Goal: Task Accomplishment & Management: Manage account settings

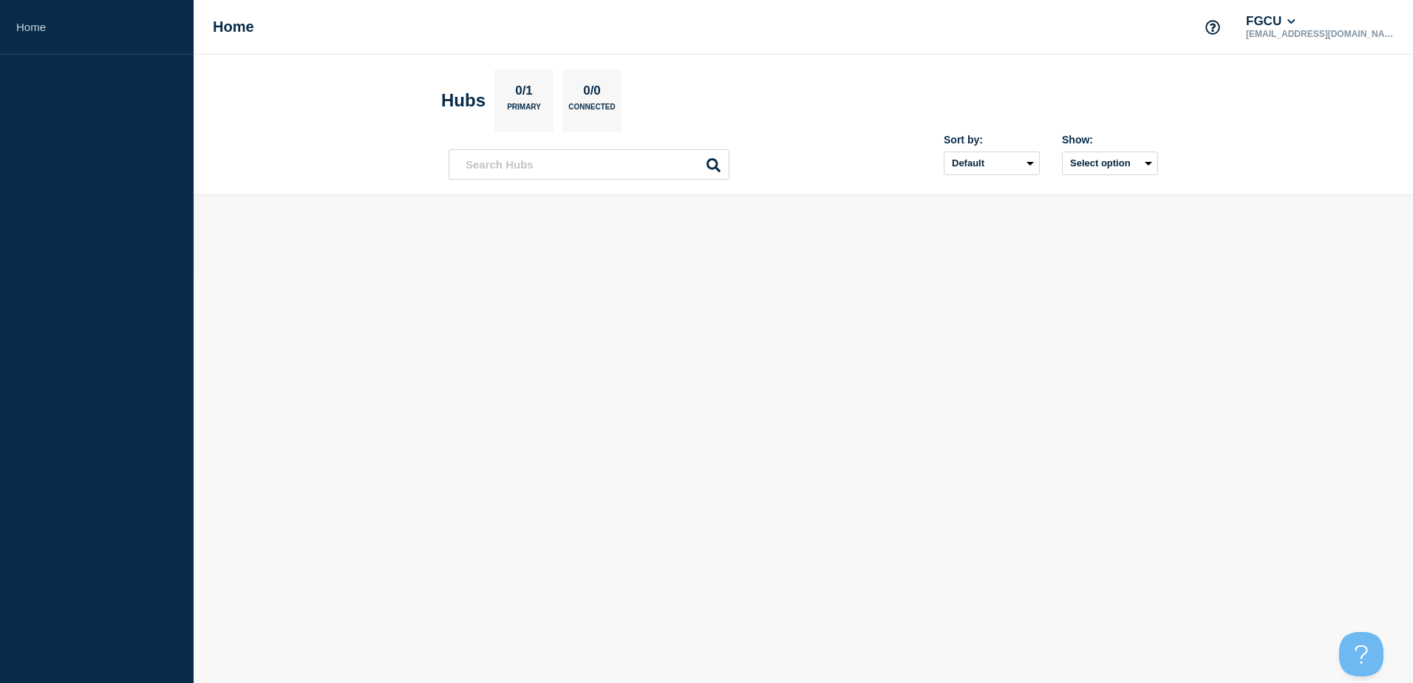
click at [1081, 293] on body "Home Home FGCU [EMAIL_ADDRESS][DOMAIN_NAME] Hubs 0/1 Primary 0/0 Connected Sort…" at bounding box center [706, 341] width 1413 height 683
drag, startPoint x: 861, startPoint y: 274, endPoint x: 737, endPoint y: 220, distance: 135.4
click at [854, 273] on main at bounding box center [803, 236] width 1219 height 82
drag, startPoint x: 778, startPoint y: 505, endPoint x: 717, endPoint y: 366, distance: 151.6
click at [777, 503] on body "Home Home FGCU smriley@fgcu.edu Hubs 1/1 Primary 0/0 Connected Sort by: Default…" at bounding box center [706, 341] width 1413 height 683
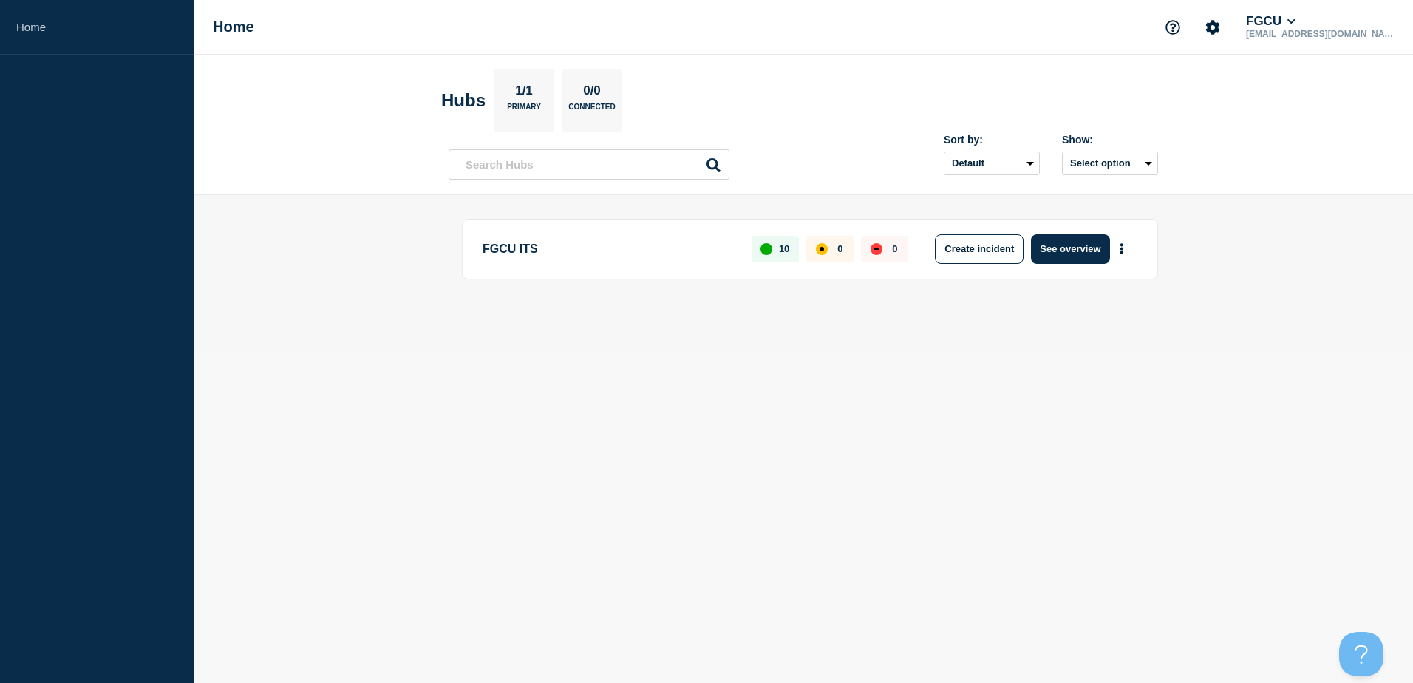
click at [769, 264] on div "FGCU ITS 10 0 0 Create incident See overview" at bounding box center [810, 249] width 696 height 61
click at [783, 242] on div "10" at bounding box center [774, 249] width 47 height 27
click at [1085, 254] on button "See overview" at bounding box center [1070, 249] width 78 height 30
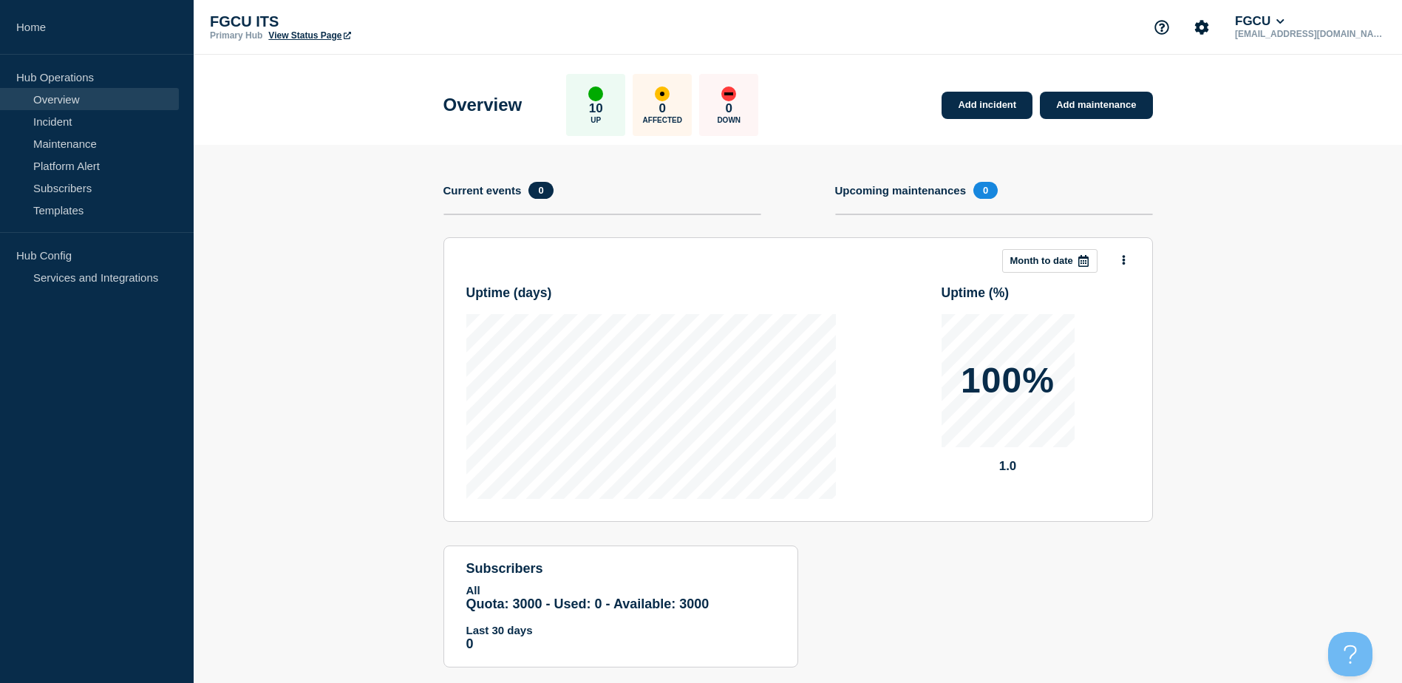
scroll to position [29, 0]
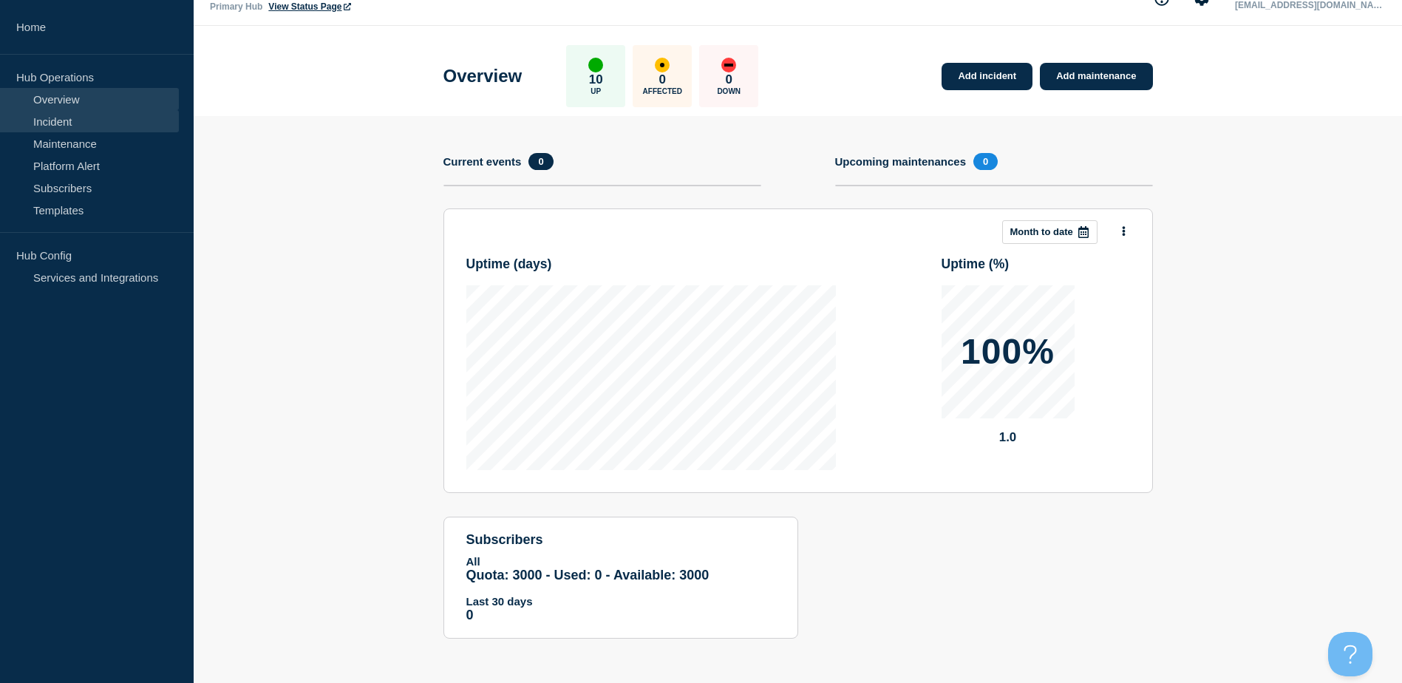
click at [67, 121] on link "Incident" at bounding box center [89, 121] width 179 height 22
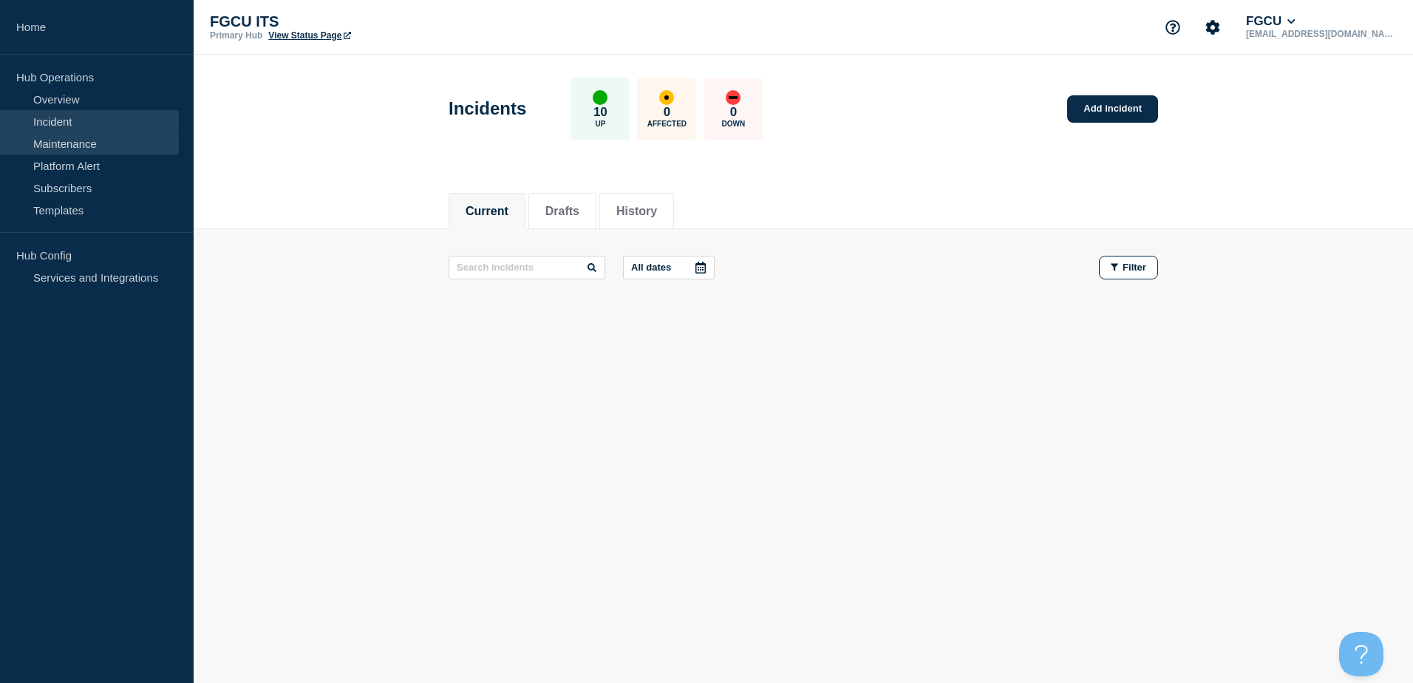
click at [77, 143] on link "Maintenance" at bounding box center [89, 143] width 179 height 22
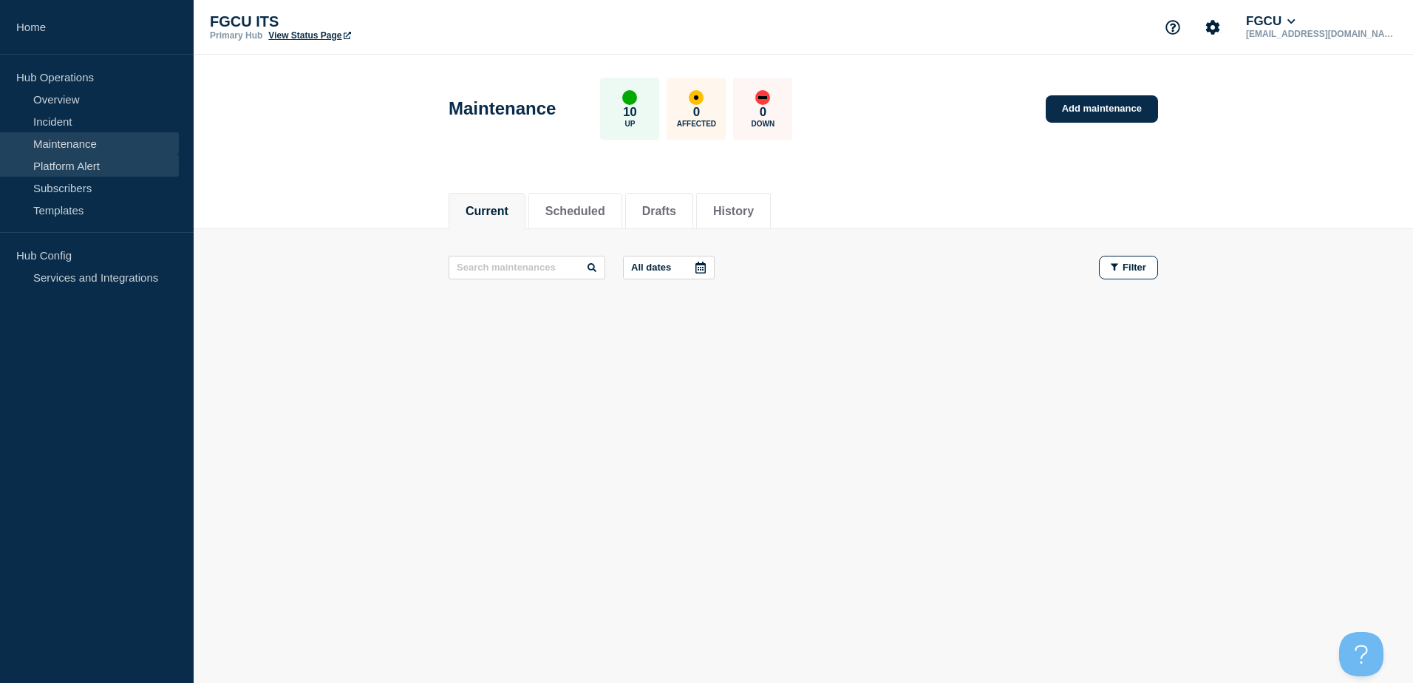
click at [76, 161] on link "Platform Alert" at bounding box center [89, 165] width 179 height 22
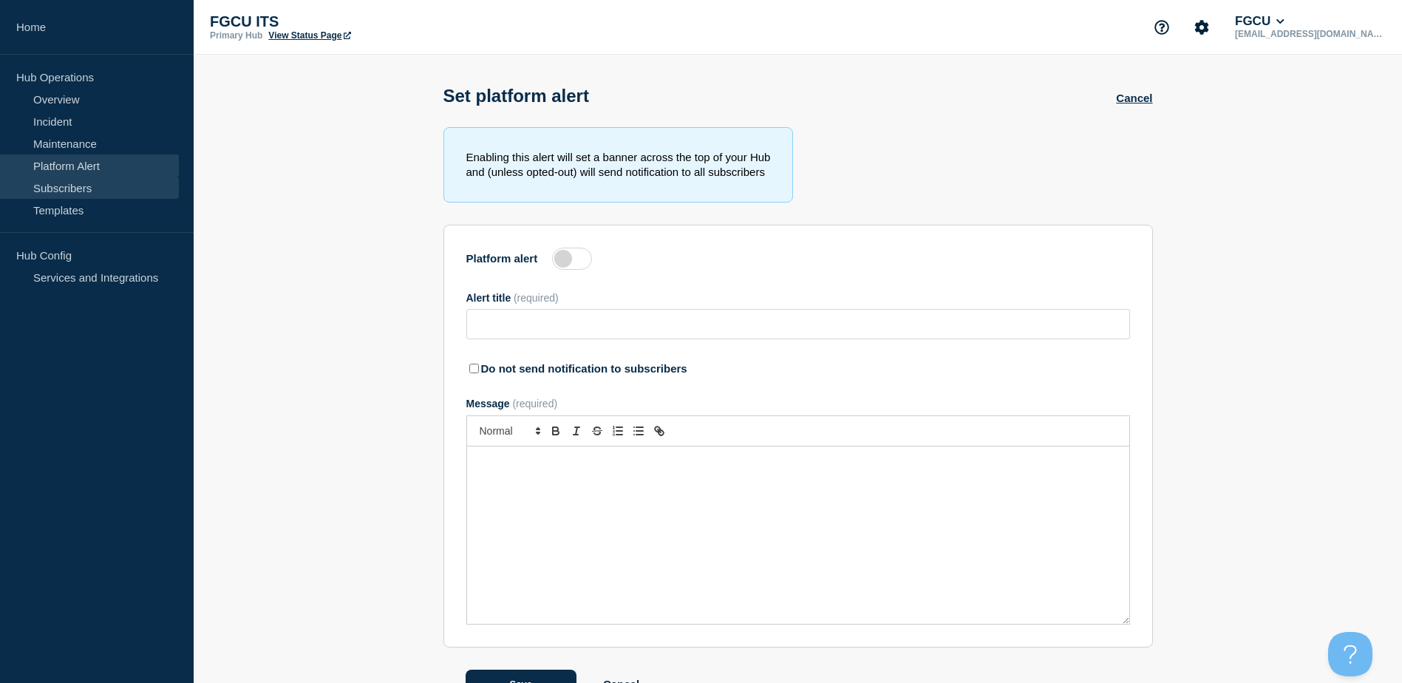
click at [92, 188] on link "Subscribers" at bounding box center [89, 188] width 179 height 22
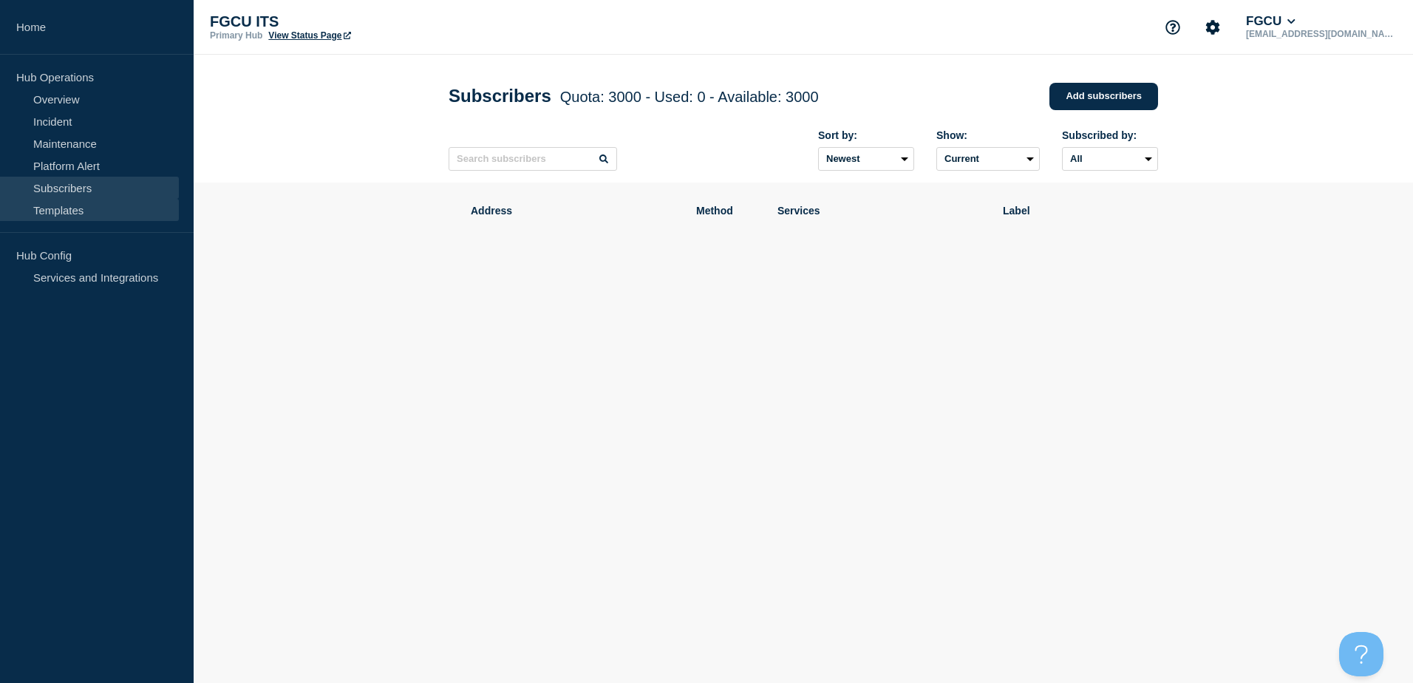
click at [85, 203] on link "Templates" at bounding box center [89, 210] width 179 height 22
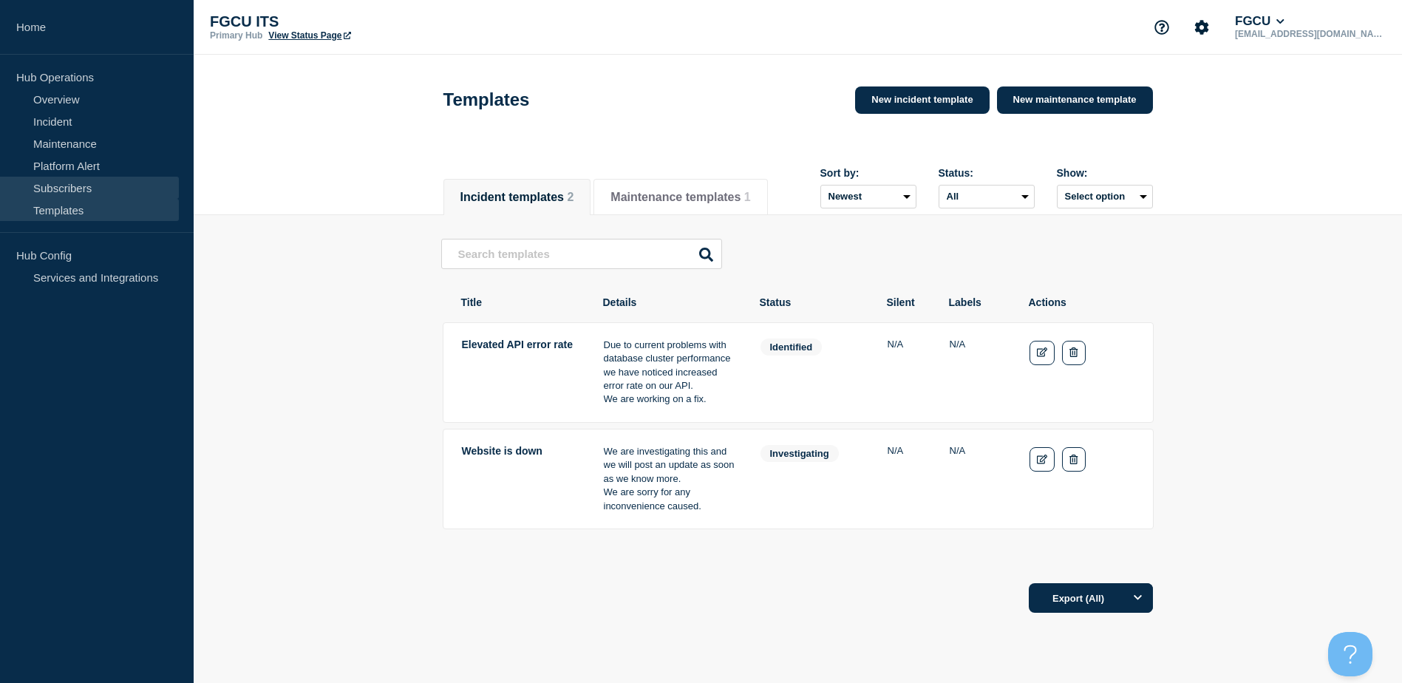
click at [96, 183] on link "Subscribers" at bounding box center [89, 188] width 179 height 22
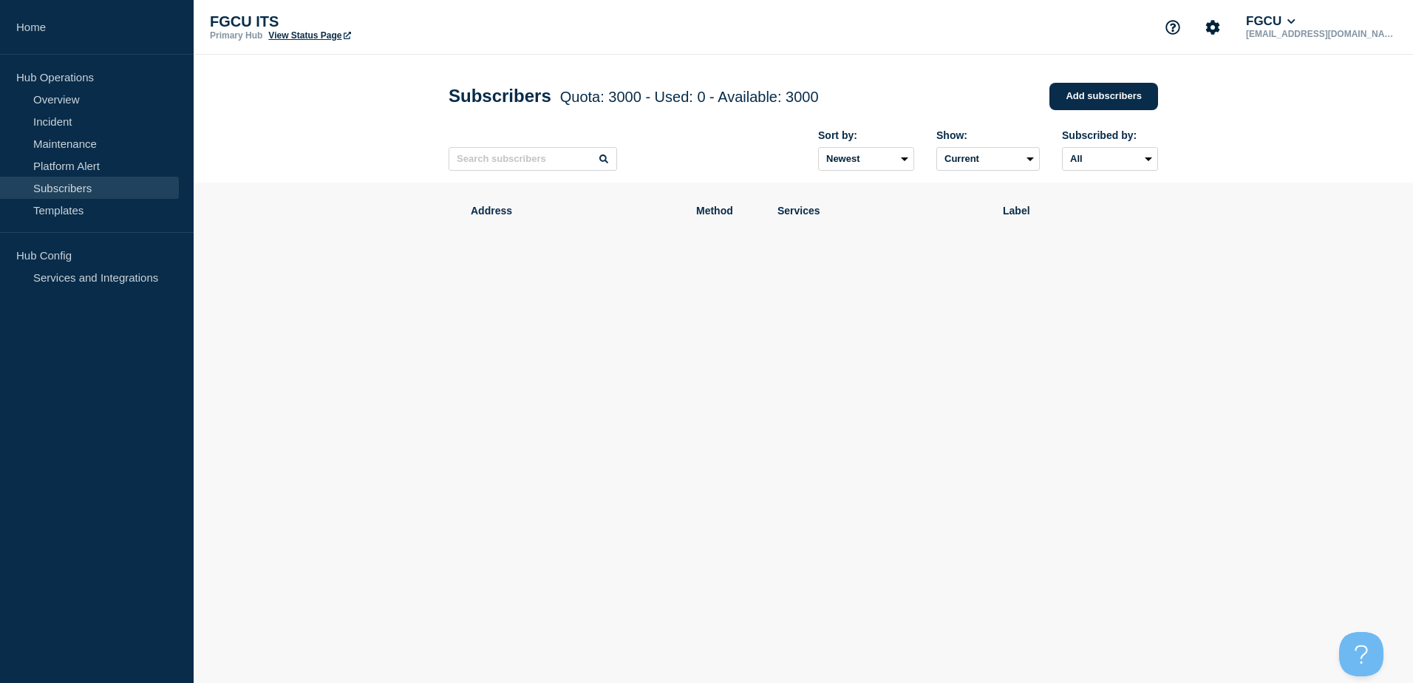
click at [289, 34] on link "View Status Page" at bounding box center [309, 35] width 82 height 10
click at [77, 216] on link "Templates" at bounding box center [89, 210] width 179 height 22
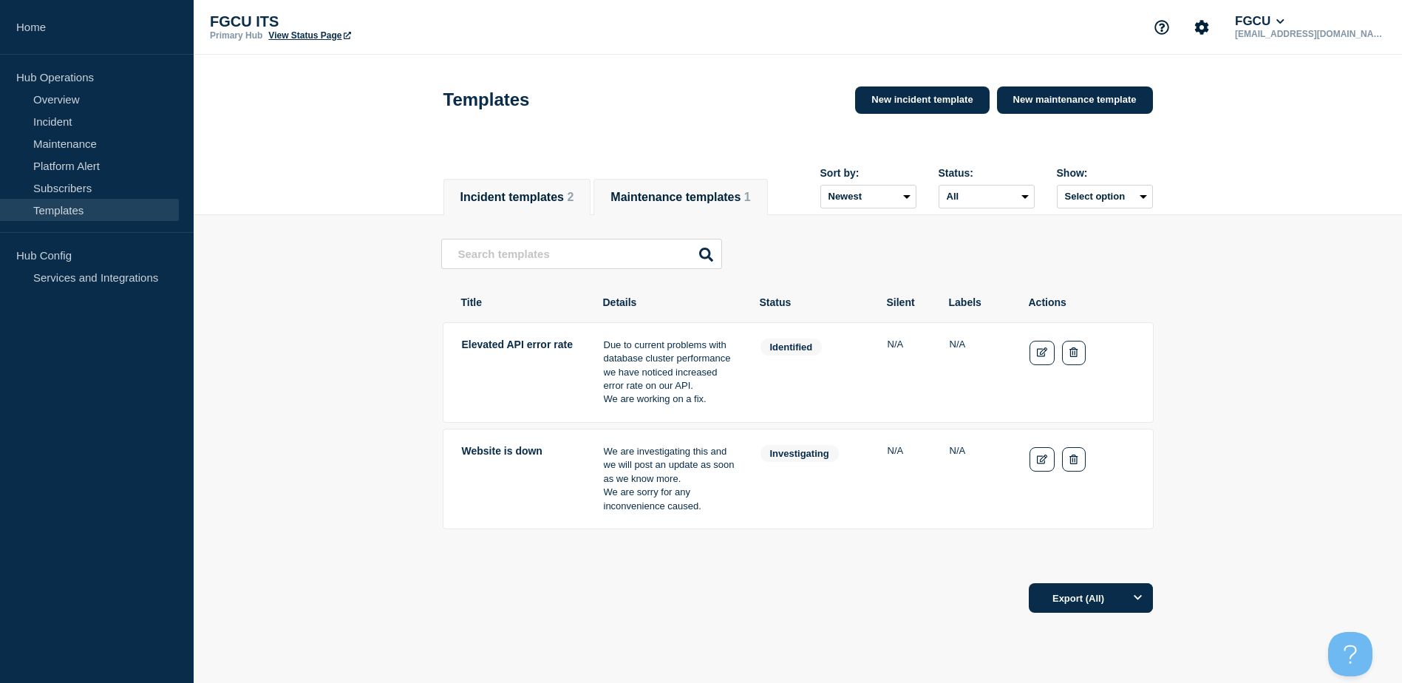
click at [734, 214] on li "Maintenance templates 1" at bounding box center [680, 197] width 174 height 36
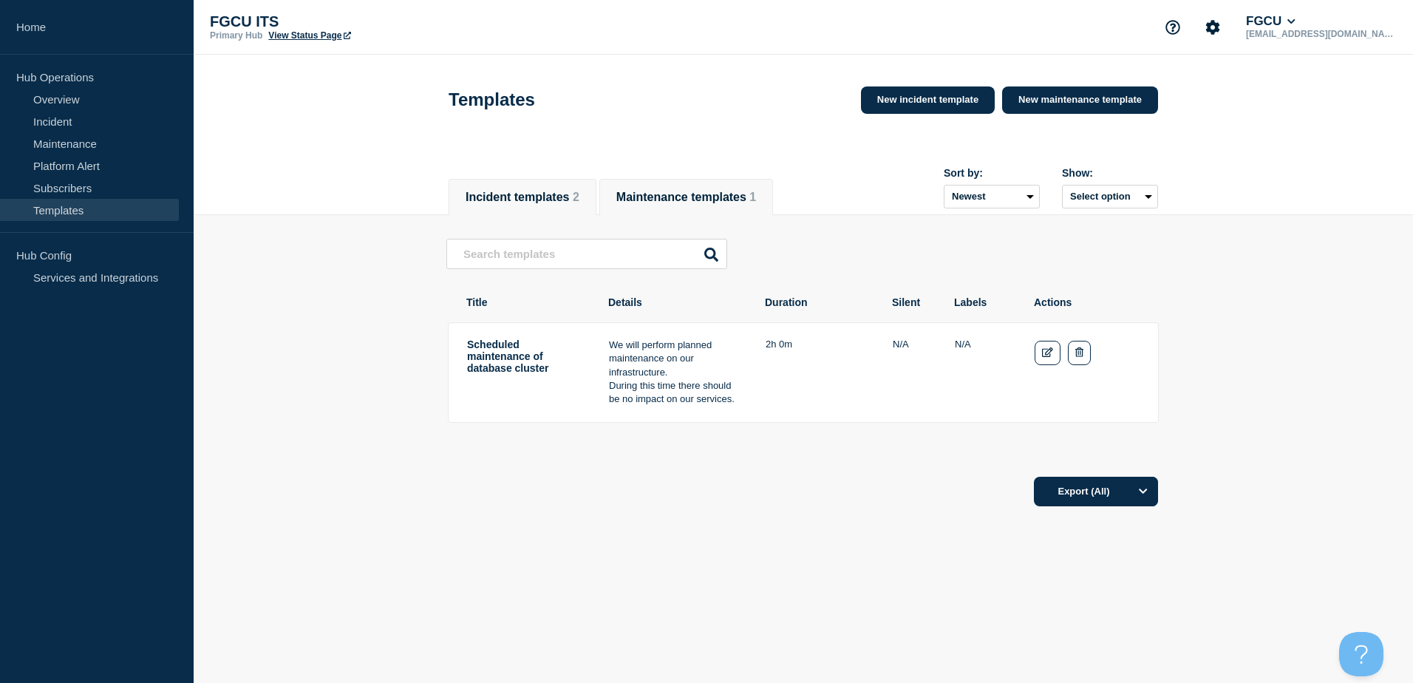
click at [579, 199] on button "Incident templates 2" at bounding box center [523, 197] width 114 height 13
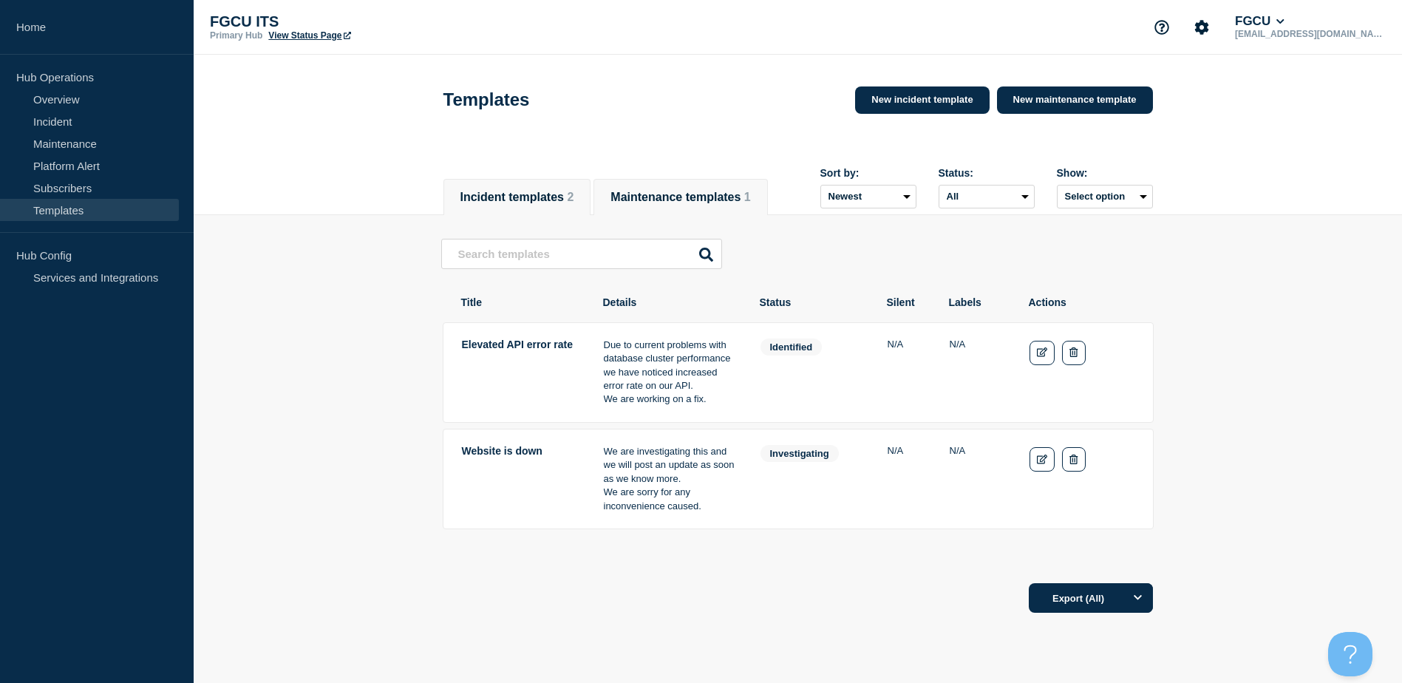
click at [672, 191] on button "Maintenance templates 1" at bounding box center [680, 197] width 140 height 13
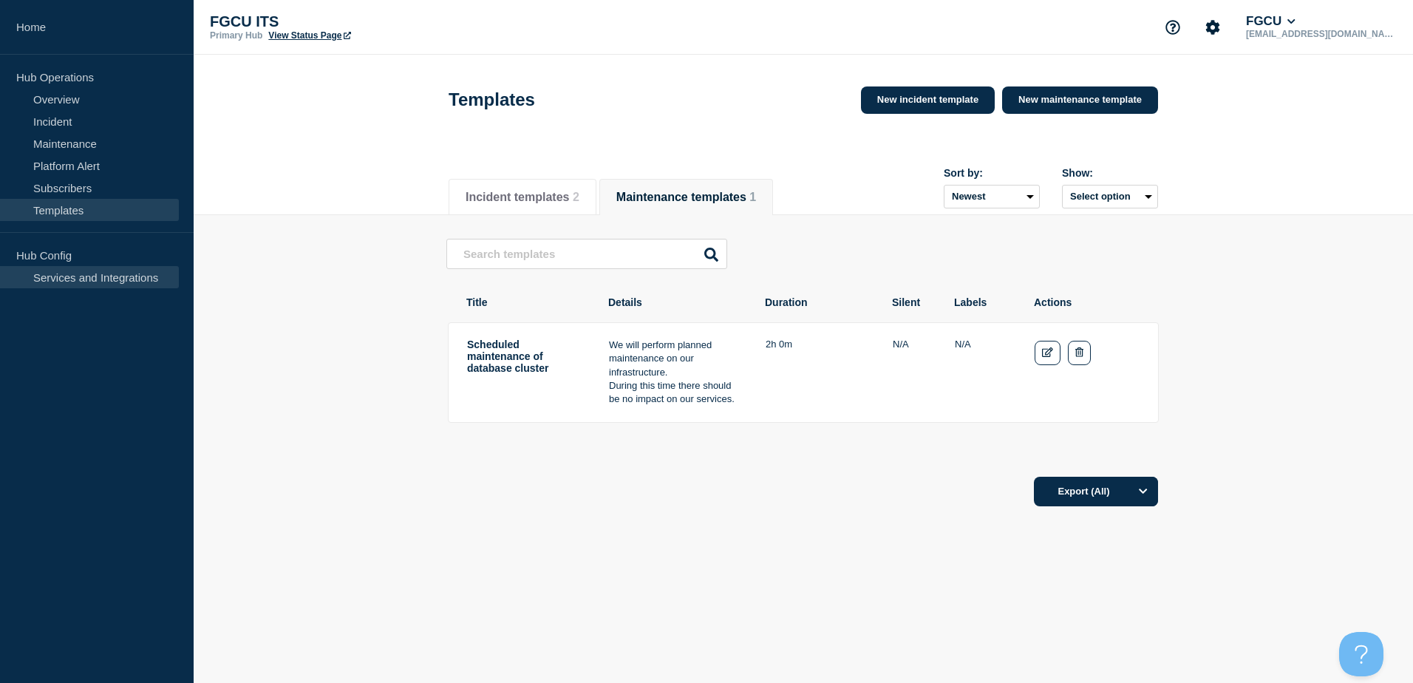
click at [78, 276] on link "Services and Integrations" at bounding box center [89, 277] width 179 height 22
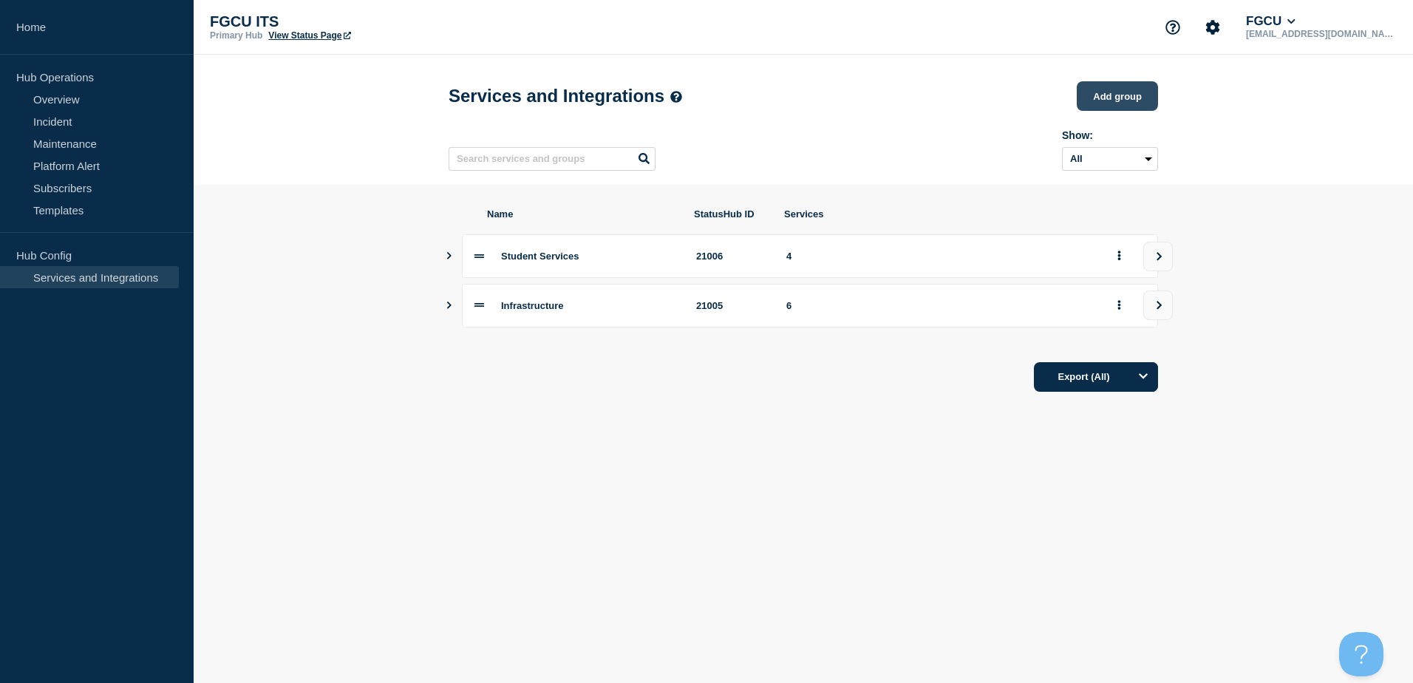
click at [1120, 95] on button "Add group" at bounding box center [1117, 96] width 81 height 30
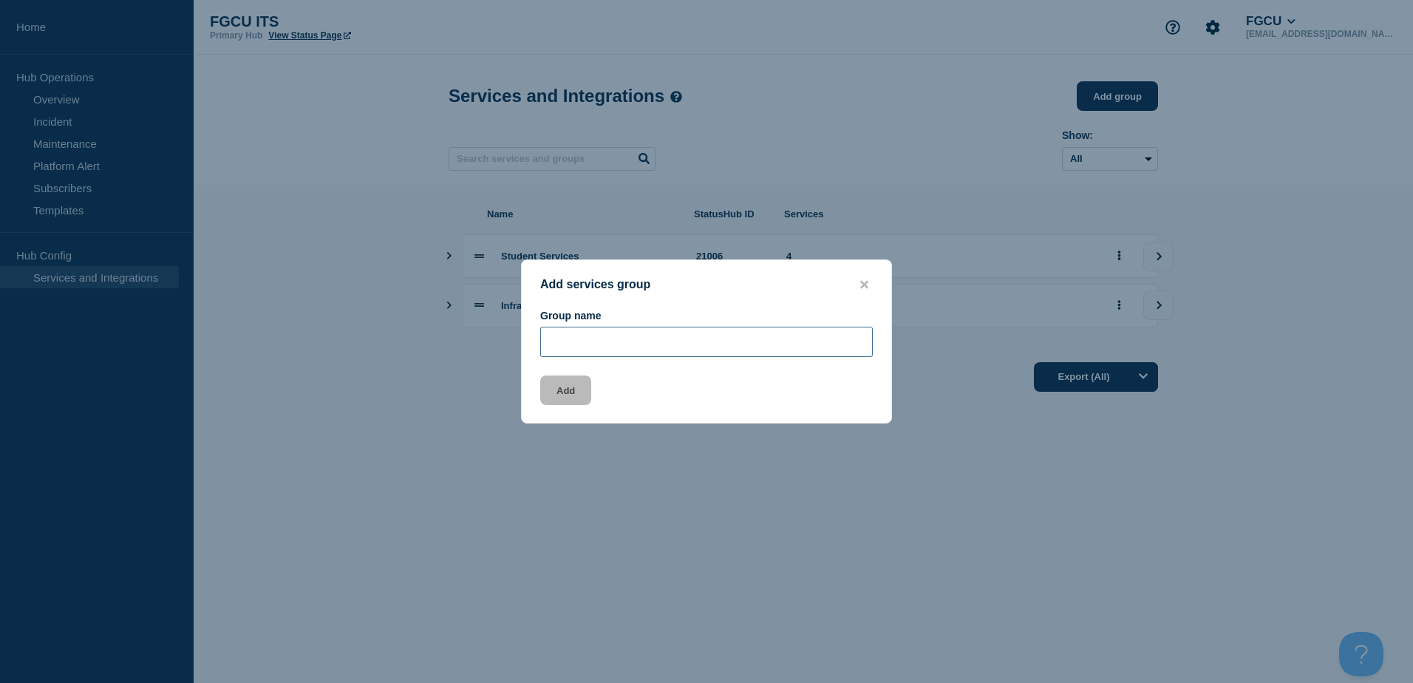
click at [582, 348] on input "Group name" at bounding box center [706, 342] width 333 height 30
click at [596, 338] on input "Sean - Test Group" at bounding box center [706, 342] width 333 height 30
type input "Sean - SI Test Group"
click at [564, 397] on button "Add" at bounding box center [565, 390] width 51 height 30
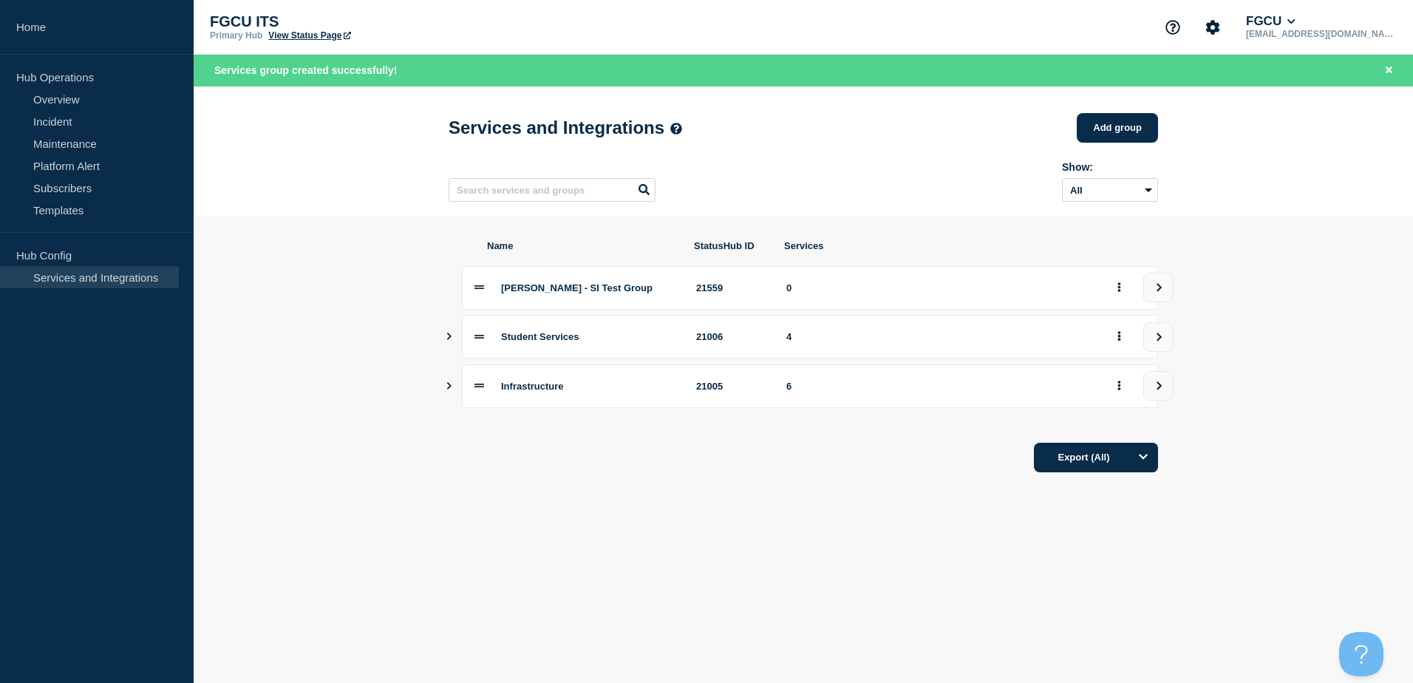
click at [746, 293] on div "21559" at bounding box center [732, 287] width 72 height 11
click at [1156, 285] on button "view group" at bounding box center [1158, 288] width 30 height 30
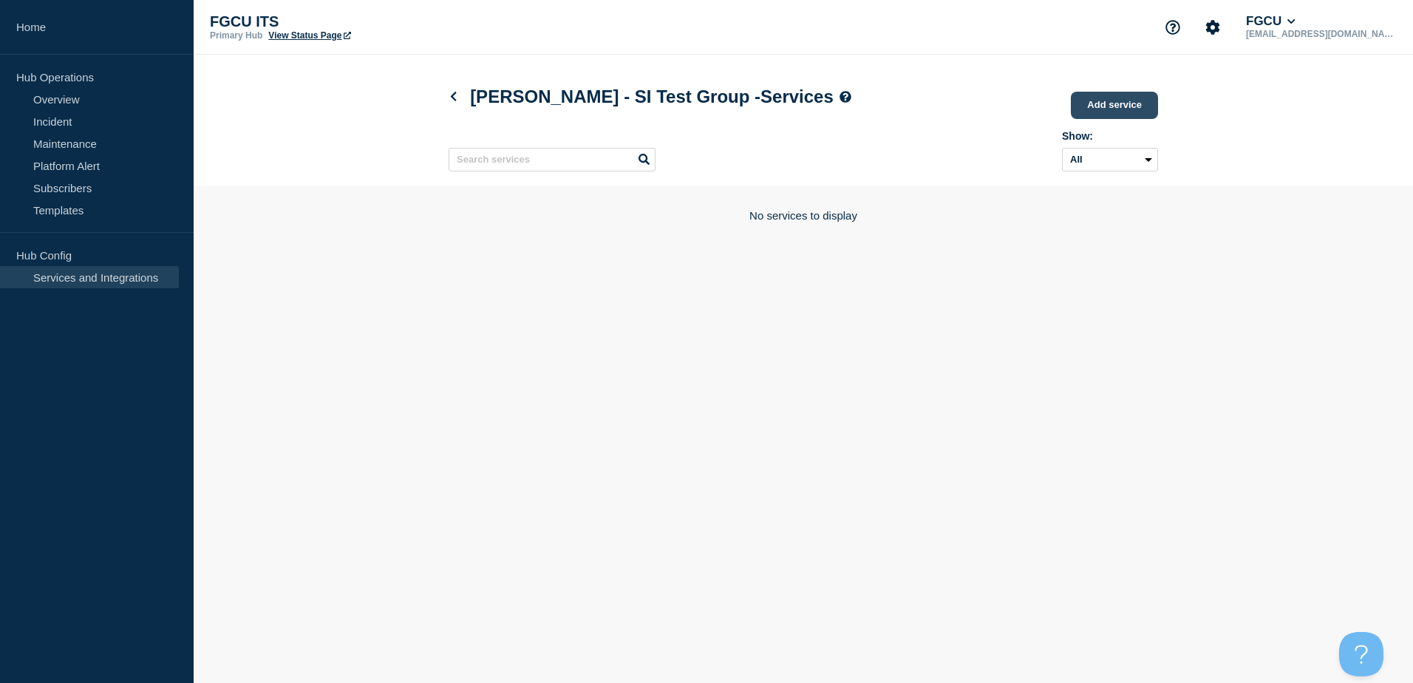
click at [1114, 106] on link "Add service" at bounding box center [1114, 105] width 87 height 27
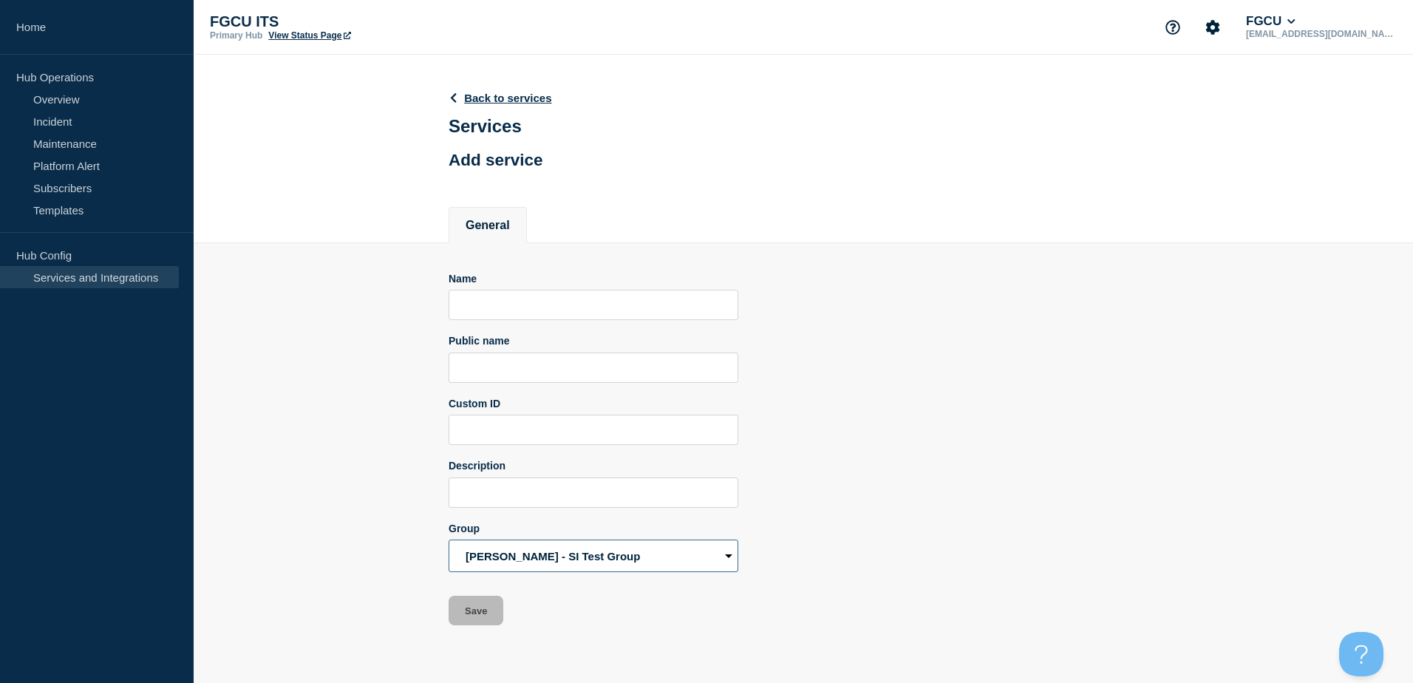
click at [561, 557] on select "Sean - SI Test Group Student Services Infrastructure" at bounding box center [594, 555] width 290 height 33
click at [367, 524] on section "Name Public name Custom ID Description Group Sean - SI Test Group Student Servi…" at bounding box center [803, 434] width 1219 height 383
click at [571, 562] on select "Sean - SI Test Group Student Services Infrastructure" at bounding box center [594, 555] width 290 height 33
click at [369, 560] on section "Name Public name Custom ID Description Group Sean - SI Test Group Student Servi…" at bounding box center [803, 434] width 1219 height 383
click at [485, 100] on link "Back to services" at bounding box center [500, 98] width 103 height 13
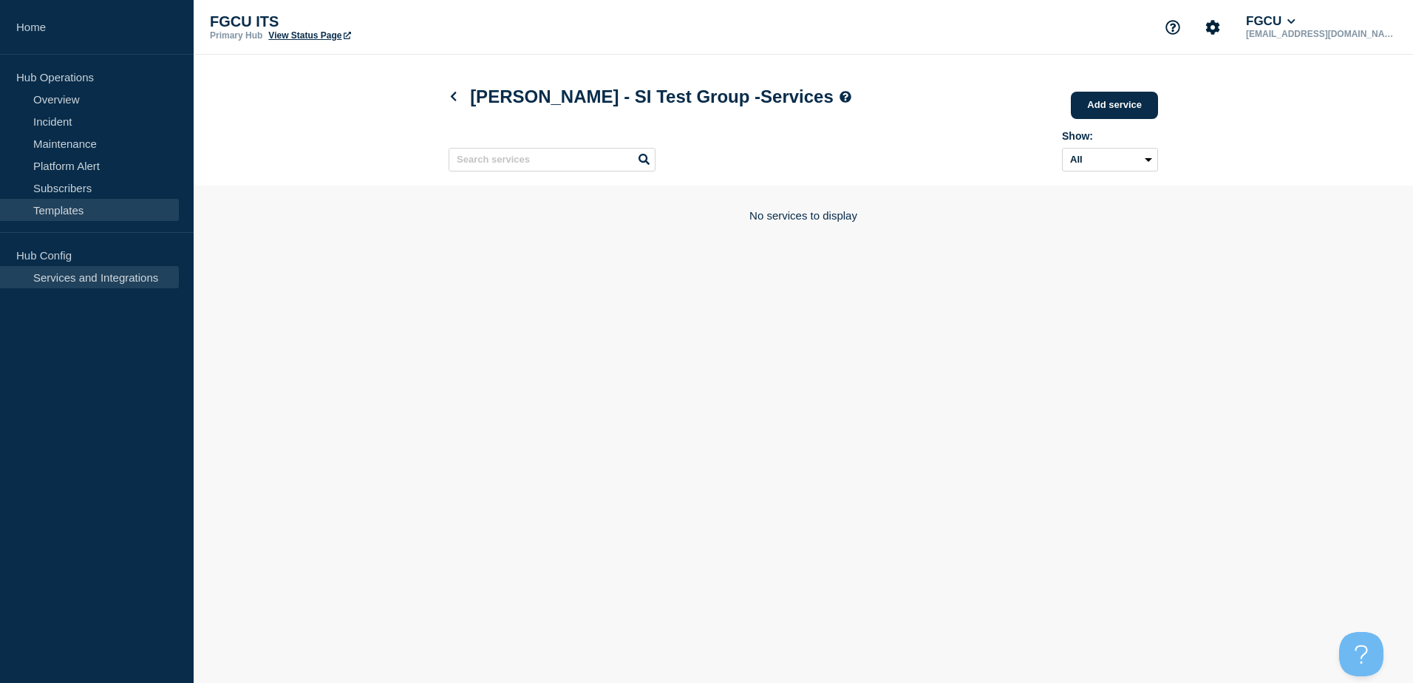
click at [87, 215] on link "Templates" at bounding box center [89, 210] width 179 height 22
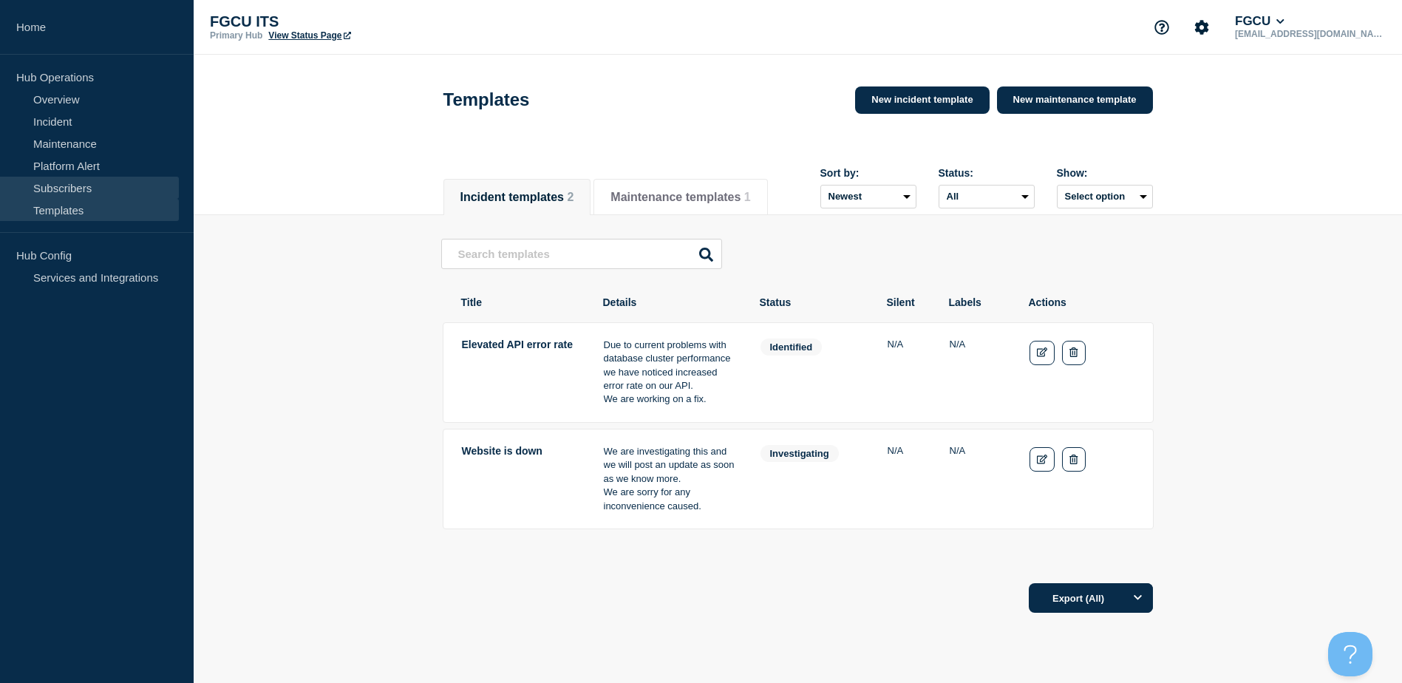
click at [108, 191] on link "Subscribers" at bounding box center [89, 188] width 179 height 22
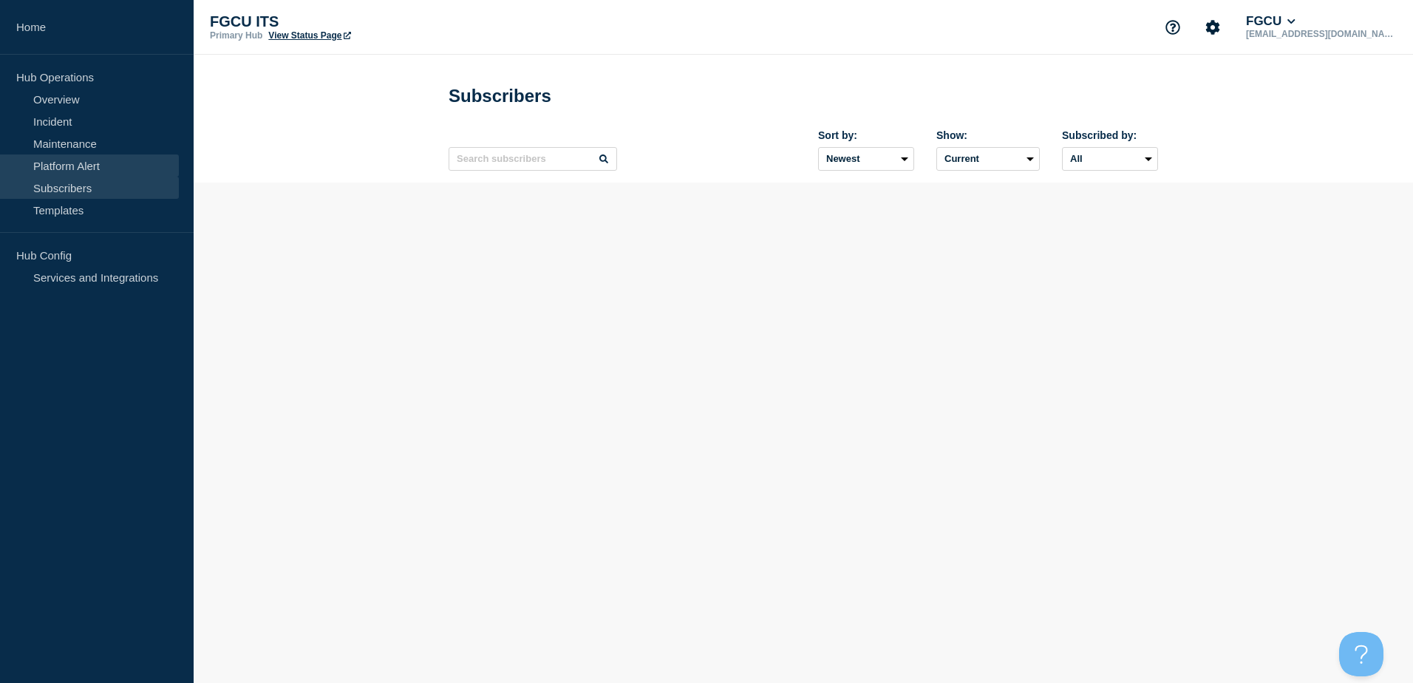
click at [102, 163] on link "Platform Alert" at bounding box center [89, 165] width 179 height 22
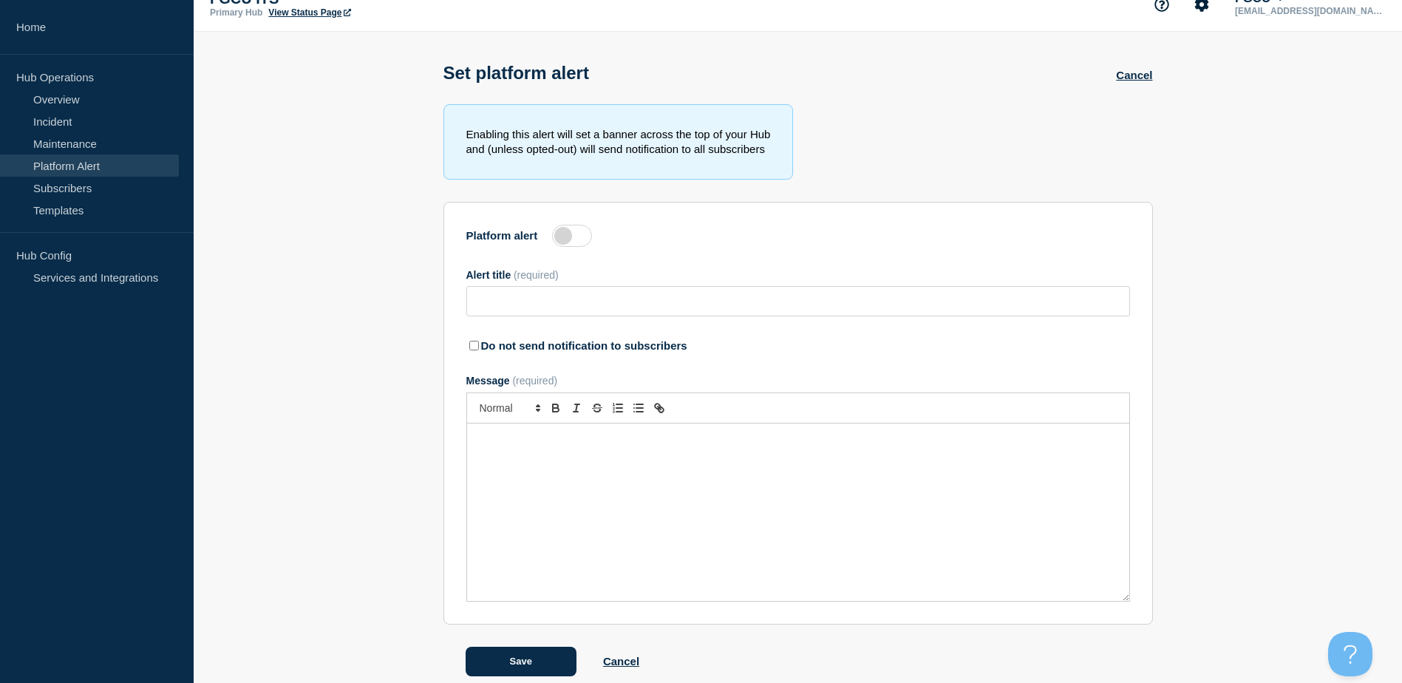
scroll to position [42, 0]
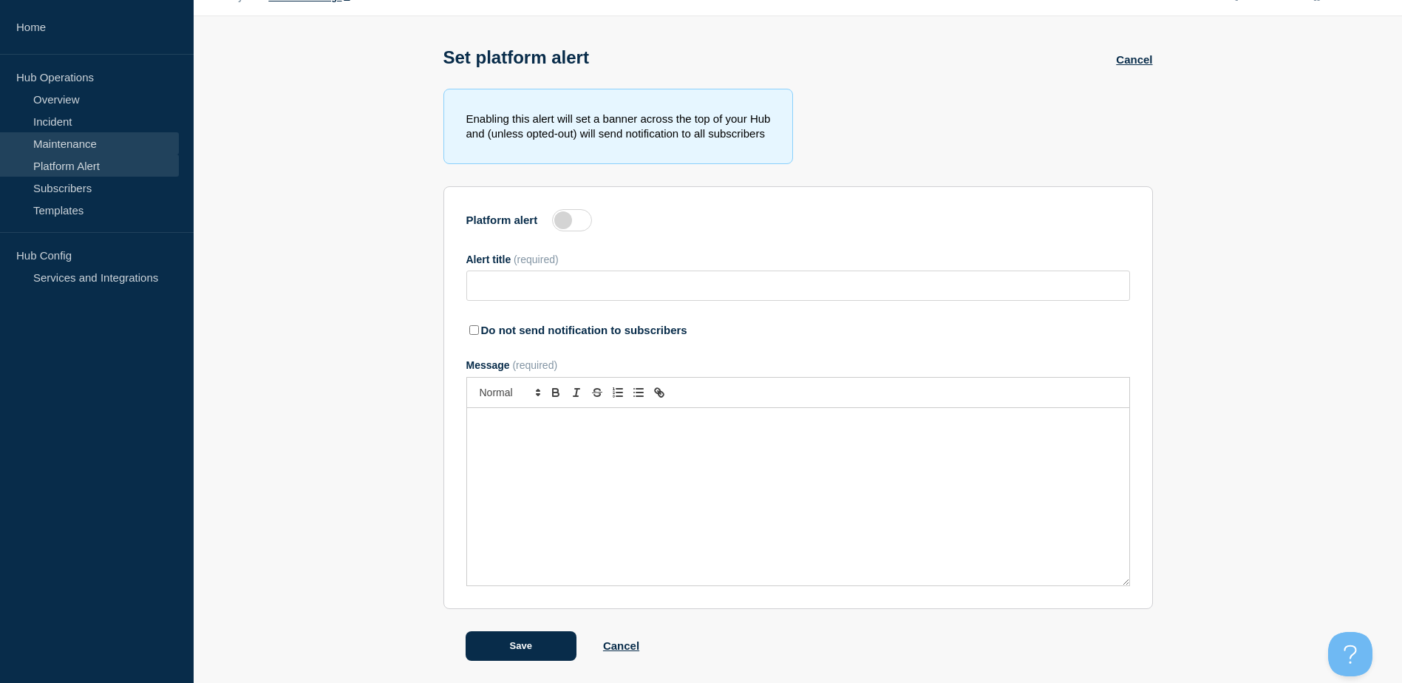
click at [81, 143] on link "Maintenance" at bounding box center [89, 143] width 179 height 22
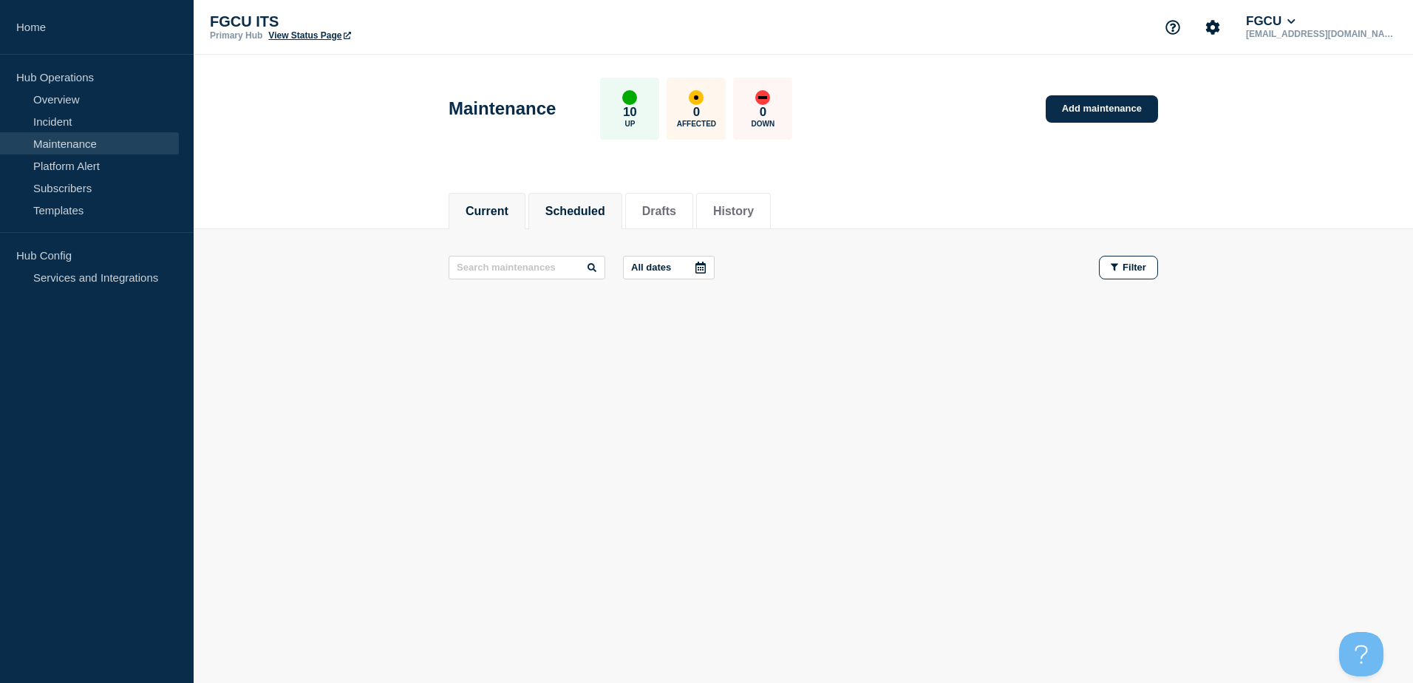
click at [597, 205] on button "Scheduled" at bounding box center [575, 211] width 60 height 13
click at [676, 205] on button "Drafts" at bounding box center [659, 211] width 34 height 13
click at [754, 209] on button "History" at bounding box center [733, 211] width 41 height 13
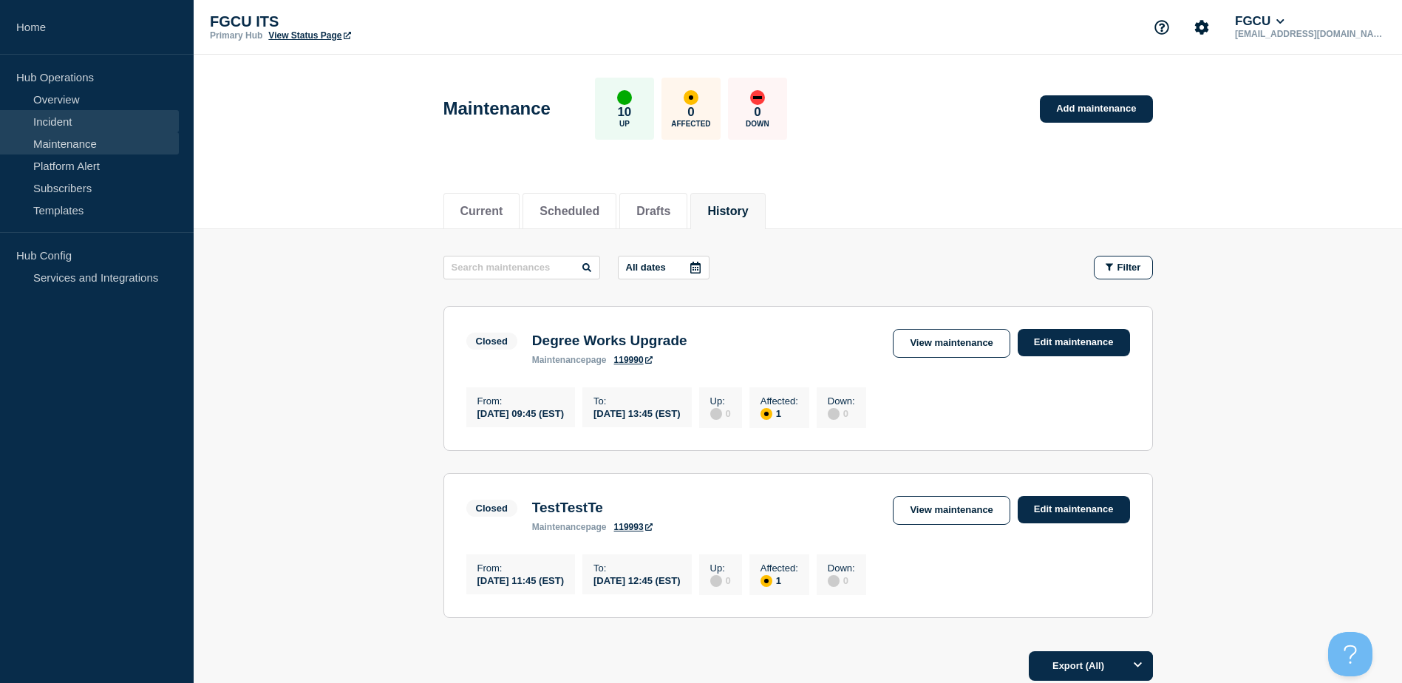
click at [65, 121] on link "Incident" at bounding box center [89, 121] width 179 height 22
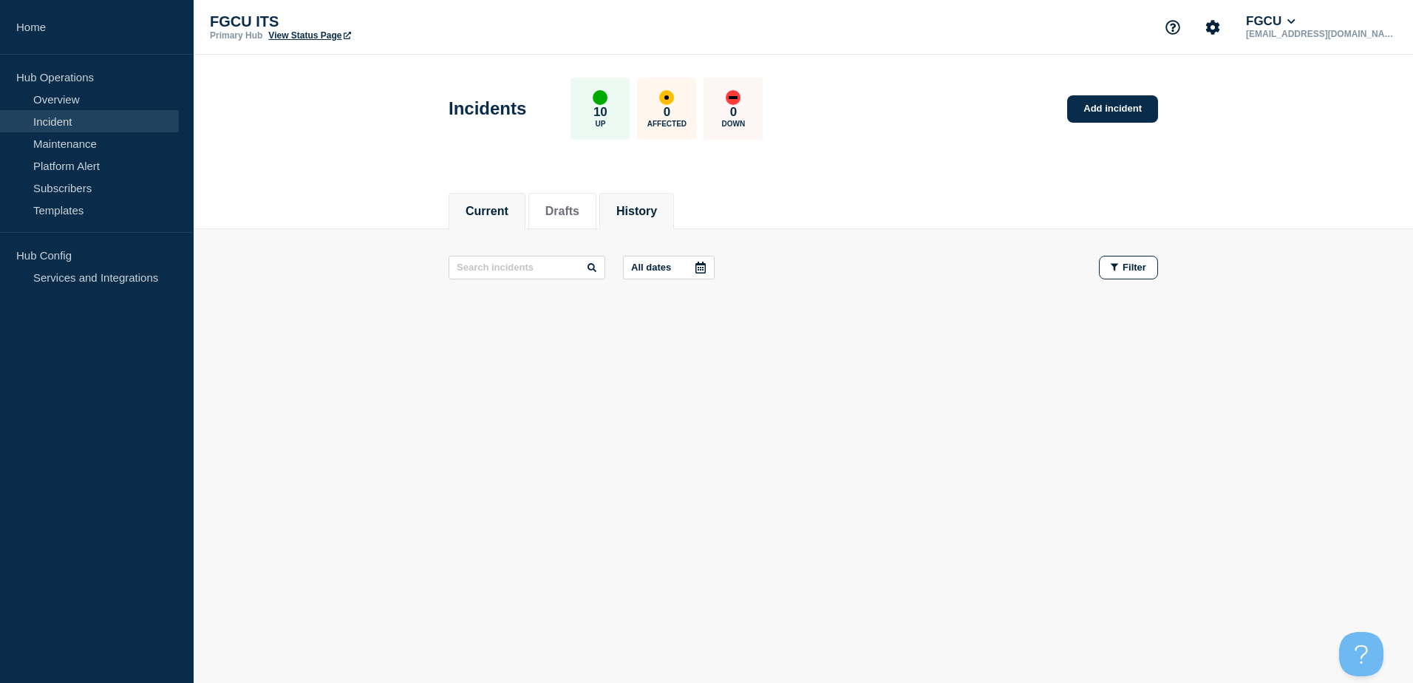
click at [657, 206] on button "History" at bounding box center [636, 211] width 41 height 13
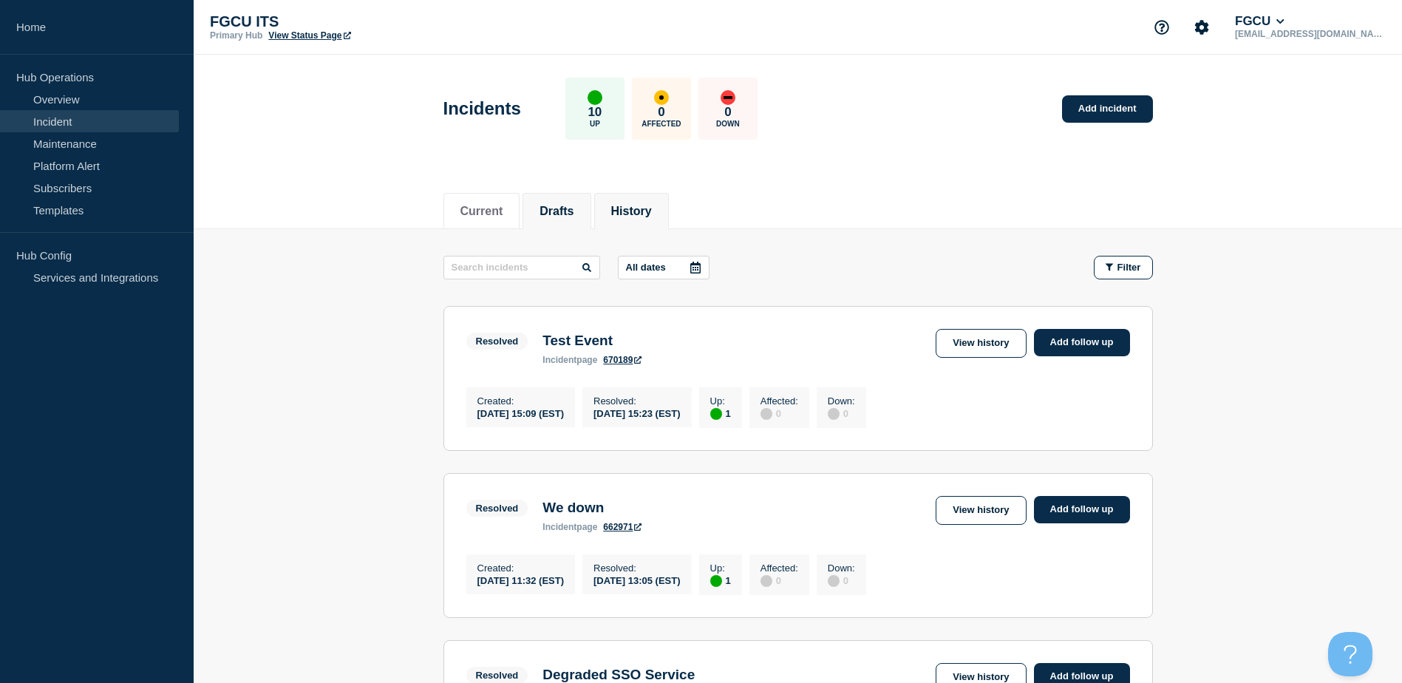
click at [568, 212] on button "Drafts" at bounding box center [556, 211] width 34 height 13
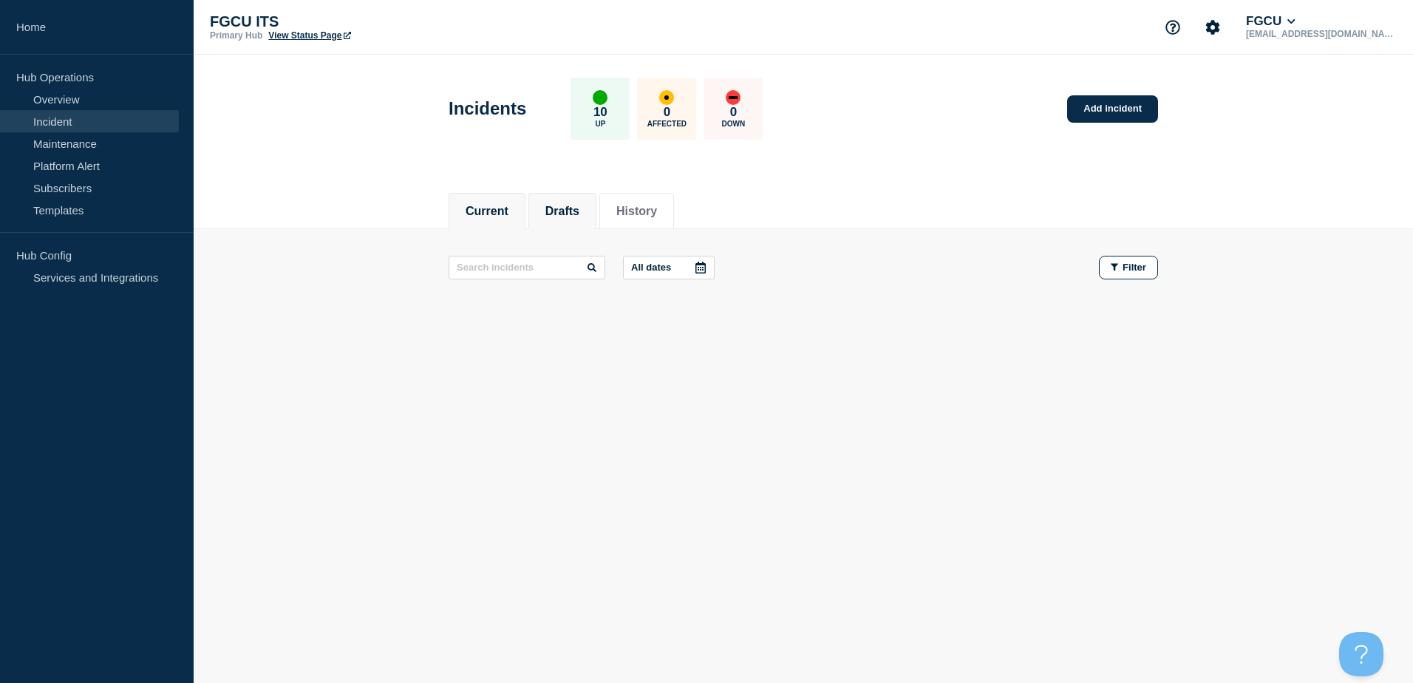
click at [494, 205] on button "Current" at bounding box center [487, 211] width 43 height 13
click at [89, 167] on link "Platform Alert" at bounding box center [89, 165] width 179 height 22
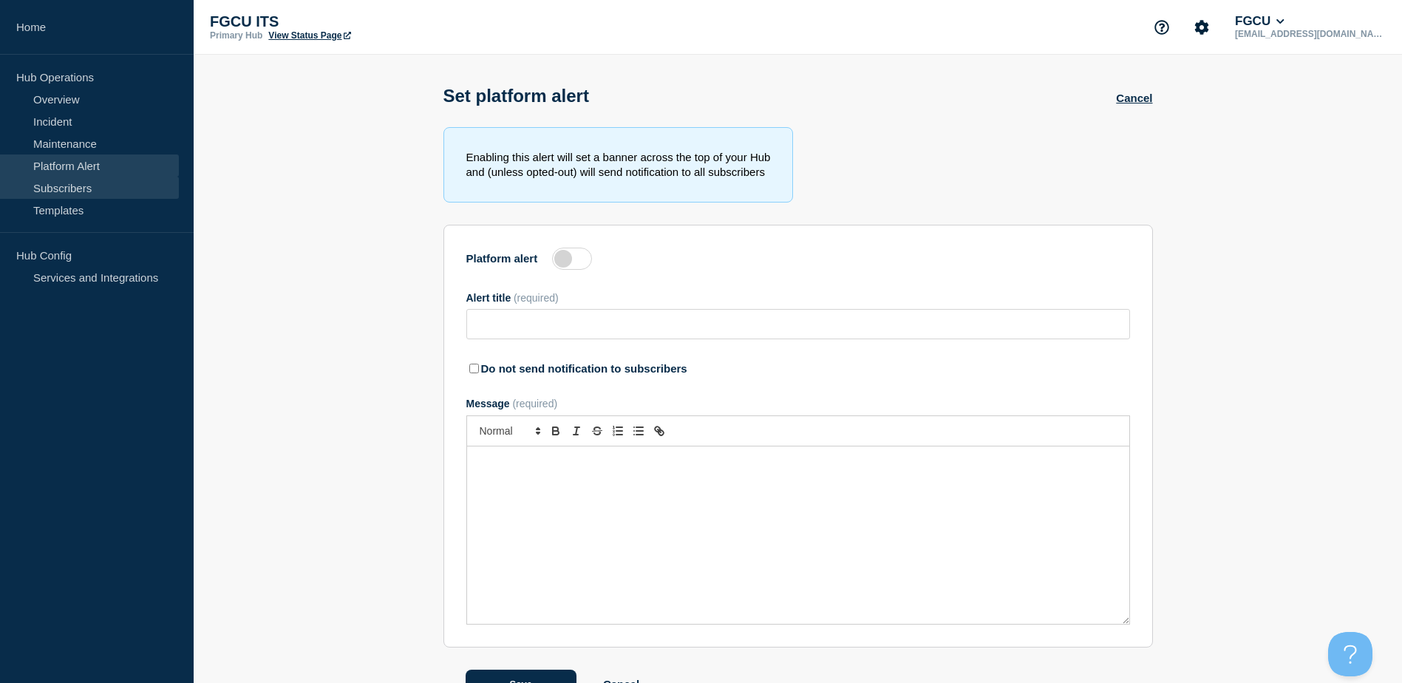
click at [92, 186] on link "Subscribers" at bounding box center [89, 188] width 179 height 22
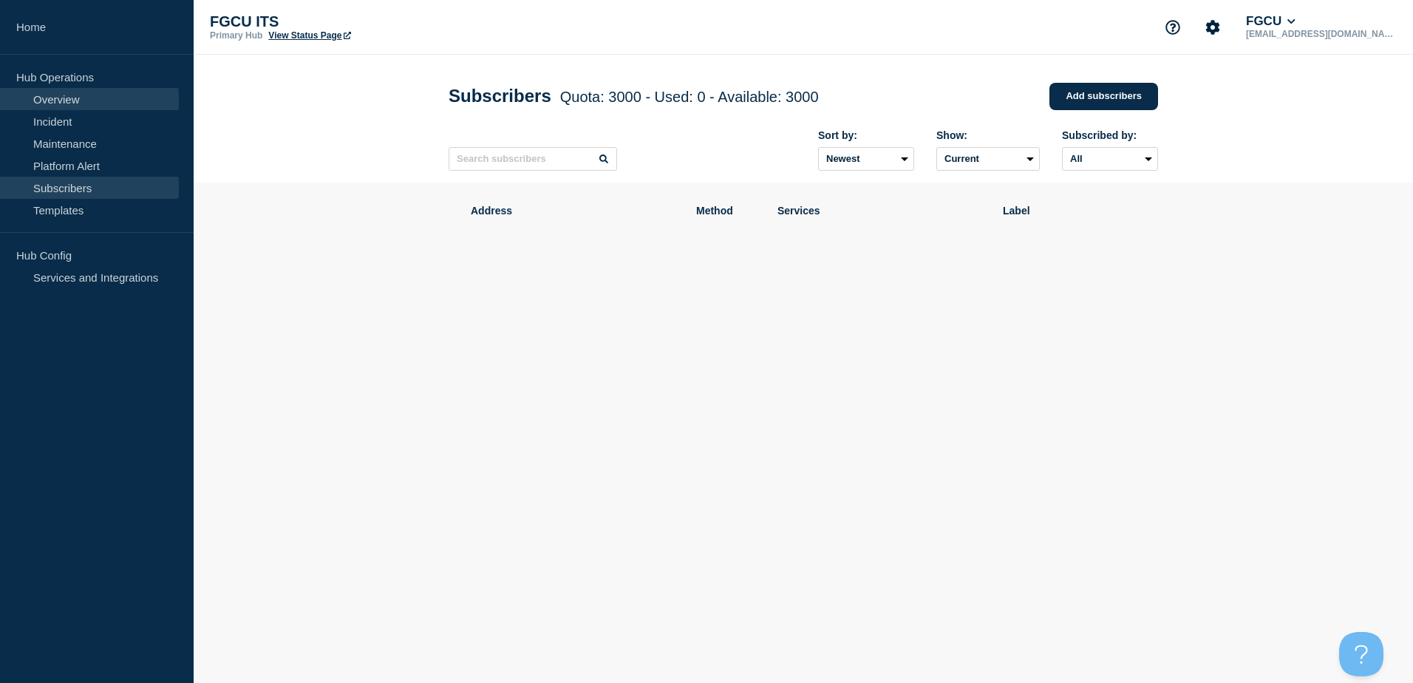
click at [62, 103] on link "Overview" at bounding box center [89, 99] width 179 height 22
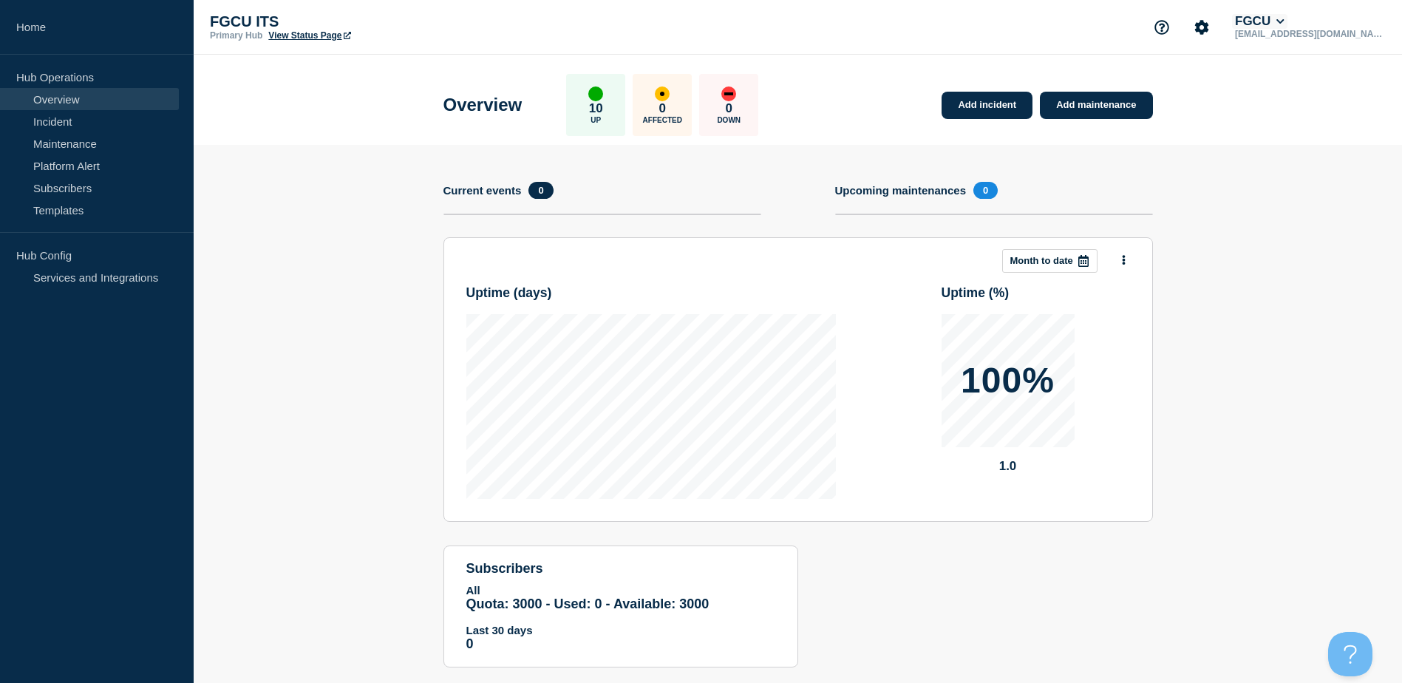
click at [1287, 20] on button "FGCU" at bounding box center [1259, 21] width 55 height 15
click at [1209, 26] on icon "Account settings" at bounding box center [1202, 27] width 14 height 14
click at [1287, 18] on button "FGCU" at bounding box center [1259, 21] width 55 height 15
click at [1344, 157] on link "Security" at bounding box center [1336, 159] width 40 height 13
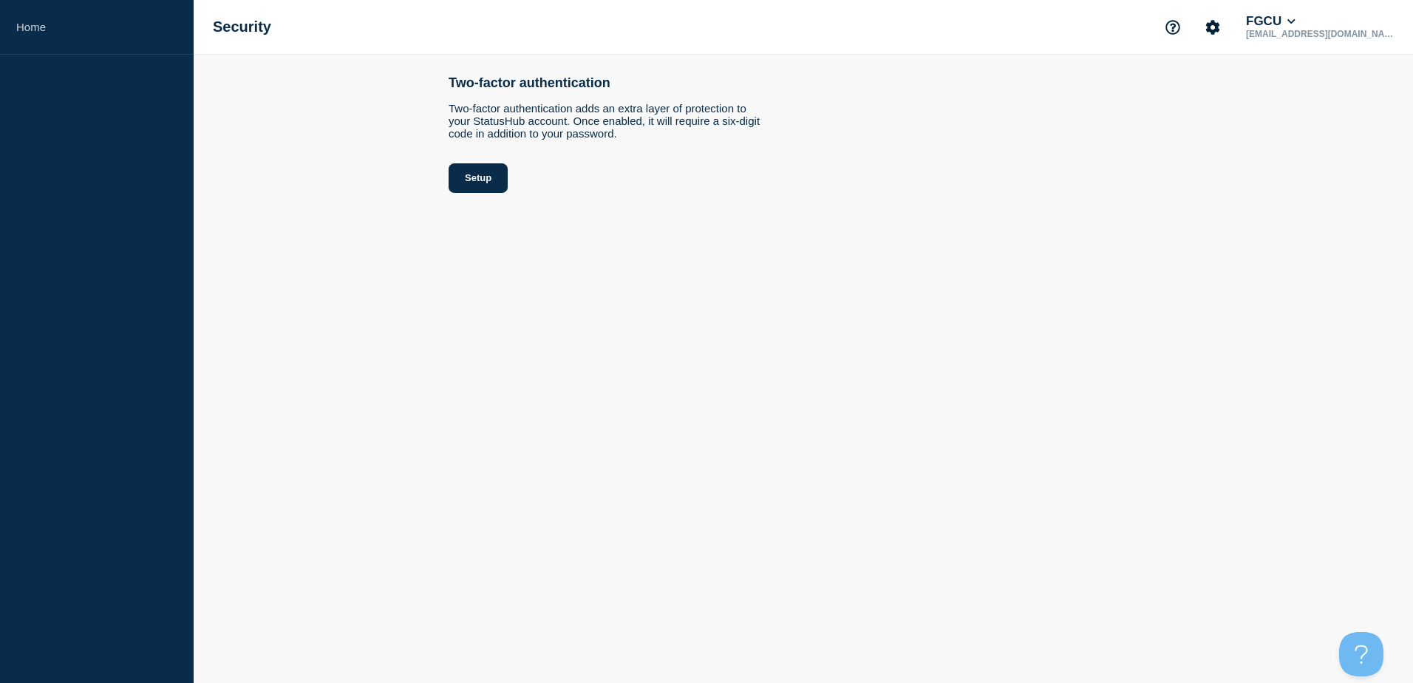
click at [1366, 12] on div "FGCU smriley@fgcu.edu" at bounding box center [1276, 27] width 239 height 31
click at [1295, 18] on icon at bounding box center [1291, 21] width 8 height 9
click at [1370, 136] on link "User settings" at bounding box center [1359, 140] width 65 height 13
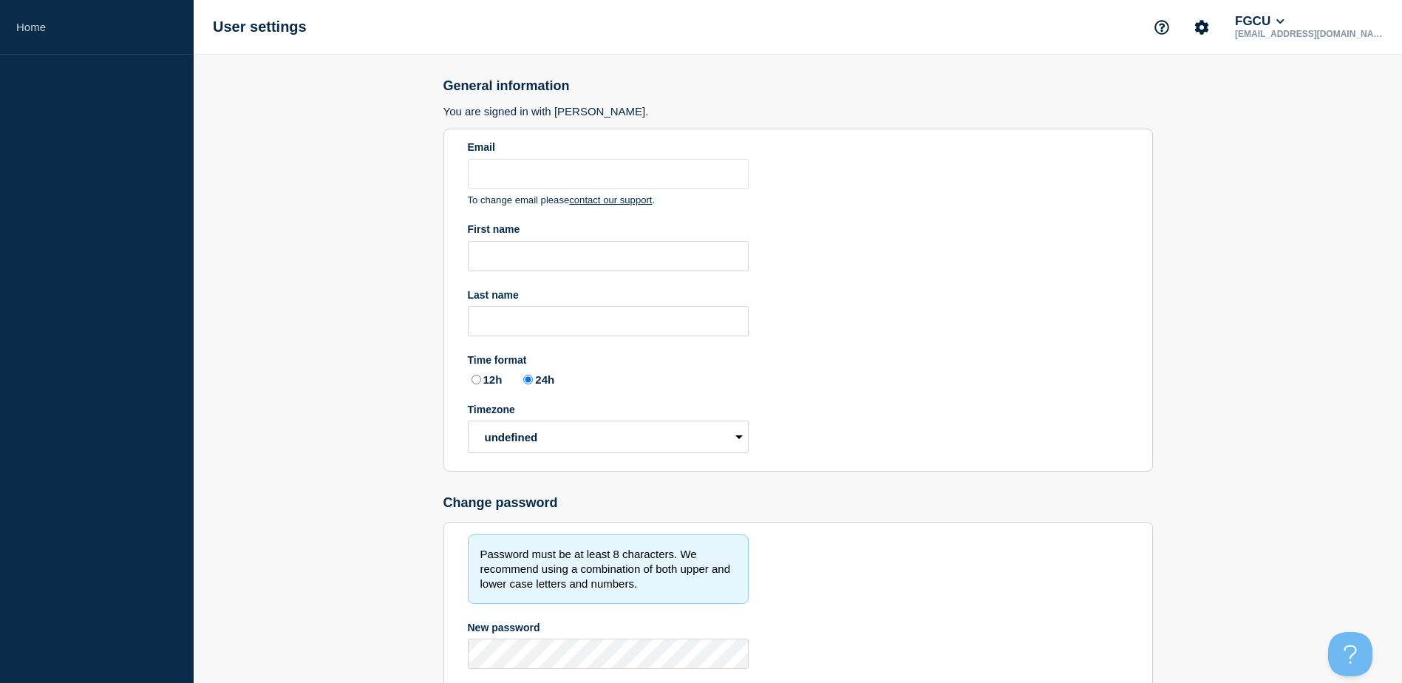
type input "smriley@fgcu.edu"
radio input "true"
select select "hub"
click at [542, 262] on input "First name" at bounding box center [608, 256] width 281 height 30
type input "A"
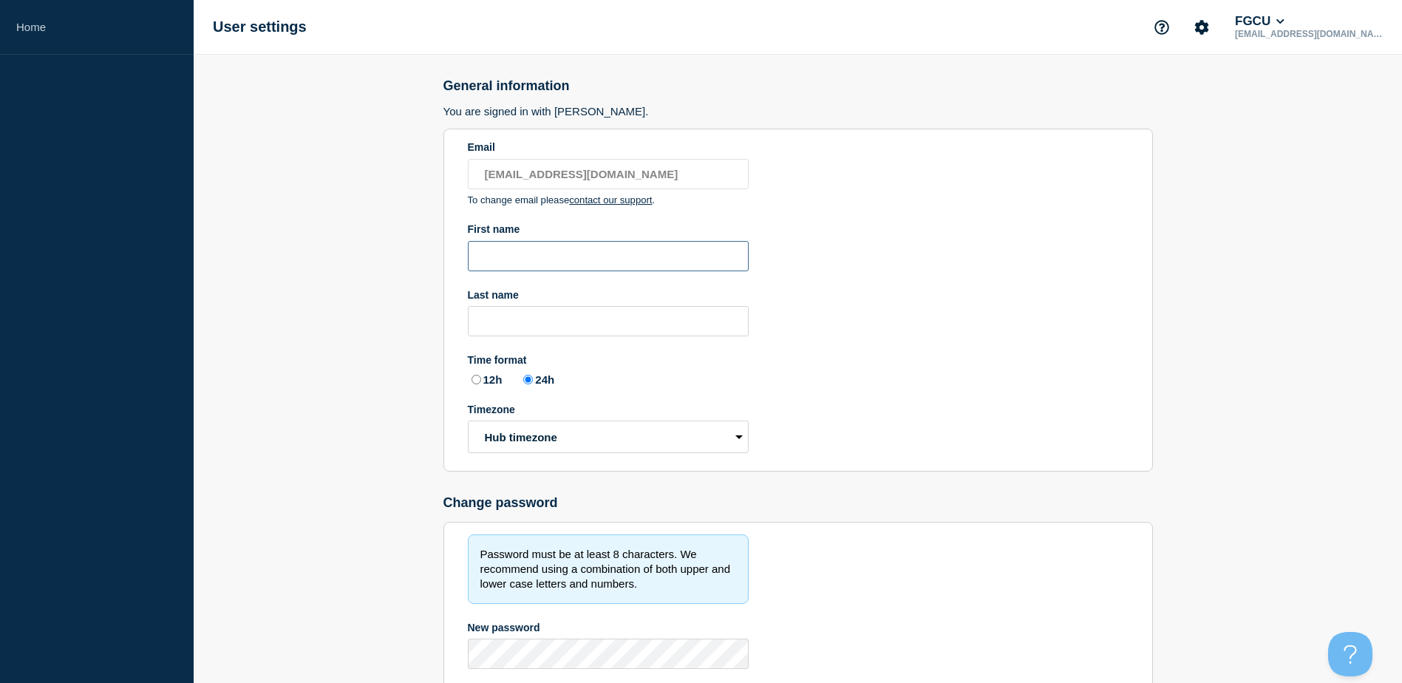
type input "s"
type input "Sean"
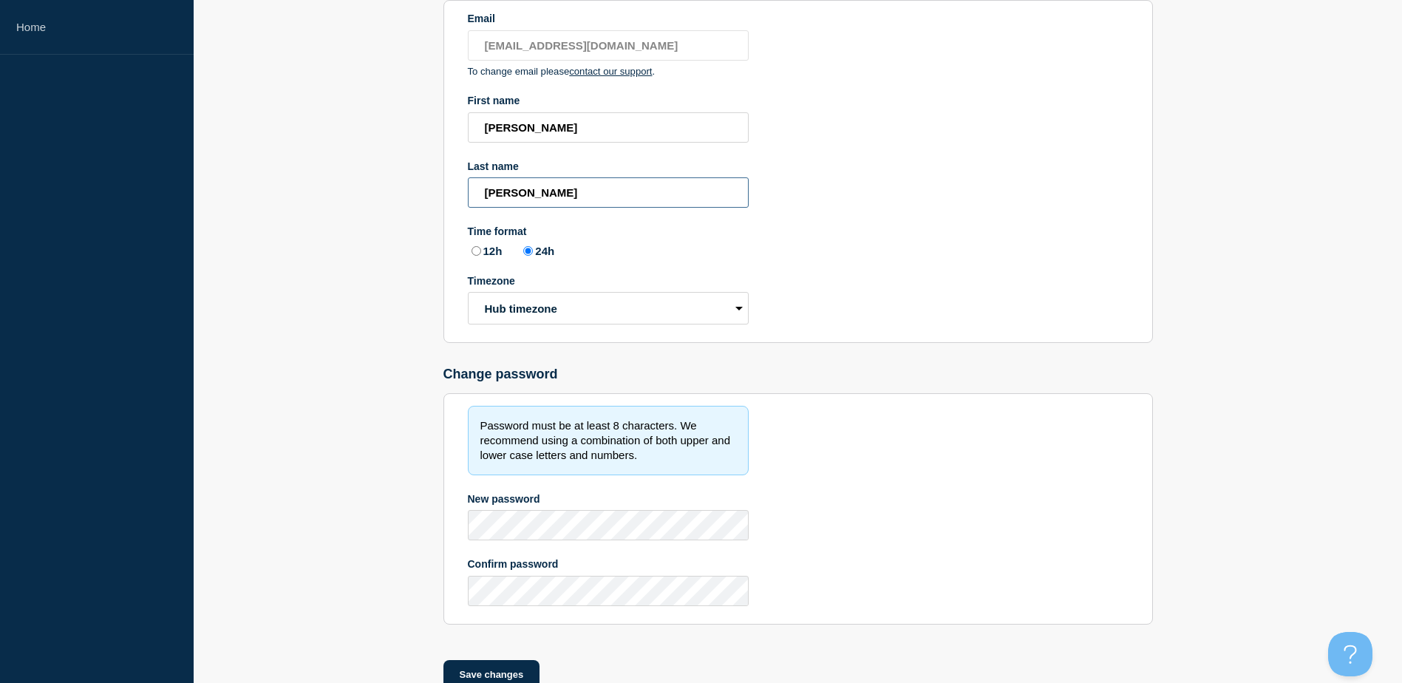
scroll to position [148, 0]
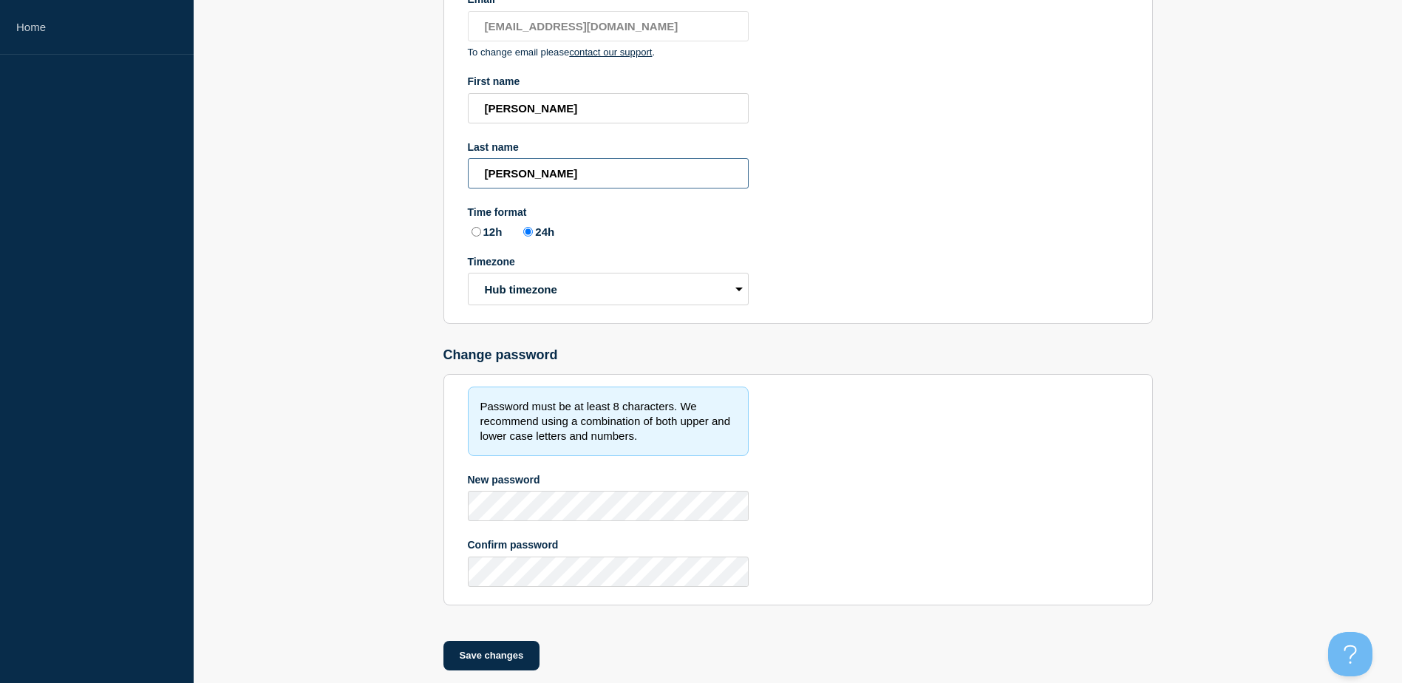
type input "Riley"
click at [473, 233] on input "12h" at bounding box center [476, 232] width 10 height 10
radio input "true"
radio input "false"
click at [545, 286] on select "Hub timezone Local timezone (UTC/GMT+00:00) UTC" at bounding box center [608, 289] width 281 height 33
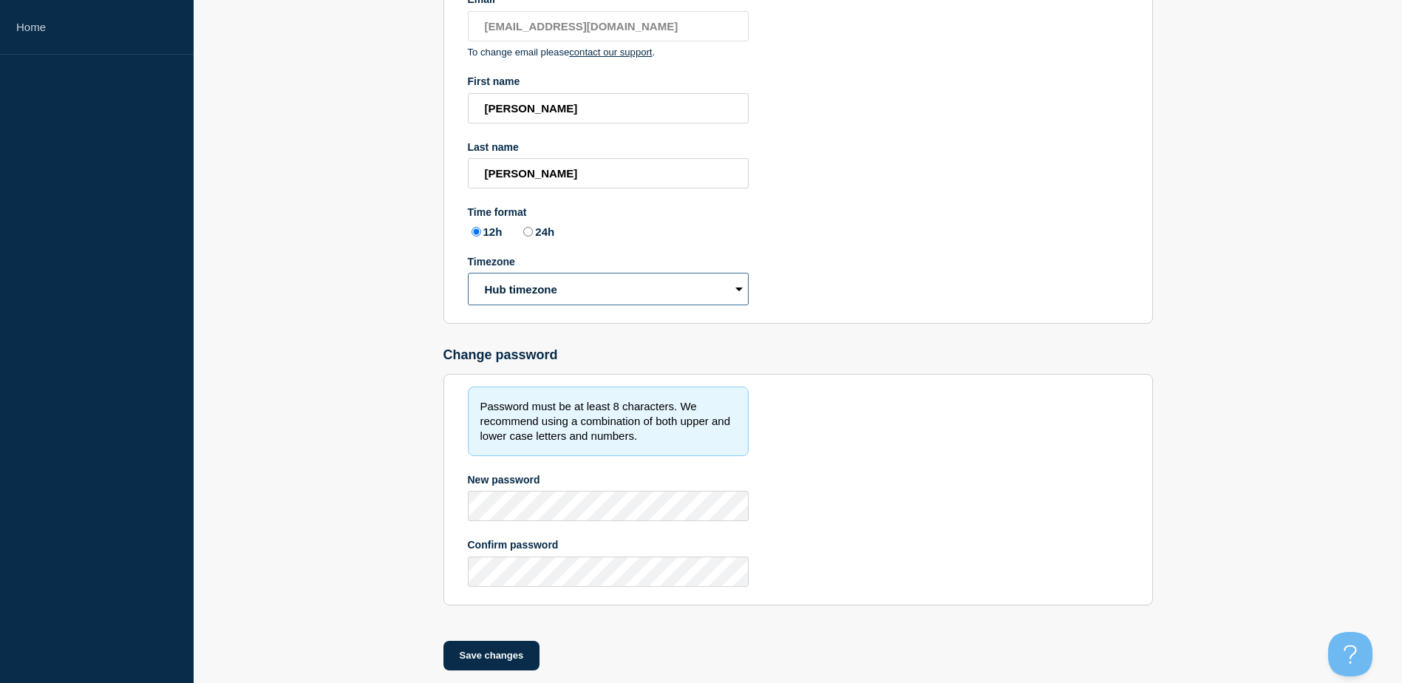
select select "local"
click at [468, 273] on select "Hub timezone Local timezone (UTC/GMT+00:00) UTC" at bounding box center [608, 289] width 281 height 33
click at [814, 282] on section "Email smriley@fgcu.edu To change email please contact our support . First name …" at bounding box center [797, 152] width 709 height 343
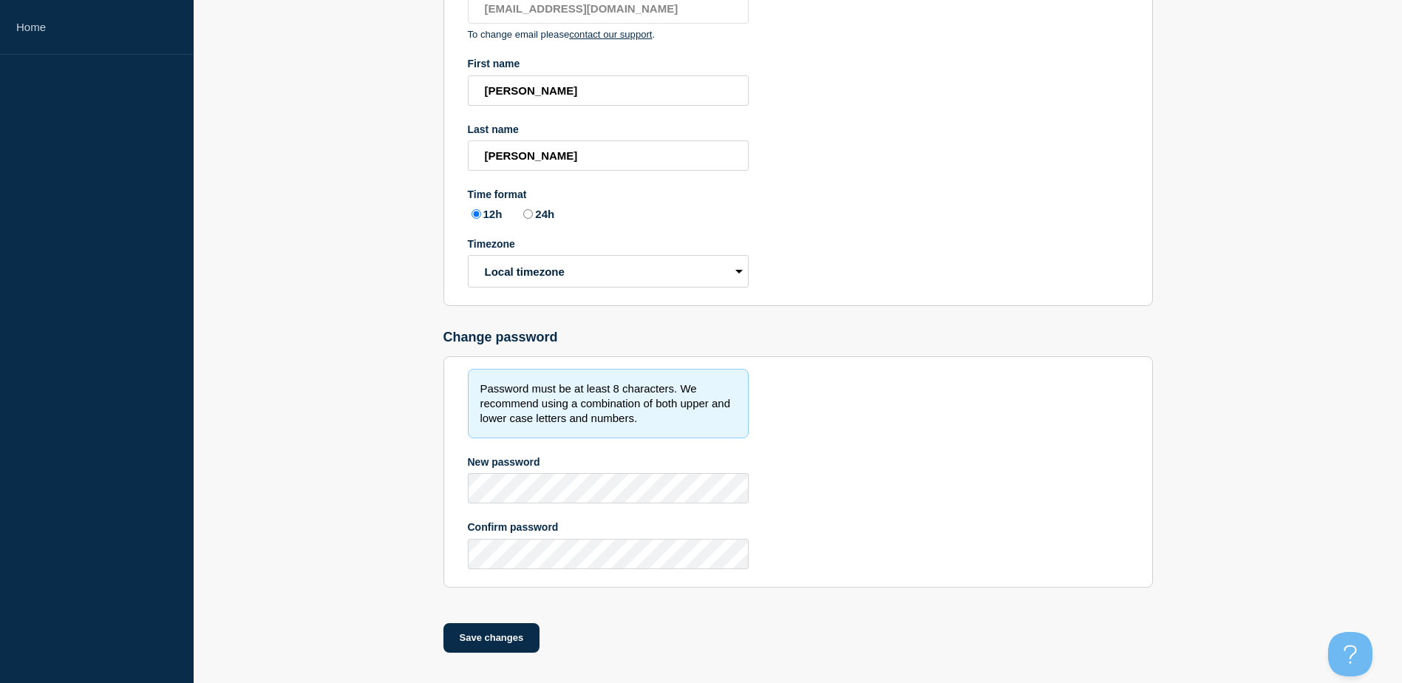
scroll to position [171, 0]
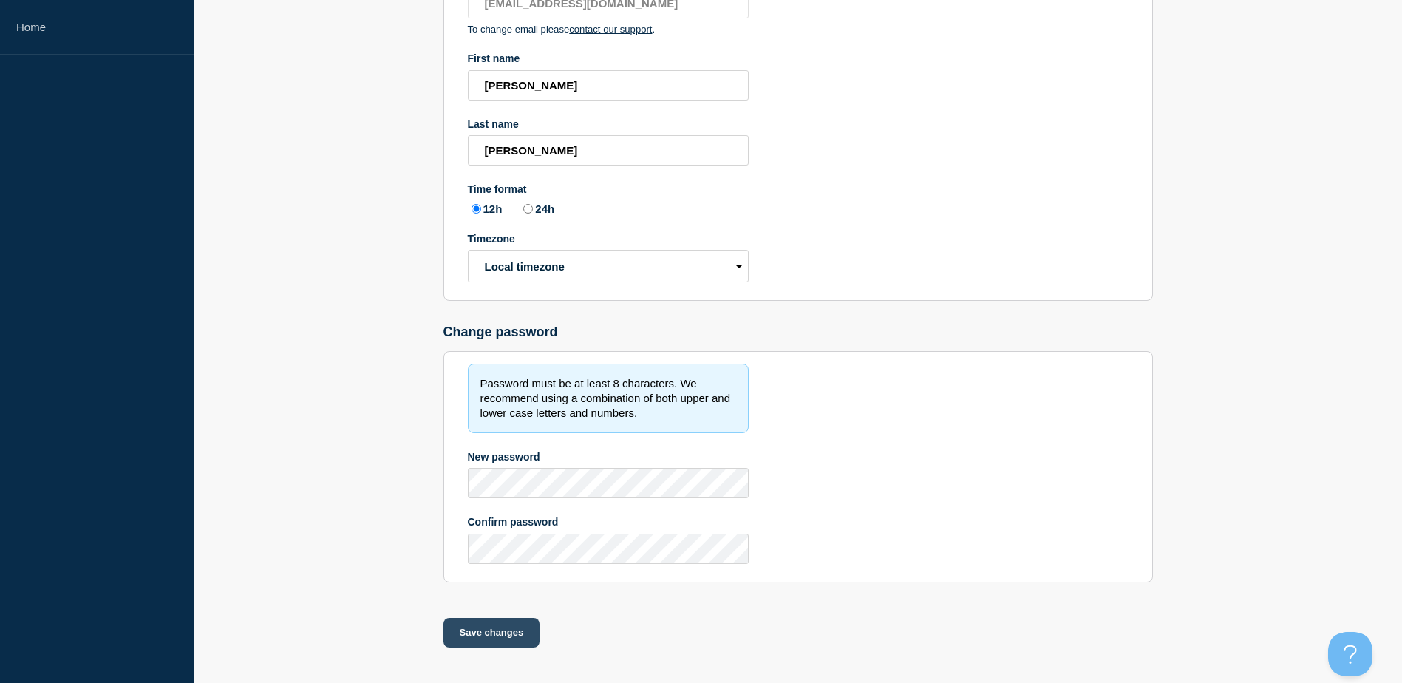
click at [505, 635] on button "Save changes" at bounding box center [491, 633] width 97 height 30
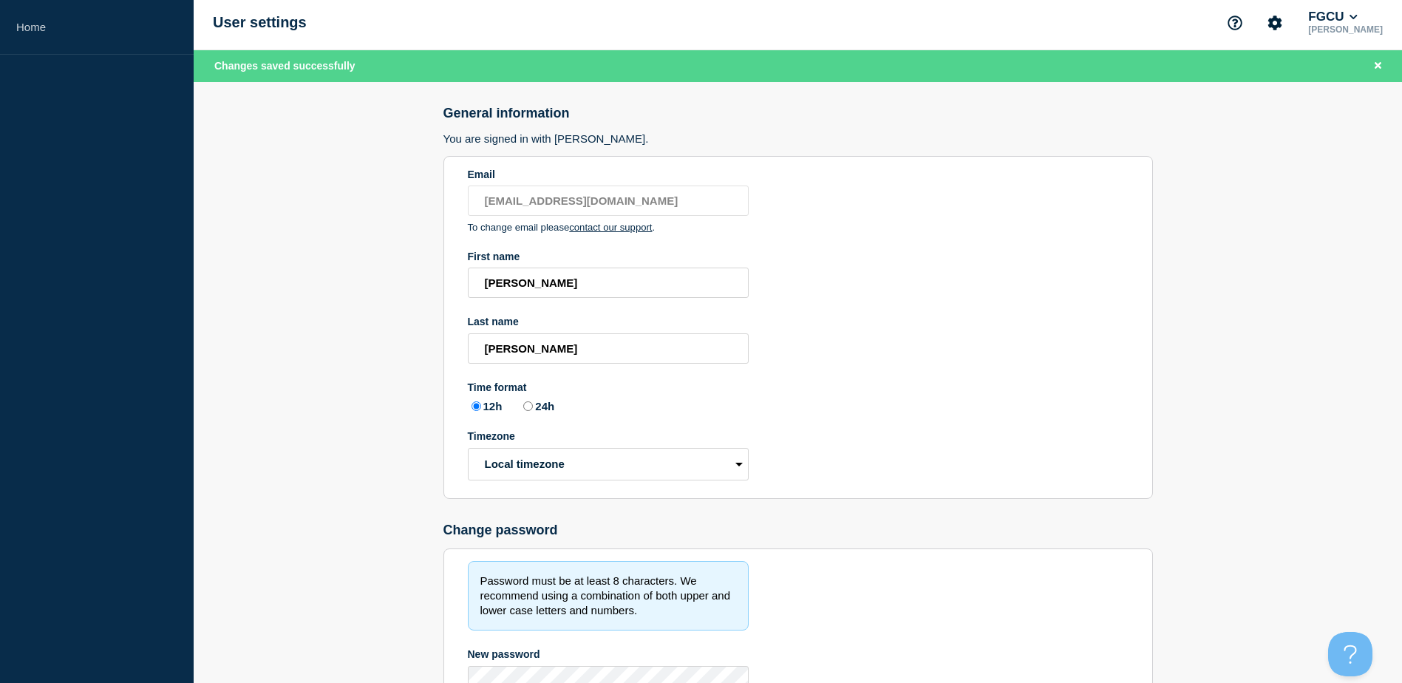
scroll to position [0, 0]
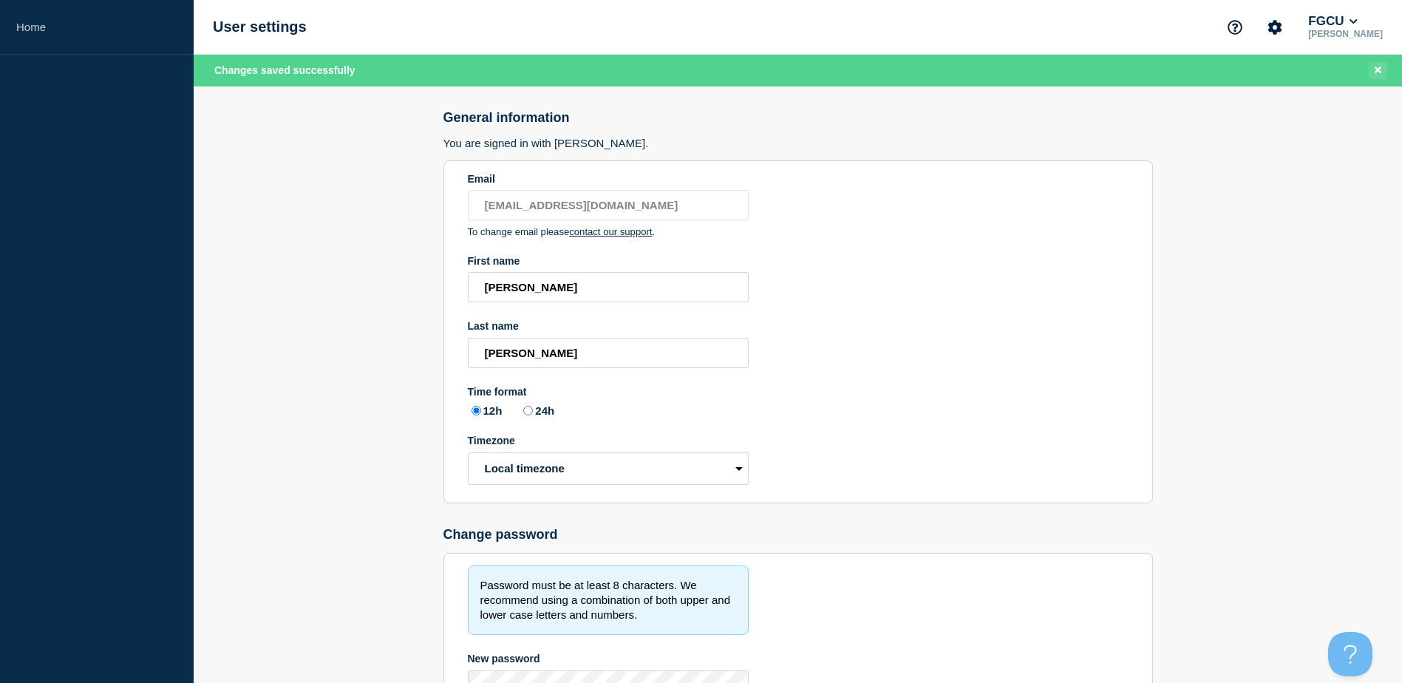
click at [1381, 64] on button "Close banner" at bounding box center [1377, 70] width 18 height 17
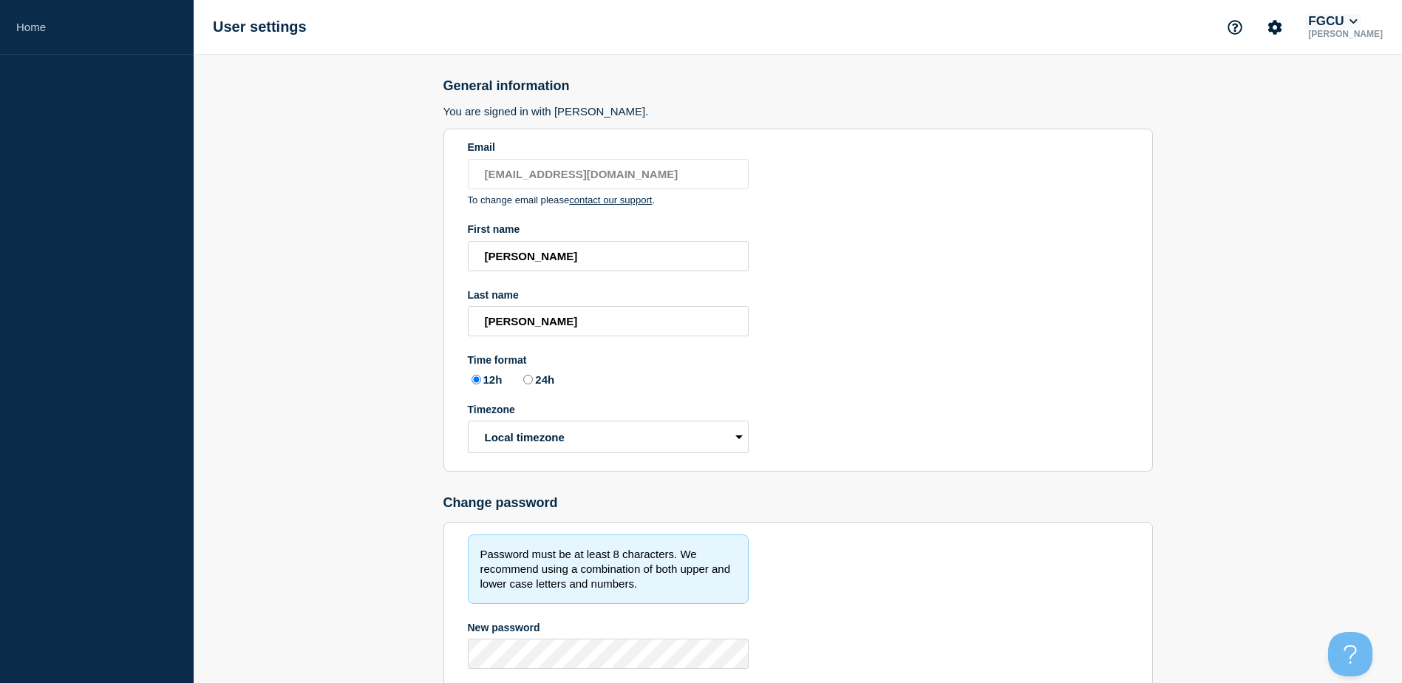
click at [1354, 23] on button "FGCU" at bounding box center [1332, 21] width 55 height 15
drag, startPoint x: 1222, startPoint y: 137, endPoint x: 1236, endPoint y: 111, distance: 29.4
click at [1222, 137] on main "General information You are signed in with SAML. Email smriley@fgcu.edu To chan…" at bounding box center [798, 454] width 1208 height 799
click at [1282, 28] on icon "Account settings" at bounding box center [1274, 27] width 15 height 15
click at [1104, 87] on h2 "General information" at bounding box center [797, 86] width 709 height 16
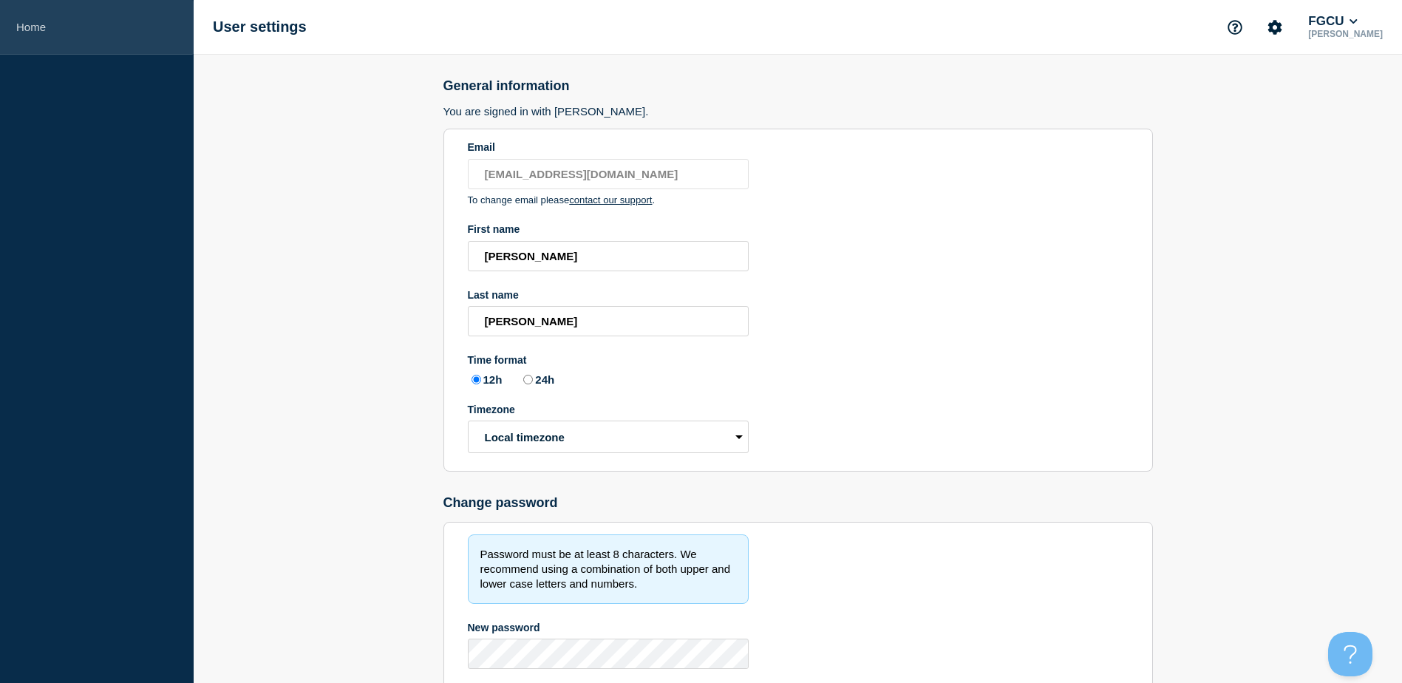
click at [31, 30] on link "Home" at bounding box center [97, 27] width 194 height 55
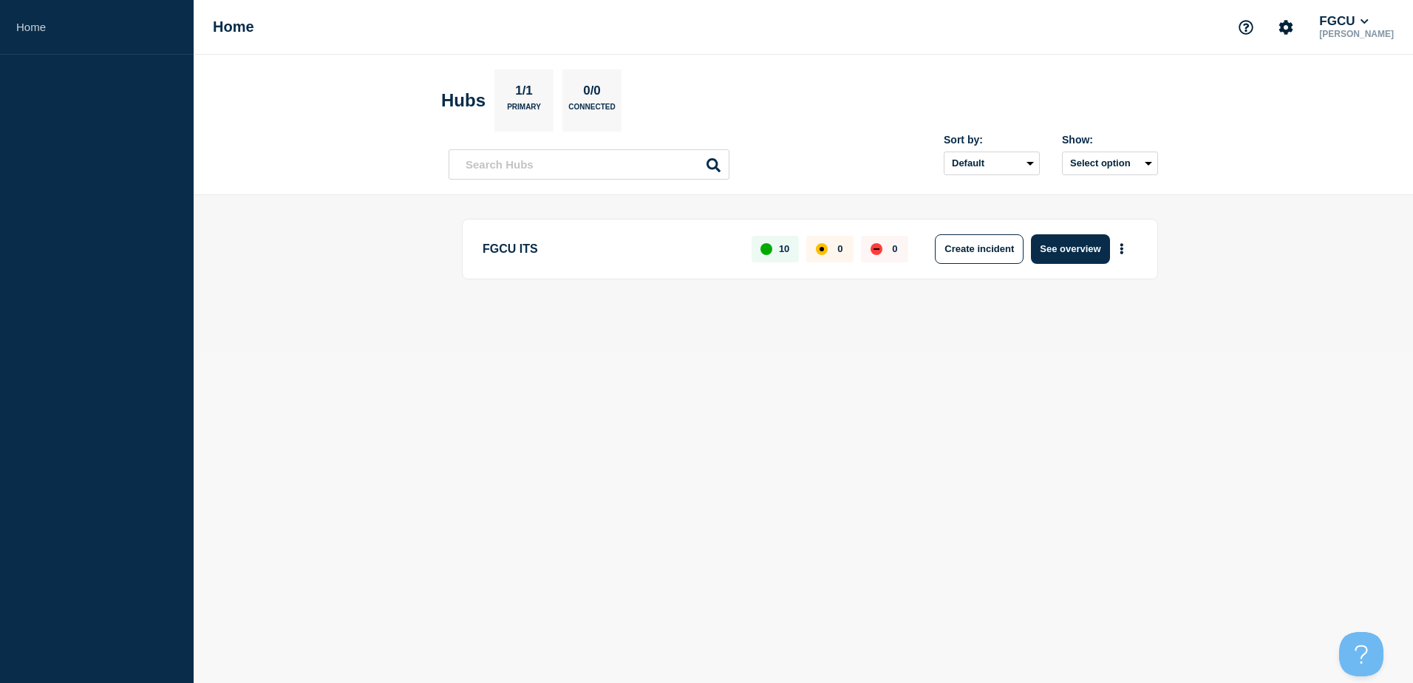
click at [541, 251] on p "FGCU ITS" at bounding box center [609, 249] width 252 height 30
click at [1119, 246] on icon "More actions" at bounding box center [1121, 248] width 4 height 11
click at [1099, 313] on link "View Status Page" at bounding box center [1120, 313] width 109 height 13
click at [534, 97] on p "1/1" at bounding box center [524, 92] width 29 height 19
click at [553, 249] on p "FGCU ITS" at bounding box center [609, 249] width 252 height 30
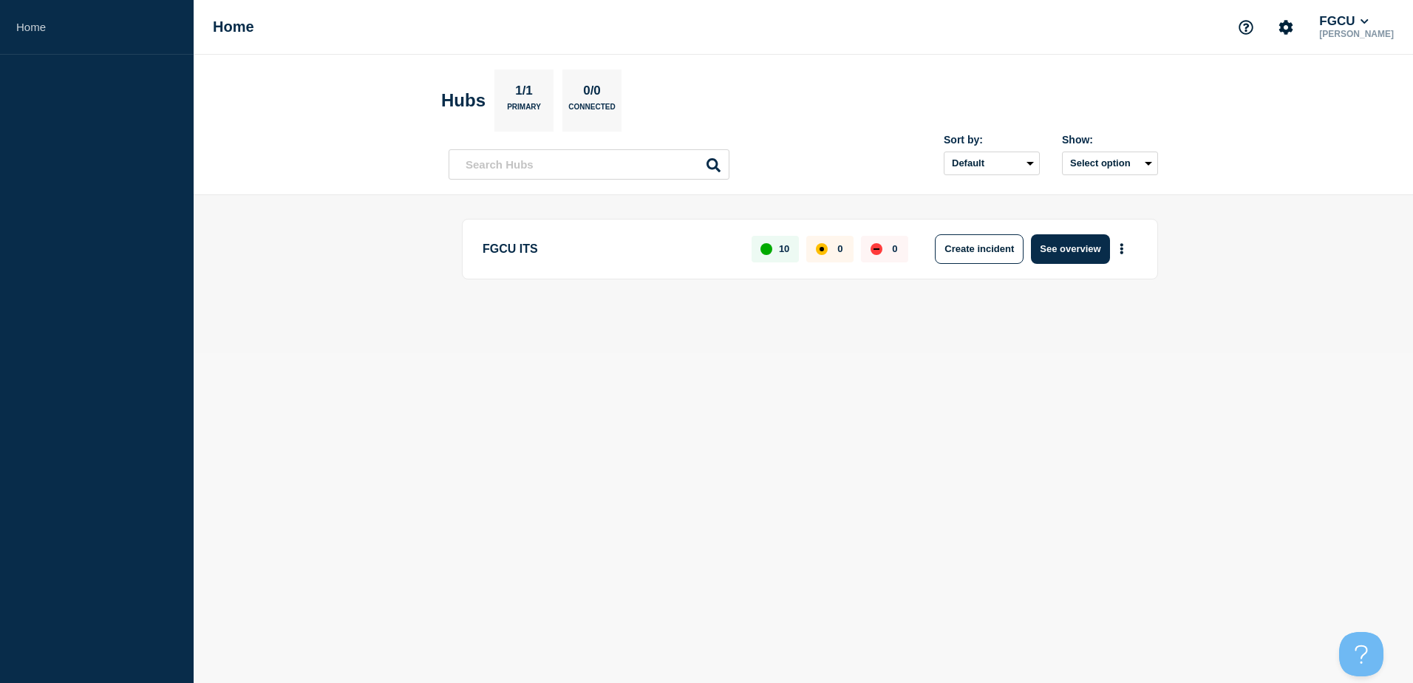
click at [530, 248] on p "FGCU ITS" at bounding box center [609, 249] width 252 height 30
click at [1131, 157] on button "Select option" at bounding box center [1110, 163] width 96 height 24
click at [1051, 219] on div at bounding box center [1052, 220] width 15 height 22
click at [1360, 32] on p "[PERSON_NAME]" at bounding box center [1356, 34] width 81 height 10
click at [1269, 365] on body "Home Home FGCU Sean Riley Hubs 1/1 Primary 0/0 Connected Sort by: Default Last …" at bounding box center [706, 341] width 1413 height 683
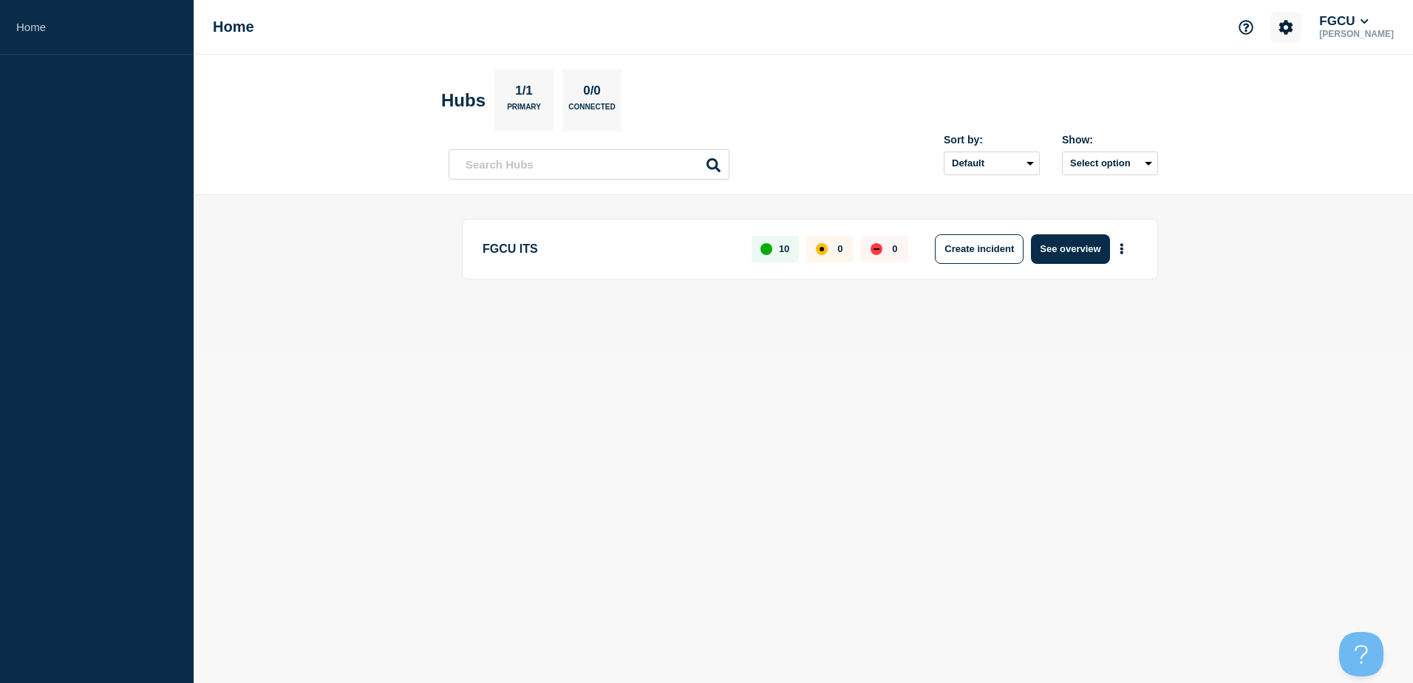
click at [1293, 30] on icon "Account settings" at bounding box center [1286, 27] width 14 height 14
click at [1363, 18] on button "FGCU" at bounding box center [1343, 21] width 55 height 15
click at [1108, 63] on header "Hubs 1/1 Primary 0/0 Connected Sort by: Default Last added Last updated Most ac…" at bounding box center [803, 125] width 1219 height 140
drag, startPoint x: 583, startPoint y: 243, endPoint x: 540, endPoint y: 249, distance: 43.3
click at [582, 243] on p "FGCU ITS" at bounding box center [609, 249] width 252 height 30
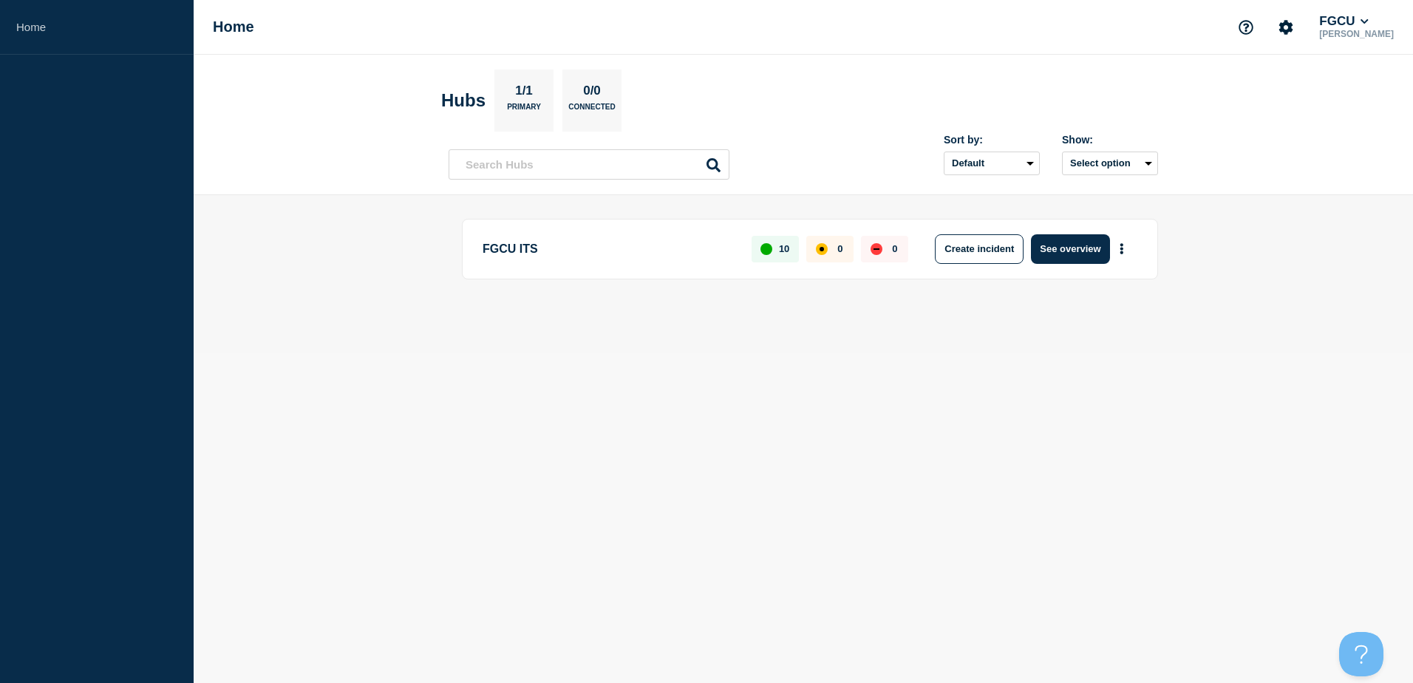
drag, startPoint x: 497, startPoint y: 255, endPoint x: 611, endPoint y: 262, distance: 114.7
click at [500, 255] on p "FGCU ITS" at bounding box center [609, 249] width 252 height 30
click at [1102, 250] on button "See overview" at bounding box center [1070, 249] width 78 height 30
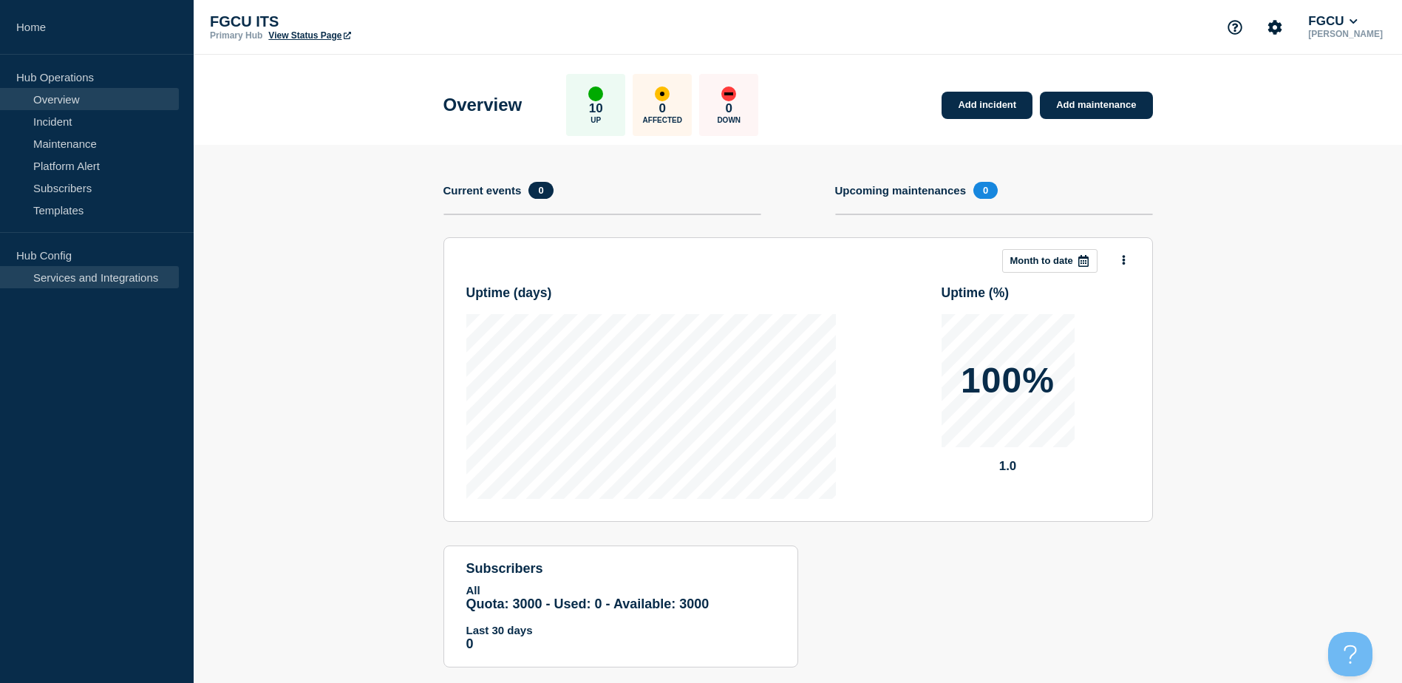
click at [124, 274] on link "Services and Integrations" at bounding box center [89, 277] width 179 height 22
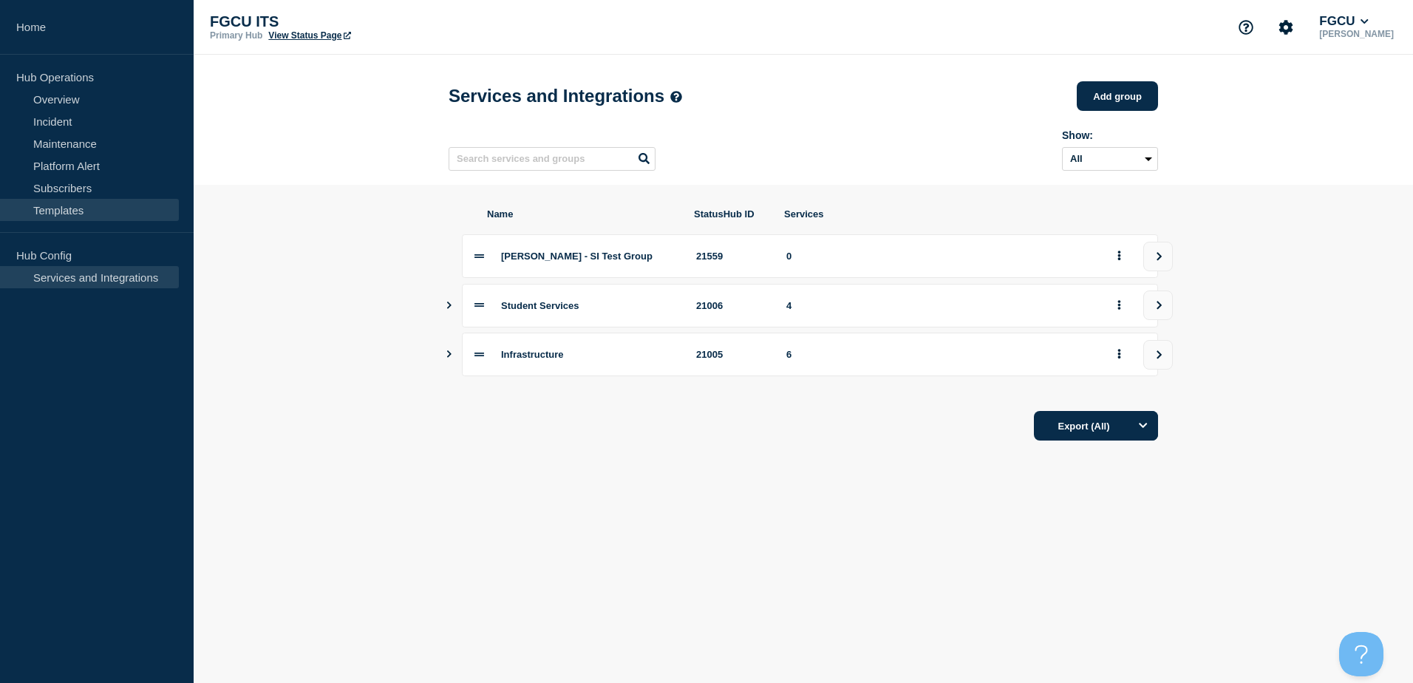
click at [99, 211] on link "Templates" at bounding box center [89, 210] width 179 height 22
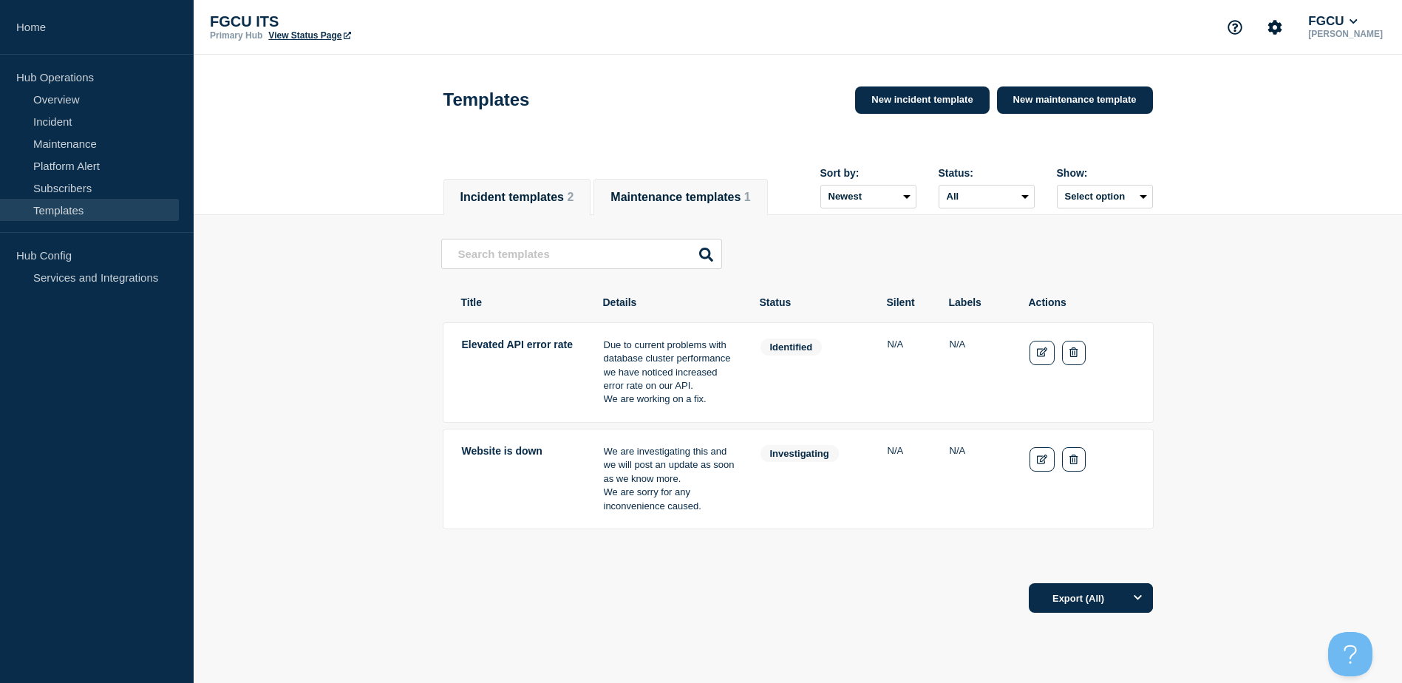
click at [693, 191] on button "Maintenance templates 1" at bounding box center [680, 197] width 140 height 13
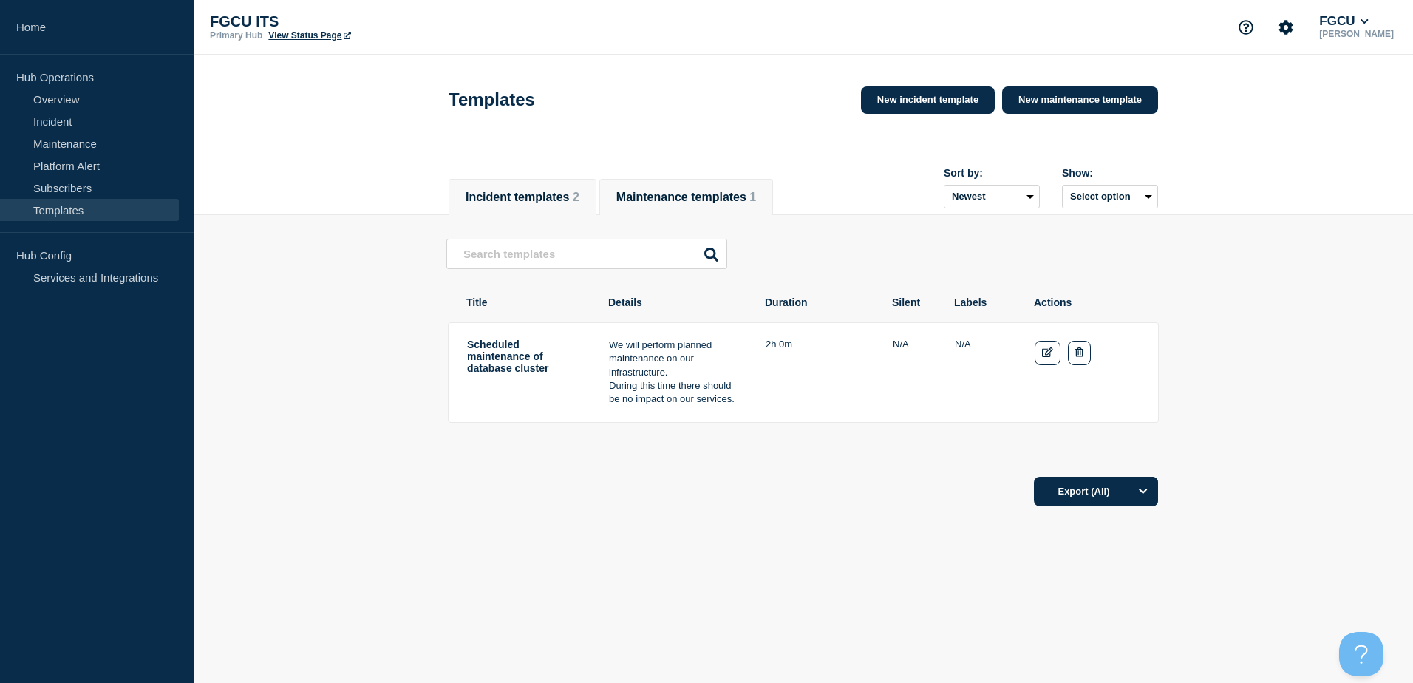
click at [548, 193] on button "Incident templates 2" at bounding box center [523, 197] width 114 height 13
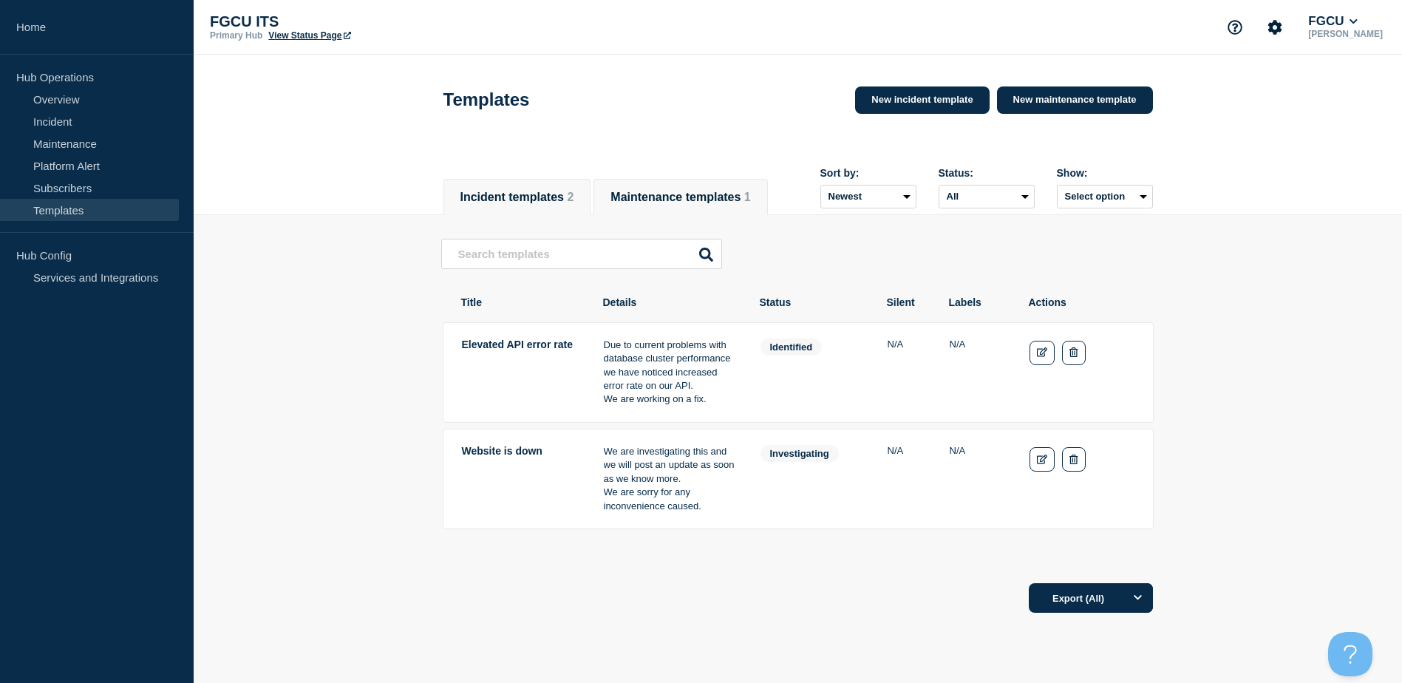
click at [743, 191] on button "Maintenance templates 1" at bounding box center [680, 197] width 140 height 13
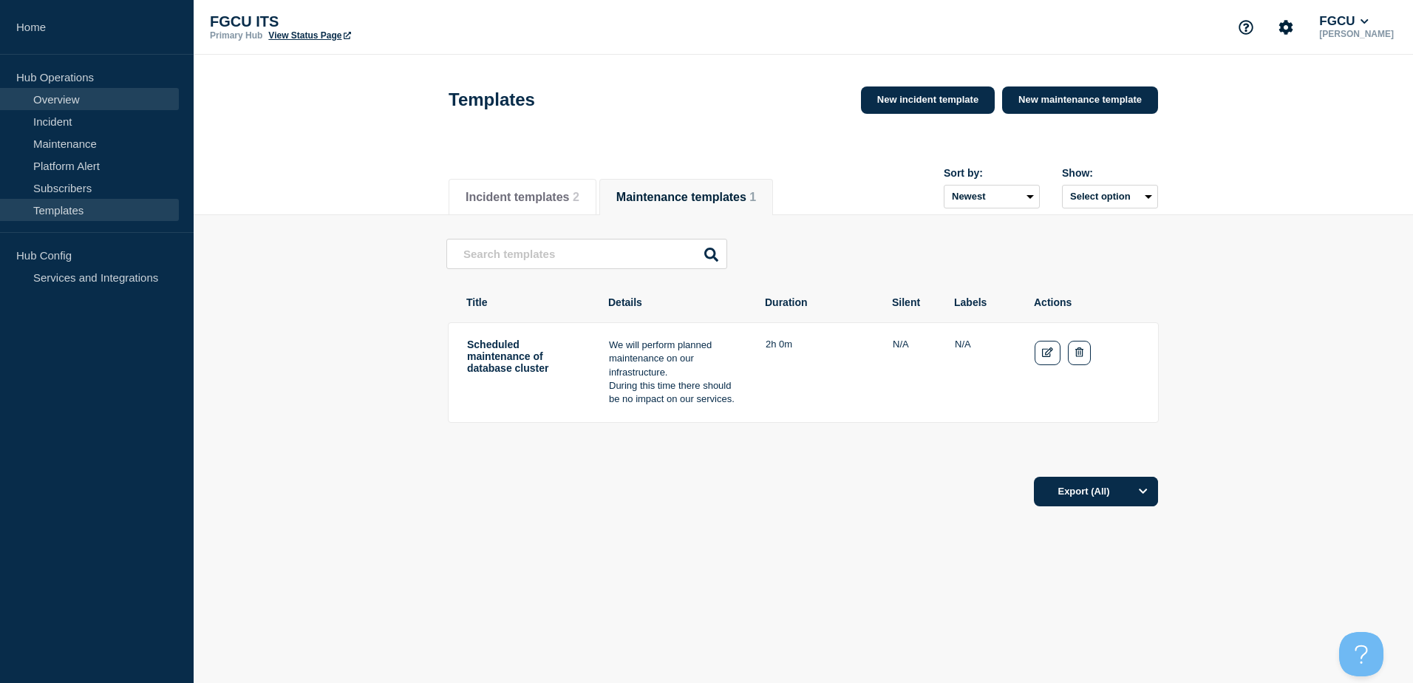
click at [86, 100] on link "Overview" at bounding box center [89, 99] width 179 height 22
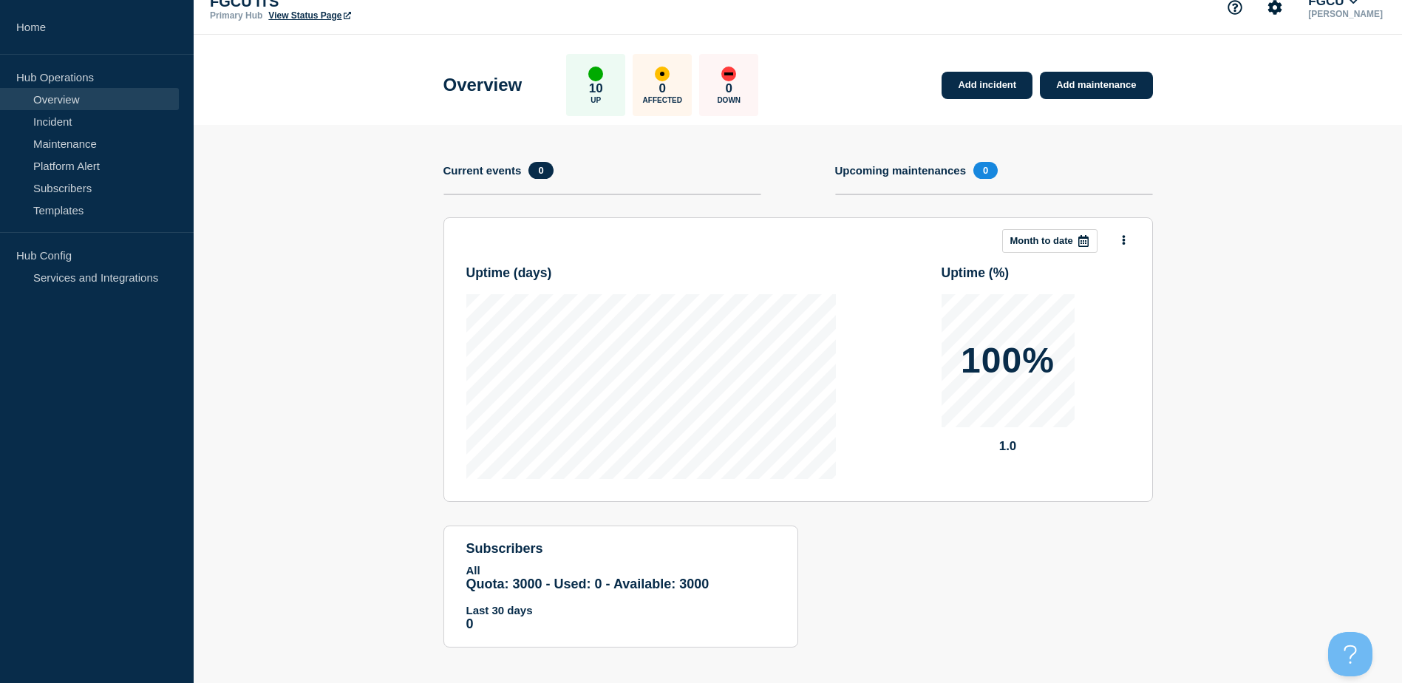
scroll to position [29, 0]
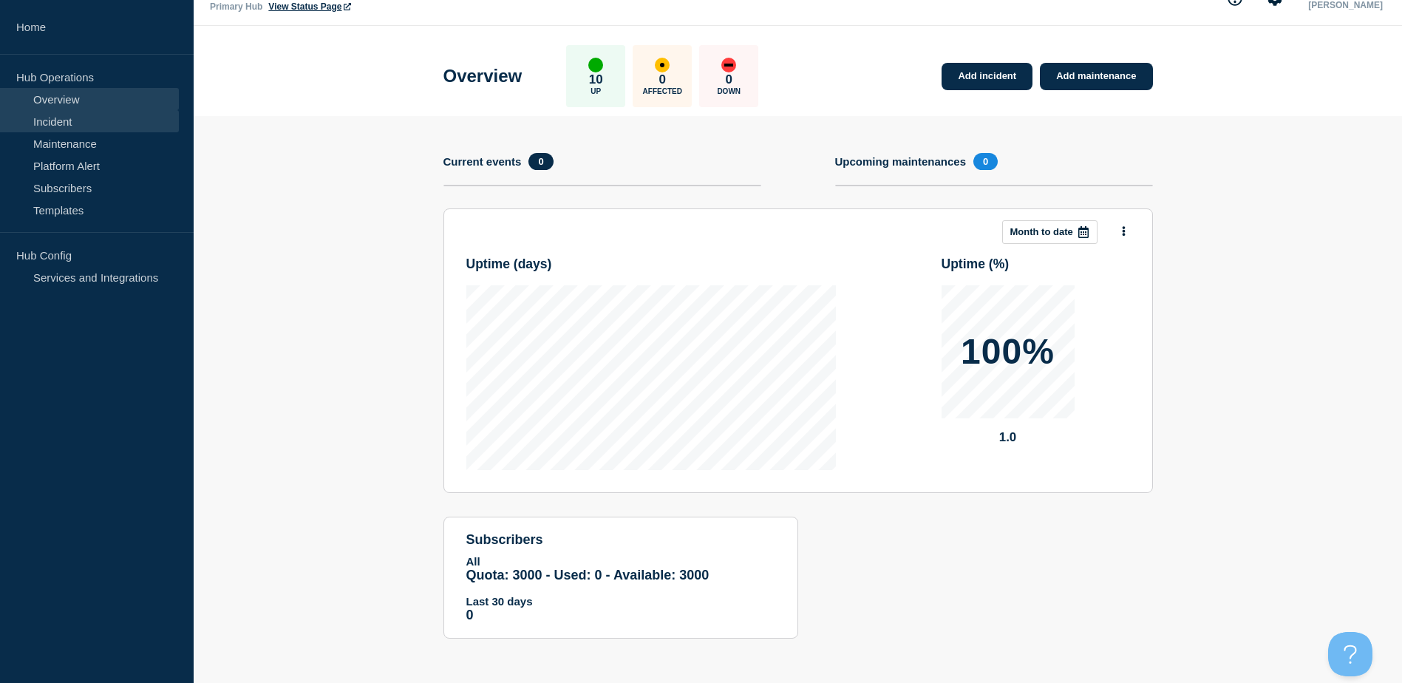
click at [50, 113] on link "Incident" at bounding box center [89, 121] width 179 height 22
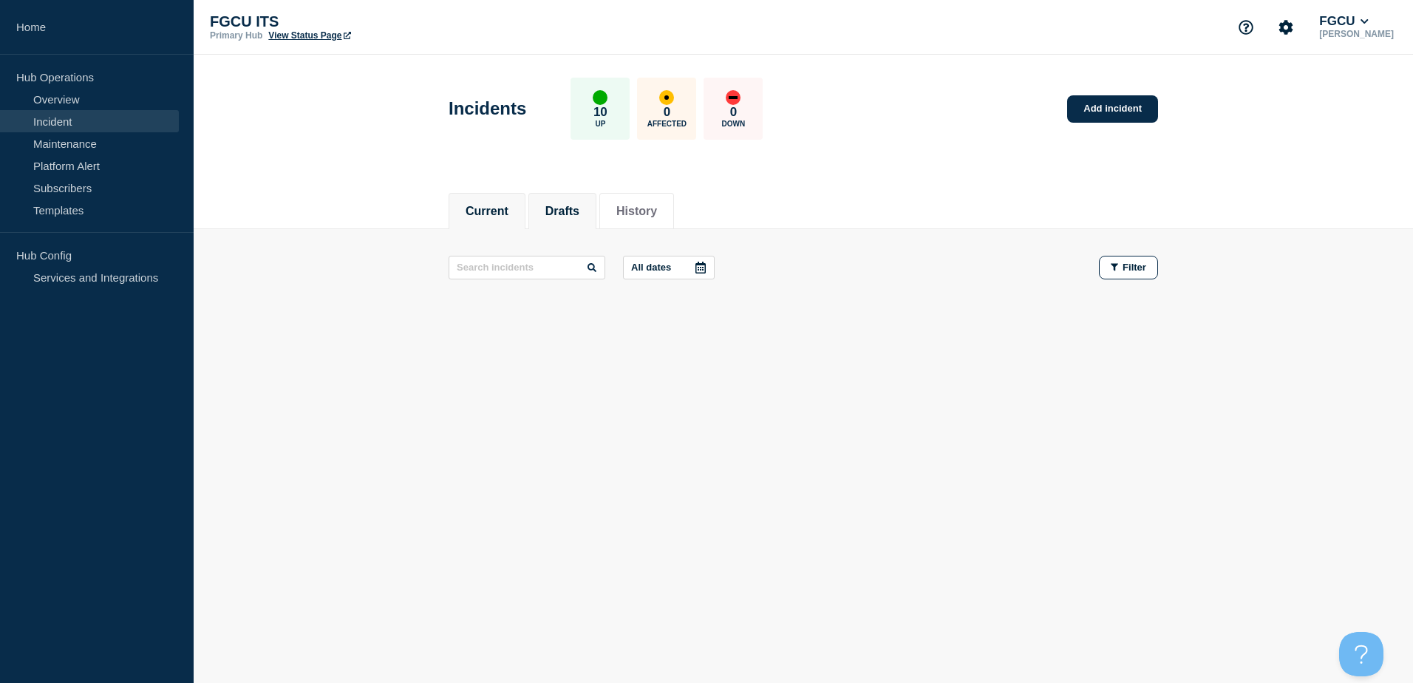
click at [579, 214] on button "Drafts" at bounding box center [562, 211] width 34 height 13
click at [642, 205] on button "History" at bounding box center [636, 211] width 41 height 13
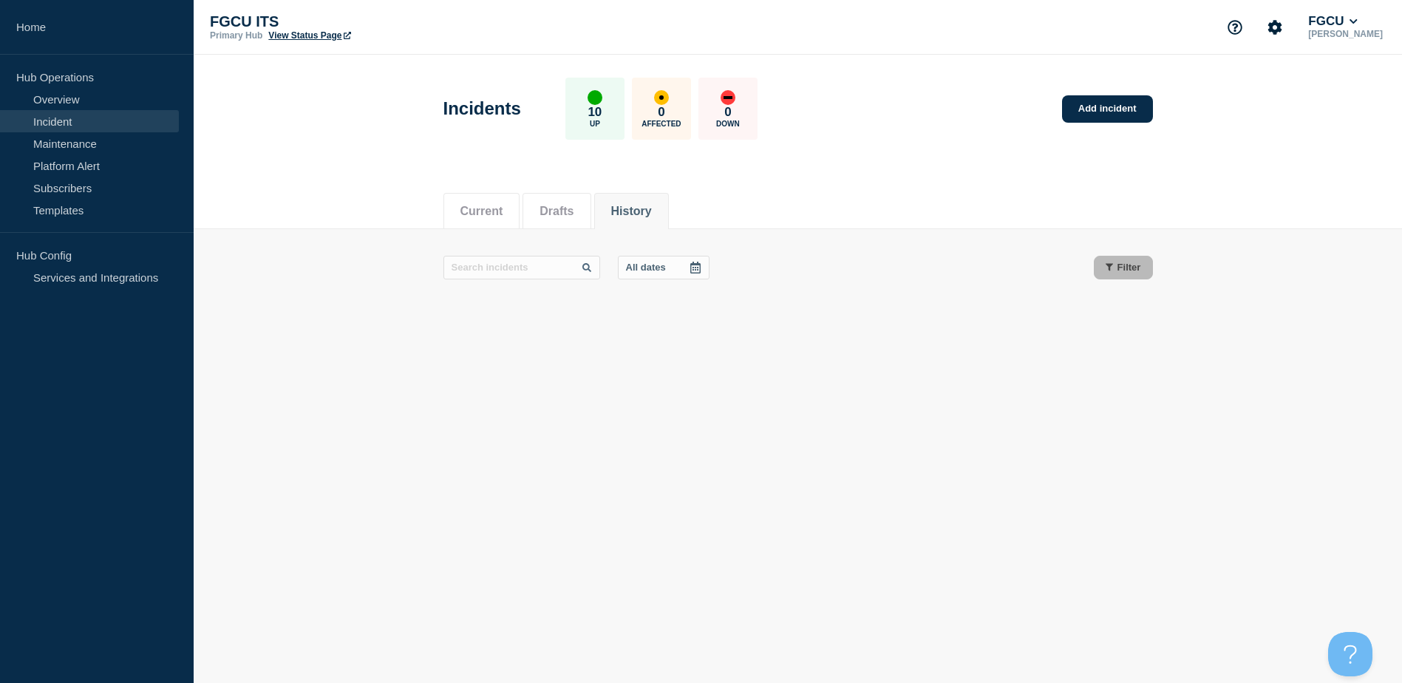
click at [497, 211] on button "Current" at bounding box center [481, 211] width 43 height 13
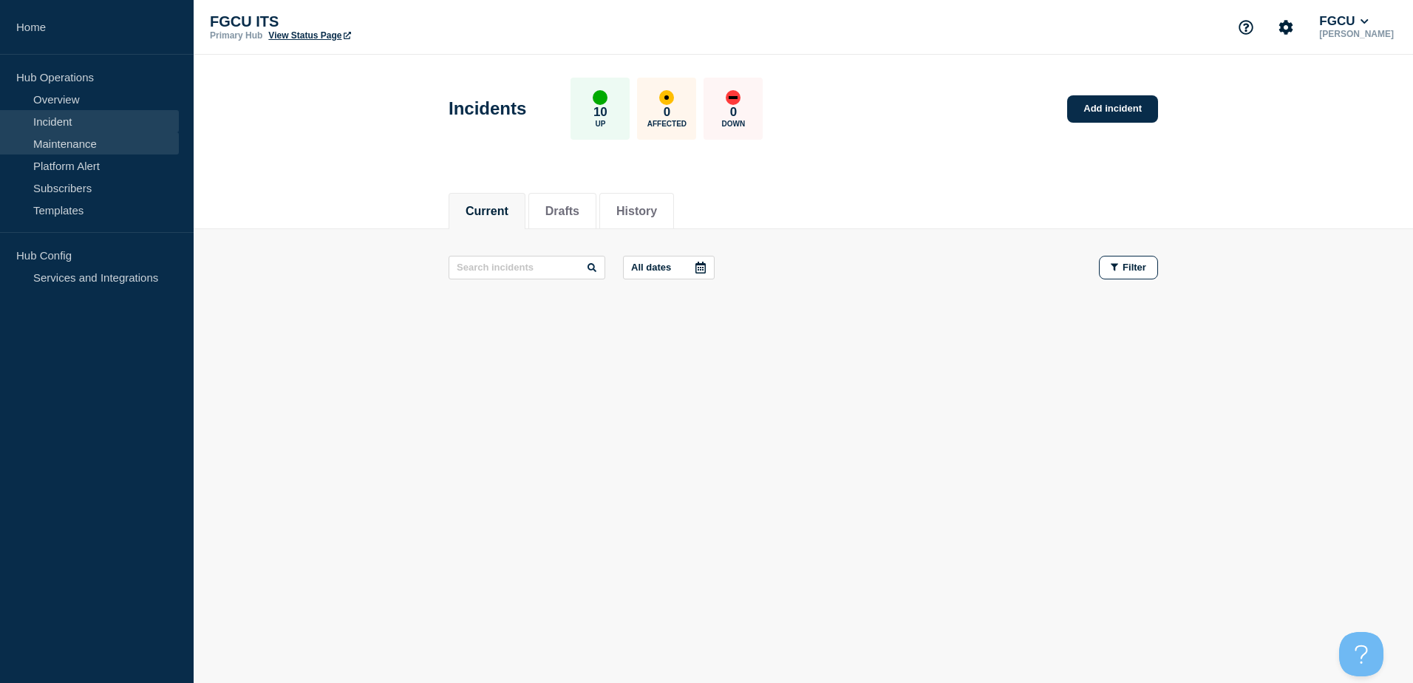
click at [80, 143] on link "Maintenance" at bounding box center [89, 143] width 179 height 22
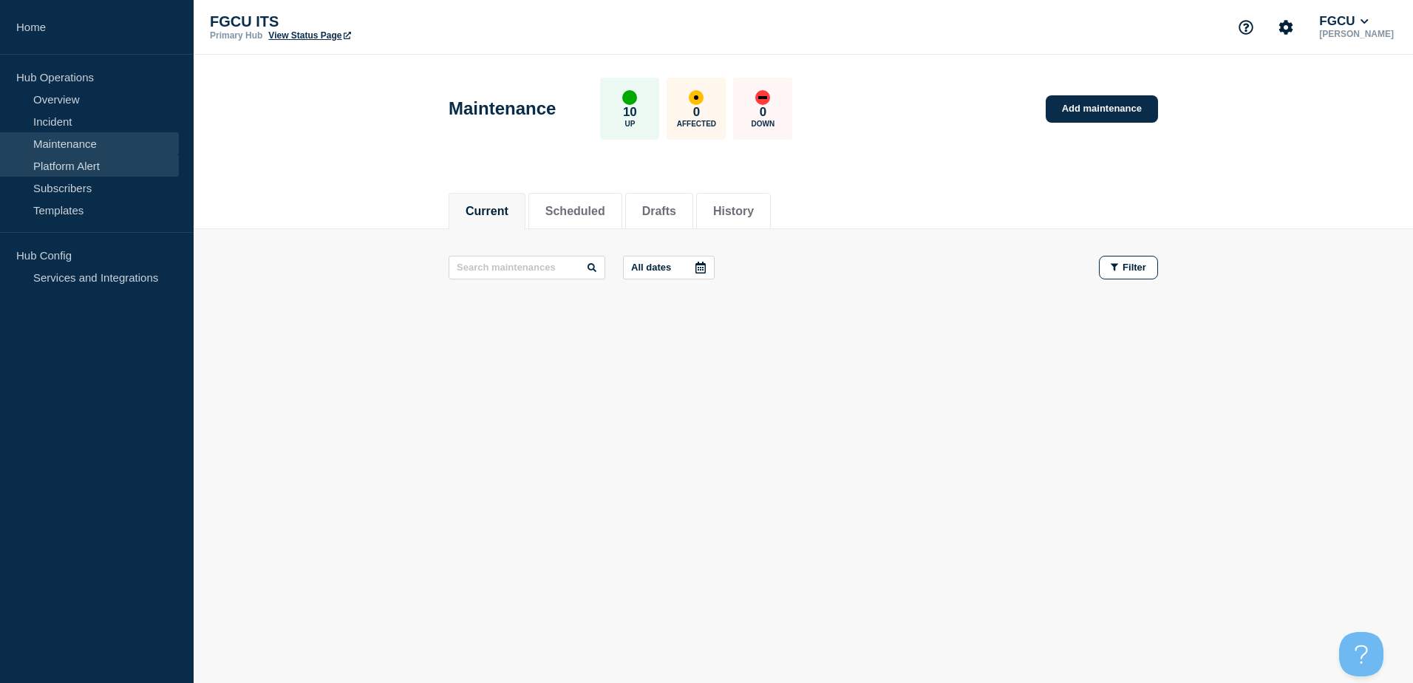
click at [84, 167] on link "Platform Alert" at bounding box center [89, 165] width 179 height 22
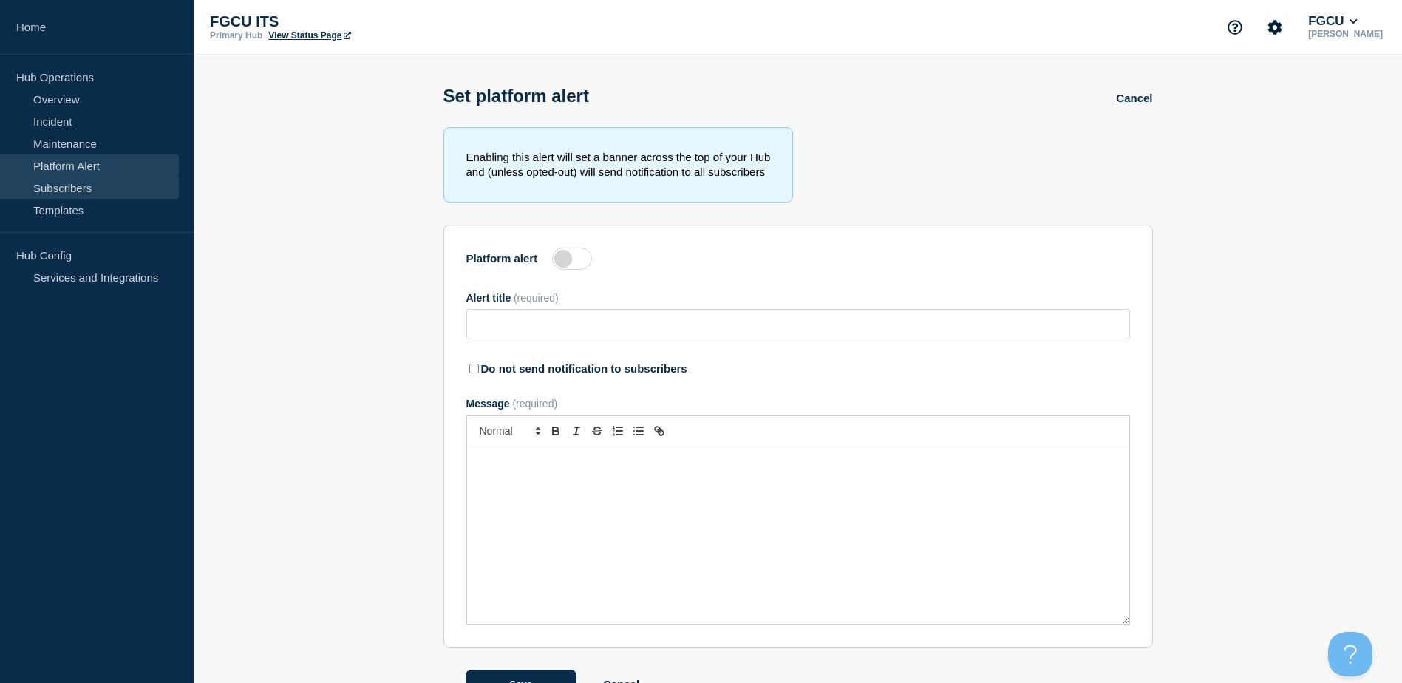
click at [77, 188] on link "Subscribers" at bounding box center [89, 188] width 179 height 22
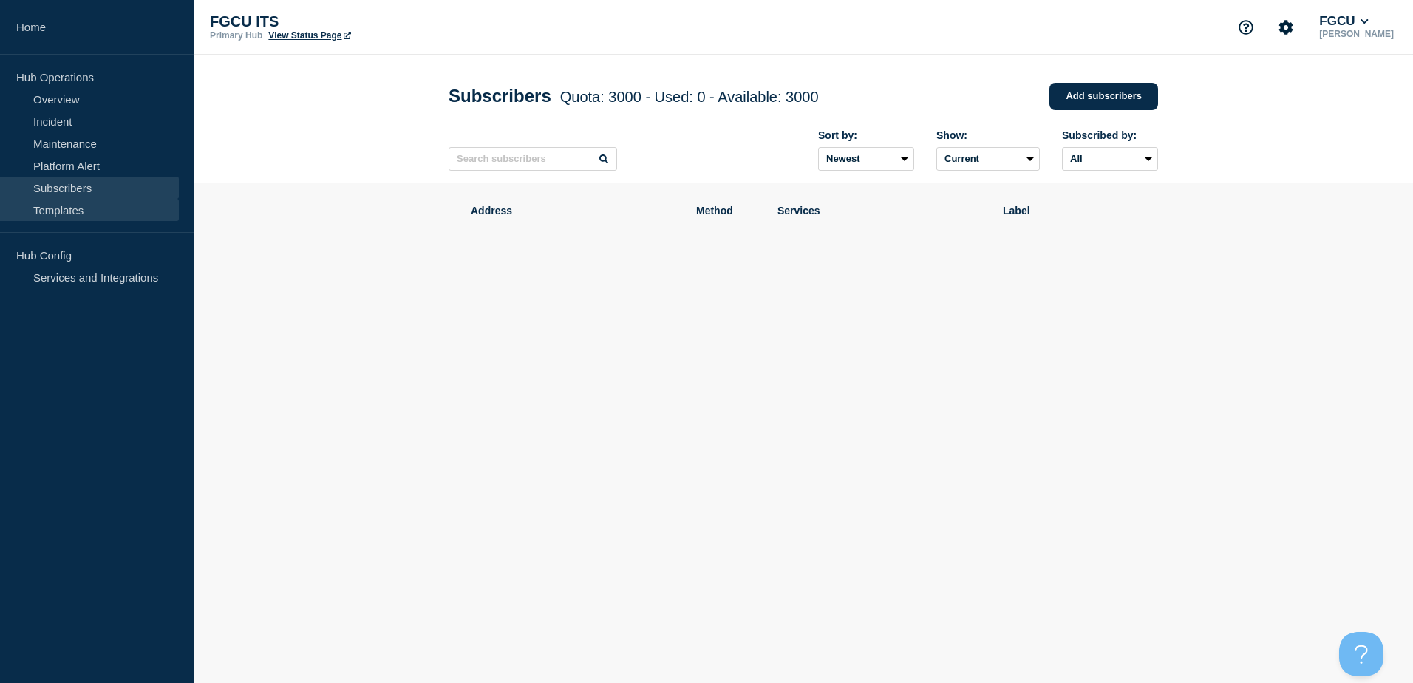
click at [104, 204] on link "Templates" at bounding box center [89, 210] width 179 height 22
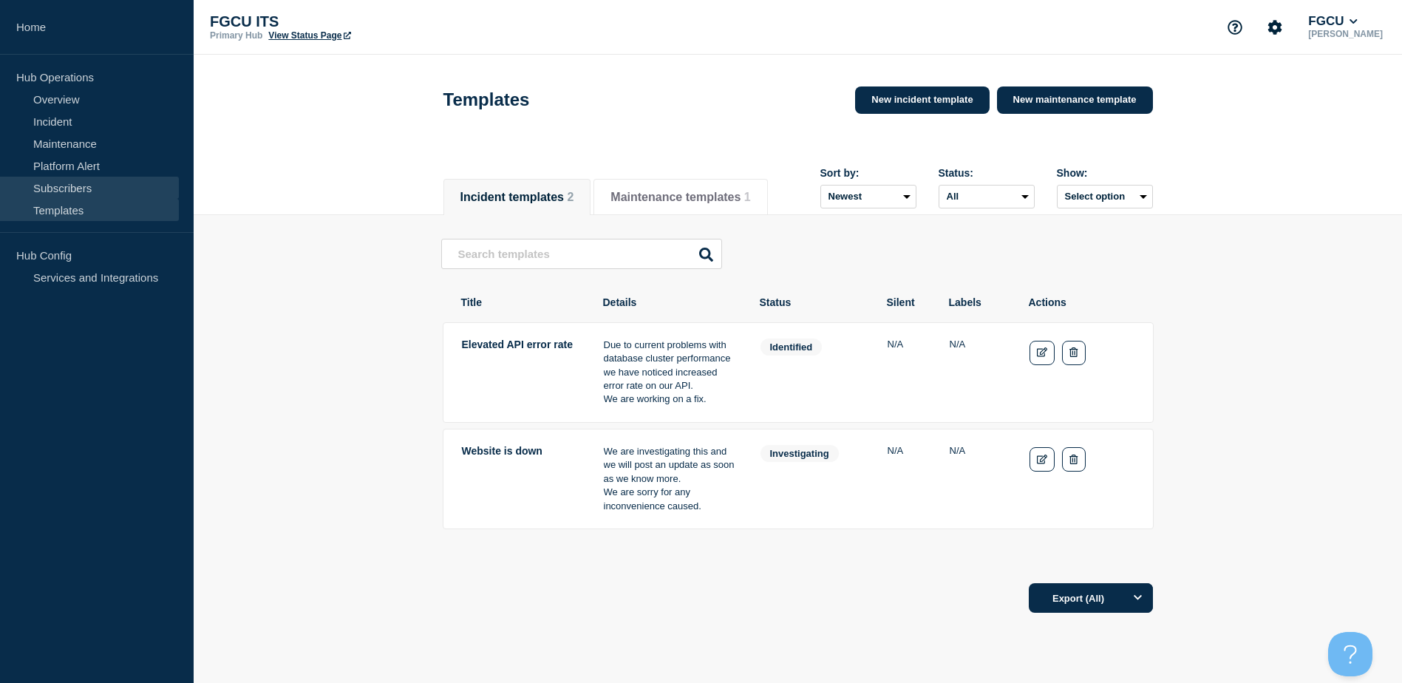
click at [100, 187] on link "Subscribers" at bounding box center [89, 188] width 179 height 22
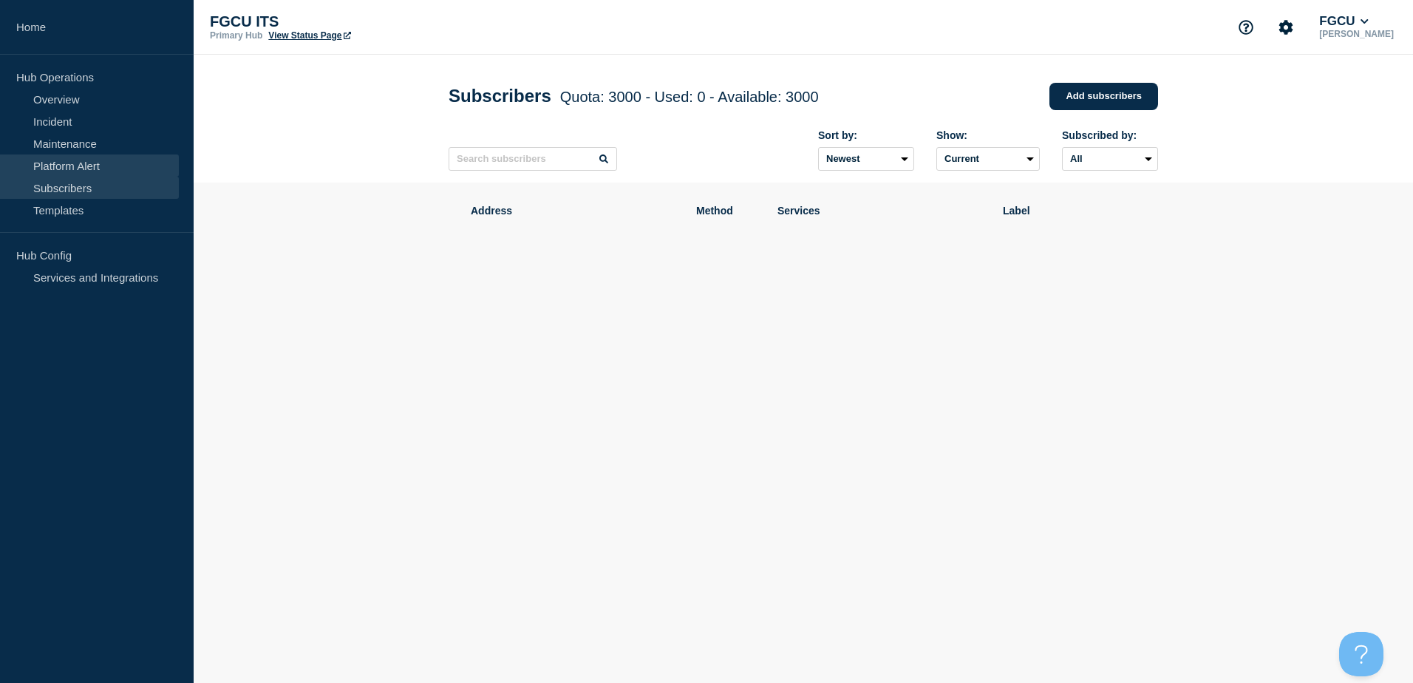
click at [81, 160] on link "Platform Alert" at bounding box center [89, 165] width 179 height 22
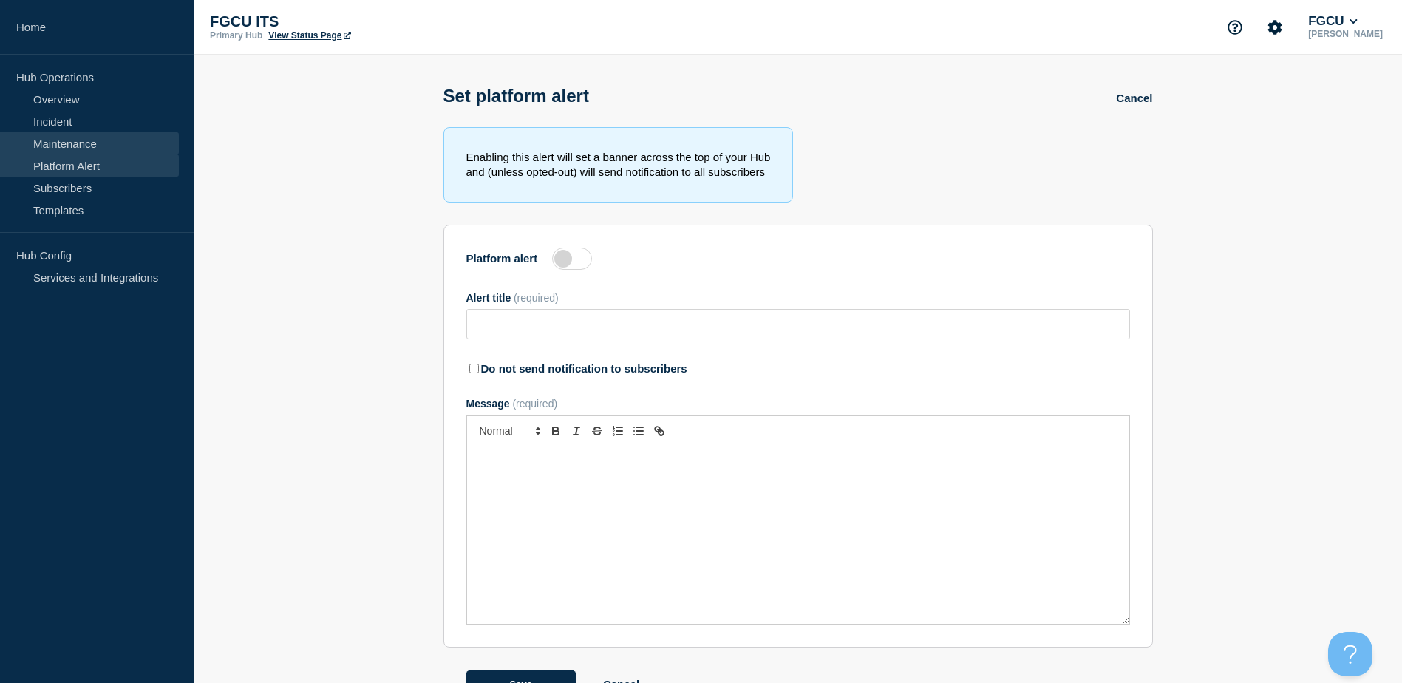
click at [86, 140] on link "Maintenance" at bounding box center [89, 143] width 179 height 22
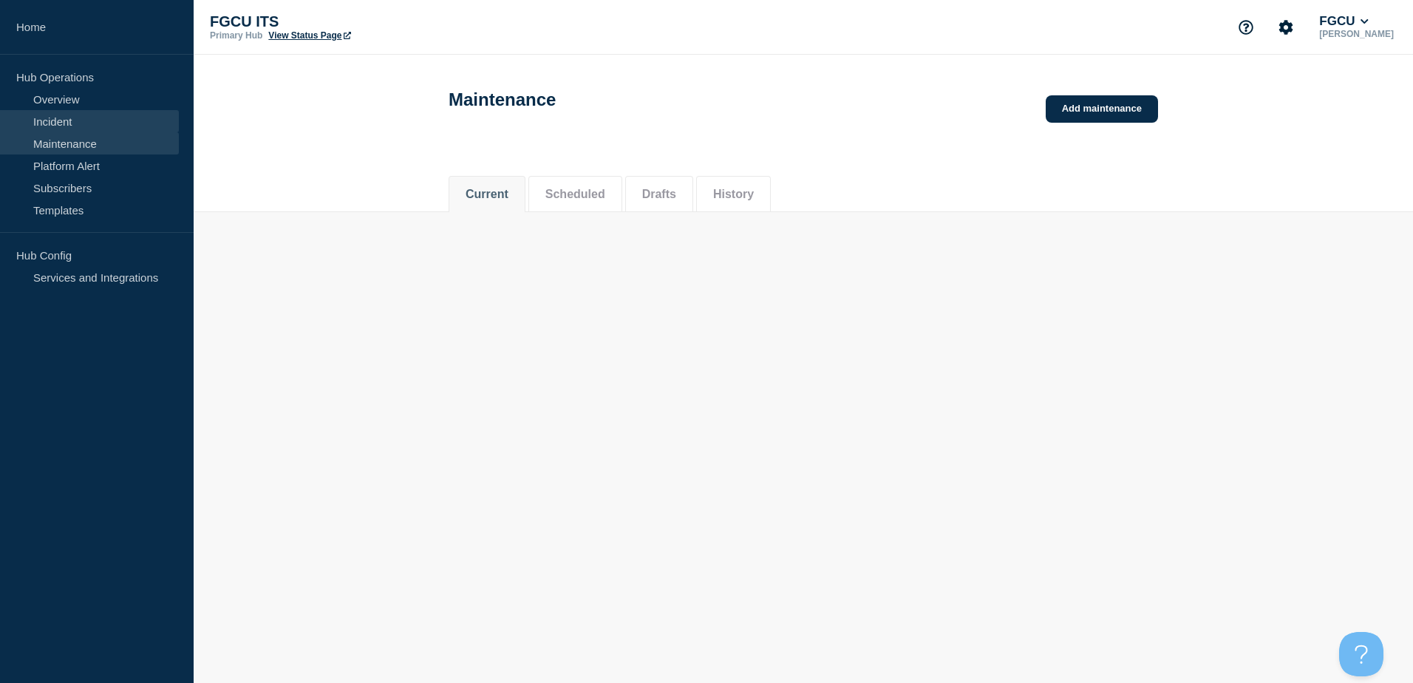
click at [75, 119] on link "Incident" at bounding box center [89, 121] width 179 height 22
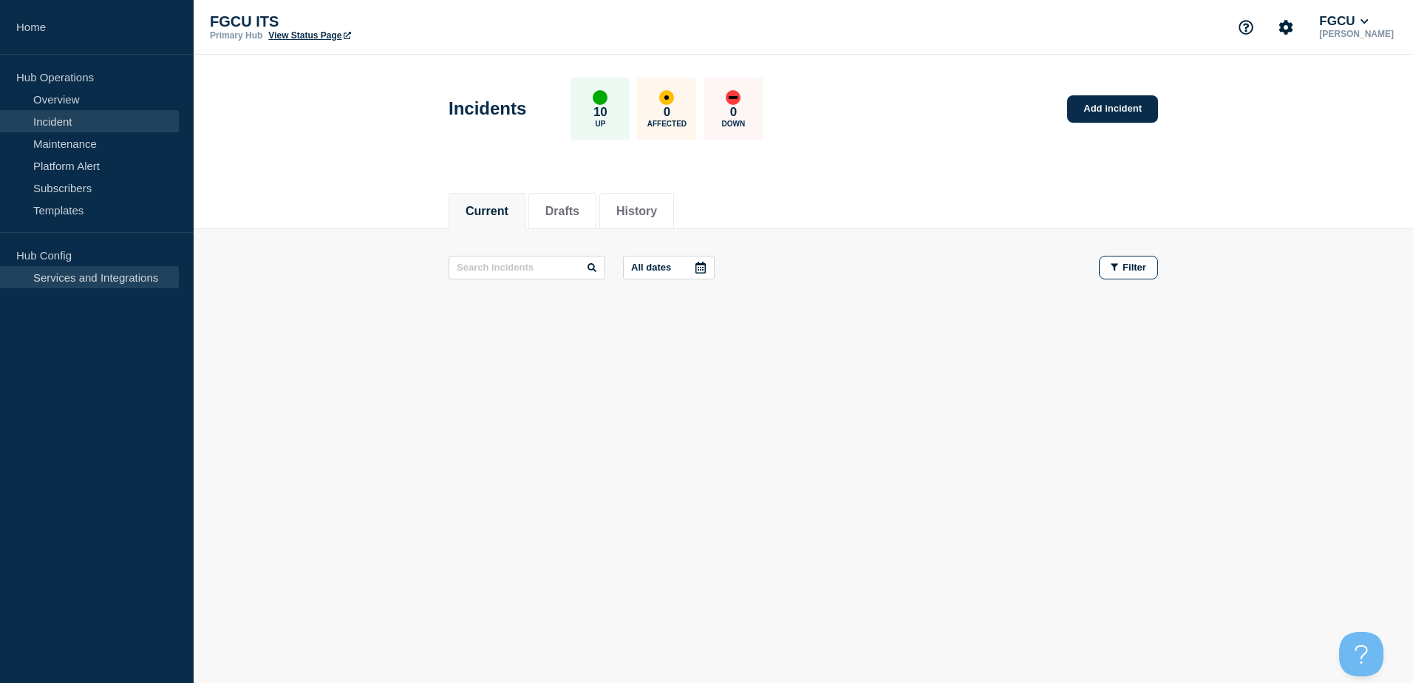
click at [82, 275] on link "Services and Integrations" at bounding box center [89, 277] width 179 height 22
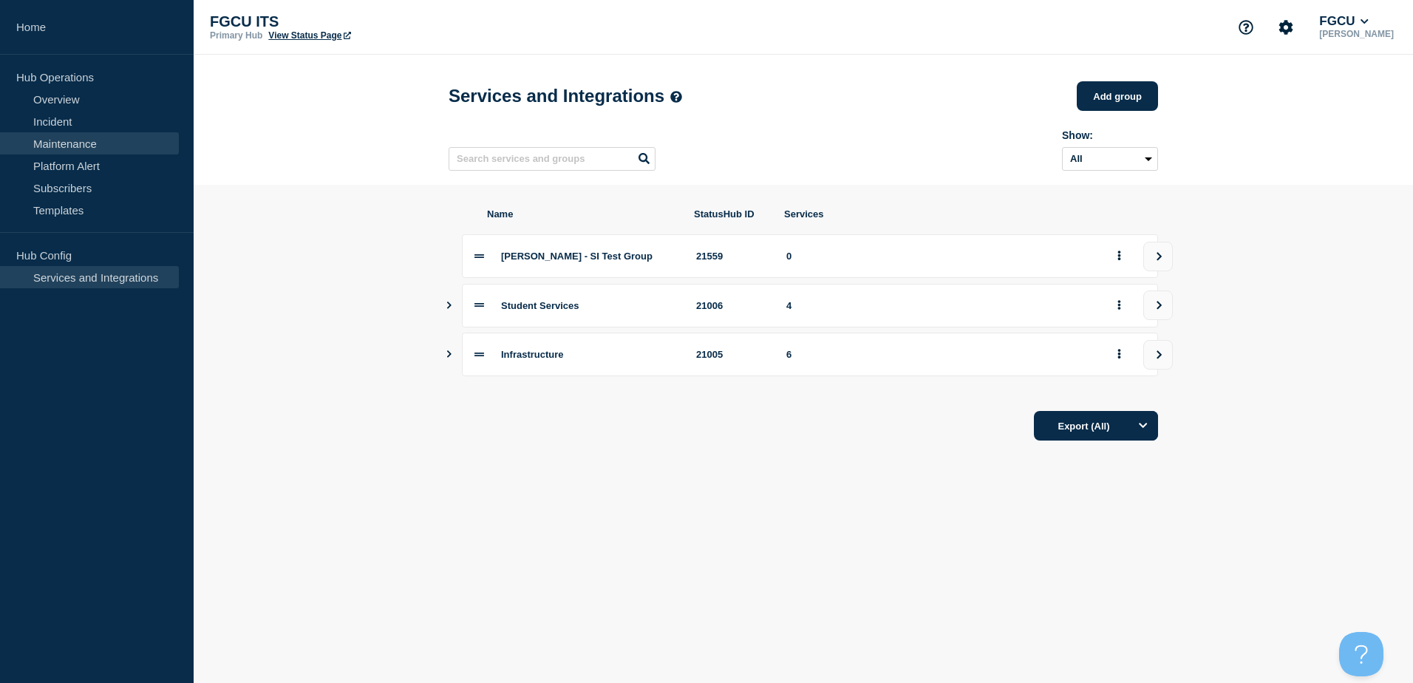
click at [83, 139] on link "Maintenance" at bounding box center [89, 143] width 179 height 22
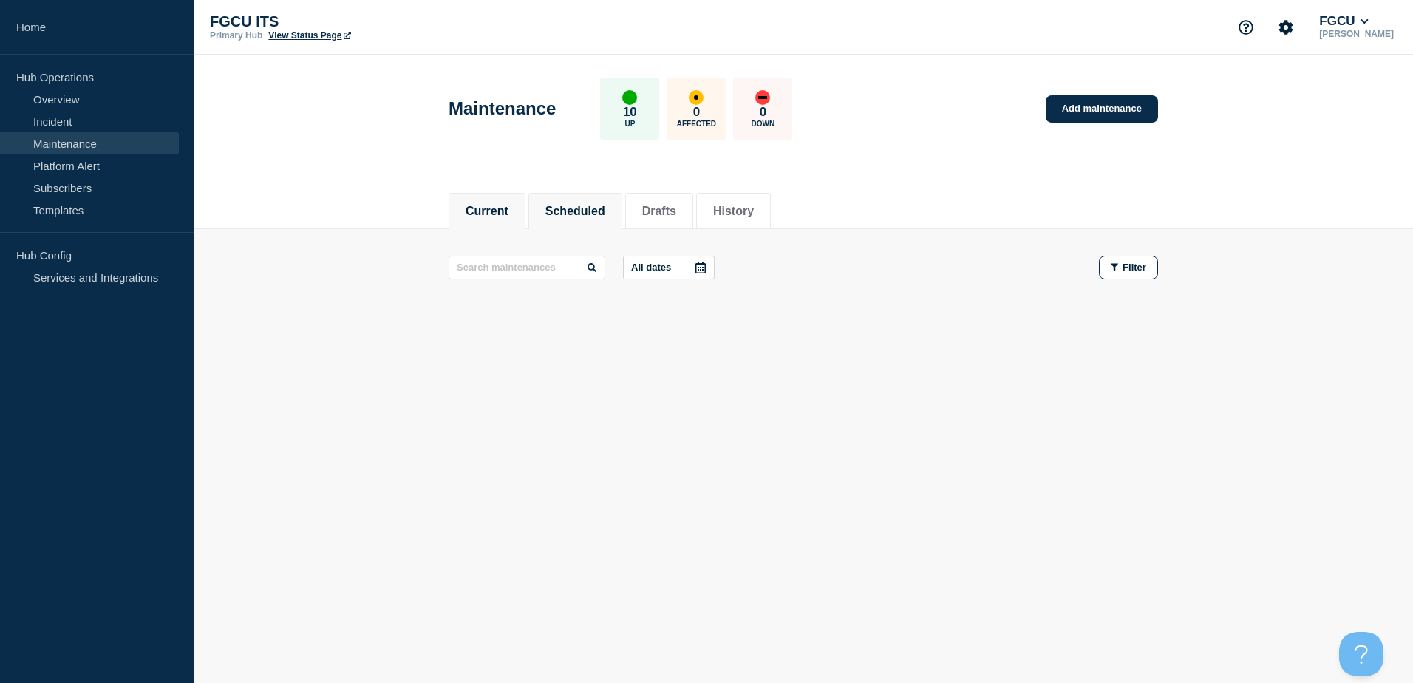
click at [603, 208] on button "Scheduled" at bounding box center [575, 211] width 60 height 13
click at [1108, 112] on link "Add maintenance" at bounding box center [1102, 108] width 112 height 27
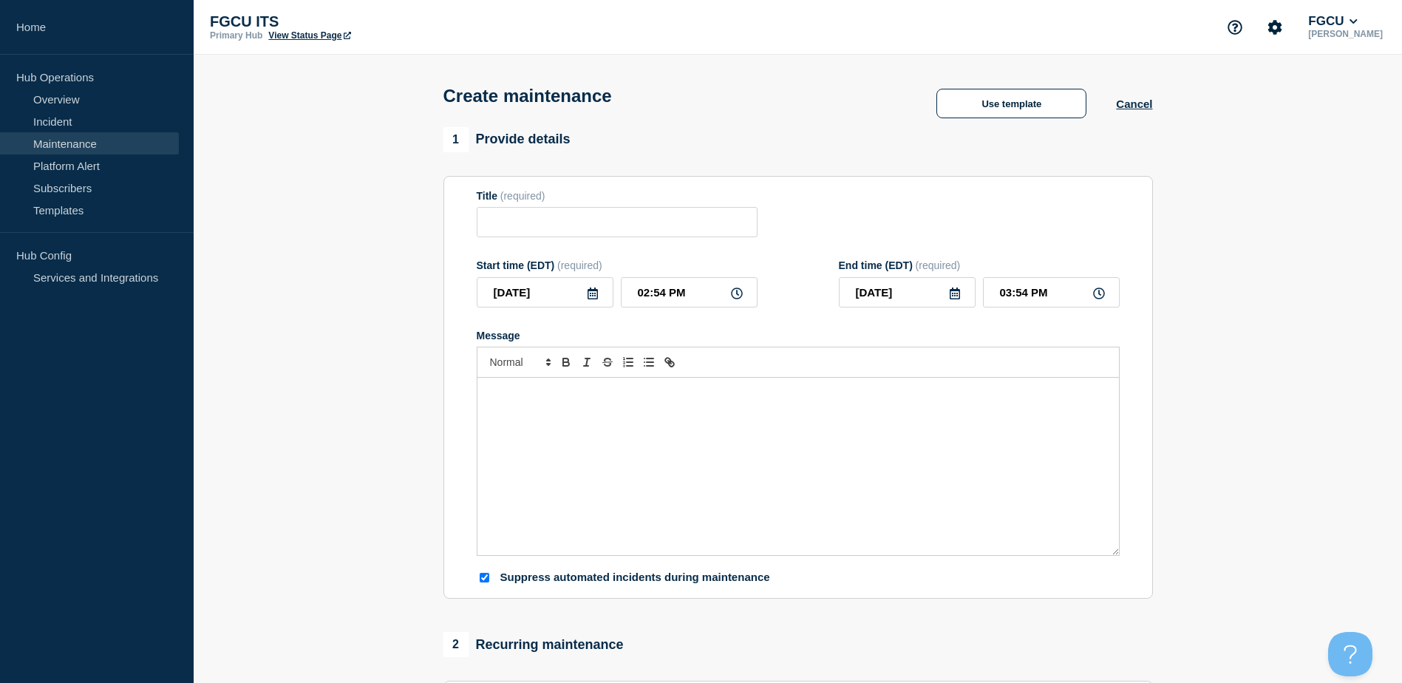
checkbox input "true"
click at [581, 225] on input "Title" at bounding box center [617, 222] width 281 height 30
type input "T"
click at [510, 225] on input "Service McService Face" at bounding box center [617, 222] width 281 height 30
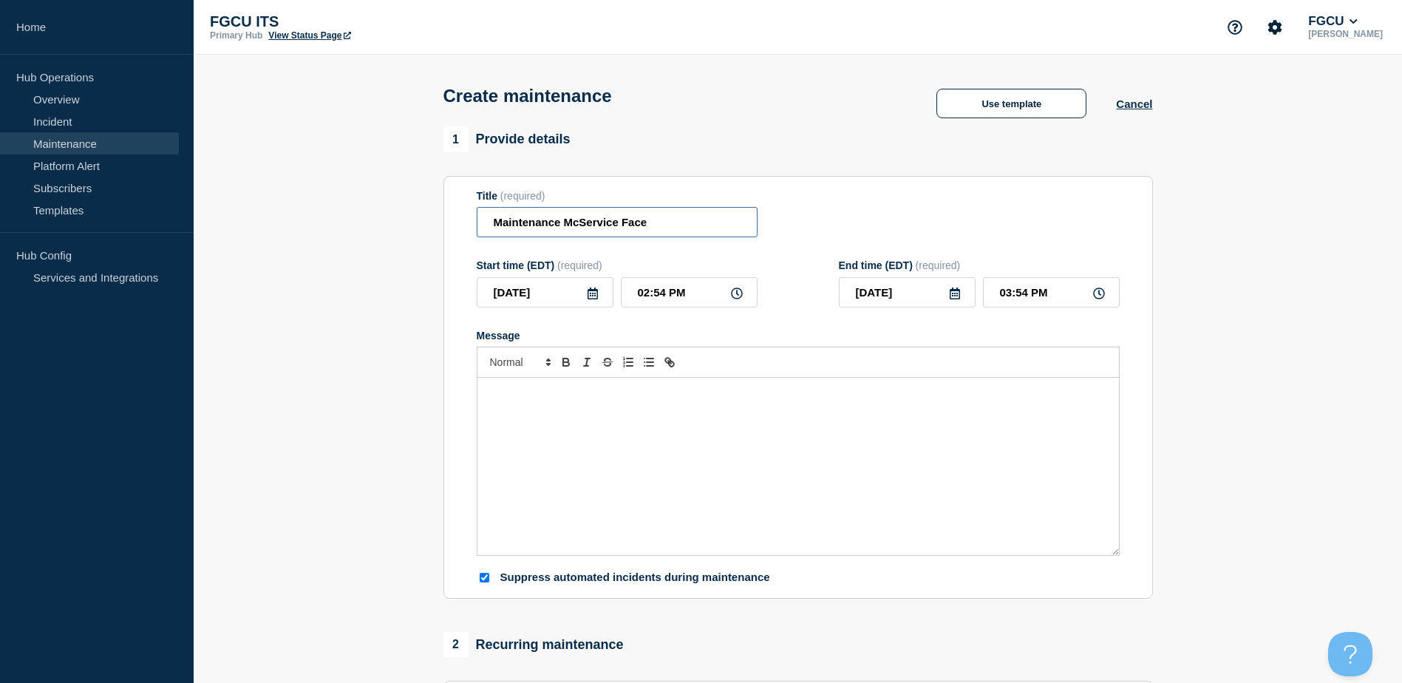
click at [515, 225] on input "Maintenance McService Face" at bounding box center [617, 222] width 281 height 30
paste input "Maintenance"
click at [593, 228] on input "Maintenance McService Face" at bounding box center [617, 222] width 281 height 30
paste input "aintenance"
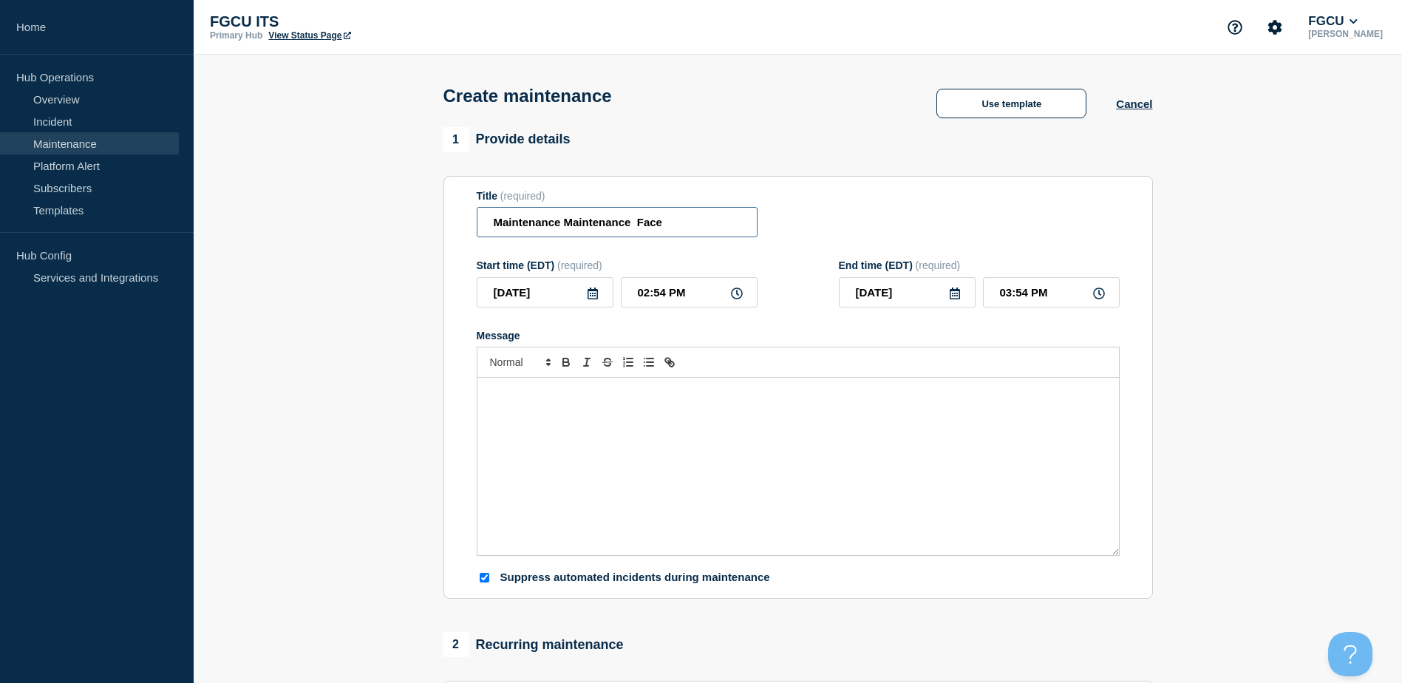
click at [561, 225] on input "Maintenance Maintenance Face" at bounding box center [617, 222] width 281 height 30
type input "Maintenance McMaintenance Face"
click at [797, 238] on div "Title (required) Maintenance McMaintenance Face" at bounding box center [798, 214] width 643 height 48
click at [624, 231] on input "Maintenance McMaintenance Face" at bounding box center [617, 222] width 281 height 30
click at [771, 245] on form "Title (required) Maintenance McMaintenance Face Start time (EDT) (required) 202…" at bounding box center [798, 387] width 643 height 395
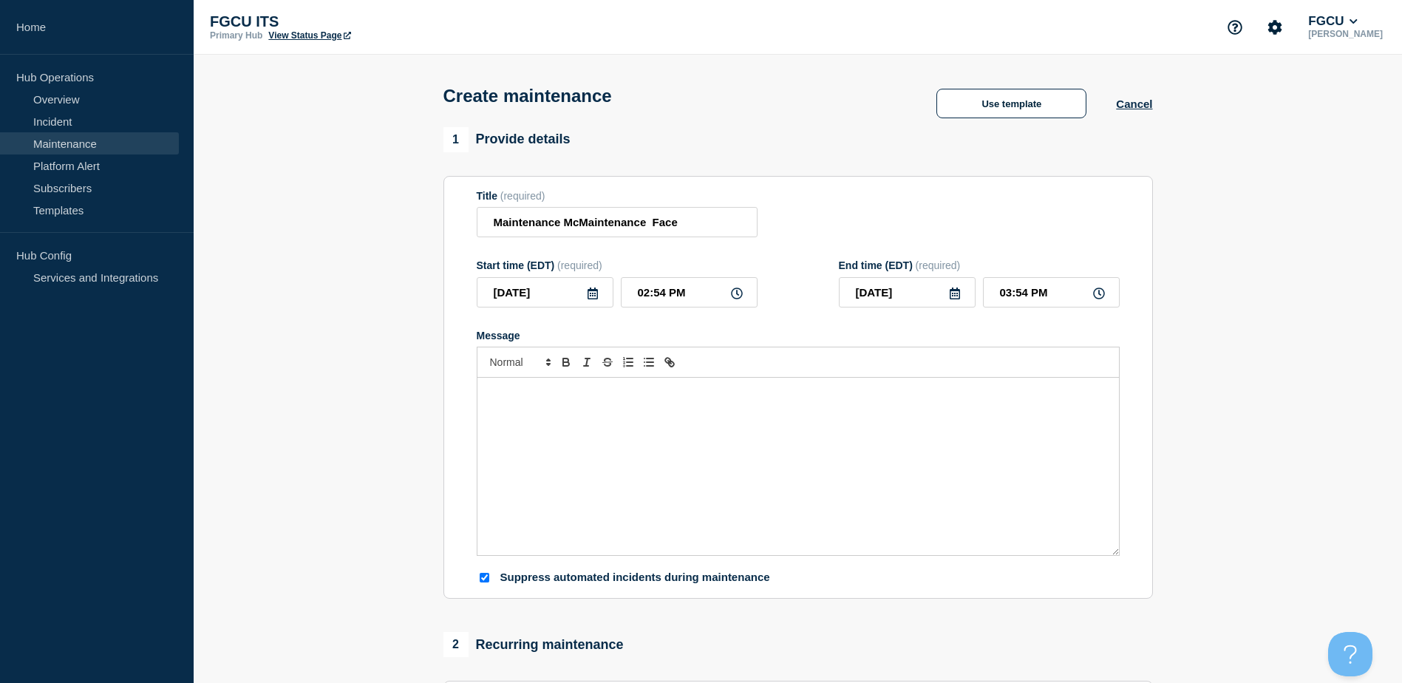
click at [595, 291] on icon at bounding box center [592, 293] width 10 height 12
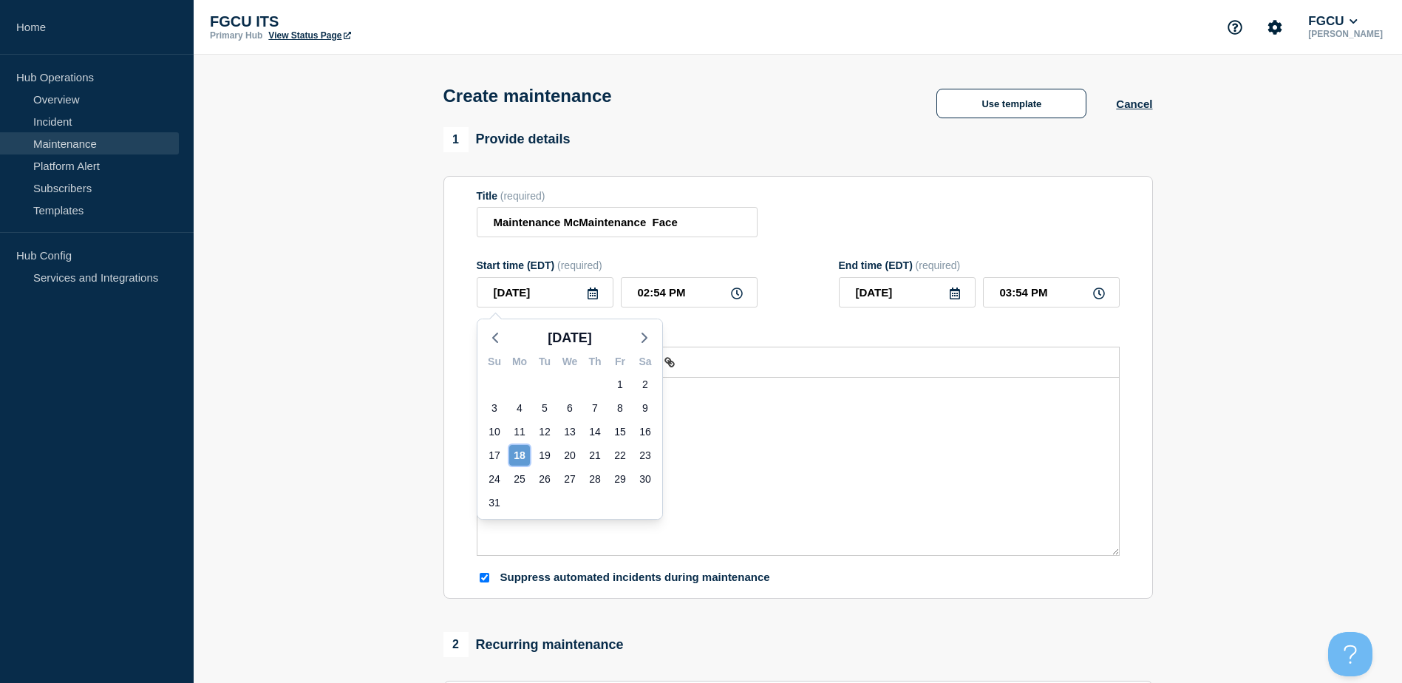
click at [522, 456] on div "18" at bounding box center [519, 455] width 21 height 21
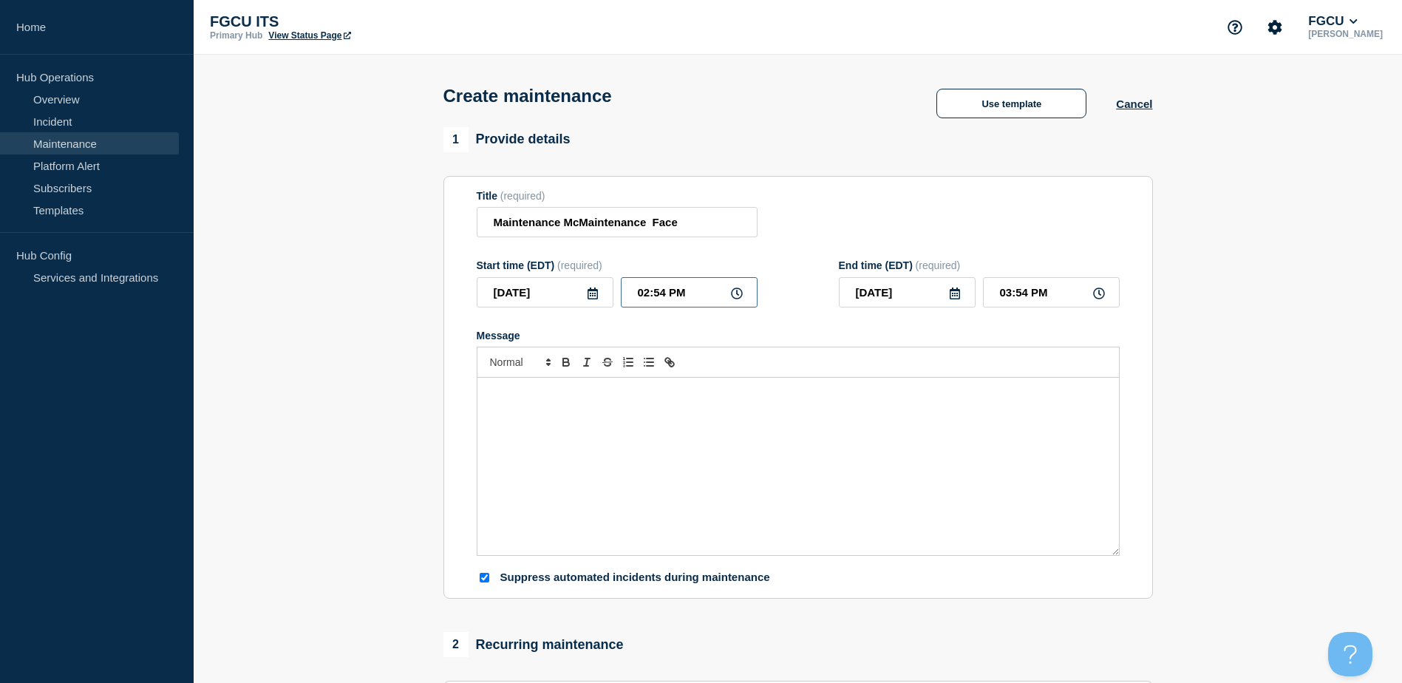
click at [658, 293] on input "02:54 PM" at bounding box center [689, 292] width 137 height 30
click at [589, 299] on icon at bounding box center [593, 293] width 12 height 12
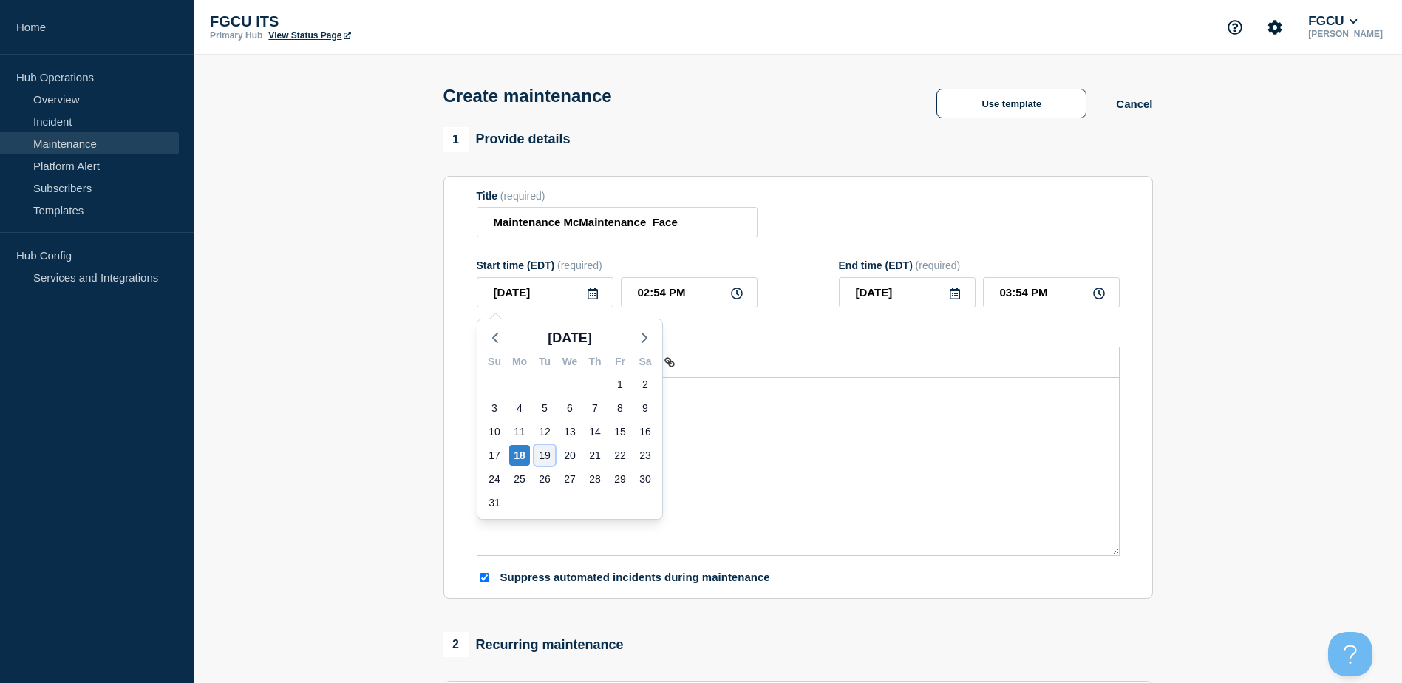
click at [545, 454] on div "19" at bounding box center [544, 455] width 21 height 21
type input "2025-08-19"
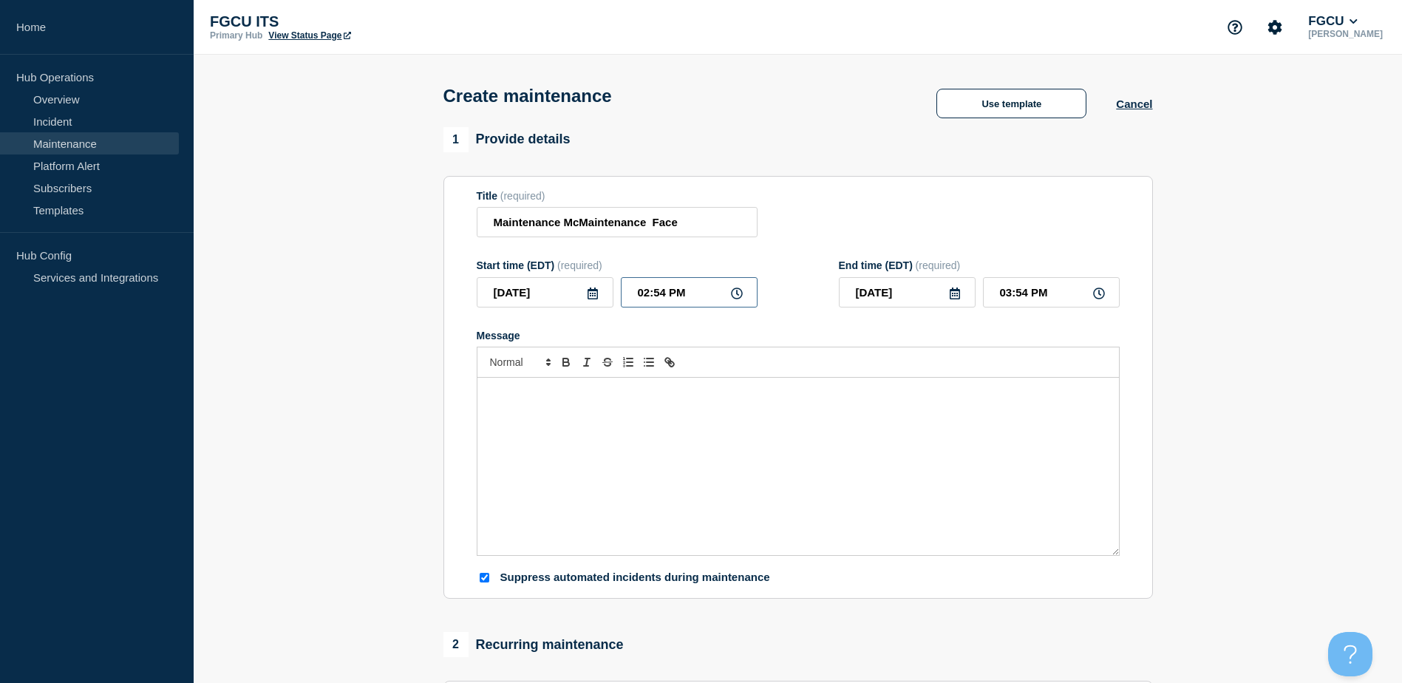
click at [665, 294] on input "02:54 PM" at bounding box center [689, 292] width 137 height 30
drag, startPoint x: 665, startPoint y: 294, endPoint x: 612, endPoint y: 296, distance: 53.2
click at [612, 296] on div "2025-08-19 02:54 PM" at bounding box center [617, 292] width 281 height 30
type input "03:00 PM"
type input "04:00 PM"
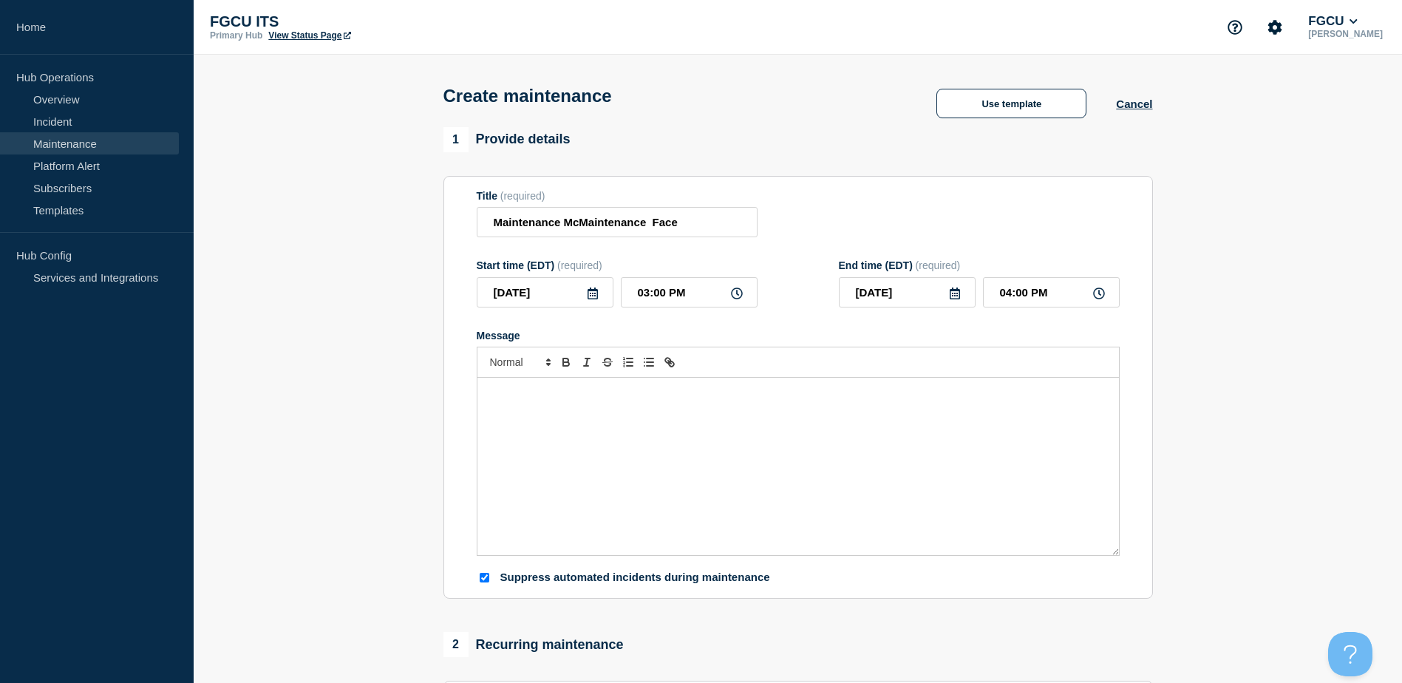
click at [819, 312] on form "Title (required) Maintenance McMaintenance Face Start time (EDT) (required) 202…" at bounding box center [798, 387] width 643 height 395
click at [579, 438] on div "Message" at bounding box center [797, 466] width 641 height 177
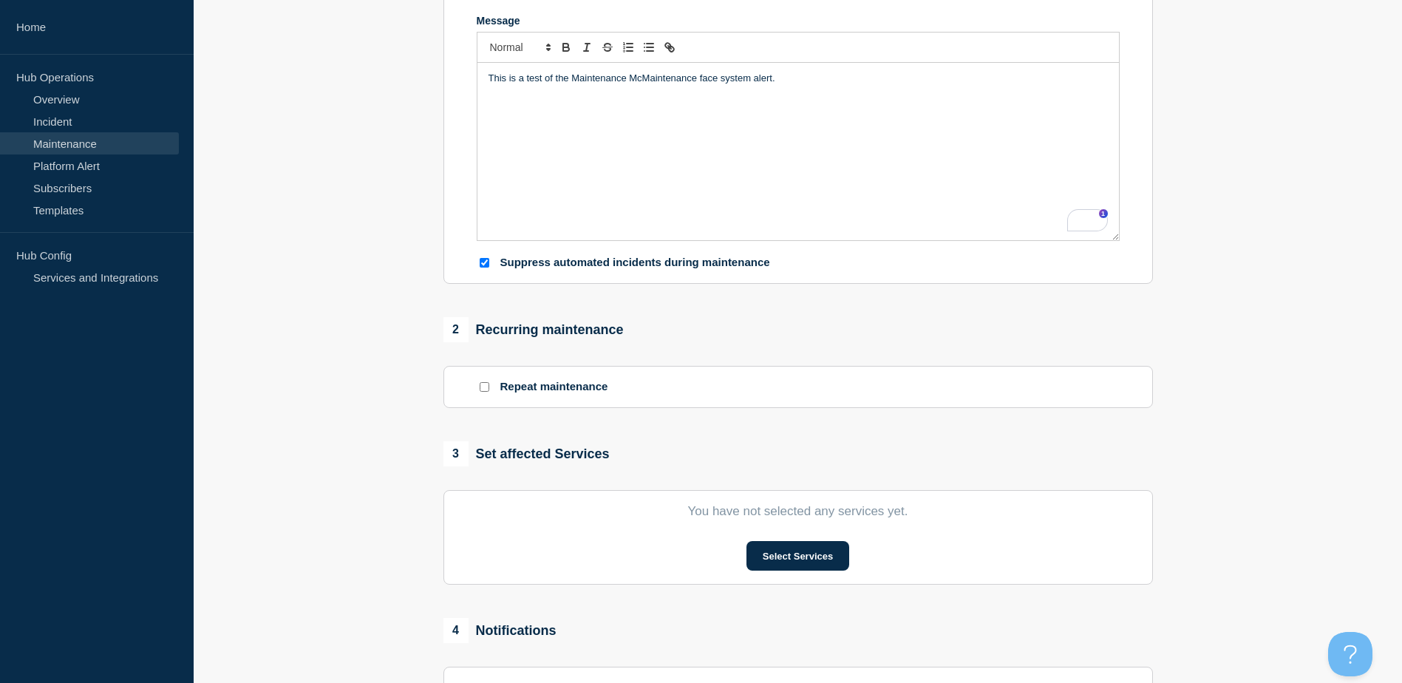
scroll to position [369, 0]
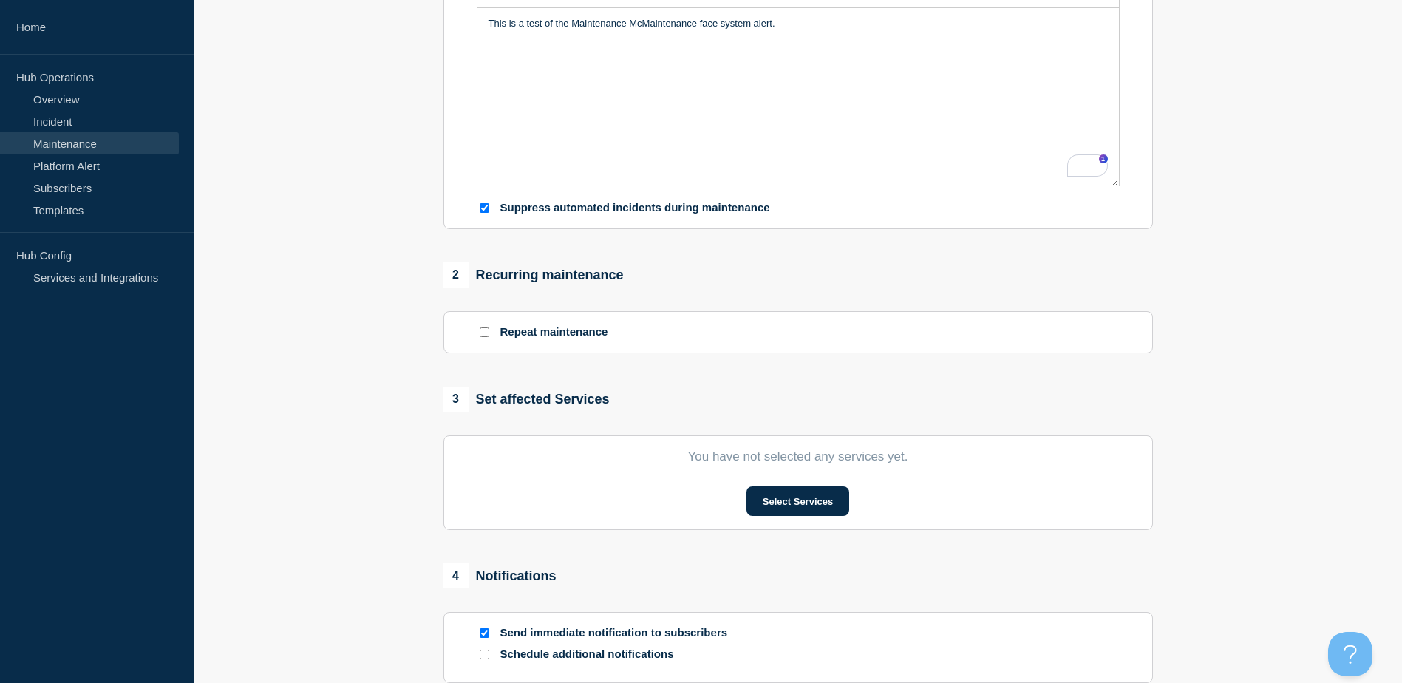
click at [483, 337] on input "Repeat maintenance" at bounding box center [485, 332] width 10 height 10
checkbox input "true"
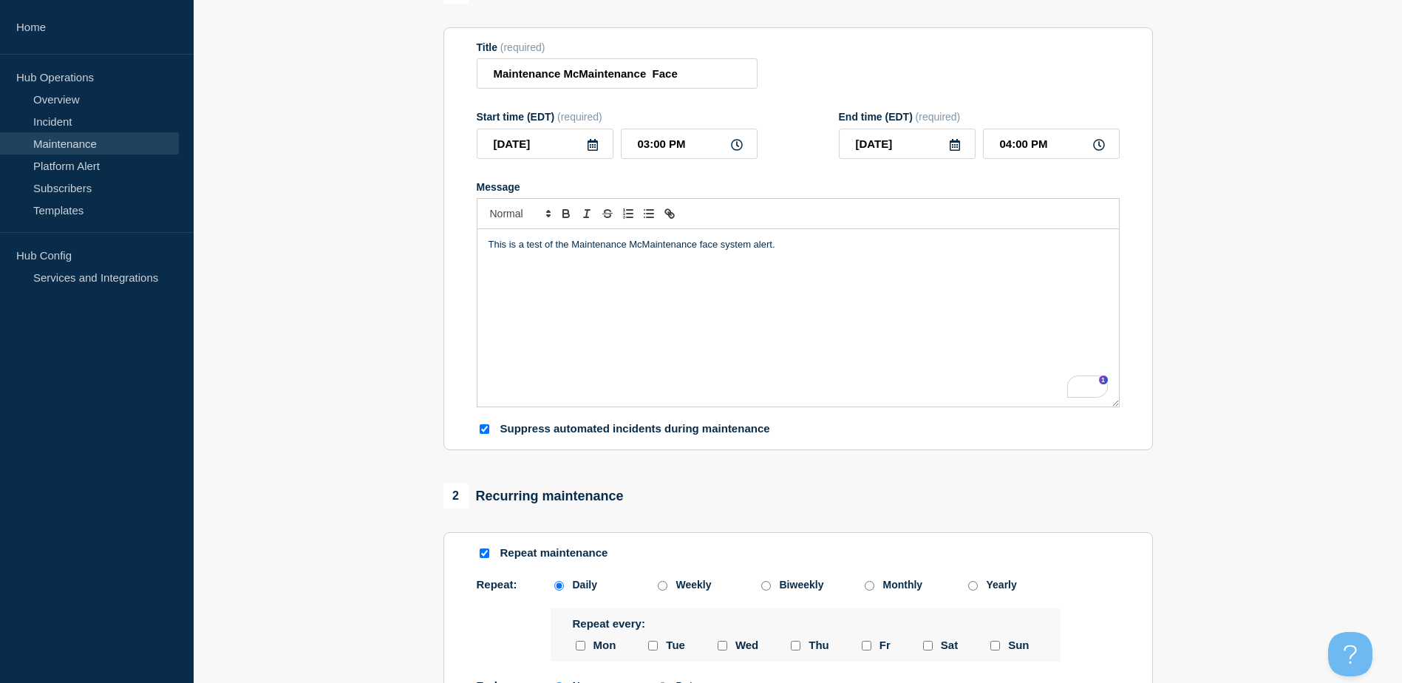
scroll to position [148, 0]
click at [810, 249] on p "This is a test of the Maintenance McMaintenance face system alert." at bounding box center [797, 245] width 619 height 13
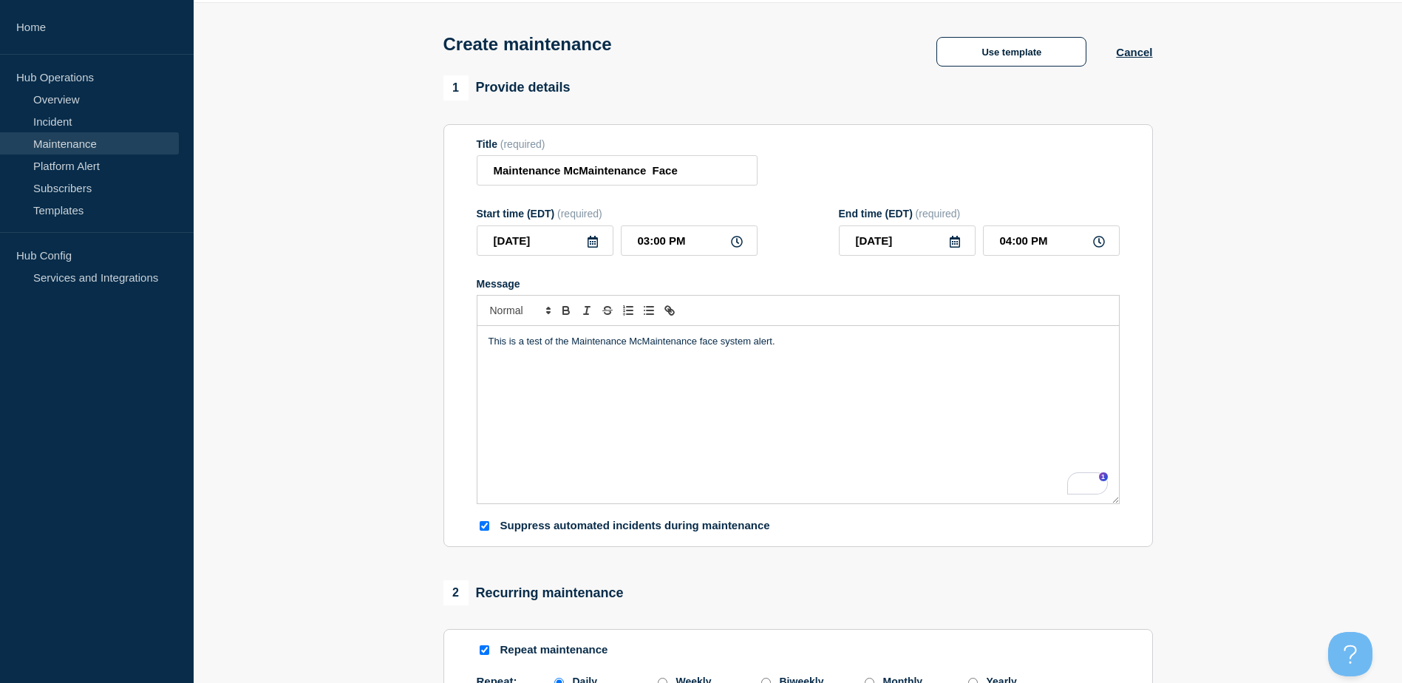
scroll to position [0, 0]
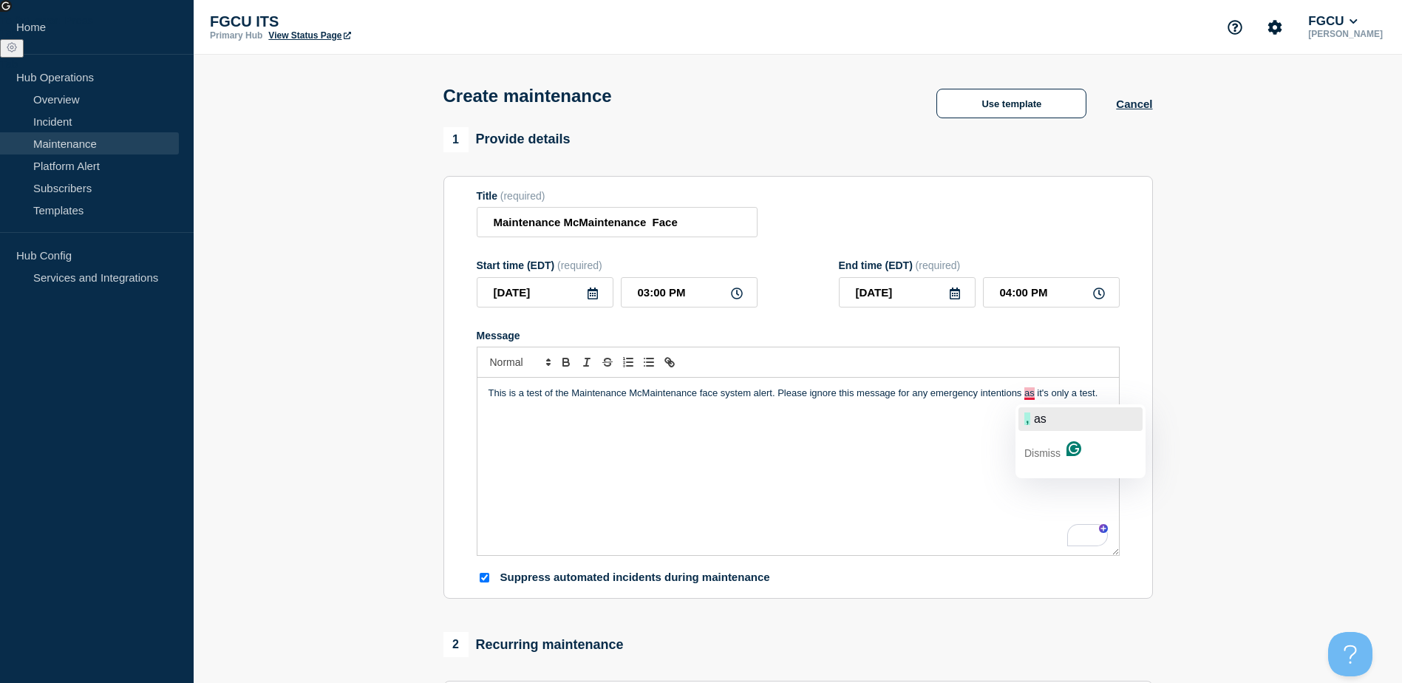
click at [1028, 413] on span "," at bounding box center [1027, 418] width 6 height 13
click at [776, 392] on p "This is a test of the Maintenance McMaintenance face system alert. Please ignor…" at bounding box center [797, 392] width 619 height 13
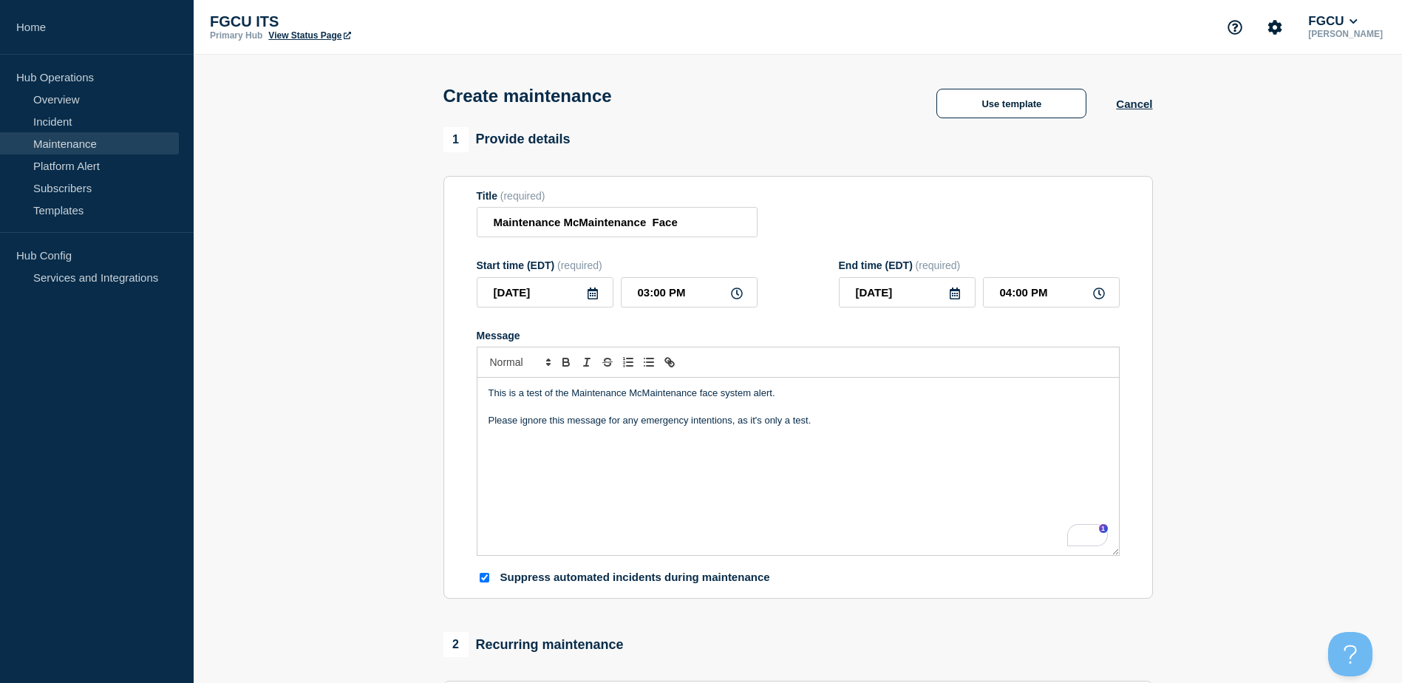
click at [491, 397] on p "This is a test of the Maintenance McMaintenance face system alert." at bounding box center [797, 392] width 619 height 13
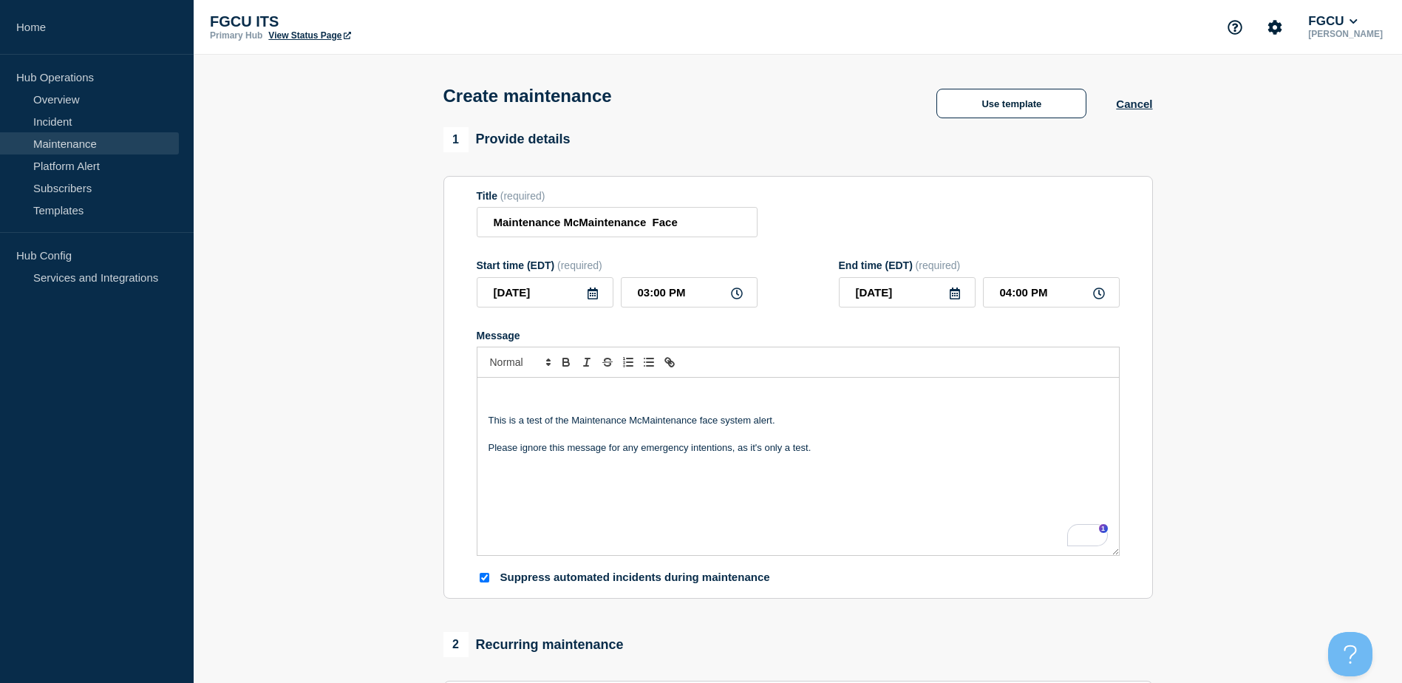
click at [496, 400] on p "To enrich screen reader interactions, please activate Accessibility in Grammarl…" at bounding box center [797, 392] width 619 height 13
drag, startPoint x: 528, startPoint y: 393, endPoint x: 460, endPoint y: 400, distance: 67.6
click at [460, 400] on section "Title (required) Maintenance McMaintenance Face Start time (EDT) (required) 202…" at bounding box center [797, 387] width 709 height 423
click at [528, 387] on div "Title This is a test of the Maintenance McMaintenance face system alert. Please…" at bounding box center [797, 466] width 641 height 177
click at [537, 367] on span "Font size" at bounding box center [519, 362] width 72 height 18
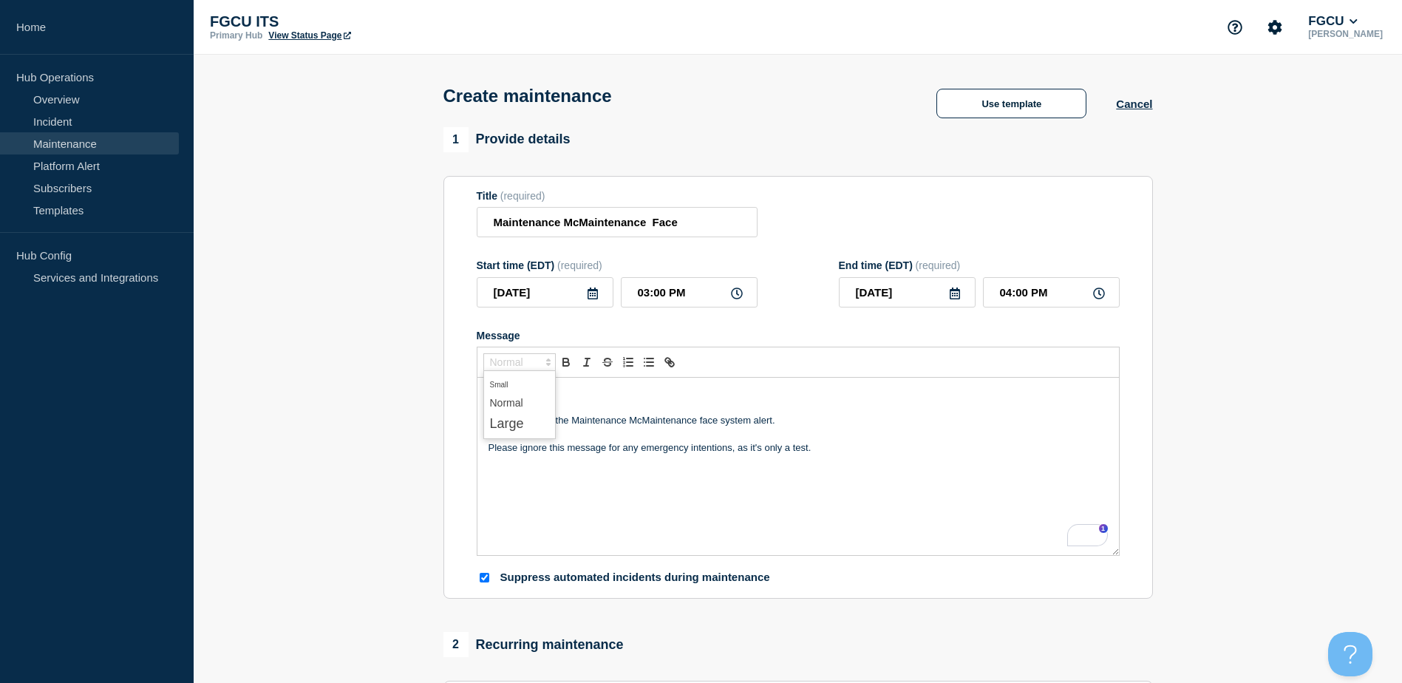
click at [605, 397] on p "Title" at bounding box center [797, 392] width 619 height 13
click at [498, 398] on strong "Title" at bounding box center [498, 392] width 20 height 11
drag, startPoint x: 522, startPoint y: 395, endPoint x: 497, endPoint y: 386, distance: 26.2
click at [468, 395] on section "Title (required) Maintenance McMaintenance Face Start time (EDT) (required) 202…" at bounding box center [797, 387] width 709 height 423
click at [528, 363] on span "Font size" at bounding box center [519, 362] width 72 height 18
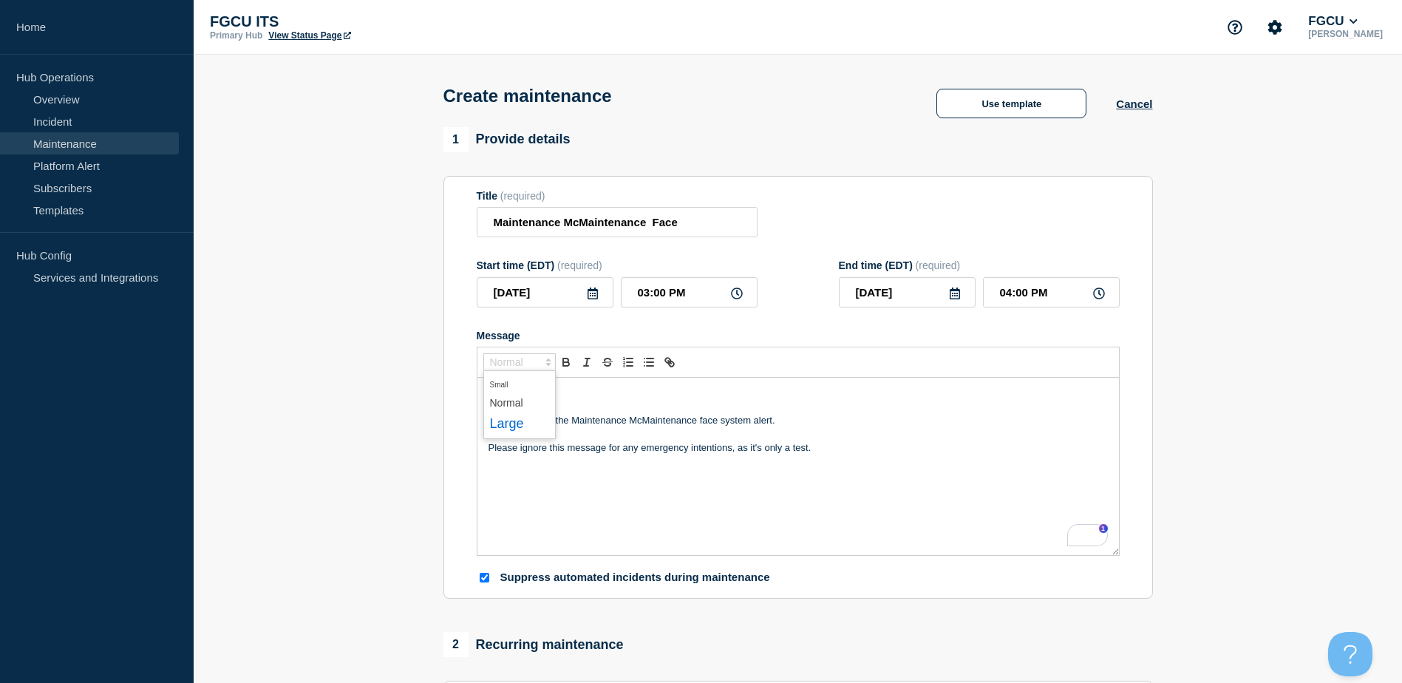
click at [525, 423] on span "submenu" at bounding box center [519, 423] width 59 height 23
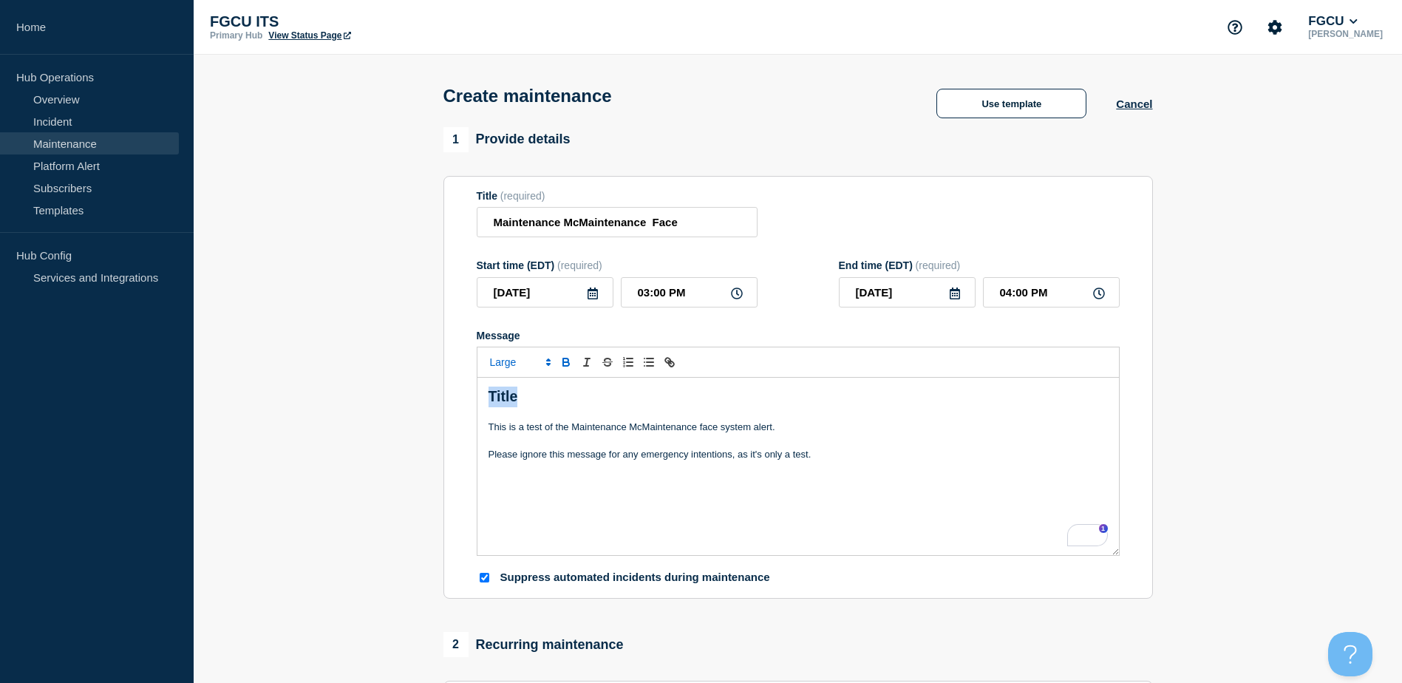
click at [492, 400] on strong "Title" at bounding box center [503, 396] width 30 height 16
click at [503, 398] on strong "Title" at bounding box center [503, 396] width 30 height 16
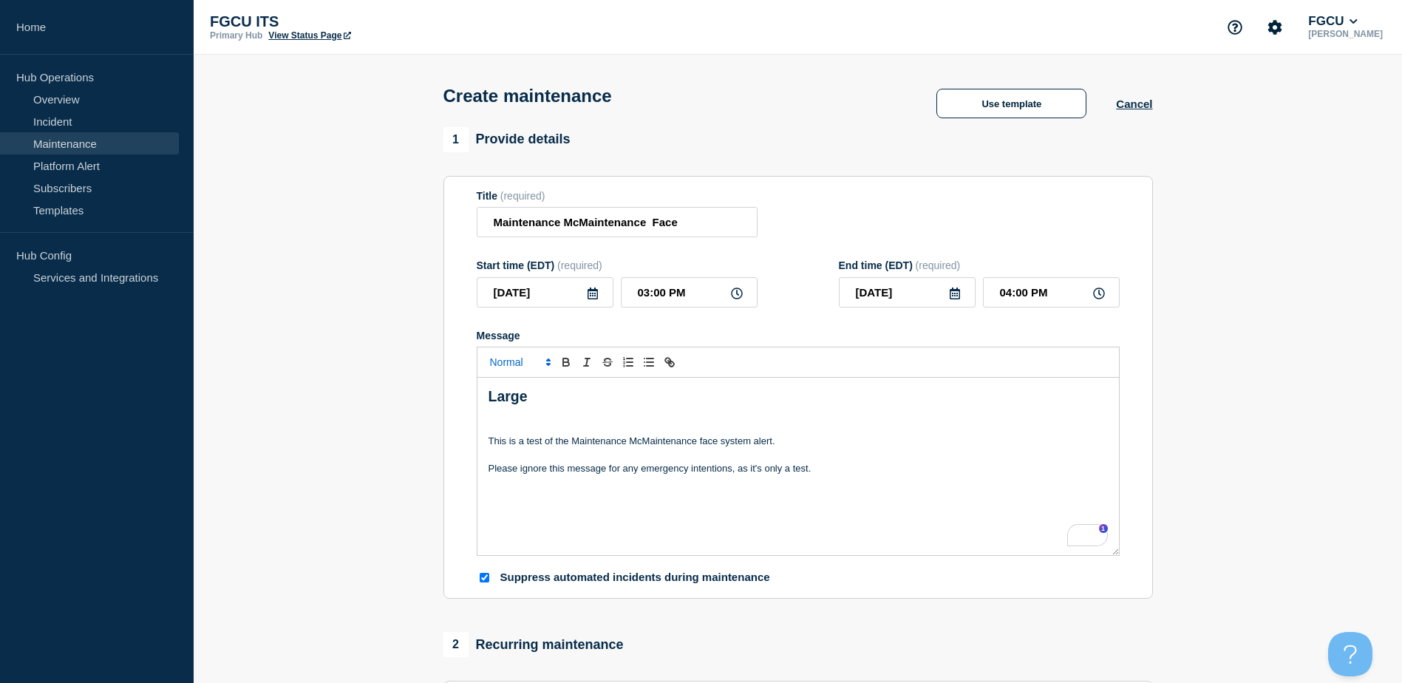
click at [499, 365] on span "Font size" at bounding box center [519, 362] width 72 height 18
click at [506, 406] on span "submenu" at bounding box center [519, 402] width 59 height 19
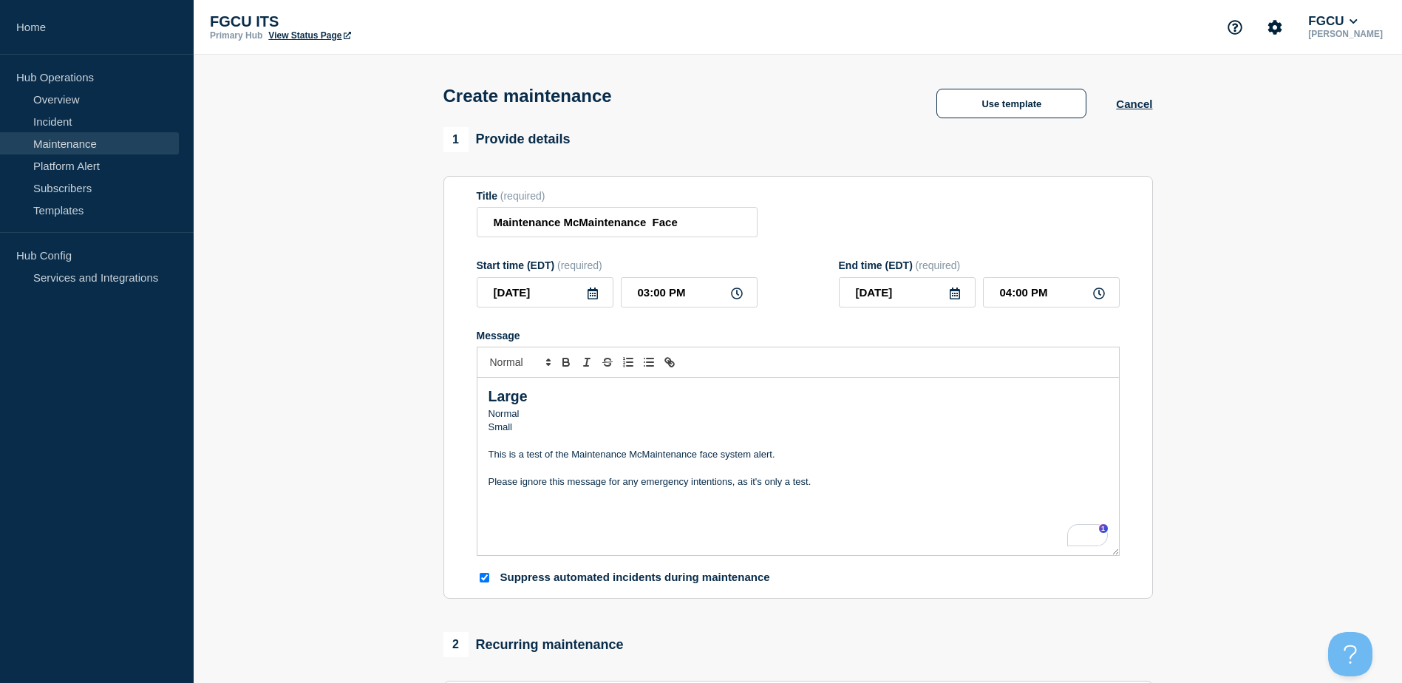
click at [500, 417] on p "Normal" at bounding box center [797, 413] width 619 height 13
click at [499, 429] on p "Small" at bounding box center [797, 426] width 619 height 13
click at [499, 364] on span "Font size" at bounding box center [519, 362] width 72 height 18
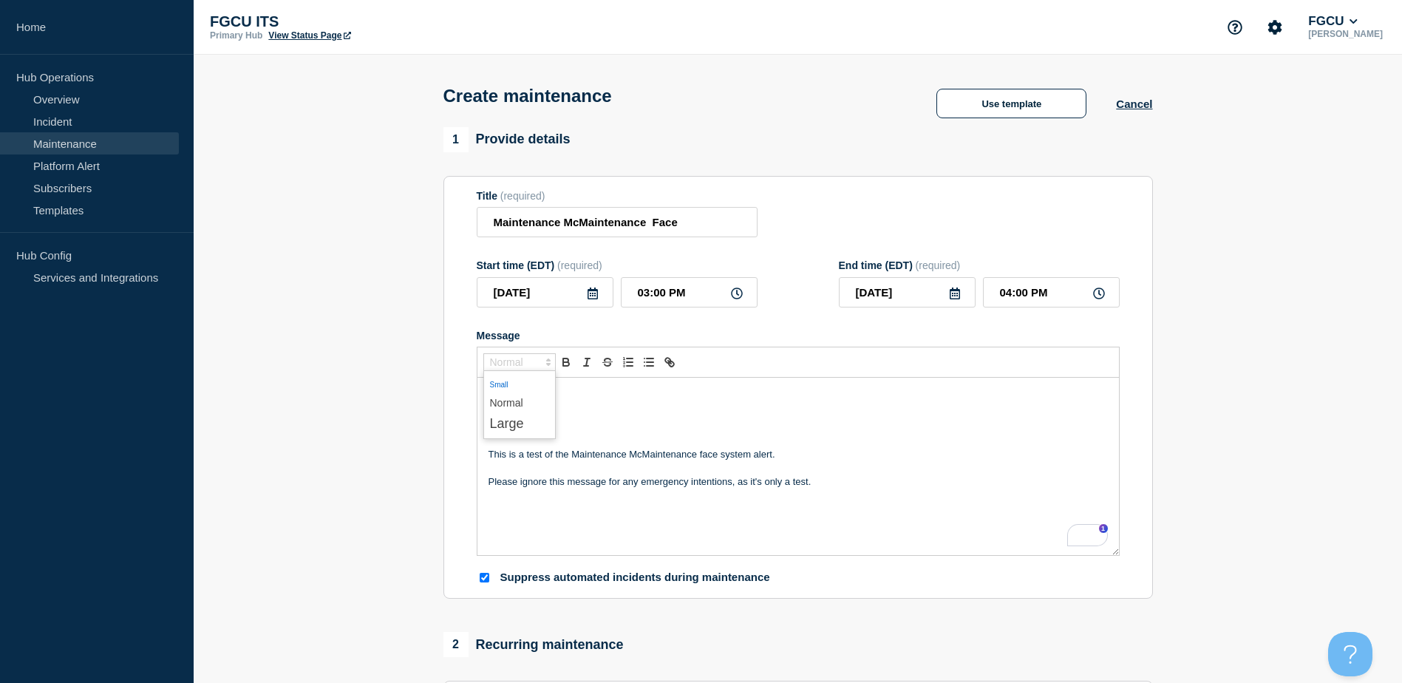
click at [506, 388] on span "submenu" at bounding box center [519, 383] width 59 height 19
click at [611, 453] on p "This is a test of the Maintenance McMaintenance face system alert." at bounding box center [797, 454] width 619 height 13
click at [556, 432] on p "Small" at bounding box center [797, 426] width 619 height 13
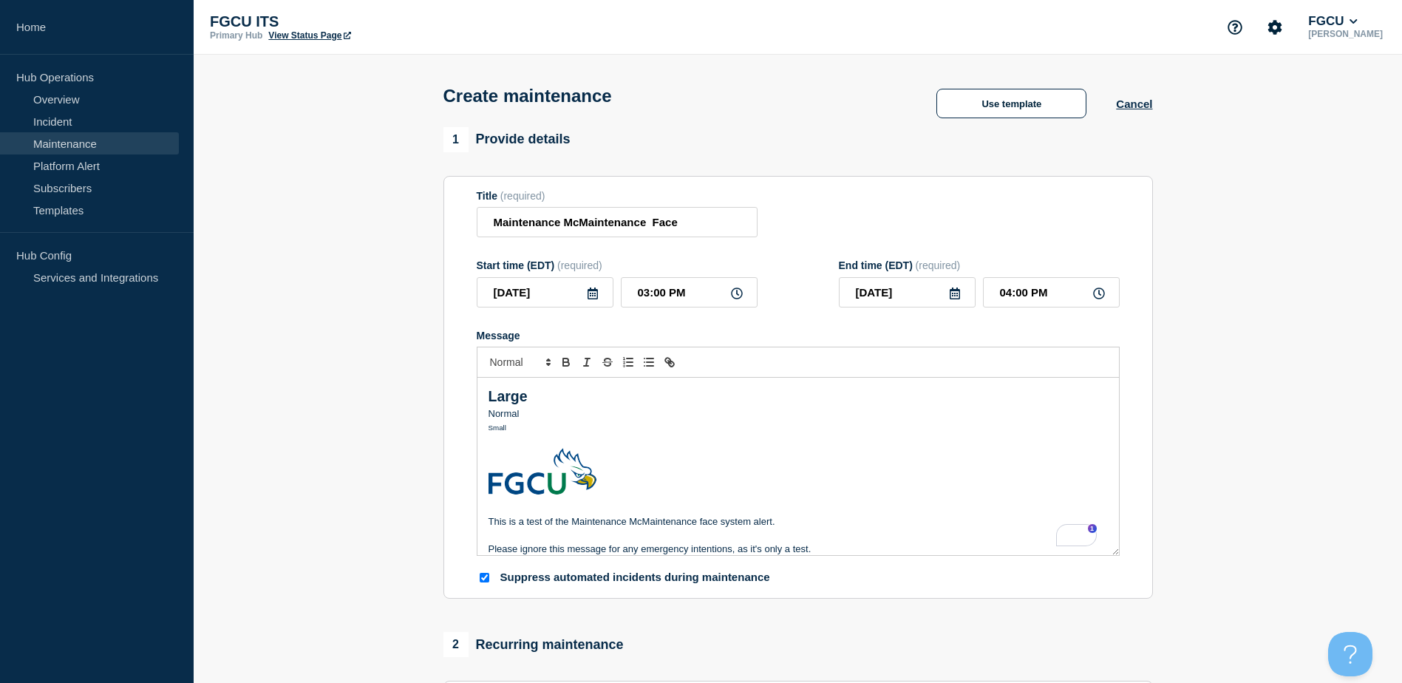
click at [581, 433] on p "Small" at bounding box center [797, 426] width 619 height 13
click at [505, 451] on img "To enrich screen reader interactions, please activate Accessibility in Grammarl…" at bounding box center [543, 473] width 110 height 50
click at [519, 438] on p "To enrich screen reader interactions, please activate Accessibility in Grammarl…" at bounding box center [797, 440] width 619 height 13
click at [648, 492] on p "To enrich screen reader interactions, please activate Accessibility in Grammarl…" at bounding box center [797, 474] width 619 height 53
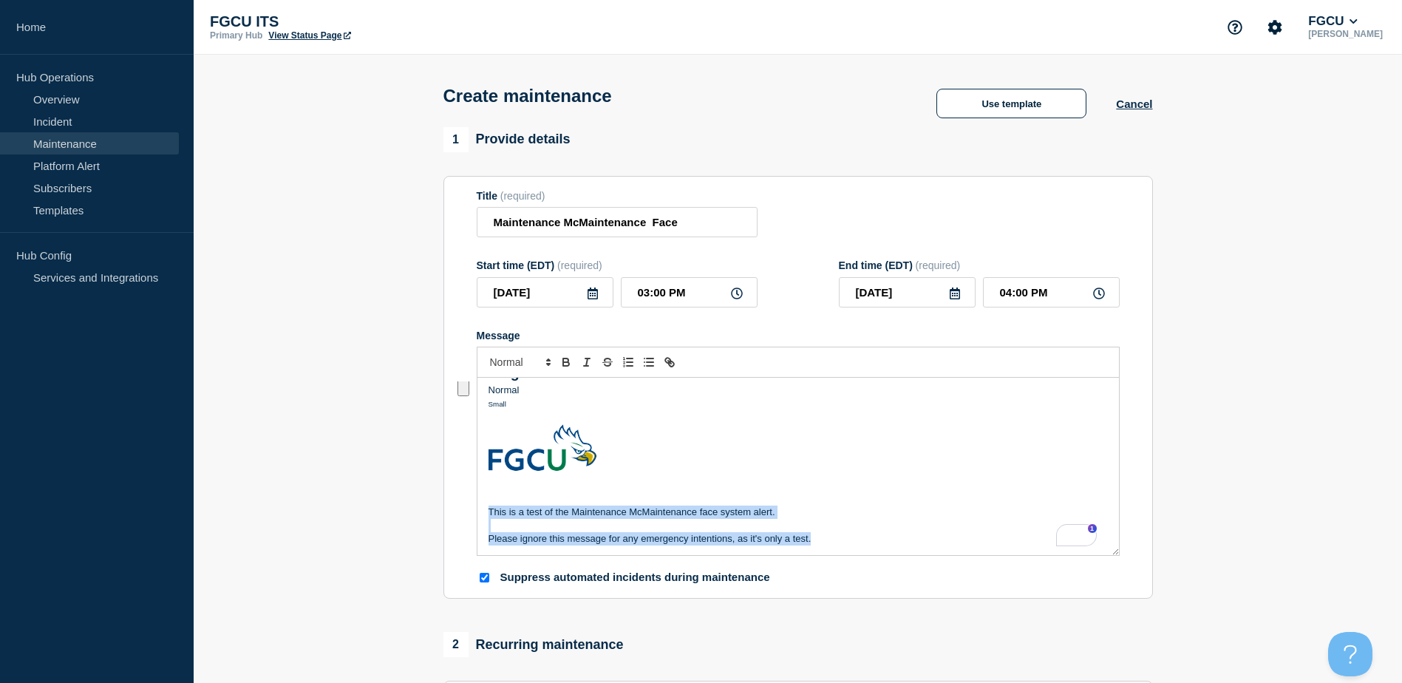
drag, startPoint x: 835, startPoint y: 543, endPoint x: 463, endPoint y: 516, distance: 372.6
click at [463, 516] on section "Title (required) Maintenance McMaintenance Face Start time (EDT) (required) 202…" at bounding box center [797, 387] width 709 height 423
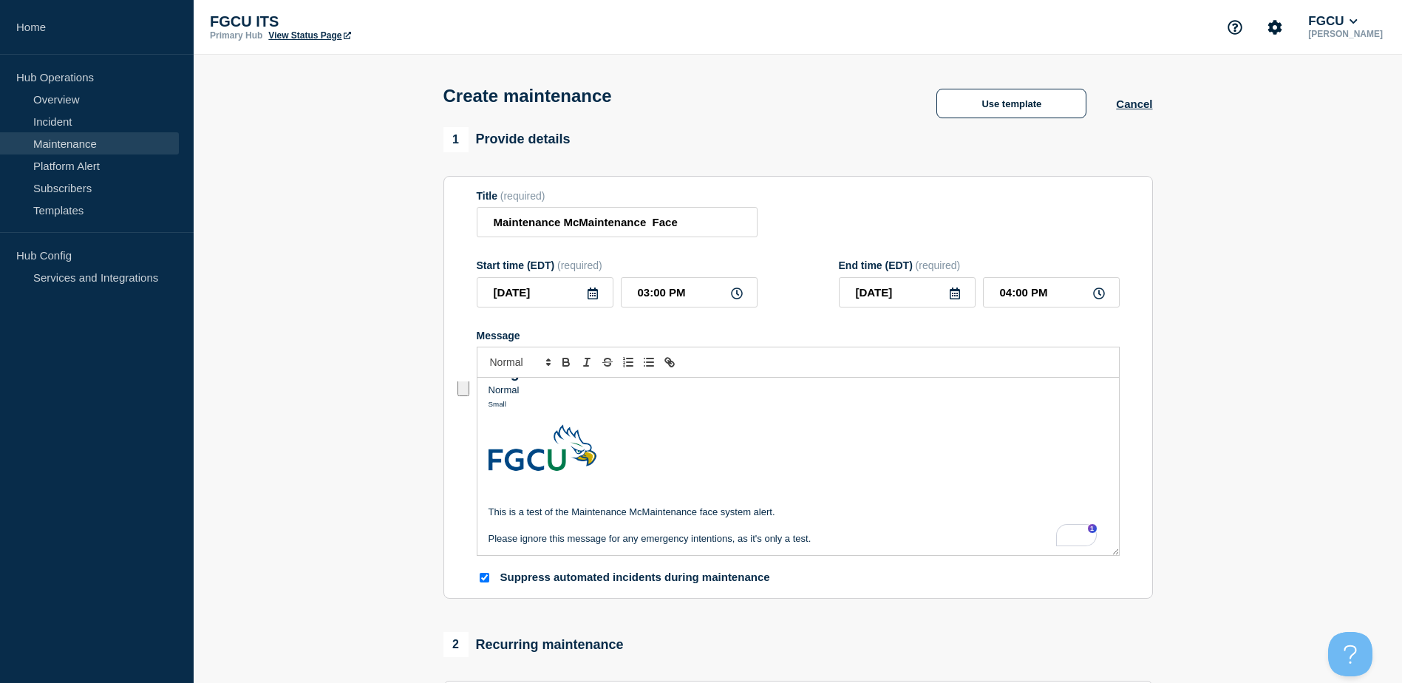
scroll to position [0, 0]
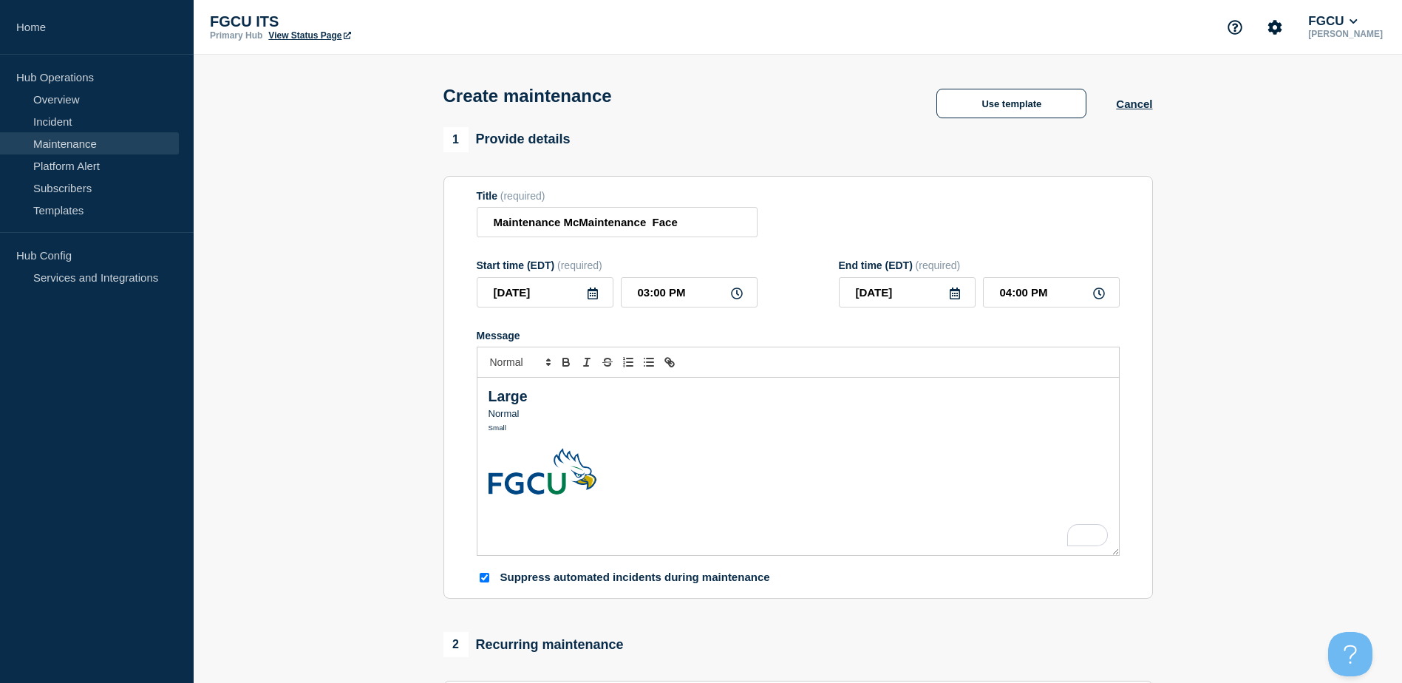
click at [495, 441] on p "To enrich screen reader interactions, please activate Accessibility in Grammarl…" at bounding box center [797, 440] width 619 height 13
click at [487, 392] on div "Large Normal Small" at bounding box center [797, 466] width 641 height 177
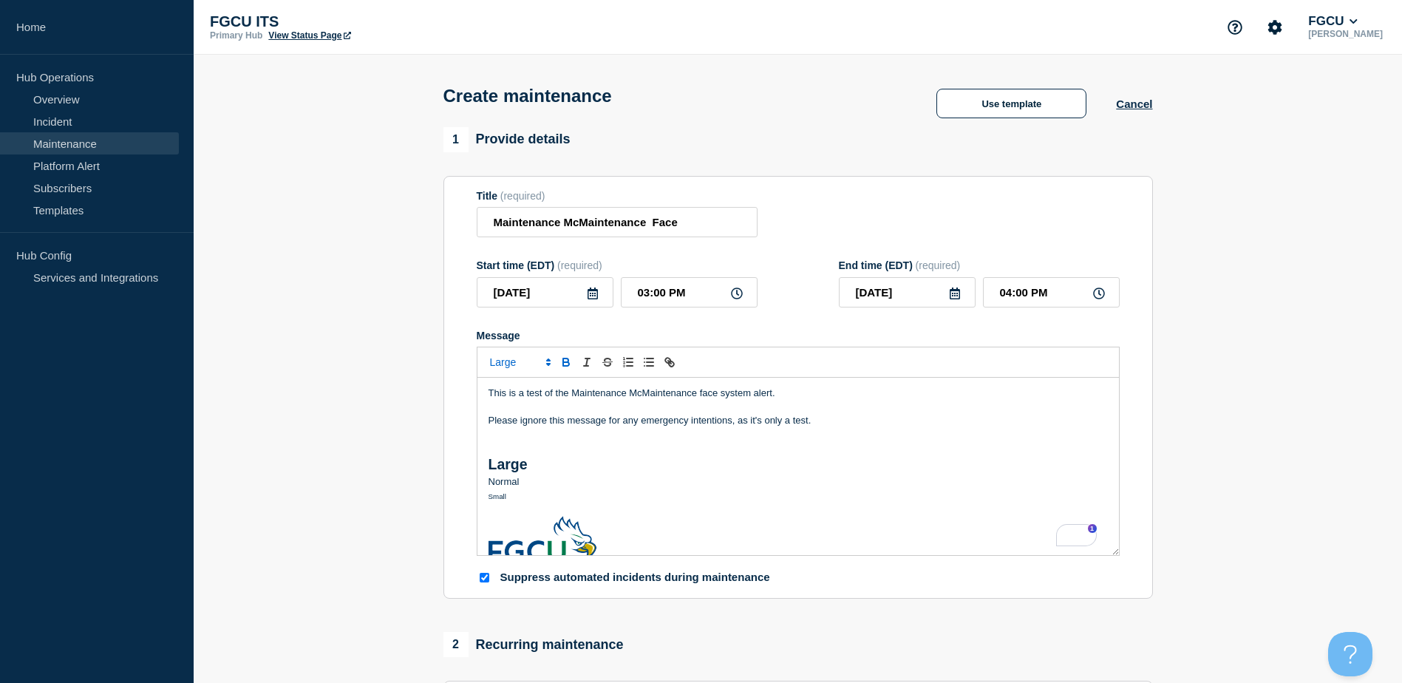
click at [527, 395] on p "This is a test of the Maintenance McMaintenance face system alert." at bounding box center [797, 392] width 619 height 13
click at [967, 421] on p "Please ignore this message for any emergency intentions, as it's only a test." at bounding box center [797, 420] width 619 height 13
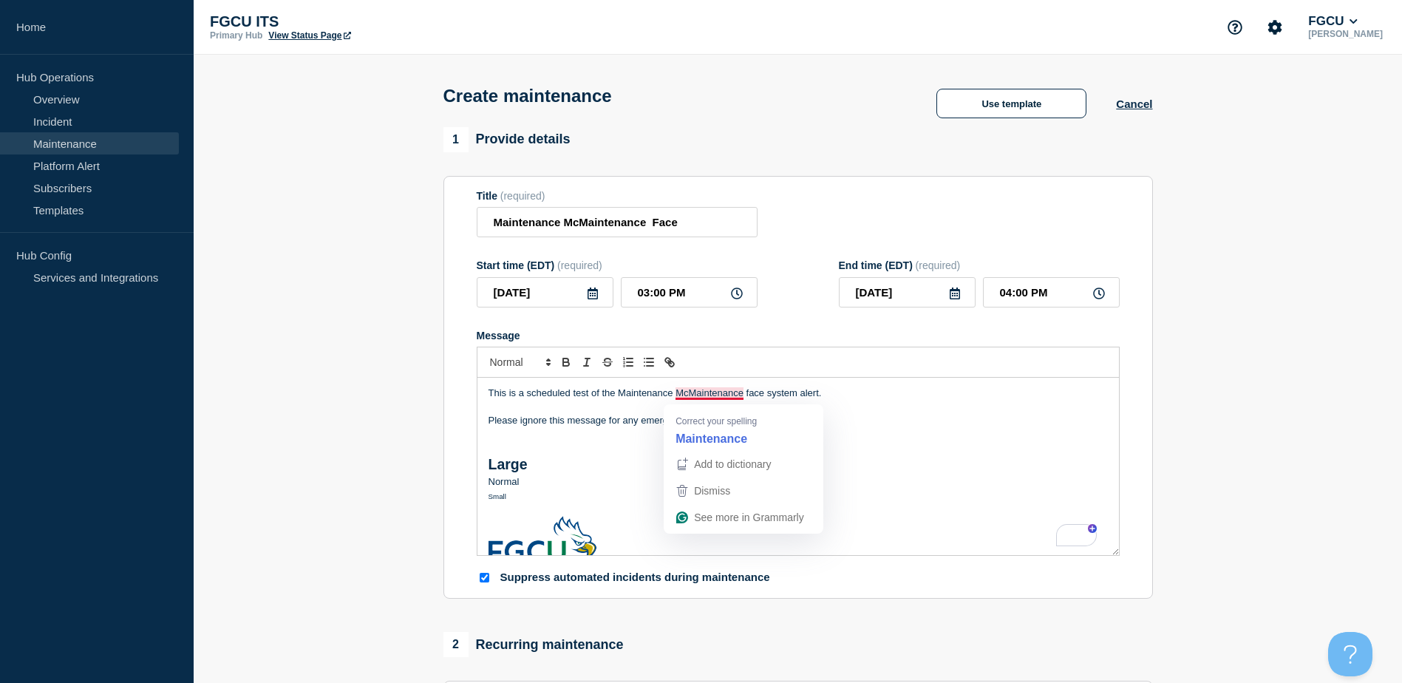
click at [623, 405] on p "To enrich screen reader interactions, please activate Accessibility in Grammarl…" at bounding box center [797, 406] width 619 height 13
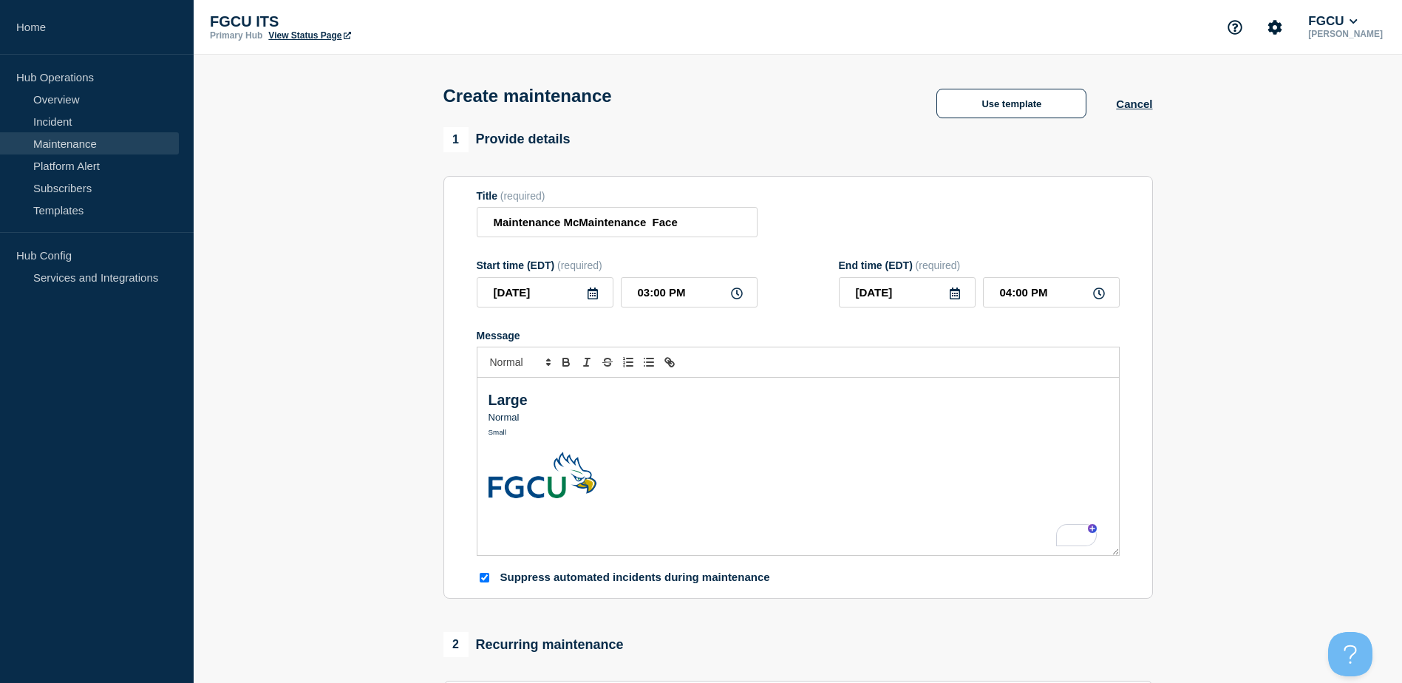
click at [576, 536] on p "To enrich screen reader interactions, please activate Accessibility in Grammarl…" at bounding box center [797, 539] width 619 height 13
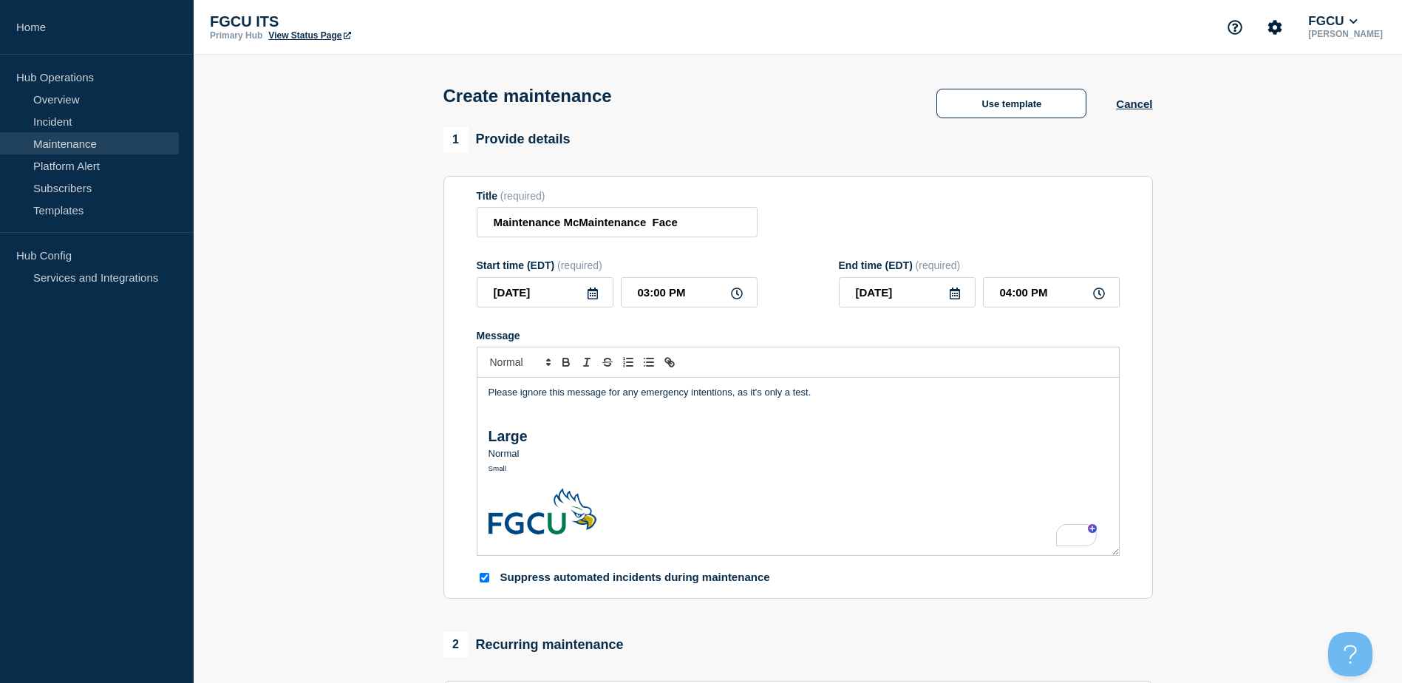
scroll to position [0, 0]
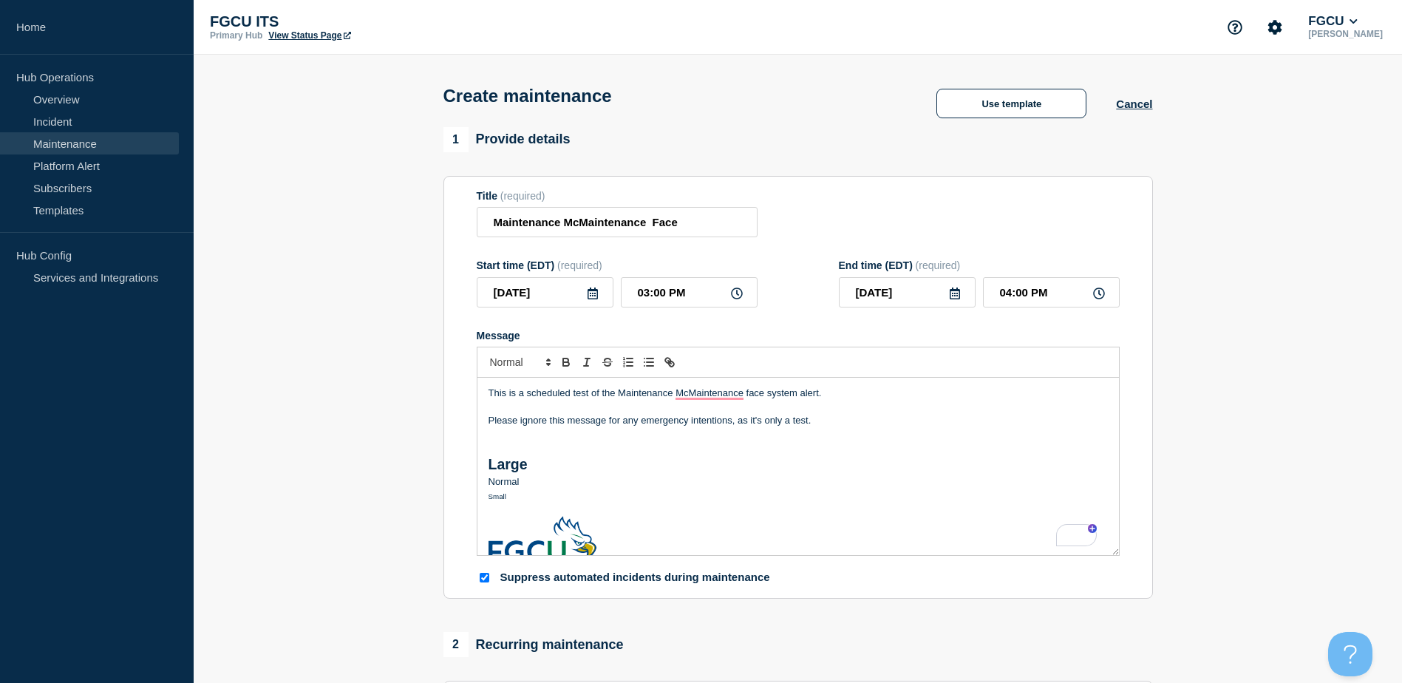
click at [532, 438] on p "To enrich screen reader interactions, please activate Accessibility in Grammarl…" at bounding box center [797, 434] width 619 height 13
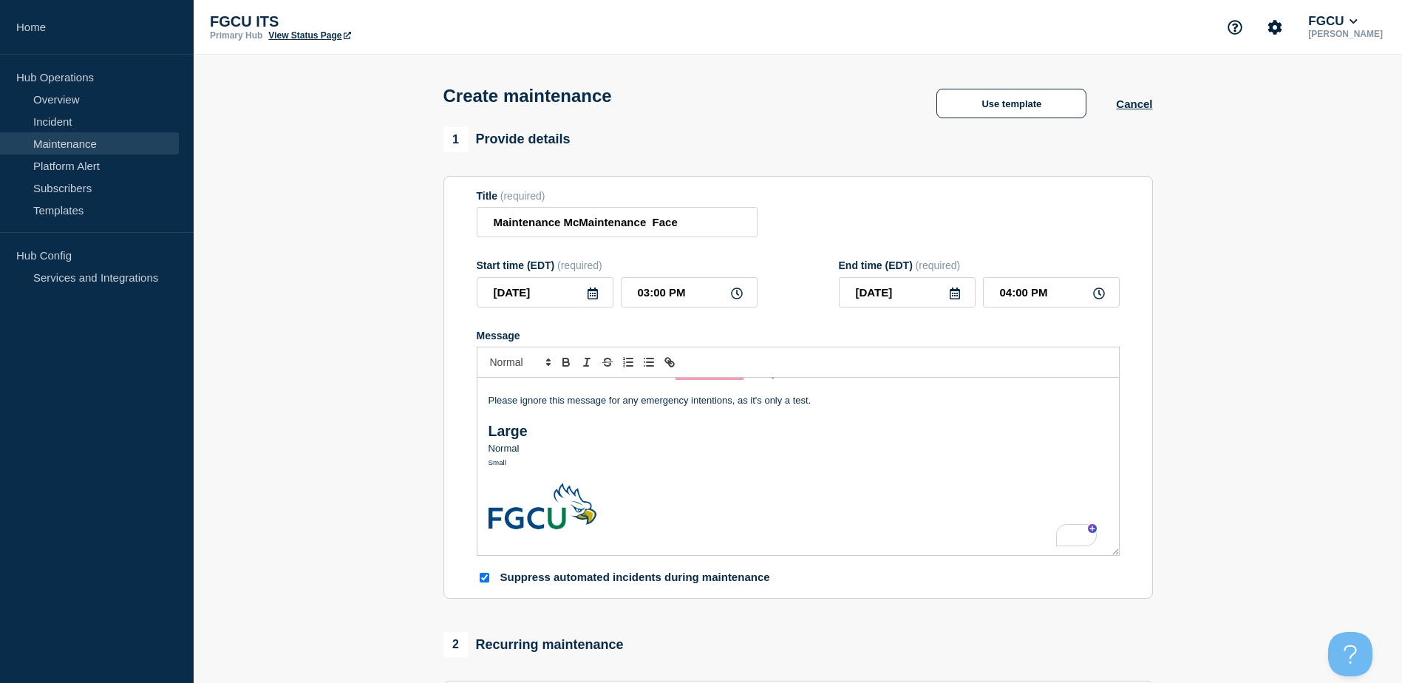
scroll to position [51, 0]
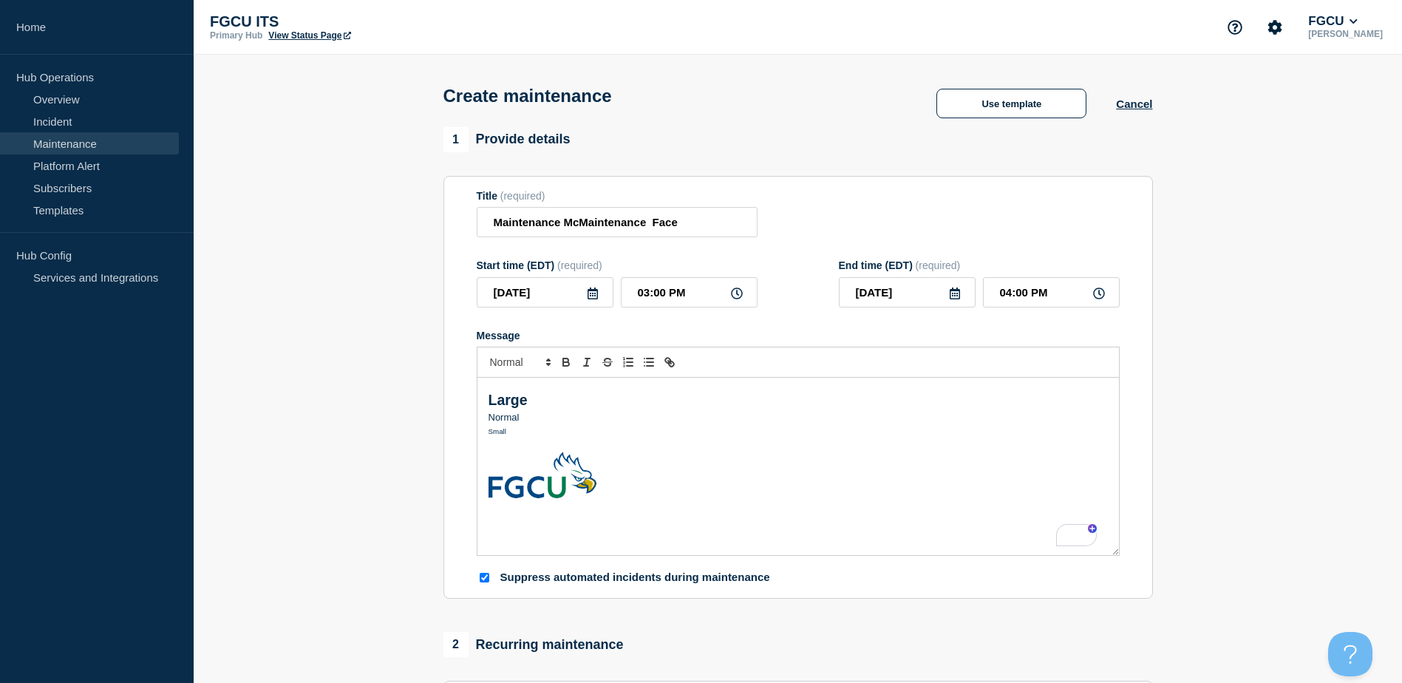
click at [589, 540] on p "To enrich screen reader interactions, please activate Accessibility in Grammarl…" at bounding box center [797, 538] width 619 height 13
click at [669, 361] on icon "Toggle link" at bounding box center [669, 361] width 13 height 13
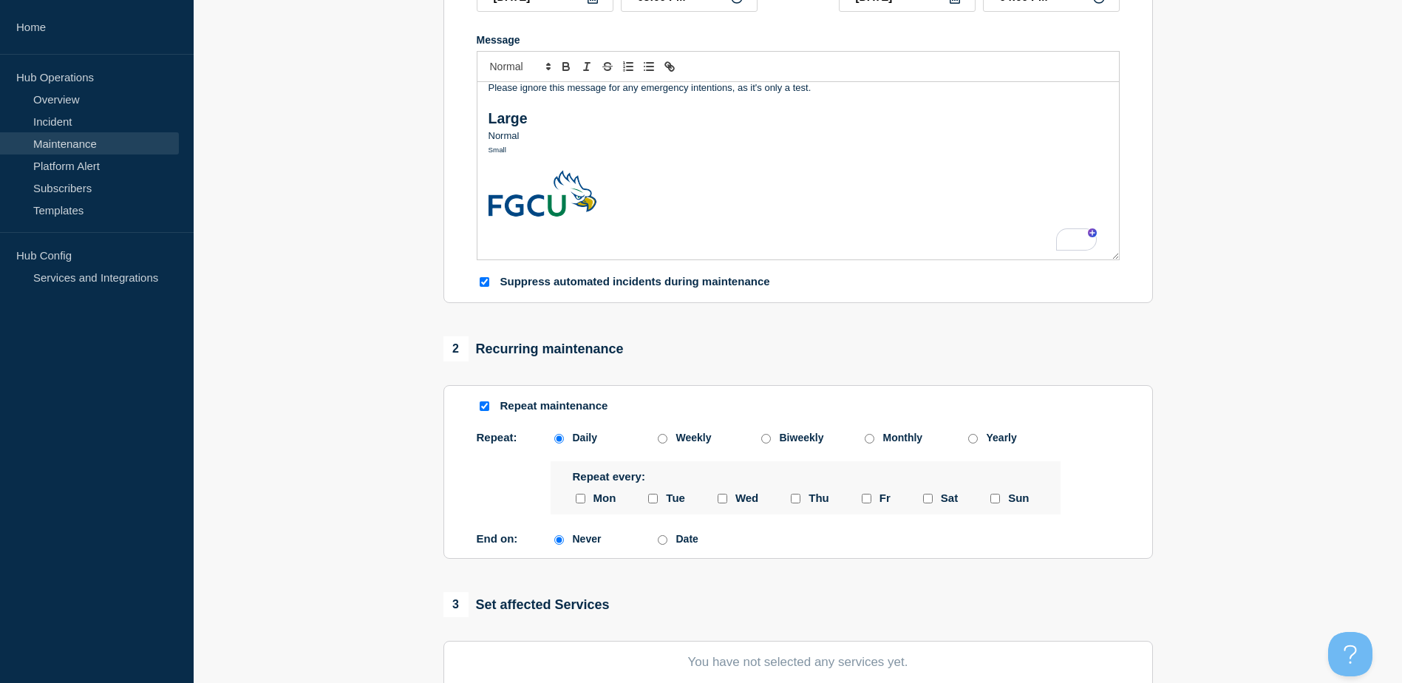
scroll to position [0, 0]
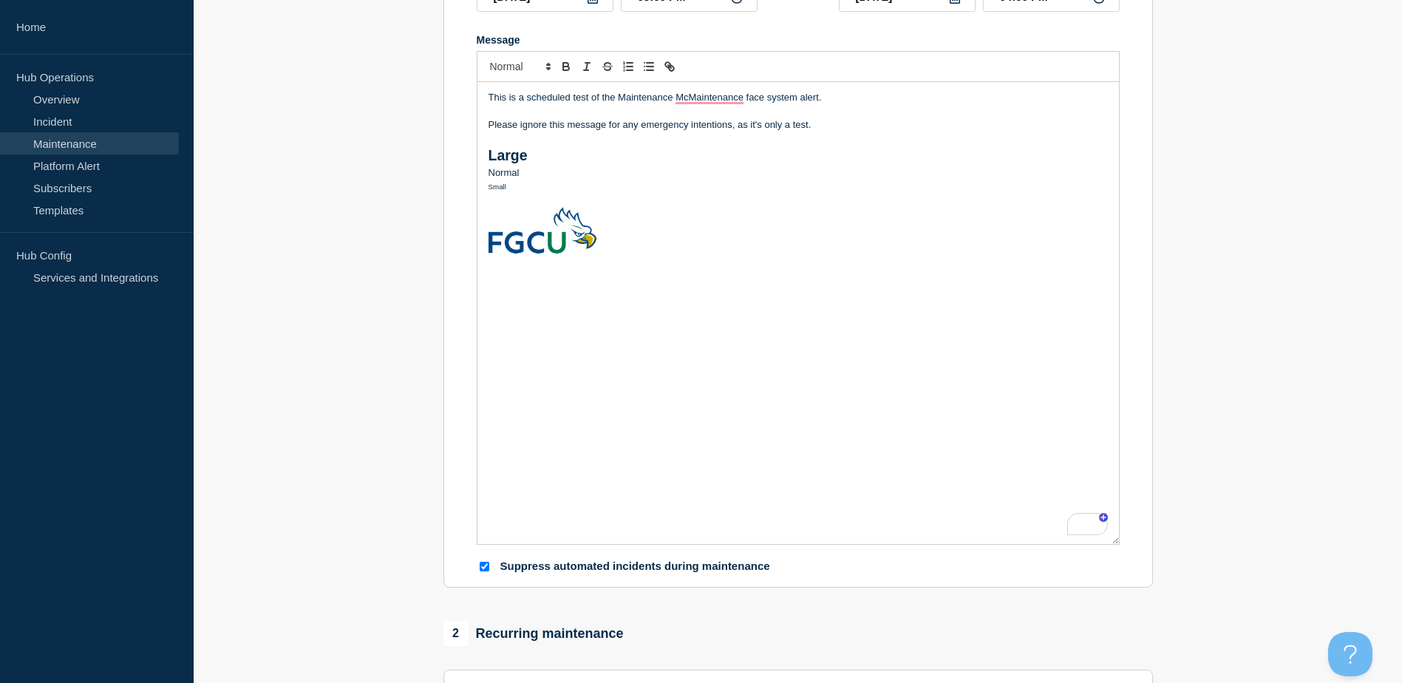
drag, startPoint x: 1115, startPoint y: 258, endPoint x: 1144, endPoint y: 546, distance: 289.6
click at [1146, 545] on section "Title (required) Maintenance McMaintenance Face Start time (EDT) (required) 202…" at bounding box center [797, 234] width 709 height 708
click at [493, 282] on p "Link" at bounding box center [797, 280] width 619 height 13
click at [491, 282] on p "Link" at bounding box center [797, 280] width 619 height 13
click at [666, 69] on icon "Toggle link" at bounding box center [669, 66] width 13 height 13
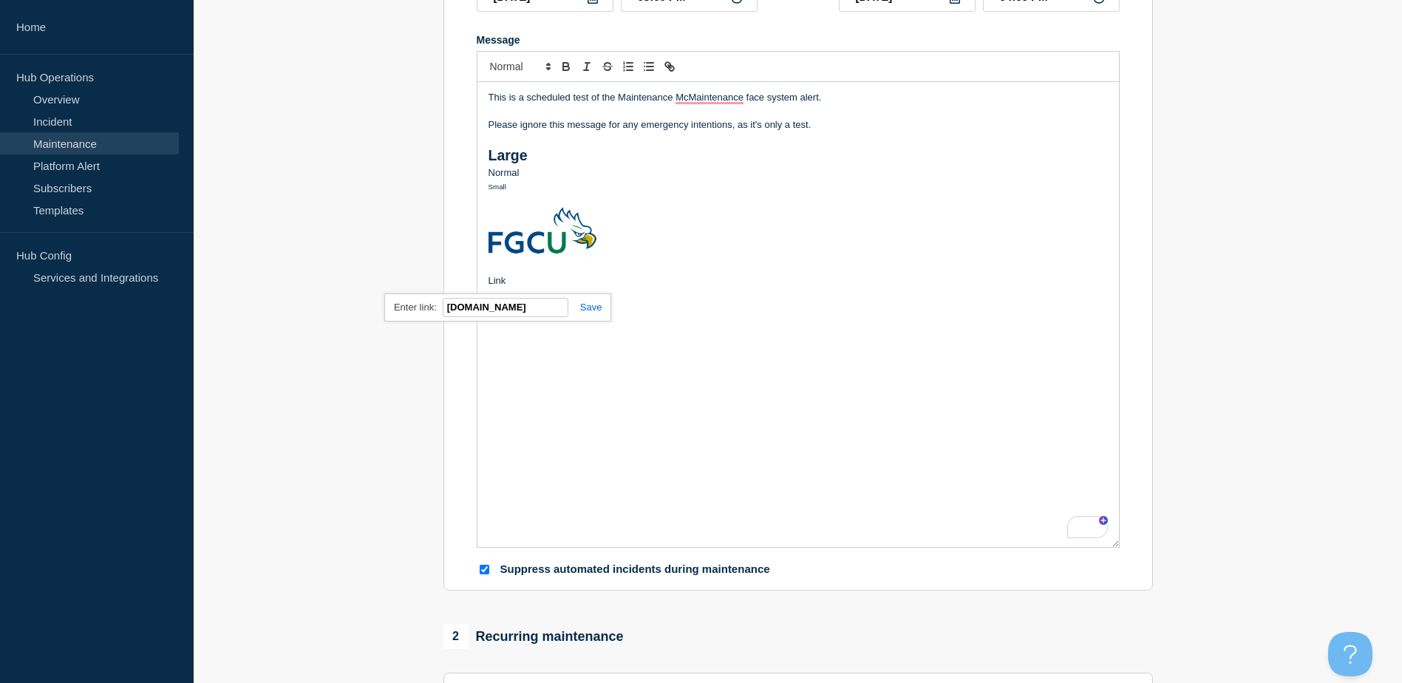
click at [598, 310] on link at bounding box center [585, 306] width 34 height 11
click at [504, 282] on link "Link" at bounding box center [497, 280] width 18 height 11
drag, startPoint x: 522, startPoint y: 280, endPoint x: 480, endPoint y: 281, distance: 42.9
click at [480, 281] on html "Home Hub Operations Overview Incident Maintenance Platform Alert Subscribers Te…" at bounding box center [701, 45] width 1402 height 683
click at [672, 66] on icon "Toggle link" at bounding box center [669, 66] width 13 height 13
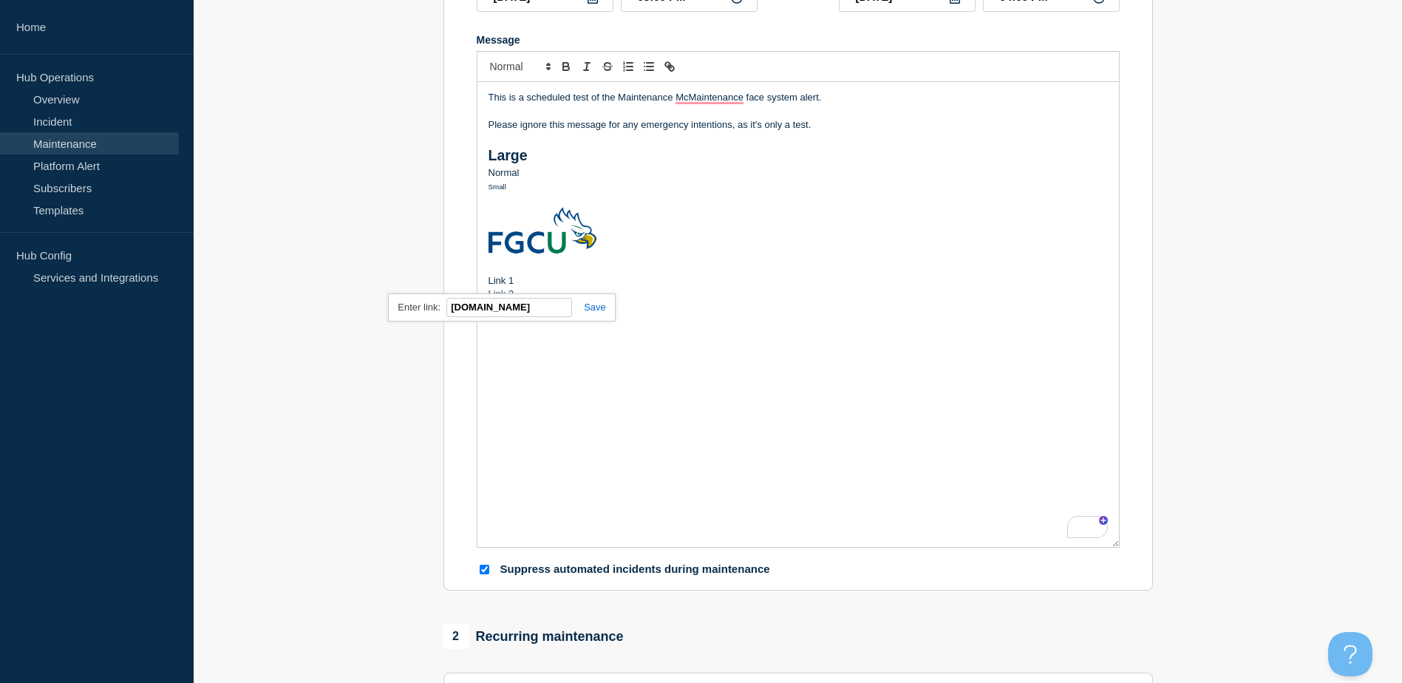
type input "fgcu.edu"
click at [581, 310] on link at bounding box center [589, 306] width 34 height 11
click at [495, 297] on p "Link 2" at bounding box center [797, 293] width 619 height 13
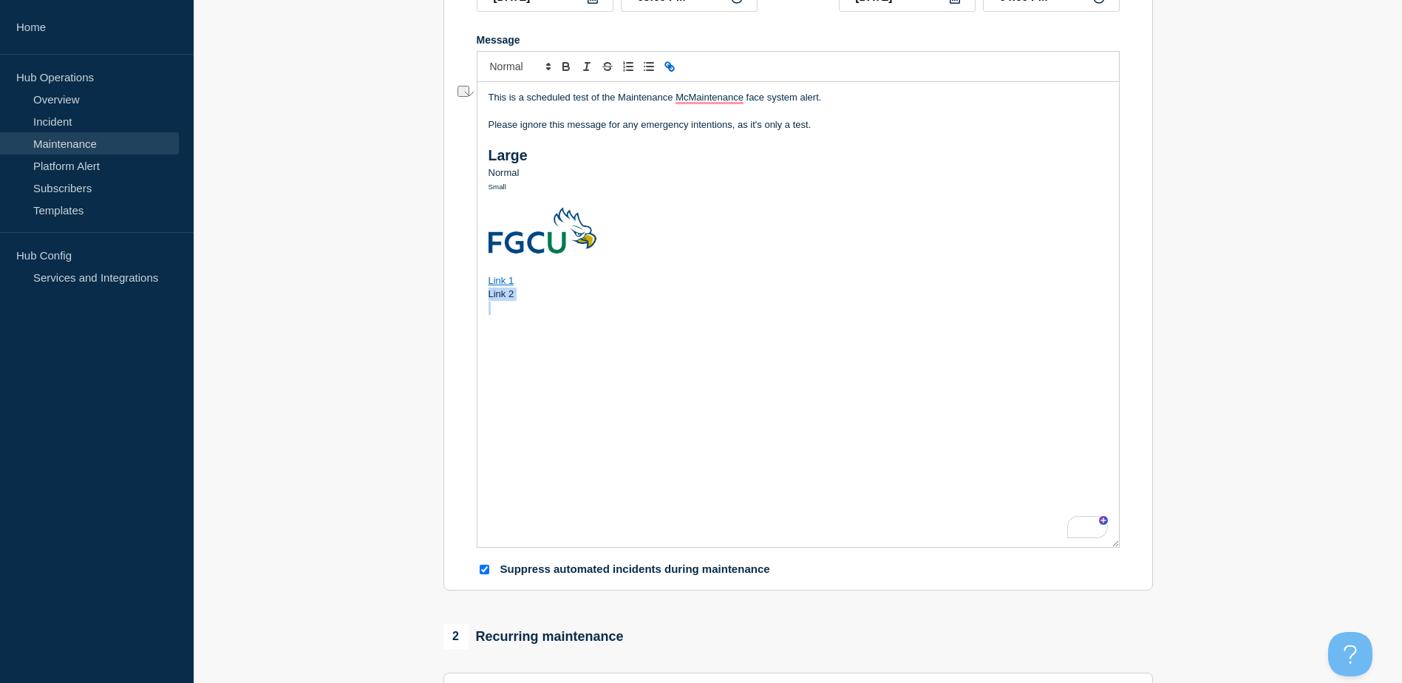
click at [666, 69] on icon "Toggle link" at bounding box center [669, 66] width 13 height 13
type input "L"
type input "https://fgcu.edu"
click at [601, 325] on link at bounding box center [589, 321] width 34 height 11
click at [550, 398] on div "This is a scheduled test of the Maintenance McMaintenance face system alert. Pl…" at bounding box center [797, 314] width 641 height 465
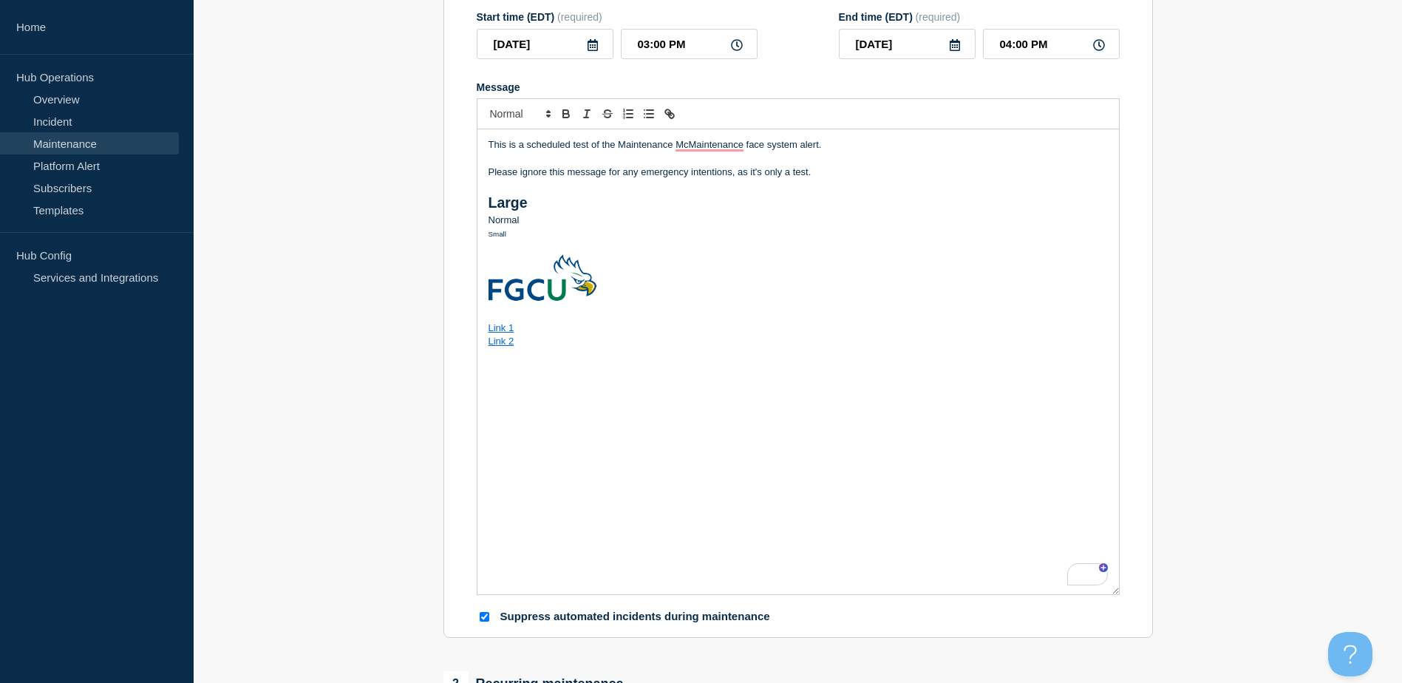
scroll to position [148, 0]
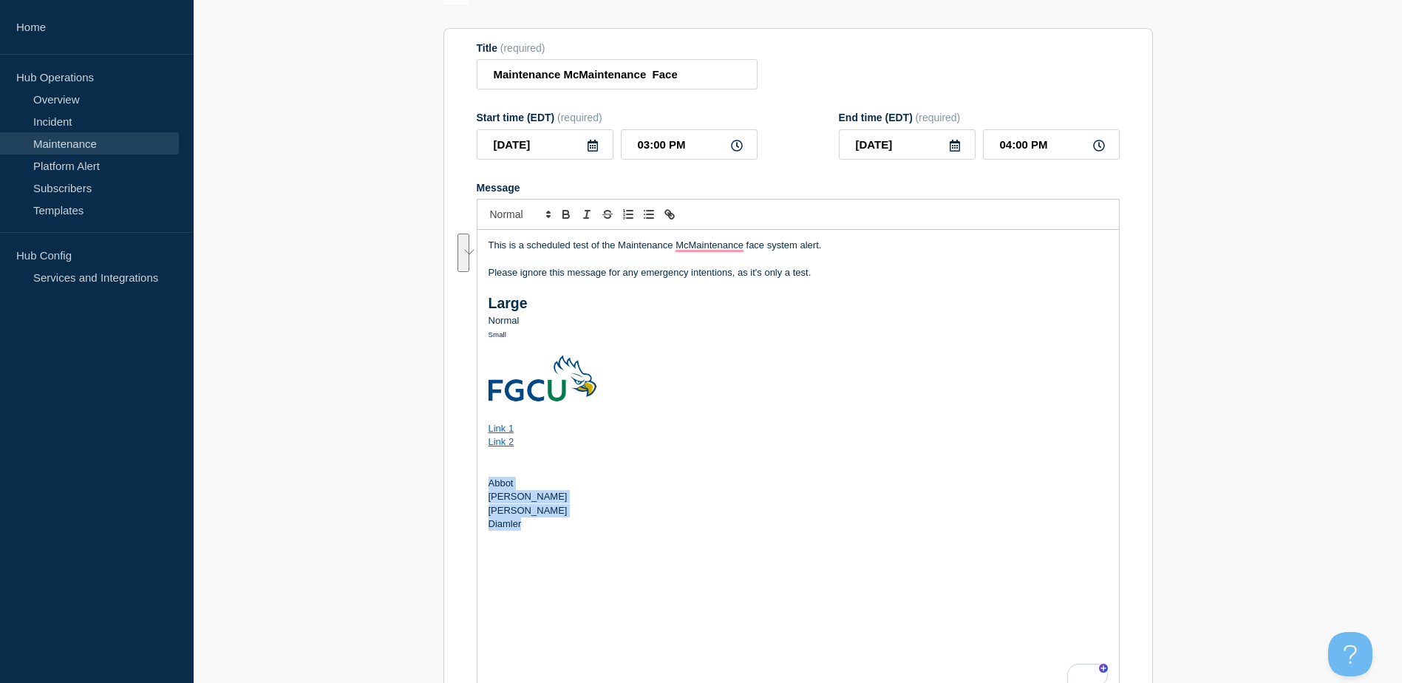
drag, startPoint x: 525, startPoint y: 531, endPoint x: 485, endPoint y: 486, distance: 59.6
click at [485, 486] on div "This is a scheduled test of the Maintenance McMaintenance face system alert. Pl…" at bounding box center [797, 462] width 641 height 465
click at [631, 220] on icon "Toggle ordered list" at bounding box center [627, 214] width 13 height 13
drag, startPoint x: 618, startPoint y: 564, endPoint x: 612, endPoint y: 559, distance: 8.0
click at [618, 564] on div "This is a scheduled test of the Maintenance McMaintenance face system alert. Pl…" at bounding box center [797, 462] width 641 height 465
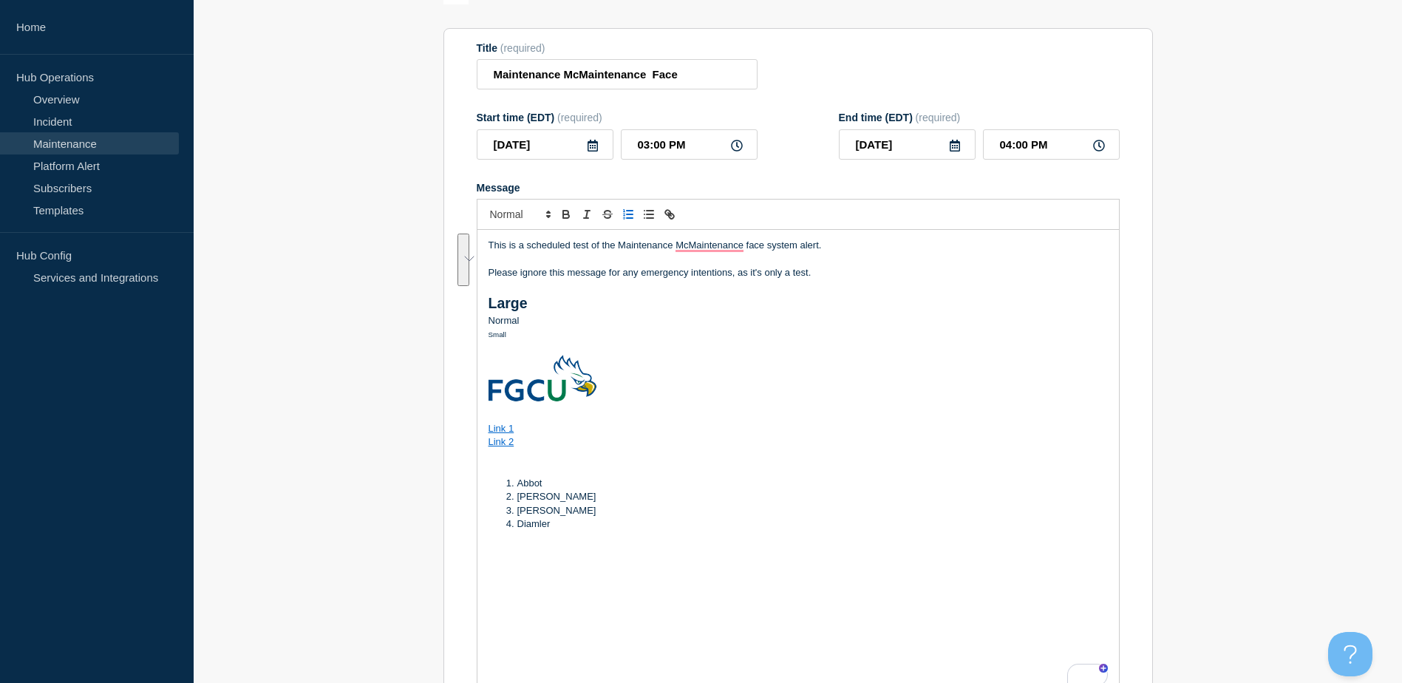
click at [582, 526] on li "Diamler" at bounding box center [804, 523] width 605 height 13
click at [588, 490] on li "Abbot" at bounding box center [804, 483] width 605 height 13
click at [567, 527] on li "Diamler" at bounding box center [804, 523] width 605 height 13
click at [492, 578] on p "grumpy" at bounding box center [797, 578] width 619 height 13
drag, startPoint x: 536, startPoint y: 590, endPoint x: 491, endPoint y: 555, distance: 57.4
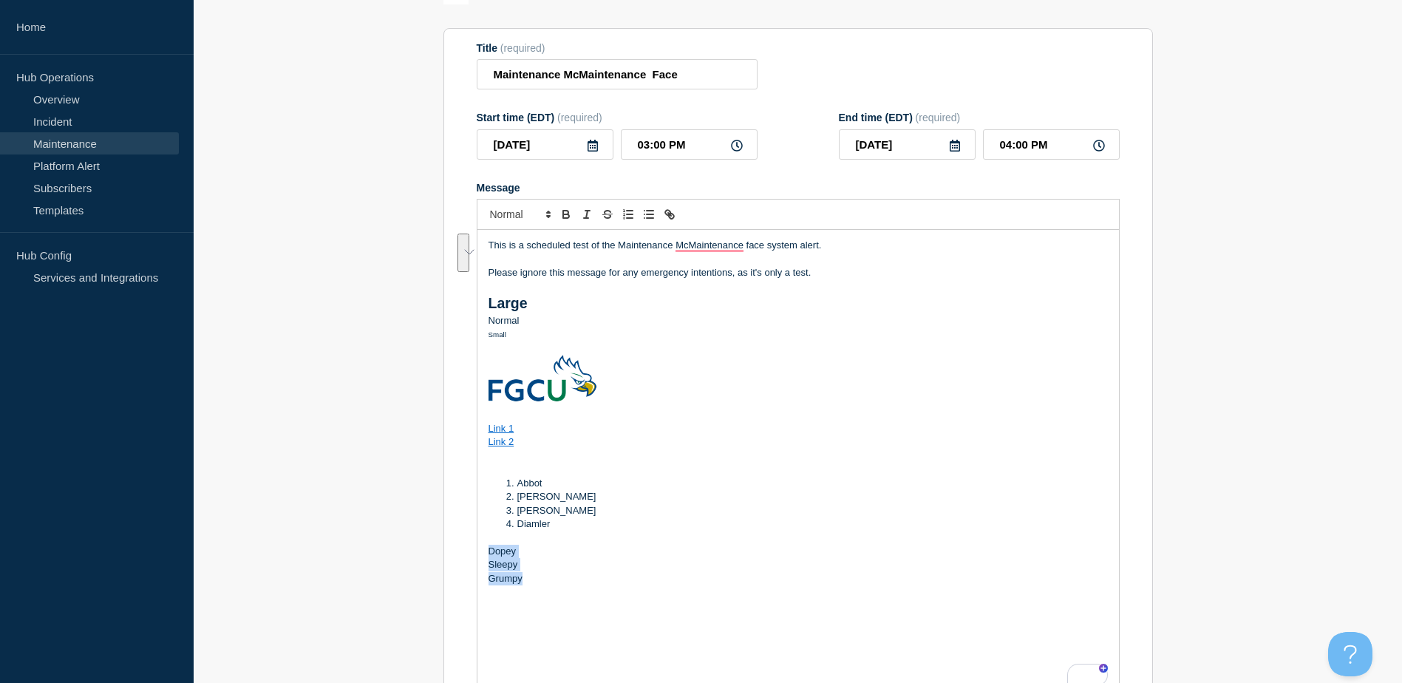
click at [491, 555] on div "This is a scheduled test of the Maintenance McMaintenance face system alert. Pl…" at bounding box center [797, 462] width 641 height 465
click at [652, 220] on icon "Toggle bulleted list" at bounding box center [648, 214] width 13 height 13
click at [584, 616] on div "This is a scheduled test of the Maintenance McMaintenance face system alert. Pl…" at bounding box center [797, 462] width 641 height 465
drag, startPoint x: 509, startPoint y: 336, endPoint x: 488, endPoint y: 307, distance: 36.1
click at [488, 307] on div "This is a scheduled test of the Maintenance McMaintenance face system alert. Pl…" at bounding box center [797, 462] width 641 height 465
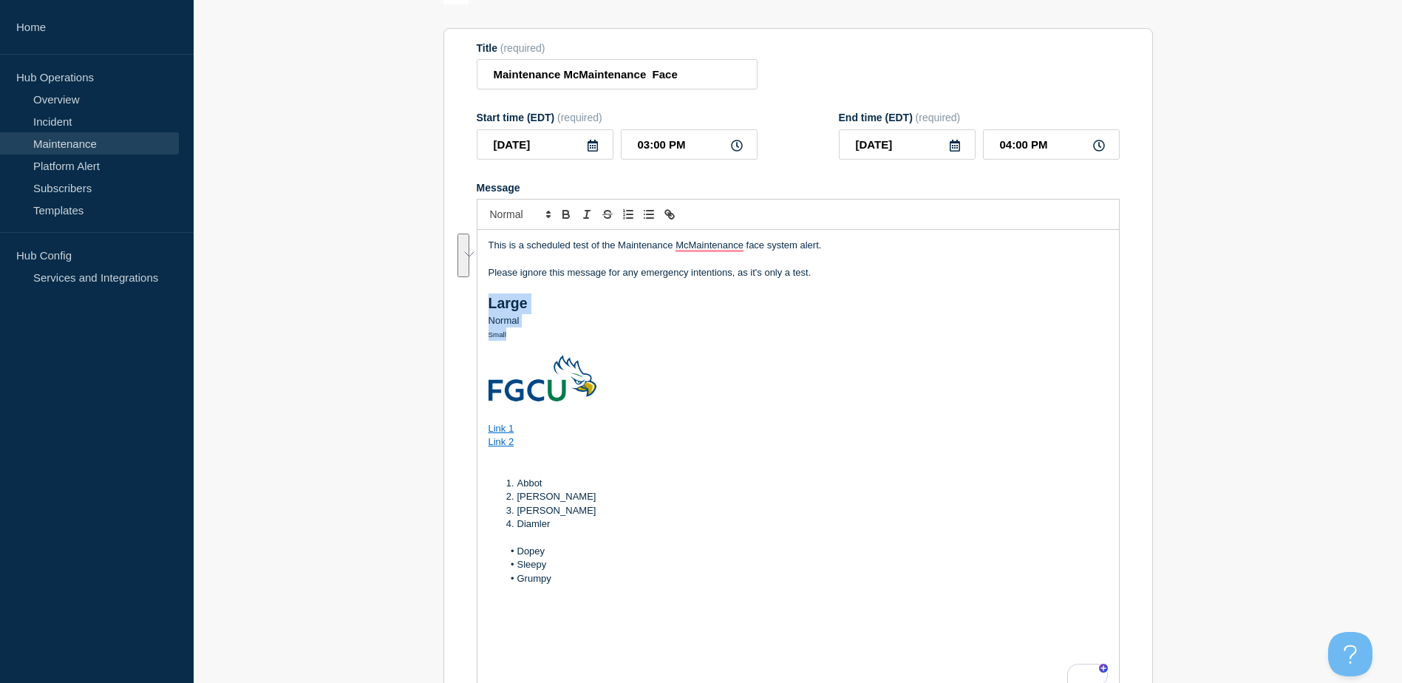
copy div "Large Normal Small"
click at [522, 347] on p "To enrich screen reader interactions, please activate Accessibility in Grammarl…" at bounding box center [797, 347] width 619 height 13
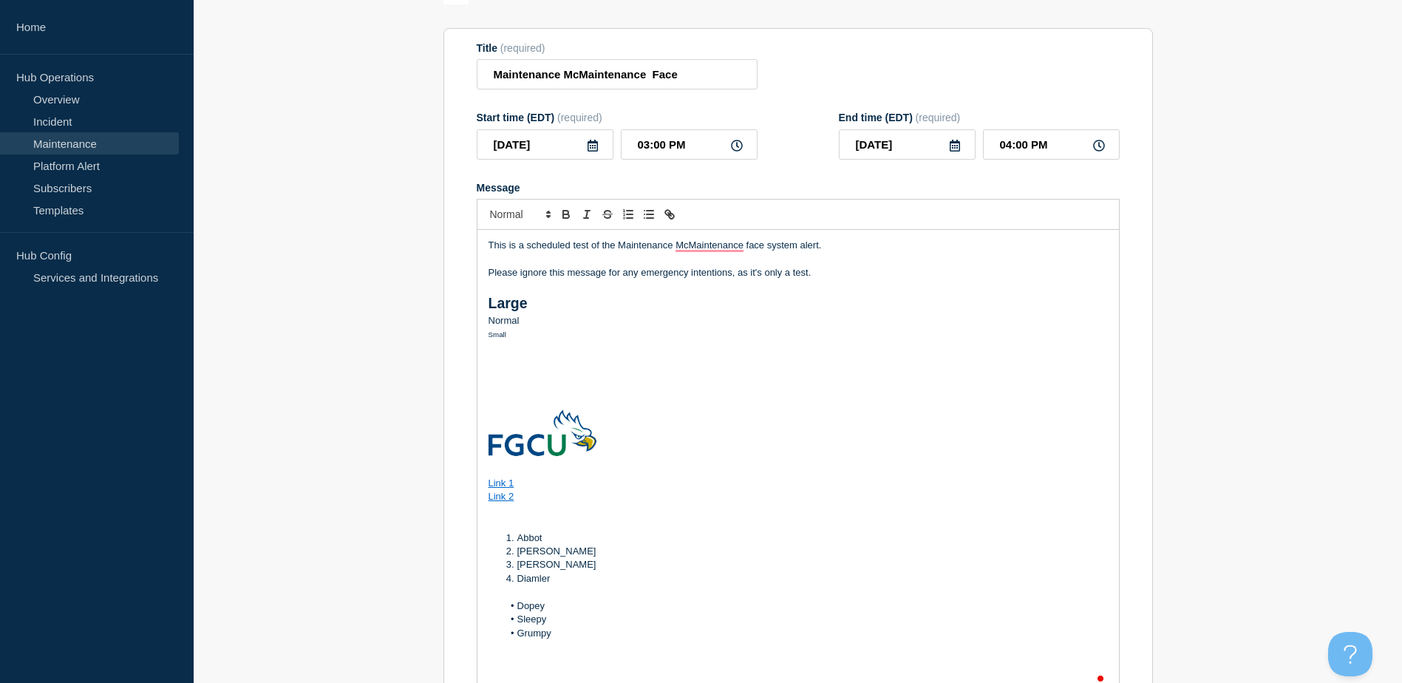
click at [500, 365] on p "To enrich screen reader interactions, please activate Accessibility in Grammarl…" at bounding box center [797, 361] width 619 height 13
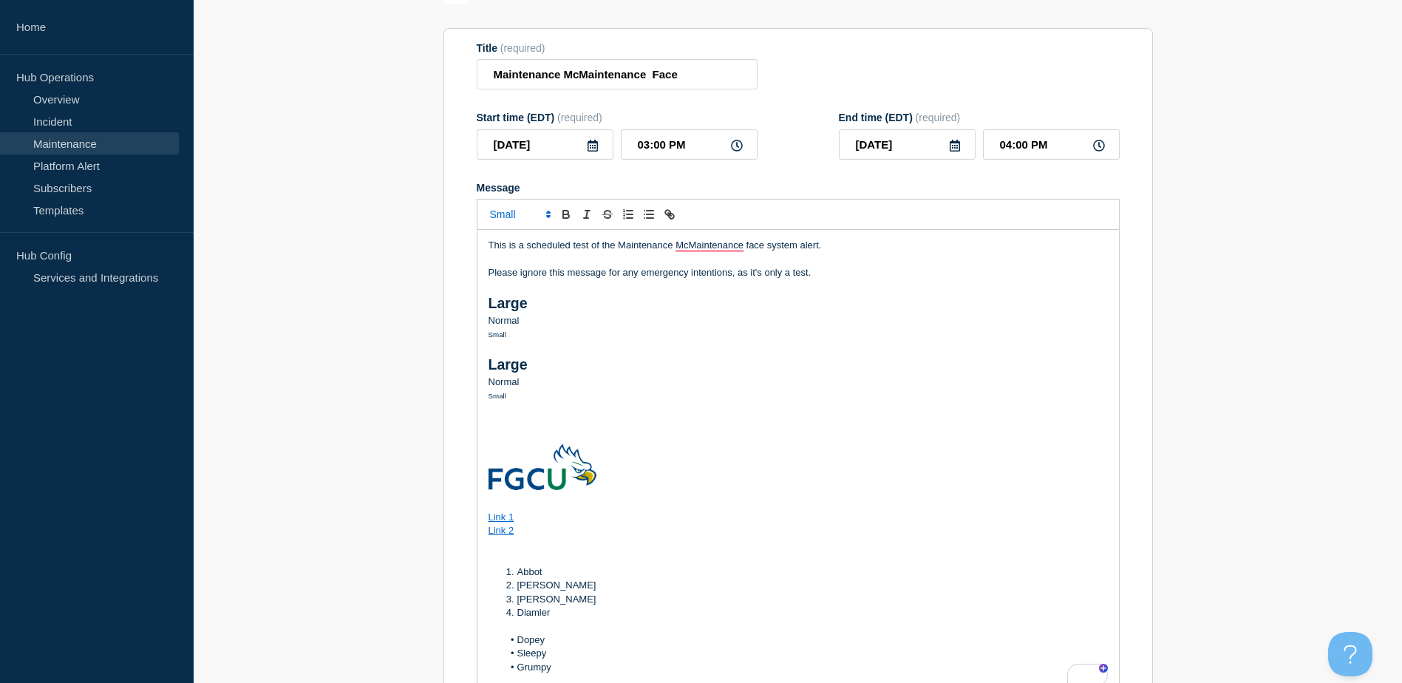
click at [509, 365] on strong "Large" at bounding box center [507, 364] width 39 height 16
click at [607, 219] on icon "Toggle strikethrough text" at bounding box center [607, 217] width 7 height 4
click at [508, 383] on p "Normal" at bounding box center [797, 381] width 619 height 13
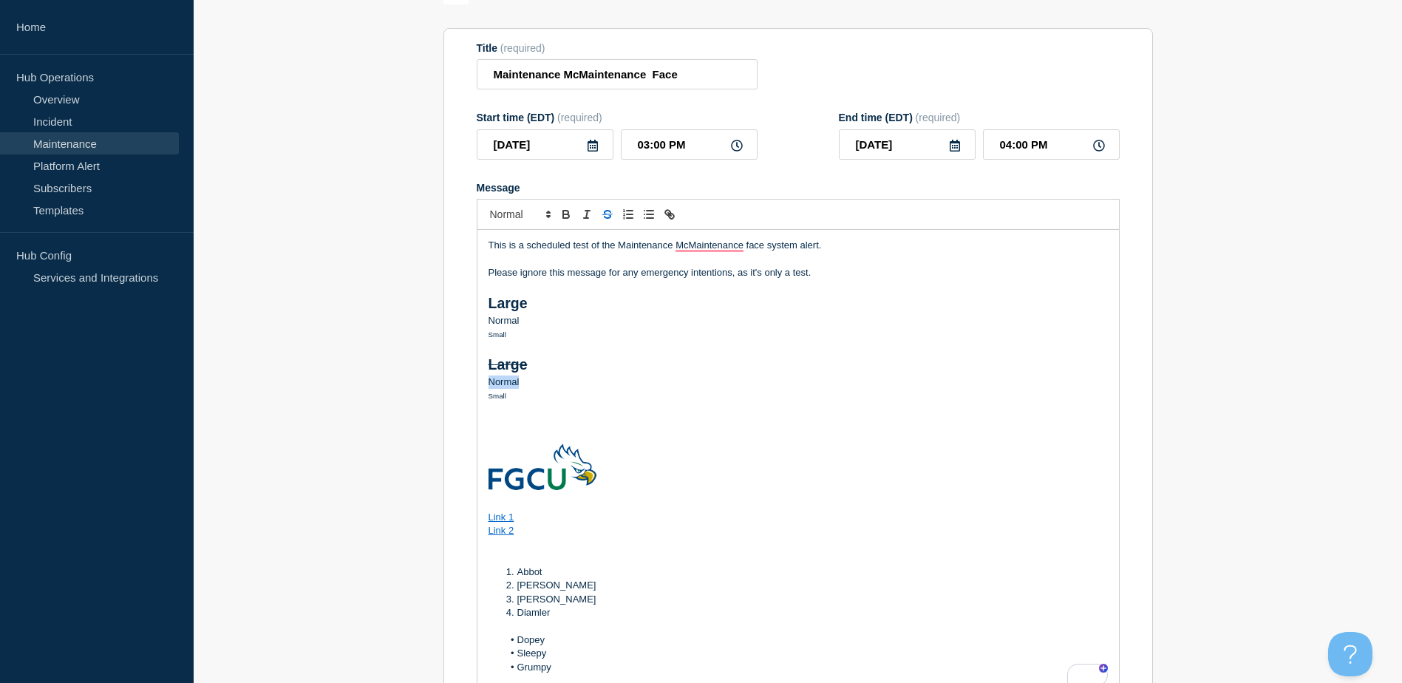
click at [607, 219] on icon "Toggle strikethrough text" at bounding box center [607, 214] width 13 height 13
click at [498, 397] on span "Small" at bounding box center [497, 396] width 18 height 8
click at [607, 217] on icon "Toggle strikethrough text" at bounding box center [607, 214] width 13 height 13
drag, startPoint x: 533, startPoint y: 406, endPoint x: 485, endPoint y: 356, distance: 68.5
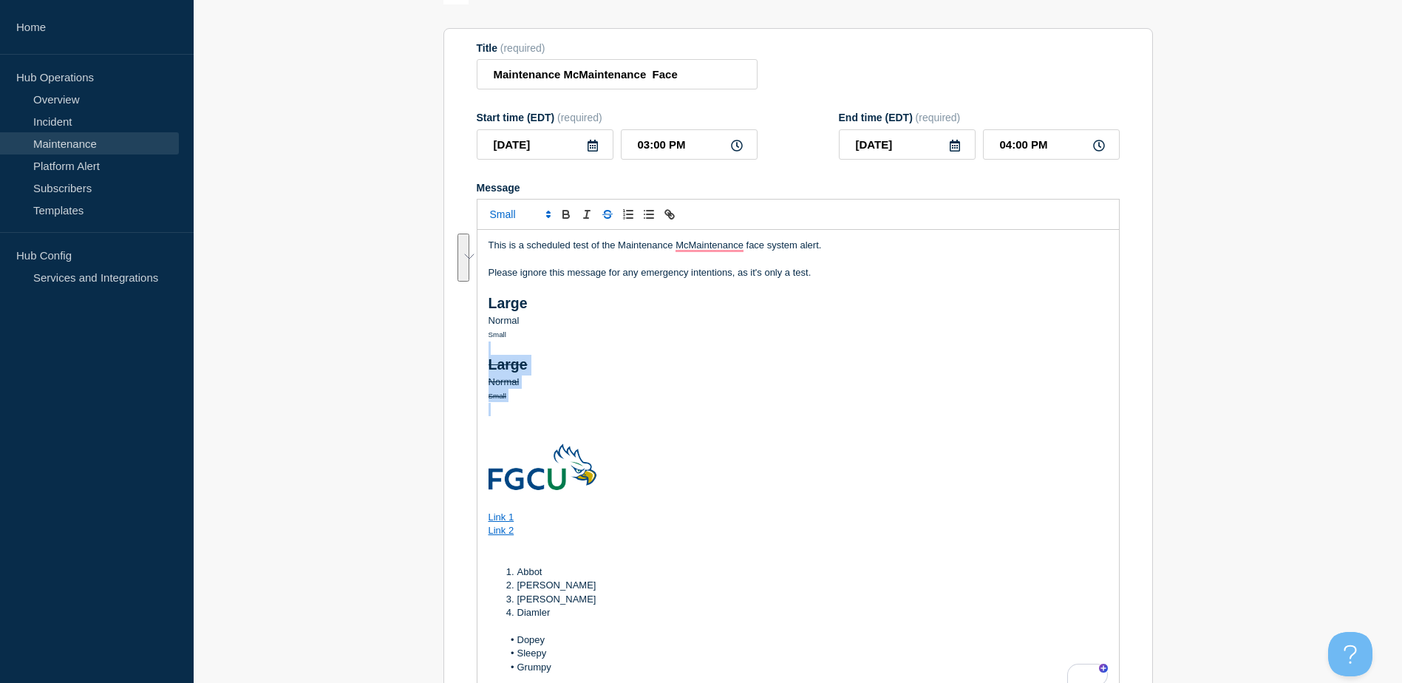
click at [485, 356] on div "This is a scheduled test of the Maintenance McMaintenance face system alert. Pl…" at bounding box center [797, 462] width 641 height 465
click at [565, 392] on p "Small" at bounding box center [797, 395] width 619 height 13
drag, startPoint x: 519, startPoint y: 406, endPoint x: 488, endPoint y: 363, distance: 53.9
click at [488, 363] on div "This is a scheduled test of the Maintenance McMaintenance face system alert. Pl…" at bounding box center [797, 462] width 641 height 465
copy div "Large Normal Small"
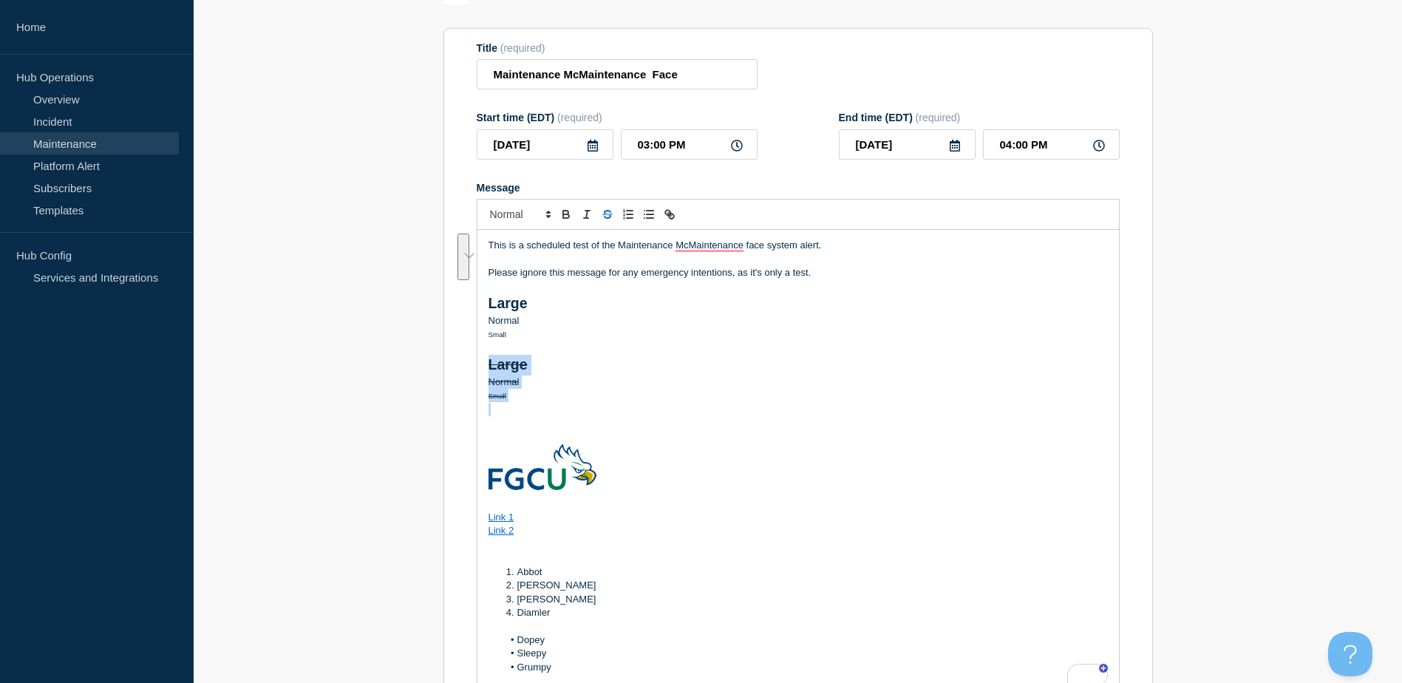
click at [494, 416] on p "To enrich screen reader interactions, please activate Accessibility in Grammarl…" at bounding box center [797, 409] width 619 height 13
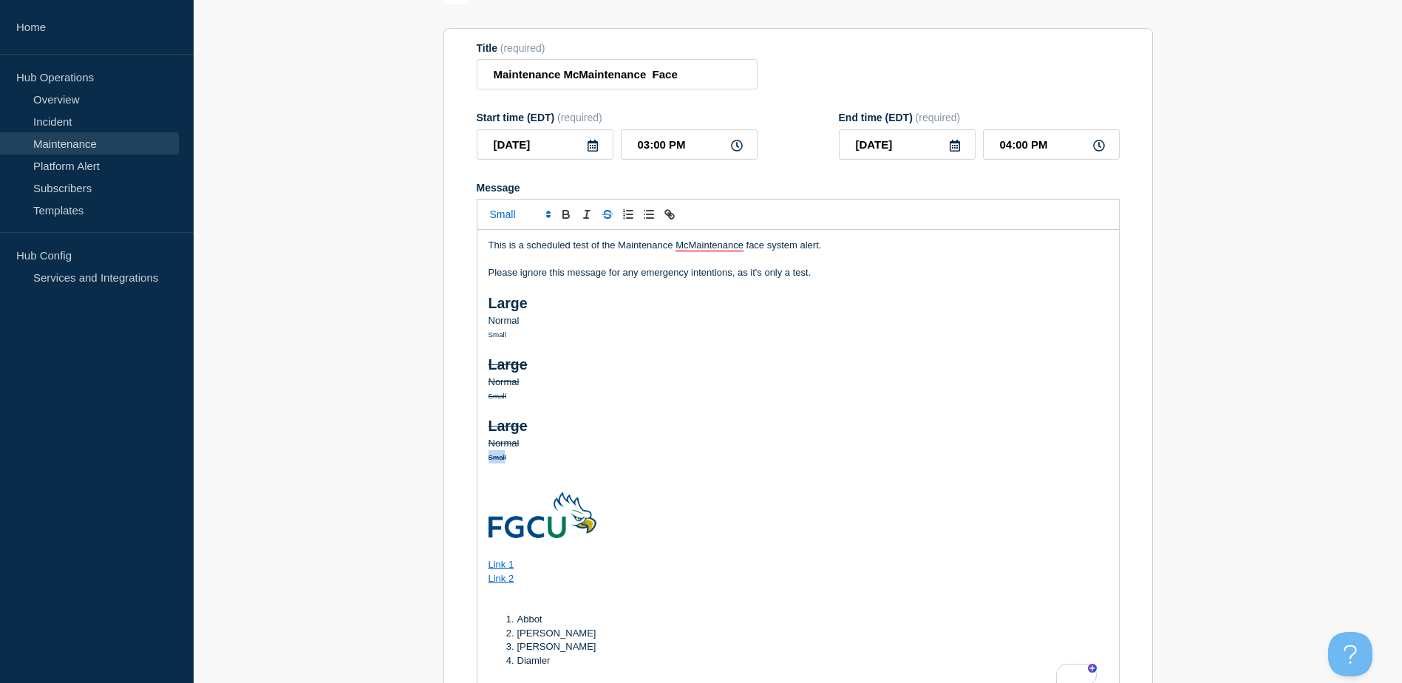
drag, startPoint x: 504, startPoint y: 460, endPoint x: 480, endPoint y: 460, distance: 24.4
click at [480, 460] on div "This is a scheduled test of the Maintenance McMaintenance face system alert. Pl…" at bounding box center [797, 462] width 641 height 465
drag, startPoint x: 512, startPoint y: 461, endPoint x: 487, endPoint y: 461, distance: 25.1
click at [487, 461] on div "This is a scheduled test of the Maintenance McMaintenance face system alert. Pl…" at bounding box center [797, 462] width 641 height 465
click at [584, 216] on icon "Toggle italic text" at bounding box center [586, 214] width 13 height 13
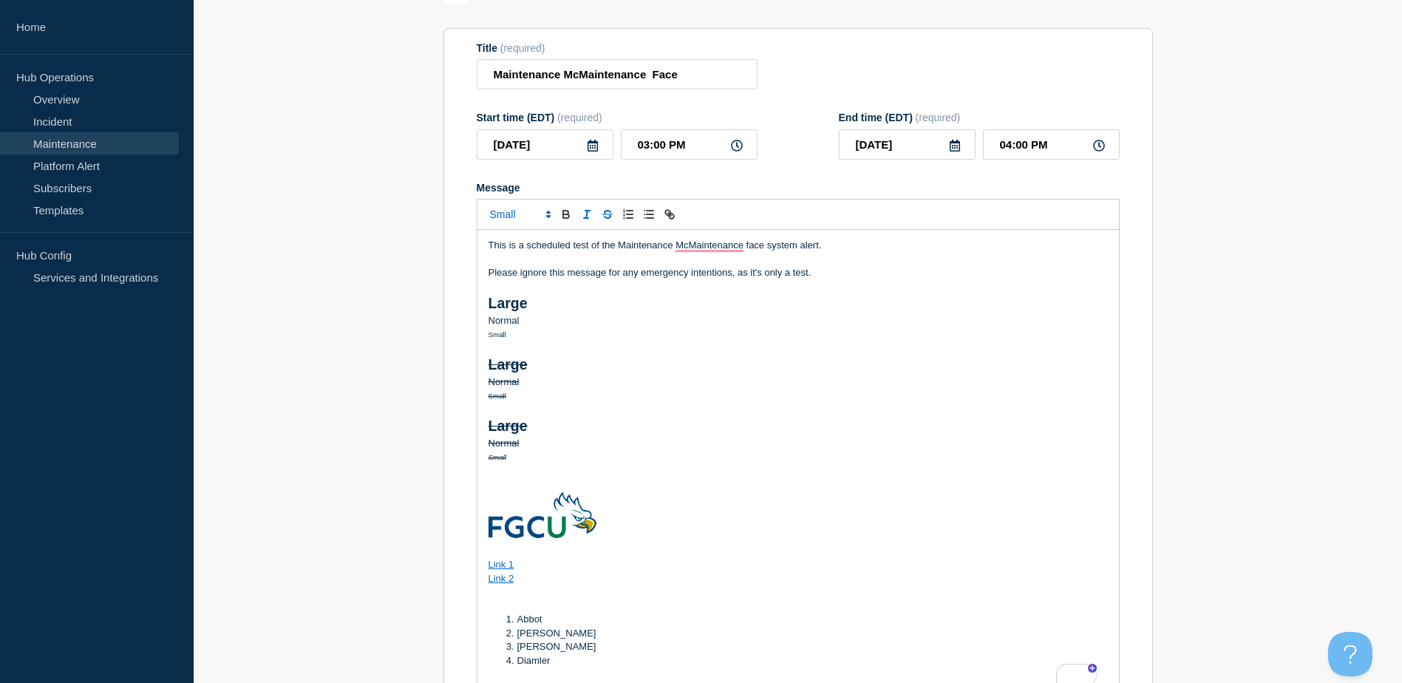
click at [500, 449] on s "Normal" at bounding box center [503, 442] width 31 height 11
click at [584, 218] on icon "Toggle italic text" at bounding box center [586, 214] width 13 height 13
click at [494, 429] on s "Large" at bounding box center [507, 425] width 39 height 16
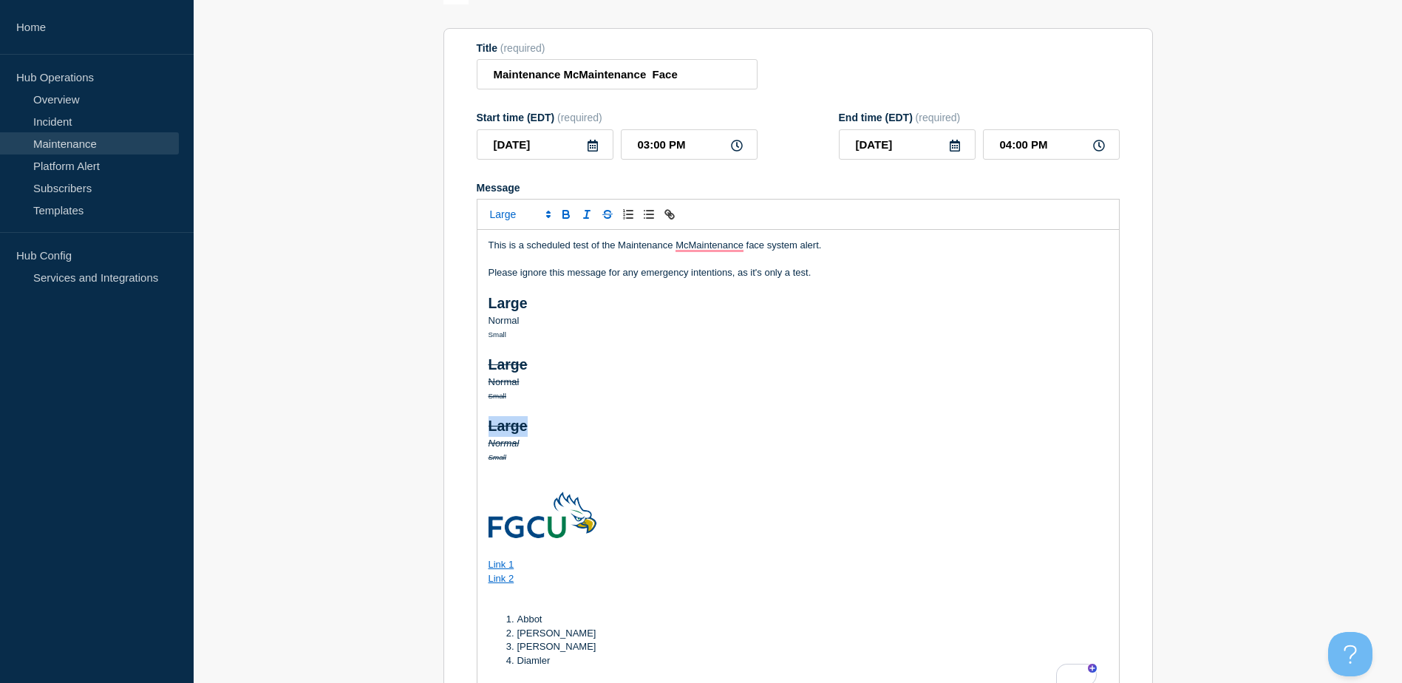
click at [588, 217] on icon "Toggle italic text" at bounding box center [586, 214] width 13 height 13
click at [589, 463] on p "Small" at bounding box center [797, 456] width 619 height 13
drag, startPoint x: 547, startPoint y: 466, endPoint x: 487, endPoint y: 432, distance: 68.8
click at [487, 432] on div "This is a scheduled test of the Maintenance McMaintenance face system alert. Pl…" at bounding box center [797, 462] width 641 height 465
copy div "Large Normal Small"
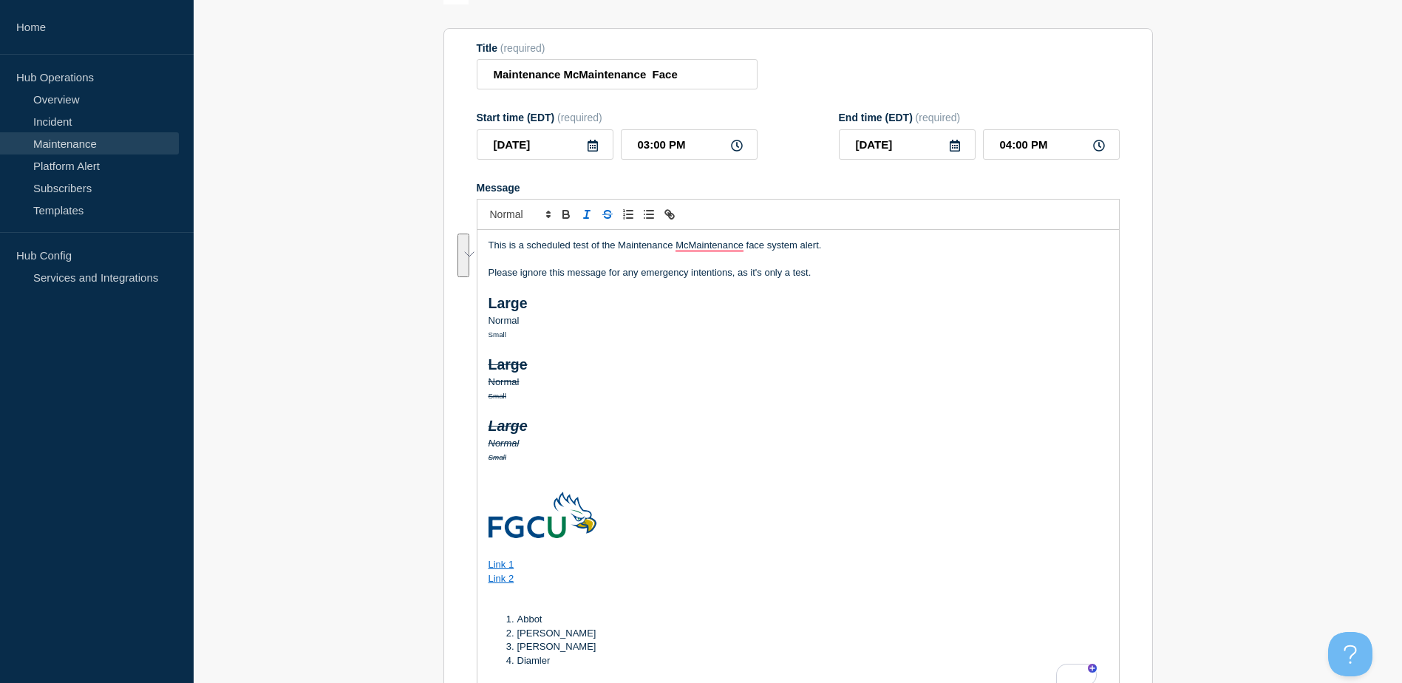
click at [509, 487] on p "To enrich screen reader interactions, please activate Accessibility in Grammarl…" at bounding box center [797, 483] width 619 height 13
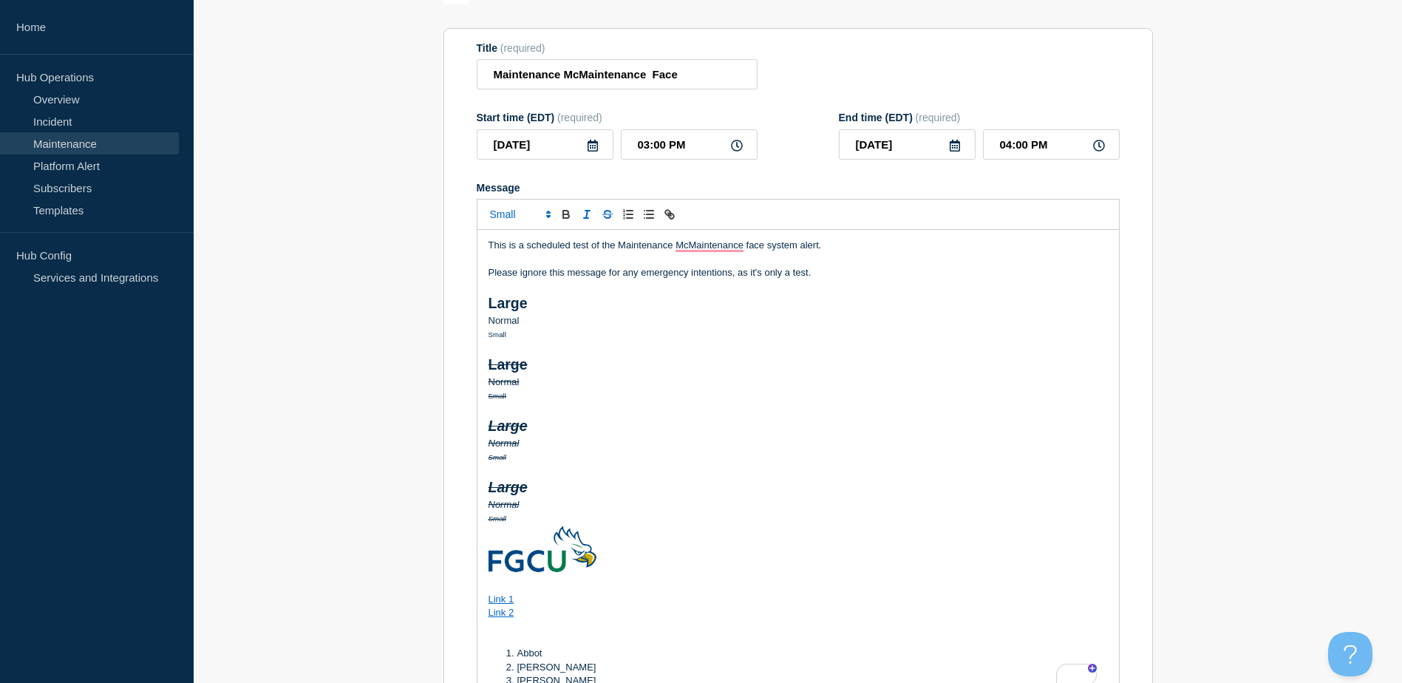
click at [508, 488] on s "Large" at bounding box center [507, 487] width 39 height 16
click at [606, 219] on icon "Toggle strikethrough text" at bounding box center [607, 214] width 13 height 13
click at [499, 508] on s "Normal" at bounding box center [503, 504] width 31 height 11
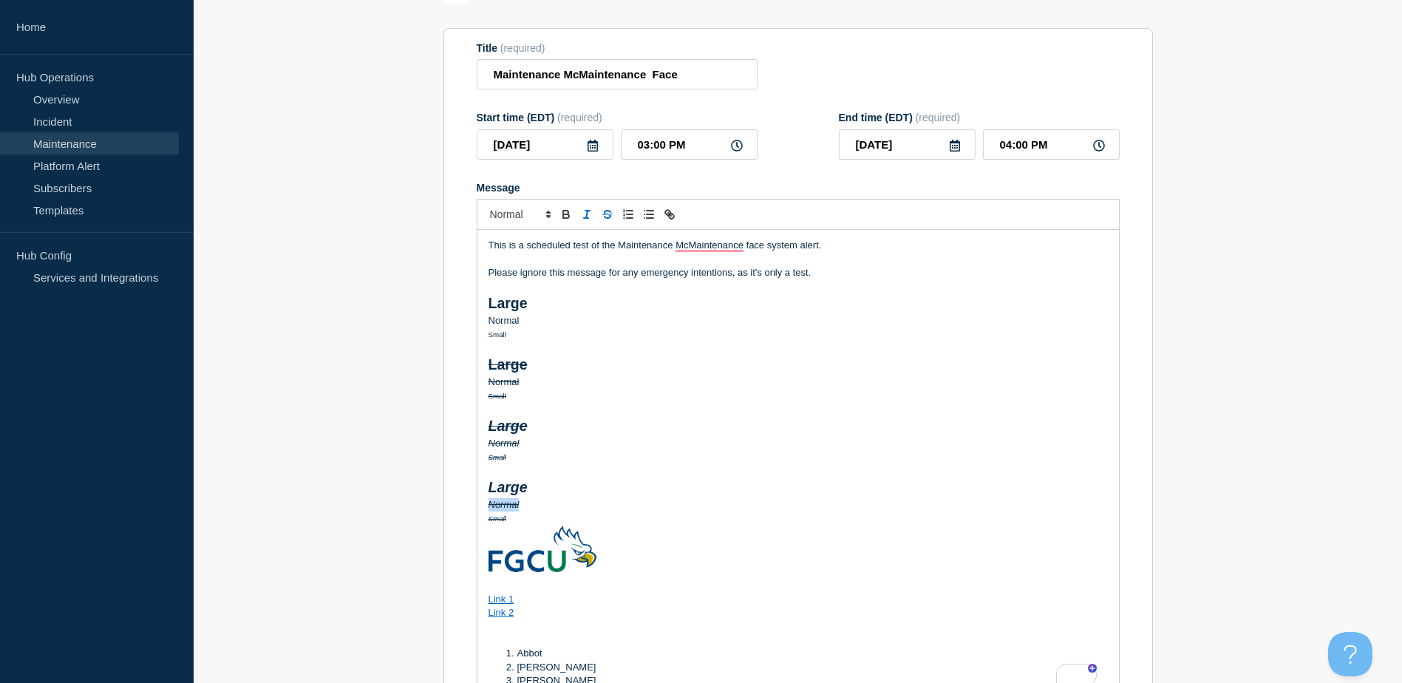
click at [604, 214] on icon "Toggle strikethrough text" at bounding box center [606, 212] width 7 height 4
click at [493, 522] on s "Small" at bounding box center [497, 518] width 18 height 8
click at [607, 216] on icon "Toggle strikethrough text" at bounding box center [607, 214] width 13 height 13
click at [596, 432] on p "Large" at bounding box center [797, 426] width 619 height 21
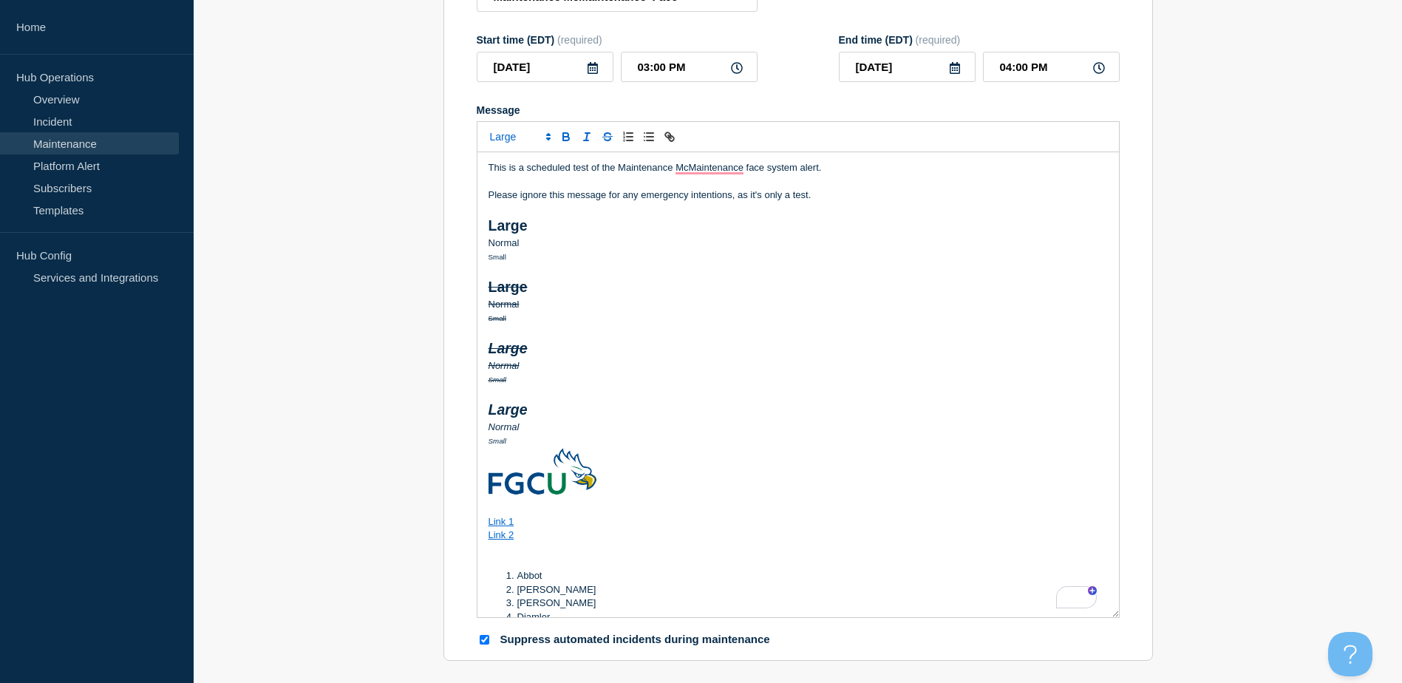
scroll to position [0, 0]
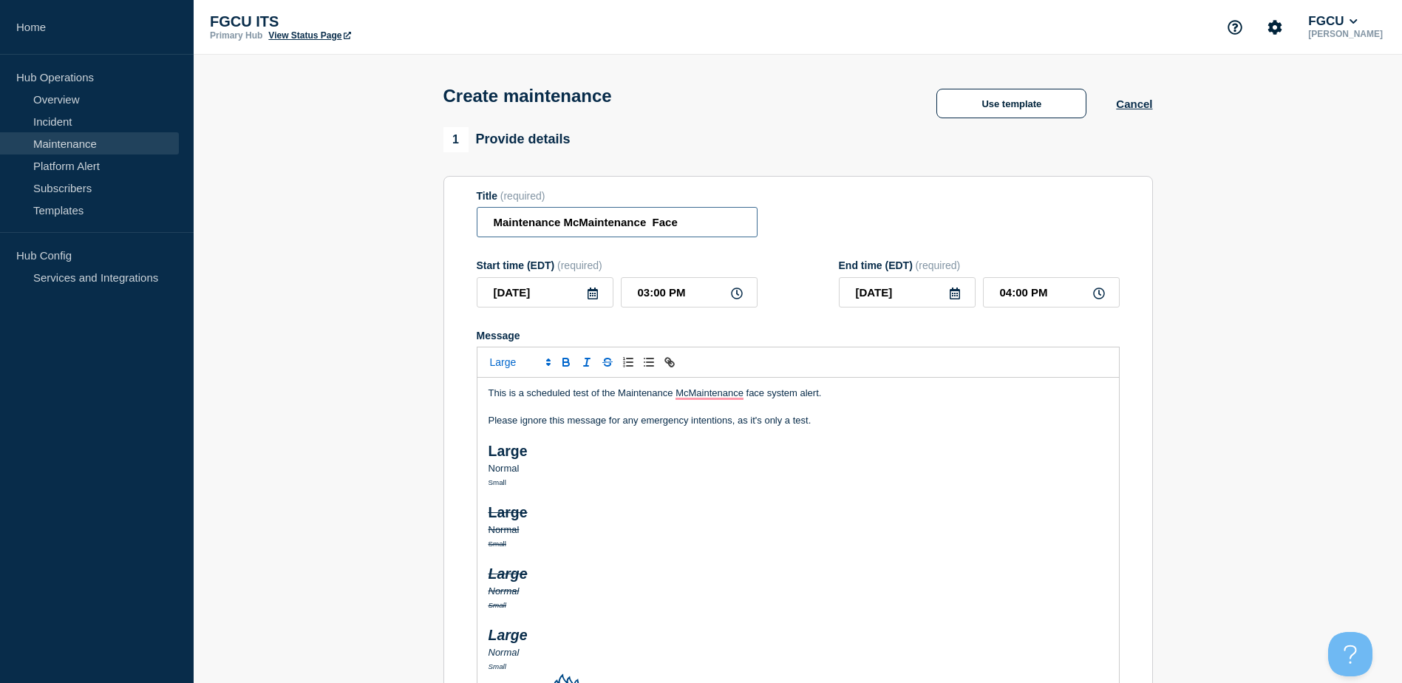
click at [650, 225] on input "Maintenance McMaintenance Face" at bounding box center [617, 222] width 281 height 30
type input "Maintenance McMaintenance Face"
click at [897, 418] on p "Please ignore this message for any emergency intentions, as it's only a test." at bounding box center [797, 420] width 619 height 13
click at [650, 219] on input "Maintenance McMaintenance Face" at bounding box center [617, 222] width 281 height 30
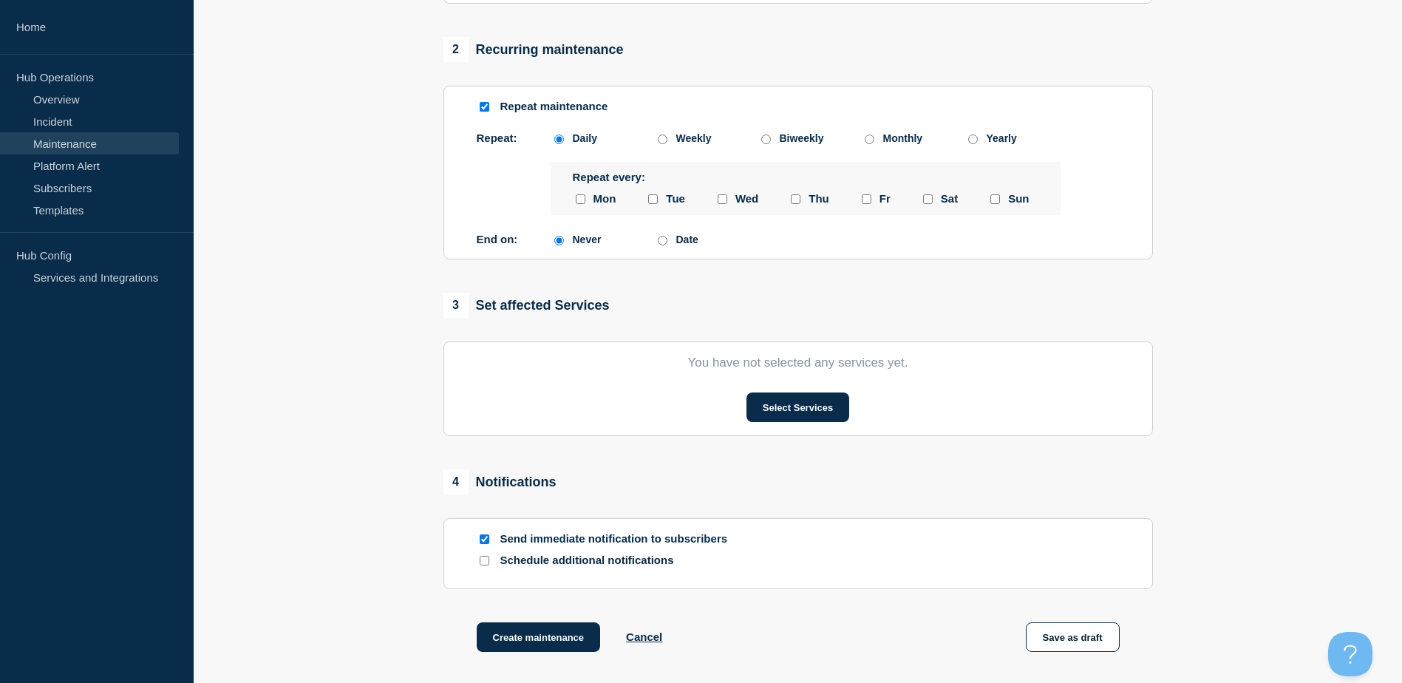
scroll to position [1025, 0]
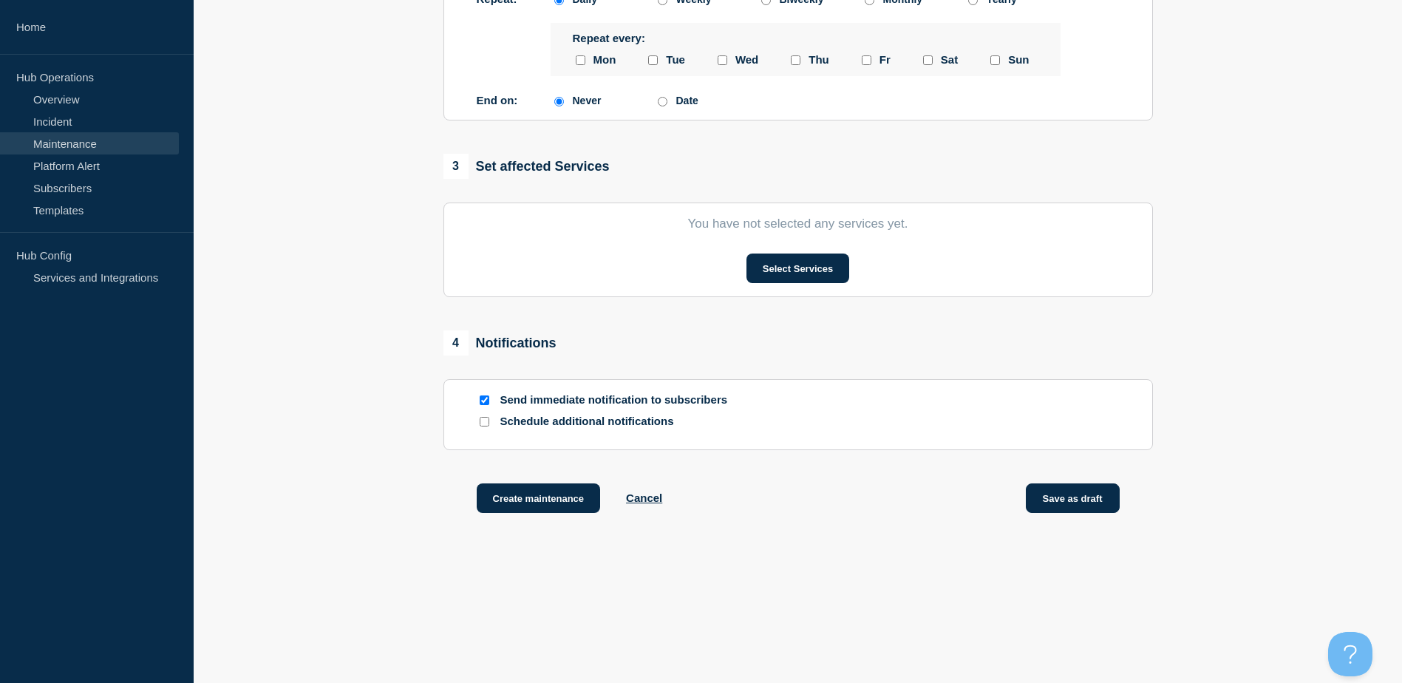
click at [1091, 500] on button "Save as draft" at bounding box center [1073, 498] width 94 height 30
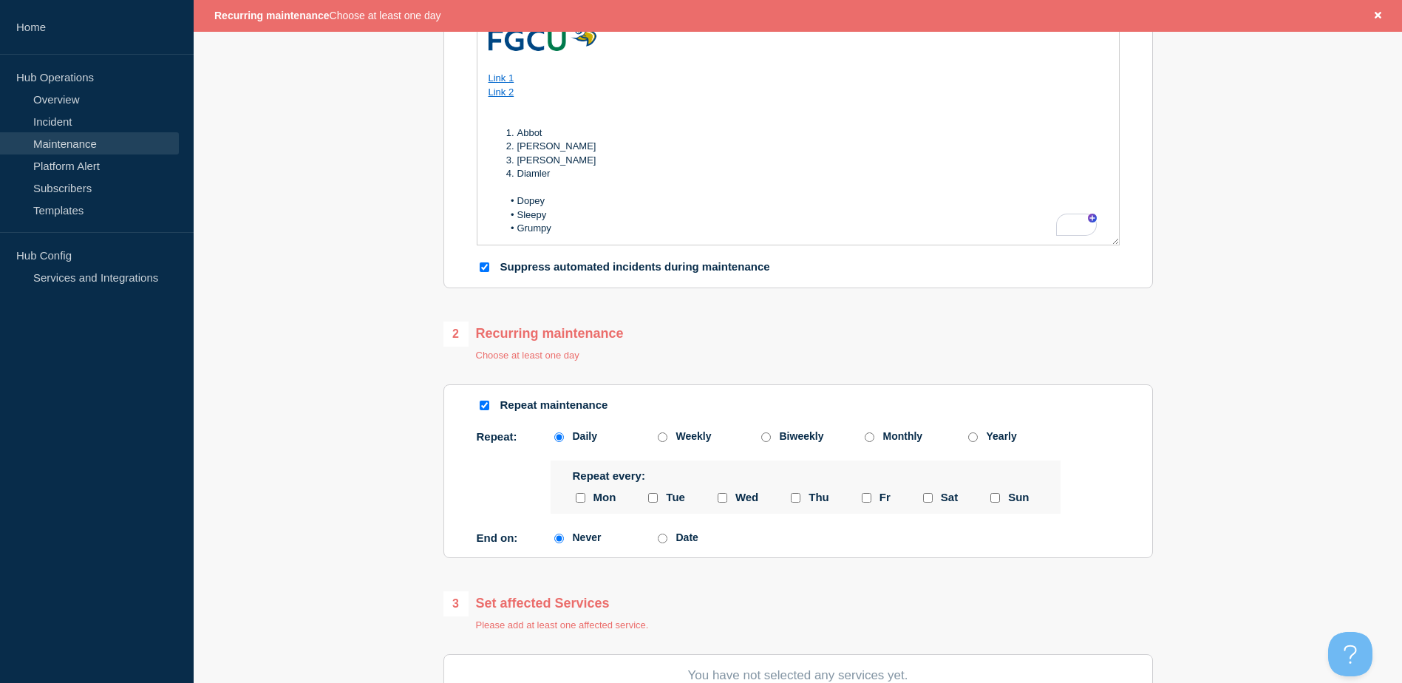
scroll to position [665, 0]
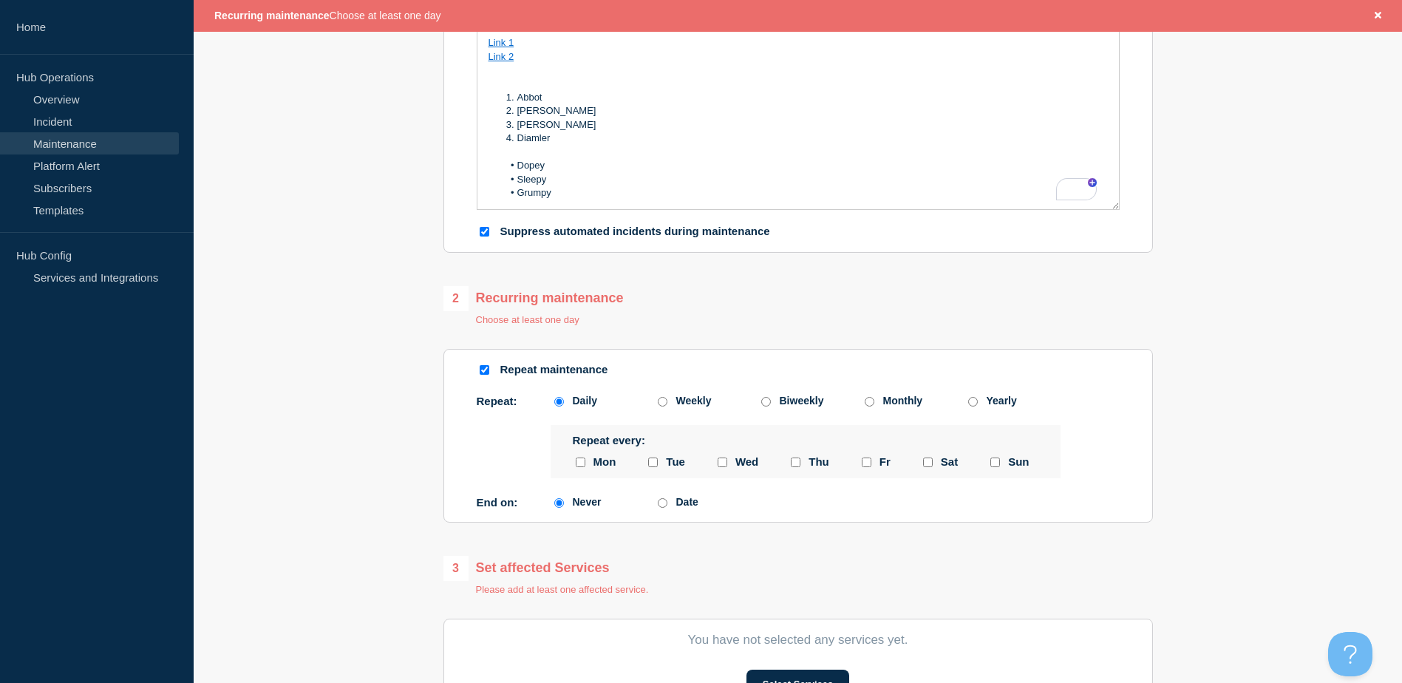
click at [653, 466] on input "tuesday checkbox" at bounding box center [653, 462] width 10 height 10
checkbox input "true"
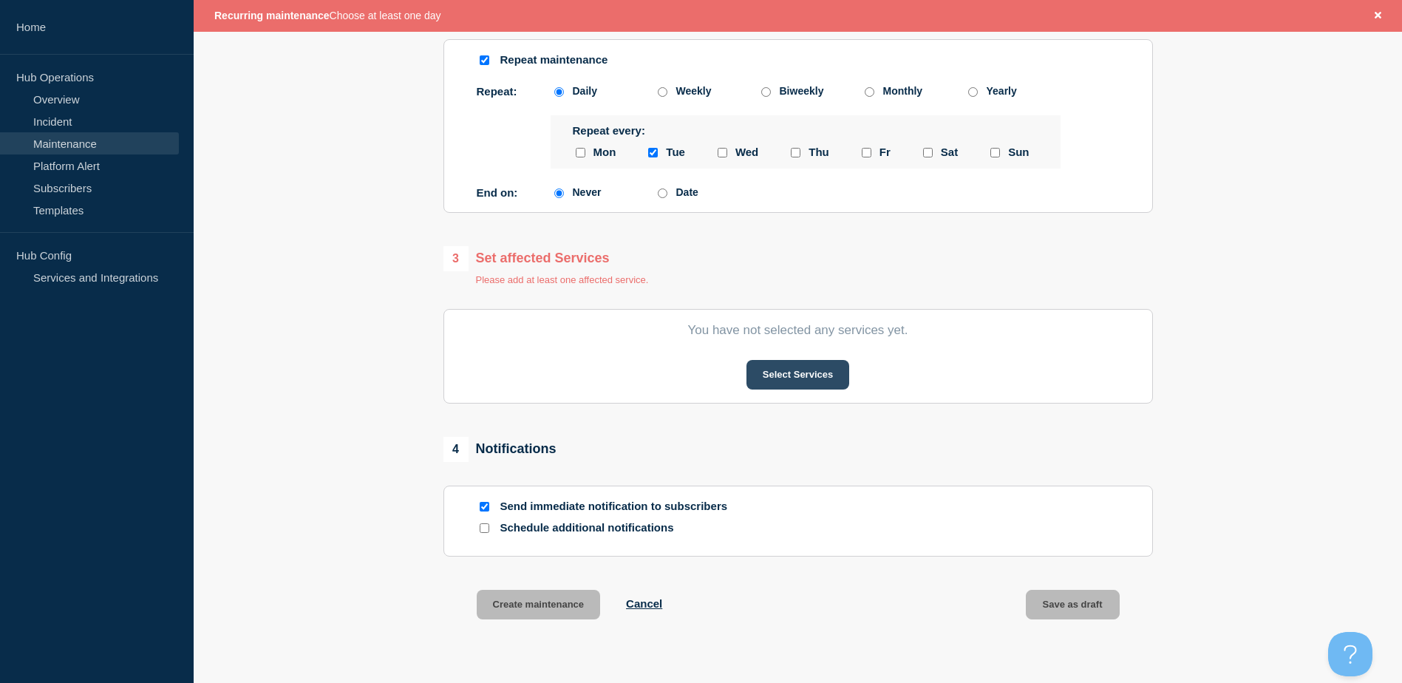
click at [802, 378] on button "Select Services" at bounding box center [797, 375] width 103 height 30
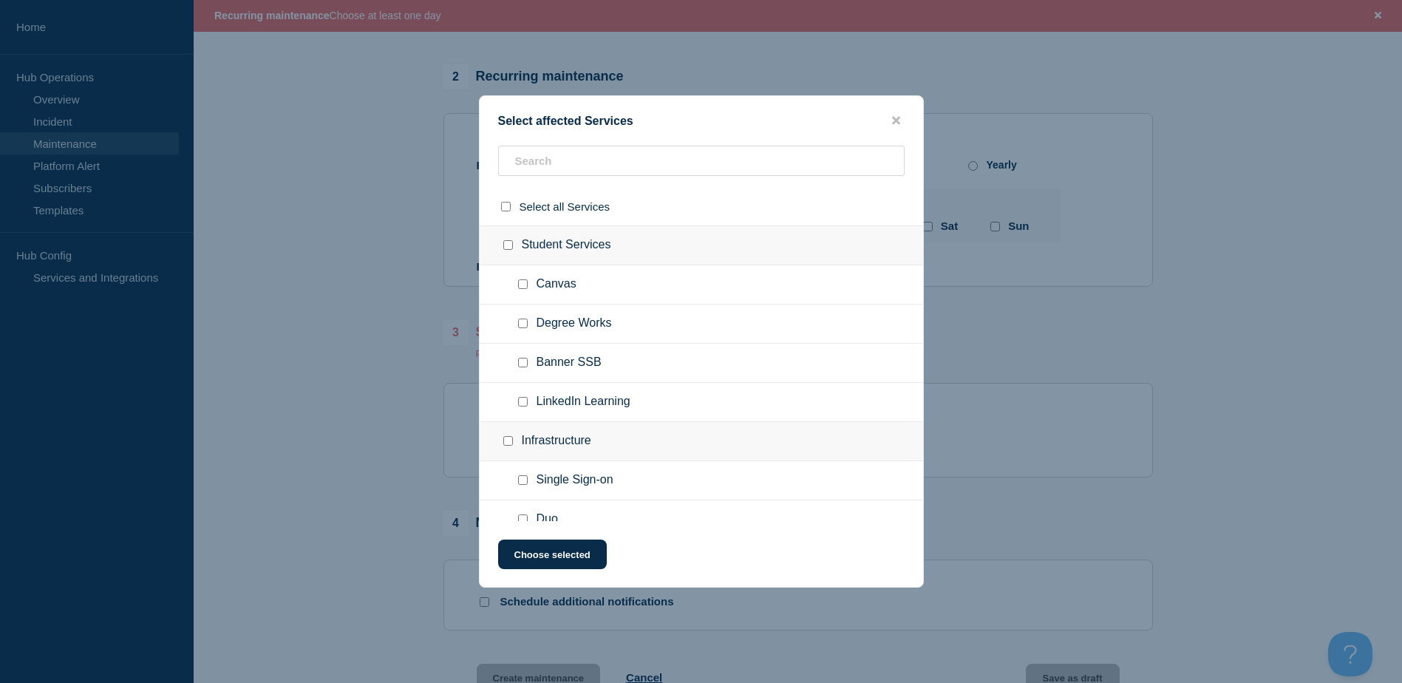
click at [525, 364] on input "Banner SSB checkbox" at bounding box center [523, 363] width 10 height 10
checkbox input "true"
click at [508, 248] on input "Student Services checkbox" at bounding box center [508, 245] width 10 height 10
checkbox input "true"
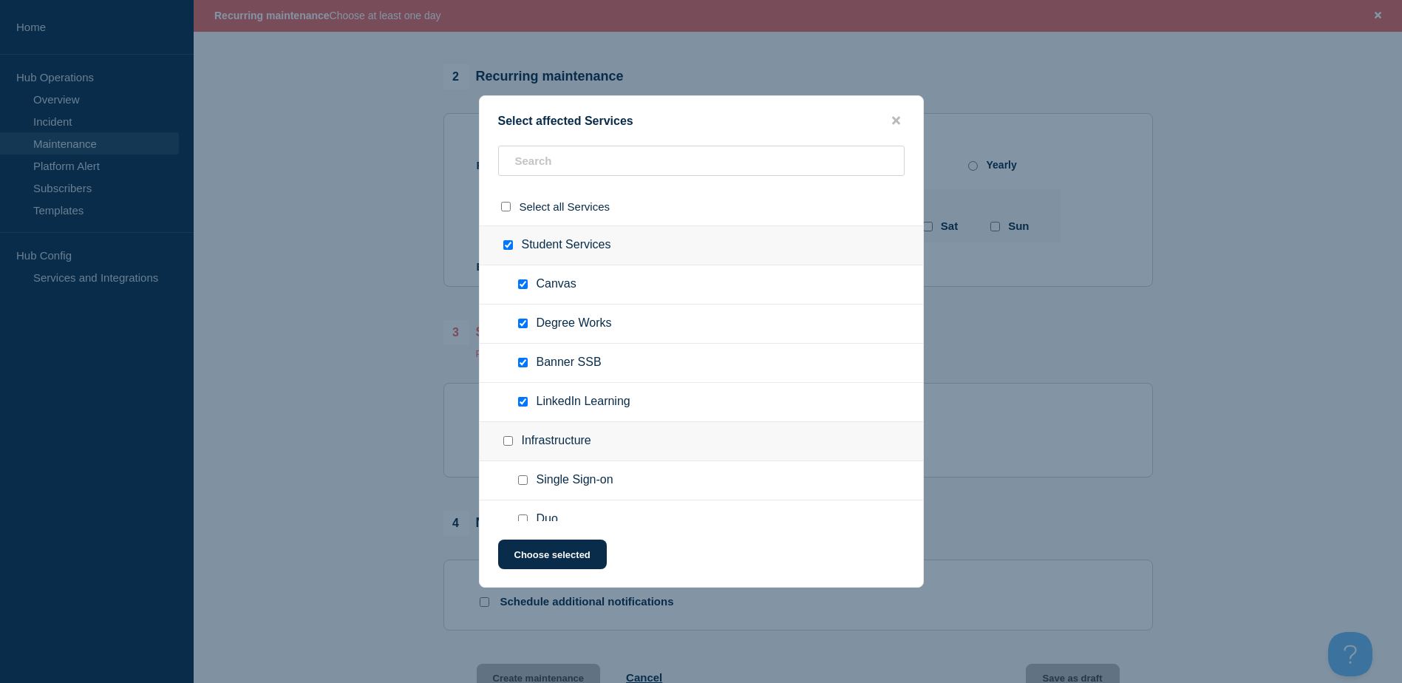
checkbox input "true"
click at [563, 557] on button "Choose selected" at bounding box center [552, 554] width 109 height 30
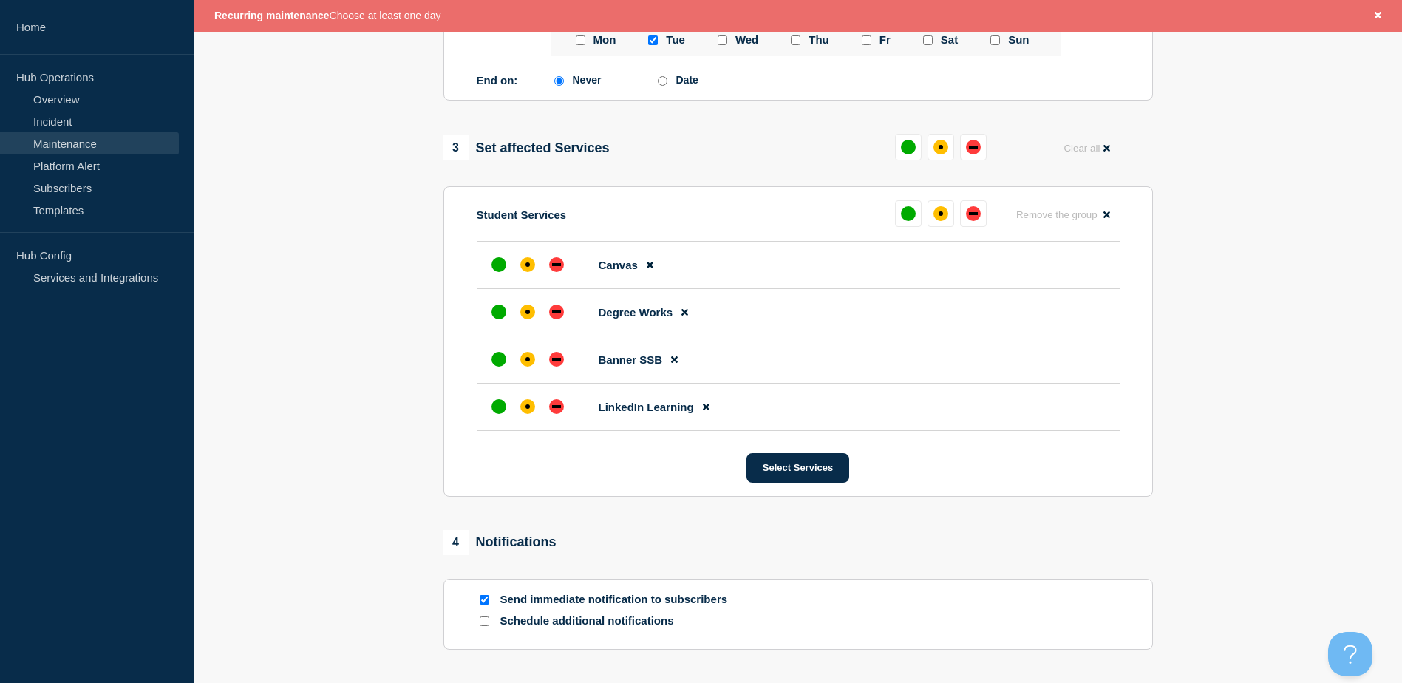
scroll to position [1276, 0]
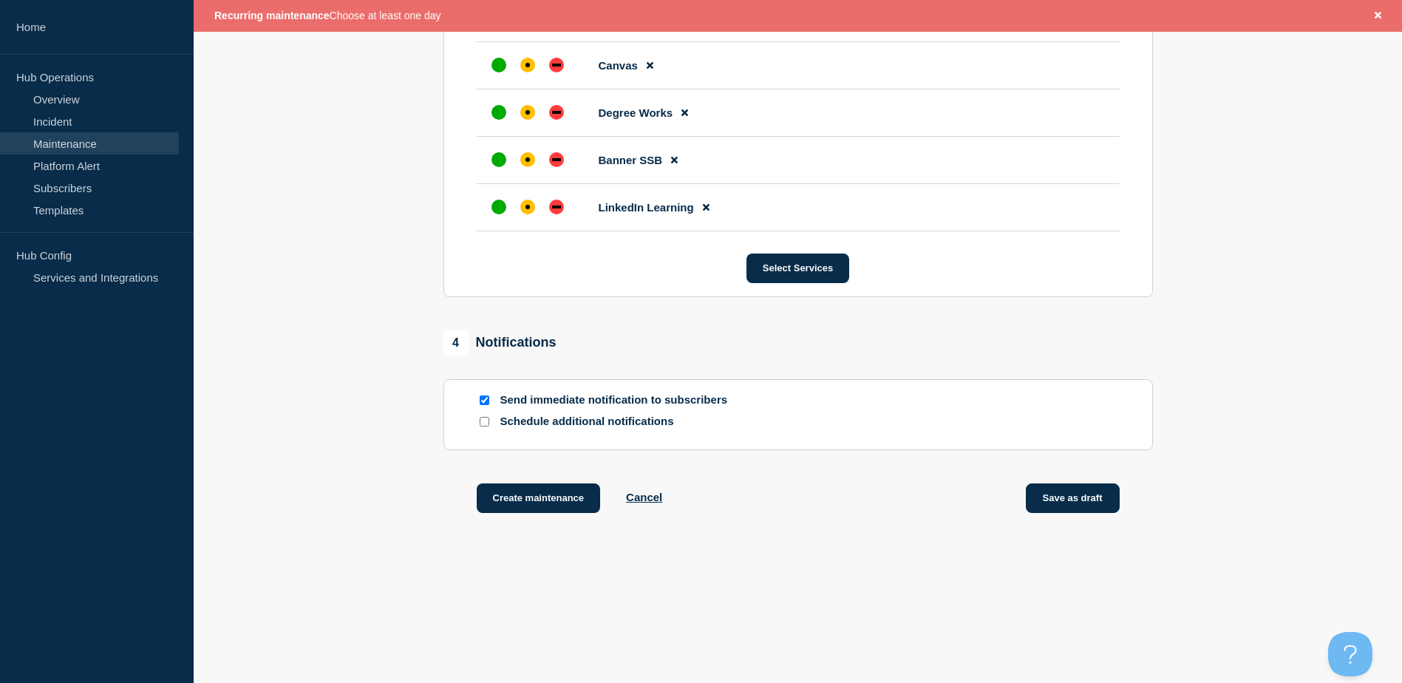
click at [1105, 500] on button "Save as draft" at bounding box center [1073, 498] width 94 height 30
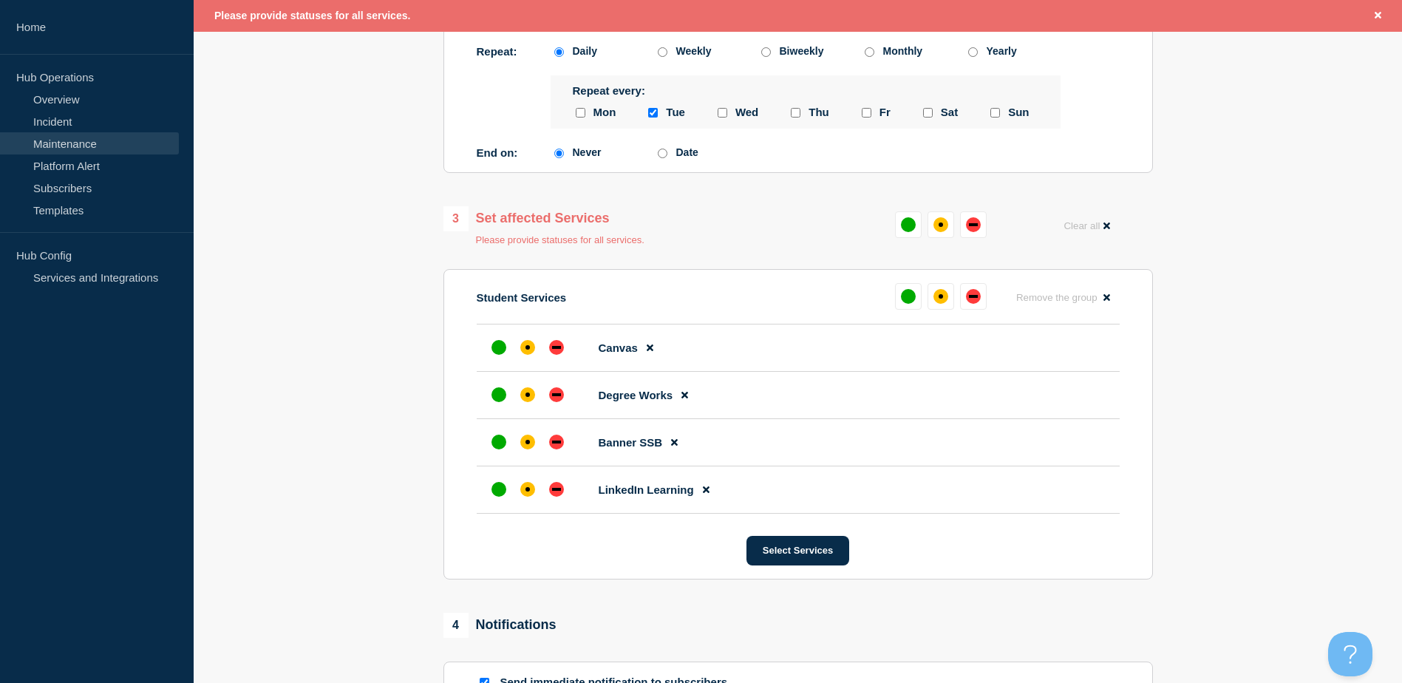
scroll to position [917, 0]
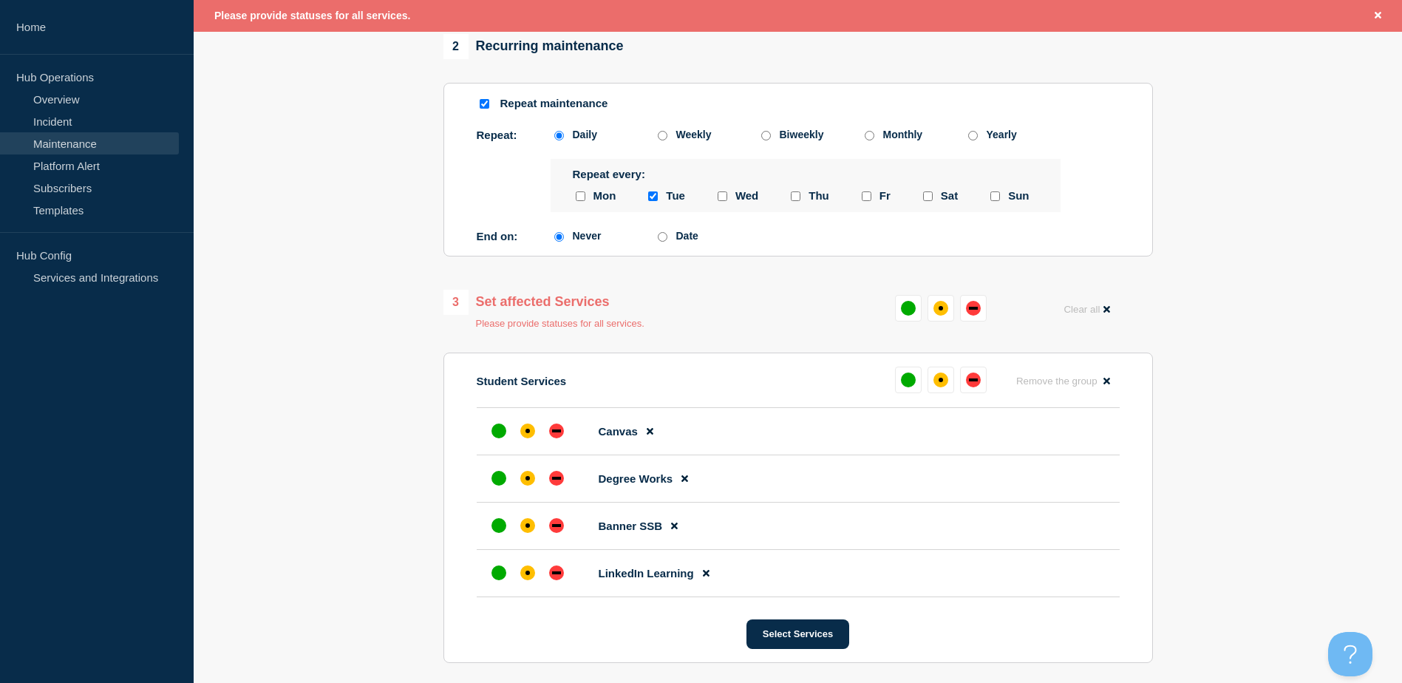
click at [642, 333] on div "3 Set affected Services Please provide statuses for all services. Clear all Stu…" at bounding box center [797, 476] width 709 height 373
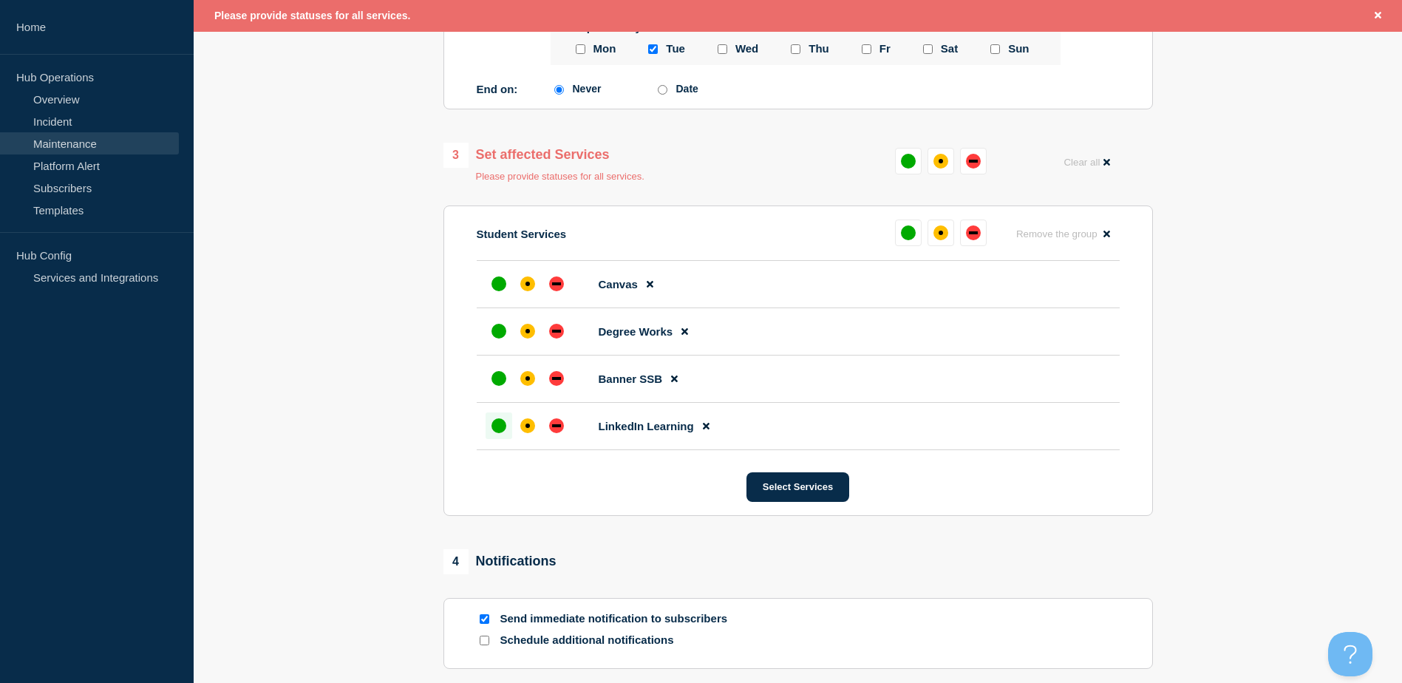
scroll to position [1065, 0]
click at [494, 289] on div "up" at bounding box center [498, 283] width 15 height 15
click at [531, 334] on div "affected" at bounding box center [527, 330] width 15 height 15
click at [503, 374] on div at bounding box center [498, 377] width 27 height 27
click at [535, 429] on div at bounding box center [527, 425] width 27 height 27
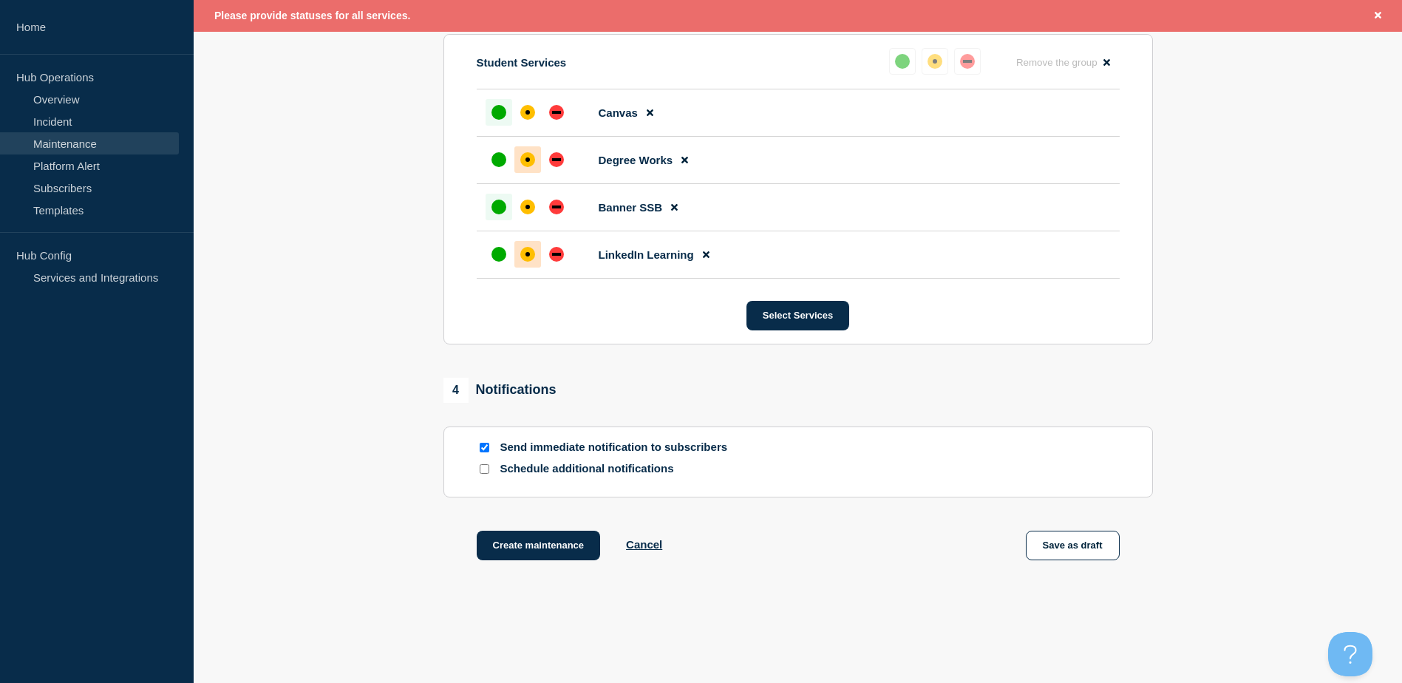
scroll to position [1276, 0]
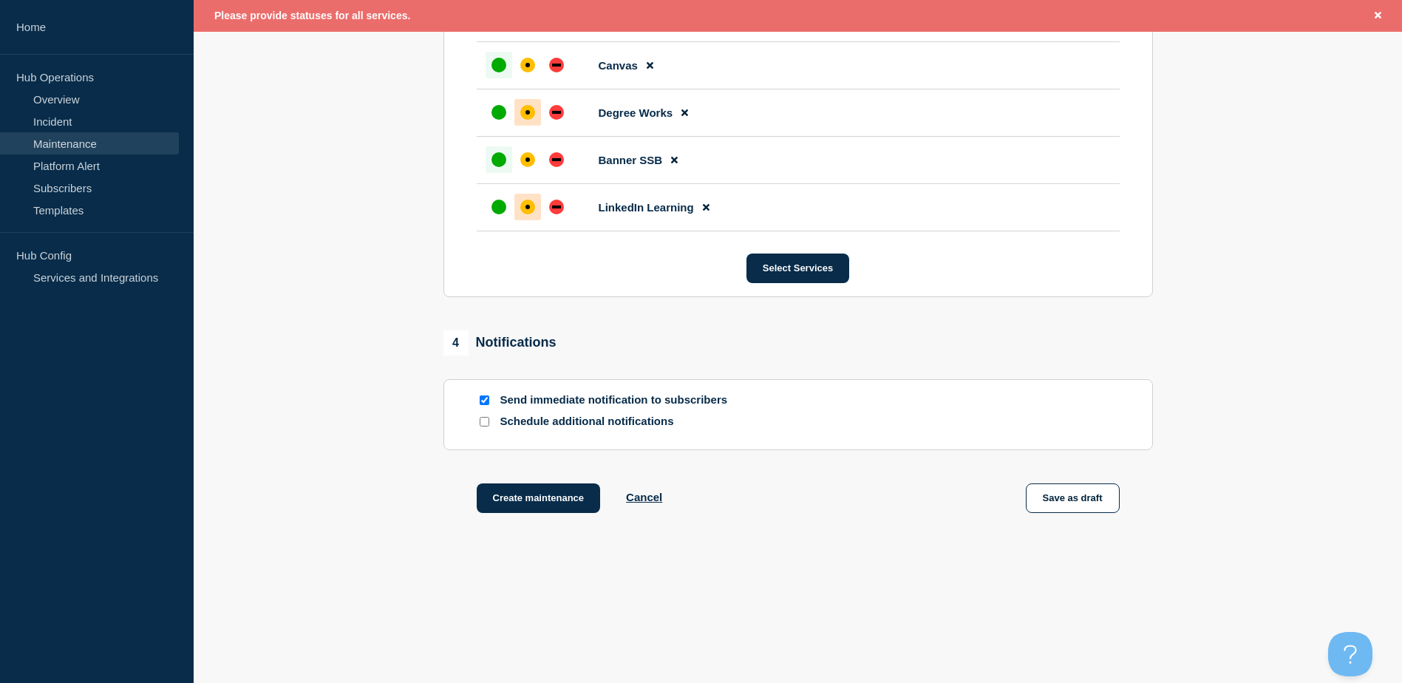
click at [486, 424] on input "Schedule additional notifications" at bounding box center [485, 422] width 10 height 10
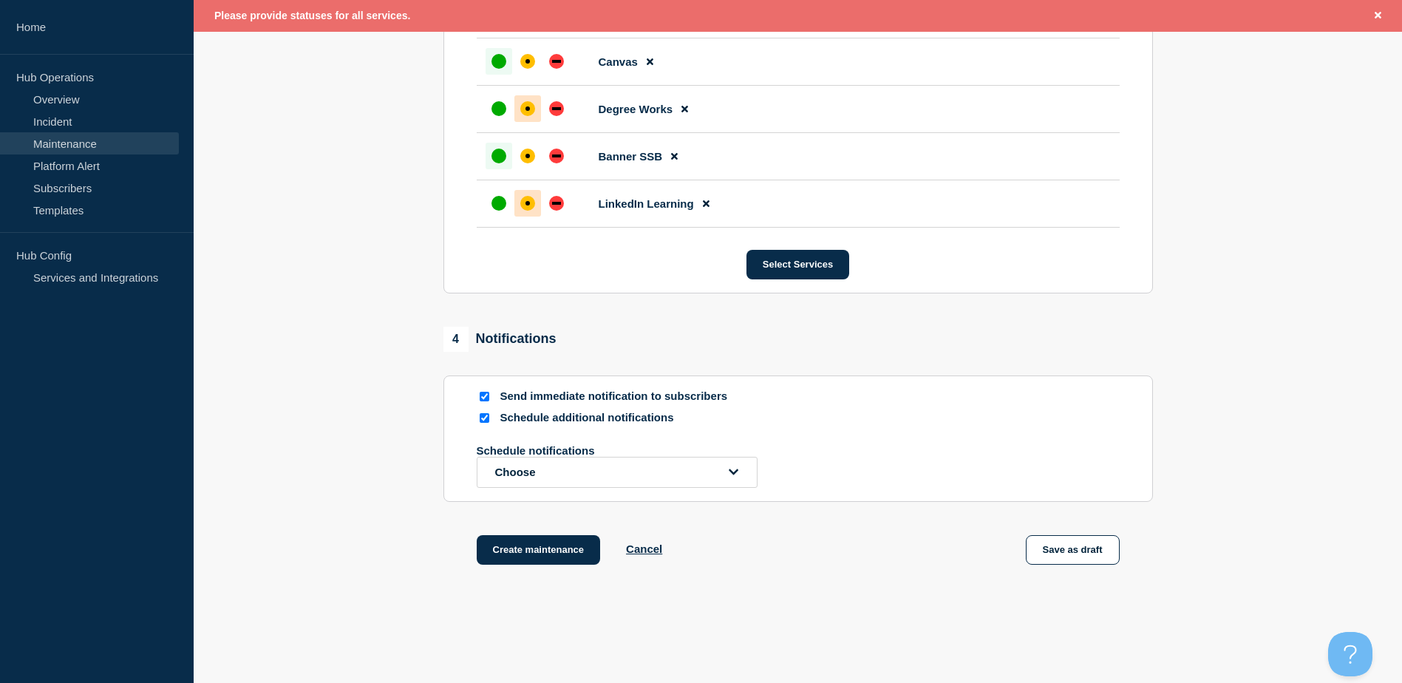
click at [485, 420] on input "Schedule additional notifications" at bounding box center [485, 418] width 10 height 10
checkbox input "false"
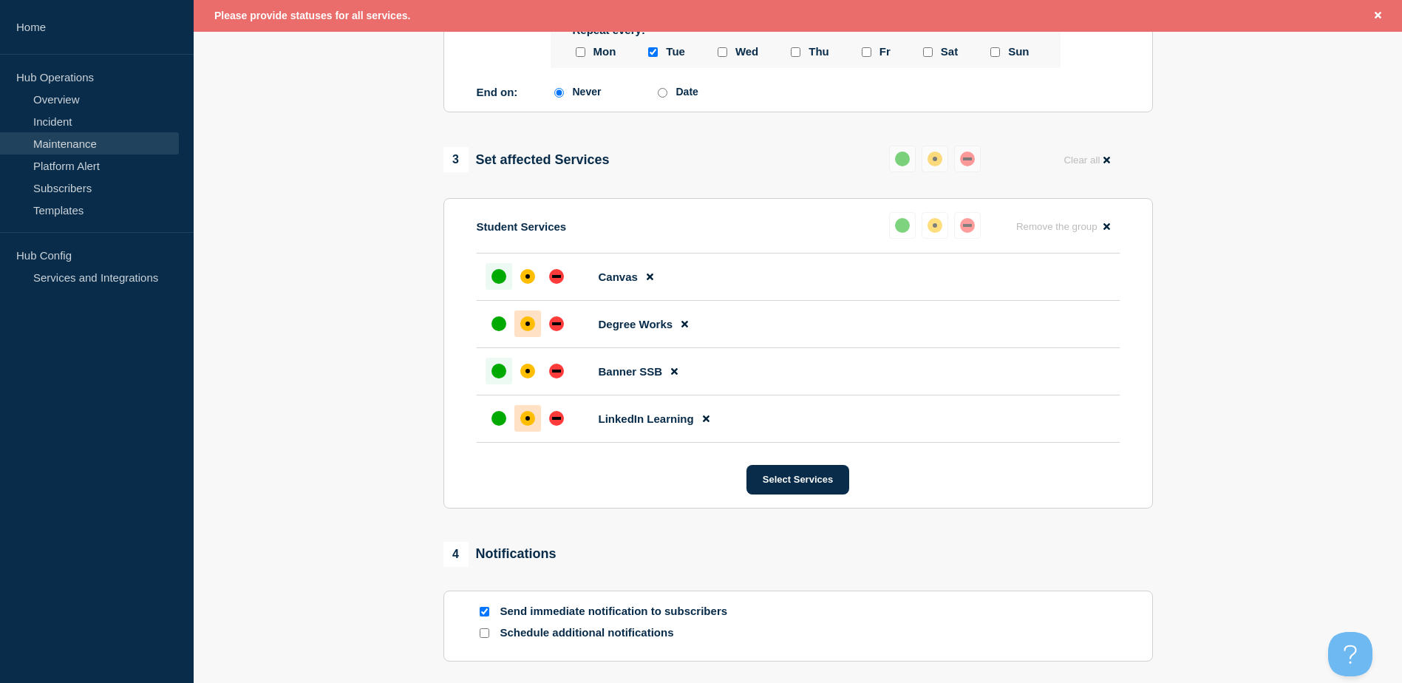
scroll to position [1054, 0]
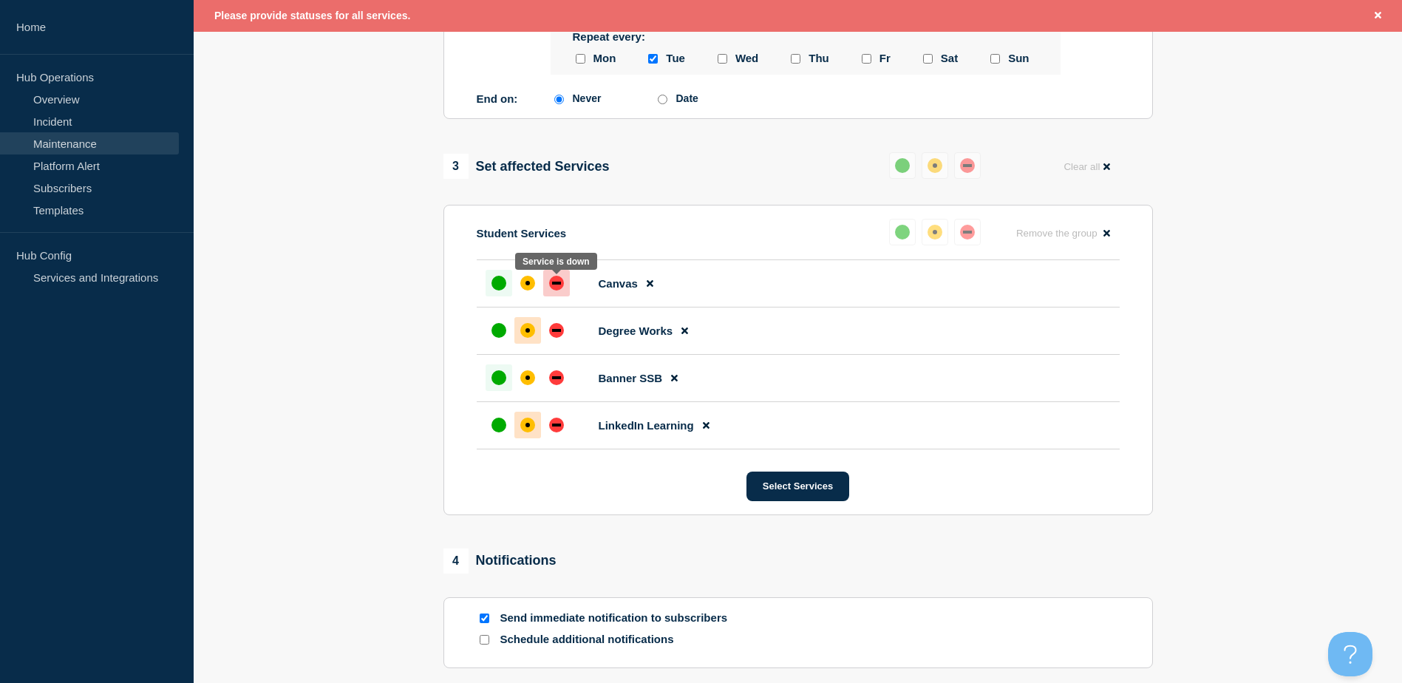
click at [550, 287] on div "down" at bounding box center [556, 283] width 15 height 15
click at [559, 338] on div "down" at bounding box center [556, 330] width 15 height 15
click at [562, 383] on div "down" at bounding box center [556, 377] width 15 height 15
click at [559, 437] on div at bounding box center [556, 425] width 27 height 27
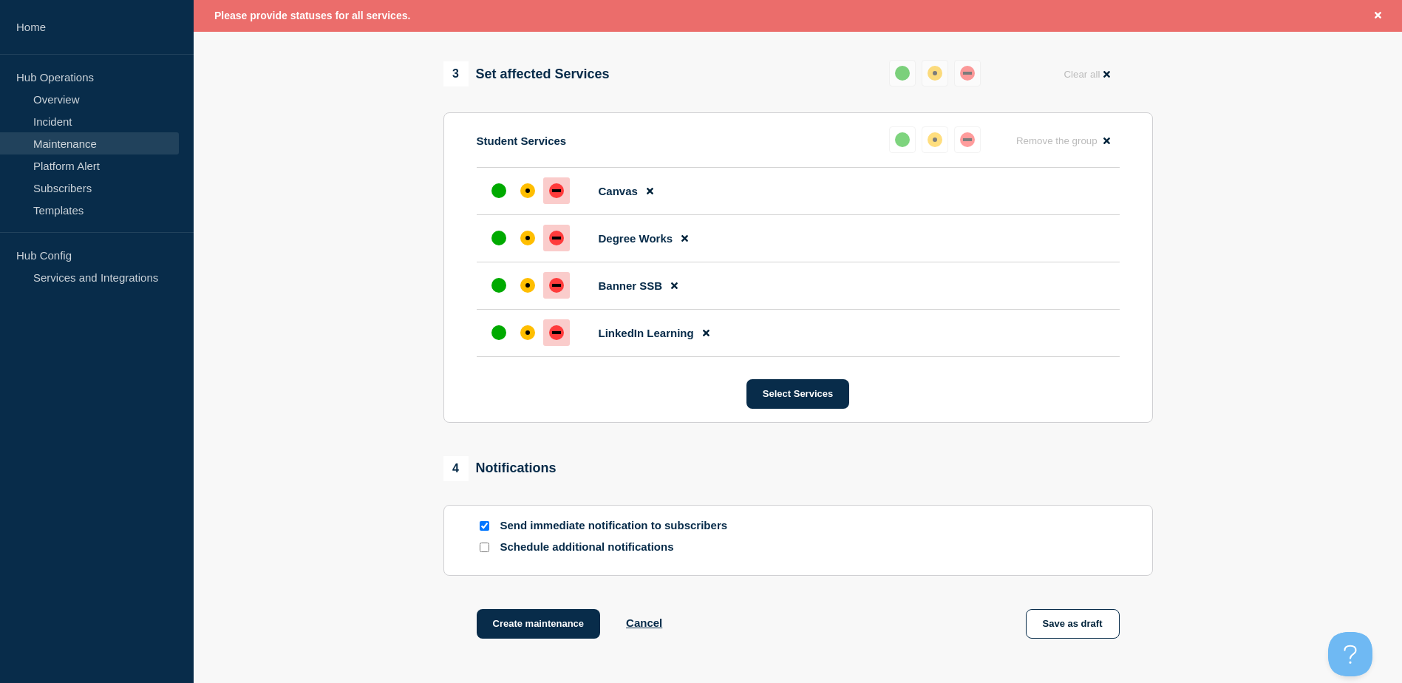
scroll to position [1276, 0]
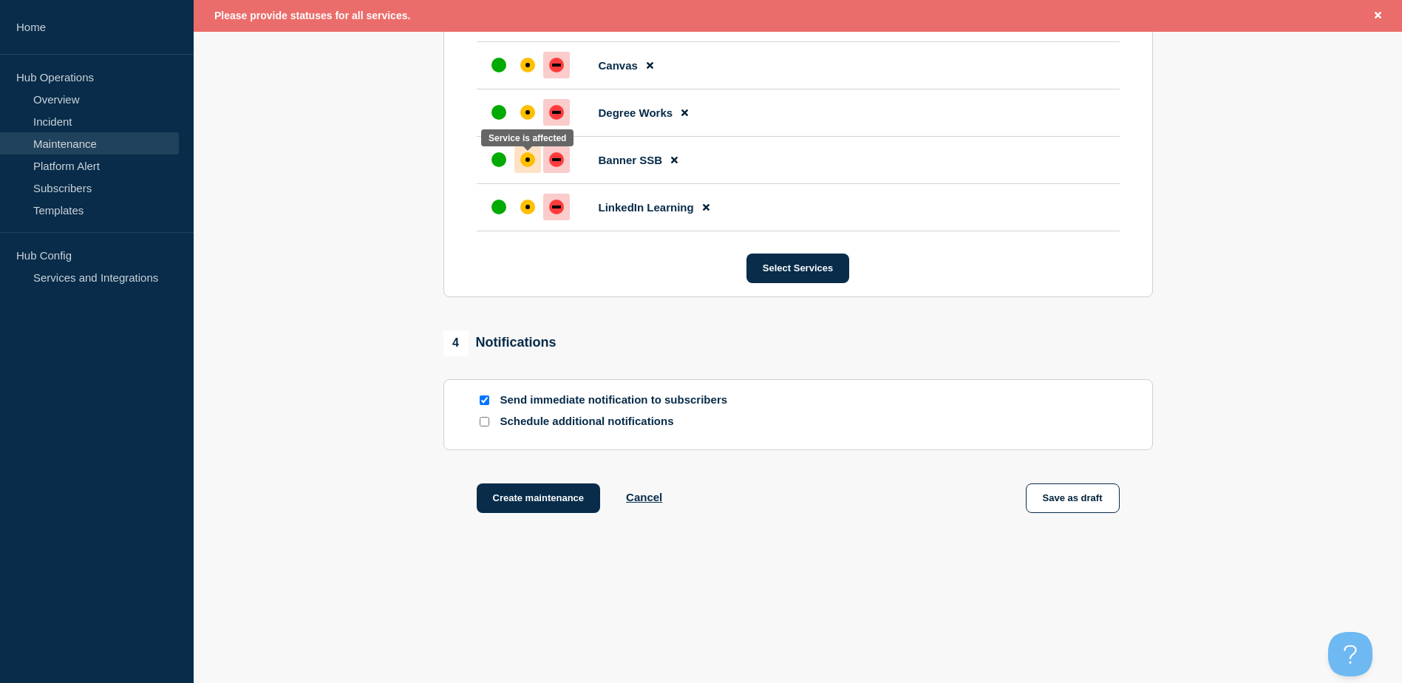
click at [534, 156] on div "affected" at bounding box center [527, 159] width 15 height 15
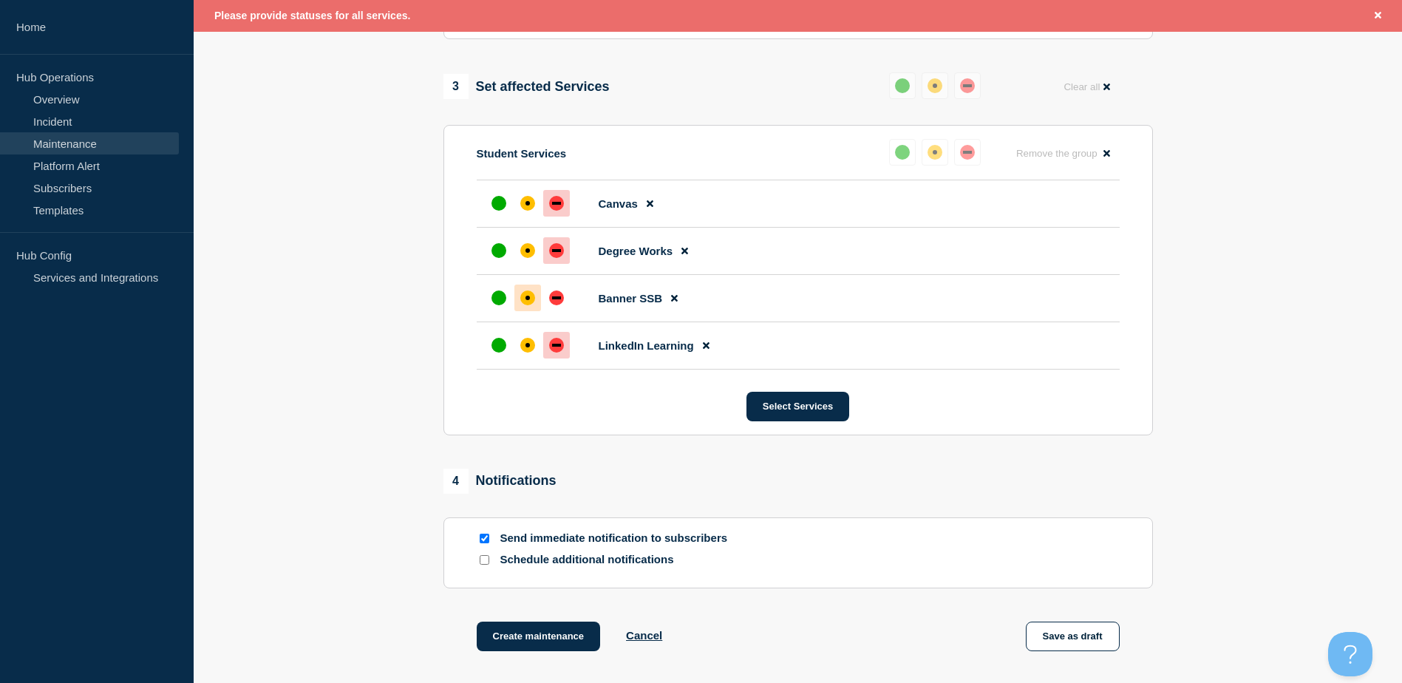
scroll to position [1128, 0]
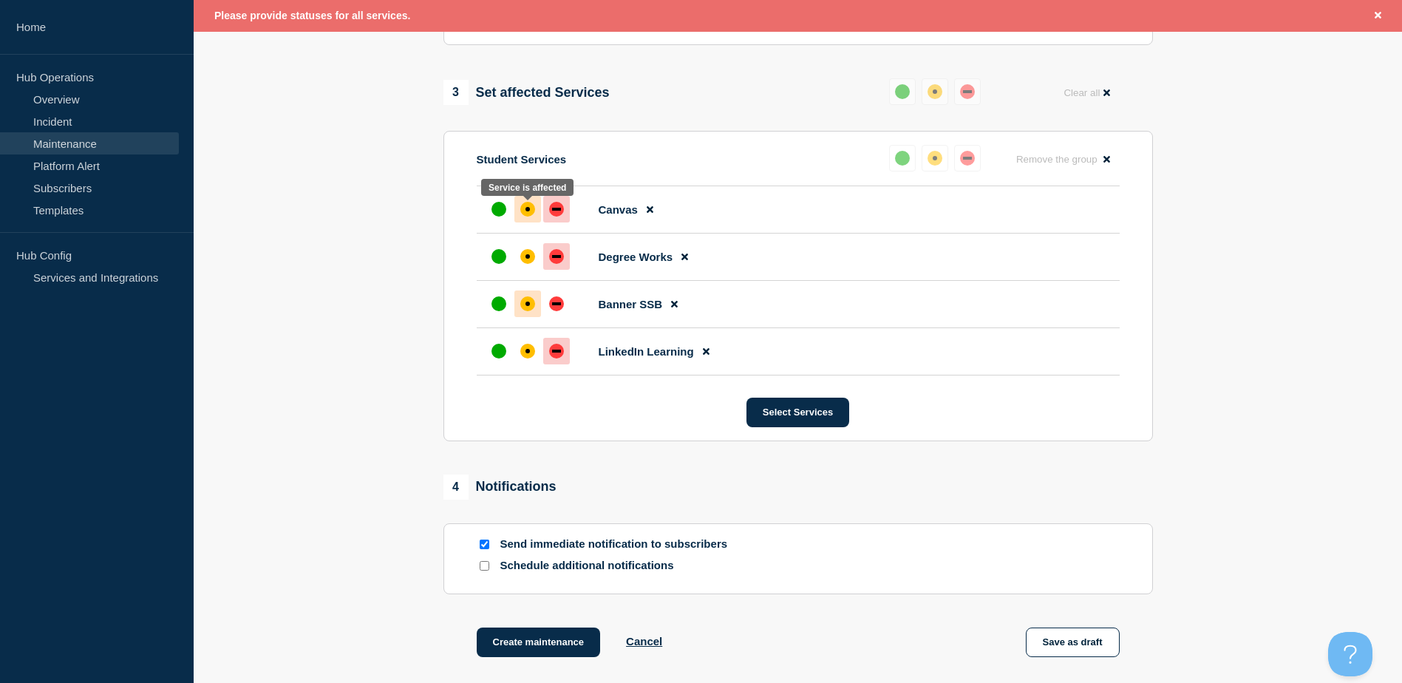
click at [522, 217] on div "affected" at bounding box center [527, 209] width 15 height 15
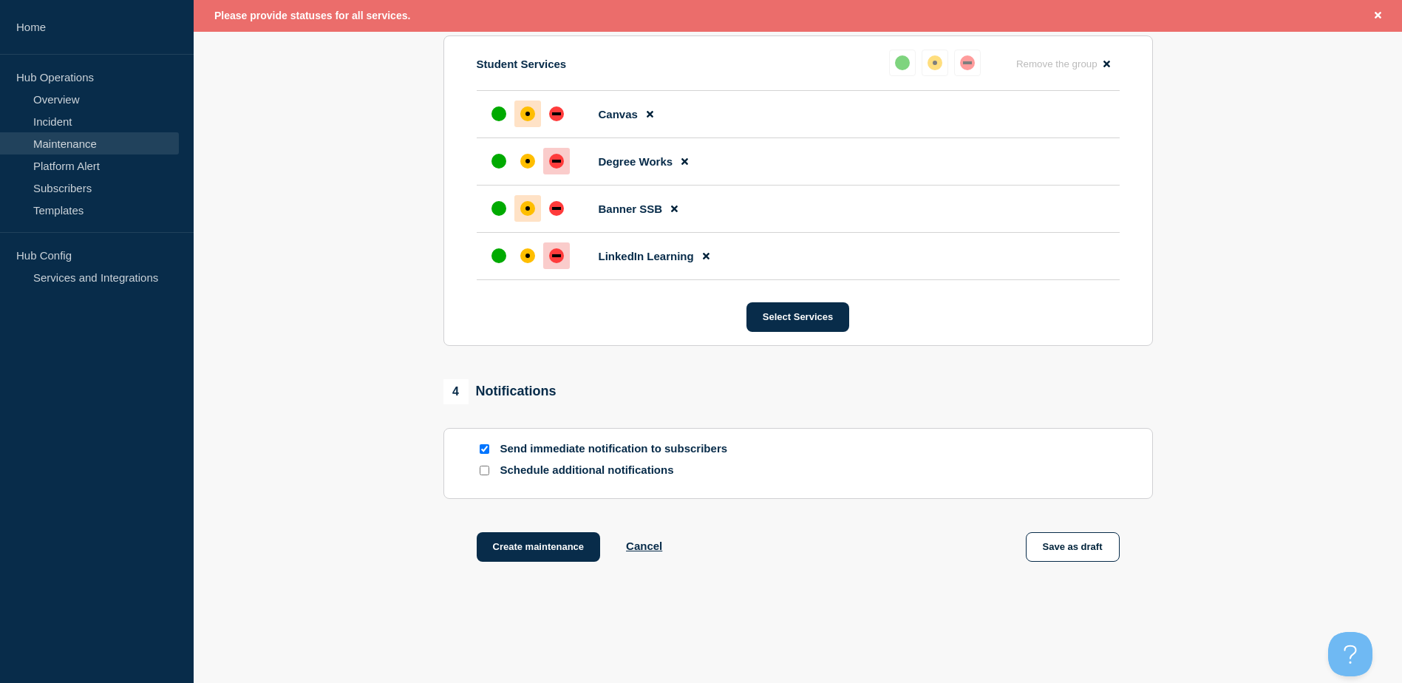
scroll to position [1276, 0]
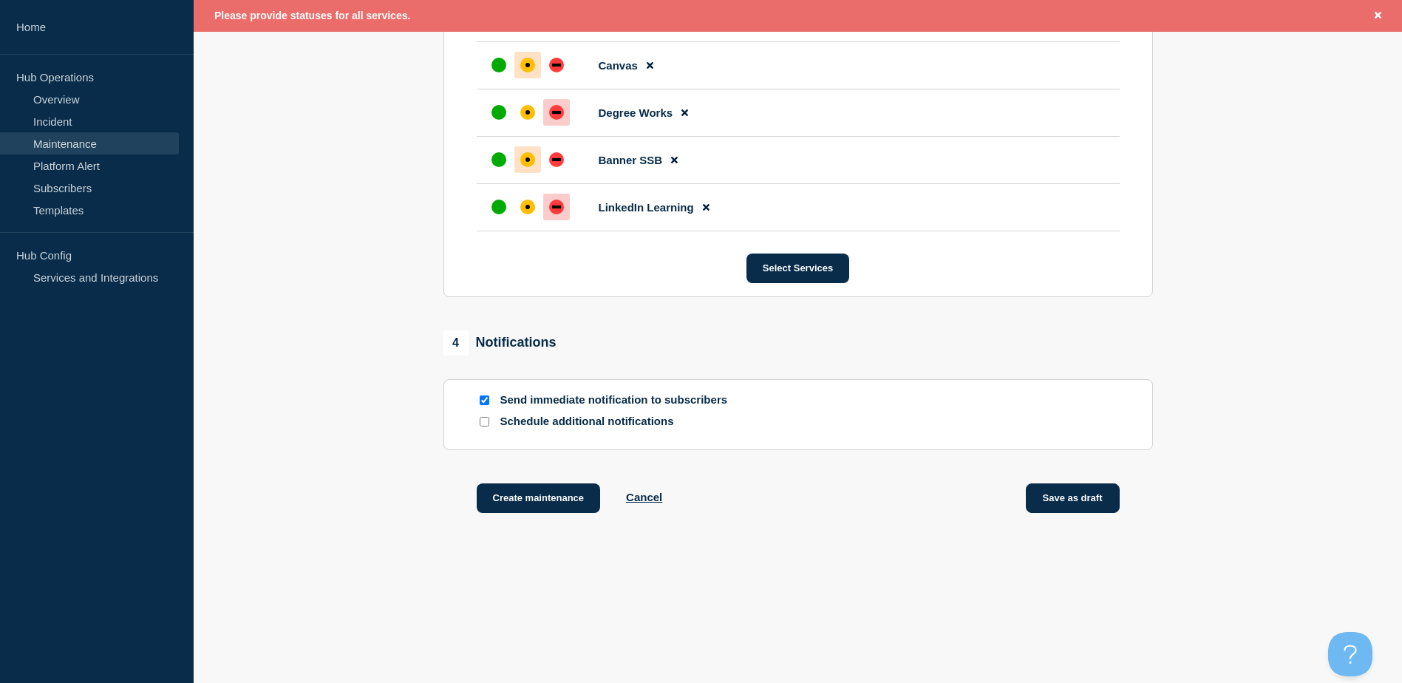
click at [1069, 491] on button "Save as draft" at bounding box center [1073, 498] width 94 height 30
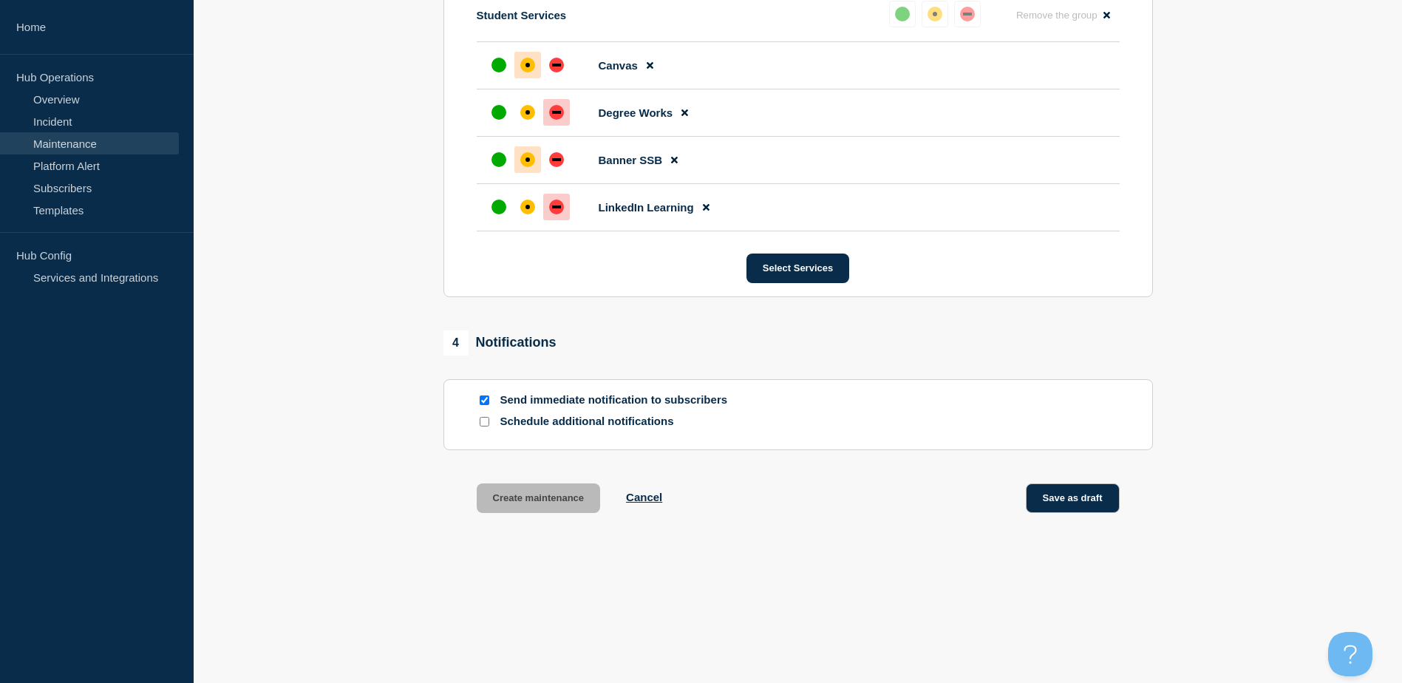
scroll to position [0, 0]
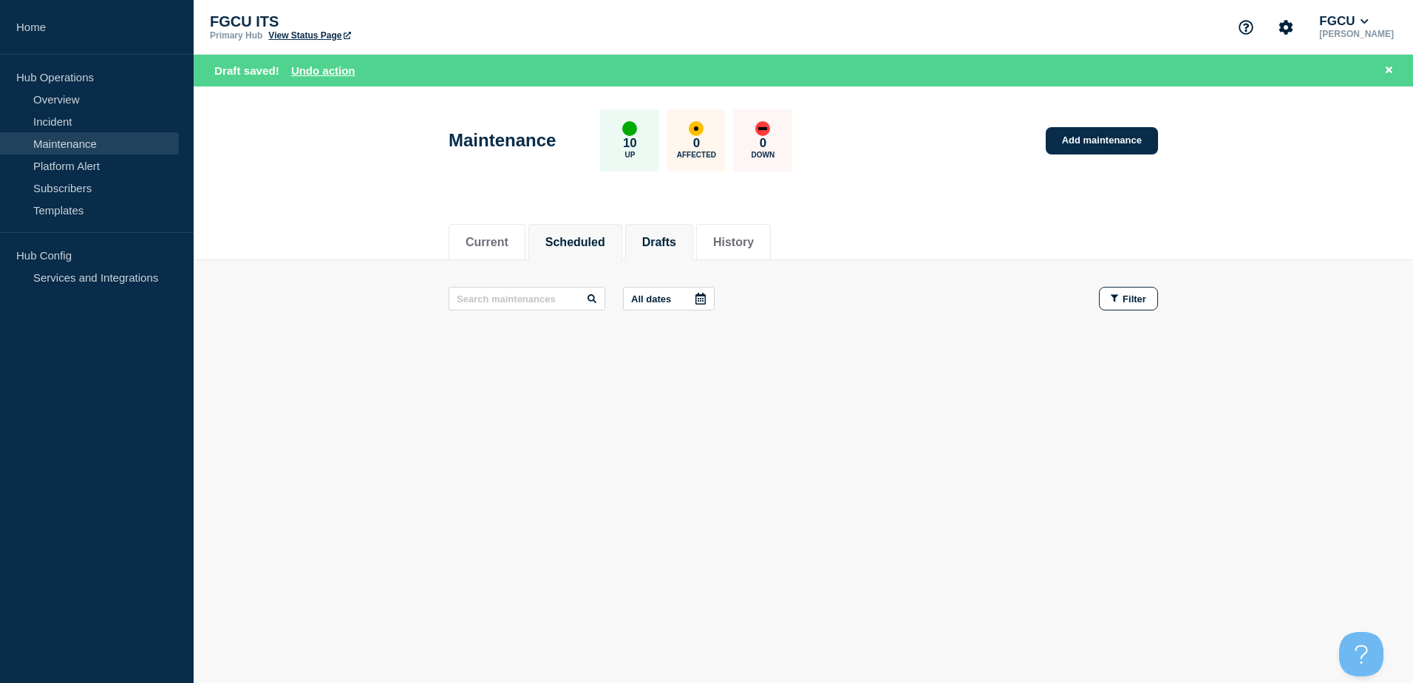
click at [605, 236] on button "Scheduled" at bounding box center [575, 242] width 60 height 13
click at [676, 243] on button "Drafts" at bounding box center [659, 242] width 34 height 13
click at [731, 432] on div "Current Scheduled Drafts History Current Scheduled Drafts History All dates Fil…" at bounding box center [803, 334] width 1219 height 251
click at [676, 300] on button "All dates" at bounding box center [669, 299] width 92 height 24
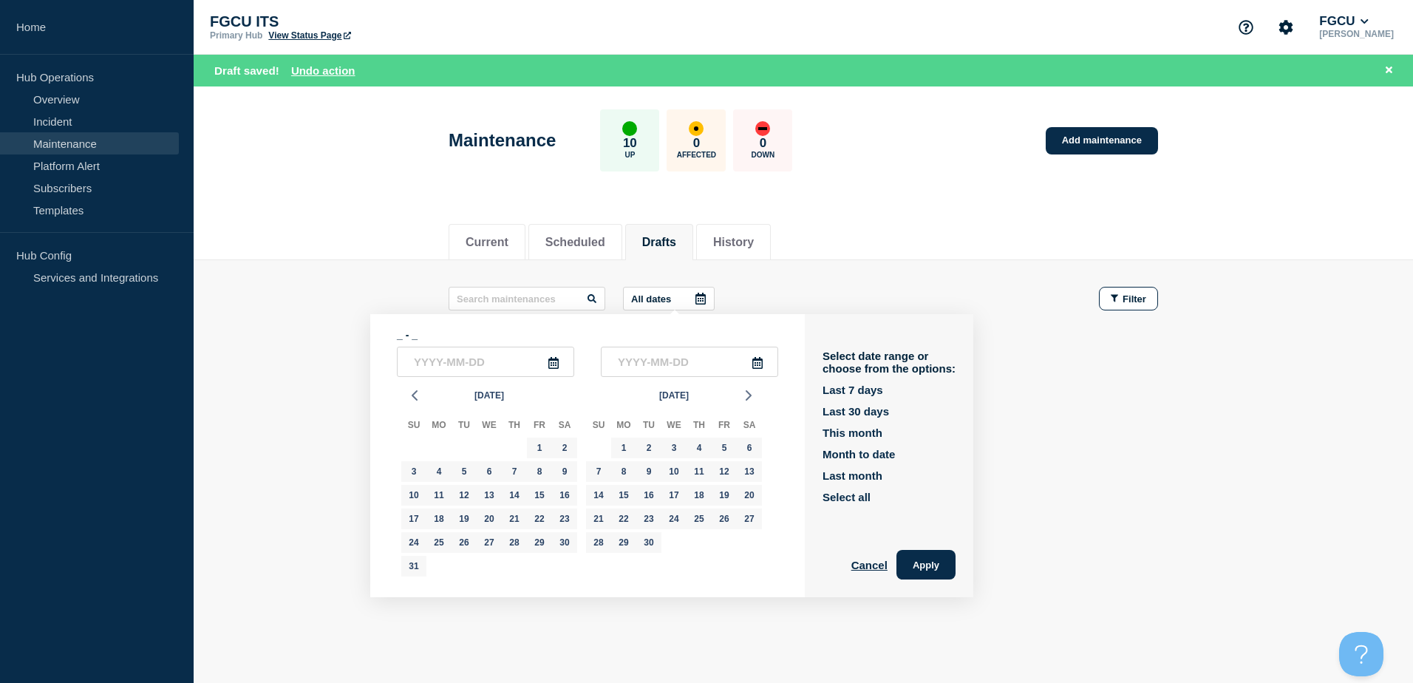
click at [842, 307] on div "All dates _ - _ Aug 2025 Su Mo Tu We Th Fr Sa 27 28 29 30 31 1 2 3 4 5 6 7 8 9 …" at bounding box center [803, 299] width 709 height 24
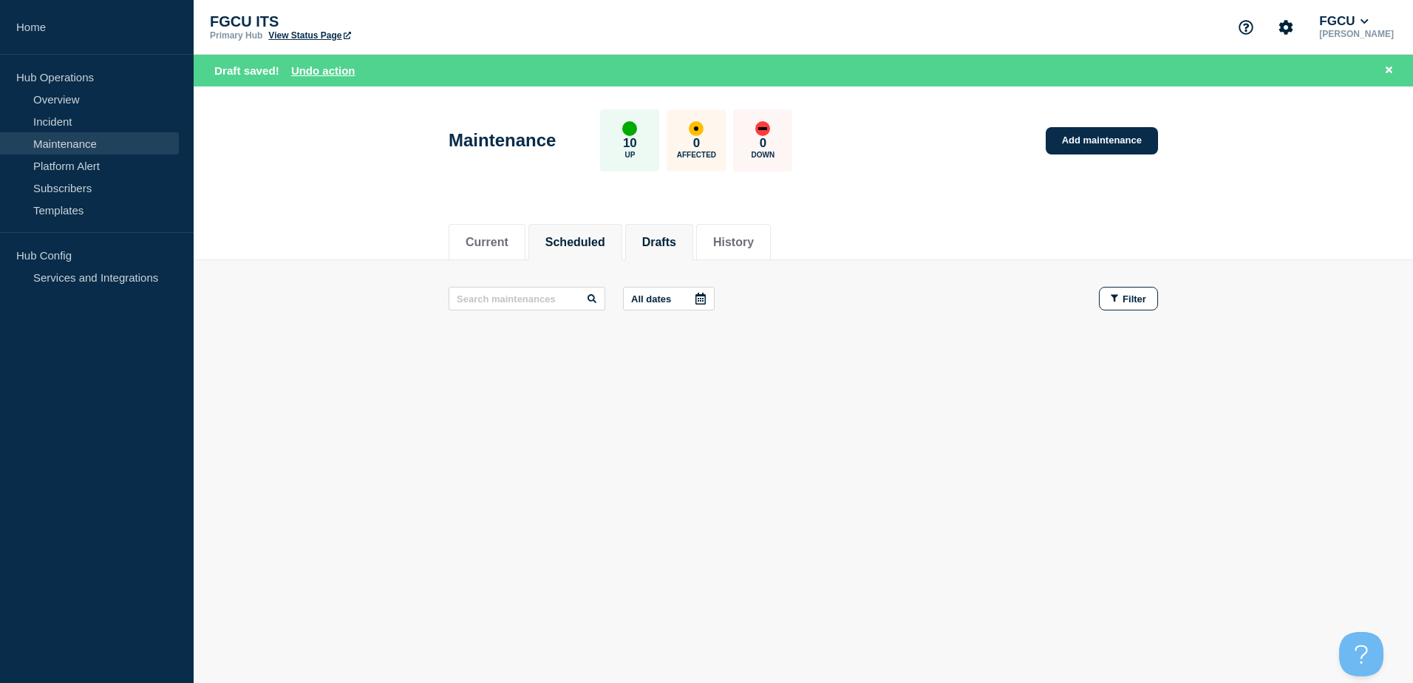
click at [598, 236] on button "Scheduled" at bounding box center [575, 242] width 60 height 13
click at [496, 238] on button "Current" at bounding box center [487, 242] width 43 height 13
click at [754, 236] on button "History" at bounding box center [733, 242] width 41 height 13
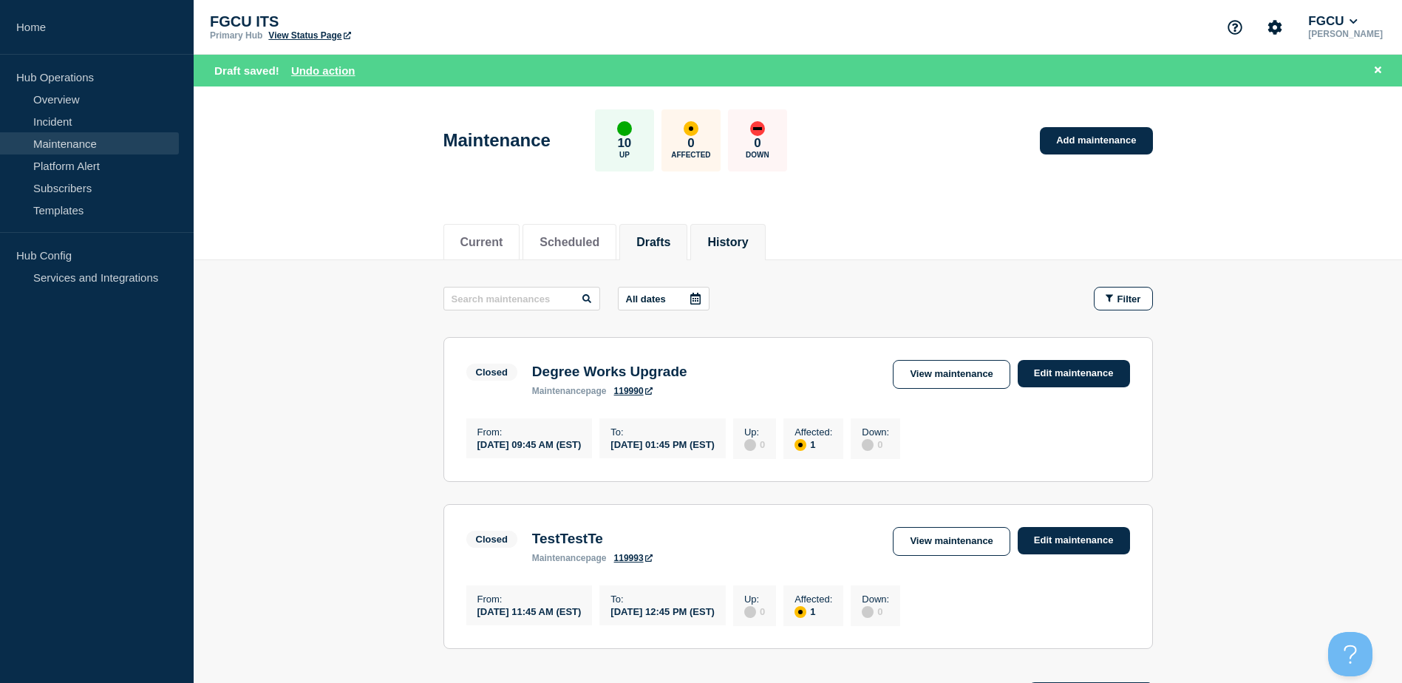
click at [670, 239] on button "Drafts" at bounding box center [653, 242] width 34 height 13
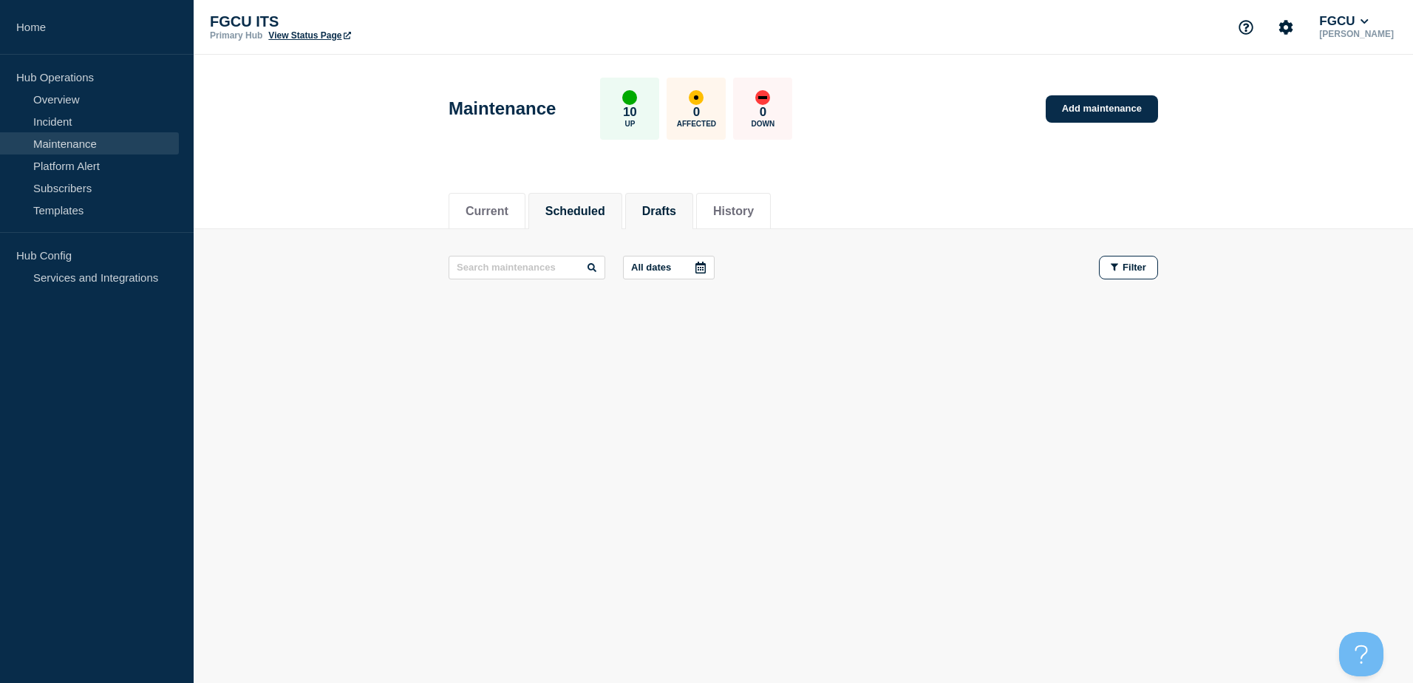
click at [593, 213] on button "Scheduled" at bounding box center [575, 211] width 60 height 13
click at [683, 111] on div "10 Up 0 Affected 0 Down" at bounding box center [696, 109] width 192 height 62
click at [720, 107] on div "0 Affected" at bounding box center [695, 109] width 59 height 62
click at [785, 109] on div "0 Down" at bounding box center [762, 109] width 59 height 62
click at [515, 208] on li "Current" at bounding box center [487, 211] width 77 height 36
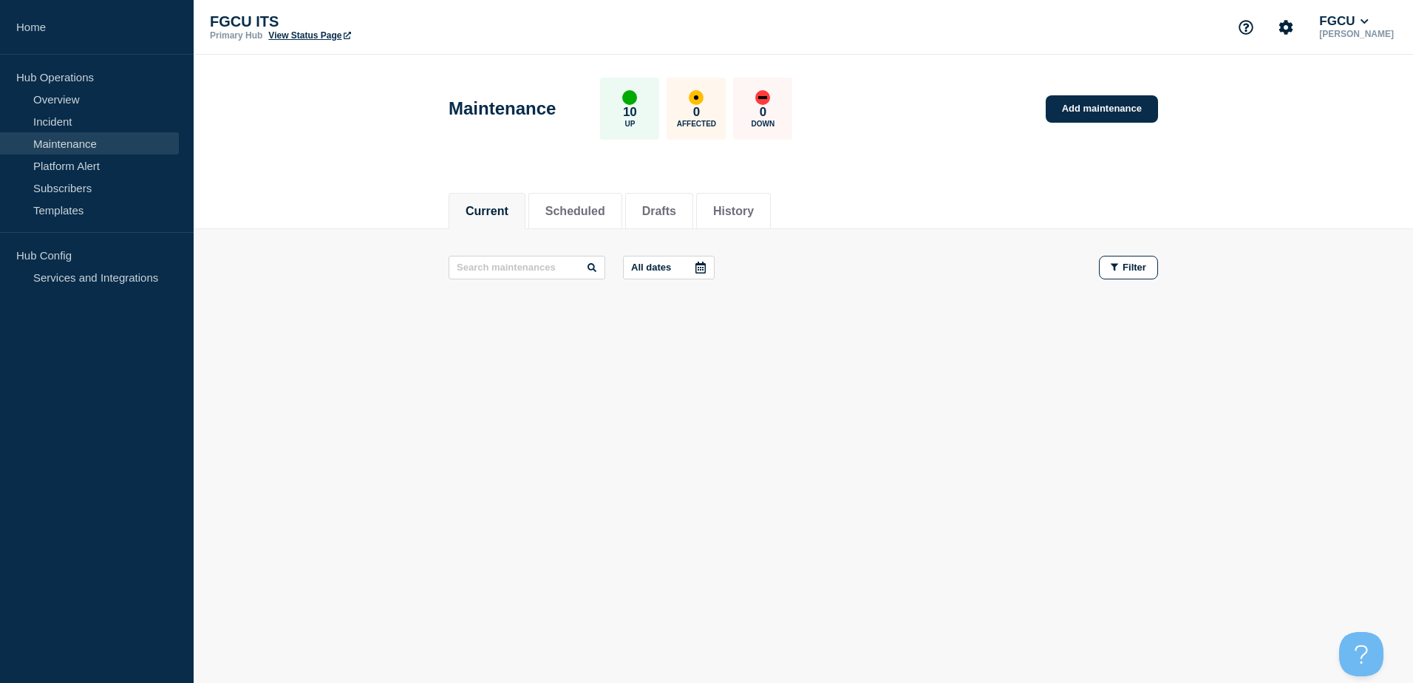
click at [765, 360] on div "Current Scheduled Drafts History Current Scheduled Drafts History All dates Fil…" at bounding box center [803, 303] width 1219 height 251
click at [94, 123] on link "Incident" at bounding box center [89, 121] width 179 height 22
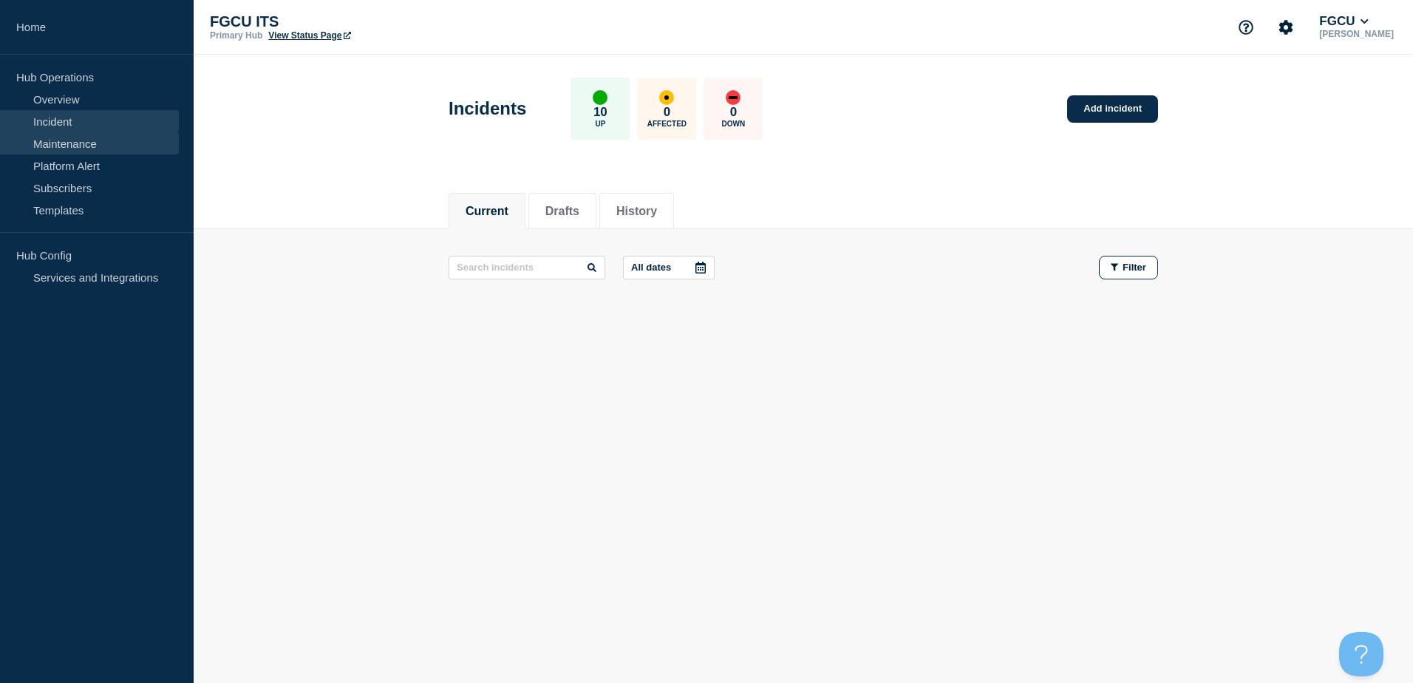
click at [106, 143] on link "Maintenance" at bounding box center [89, 143] width 179 height 22
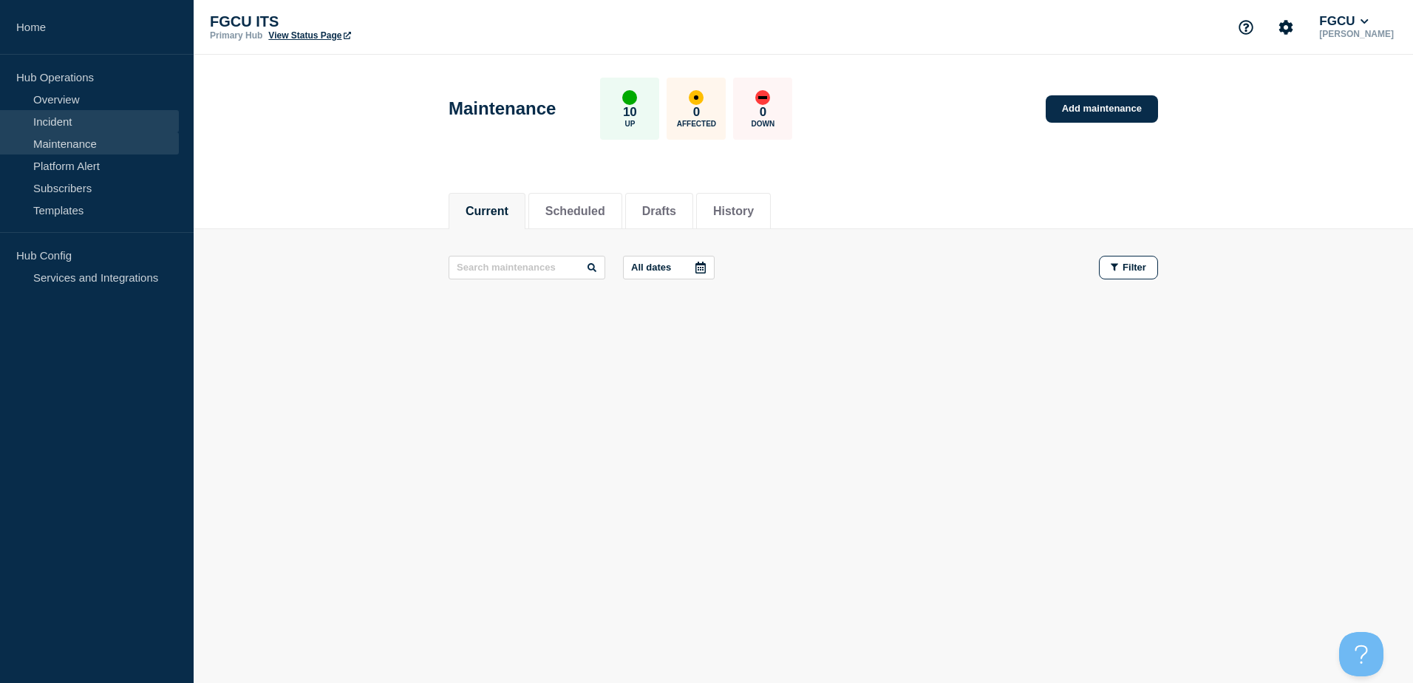
click at [88, 115] on link "Incident" at bounding box center [89, 121] width 179 height 22
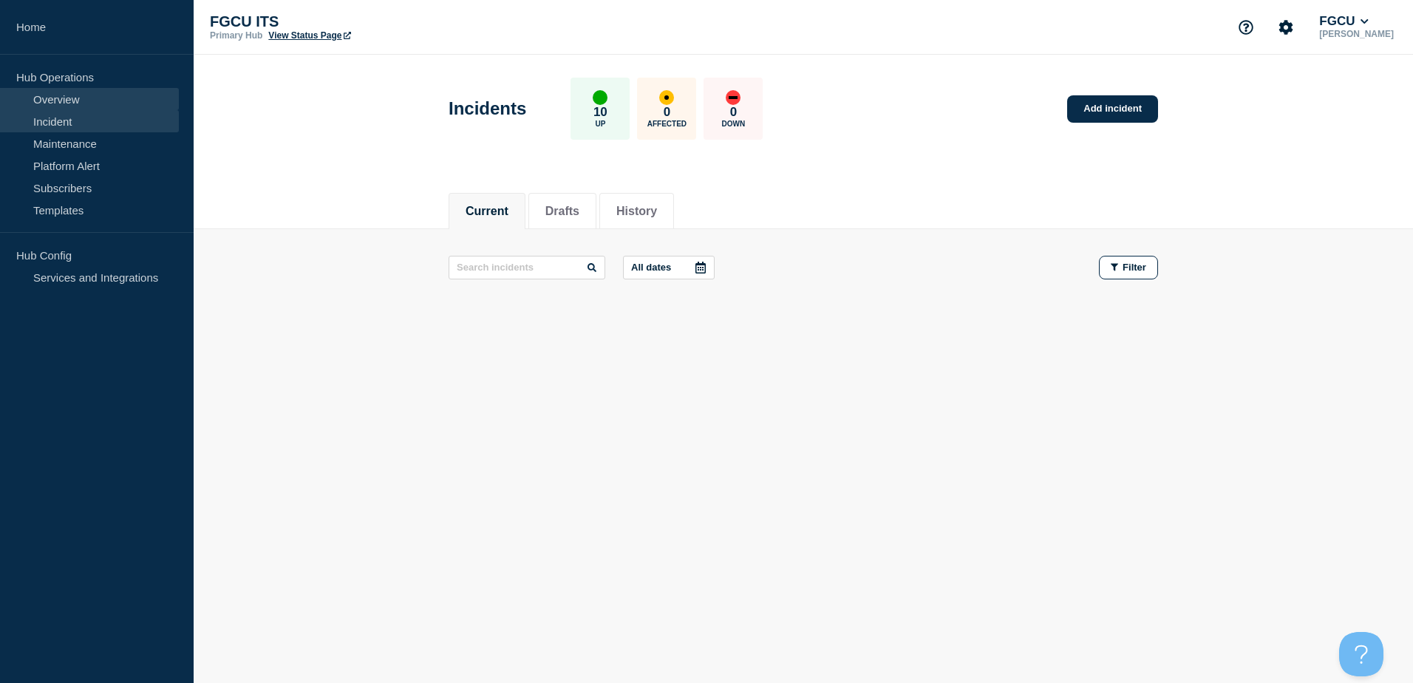
click at [91, 93] on link "Overview" at bounding box center [89, 99] width 179 height 22
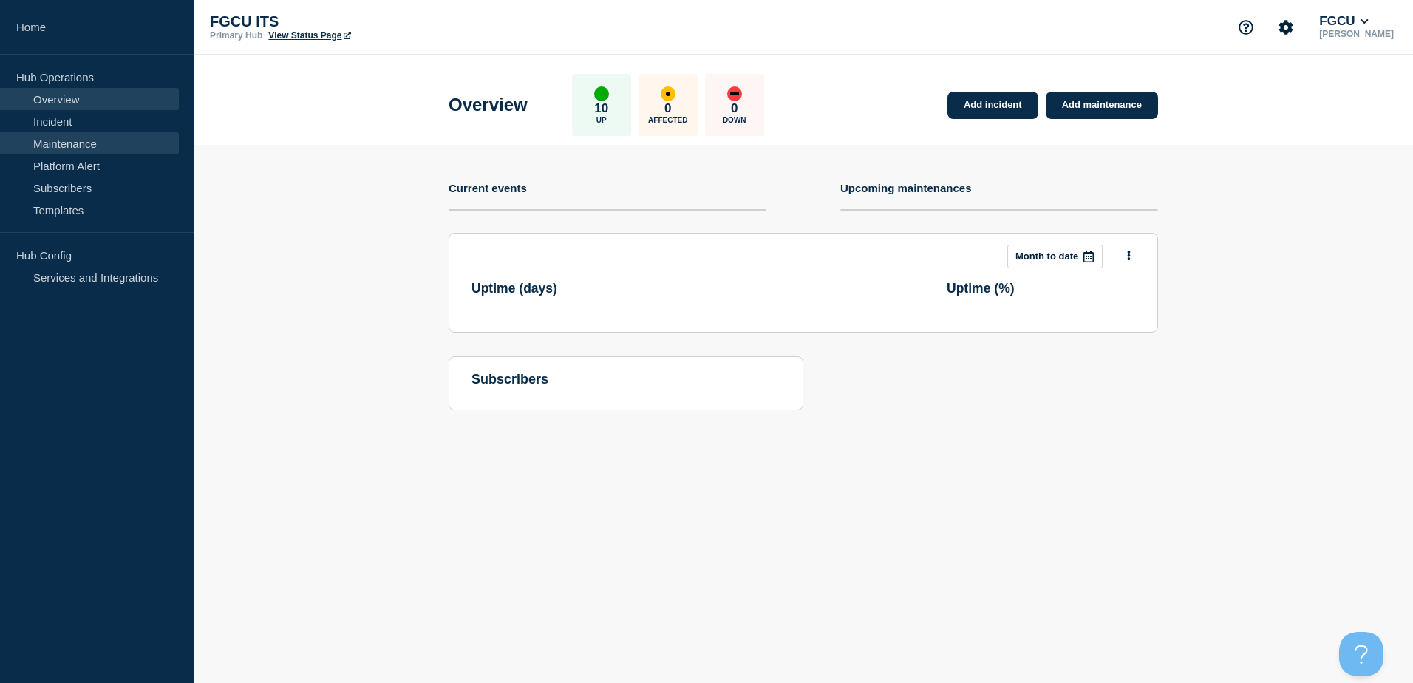
click at [113, 142] on link "Maintenance" at bounding box center [89, 143] width 179 height 22
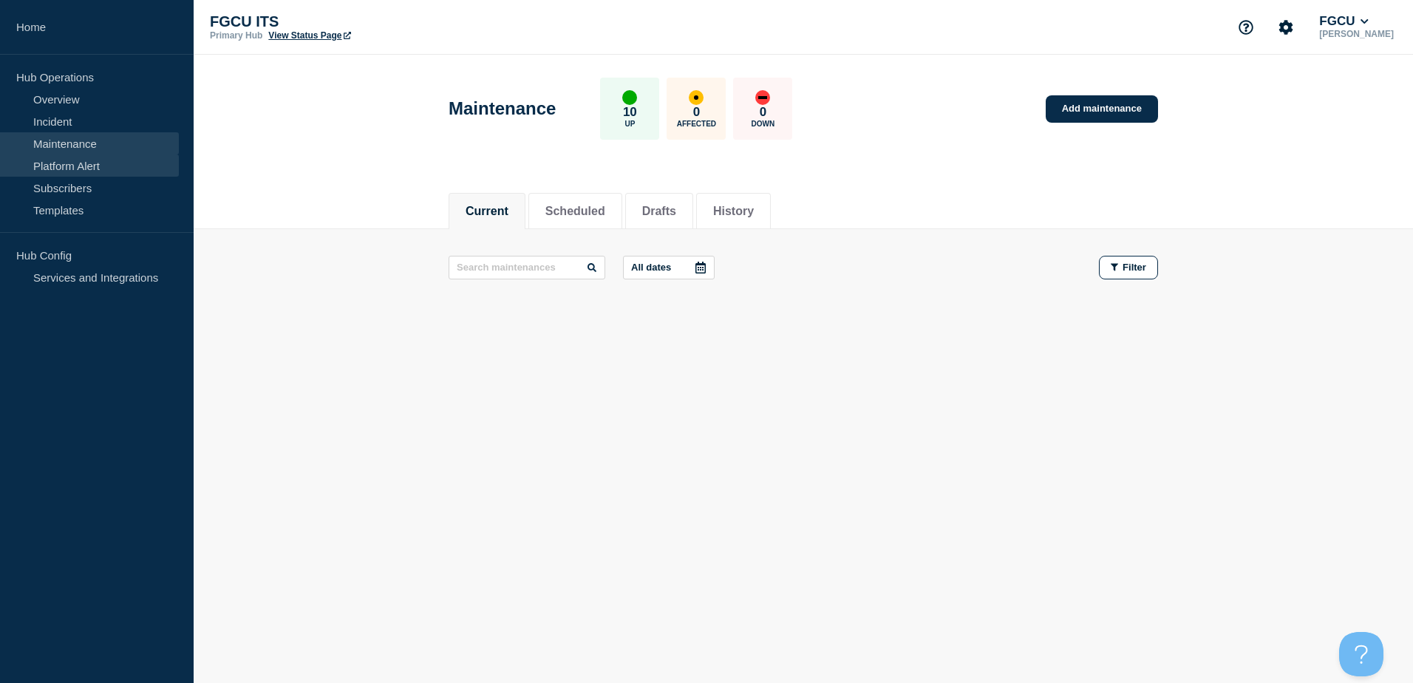
click at [112, 163] on link "Platform Alert" at bounding box center [89, 165] width 179 height 22
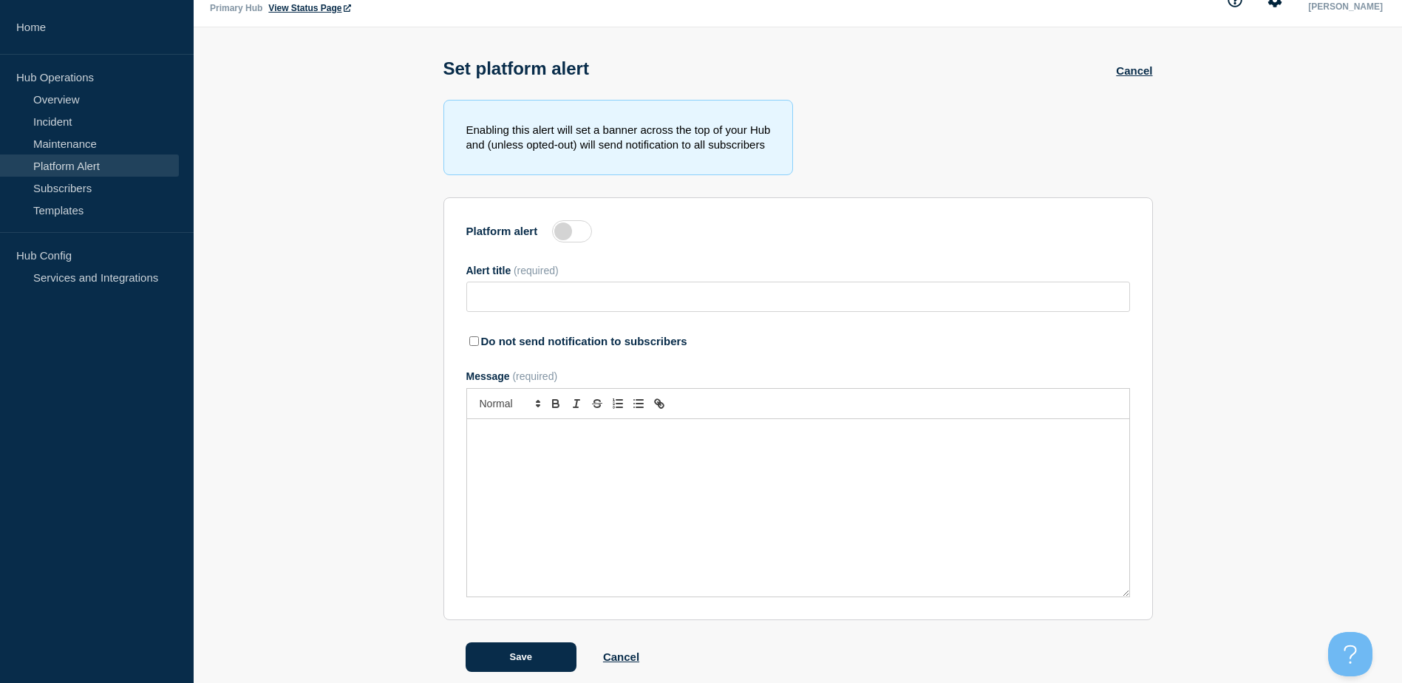
scroll to position [42, 0]
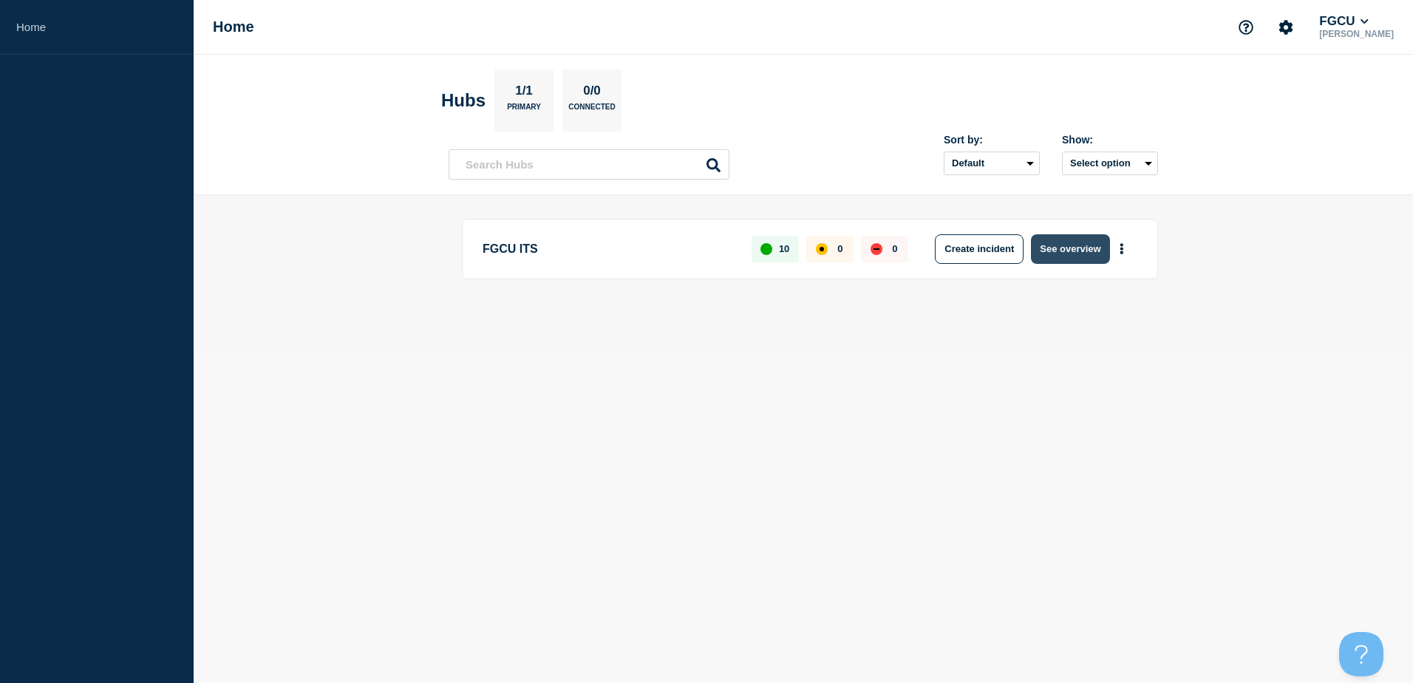
click at [1095, 245] on button "See overview" at bounding box center [1070, 249] width 78 height 30
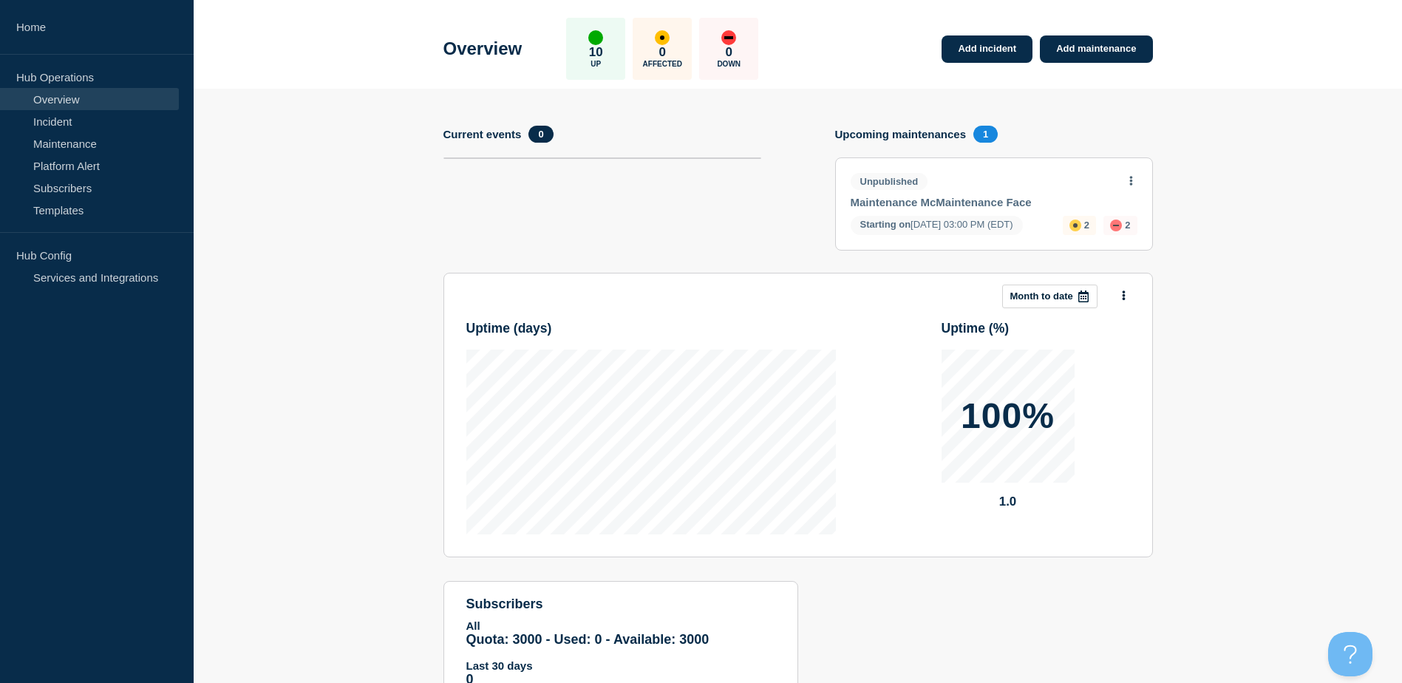
scroll to position [120, 0]
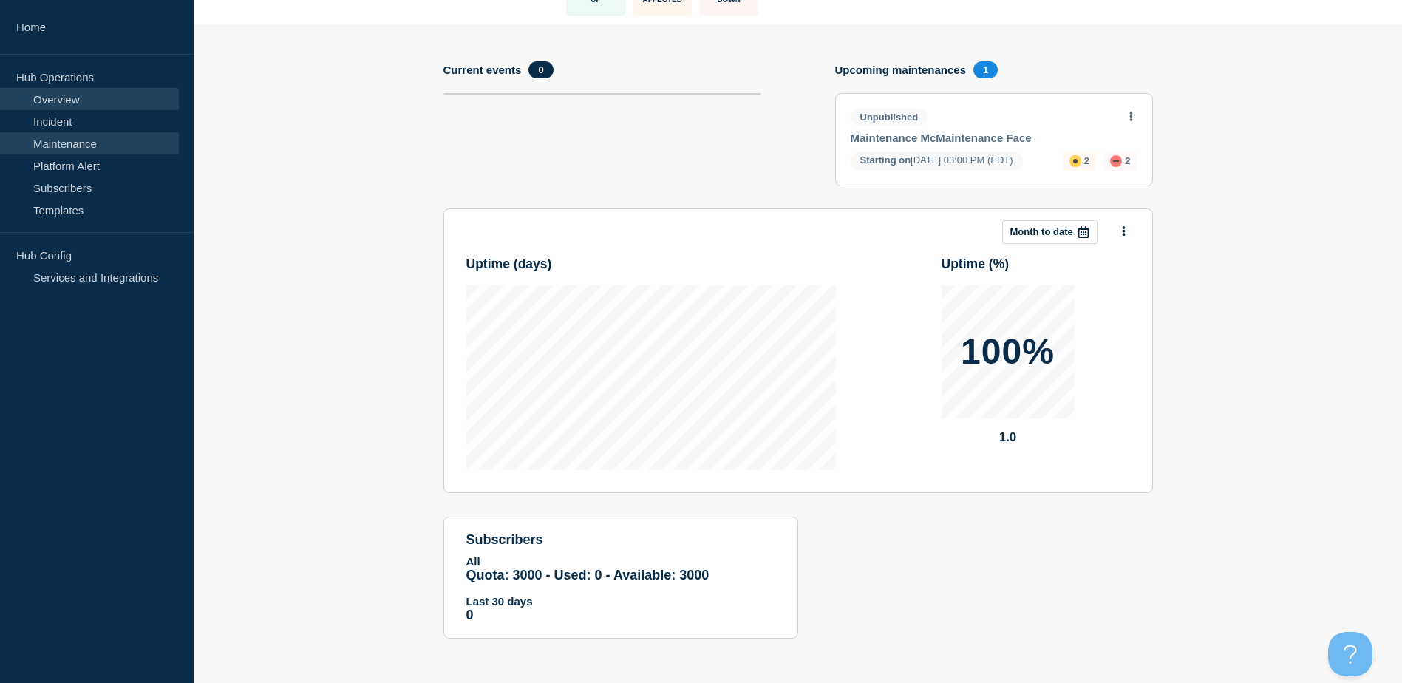
click at [55, 141] on link "Maintenance" at bounding box center [89, 143] width 179 height 22
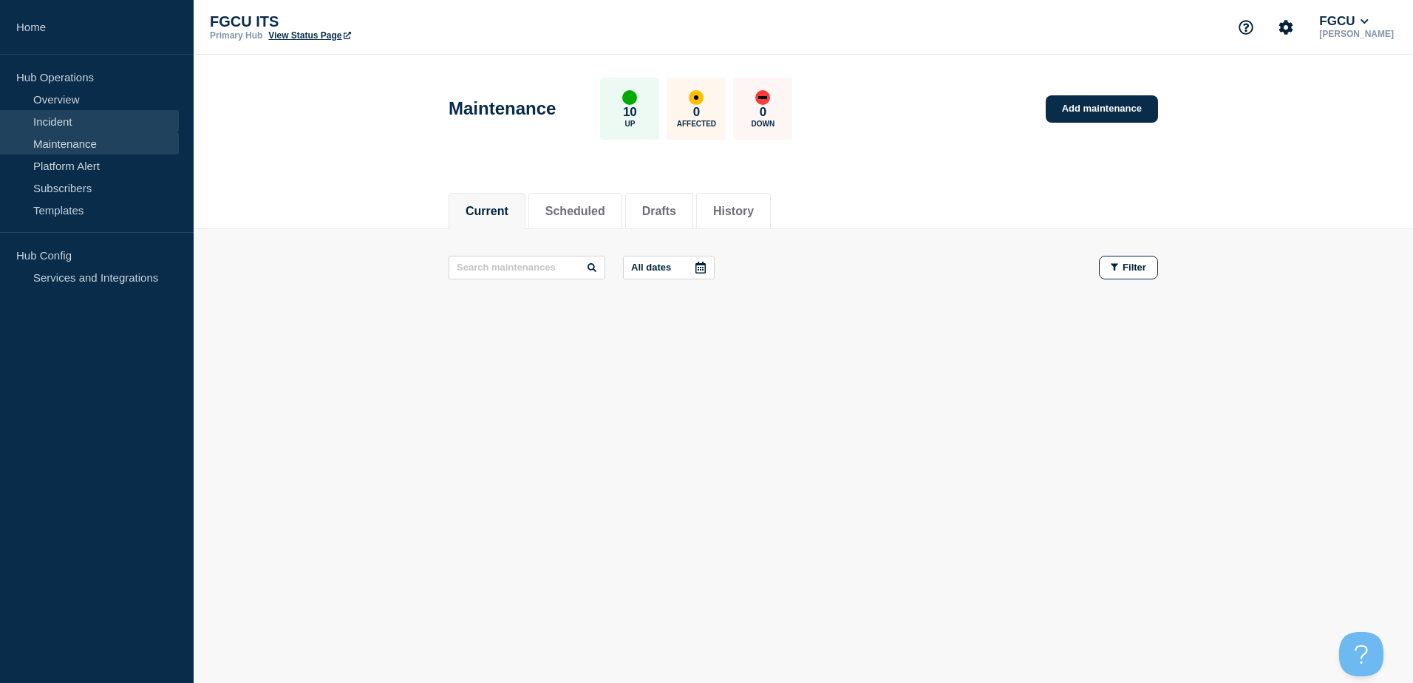
click at [76, 123] on link "Incident" at bounding box center [89, 121] width 179 height 22
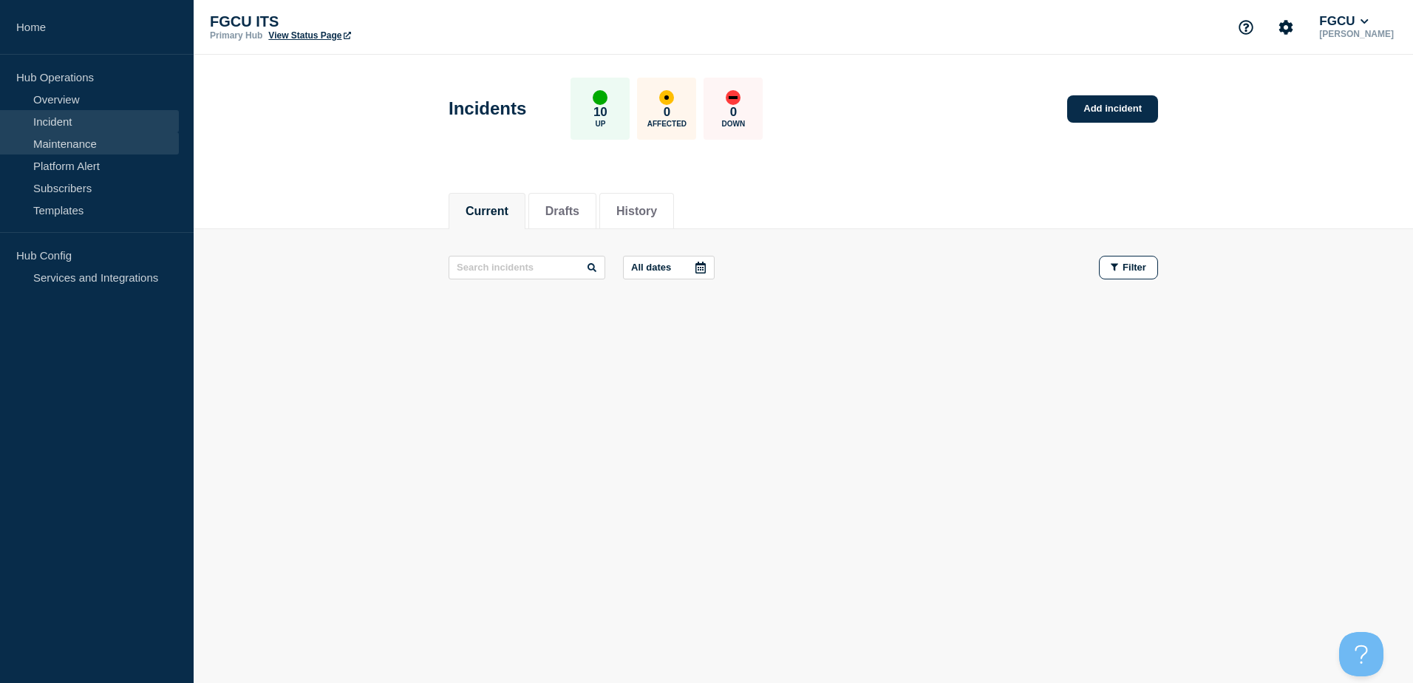
click at [98, 145] on link "Maintenance" at bounding box center [89, 143] width 179 height 22
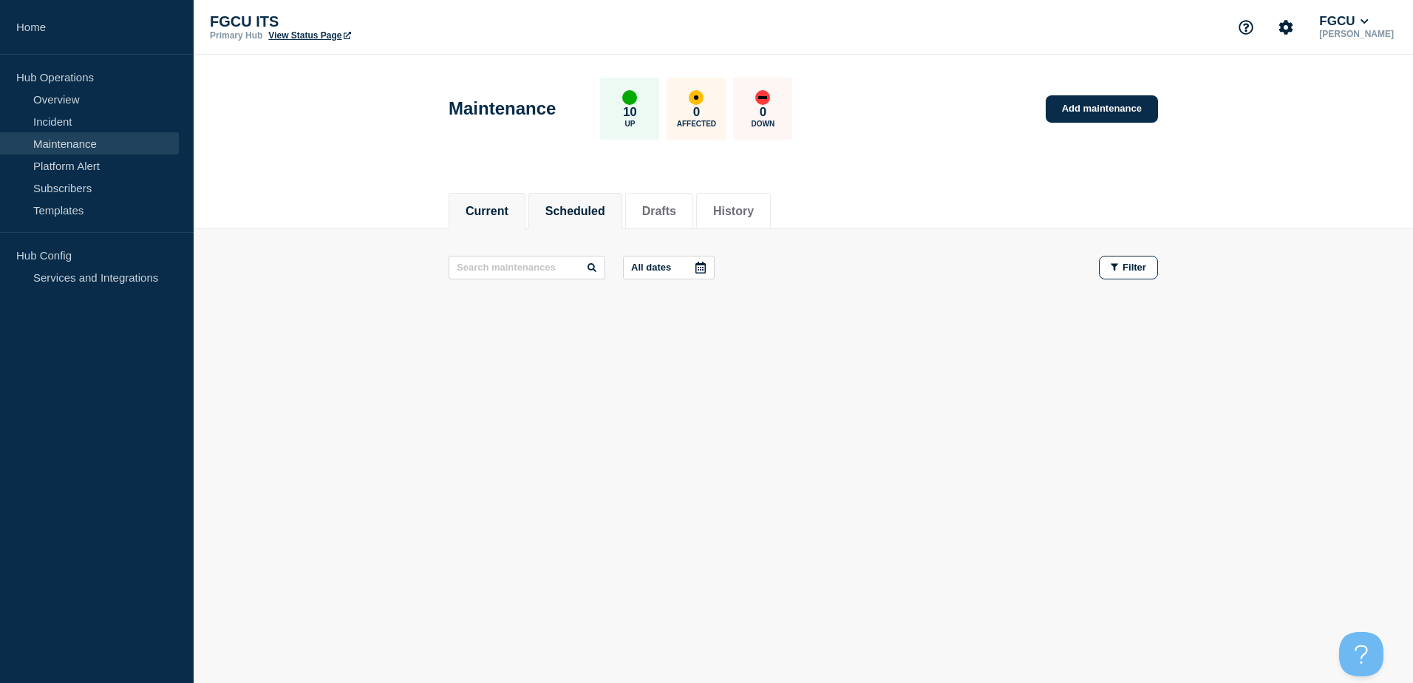
click at [602, 220] on li "Scheduled" at bounding box center [575, 211] width 94 height 36
click at [676, 211] on button "Drafts" at bounding box center [659, 211] width 34 height 13
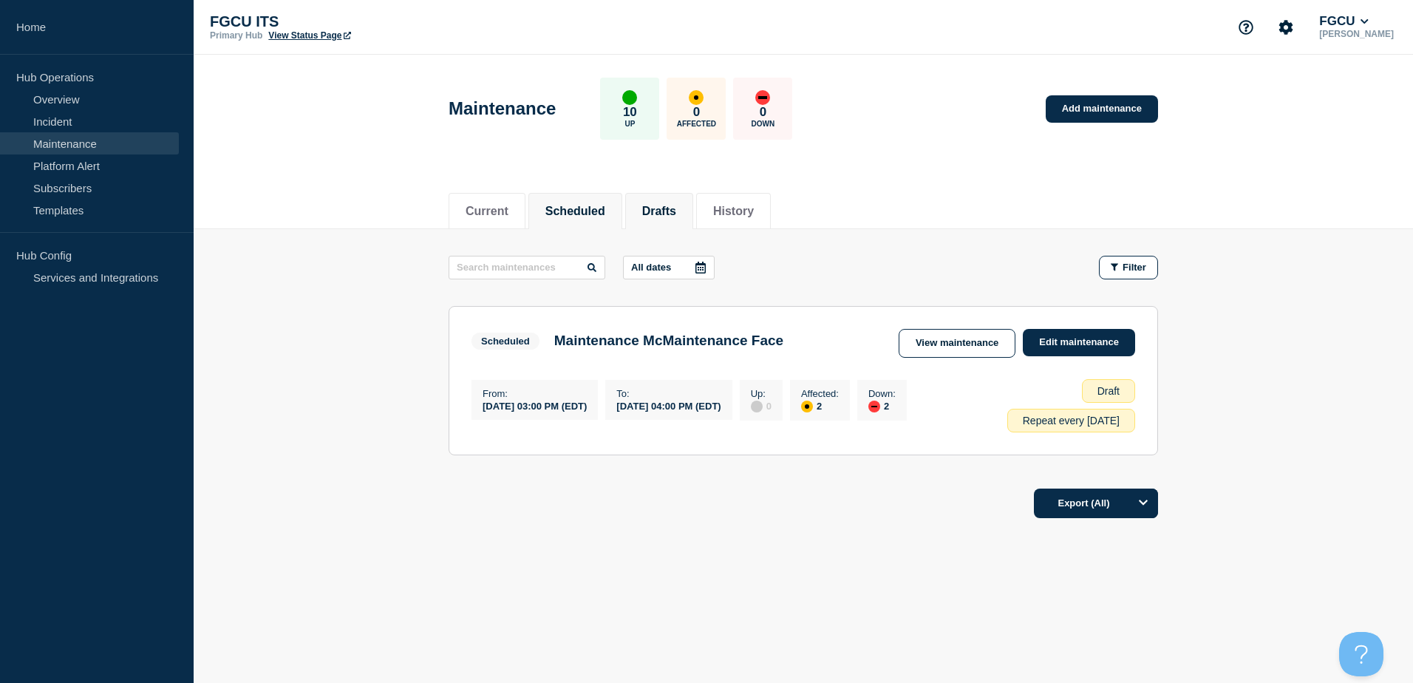
click at [579, 211] on button "Scheduled" at bounding box center [575, 211] width 60 height 13
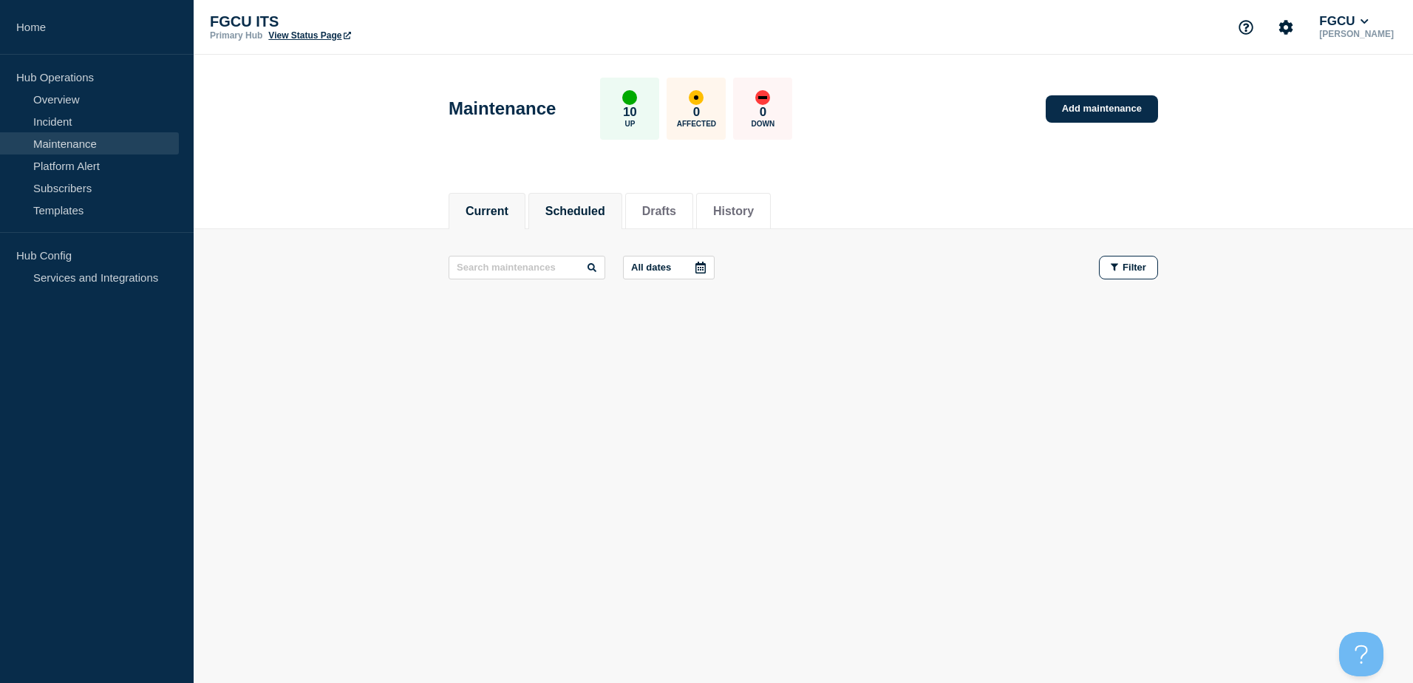
click at [483, 208] on button "Current" at bounding box center [487, 211] width 43 height 13
click at [746, 205] on button "History" at bounding box center [733, 211] width 41 height 13
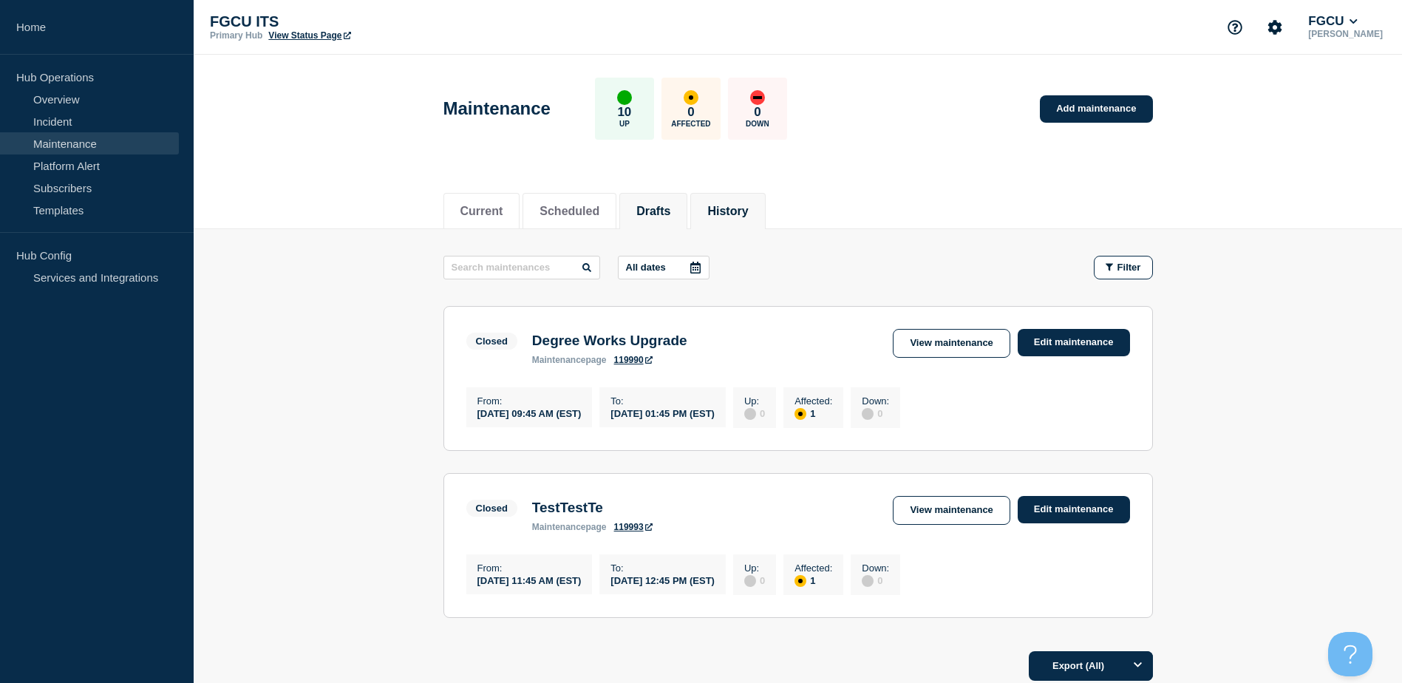
click at [670, 214] on button "Drafts" at bounding box center [653, 211] width 34 height 13
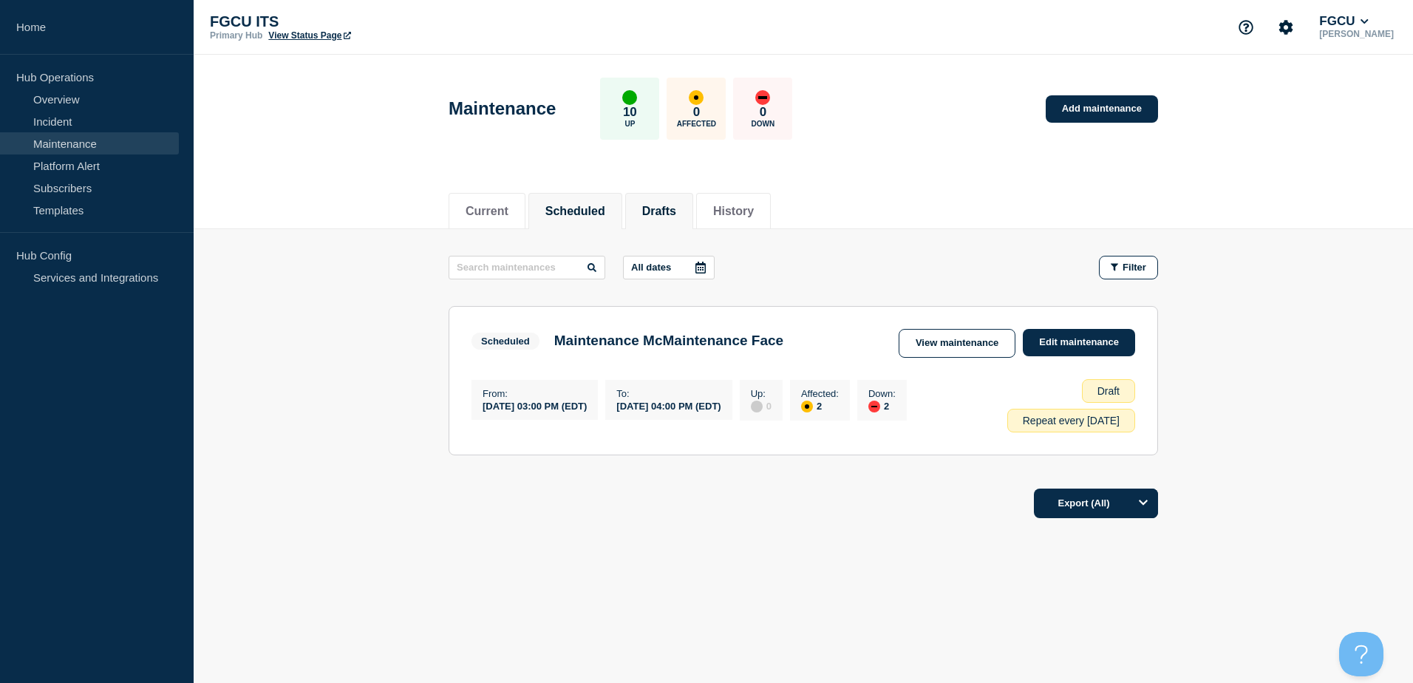
click at [591, 205] on button "Scheduled" at bounding box center [575, 211] width 60 height 13
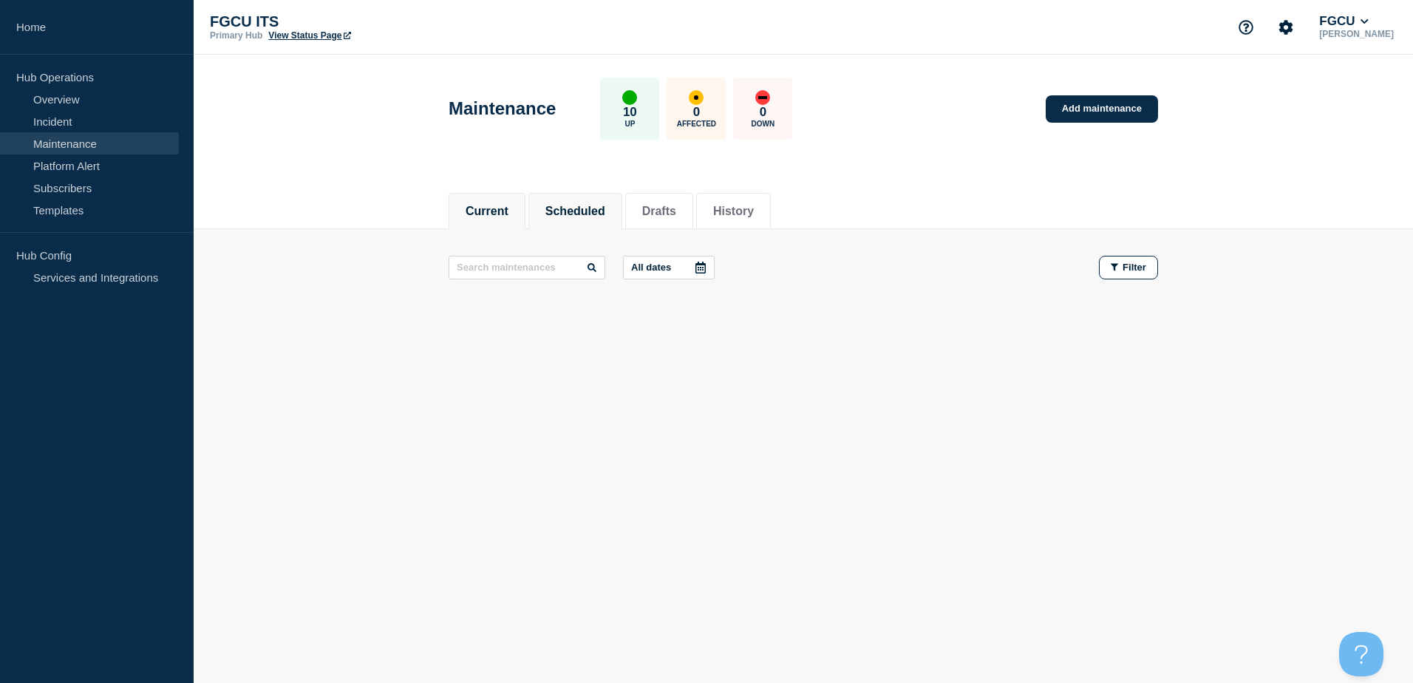
click at [508, 207] on button "Current" at bounding box center [487, 211] width 43 height 13
click at [94, 92] on link "Overview" at bounding box center [89, 99] width 179 height 22
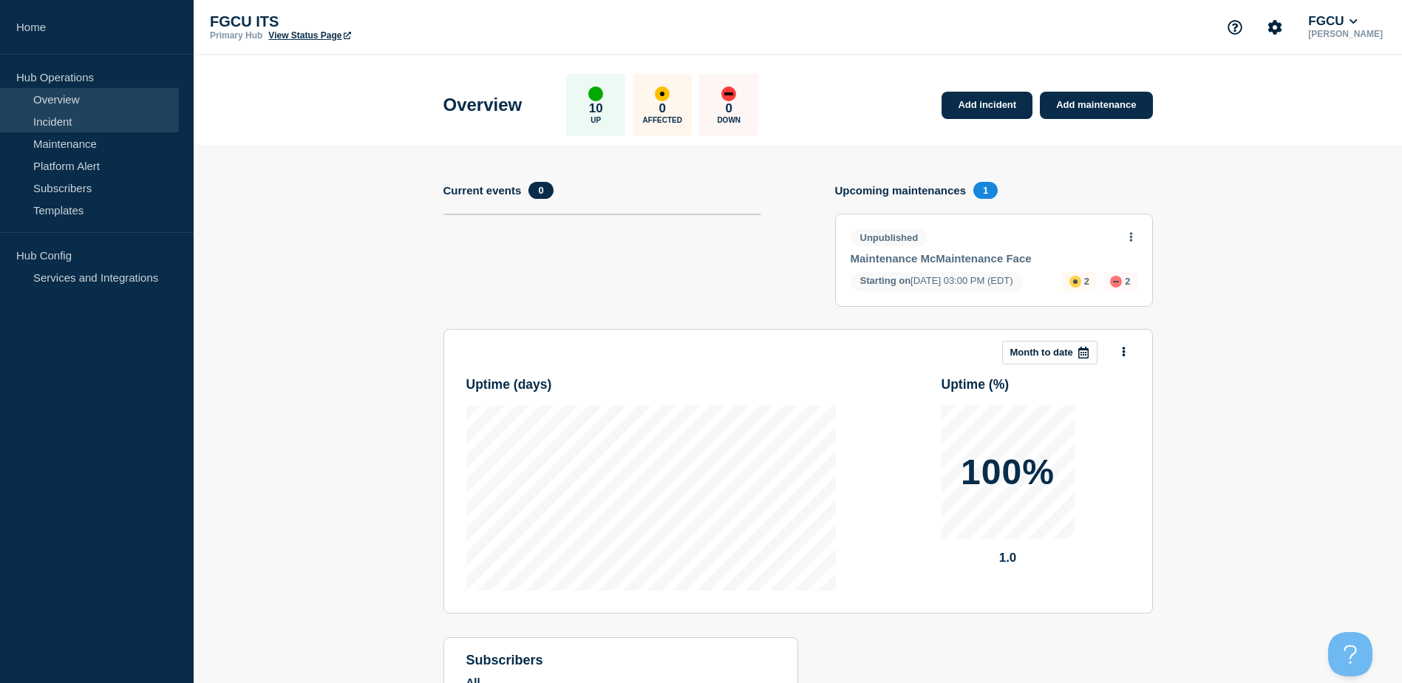
click at [81, 116] on link "Incident" at bounding box center [89, 121] width 179 height 22
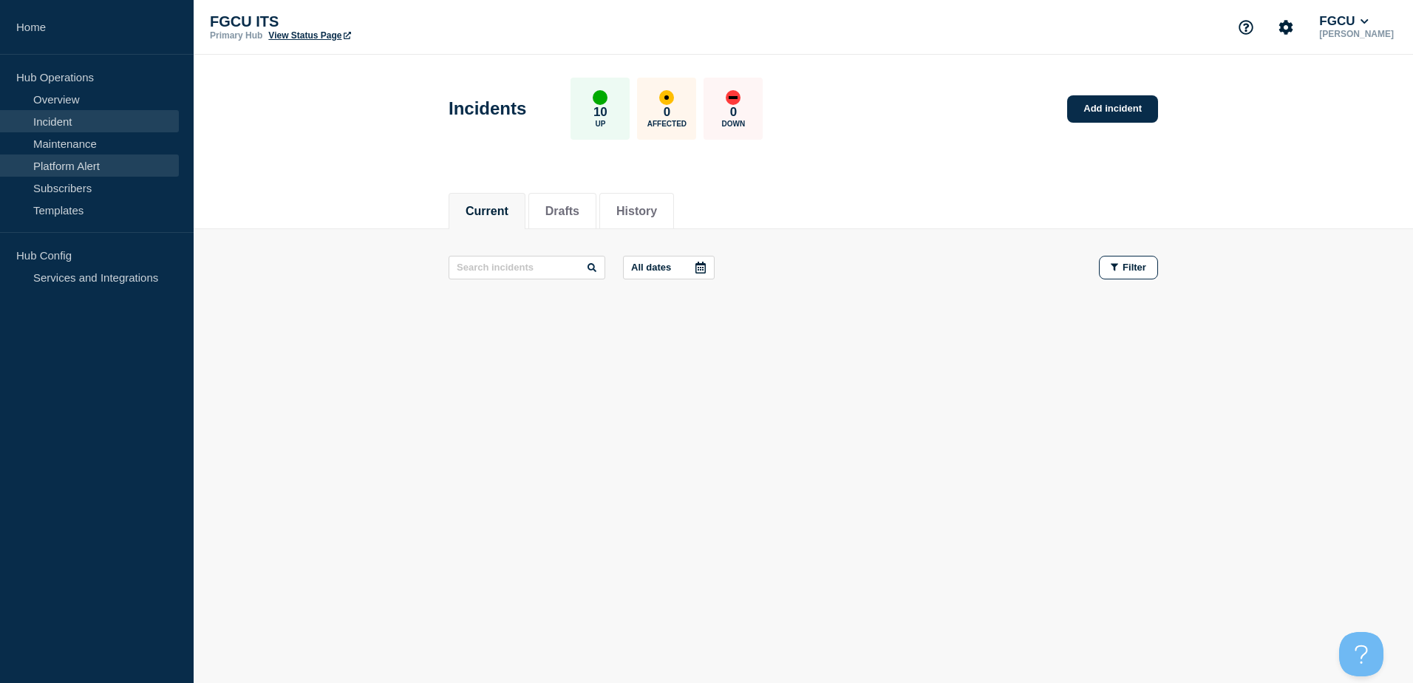
click at [93, 156] on link "Platform Alert" at bounding box center [89, 165] width 179 height 22
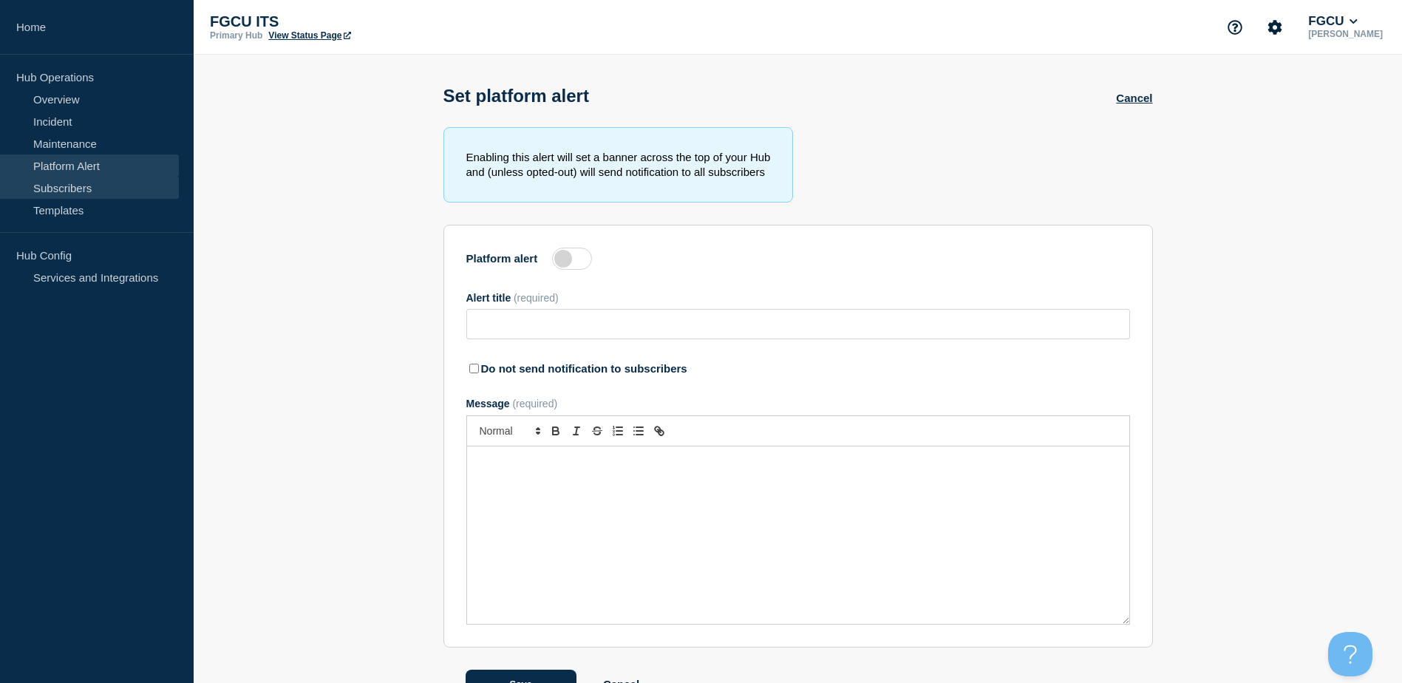
click at [103, 183] on link "Subscribers" at bounding box center [89, 188] width 179 height 22
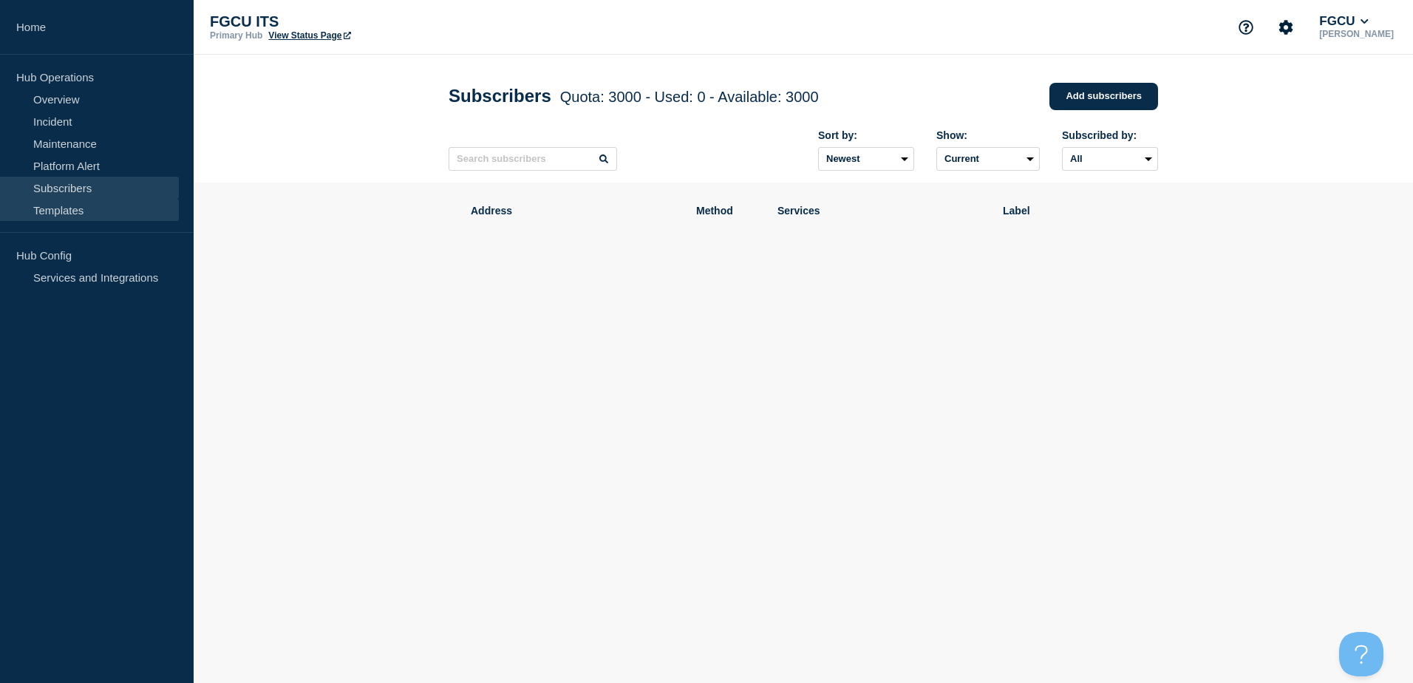
click at [120, 208] on link "Templates" at bounding box center [89, 210] width 179 height 22
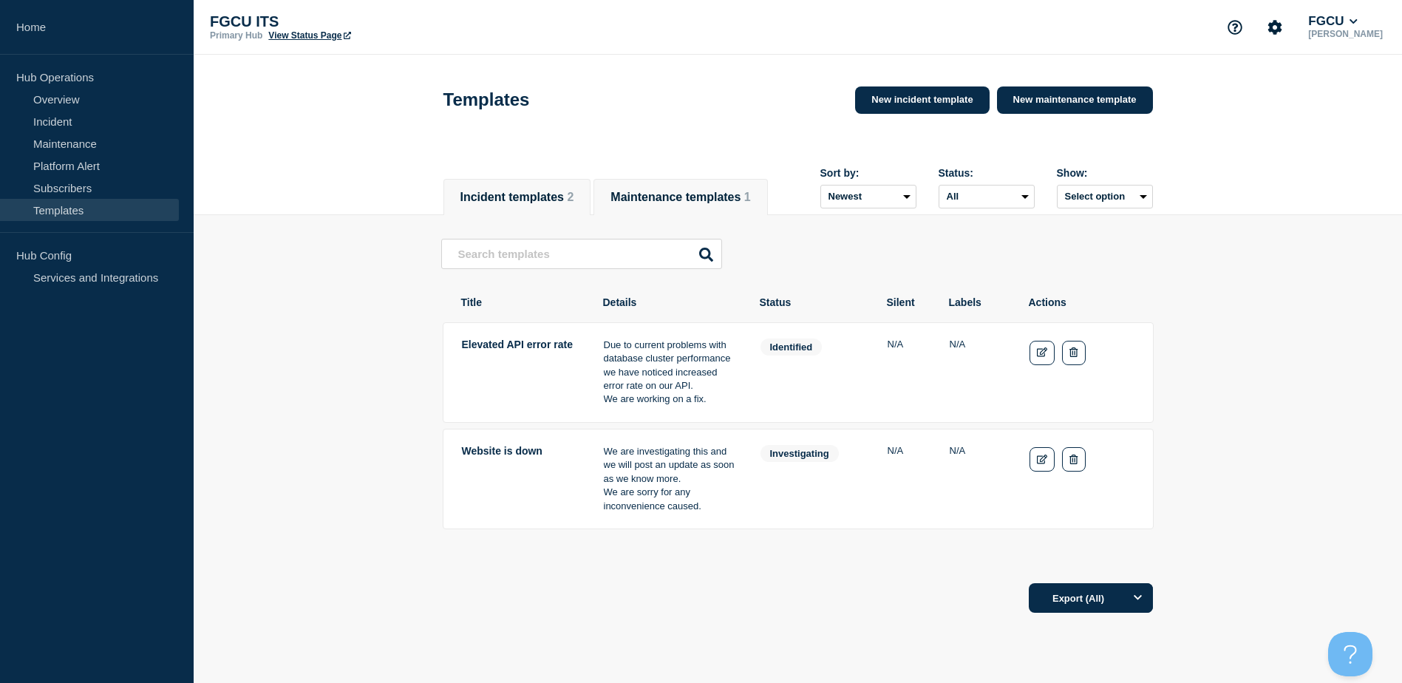
click at [710, 191] on button "Maintenance templates 1" at bounding box center [680, 197] width 140 height 13
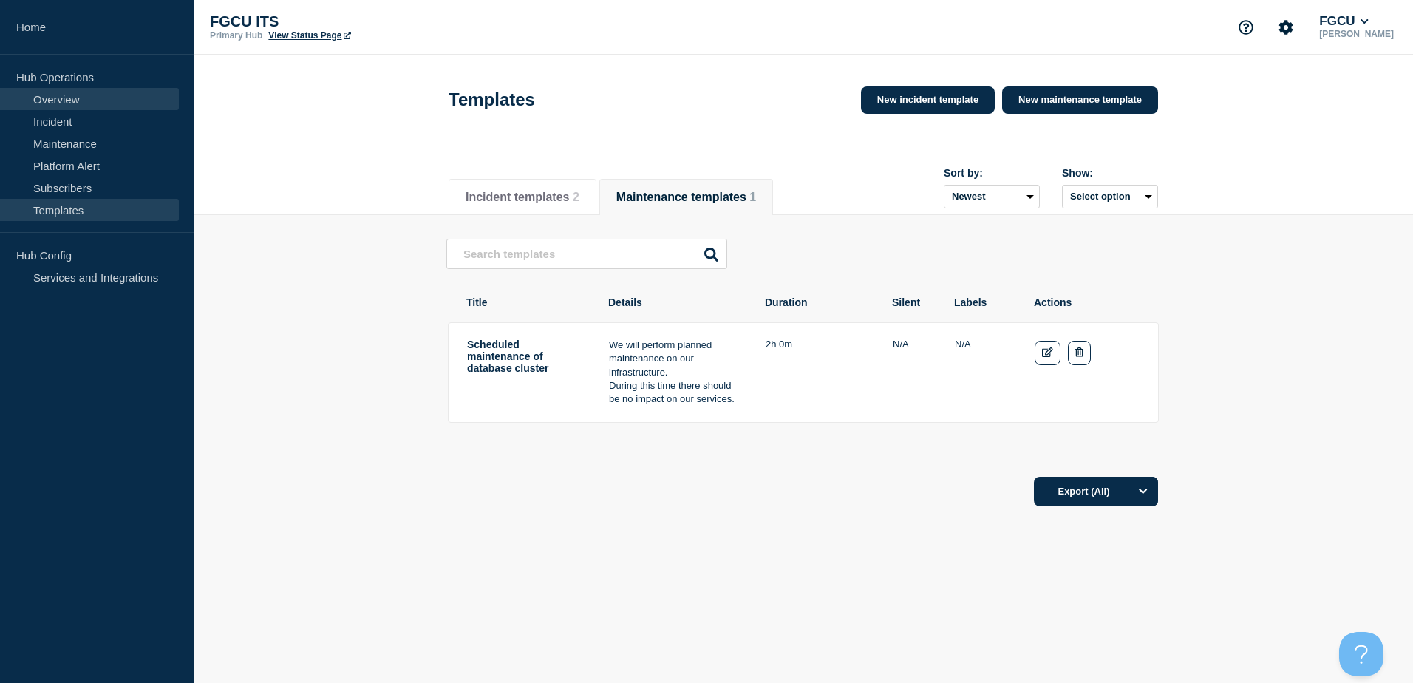
click at [95, 95] on link "Overview" at bounding box center [89, 99] width 179 height 22
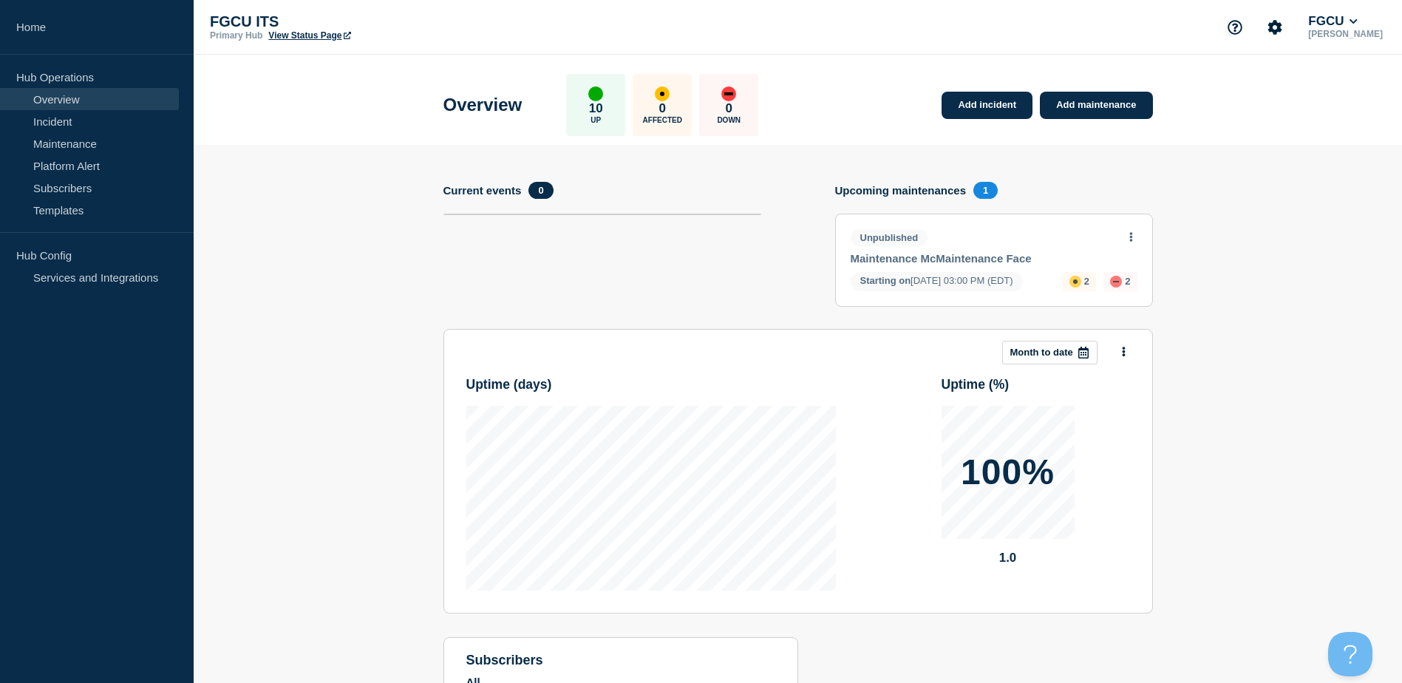
scroll to position [120, 0]
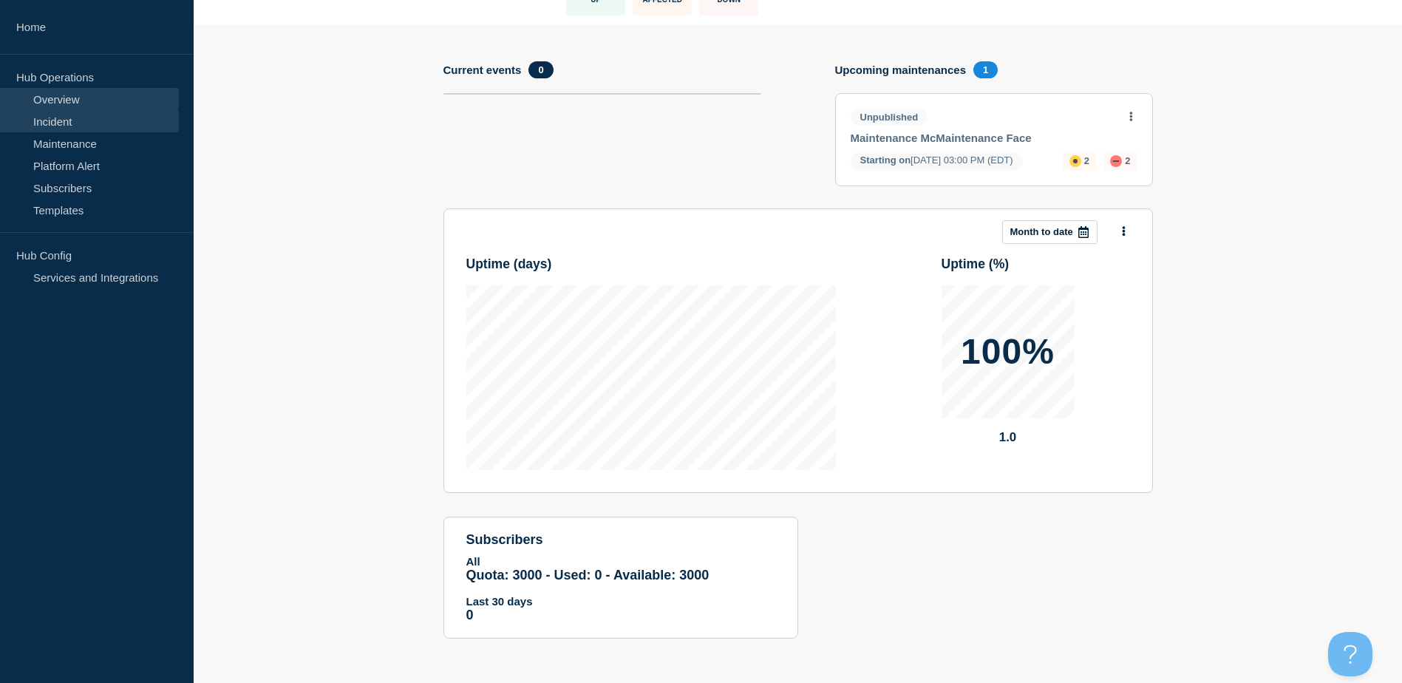
click at [101, 117] on link "Incident" at bounding box center [89, 121] width 179 height 22
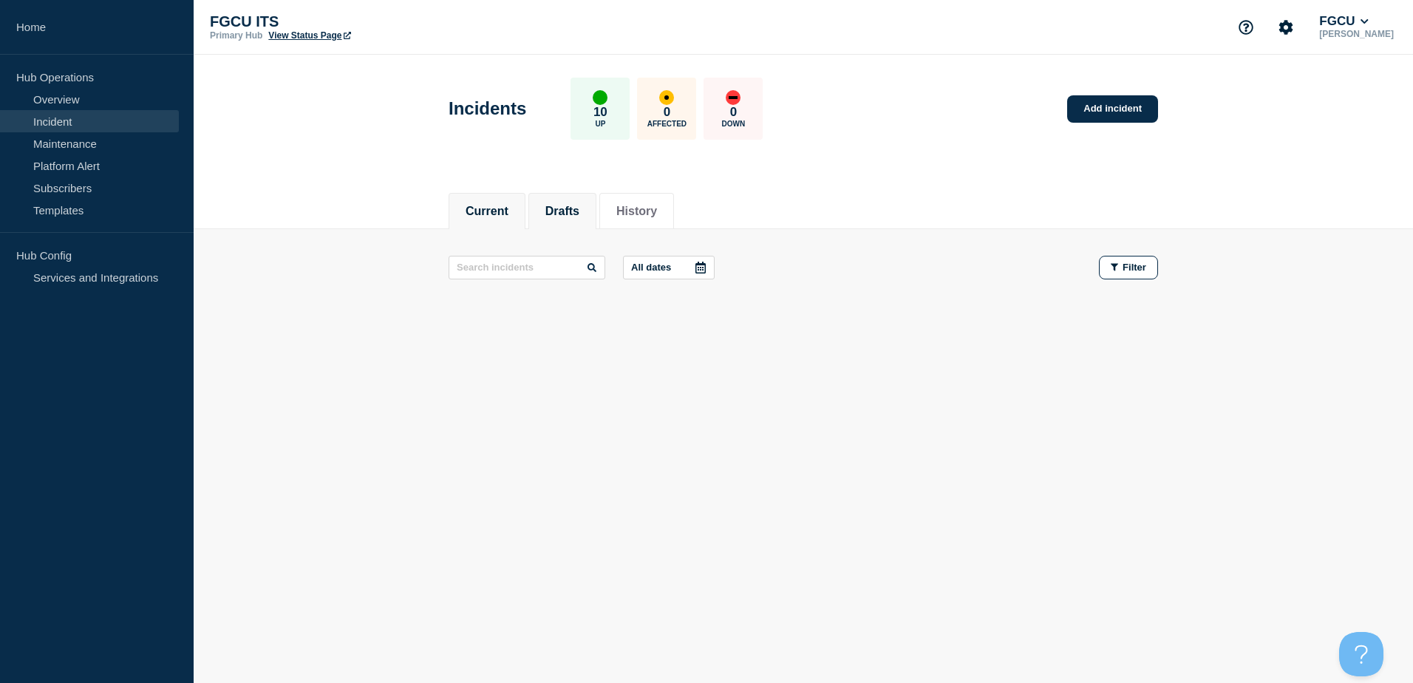
click at [577, 221] on li "Drafts" at bounding box center [562, 211] width 68 height 36
click at [640, 215] on button "History" at bounding box center [636, 211] width 41 height 13
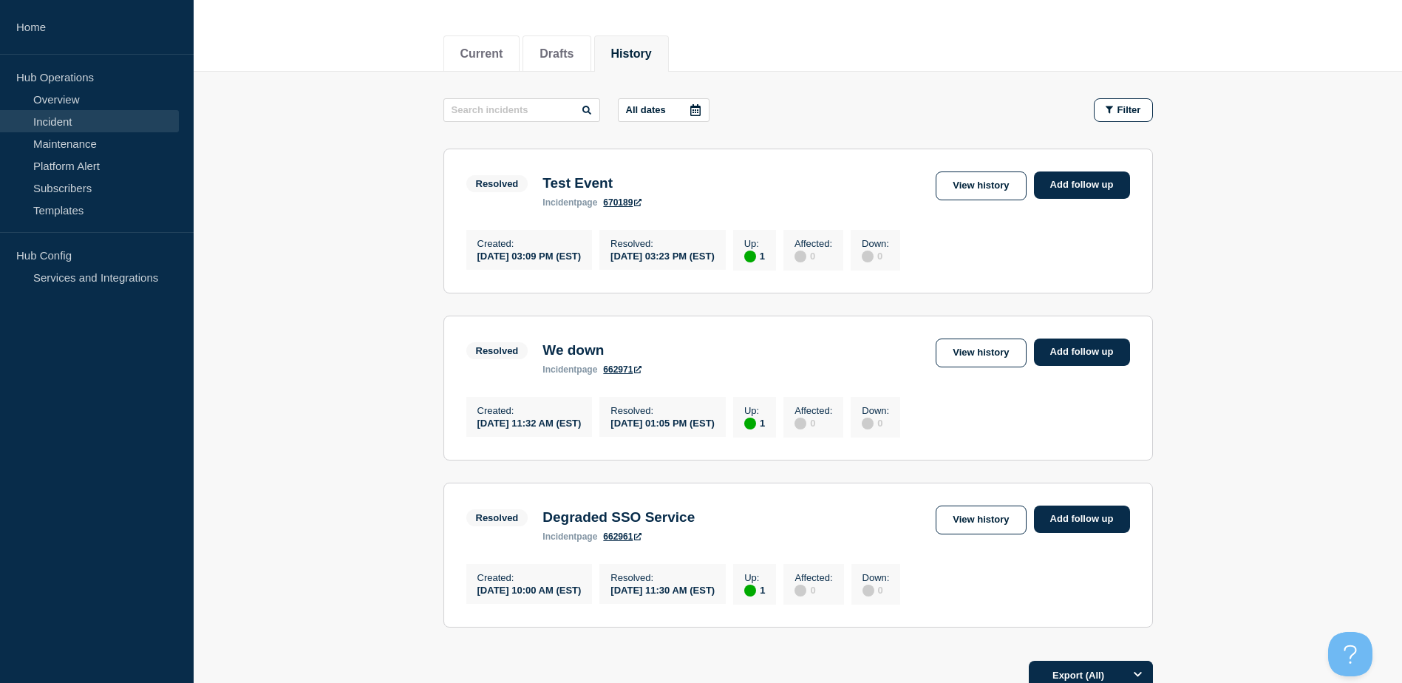
scroll to position [315, 0]
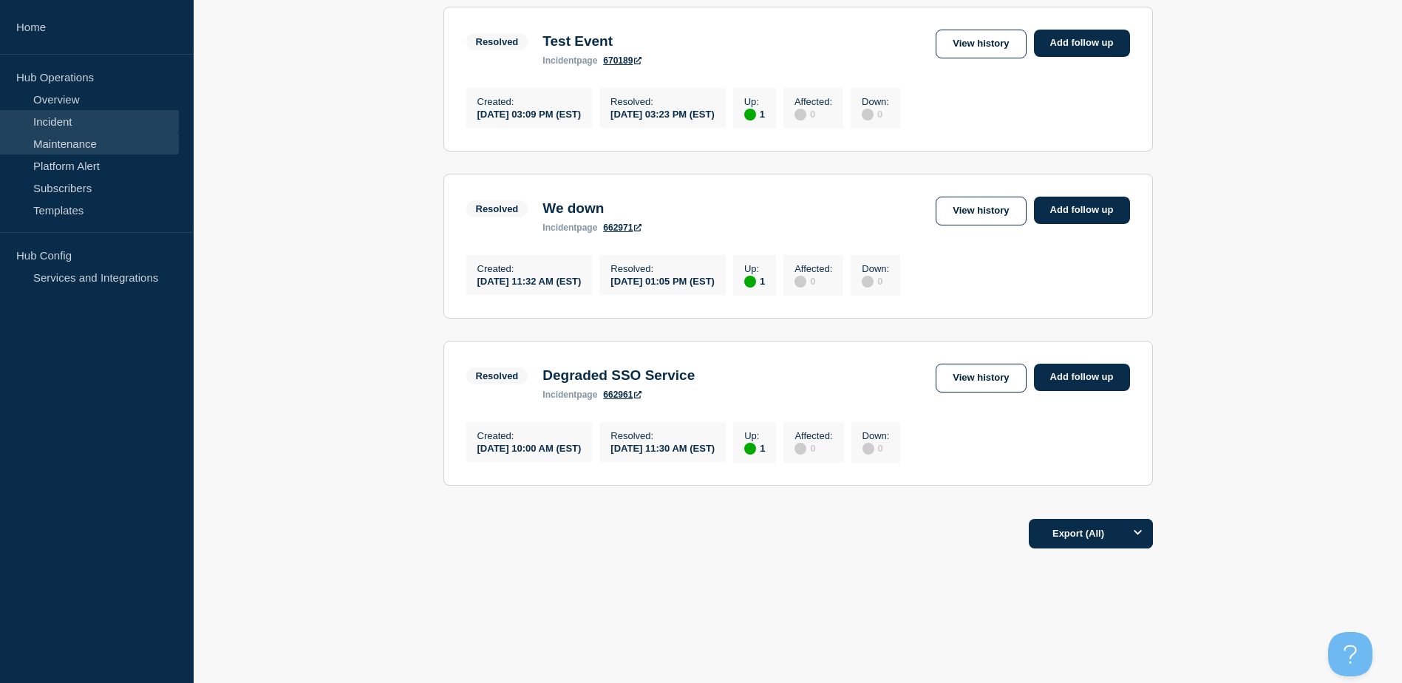
click at [99, 140] on link "Maintenance" at bounding box center [89, 143] width 179 height 22
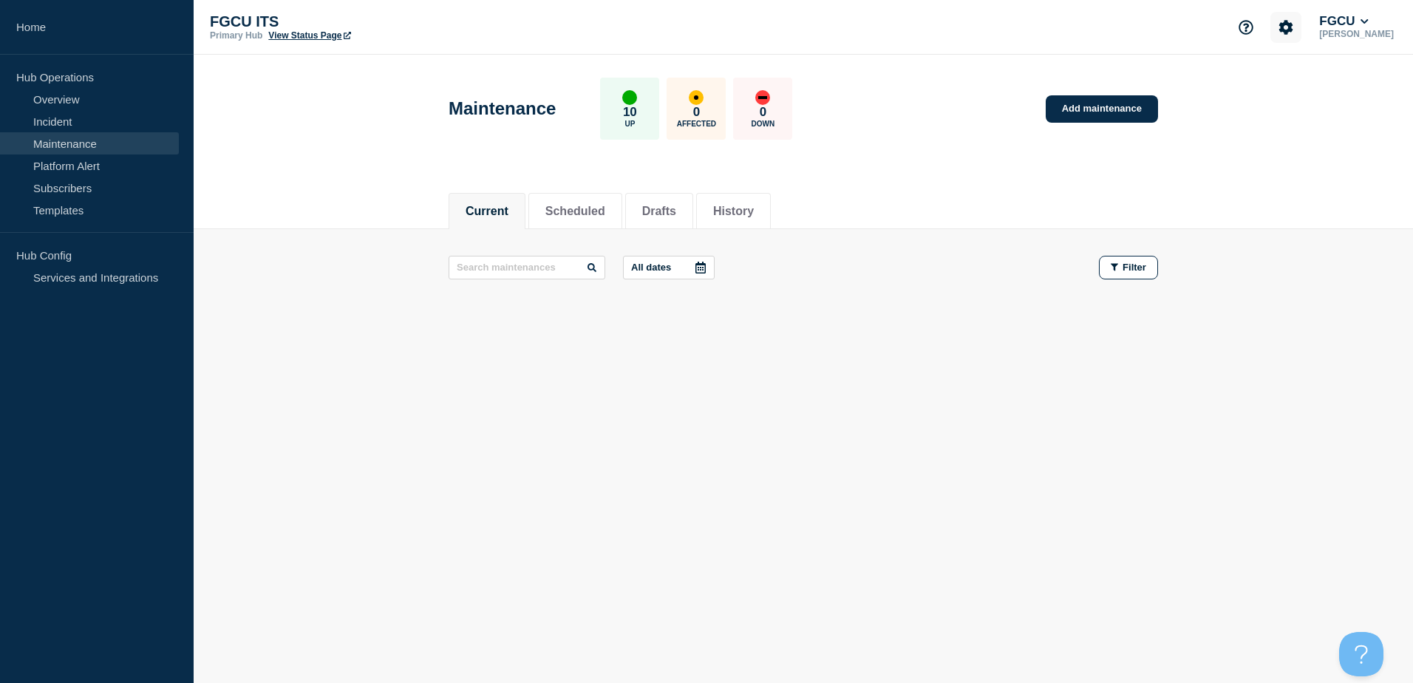
click at [1293, 33] on icon "Account settings" at bounding box center [1286, 27] width 14 height 14
click at [101, 168] on link "Platform Alert" at bounding box center [89, 165] width 179 height 22
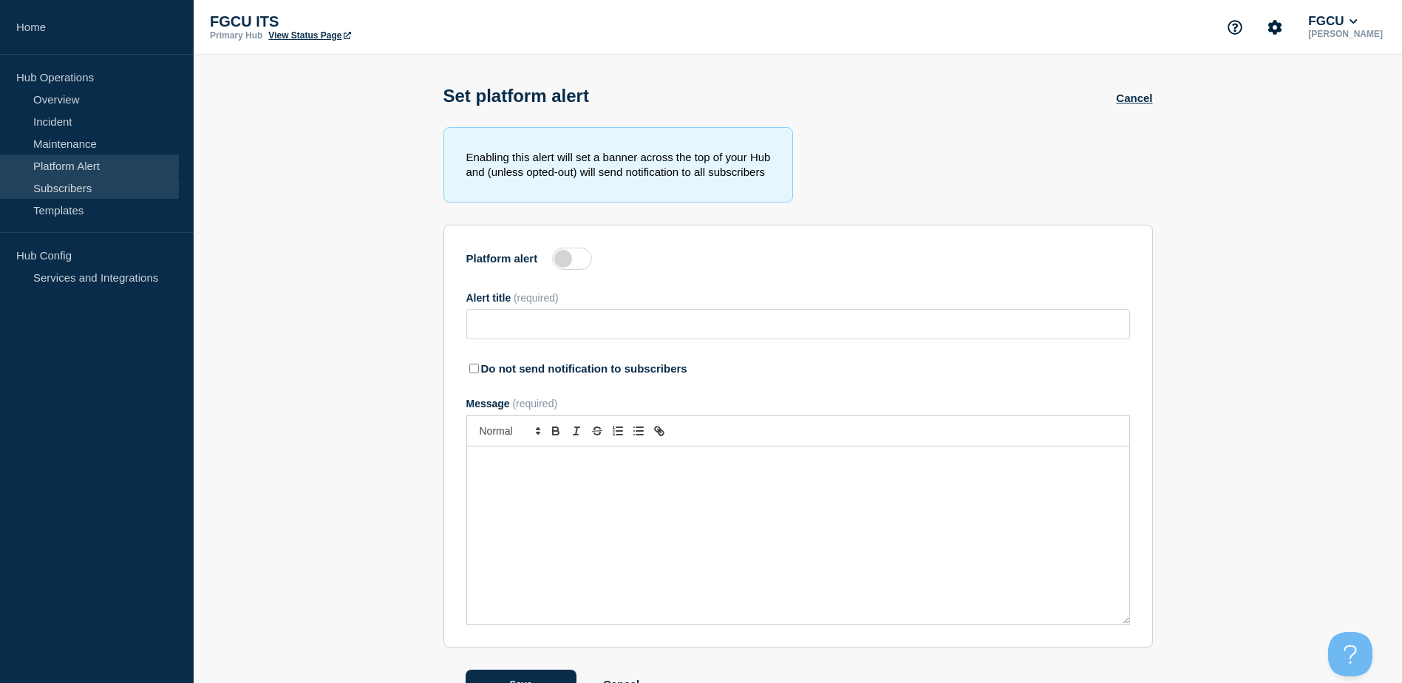
click at [95, 185] on link "Subscribers" at bounding box center [89, 188] width 179 height 22
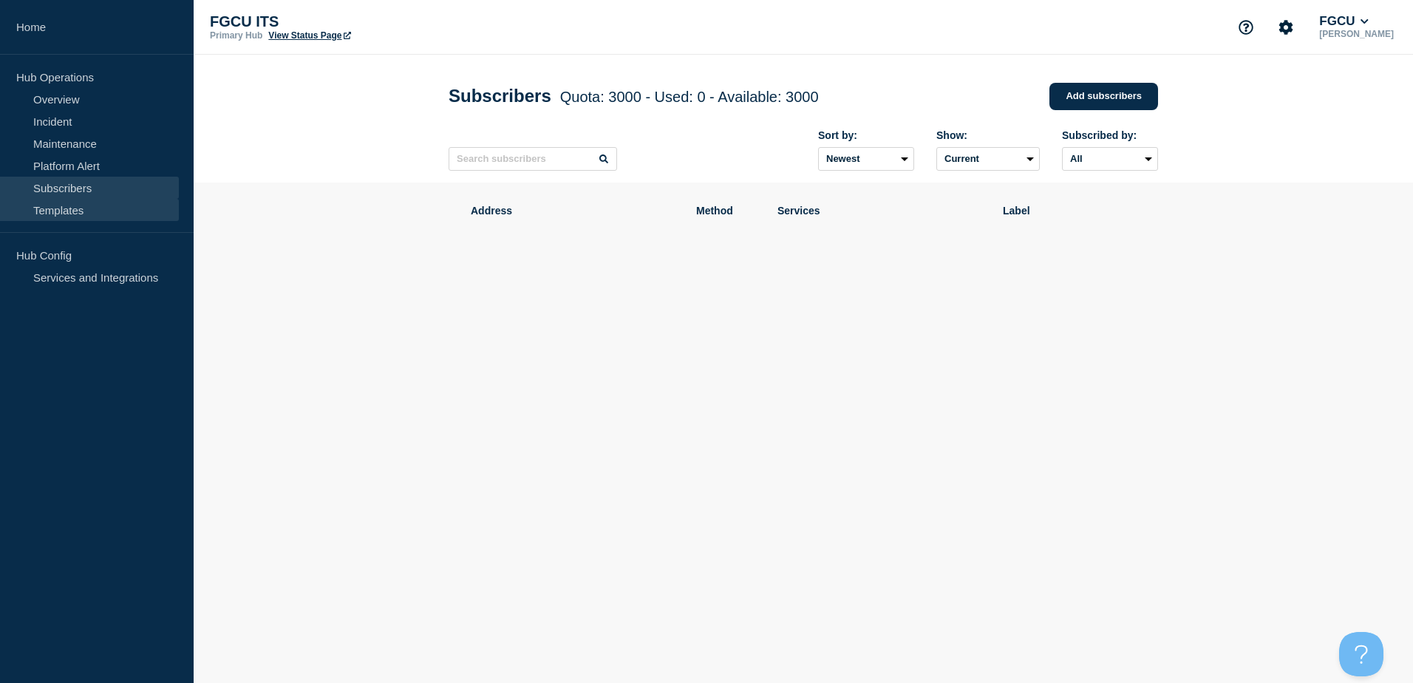
click at [86, 210] on link "Templates" at bounding box center [89, 210] width 179 height 22
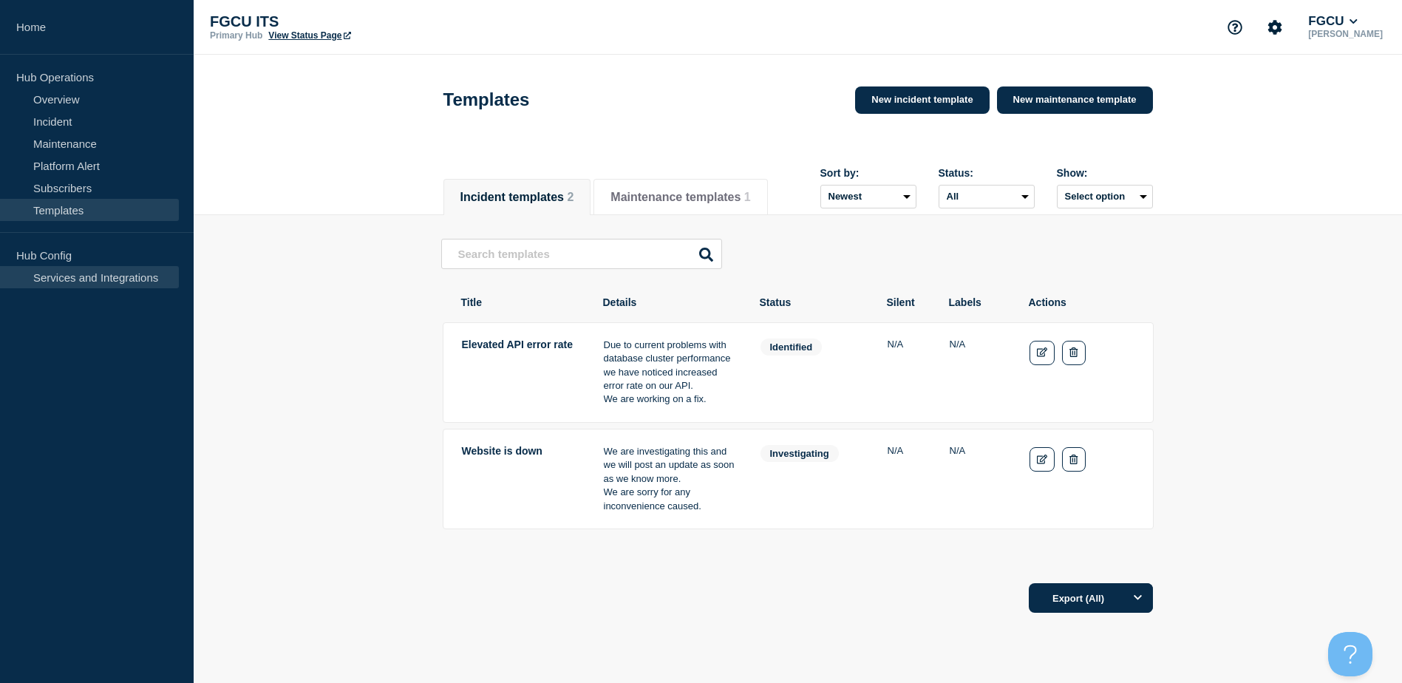
click at [108, 273] on link "Services and Integrations" at bounding box center [89, 277] width 179 height 22
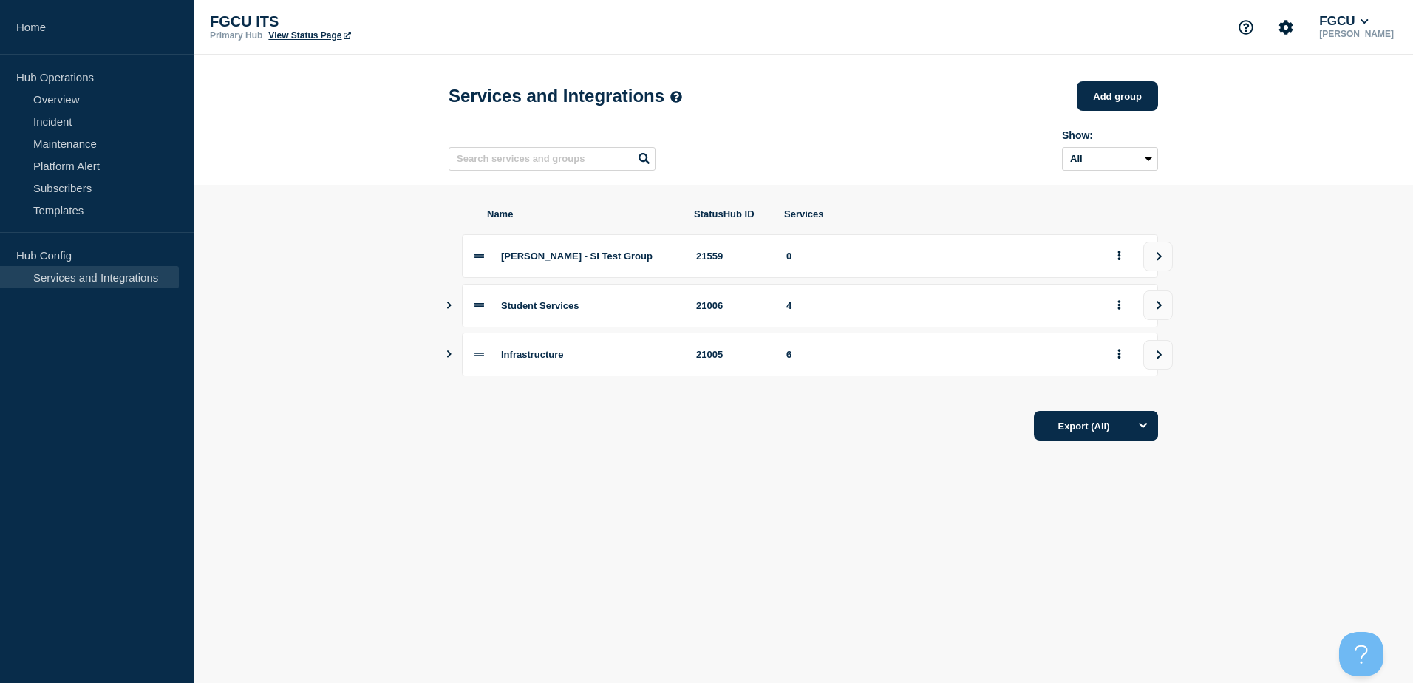
click at [730, 501] on body "Home Hub Operations Overview Incident Maintenance Platform Alert Subscribers Te…" at bounding box center [706, 341] width 1413 height 683
click at [447, 316] on button "Show services" at bounding box center [449, 306] width 7 height 44
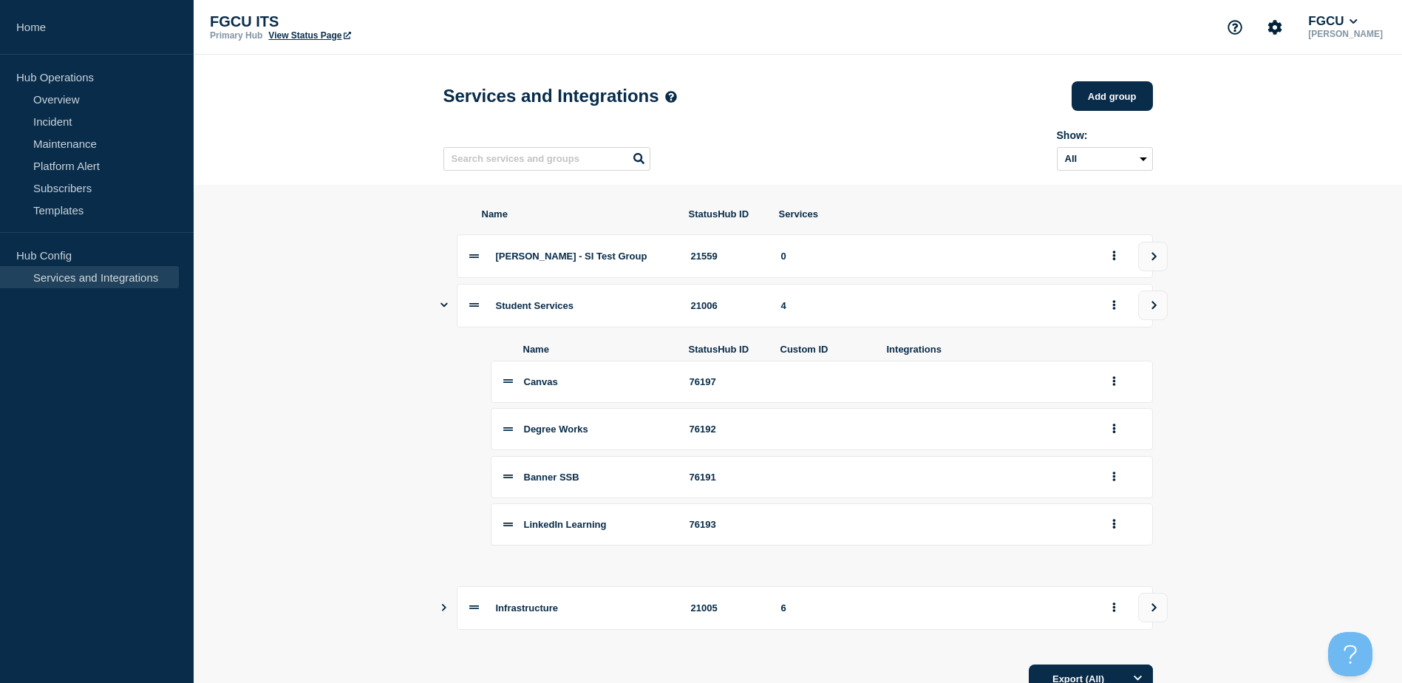
click at [451, 312] on div "Student Services 21006 4" at bounding box center [797, 306] width 709 height 44
click at [443, 307] on icon "Show services" at bounding box center [443, 305] width 7 height 4
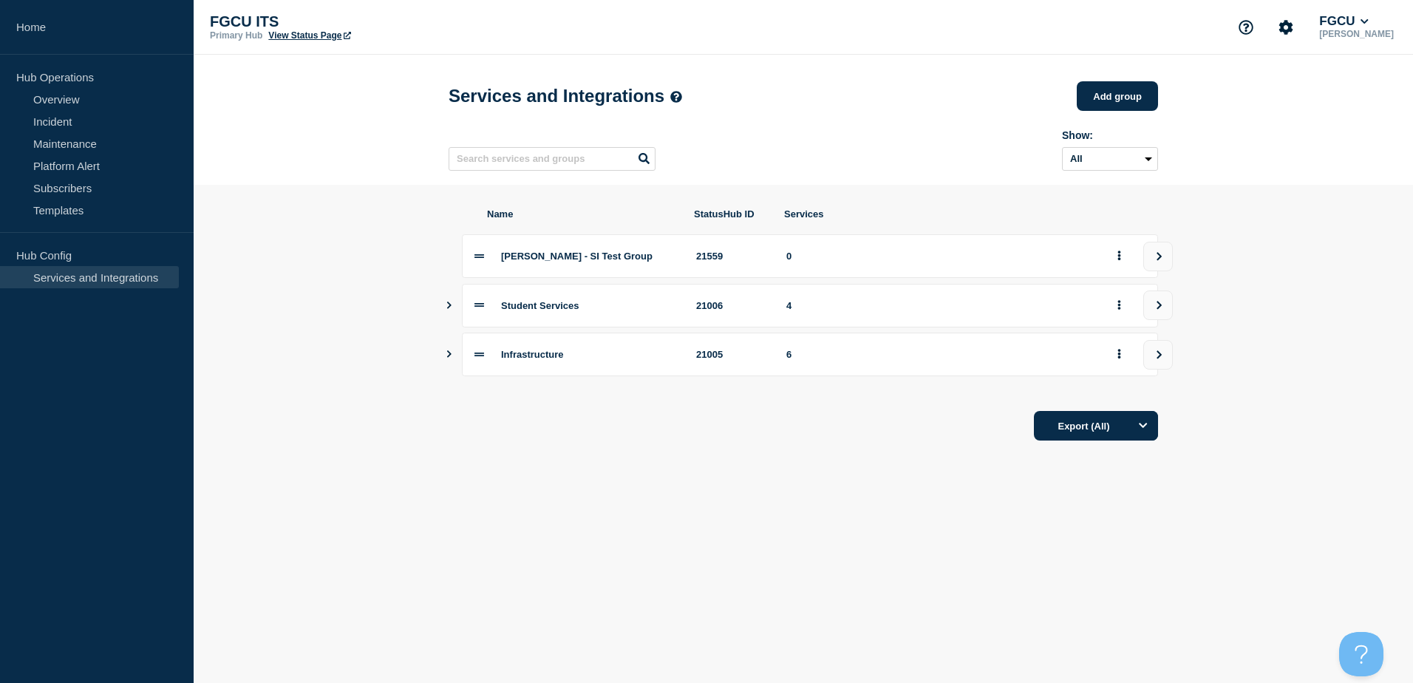
click at [612, 262] on div "[PERSON_NAME] - SI Test Group" at bounding box center [589, 255] width 177 height 11
click at [449, 309] on icon "Show services" at bounding box center [449, 304] width 10 height 7
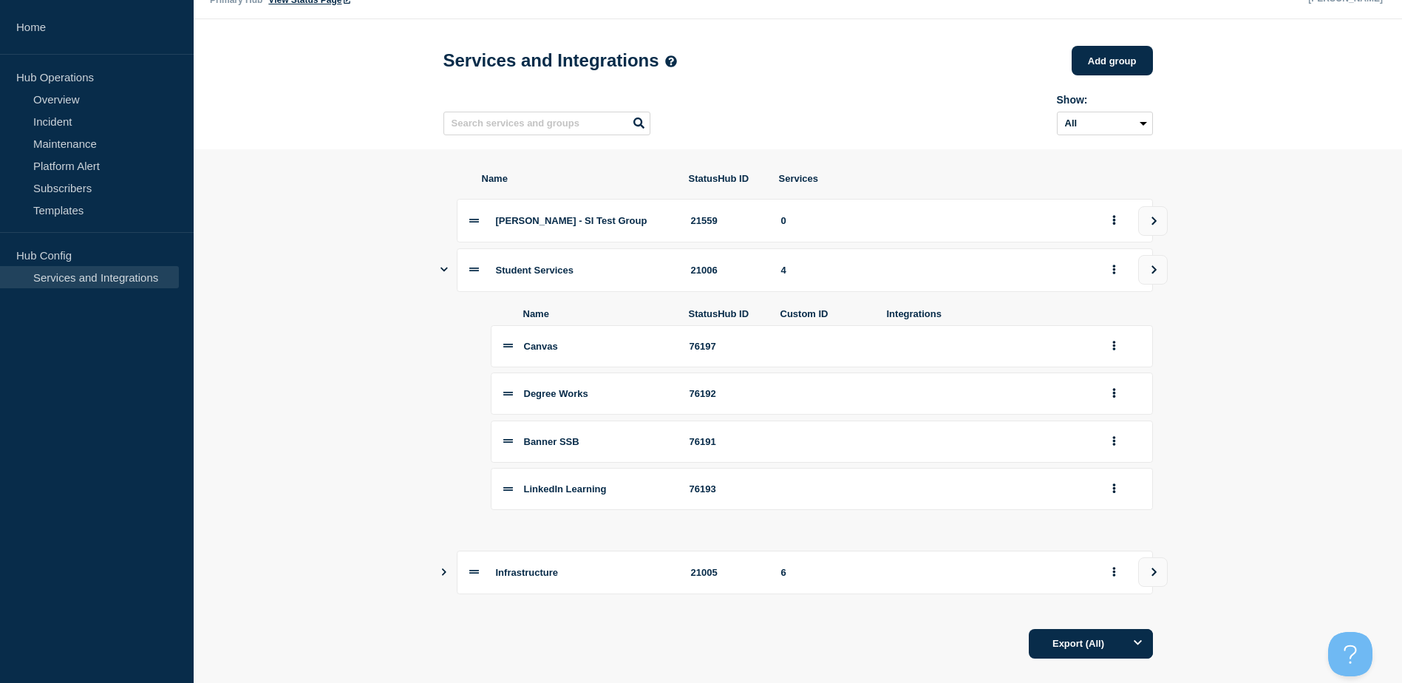
scroll to position [65, 0]
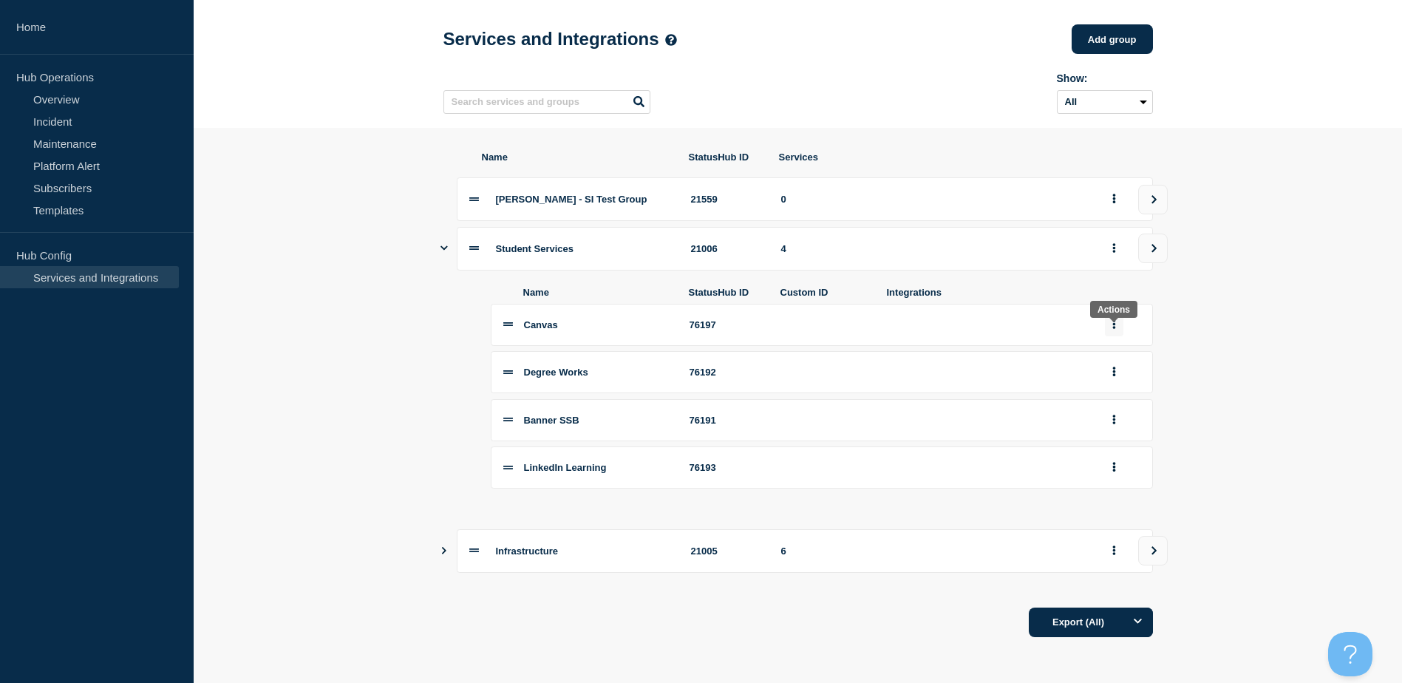
click at [1113, 325] on icon "group actions" at bounding box center [1113, 324] width 3 height 10
click at [1260, 325] on section "Name StatusHub ID Services Sean - SI Test Group 21559 0 Student Services 21006 …" at bounding box center [798, 394] width 1208 height 533
click at [446, 246] on icon "Show services" at bounding box center [443, 248] width 7 height 4
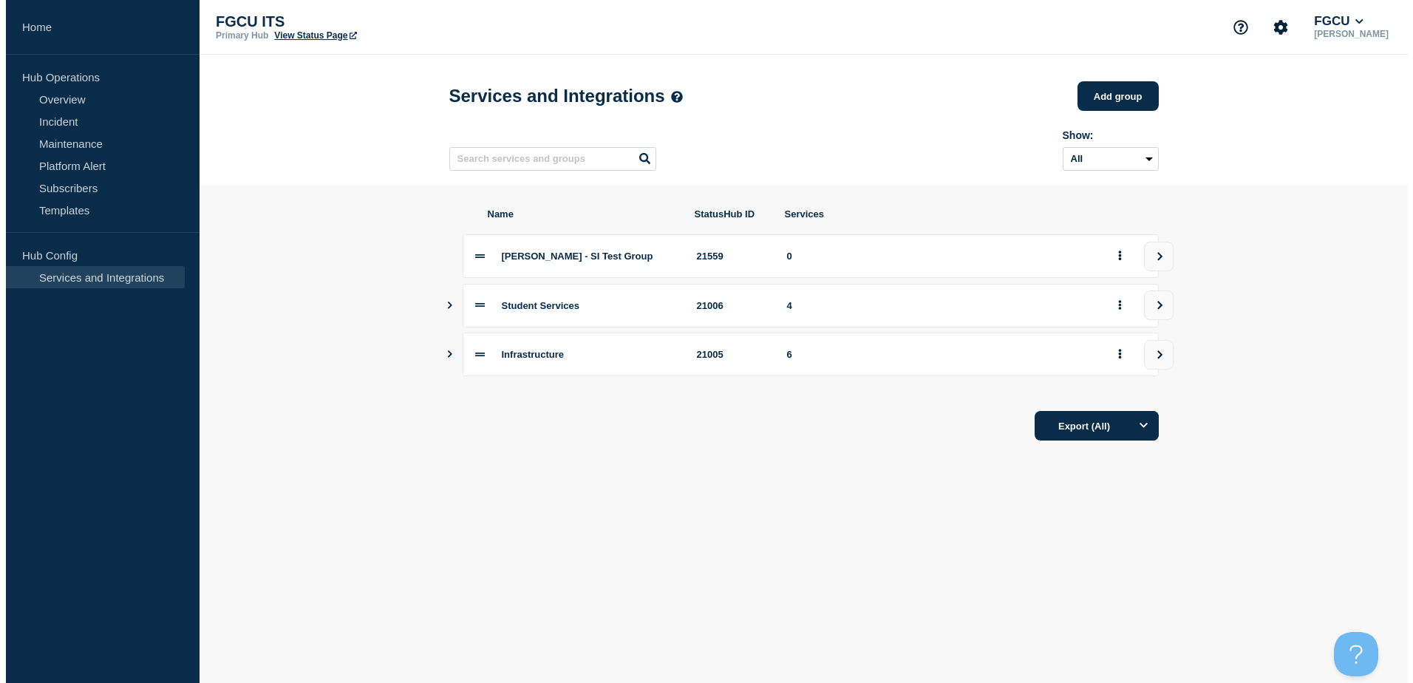
scroll to position [0, 0]
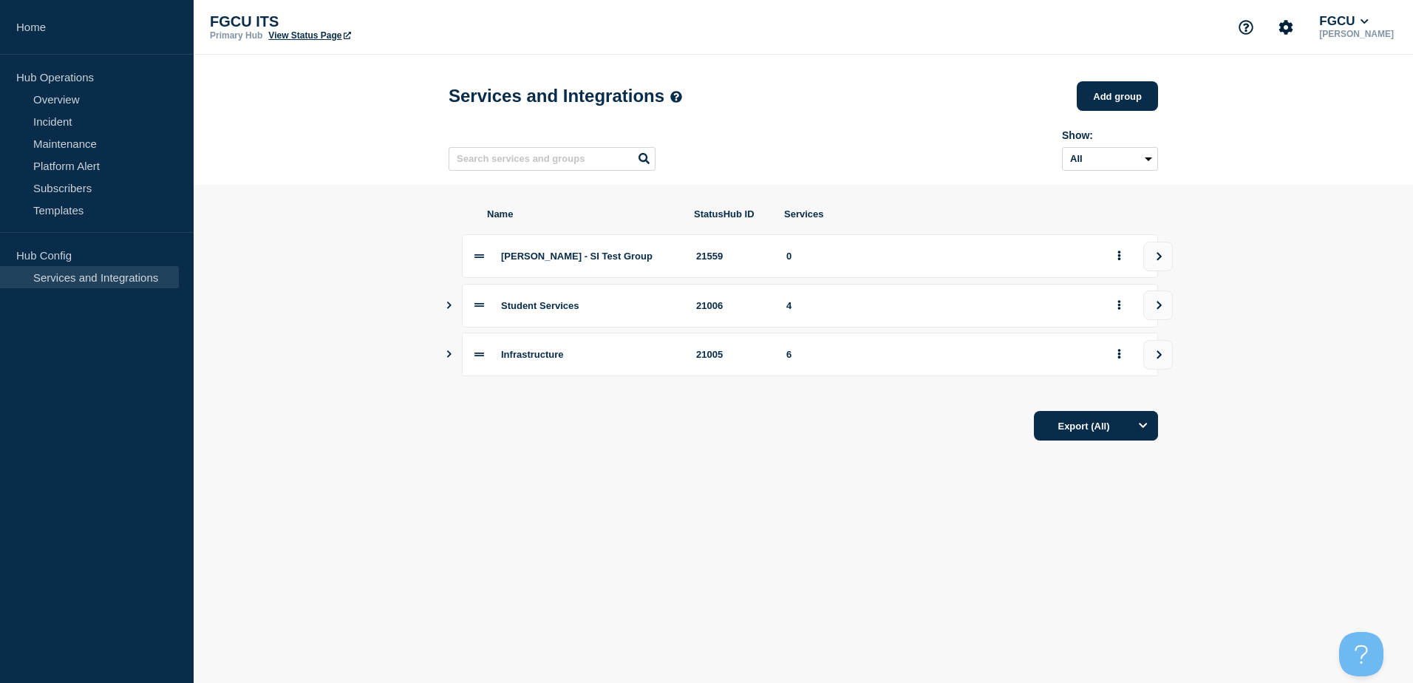
click at [448, 316] on button "Show services" at bounding box center [449, 306] width 7 height 44
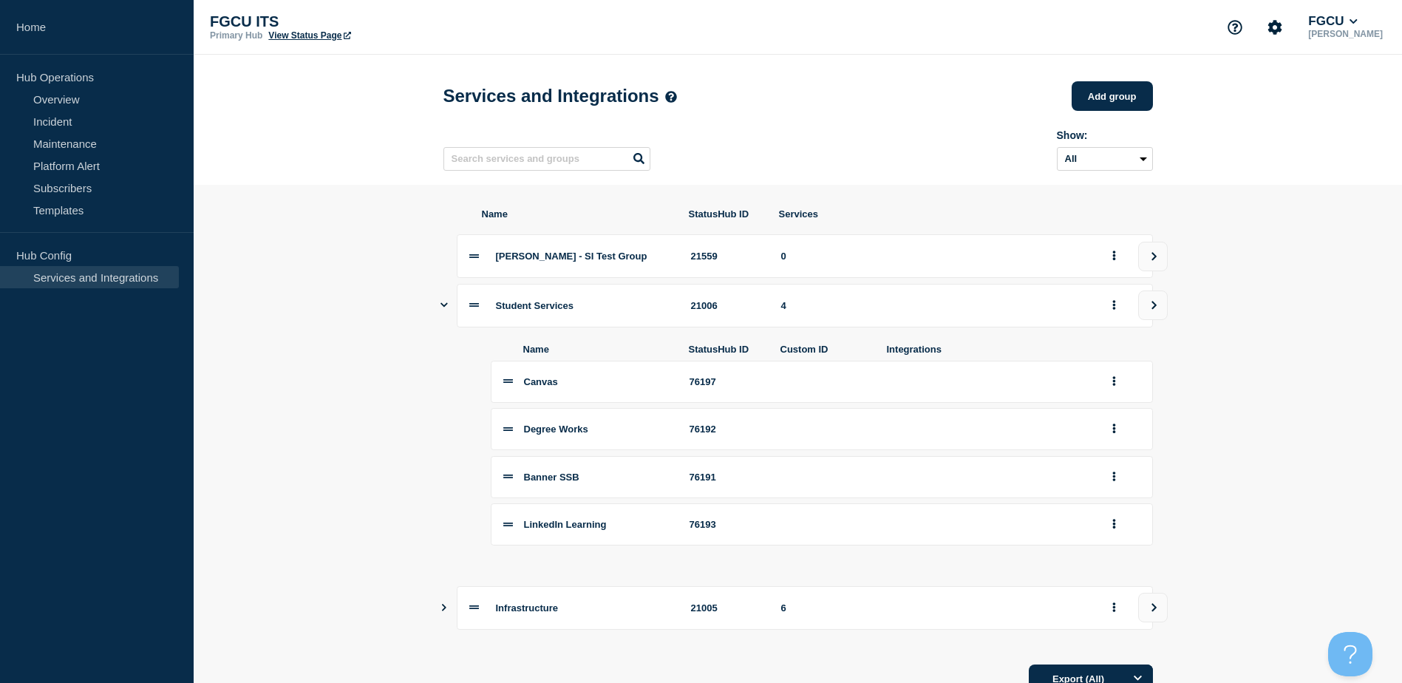
drag, startPoint x: 792, startPoint y: 313, endPoint x: 862, endPoint y: 320, distance: 69.8
click at [792, 311] on div "4" at bounding box center [934, 305] width 306 height 11
click at [1119, 311] on button "group actions" at bounding box center [1114, 305] width 18 height 23
click at [1280, 314] on section "Name StatusHub ID Services Sean - SI Test Group 21559 0 Student Services 21006 …" at bounding box center [798, 451] width 1208 height 533
click at [1115, 260] on icon "group actions" at bounding box center [1114, 255] width 4 height 10
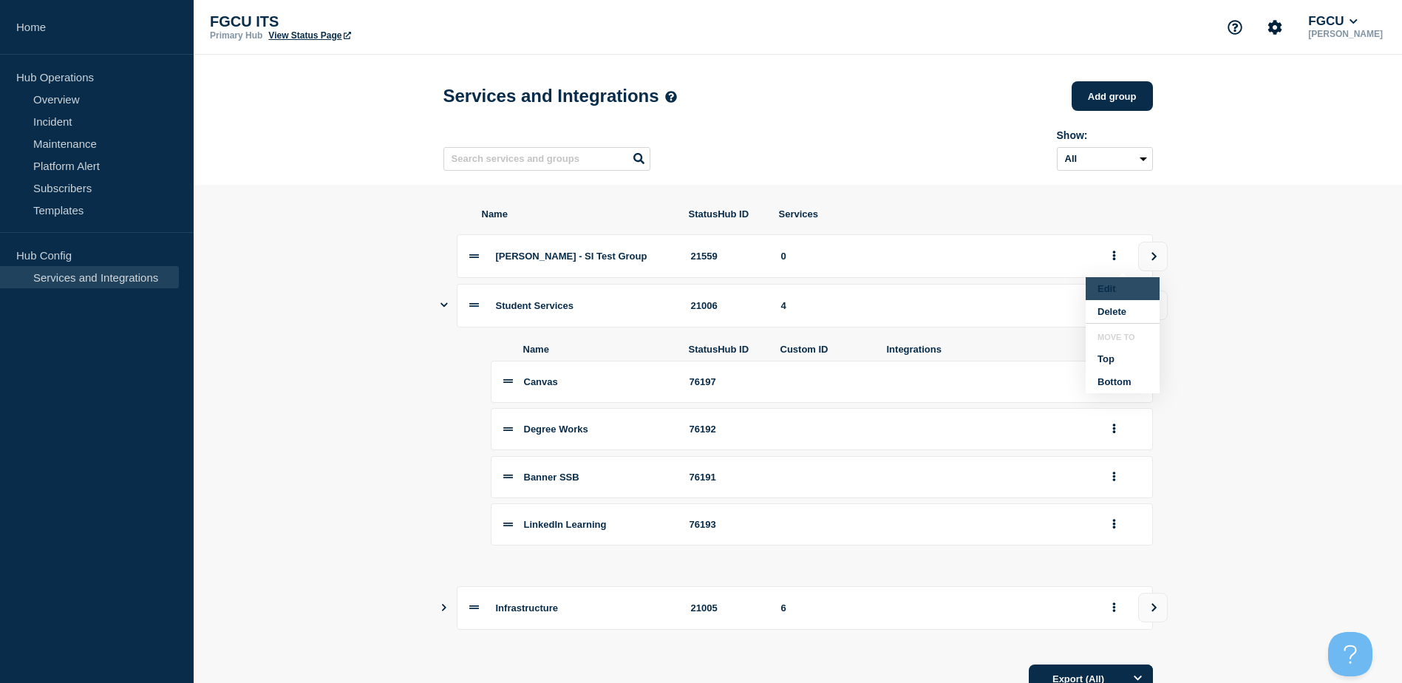
click at [1114, 286] on button "Edit" at bounding box center [1122, 288] width 74 height 23
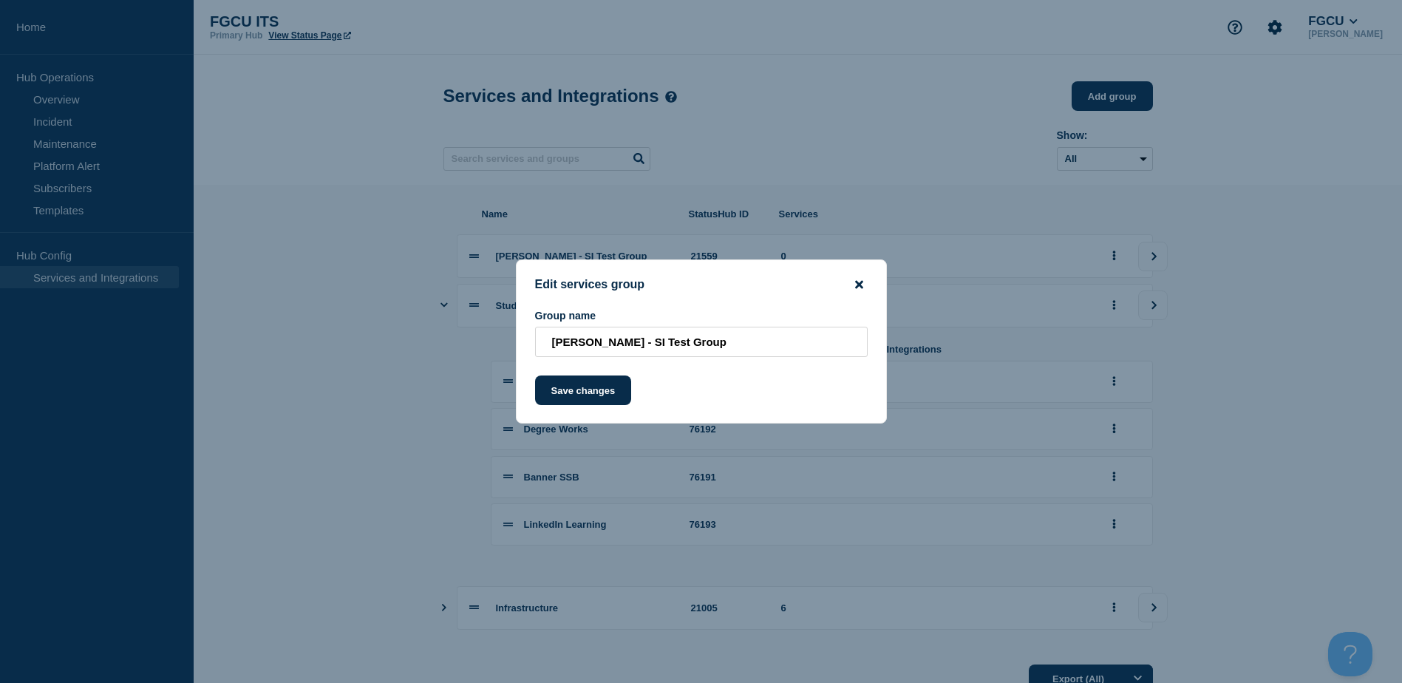
click at [862, 287] on icon "close button" at bounding box center [859, 284] width 8 height 8
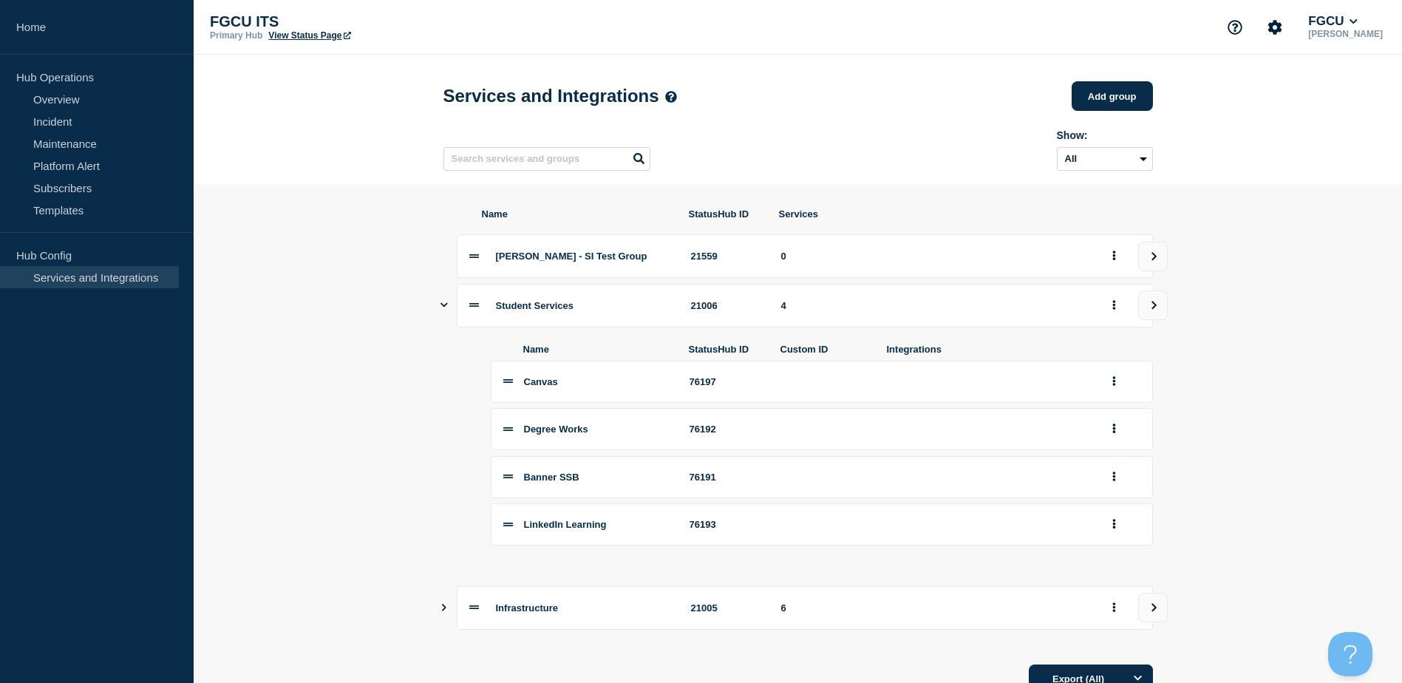
click at [500, 262] on span "Sean - SI Test Group" at bounding box center [571, 255] width 151 height 11
click at [1148, 265] on button "view group" at bounding box center [1153, 257] width 30 height 30
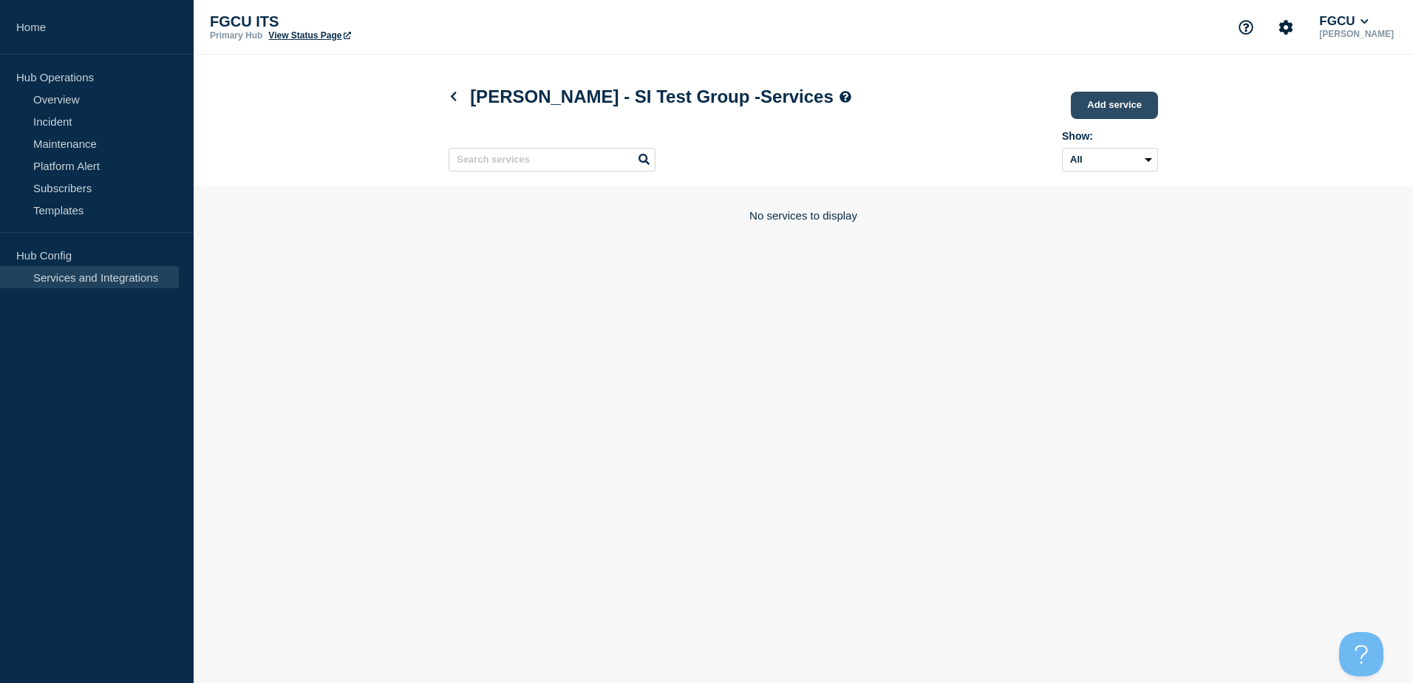
click at [1122, 110] on link "Add service" at bounding box center [1114, 105] width 87 height 27
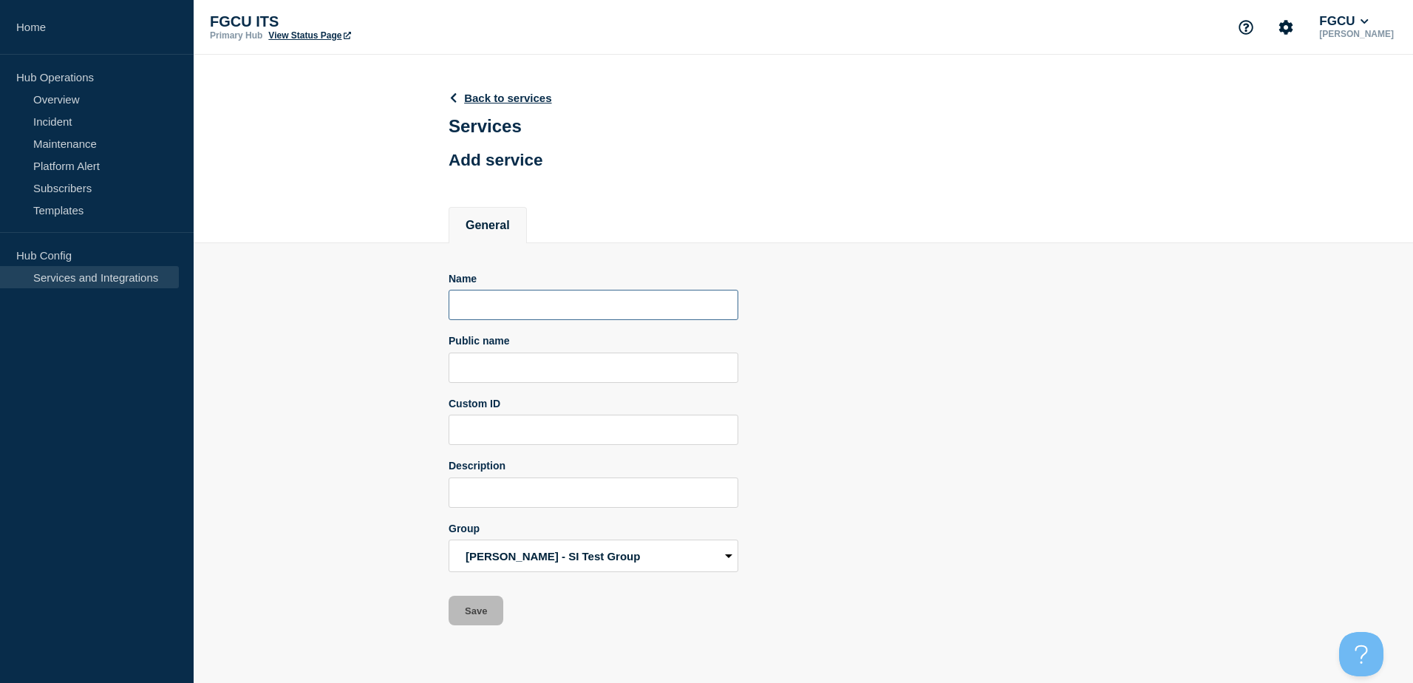
click at [519, 297] on input "Name" at bounding box center [594, 305] width 290 height 30
type input "A"
type input "Applications Manger"
click at [476, 370] on input "Public name" at bounding box center [594, 367] width 290 height 30
drag, startPoint x: 593, startPoint y: 316, endPoint x: 431, endPoint y: 307, distance: 162.8
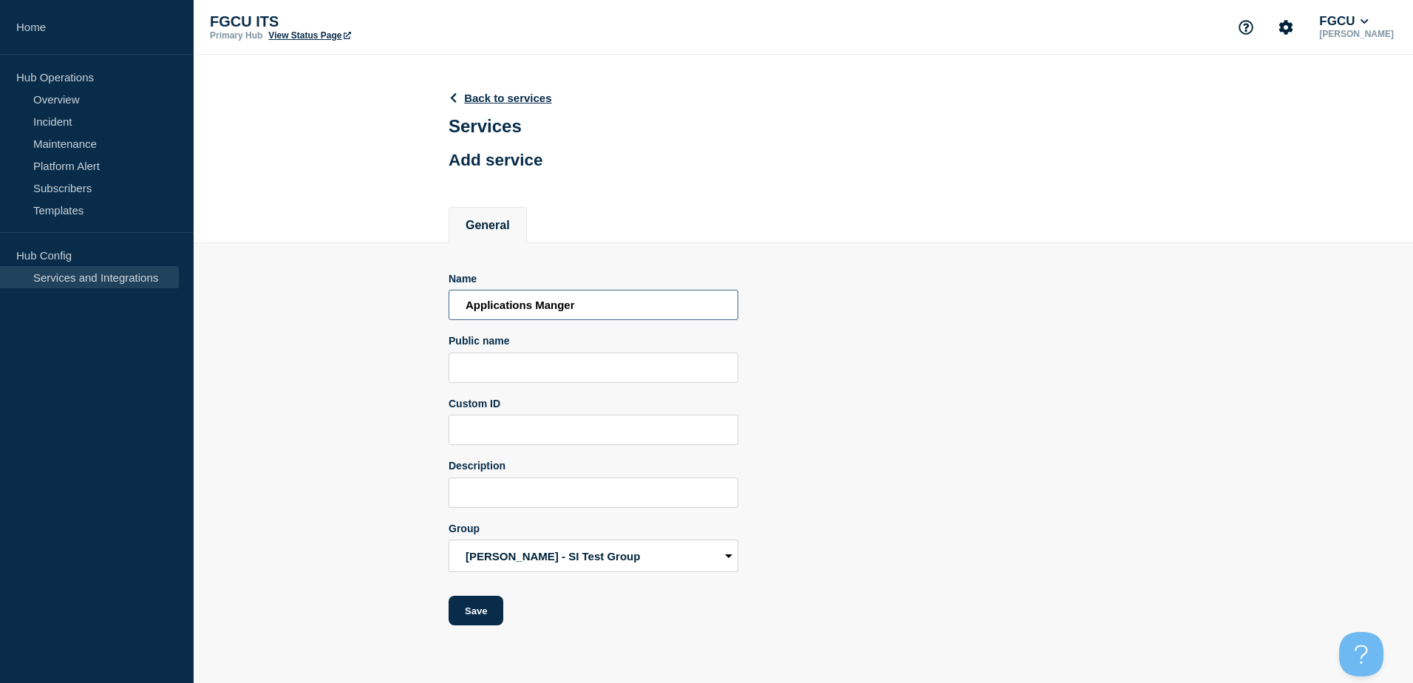
click at [431, 307] on section "Name Applications Manger Public name Custom ID Description Group Sean - SI Test…" at bounding box center [803, 434] width 1219 height 383
click at [531, 372] on input "Public name" at bounding box center [594, 367] width 290 height 30
paste input "Applications Manger"
type input "Applications Manger"
click at [511, 428] on input "Custom ID" at bounding box center [594, 430] width 290 height 30
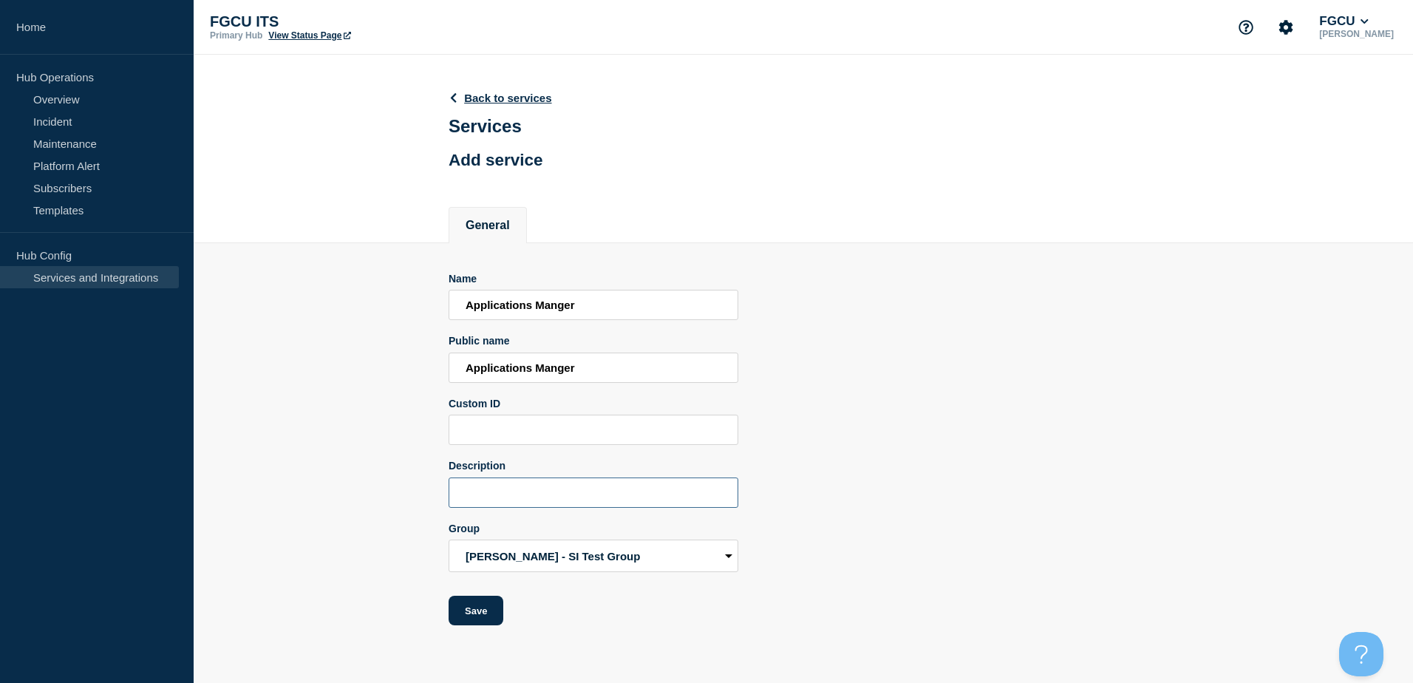
click at [507, 492] on input "Description" at bounding box center [594, 492] width 290 height 30
click at [544, 557] on select "Sean - SI Test Group Student Services Infrastructure" at bounding box center [594, 555] width 290 height 33
click at [409, 508] on section "Name Applications Manger Public name Applications Manger Custom ID Description …" at bounding box center [803, 434] width 1219 height 383
click at [480, 500] on input "Description" at bounding box center [594, 492] width 290 height 30
type input "A"
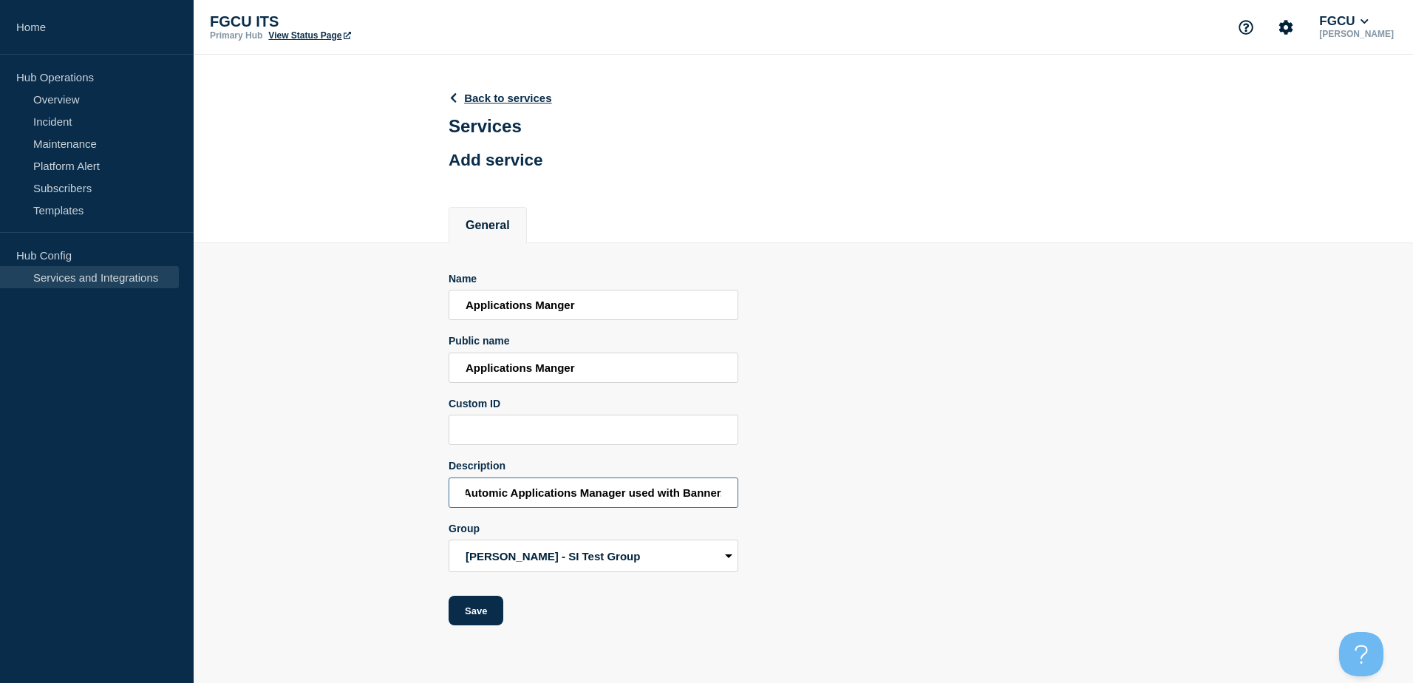
scroll to position [0, 4]
type input "Automic Applications Manager used with Banner."
click at [485, 610] on button "Save" at bounding box center [476, 611] width 55 height 30
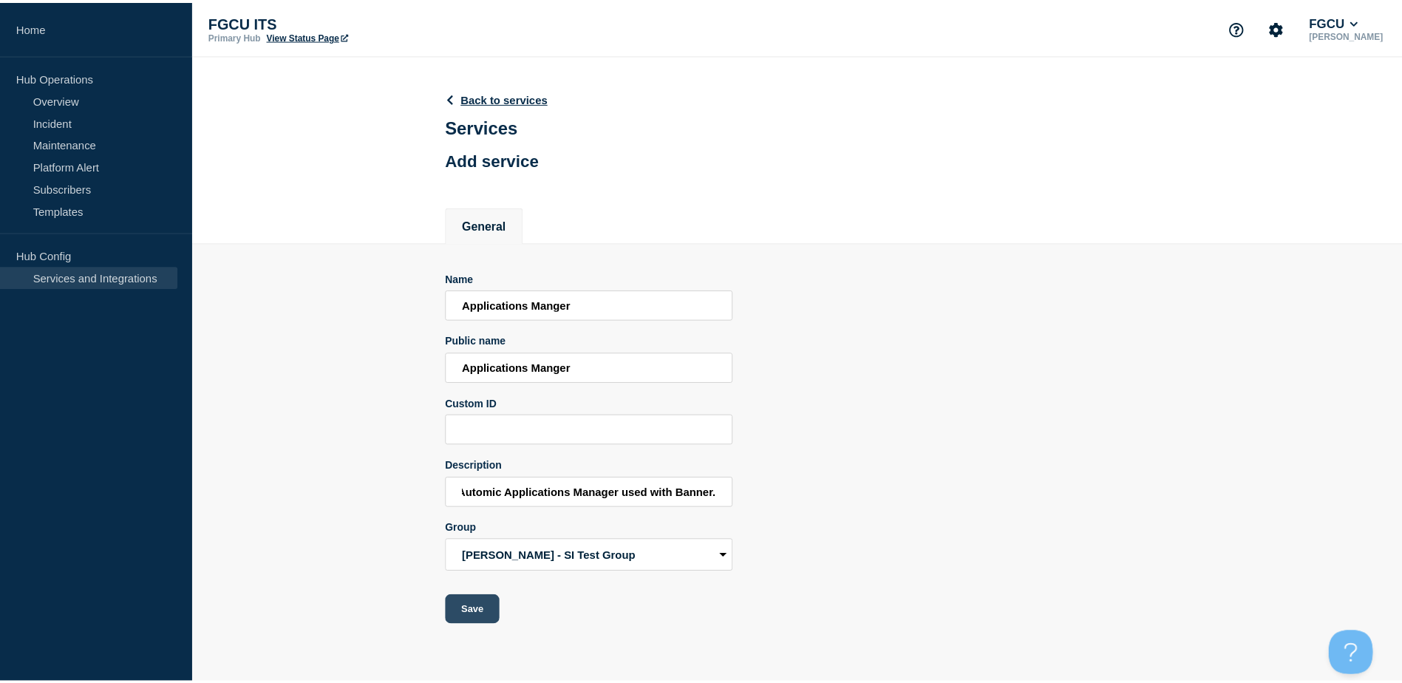
scroll to position [0, 0]
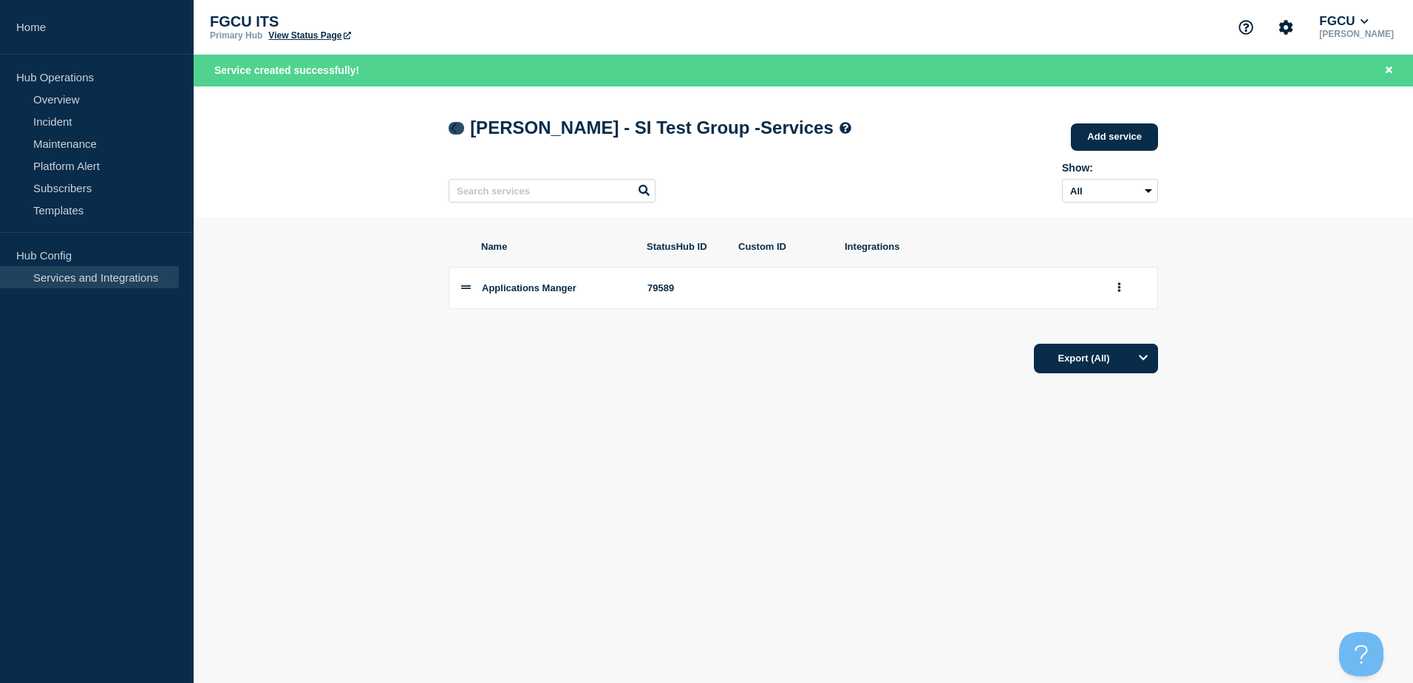
click at [458, 132] on icon at bounding box center [453, 128] width 11 height 10
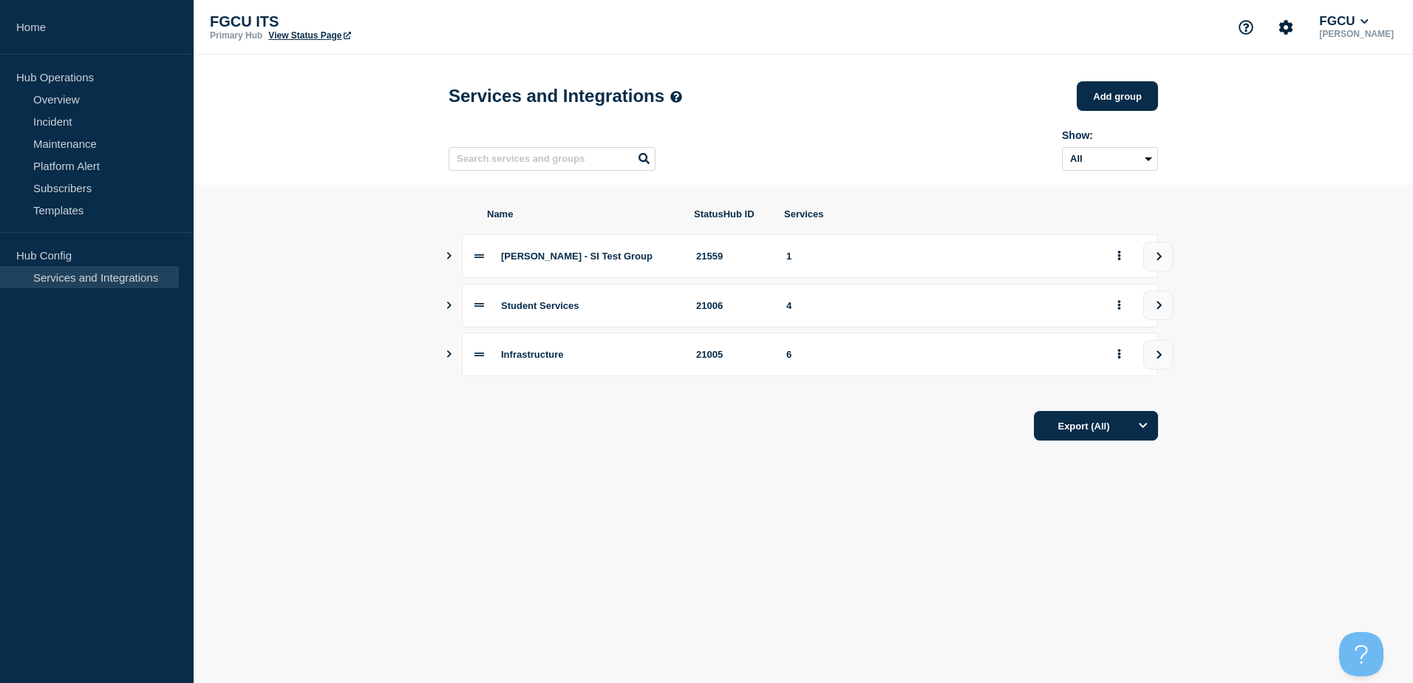
click at [449, 309] on icon "Show services" at bounding box center [449, 304] width 10 height 7
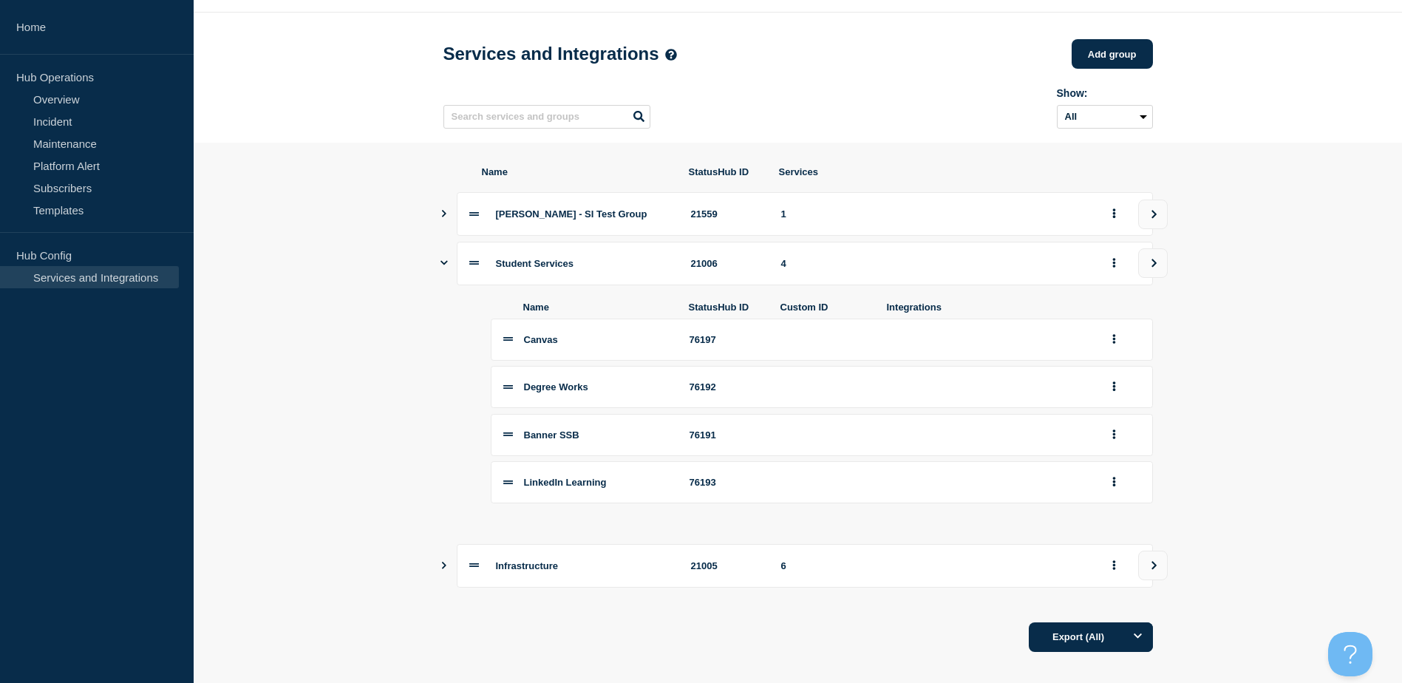
scroll to position [65, 0]
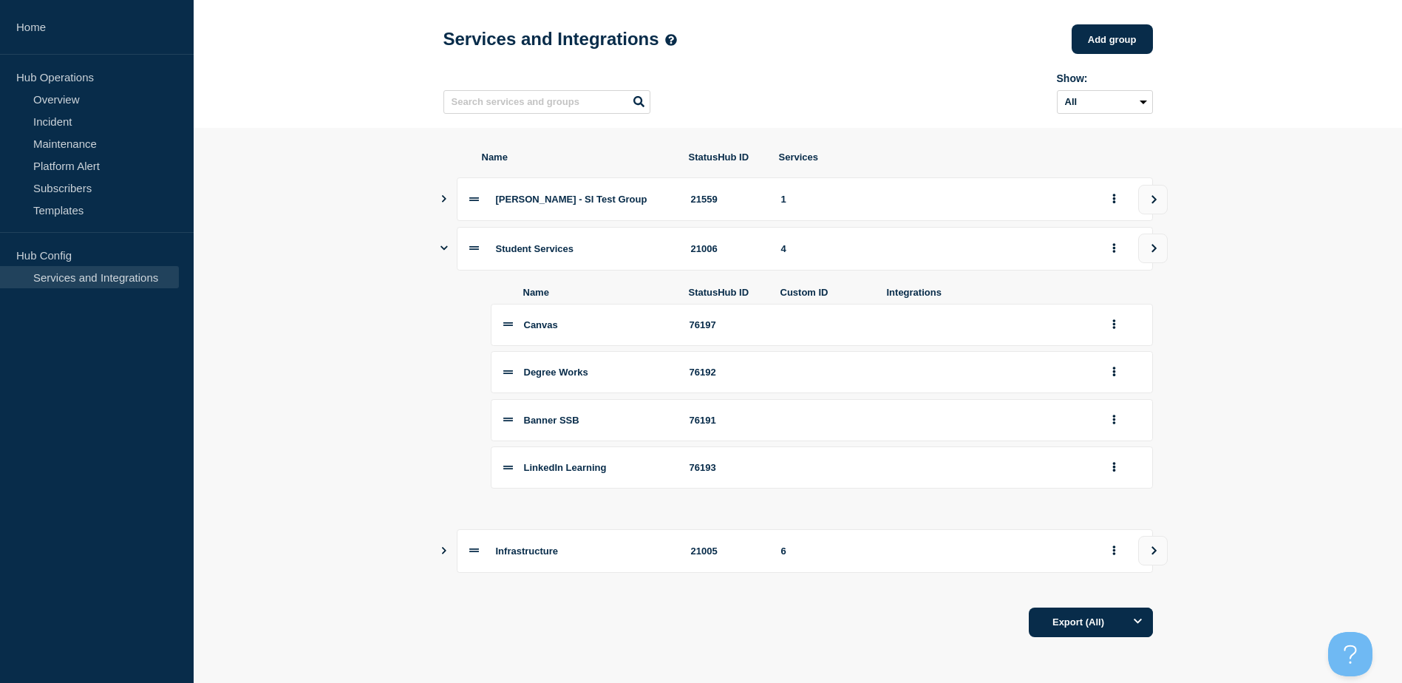
click at [442, 548] on icon "Show services" at bounding box center [444, 550] width 10 height 7
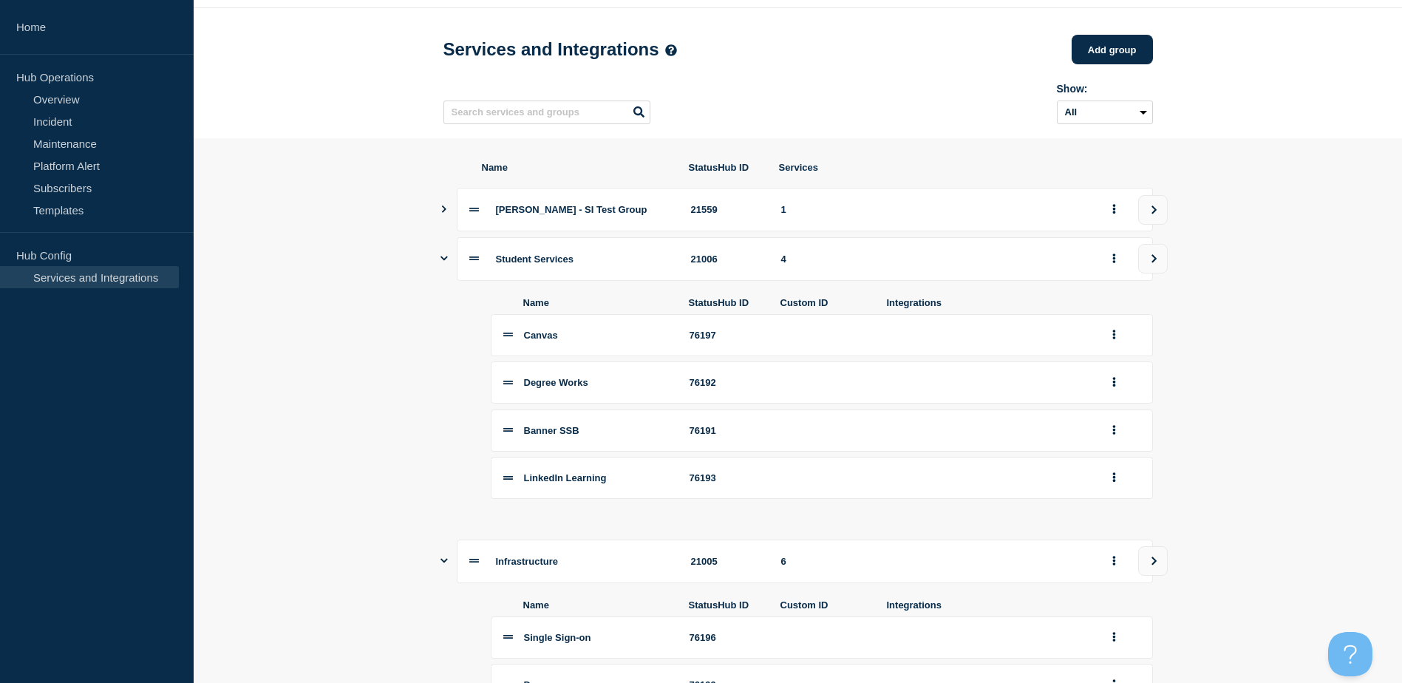
scroll to position [30, 0]
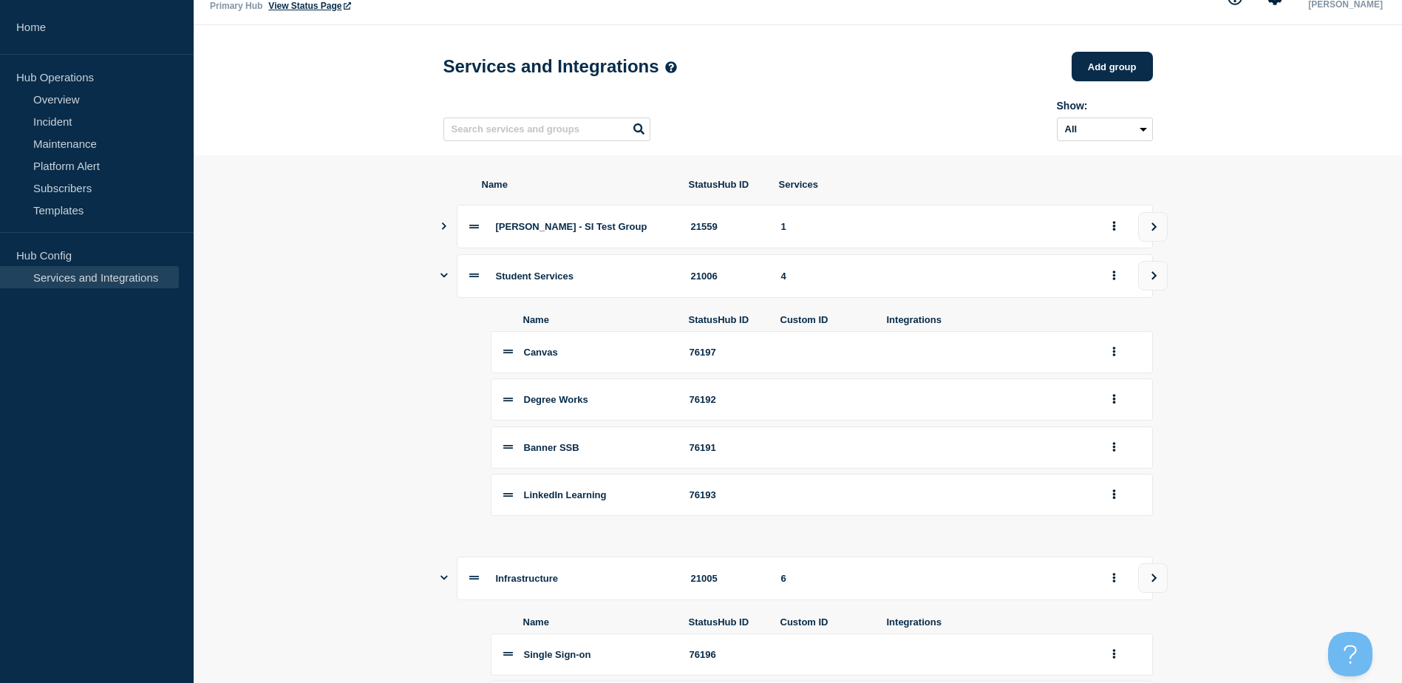
click at [443, 230] on icon "Show services" at bounding box center [444, 225] width 10 height 7
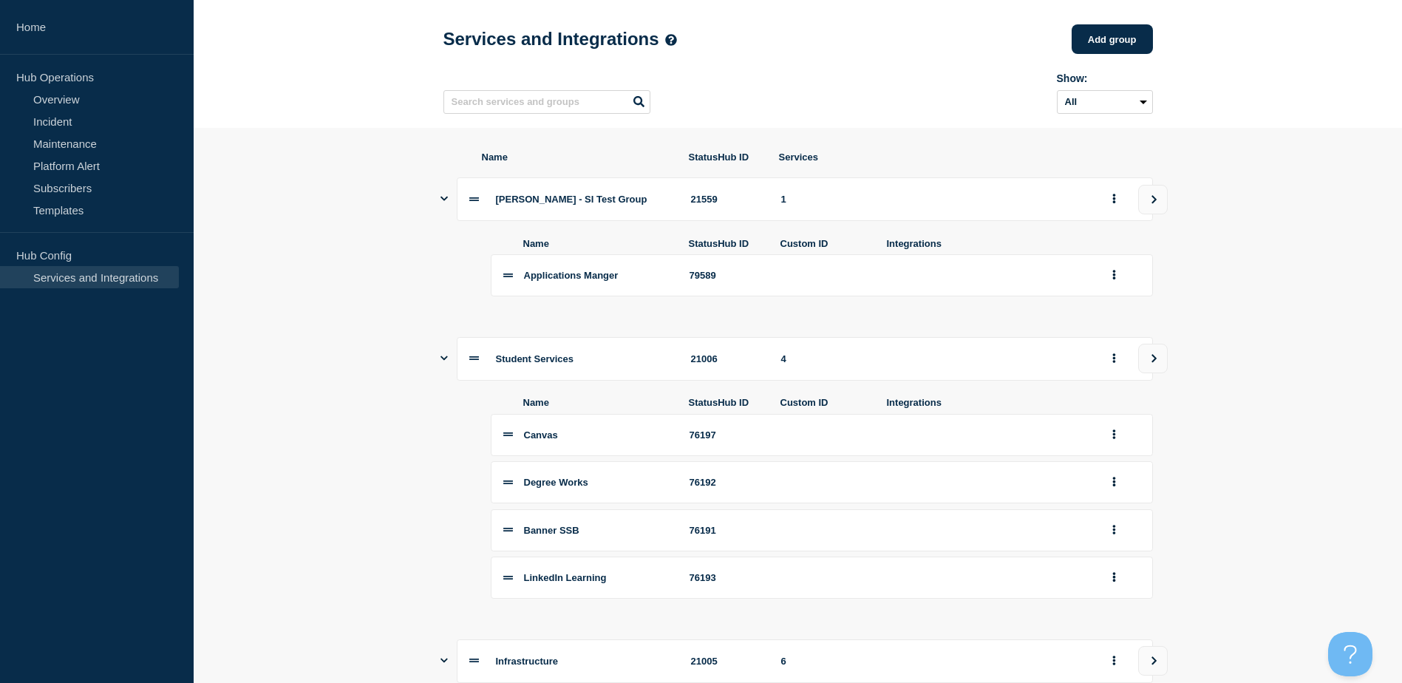
scroll to position [103, 0]
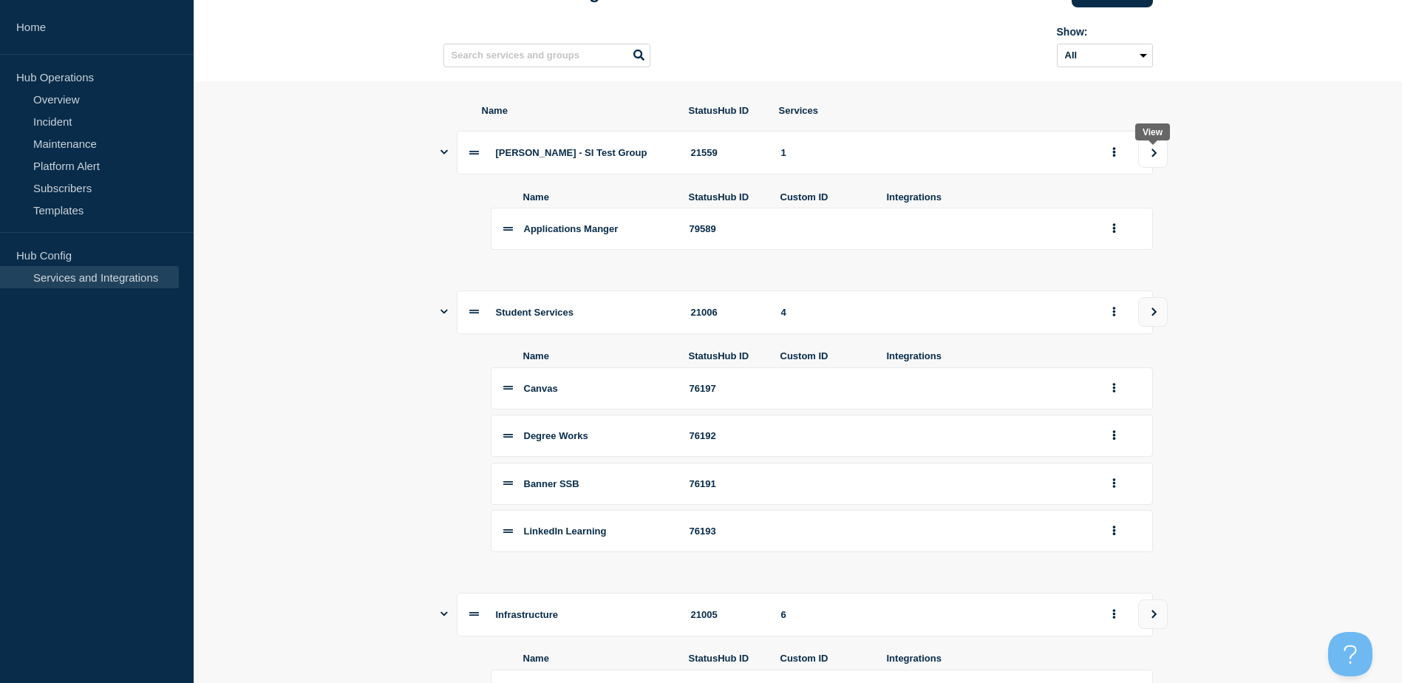
click at [1153, 154] on icon "view group" at bounding box center [1154, 153] width 10 height 9
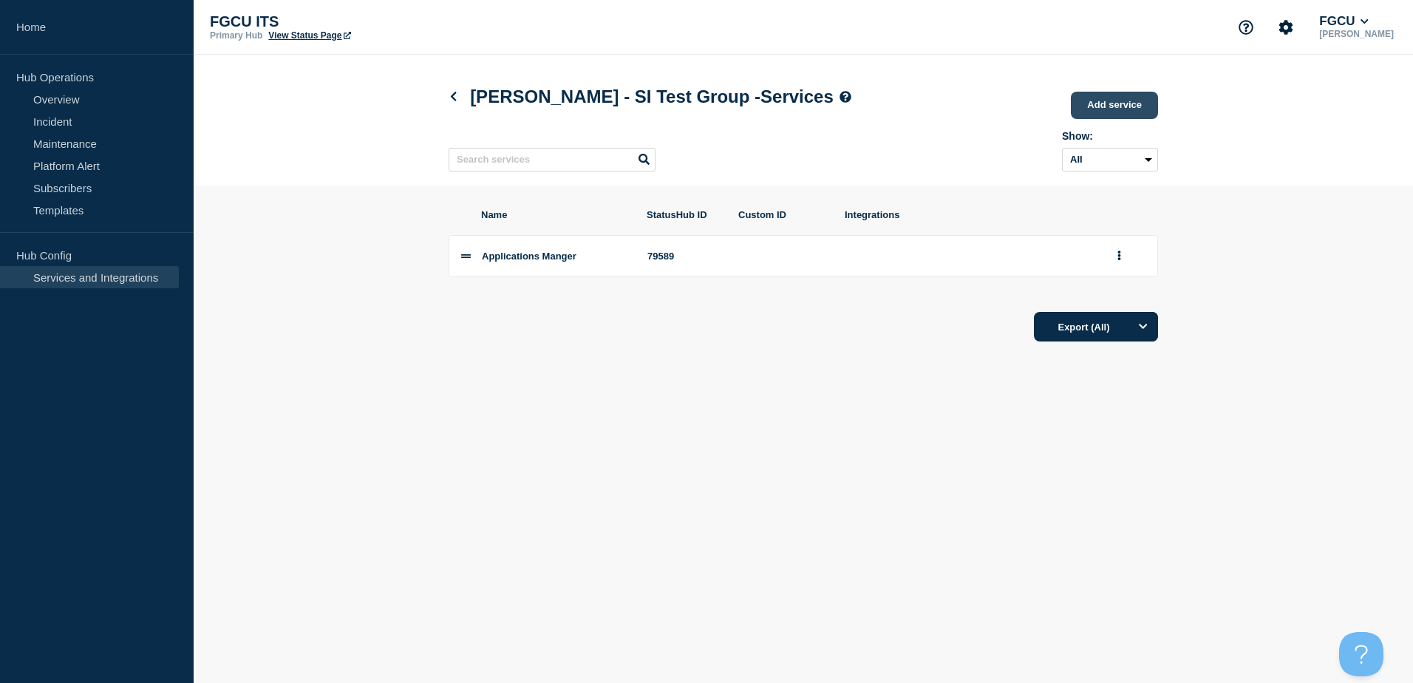
click at [1121, 103] on link "Add service" at bounding box center [1114, 105] width 87 height 27
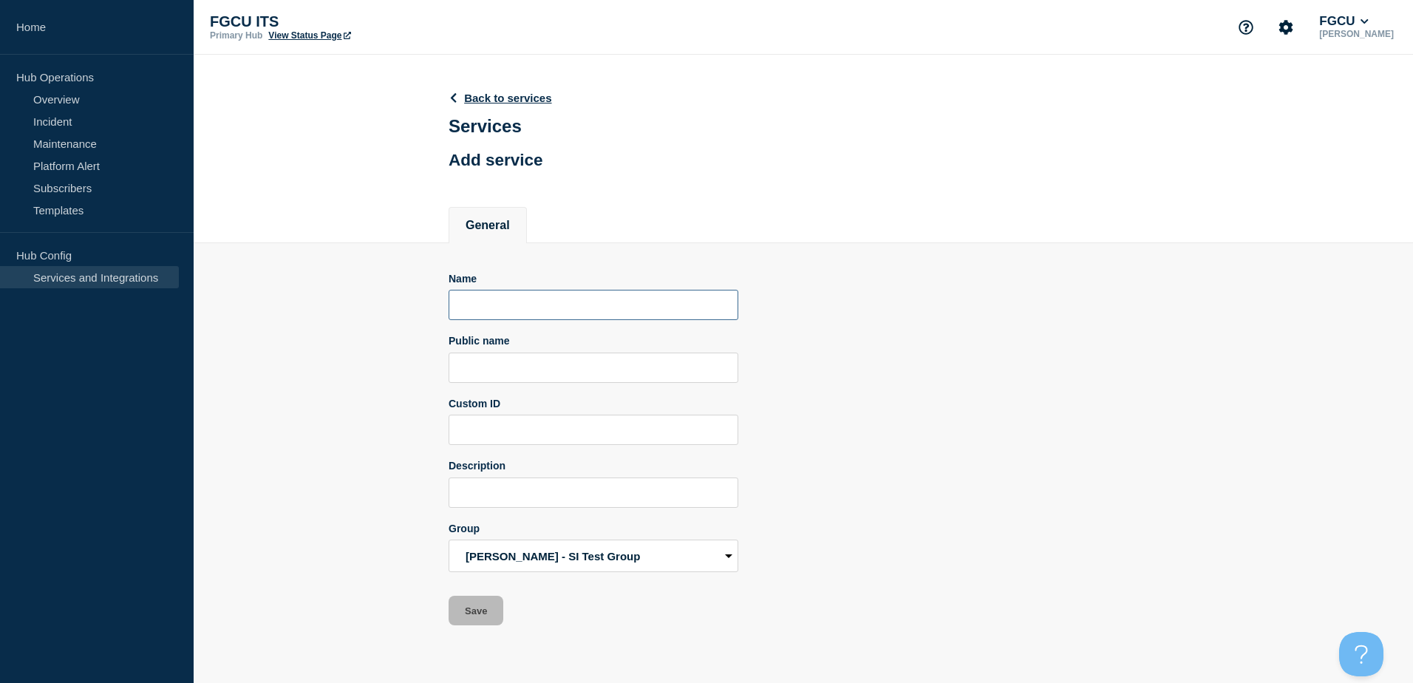
click at [525, 307] on input "Name" at bounding box center [594, 305] width 290 height 30
type input "Banner"
click at [505, 377] on input "Public name" at bounding box center [594, 367] width 290 height 30
type input "Banner"
click at [545, 313] on input "Banner" at bounding box center [594, 305] width 290 height 30
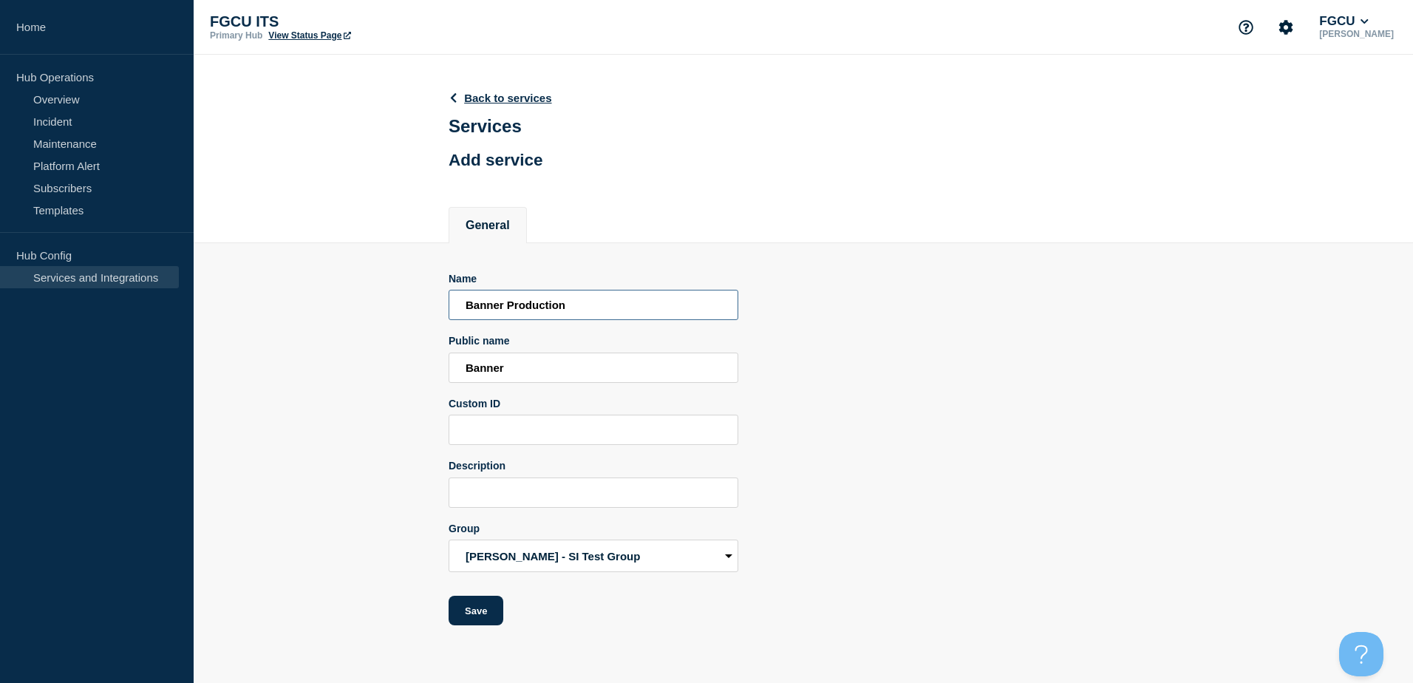
type input "Banner Production"
click at [519, 367] on input "Banner" at bounding box center [594, 367] width 290 height 30
click at [536, 374] on input "Banner" at bounding box center [594, 367] width 290 height 30
type input "Banner Prod (FGPO)"
click at [558, 486] on input "Description" at bounding box center [594, 492] width 290 height 30
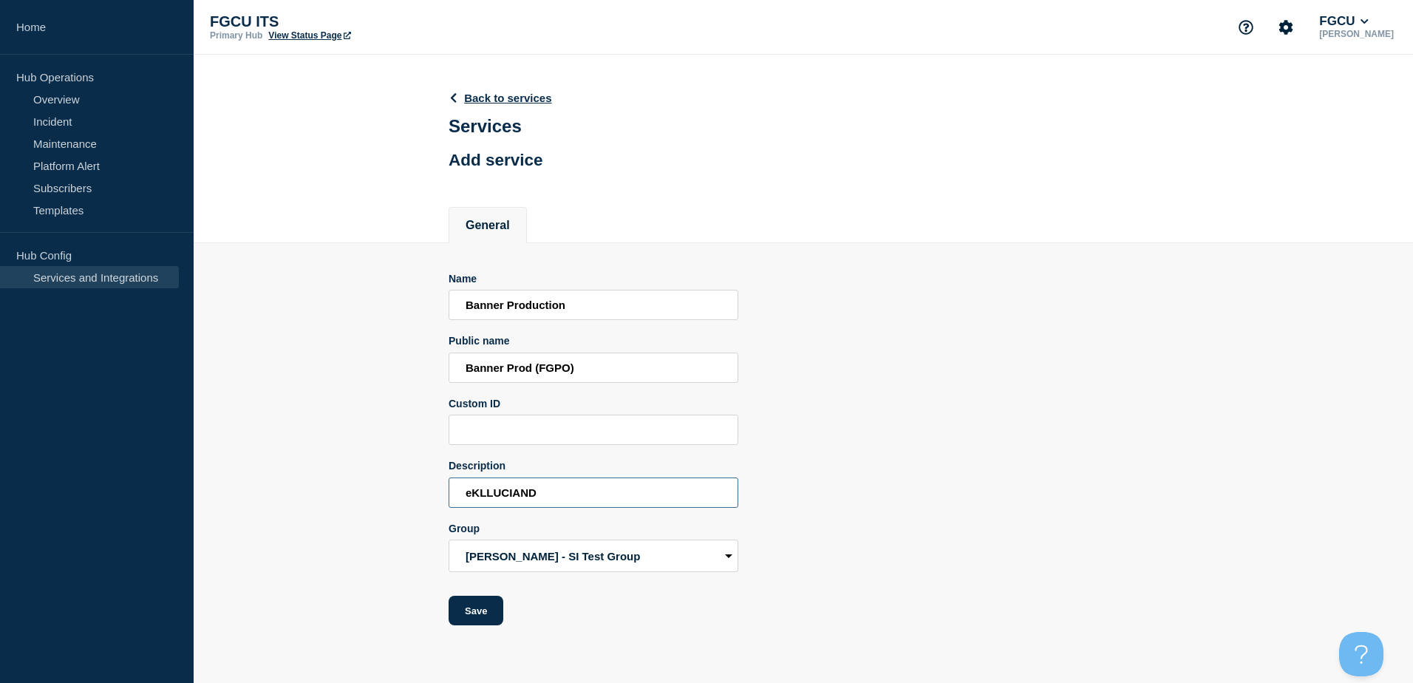
type input "eKLLUCIAND"
click at [586, 310] on input "Banner Production" at bounding box center [594, 305] width 290 height 30
drag, startPoint x: 583, startPoint y: 370, endPoint x: 535, endPoint y: 380, distance: 49.0
click at [535, 380] on input "Banner Prod (FGPO)" at bounding box center [594, 367] width 290 height 30
click at [593, 312] on input "Banner Production" at bounding box center [594, 305] width 290 height 30
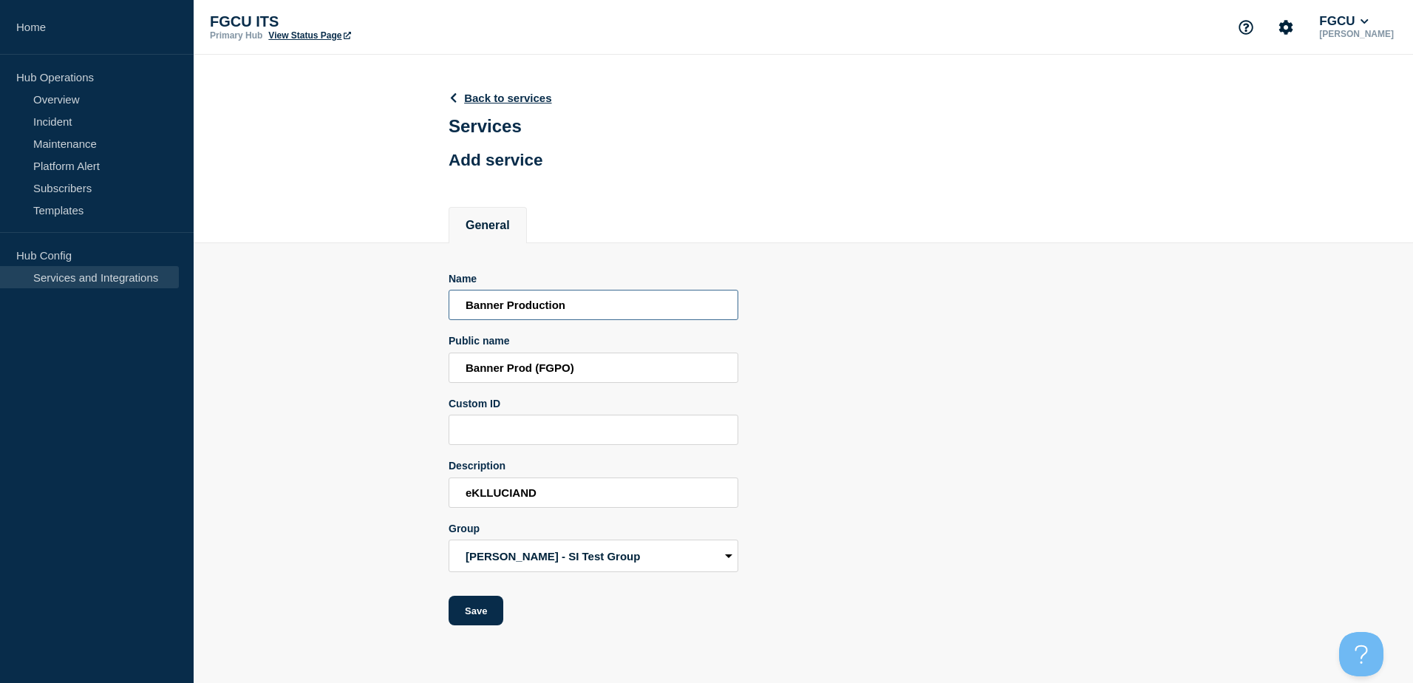
paste input "(FGPO)"
type input "Banner Production (FGPO)"
drag, startPoint x: 553, startPoint y: 500, endPoint x: 403, endPoint y: 502, distance: 150.0
click at [403, 502] on section "Name Banner Production (FGPO) Public name Banner Prod (FGPO) Custom ID Descript…" at bounding box center [803, 434] width 1219 height 383
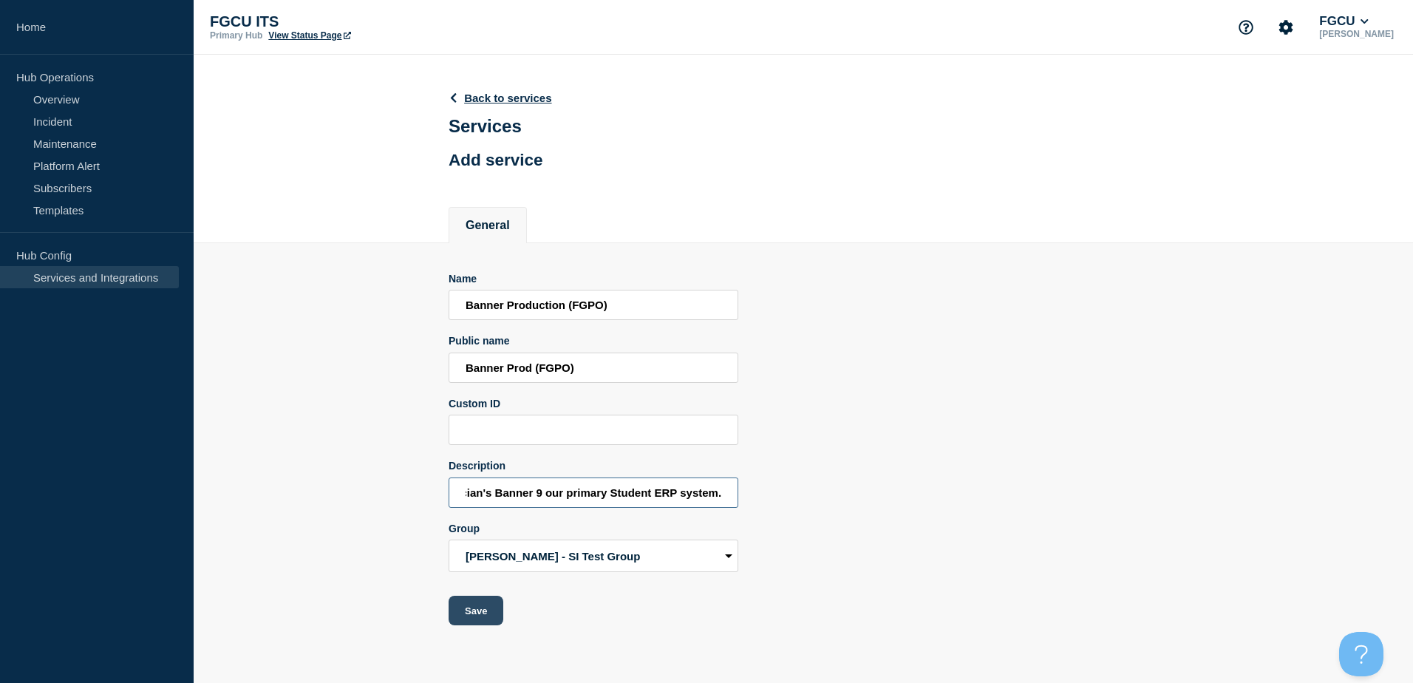
type input "Ellucian's Banner 9 our primary Student ERP system."
click at [488, 613] on button "Save" at bounding box center [476, 611] width 55 height 30
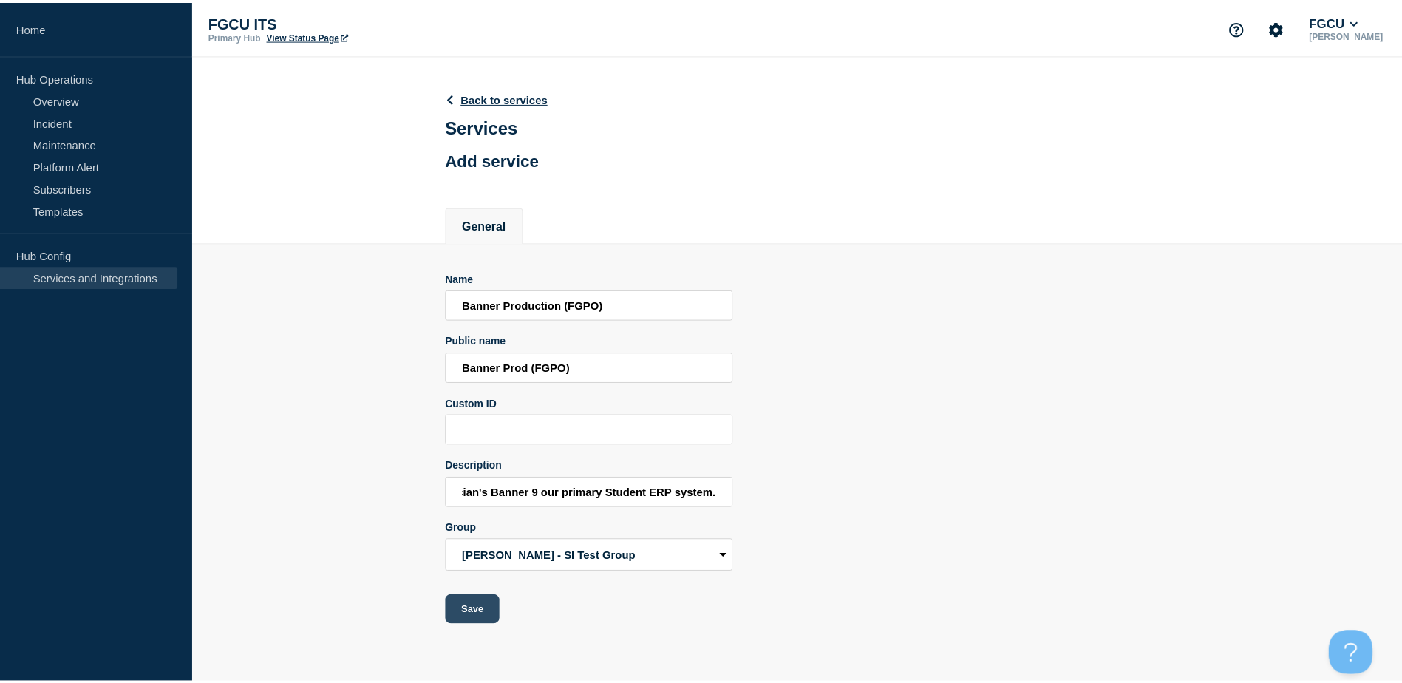
scroll to position [0, 0]
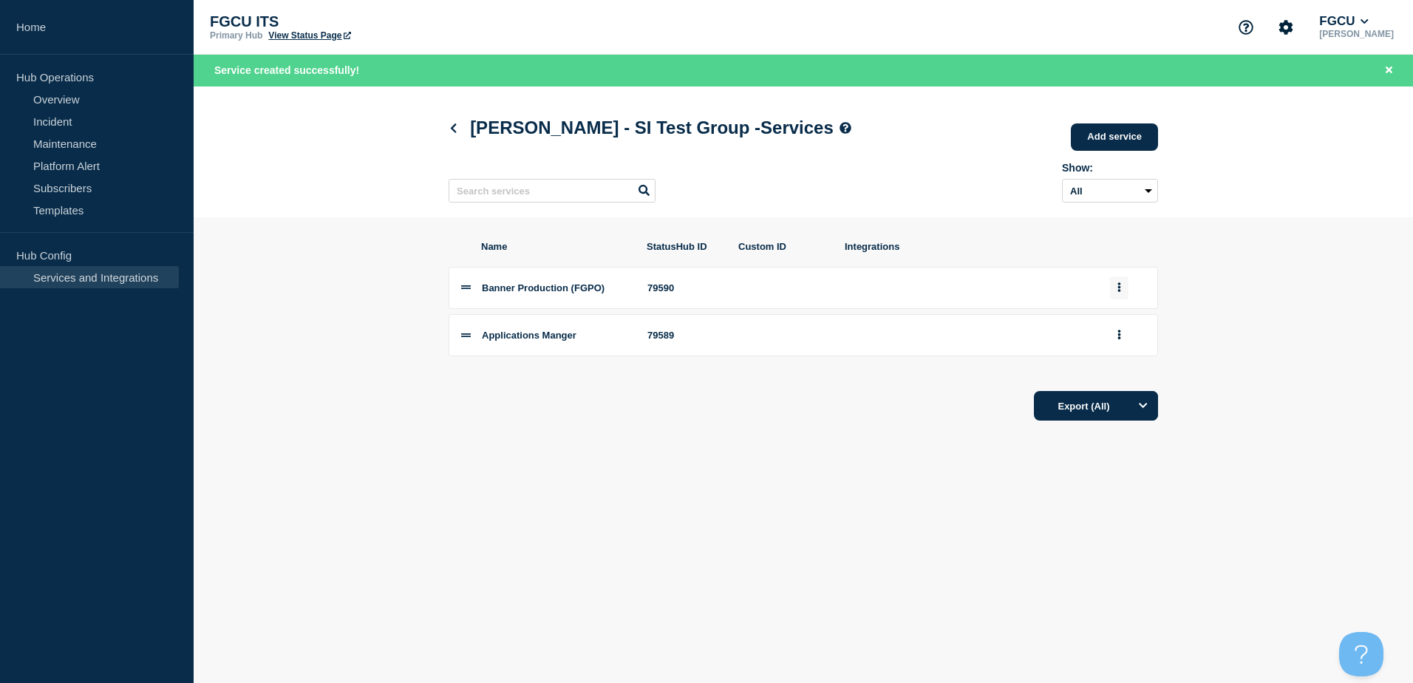
click at [1121, 292] on button "group actions" at bounding box center [1119, 287] width 18 height 23
click at [820, 445] on div "Name StatusHub ID Custom ID Integrations Banner Production (FGPO) 79590 Edit De…" at bounding box center [803, 331] width 709 height 228
click at [1116, 140] on link "Add service" at bounding box center [1114, 136] width 87 height 27
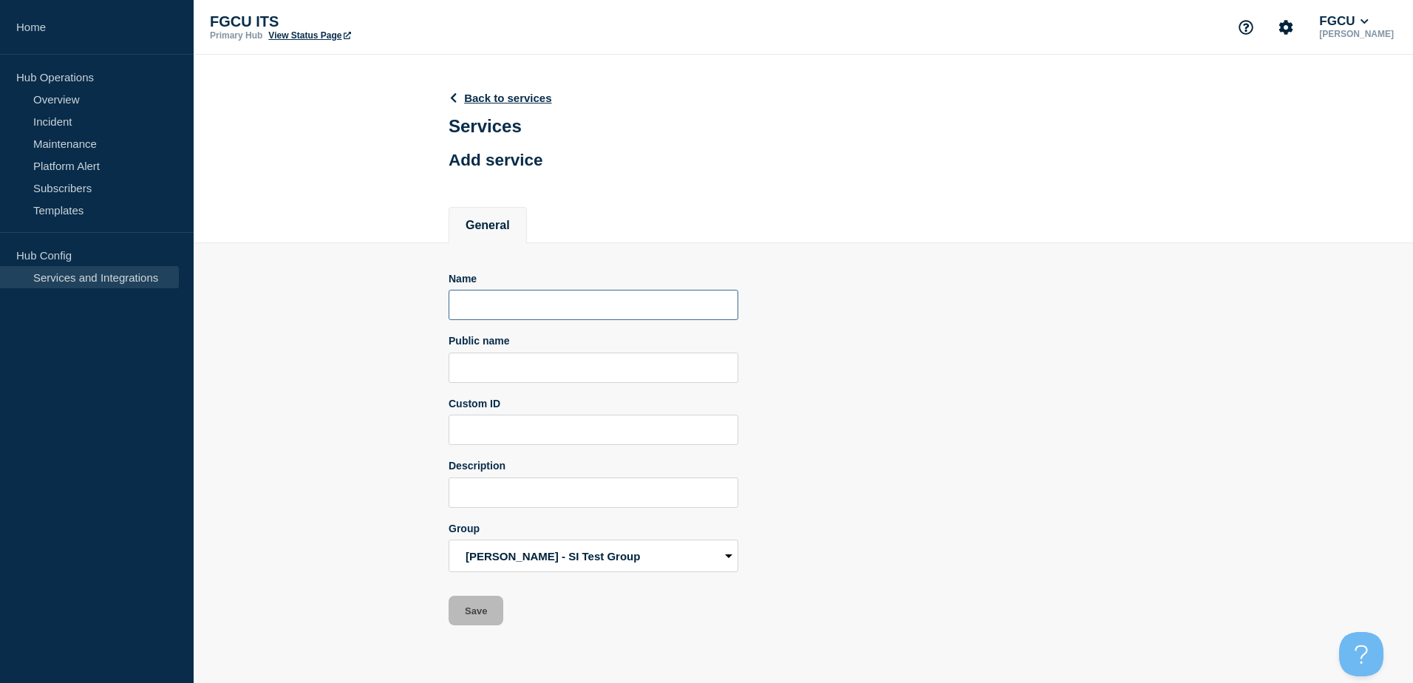
click at [514, 308] on input "Name" at bounding box center [594, 305] width 290 height 30
type input "Banner Test (FGPP)"
click at [553, 372] on input "Public name" at bounding box center [594, 367] width 290 height 30
drag, startPoint x: 579, startPoint y: 311, endPoint x: 266, endPoint y: 321, distance: 313.5
click at [266, 321] on section "Name Banner Test (FGPP) Public name Custom ID Description Group Sean - SI Test …" at bounding box center [803, 434] width 1219 height 383
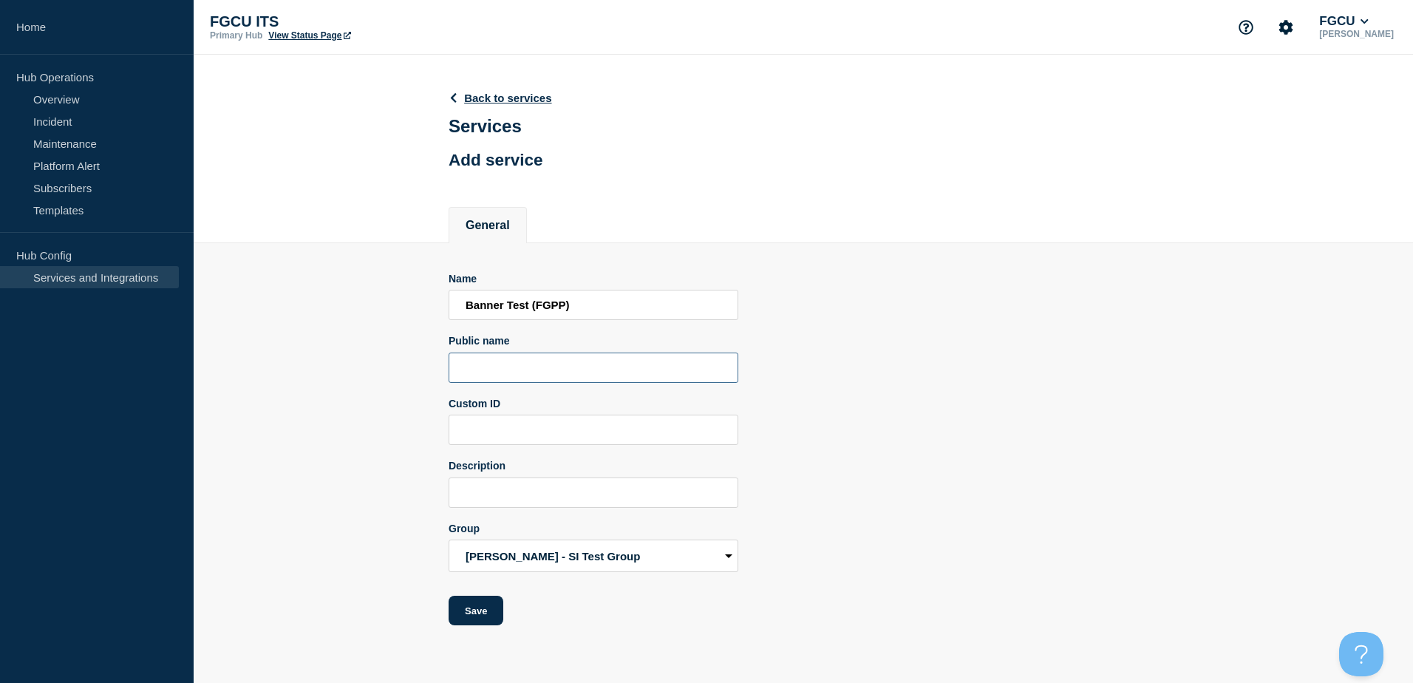
click at [543, 375] on input "Public name" at bounding box center [594, 367] width 290 height 30
paste input "Banner Test (FGPP)"
type input "Banner Test (FGPP)"
click at [521, 496] on input "Description" at bounding box center [594, 492] width 290 height 30
click at [494, 618] on button "Save" at bounding box center [476, 611] width 55 height 30
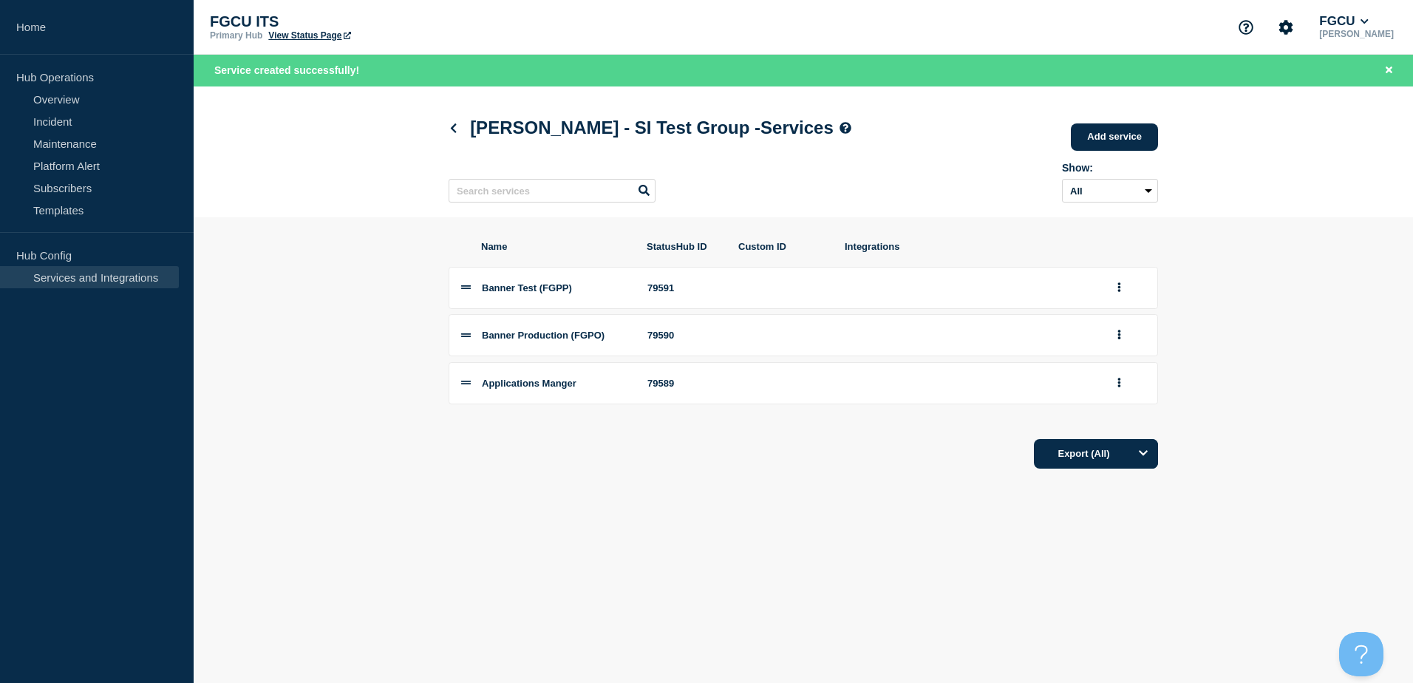
drag, startPoint x: 769, startPoint y: 491, endPoint x: 594, endPoint y: 376, distance: 209.2
click at [768, 491] on div "Name StatusHub ID Custom ID Integrations Banner Test (FGPP) 79591 Banner Produc…" at bounding box center [803, 354] width 709 height 275
click at [1097, 139] on link "Add service" at bounding box center [1114, 136] width 87 height 27
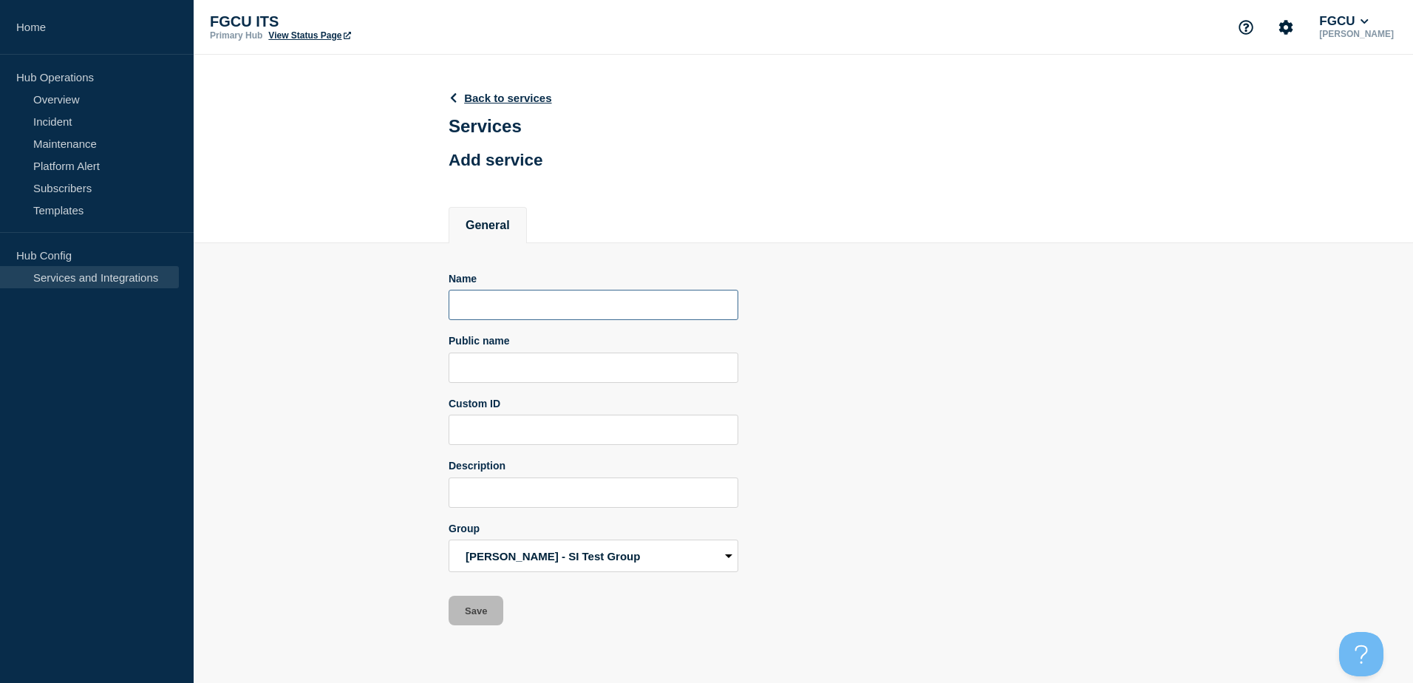
click at [543, 312] on input "Name" at bounding box center [594, 305] width 290 height 30
drag, startPoint x: 522, startPoint y: 313, endPoint x: 335, endPoint y: 295, distance: 188.6
click at [335, 295] on section "Name Workday Public name Custom ID Description Group Sean - SI Test Group Stude…" at bounding box center [803, 434] width 1219 height 383
type input "Workday"
click at [482, 357] on input "Public name" at bounding box center [594, 367] width 290 height 30
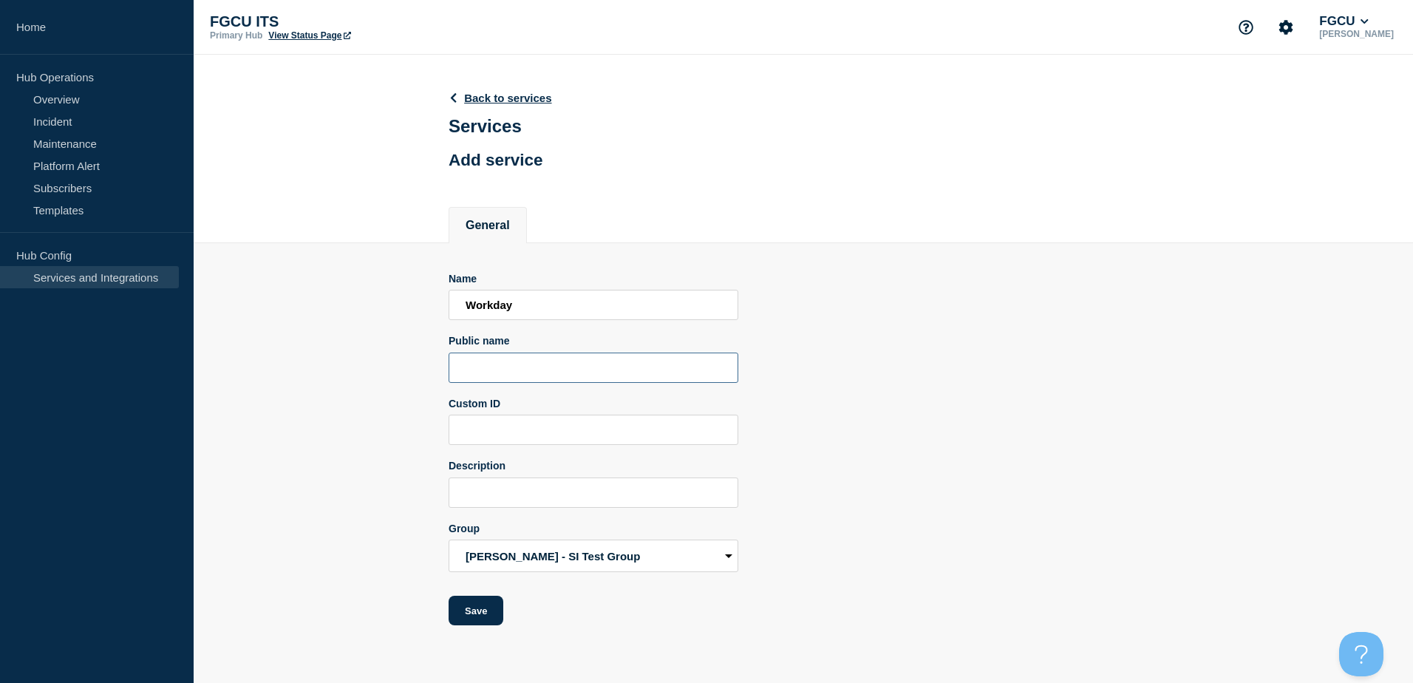
paste input "Workday"
type input "Workday"
click at [503, 487] on input "Description" at bounding box center [594, 492] width 290 height 30
paste input "Workday"
type input "Workday is our primary ERP system."
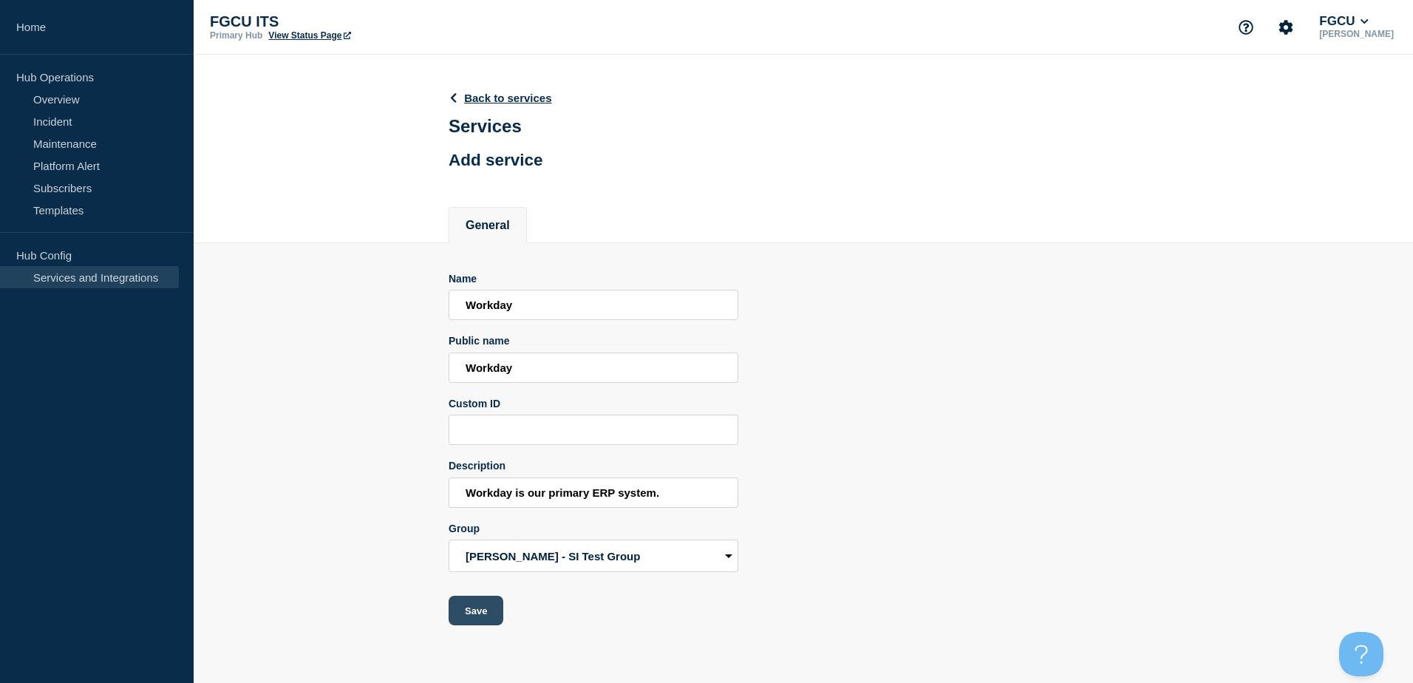
click at [474, 607] on button "Save" at bounding box center [476, 611] width 55 height 30
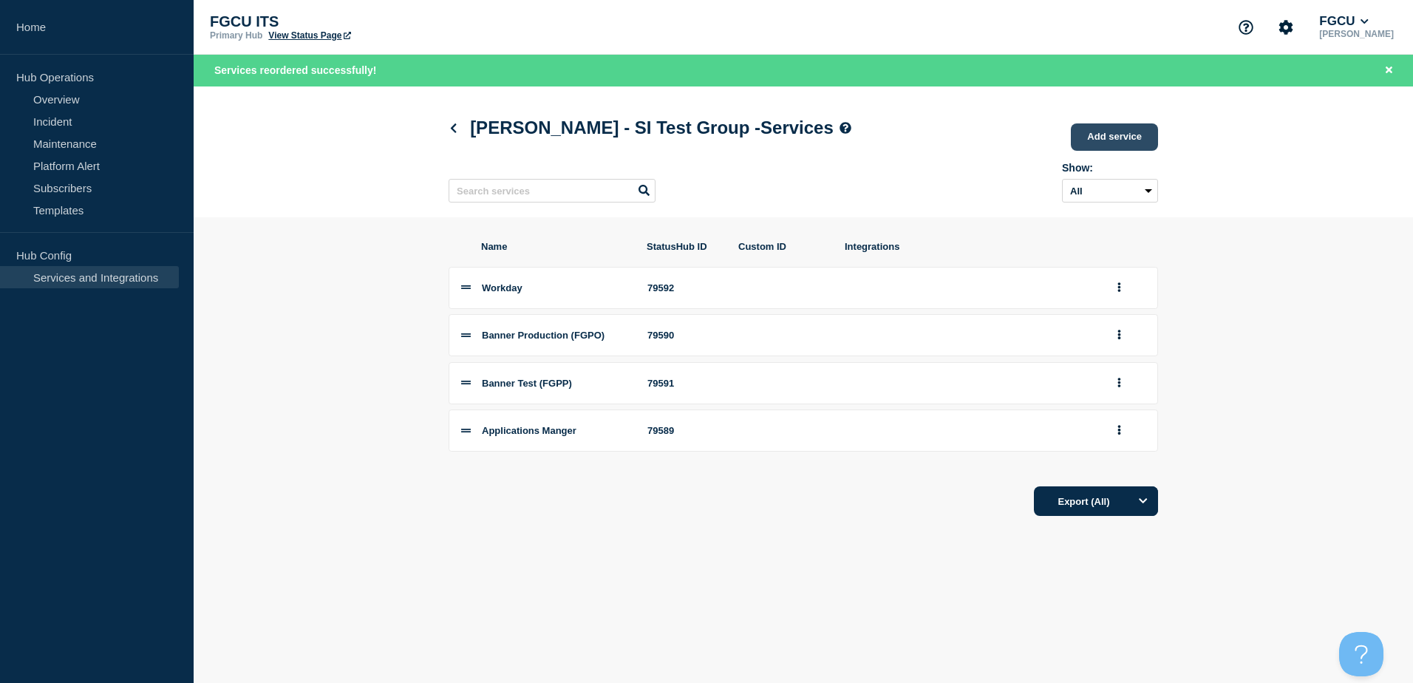
click at [1120, 140] on link "Add service" at bounding box center [1114, 136] width 87 height 27
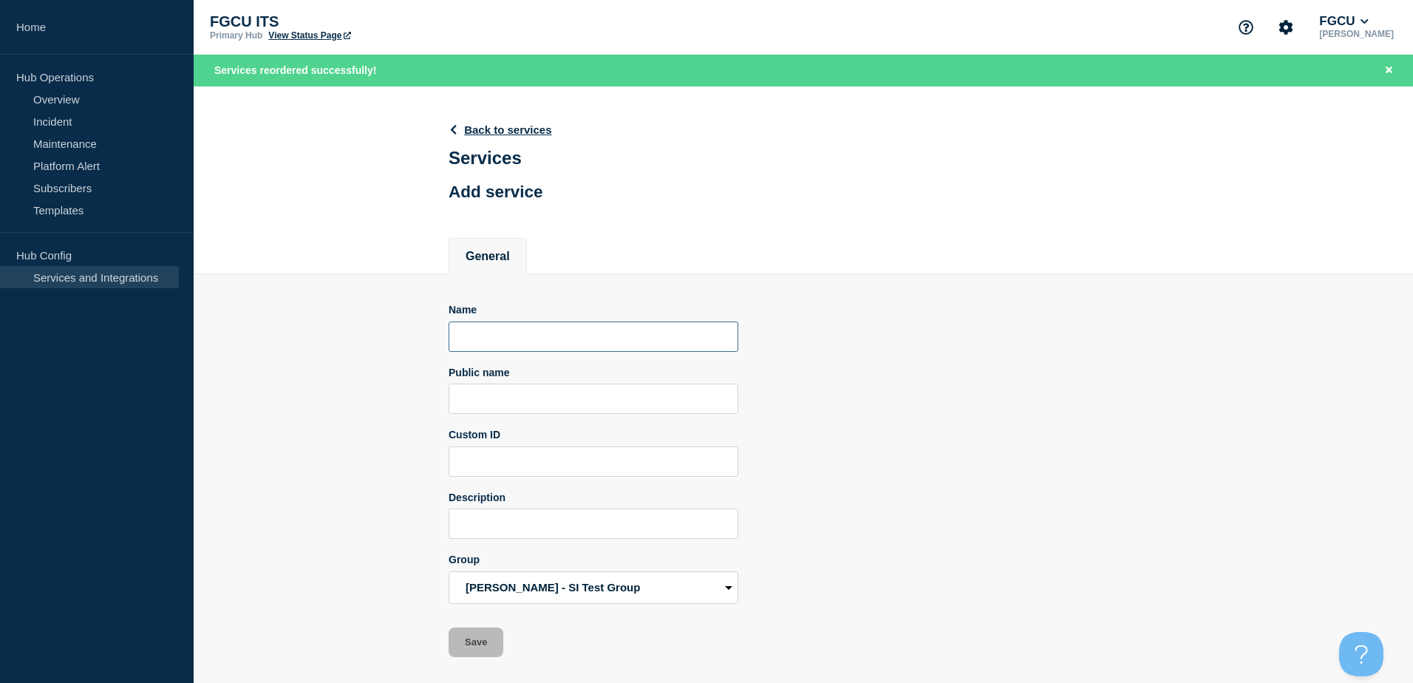
click at [526, 340] on input "Name" at bounding box center [594, 336] width 290 height 30
drag, startPoint x: 593, startPoint y: 344, endPoint x: 410, endPoint y: 344, distance: 183.3
click at [410, 344] on section "Name Banner Test (FGTR) Public name Custom ID Description Group Sean - SI Test …" at bounding box center [803, 465] width 1219 height 383
type input "Banner Test (FGTR)"
click at [490, 413] on input "Public name" at bounding box center [594, 398] width 290 height 30
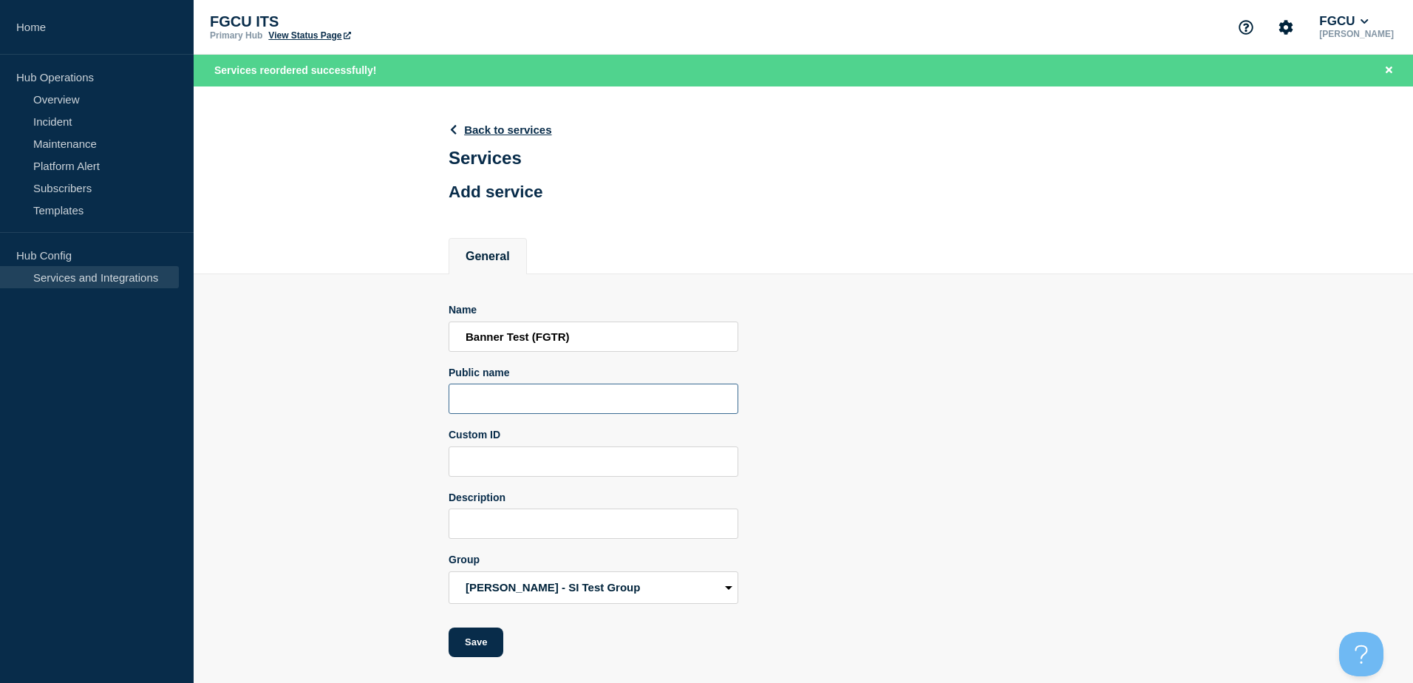
paste input "Banner Test (FGTR)"
type input "Banner Test (FGTR)"
click at [520, 457] on input "Custom ID" at bounding box center [594, 461] width 290 height 30
click at [538, 524] on input "Description" at bounding box center [594, 523] width 290 height 30
click at [485, 638] on button "Save" at bounding box center [476, 642] width 55 height 30
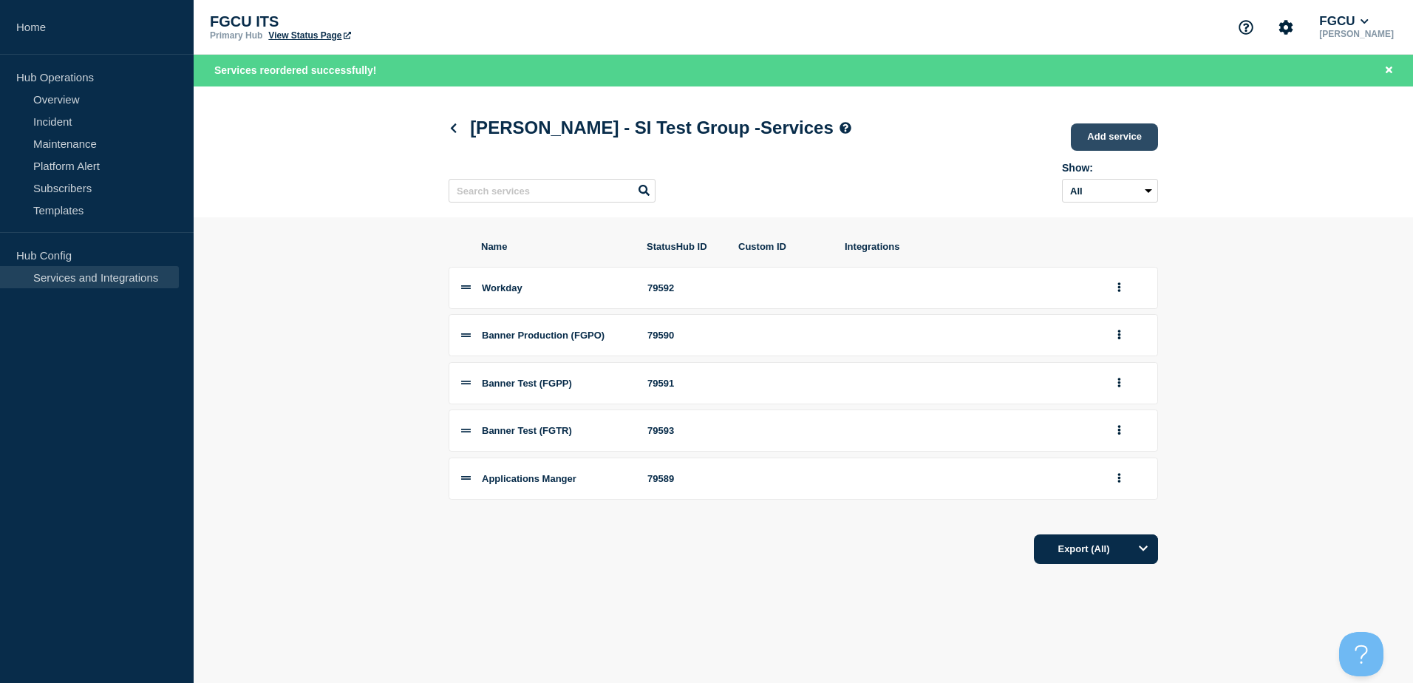
click at [1102, 137] on link "Add service" at bounding box center [1114, 136] width 87 height 27
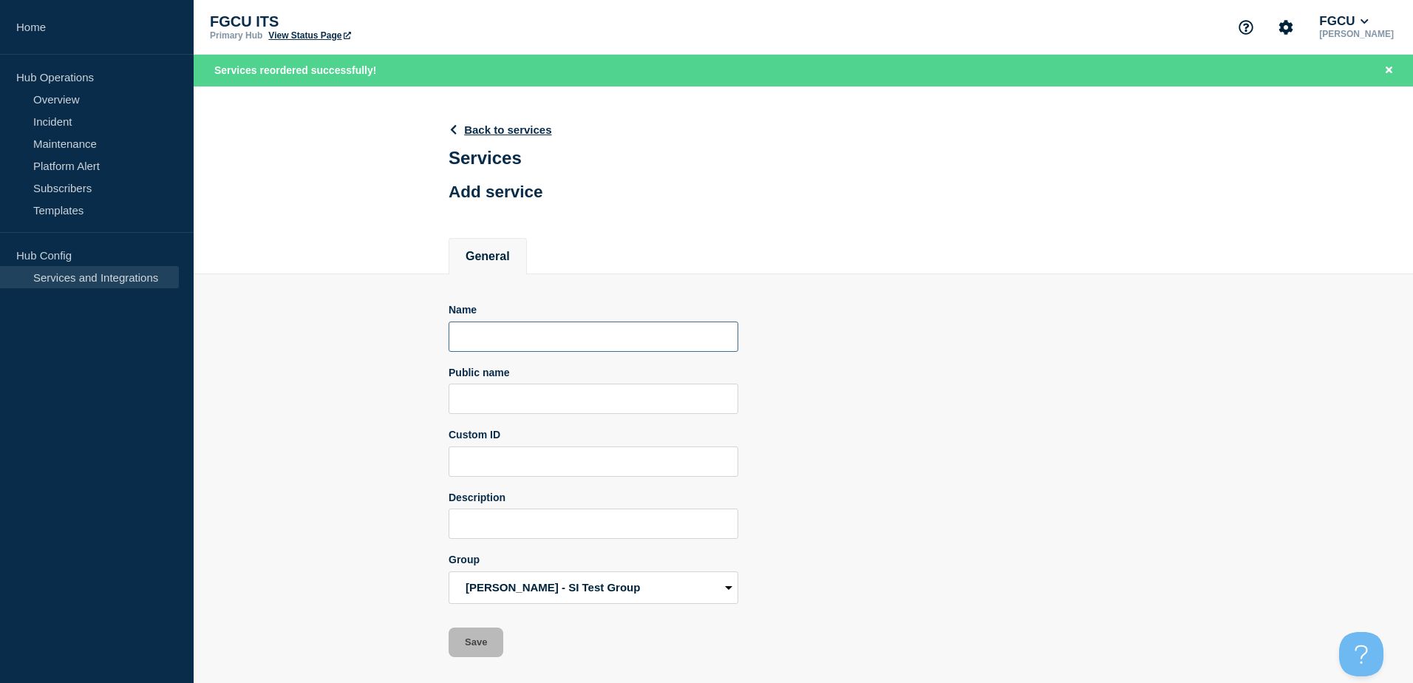
click at [671, 341] on input "Name" at bounding box center [594, 336] width 290 height 30
paste input "Banner Test (FGTR)"
click at [565, 341] on input "Banner Test (FGTR)" at bounding box center [594, 336] width 290 height 30
drag, startPoint x: 584, startPoint y: 335, endPoint x: 120, endPoint y: 341, distance: 464.1
click at [133, 340] on div "Home Hub Operations Overview Incident Maintenance Platform Alert Subscribers Te…" at bounding box center [706, 339] width 1413 height 679
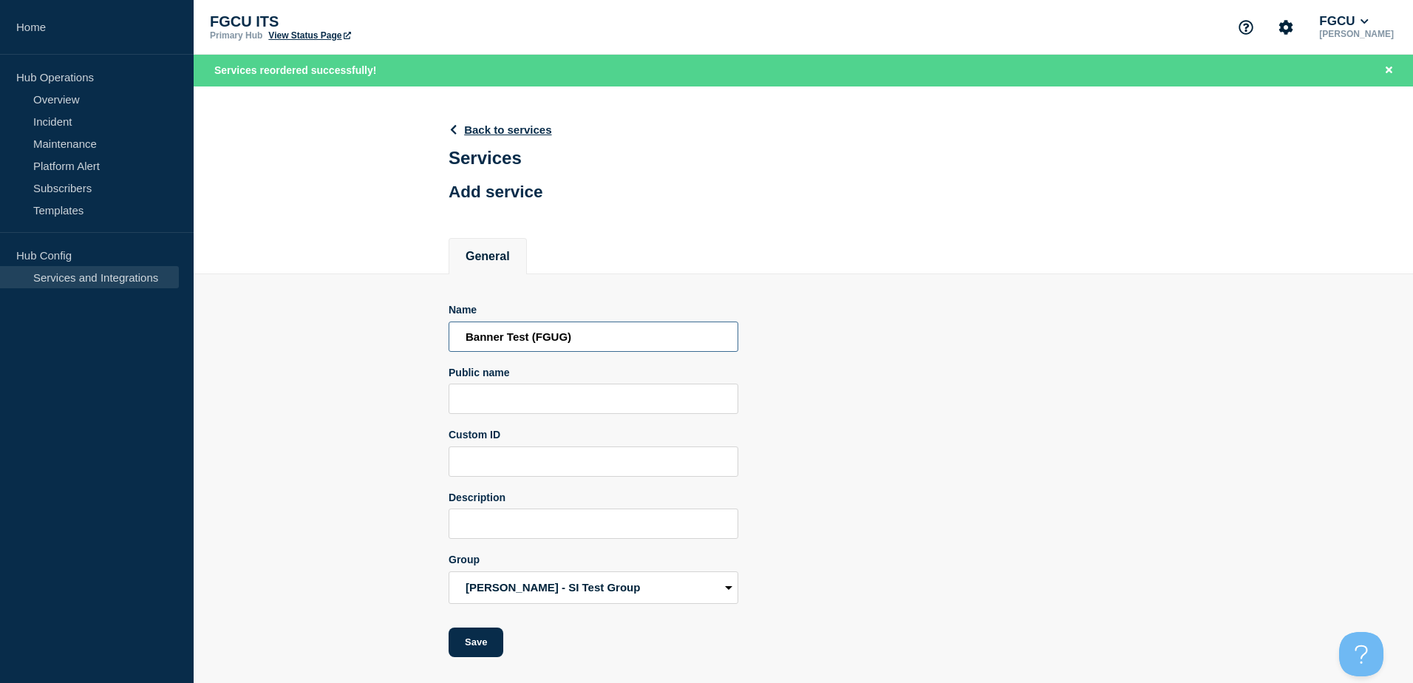
type input "Banner Test (FGUG)"
click at [597, 395] on input "Public name" at bounding box center [594, 398] width 290 height 30
paste input "Banner Test (FGUG)"
type input "Banner Test (FGUG)"
click at [479, 650] on button "Save" at bounding box center [476, 642] width 55 height 30
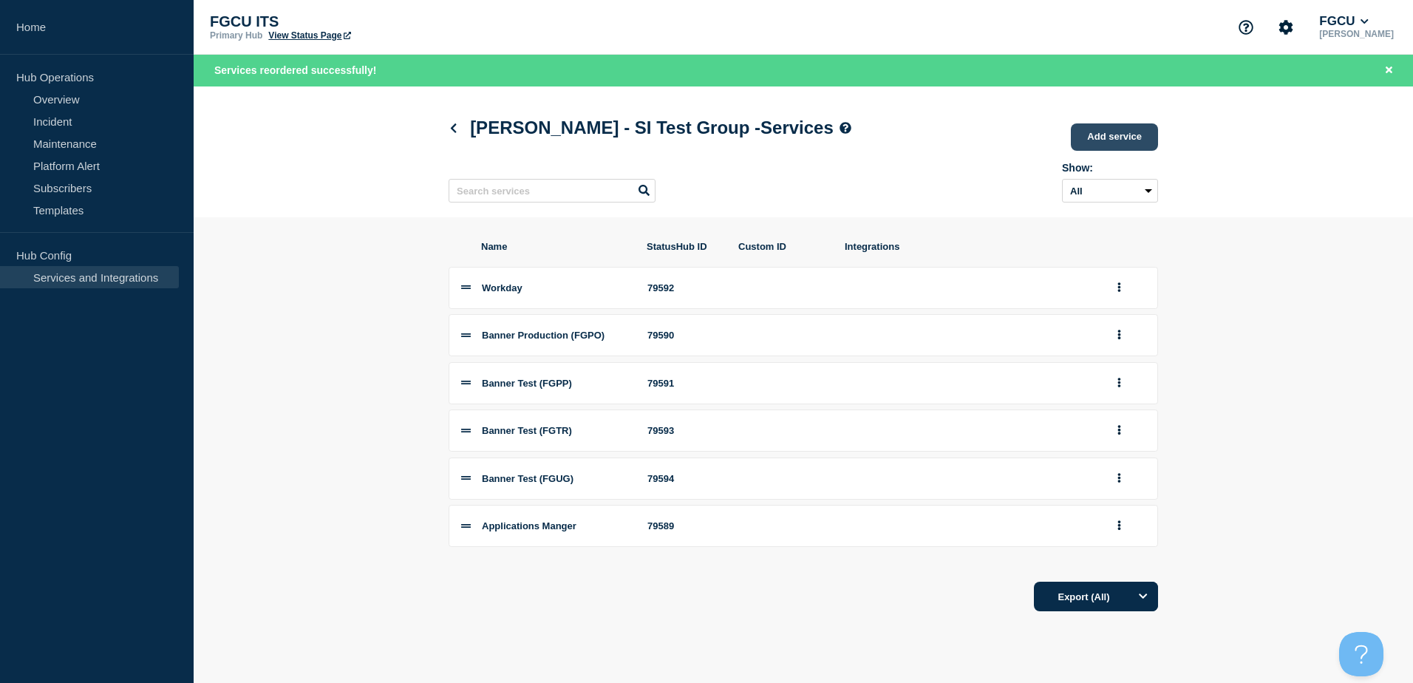
click at [1115, 148] on link "Add service" at bounding box center [1114, 136] width 87 height 27
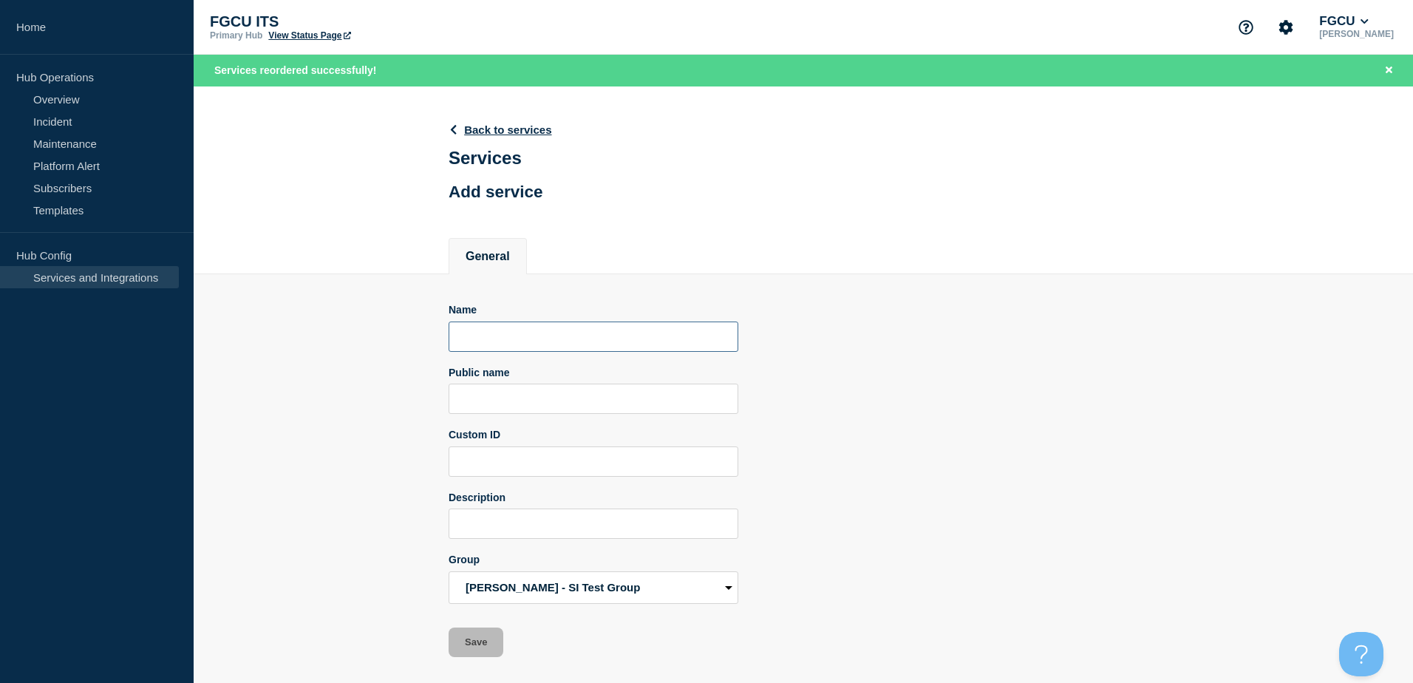
click at [502, 341] on input "Name" at bounding box center [594, 336] width 290 height 30
paste input "Banner Test (FGUG)"
drag, startPoint x: 567, startPoint y: 342, endPoint x: 547, endPoint y: 342, distance: 20.0
click at [548, 342] on input "Banner Test (FGUG)" at bounding box center [594, 336] width 290 height 30
drag, startPoint x: 598, startPoint y: 345, endPoint x: 350, endPoint y: 324, distance: 248.4
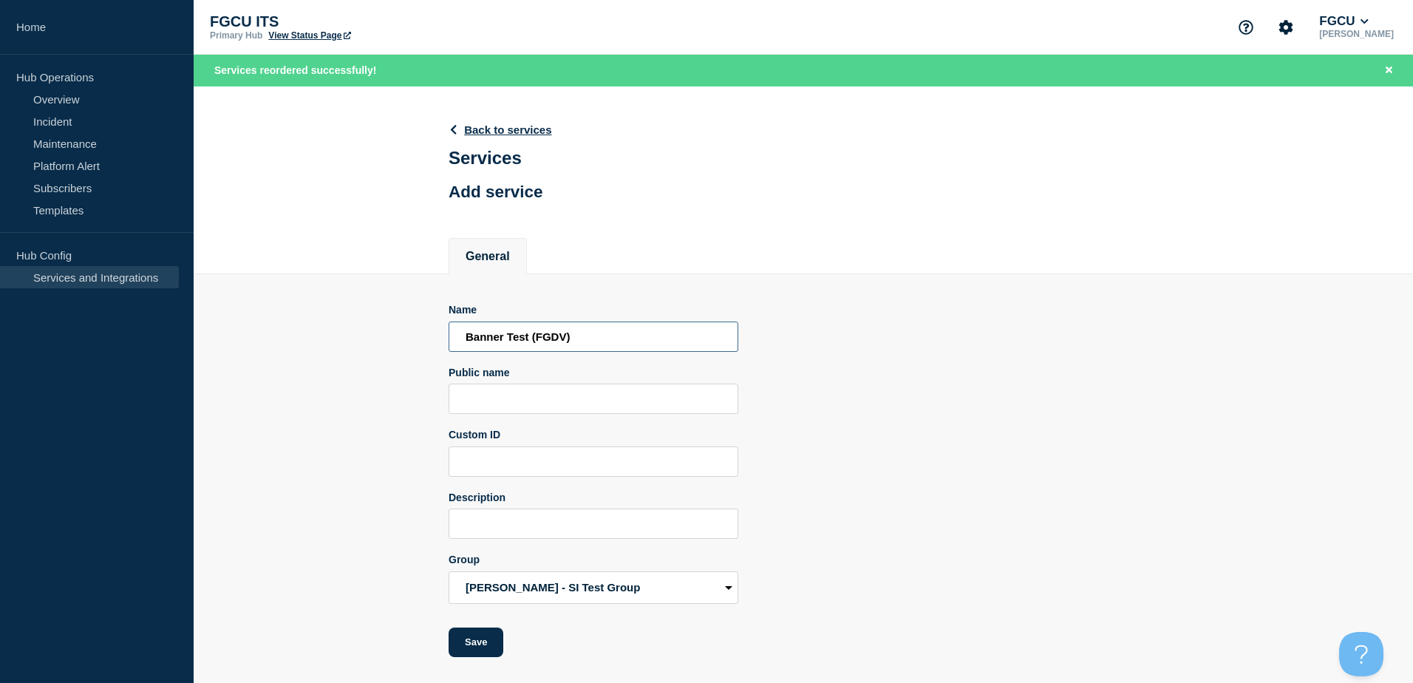
click at [350, 324] on section "Name Banner Test (FGDV) Public name Custom ID Description Group Sean - SI Test …" at bounding box center [803, 465] width 1219 height 383
type input "Banner Test (FGDV)"
click at [553, 409] on input "Public name" at bounding box center [594, 398] width 290 height 30
paste input "Banner Test (FGDV)"
type input "Banner Test (FGDV)"
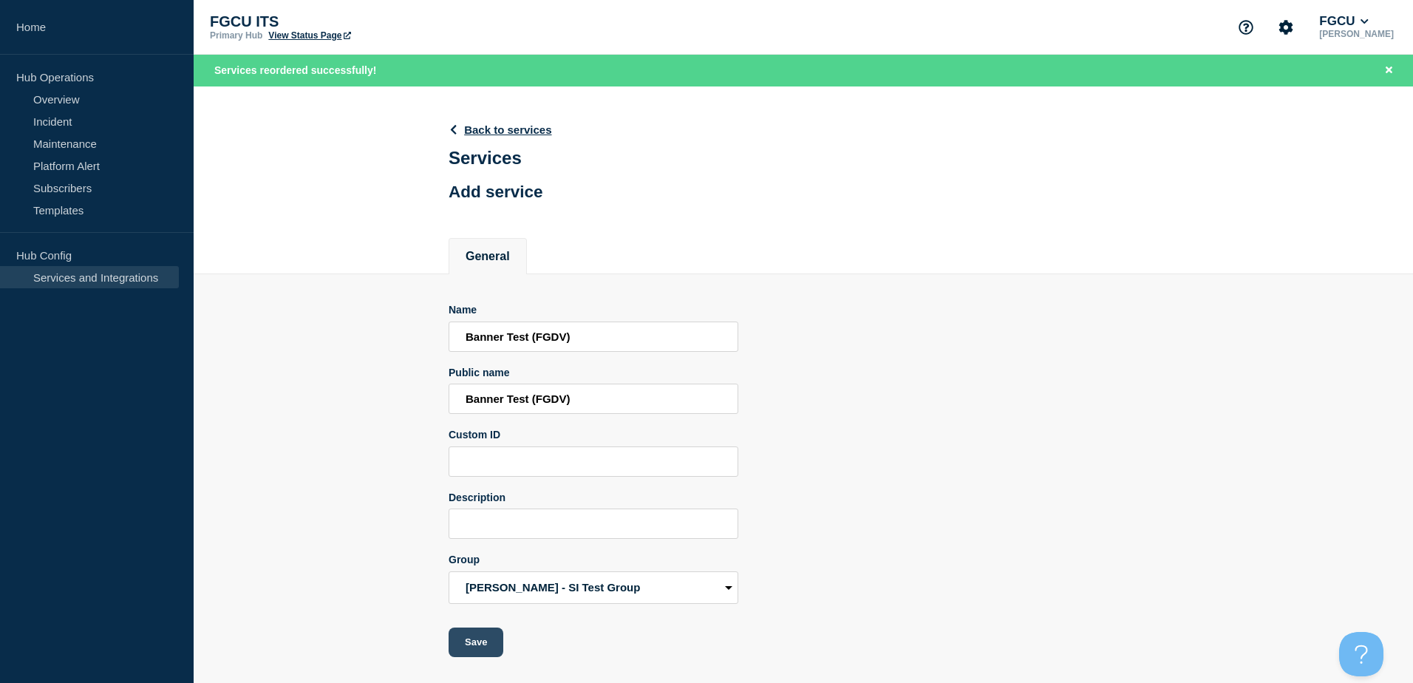
click at [494, 645] on button "Save" at bounding box center [476, 642] width 55 height 30
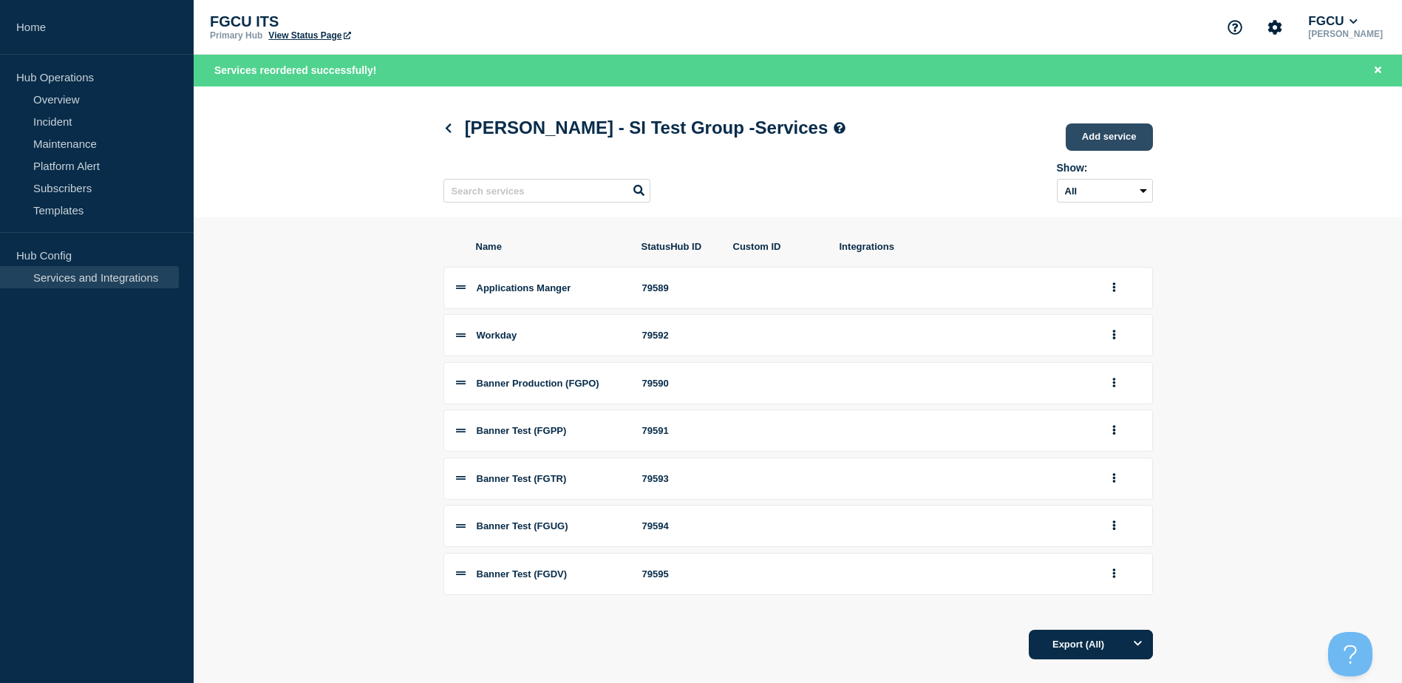
click at [1105, 134] on link "Add service" at bounding box center [1109, 136] width 87 height 27
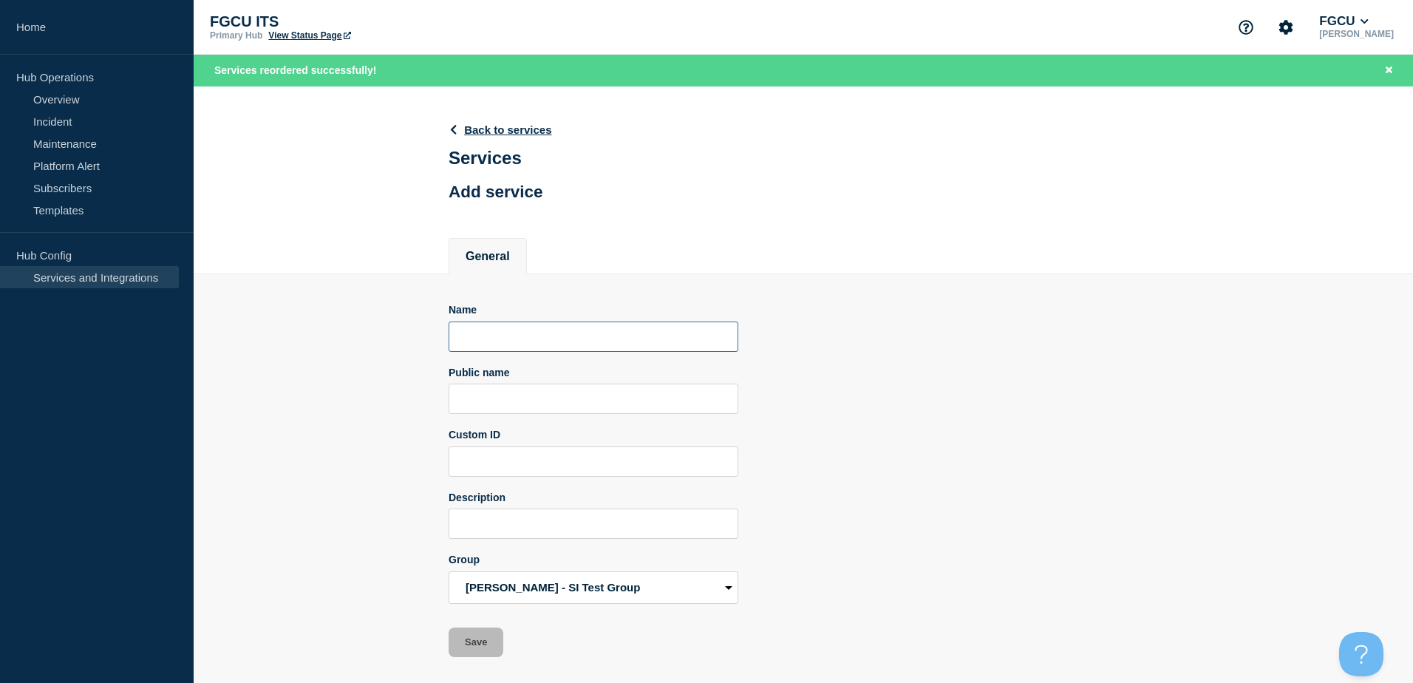
click at [507, 334] on input "Name" at bounding box center [594, 336] width 290 height 30
type input "y"
type input "t"
click at [536, 343] on input "Transact" at bounding box center [594, 336] width 290 height 30
click at [556, 343] on input "Transact" at bounding box center [594, 336] width 290 height 30
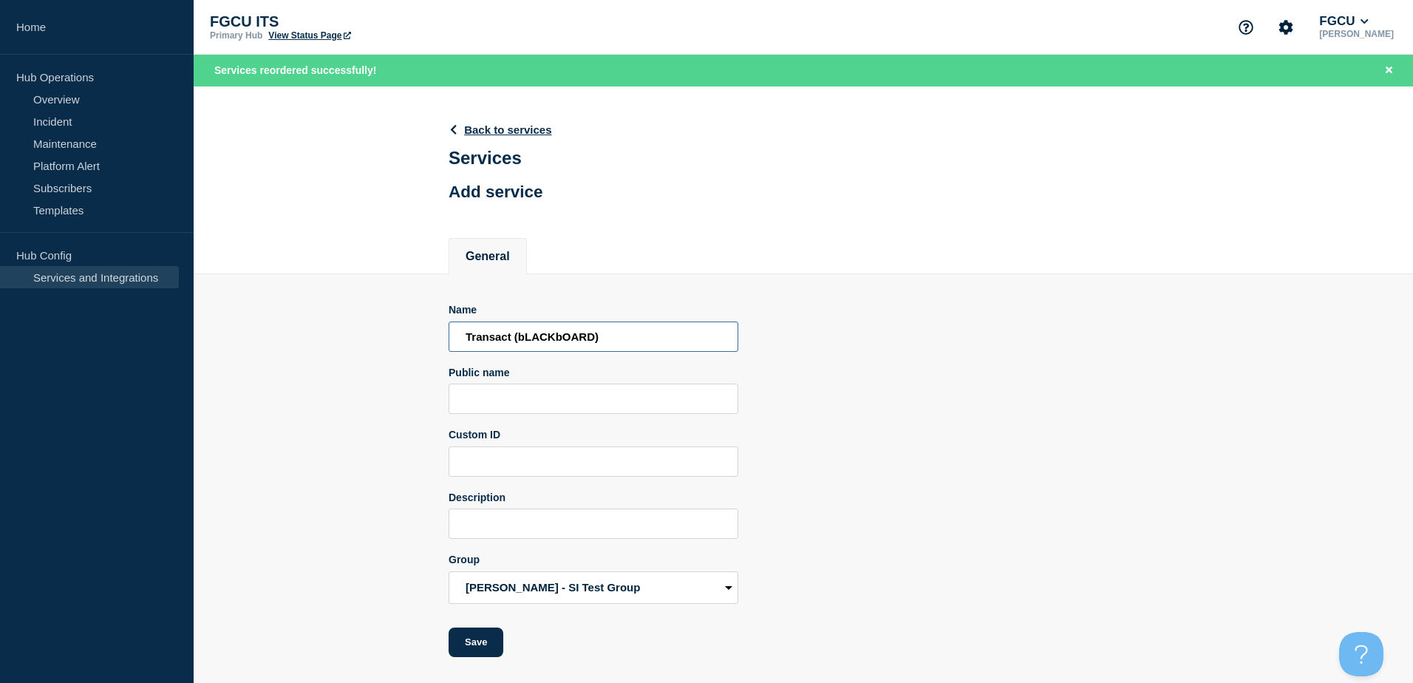
click at [556, 343] on input "Transact (bLACKbOARD)" at bounding box center [594, 336] width 290 height 30
drag, startPoint x: 590, startPoint y: 344, endPoint x: 231, endPoint y: 348, distance: 359.1
click at [230, 350] on section "Name Transact (BlackBoard) Public name Custom ID Description Group Sean - SI Te…" at bounding box center [803, 465] width 1219 height 383
drag, startPoint x: 617, startPoint y: 345, endPoint x: 213, endPoint y: 334, distance: 404.3
click at [214, 334] on section "Name Transact (Blackboard) Public name Custom ID Description Group Sean - SI Te…" at bounding box center [803, 465] width 1219 height 383
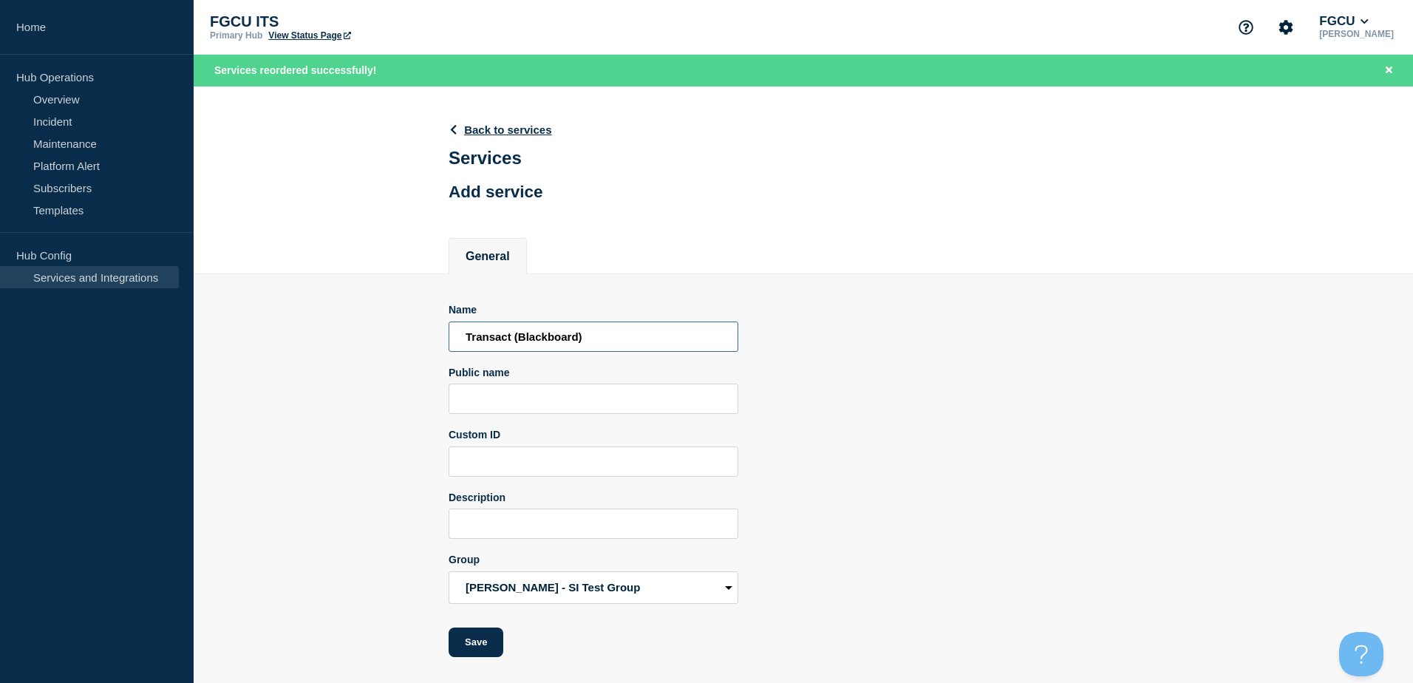
type input "Transact (Blackboard)"
click at [605, 396] on input "Public name" at bounding box center [594, 398] width 290 height 30
paste input "Transact (Blackboard)"
type input "Transact (Blackboard)"
click at [485, 645] on button "Save" at bounding box center [476, 642] width 55 height 30
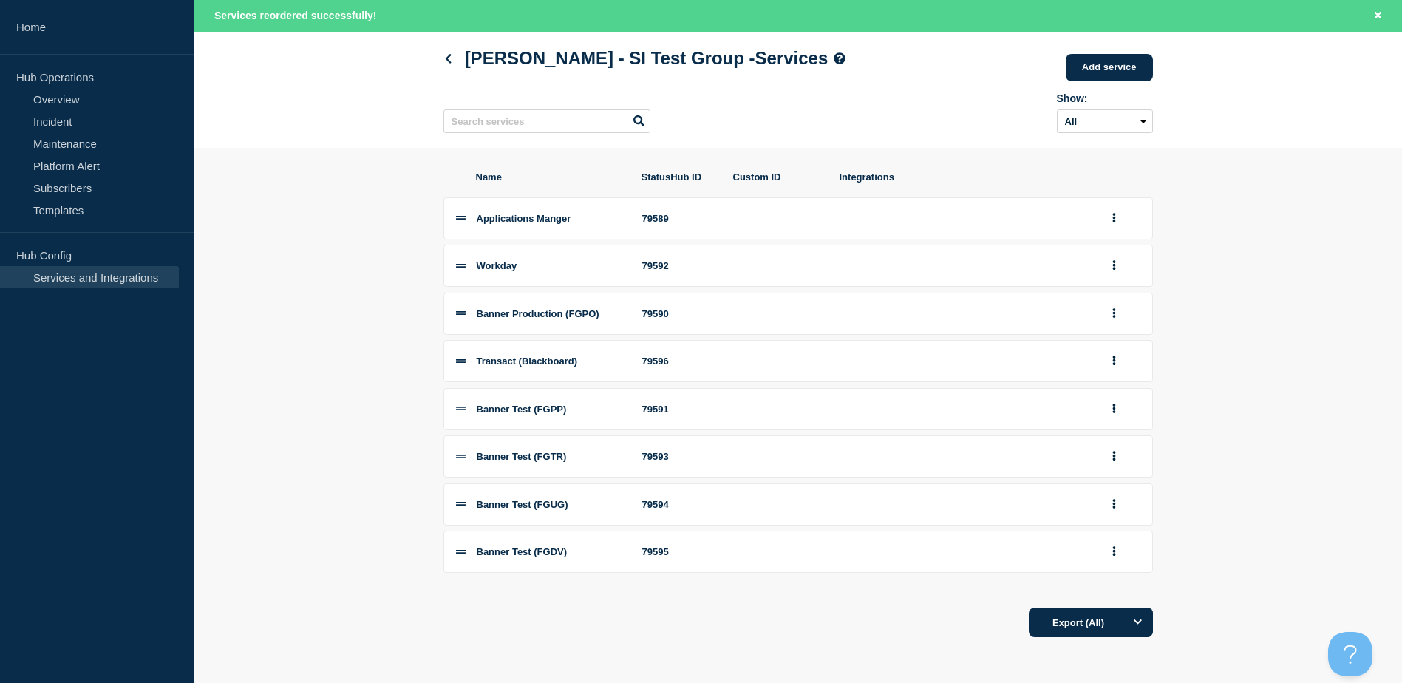
scroll to position [75, 0]
click at [94, 276] on link "Services and Integrations" at bounding box center [89, 277] width 179 height 22
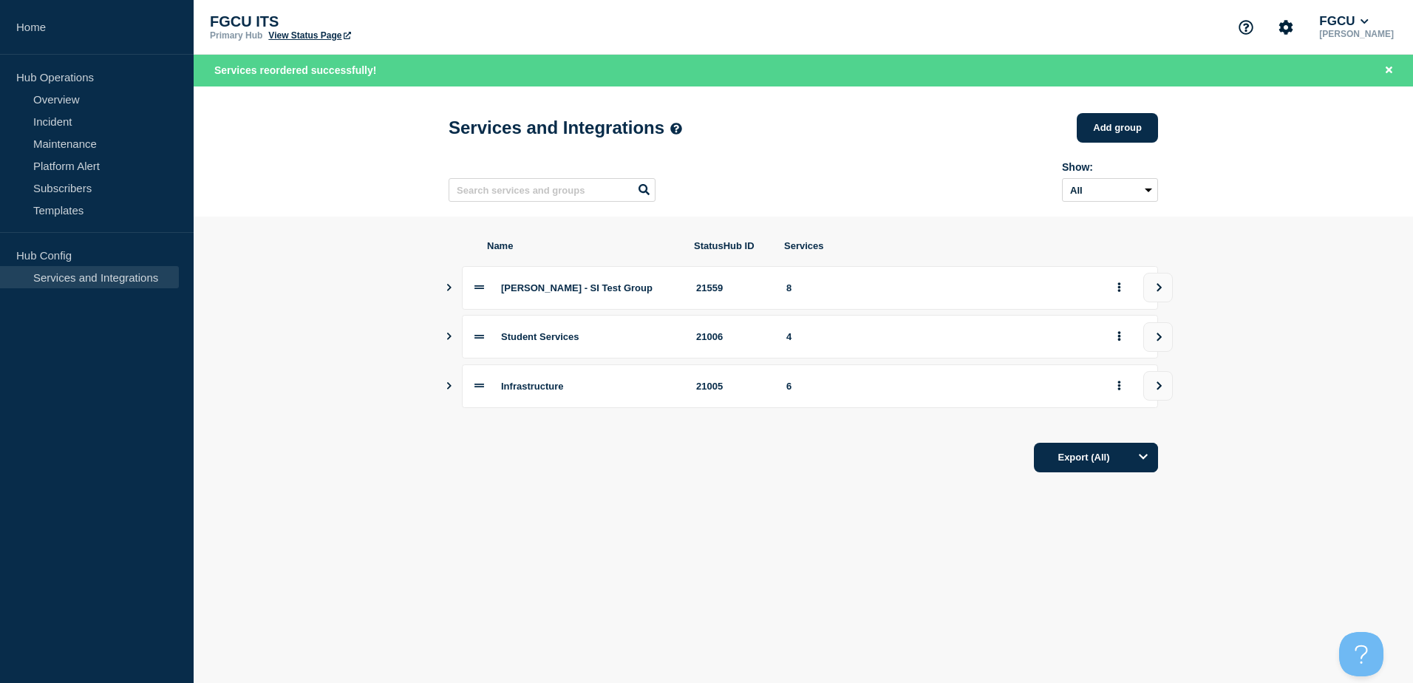
click at [407, 412] on section "Name StatusHub ID Services Sean - SI Test Group 21559 8 Student Services 21006 …" at bounding box center [803, 356] width 1219 height 279
click at [449, 291] on icon "Show services" at bounding box center [449, 287] width 10 height 7
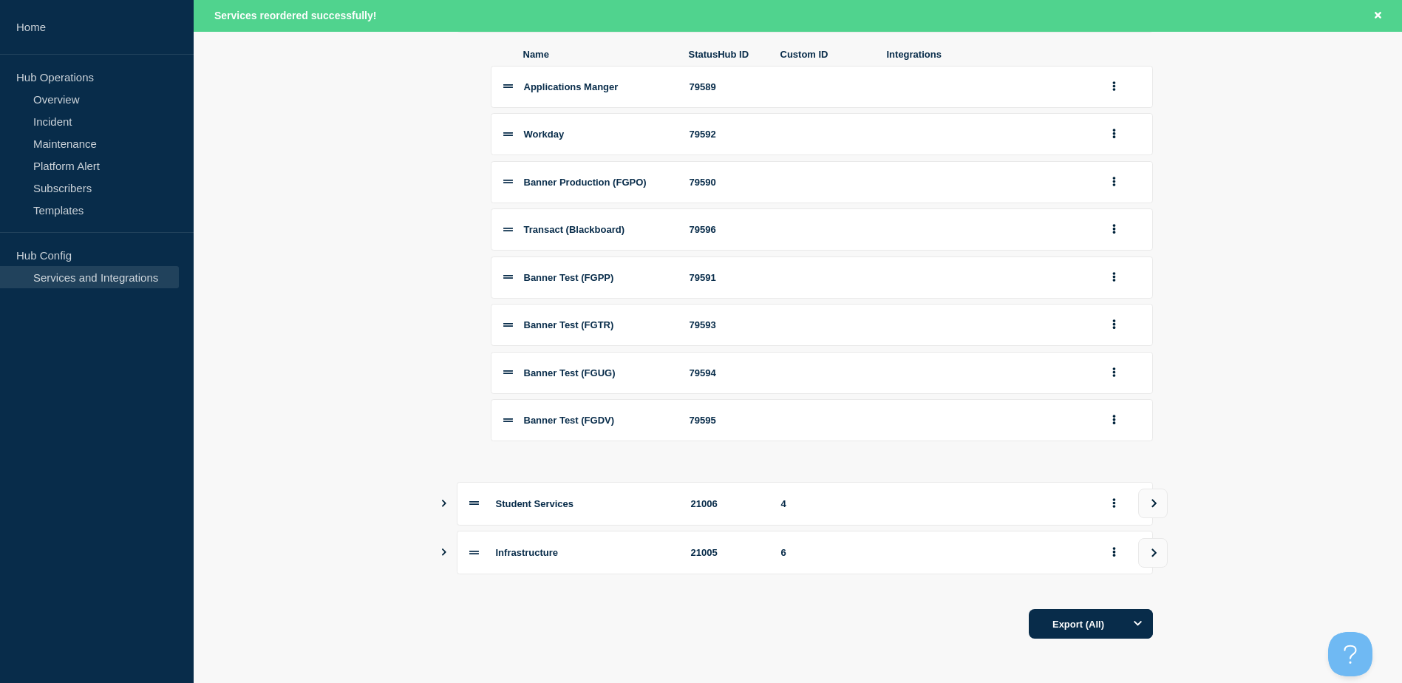
scroll to position [287, 0]
click at [444, 503] on icon "Show services" at bounding box center [444, 501] width 4 height 7
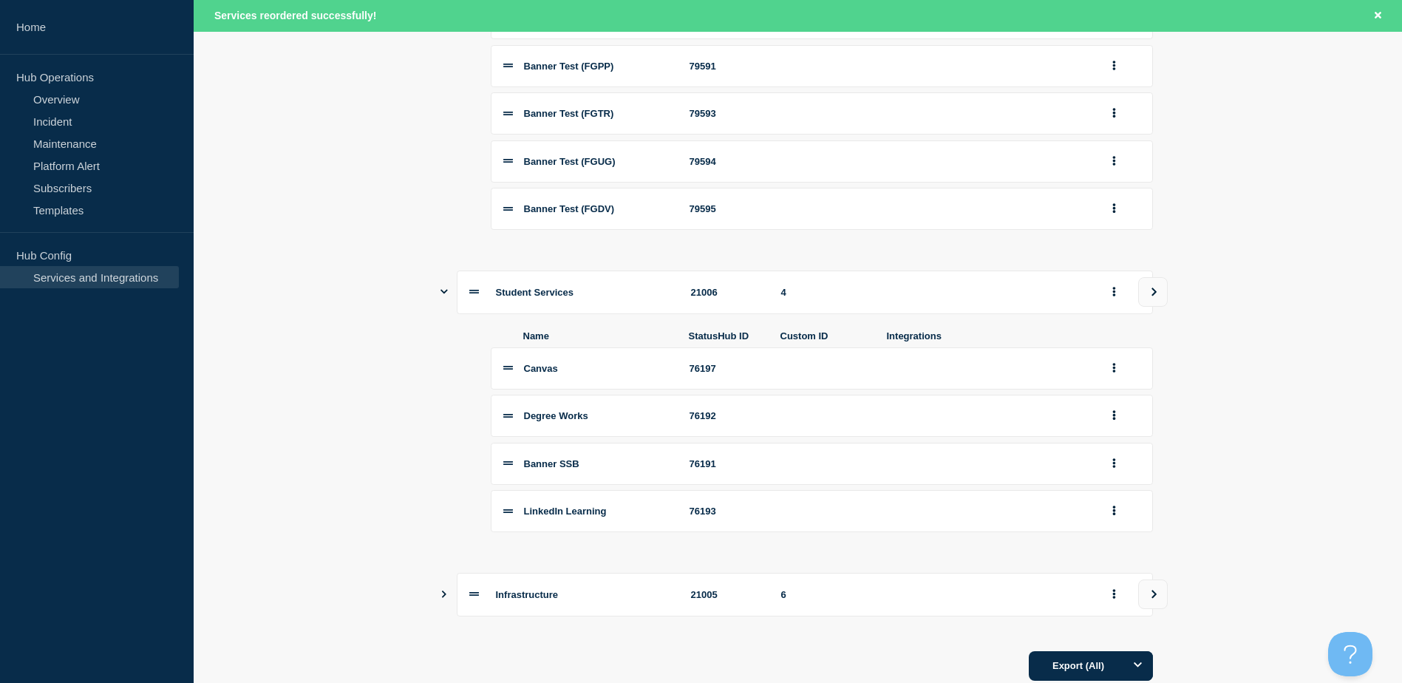
scroll to position [542, 0]
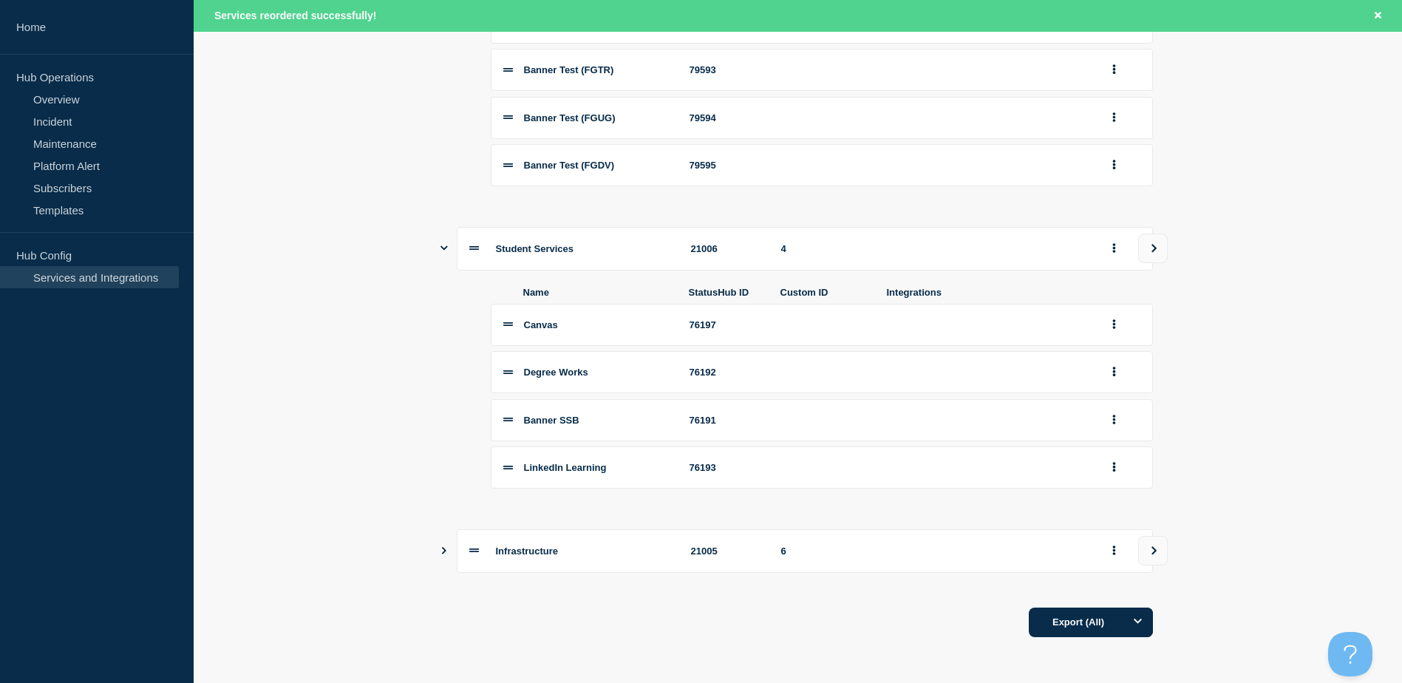
click at [443, 550] on icon "Show services" at bounding box center [444, 550] width 10 height 7
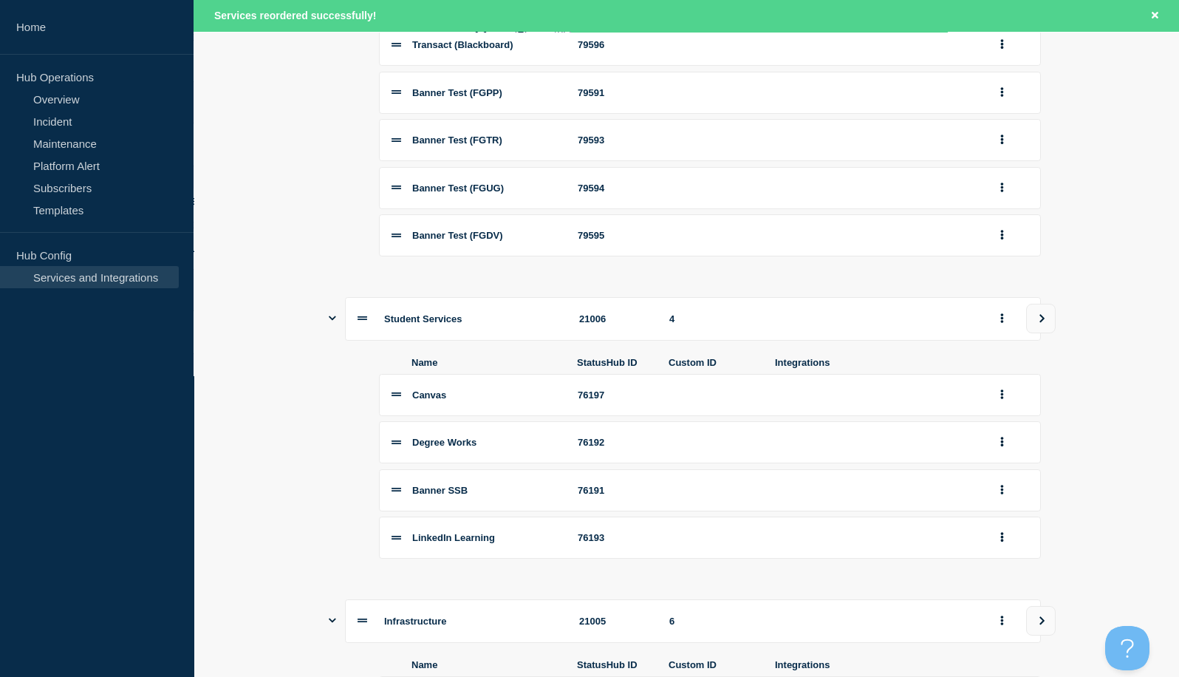
scroll to position [517, 0]
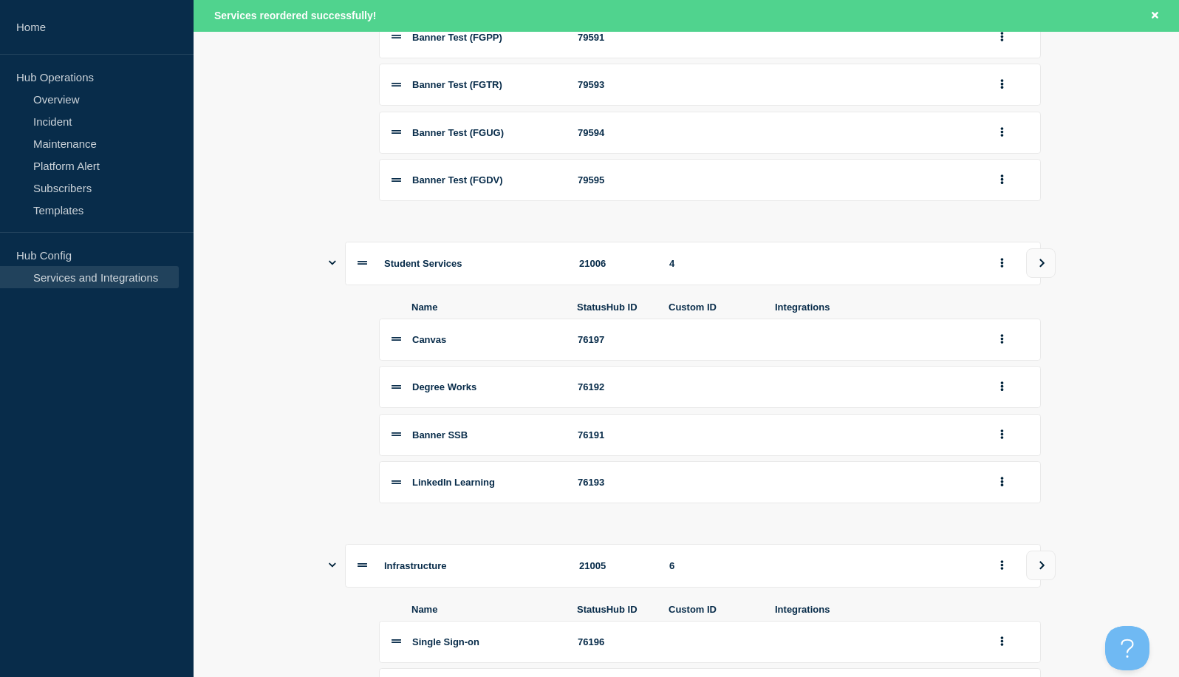
drag, startPoint x: 297, startPoint y: 430, endPoint x: 289, endPoint y: 423, distance: 10.5
click at [295, 429] on section "Name StatusHub ID Services Sean - SI Test Group 21559 8 Name StatusHub ID Custo…" at bounding box center [687, 353] width 986 height 1308
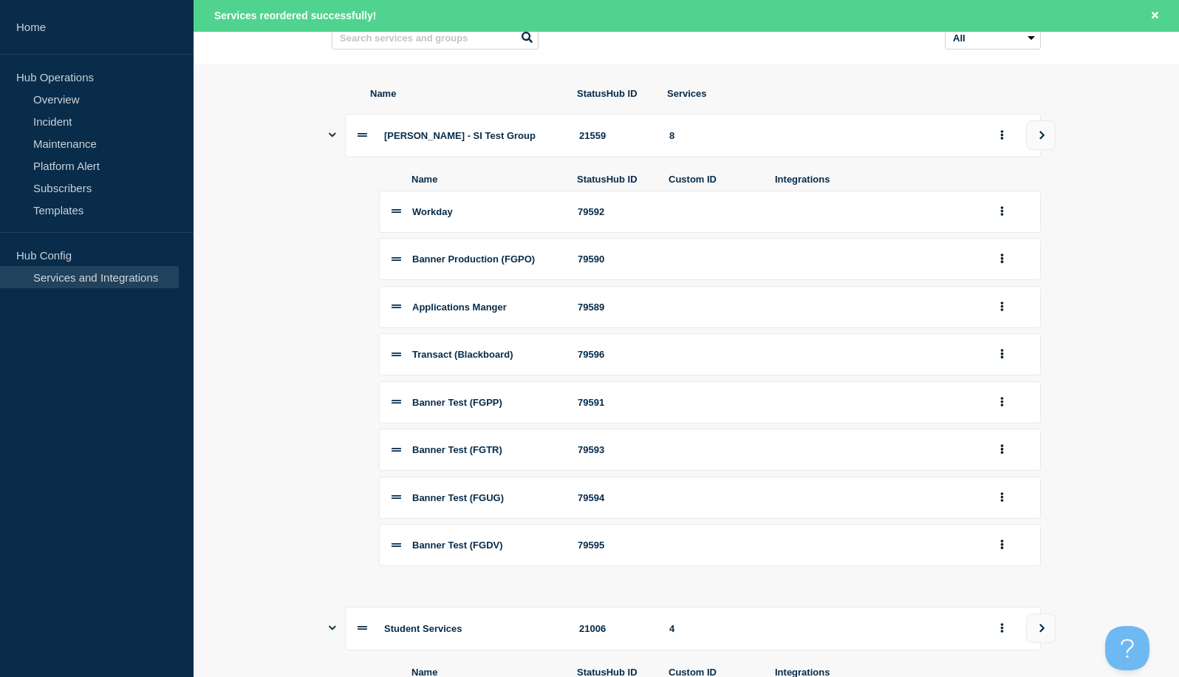
scroll to position [148, 0]
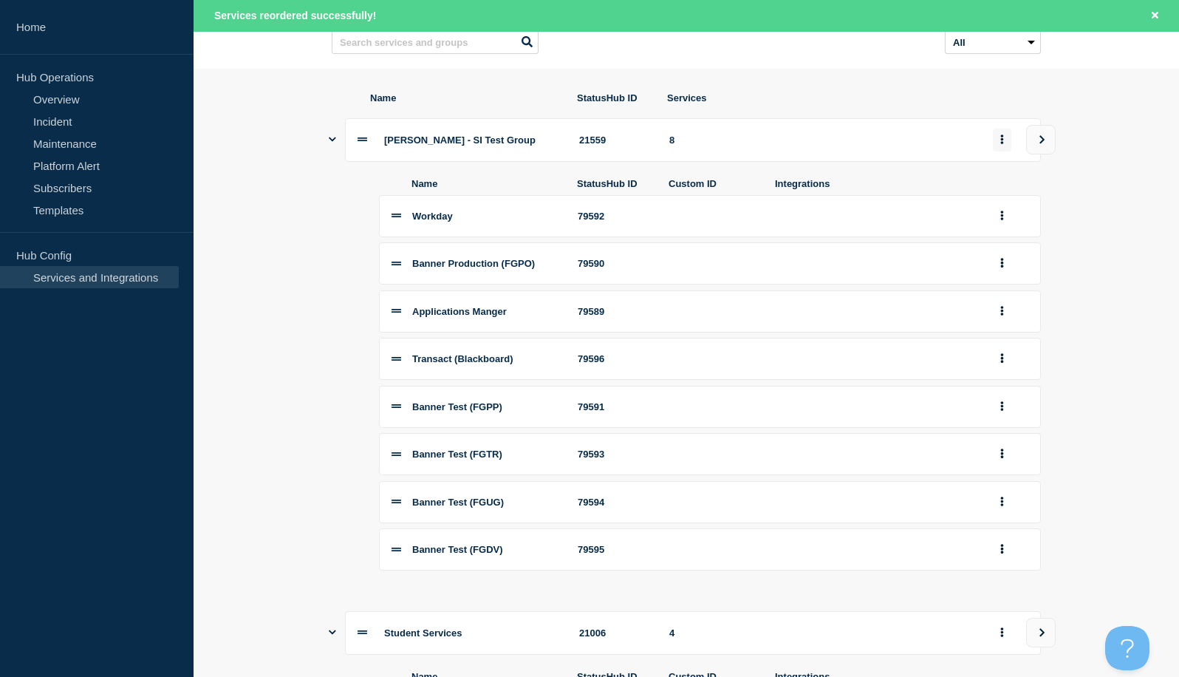
click at [1003, 144] on icon "group actions" at bounding box center [1002, 139] width 3 height 10
click at [1000, 171] on button "Edit" at bounding box center [1011, 172] width 74 height 23
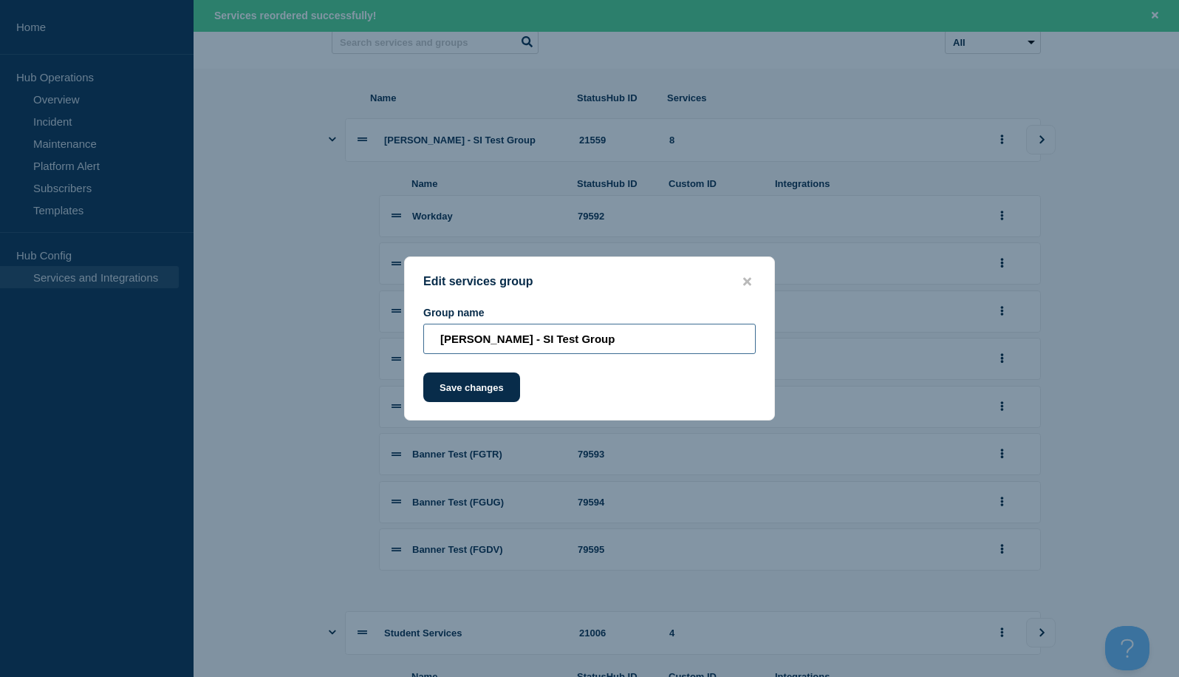
drag, startPoint x: 550, startPoint y: 338, endPoint x: 317, endPoint y: 369, distance: 235.5
click at [318, 369] on div "Edit services group Group name Sean - SI Test Group Save changes" at bounding box center [589, 338] width 1179 height 677
type input "Staff Services"
click at [476, 386] on button "Save changes" at bounding box center [471, 387] width 97 height 30
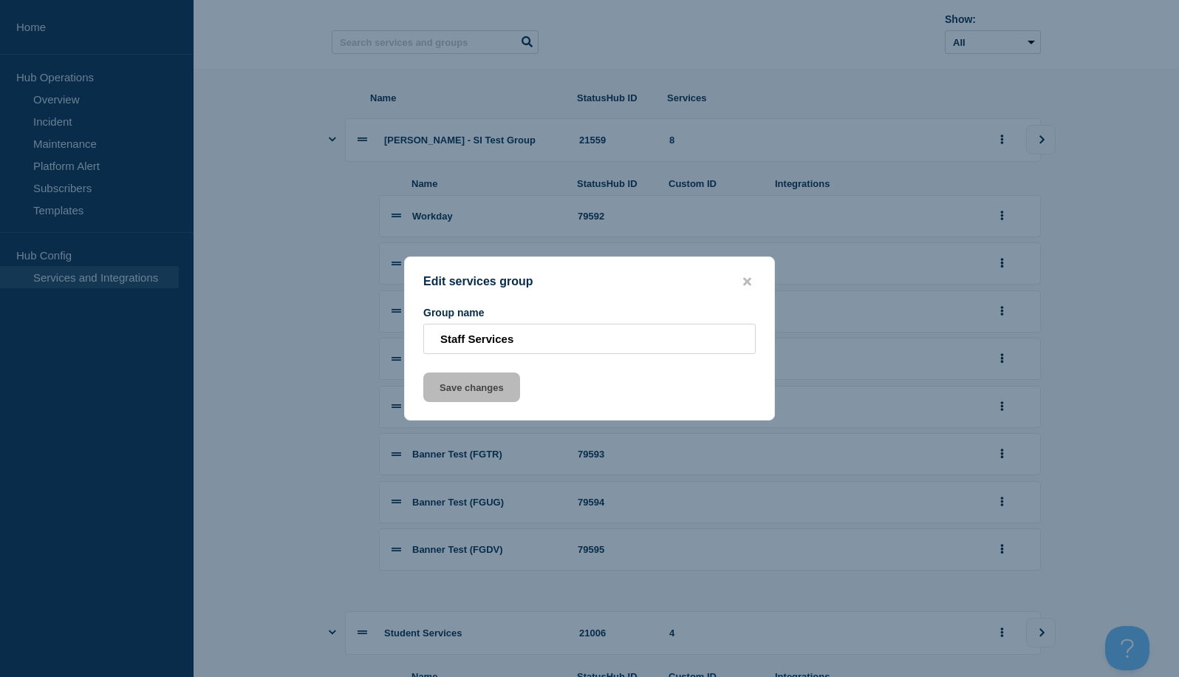
scroll to position [0, 0]
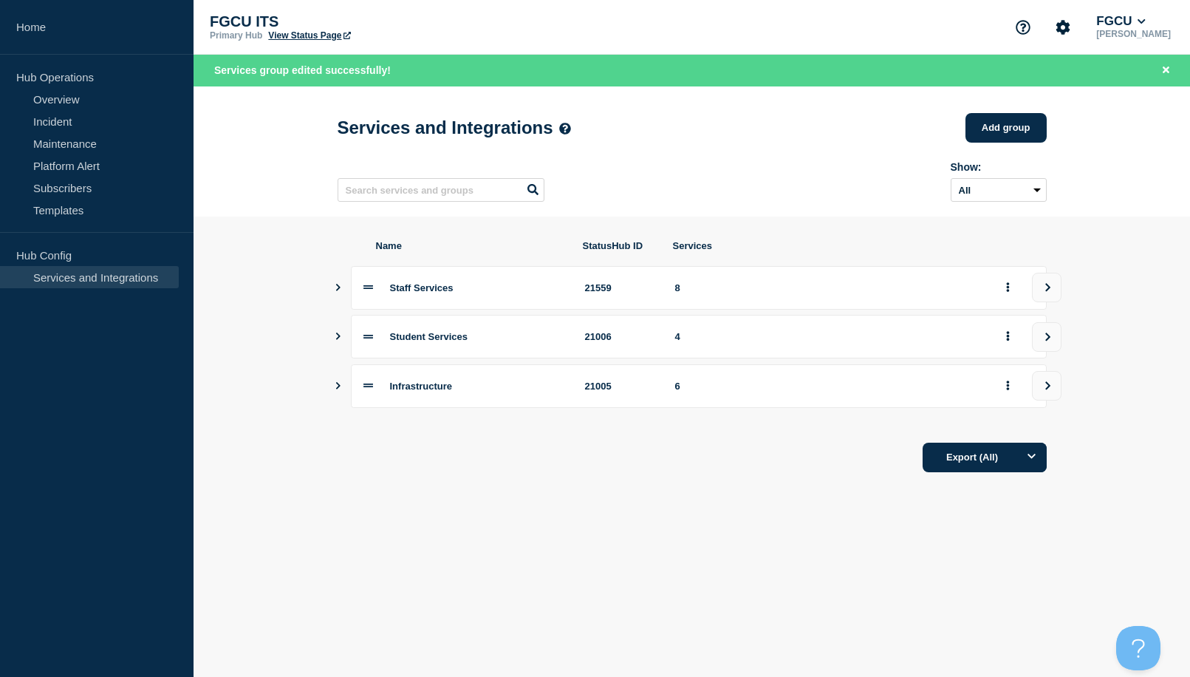
click at [337, 290] on icon "Show services" at bounding box center [338, 287] width 4 height 7
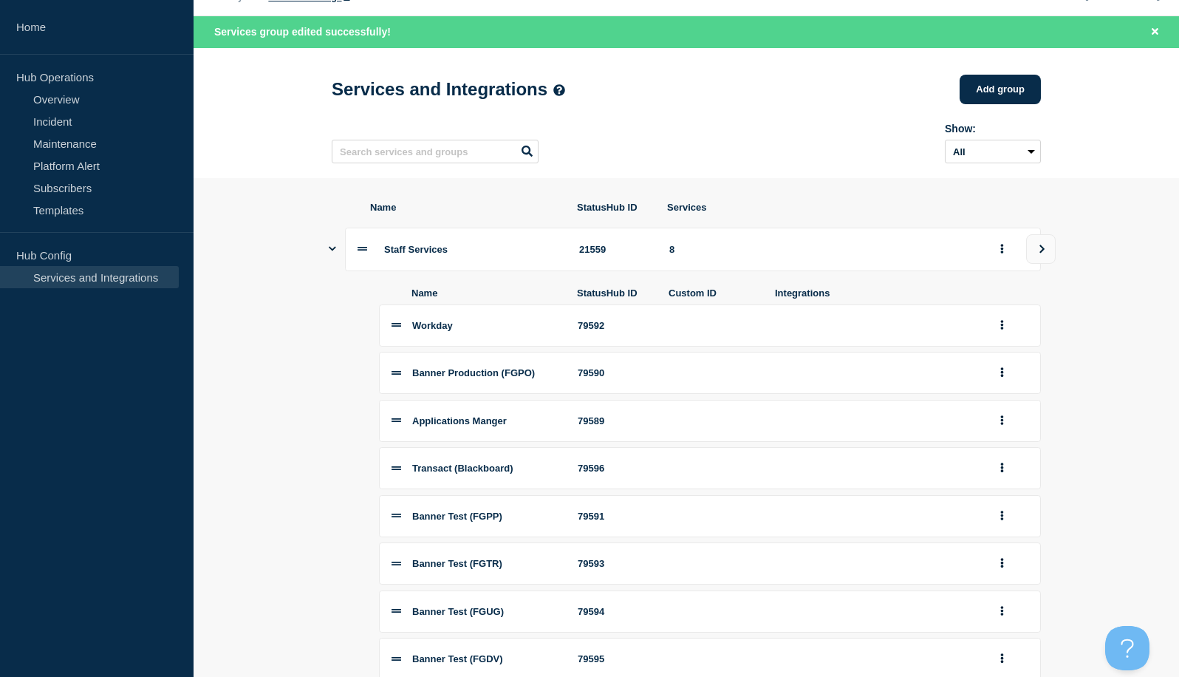
scroll to position [148, 0]
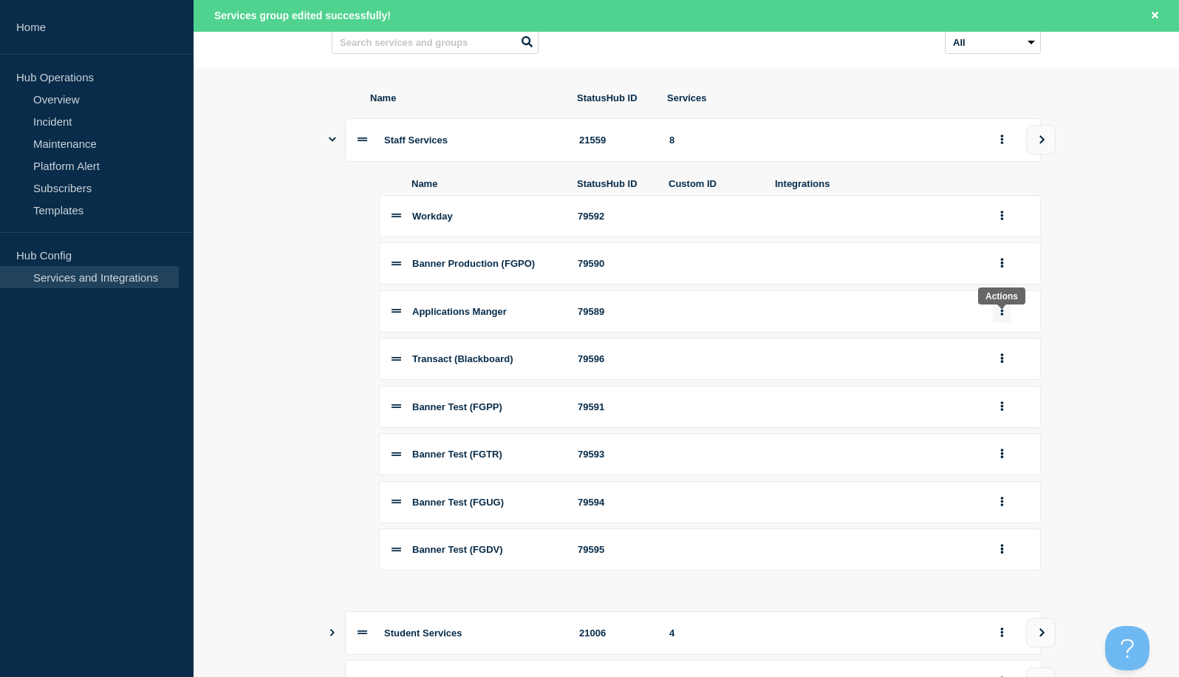
click at [1004, 314] on button "group actions" at bounding box center [1002, 311] width 18 height 23
click at [1005, 368] on button "Delete" at bounding box center [1011, 361] width 74 height 23
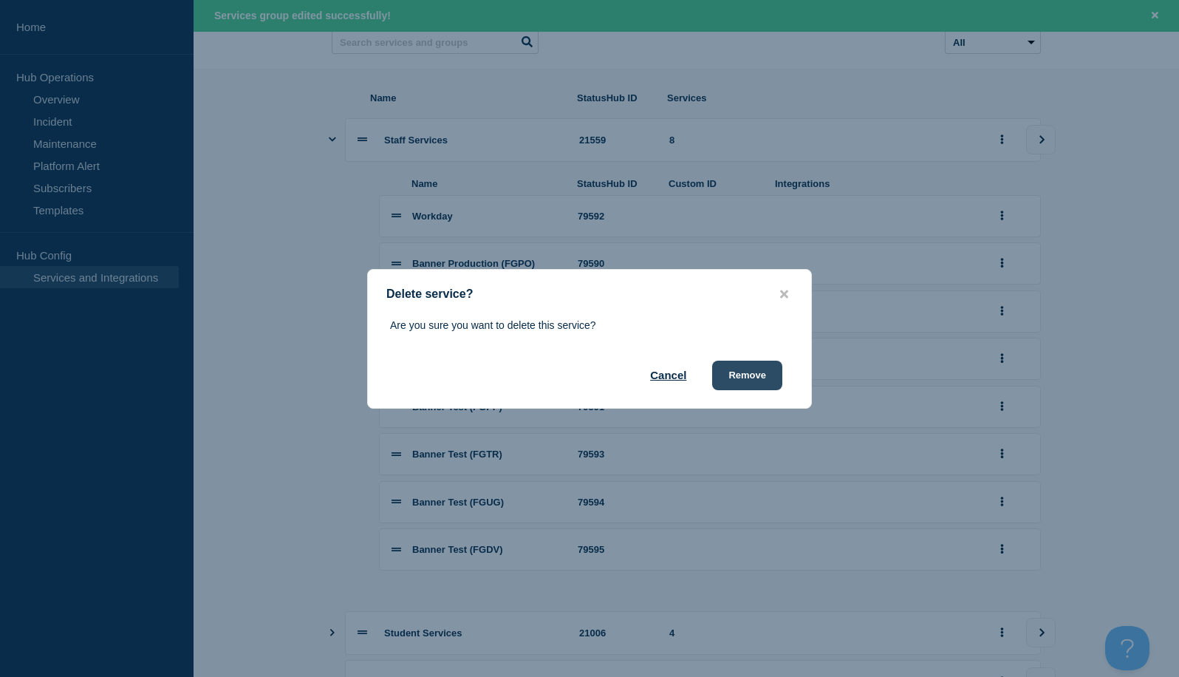
click at [763, 378] on button "Remove" at bounding box center [747, 376] width 70 height 30
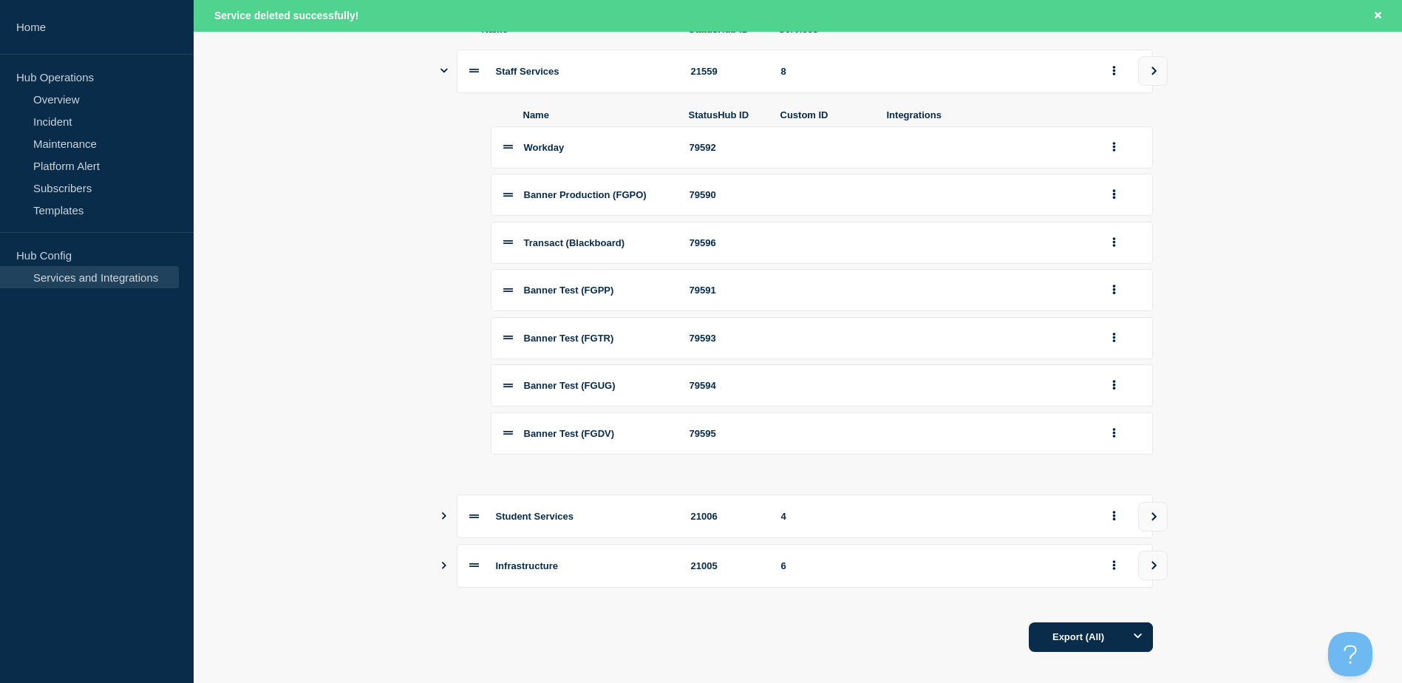
scroll to position [239, 0]
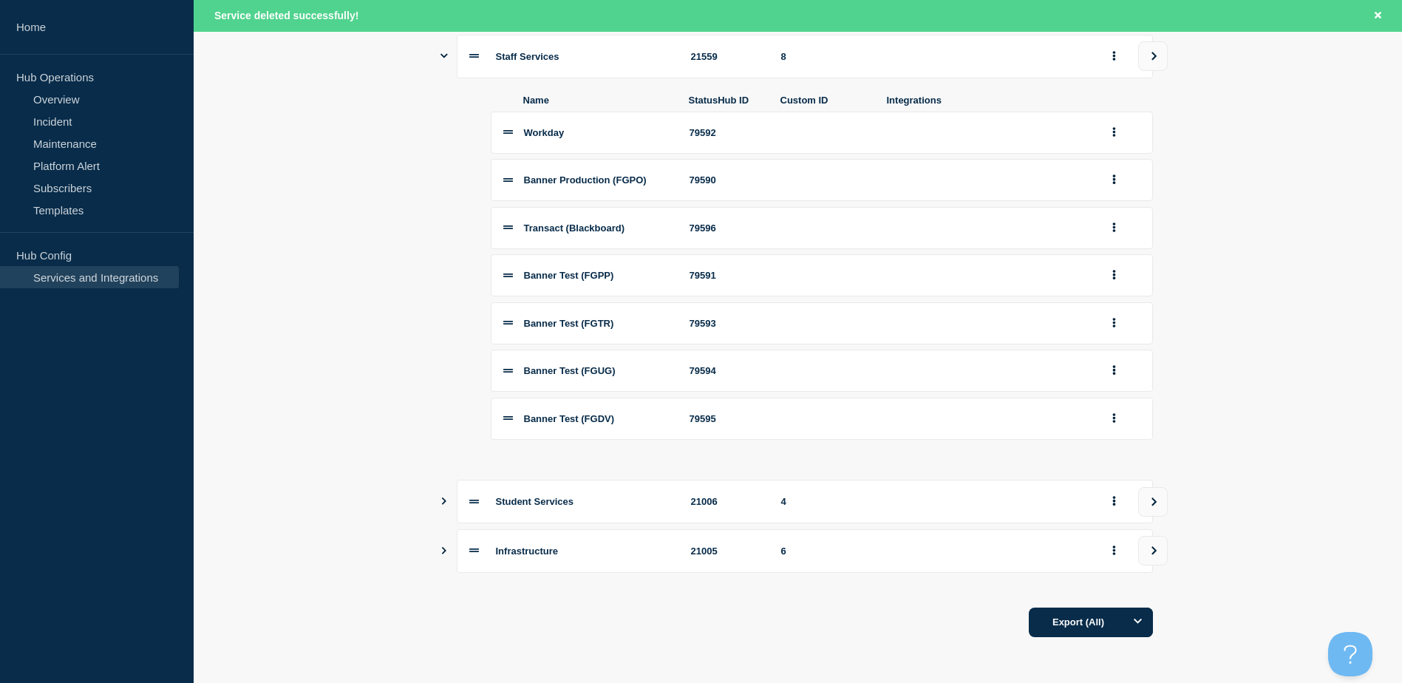
click at [443, 551] on icon "Show services" at bounding box center [444, 550] width 10 height 7
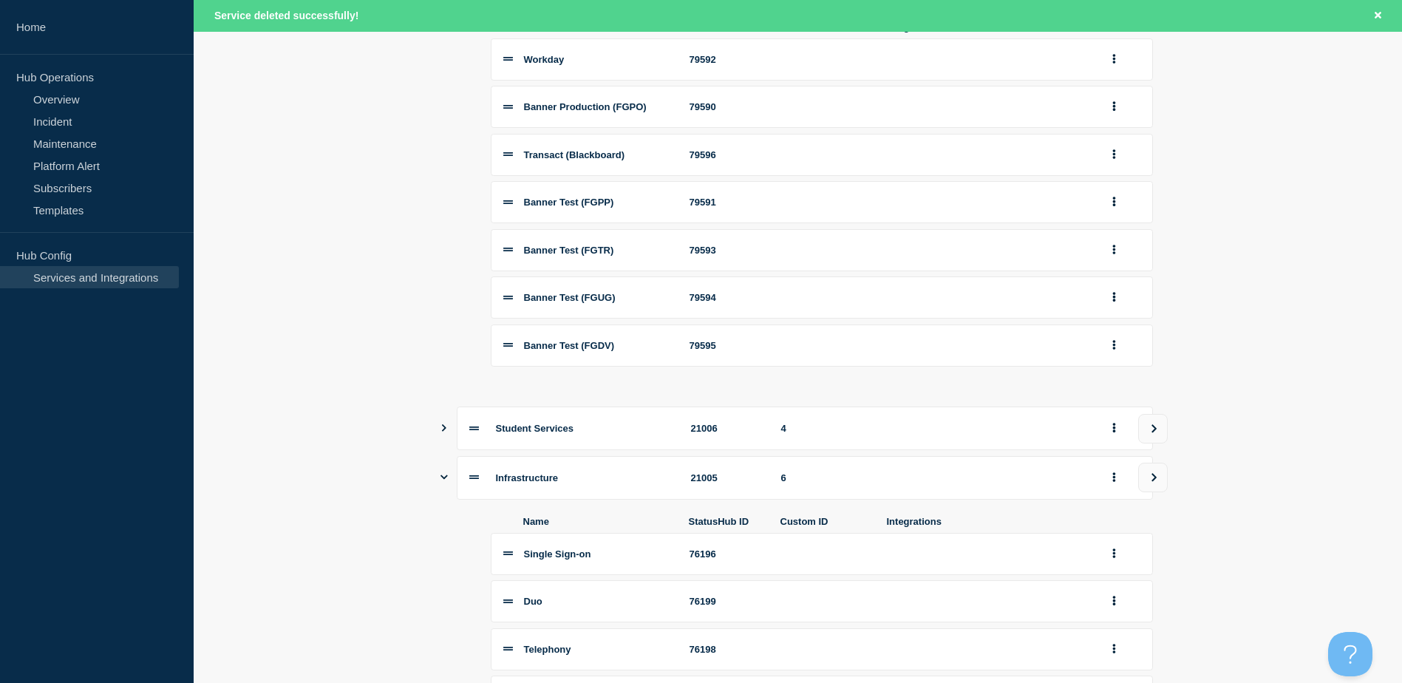
scroll to position [278, 0]
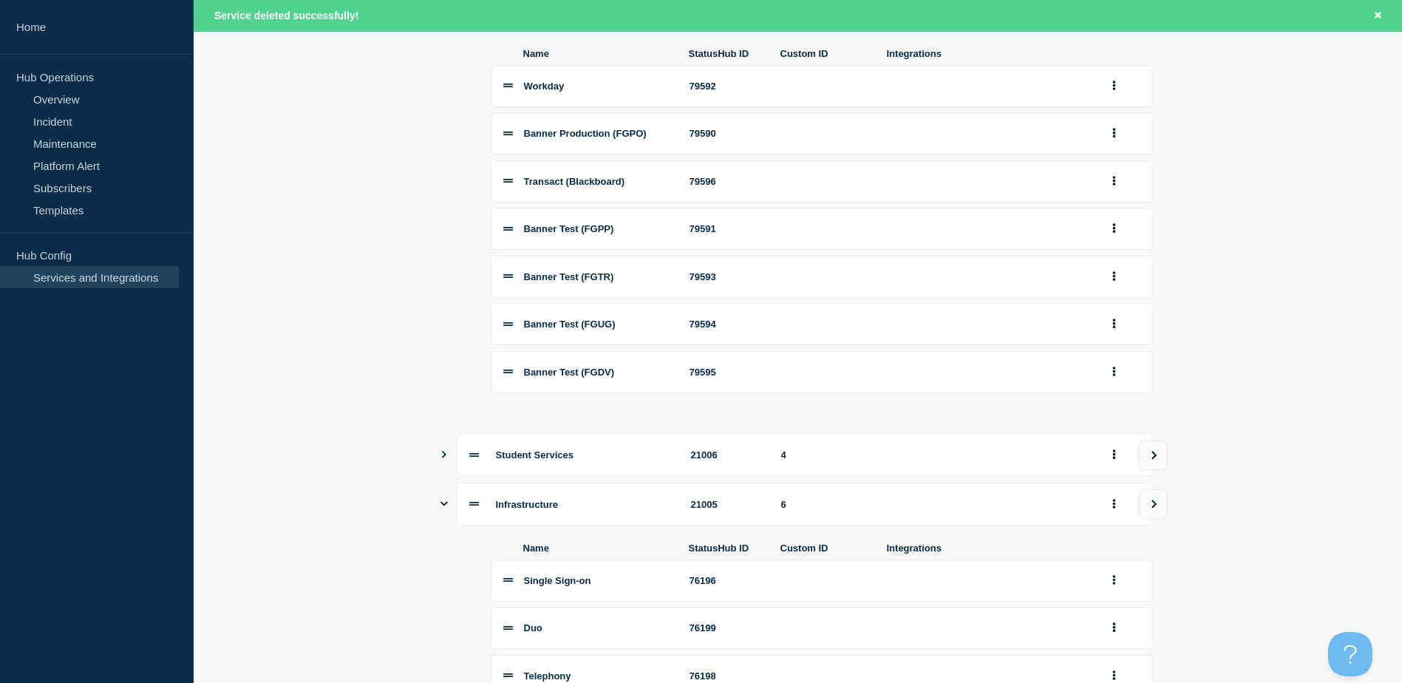
click at [448, 458] on icon "Show services" at bounding box center [444, 454] width 10 height 7
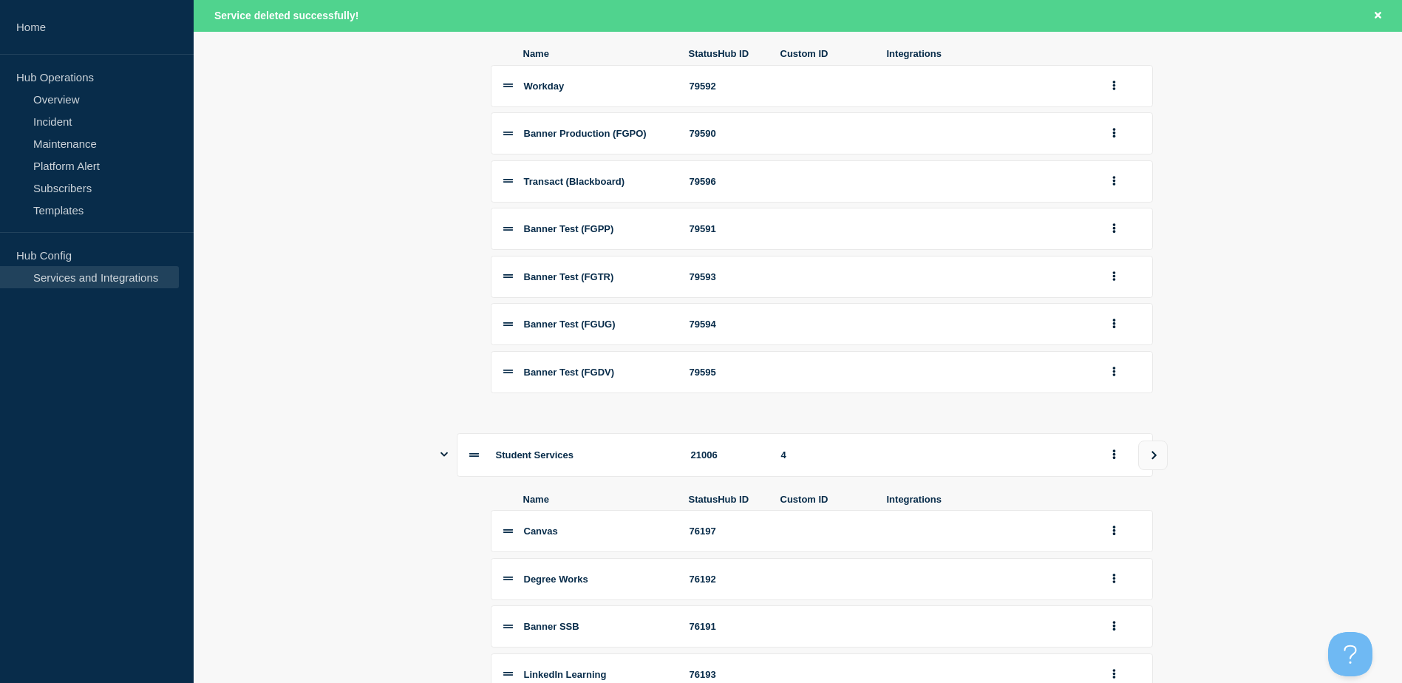
scroll to position [0, 0]
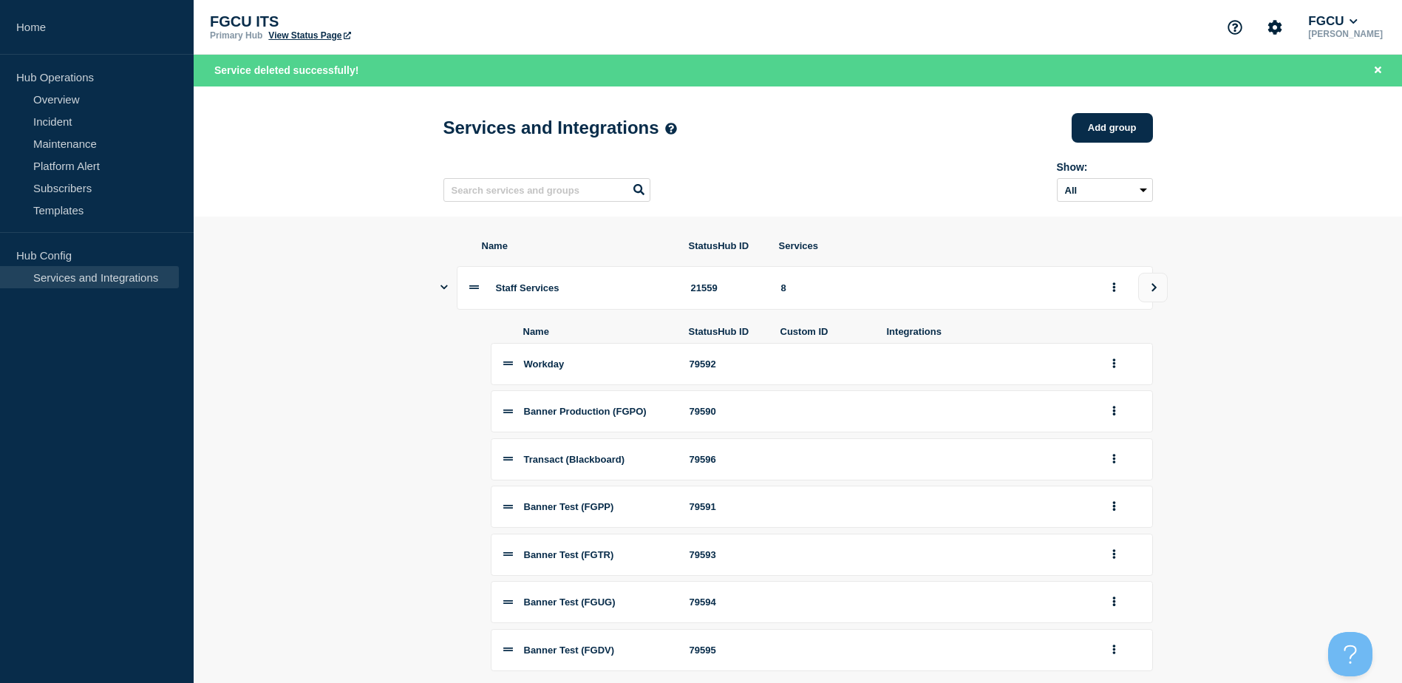
click at [1098, 138] on button "Add group" at bounding box center [1111, 128] width 81 height 30
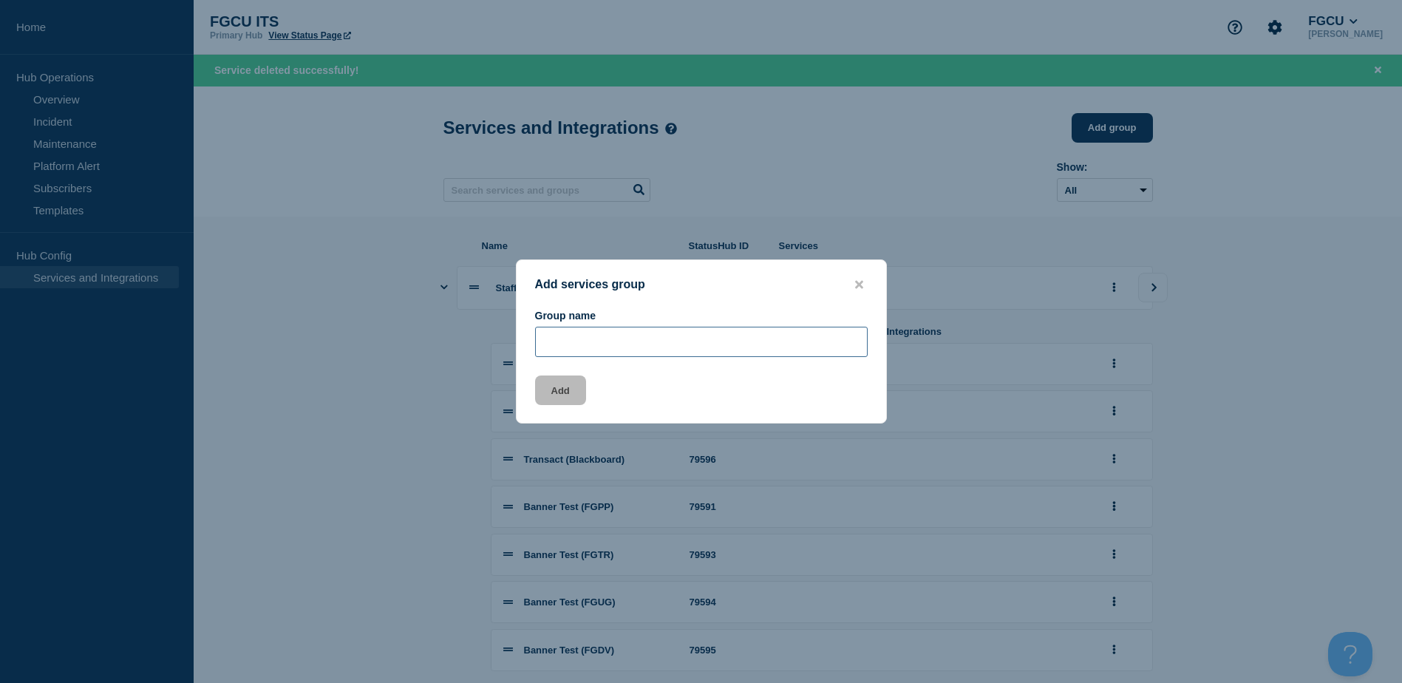
click at [590, 349] on input "Group name" at bounding box center [701, 342] width 333 height 30
type input "Teams"
click at [850, 285] on button "close button" at bounding box center [858, 285] width 17 height 14
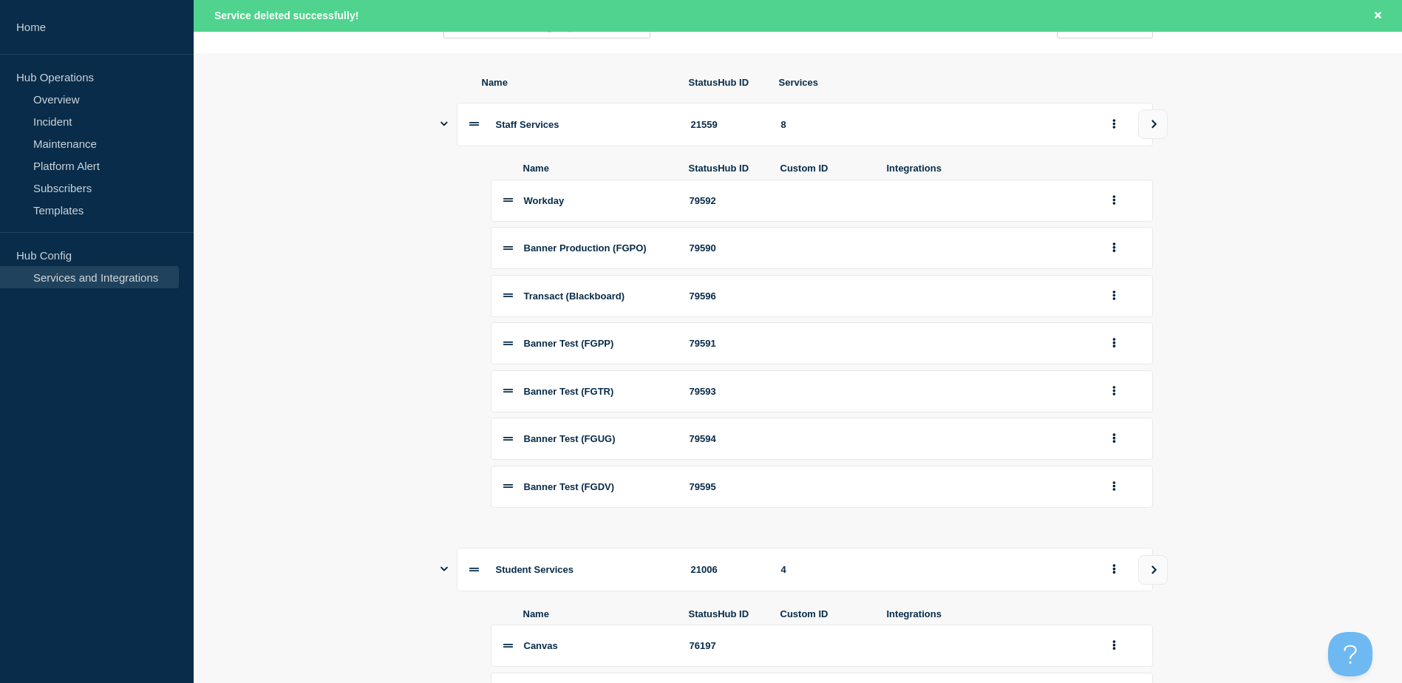
scroll to position [148, 0]
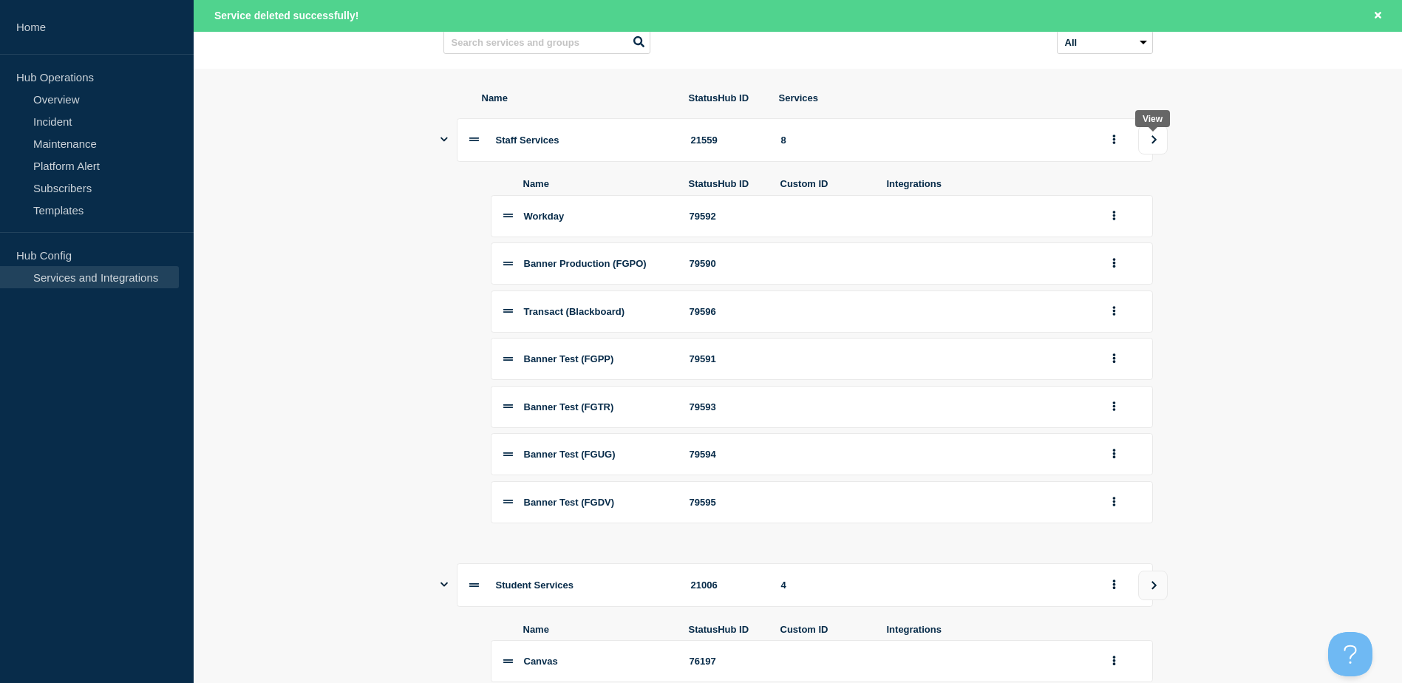
click at [1148, 148] on button "view group" at bounding box center [1153, 140] width 30 height 30
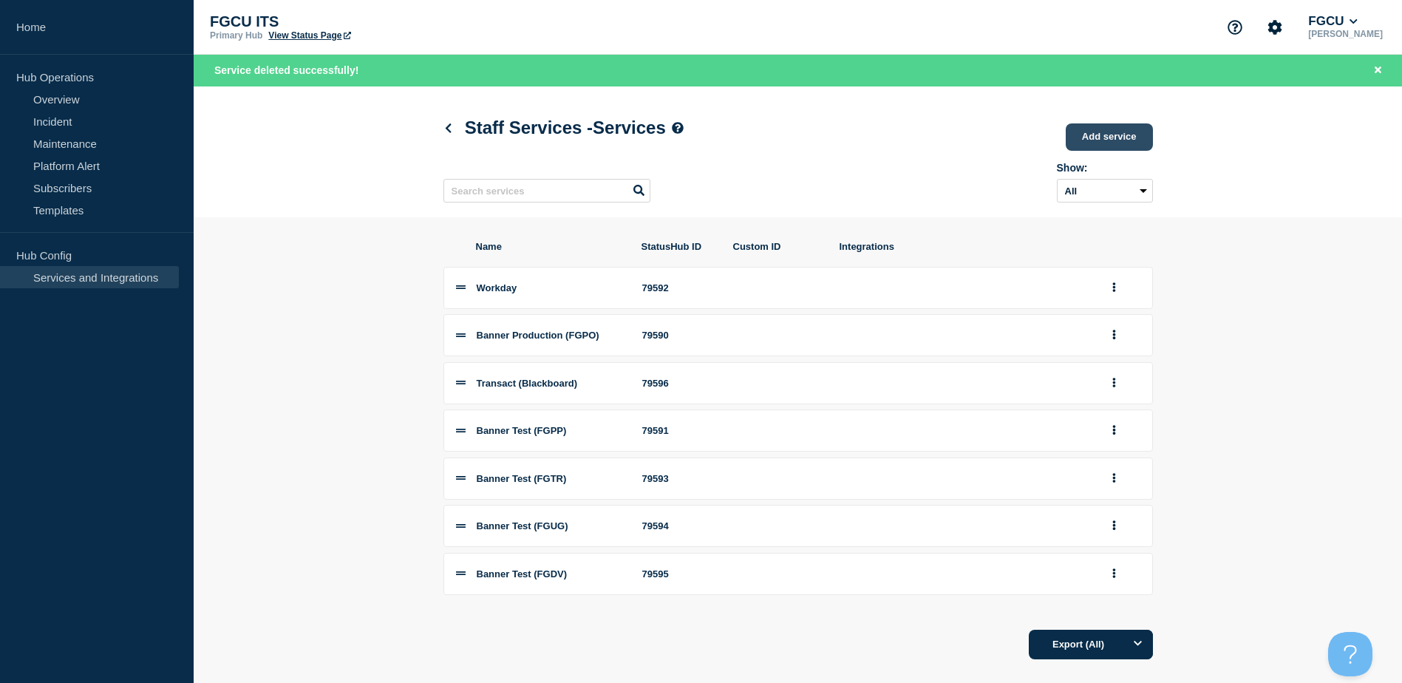
click at [1105, 140] on link "Add service" at bounding box center [1109, 136] width 87 height 27
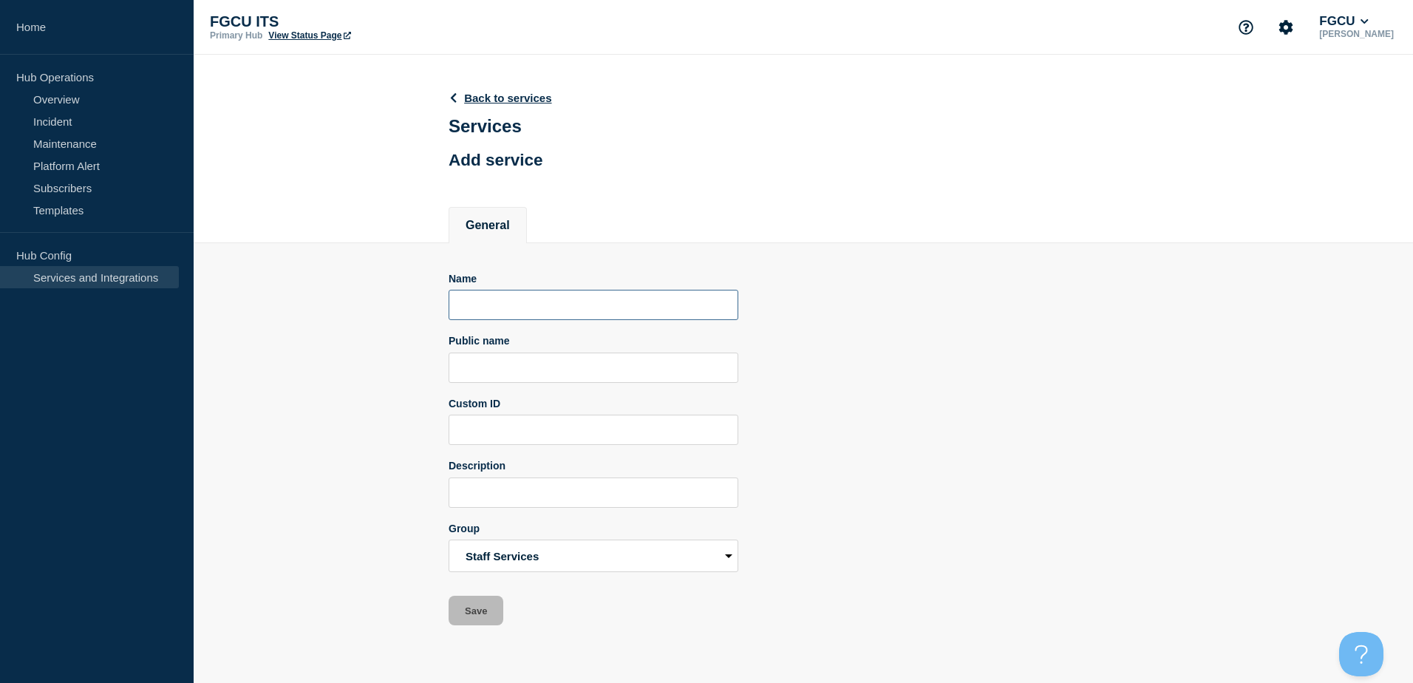
click at [509, 306] on input "Name" at bounding box center [594, 305] width 290 height 30
drag, startPoint x: 531, startPoint y: 307, endPoint x: 403, endPoint y: 304, distance: 128.6
click at [403, 304] on section "Name Teams Public name Custom ID Description Group Staff Services Student Servi…" at bounding box center [803, 434] width 1219 height 383
type input "Teams"
click at [686, 367] on input "Public name" at bounding box center [594, 367] width 290 height 30
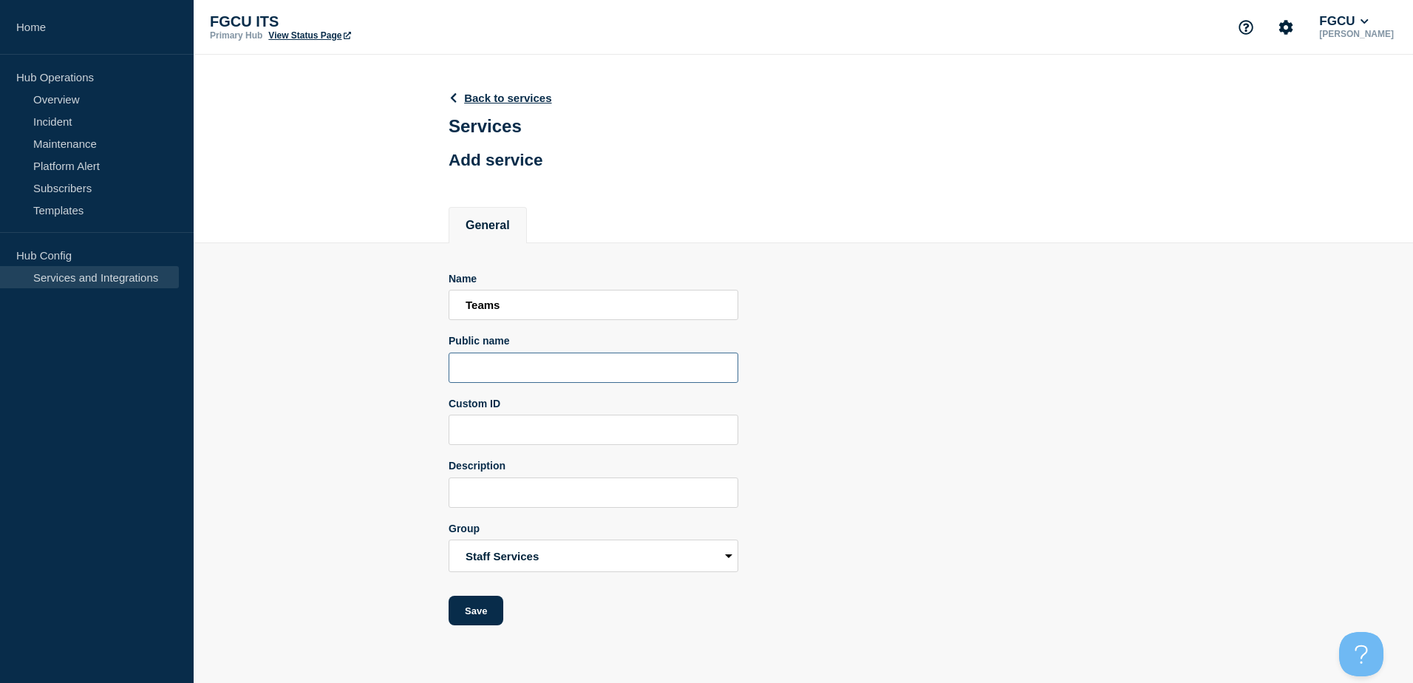
paste input "Teams"
type input "Teams"
click at [529, 565] on select "Staff Services Student Services Infrastructure" at bounding box center [594, 555] width 290 height 33
click at [832, 530] on div "Name Teams Public name Teams Custom ID Description Group Staff Services Student…" at bounding box center [803, 449] width 709 height 353
click at [461, 622] on button "Save" at bounding box center [476, 611] width 55 height 30
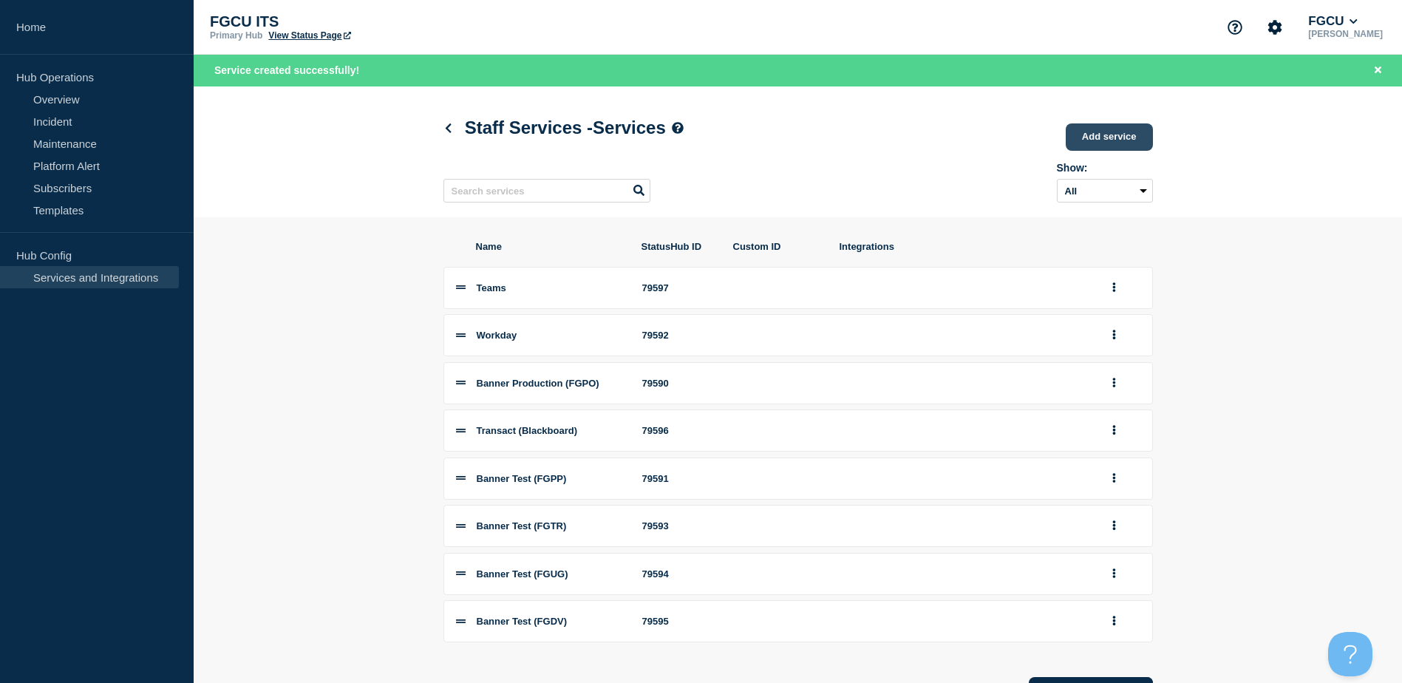
click at [1101, 134] on link "Add service" at bounding box center [1109, 136] width 87 height 27
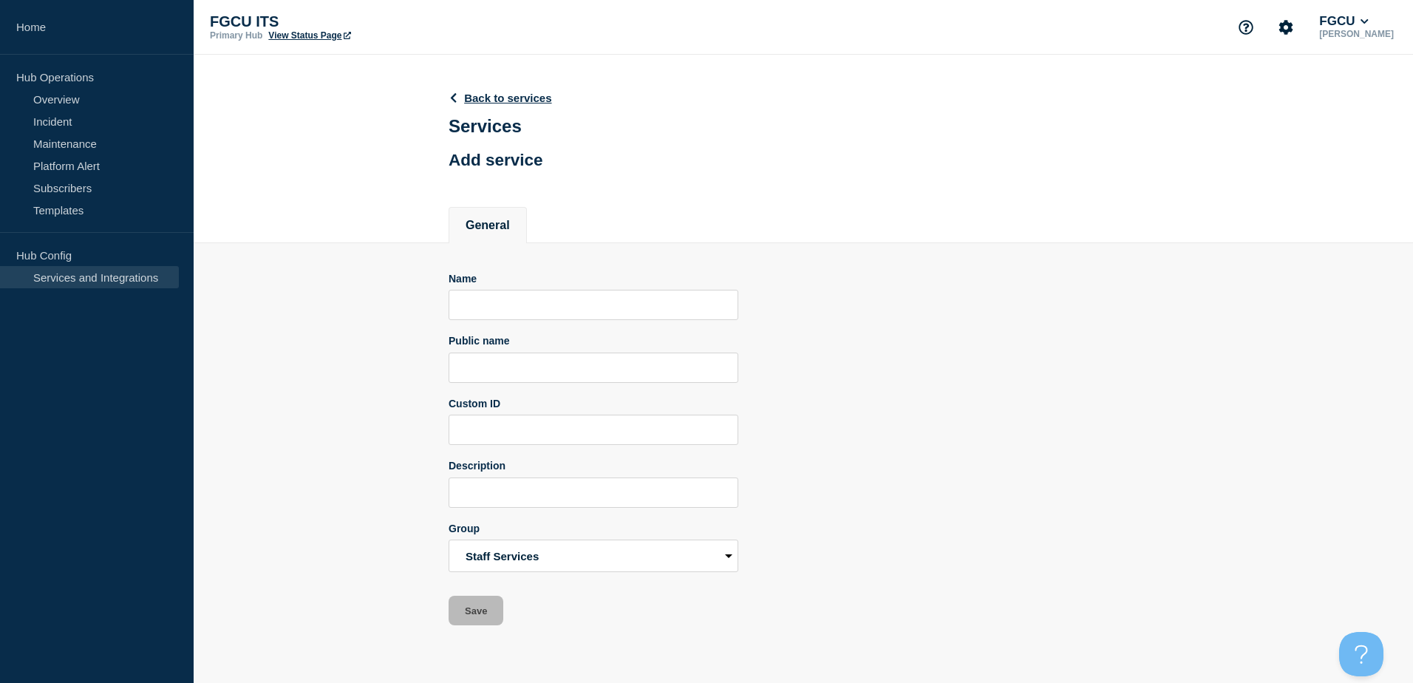
click at [508, 326] on form "Name Public name Custom ID Description Group Staff Services Student Services In…" at bounding box center [594, 449] width 290 height 353
click at [510, 310] on input "Name" at bounding box center [594, 305] width 290 height 30
type input "O"
click at [828, 598] on div "Name Public name Custom ID Description Group Staff Services Student Services In…" at bounding box center [803, 449] width 709 height 353
click at [497, 100] on link "Back to services" at bounding box center [500, 98] width 103 height 13
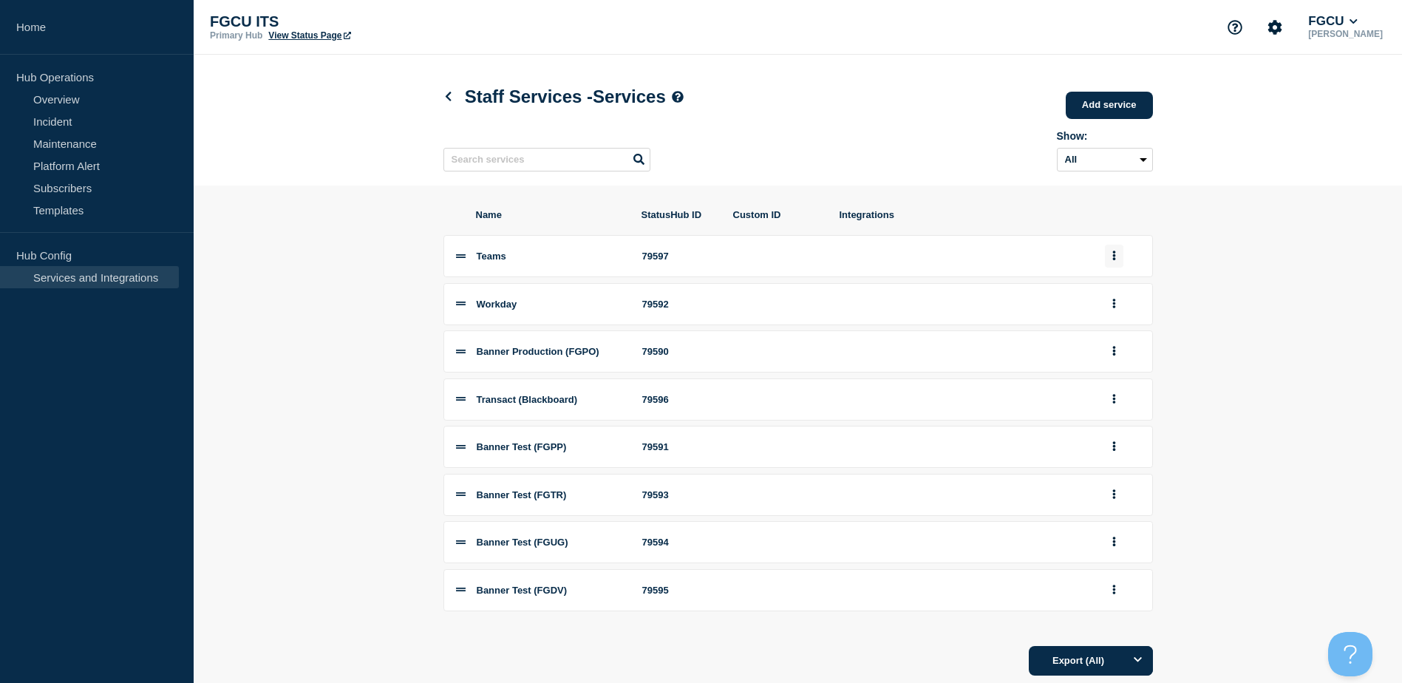
click at [1110, 255] on button "group actions" at bounding box center [1114, 256] width 18 height 23
click at [1115, 290] on button "Edit" at bounding box center [1122, 282] width 74 height 23
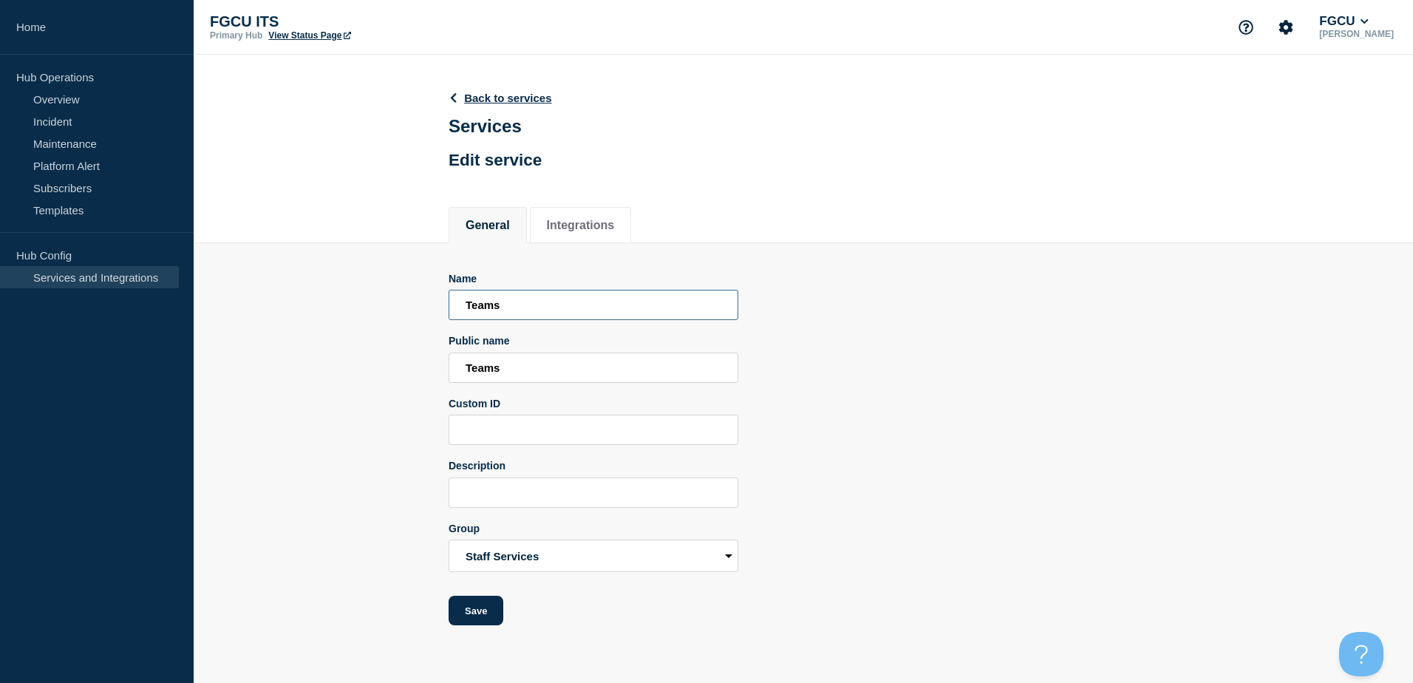
drag, startPoint x: 556, startPoint y: 316, endPoint x: 4, endPoint y: 295, distance: 552.4
click at [5, 295] on div "Home Hub Operations Overview Incident Maintenance Platform Alert Subscribers Te…" at bounding box center [706, 323] width 1413 height 647
click at [589, 307] on input "M365 - Office, Teams, &Outlook" at bounding box center [594, 305] width 290 height 30
click at [885, 363] on div "Name M365 - Office, Teams, & Outlook Public name Teams Custom ID Description Gr…" at bounding box center [803, 449] width 709 height 353
click at [642, 310] on input "M365 - Office, Teams, & Outlook" at bounding box center [594, 305] width 290 height 30
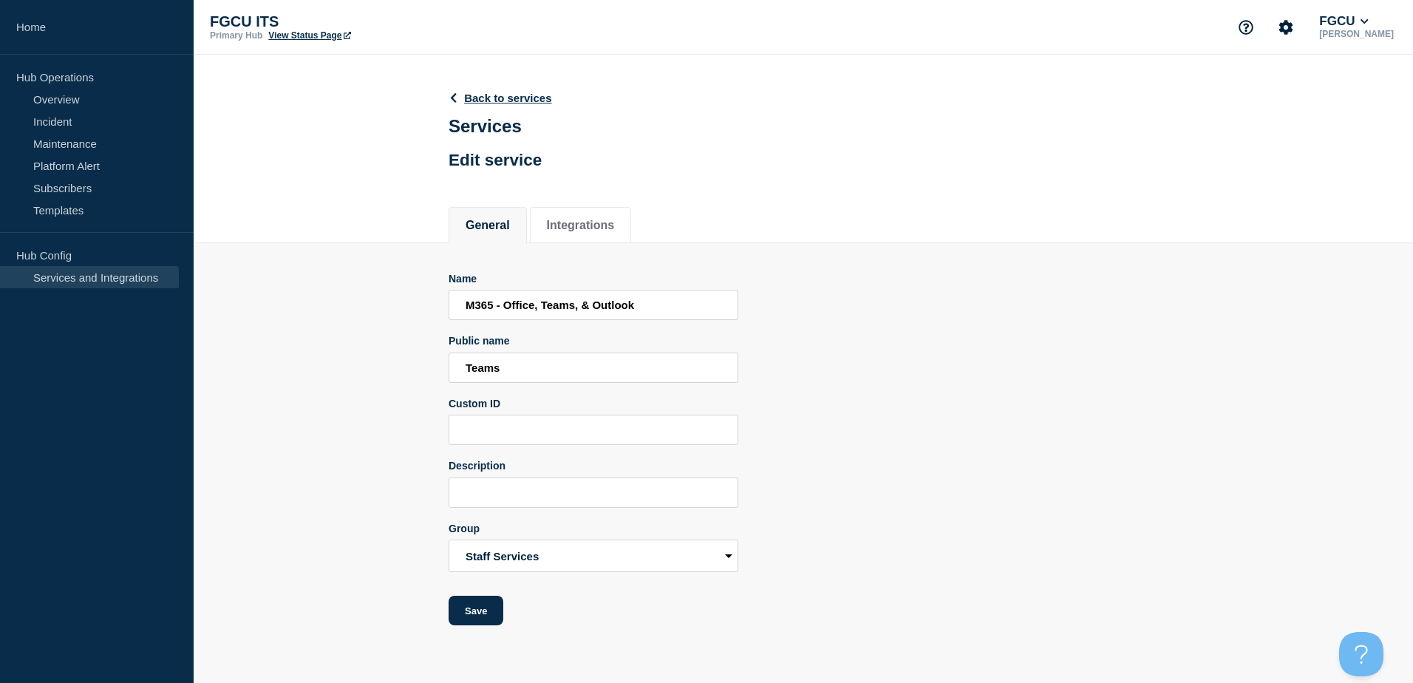
click at [868, 454] on div "Name M365 - Office, Teams, & Outlook Public name Teams Custom ID Description Gr…" at bounding box center [803, 449] width 709 height 353
drag, startPoint x: 543, startPoint y: 309, endPoint x: 450, endPoint y: 314, distance: 93.2
click at [450, 314] on input "M365 - Office, Teams, & Outlook" at bounding box center [594, 305] width 290 height 30
drag, startPoint x: 587, startPoint y: 307, endPoint x: 354, endPoint y: 322, distance: 233.2
click at [354, 322] on section "Name Teams, & Outlook Public name Teams Custom ID Description Group Staff Servi…" at bounding box center [803, 434] width 1219 height 383
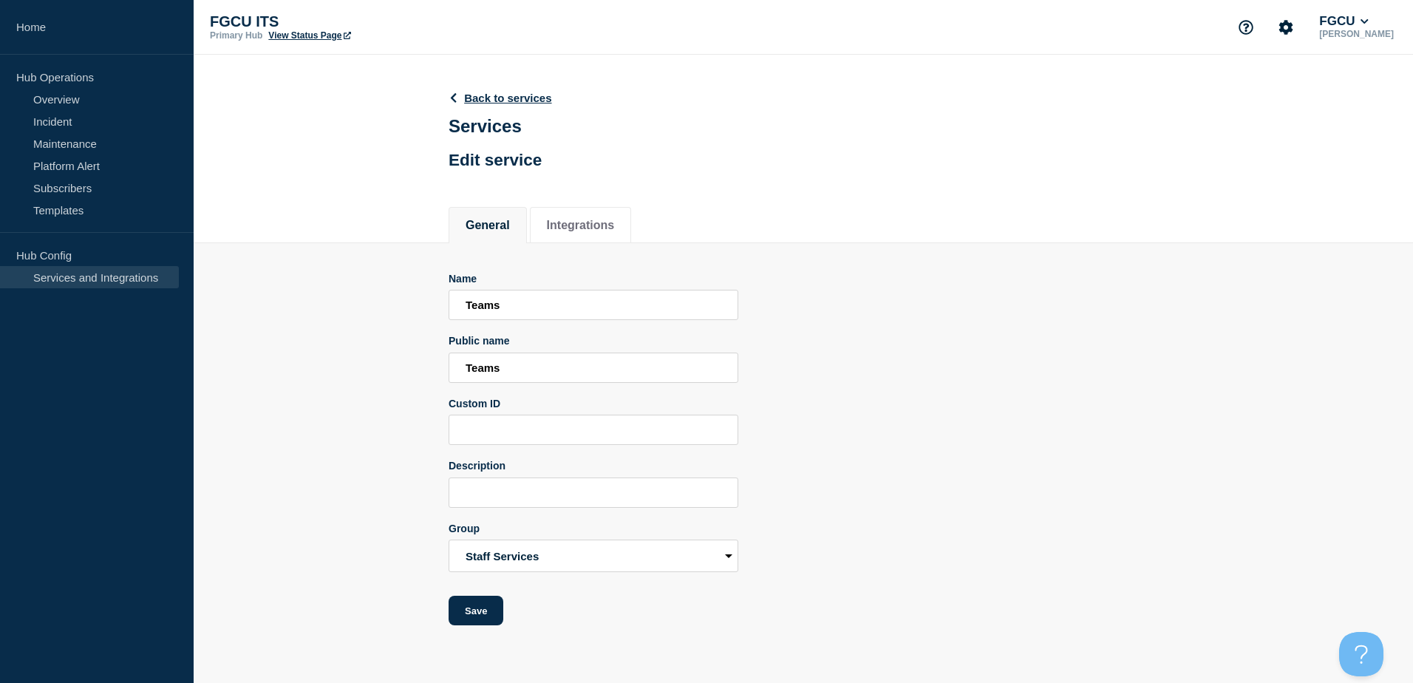
click at [867, 299] on div "Name Teams Public name Teams Custom ID Description Group Staff Services Student…" at bounding box center [803, 449] width 709 height 353
click at [466, 310] on input "Teams" at bounding box center [594, 305] width 290 height 30
type input "MS Teams"
click at [1006, 309] on div "Name MS Teams Public name Teams Custom ID Description Group Staff Services Stud…" at bounding box center [803, 449] width 709 height 353
click at [463, 370] on input "Teams" at bounding box center [594, 367] width 290 height 30
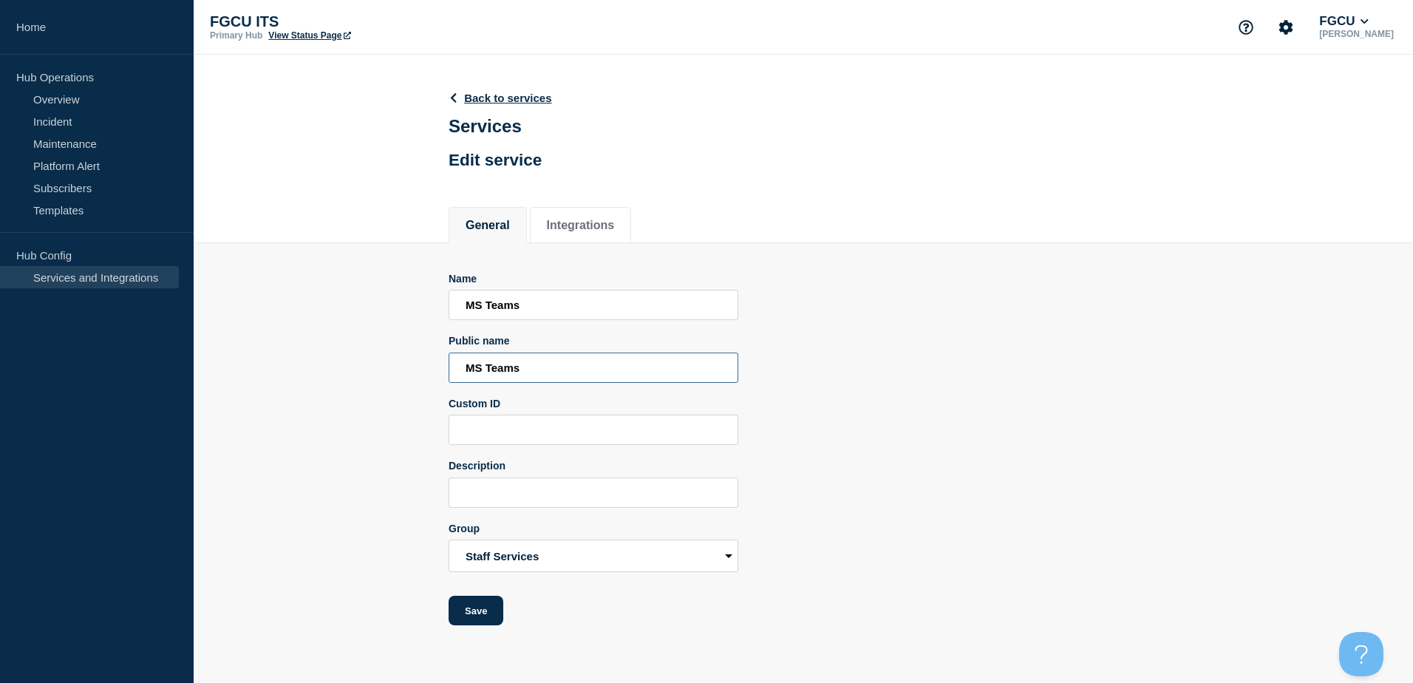
type input "MS Teams"
click at [1135, 437] on div "Name MS Teams Public name MS Teams Custom ID Description Group Staff Services S…" at bounding box center [803, 449] width 709 height 353
click at [485, 612] on button "Save" at bounding box center [476, 611] width 55 height 30
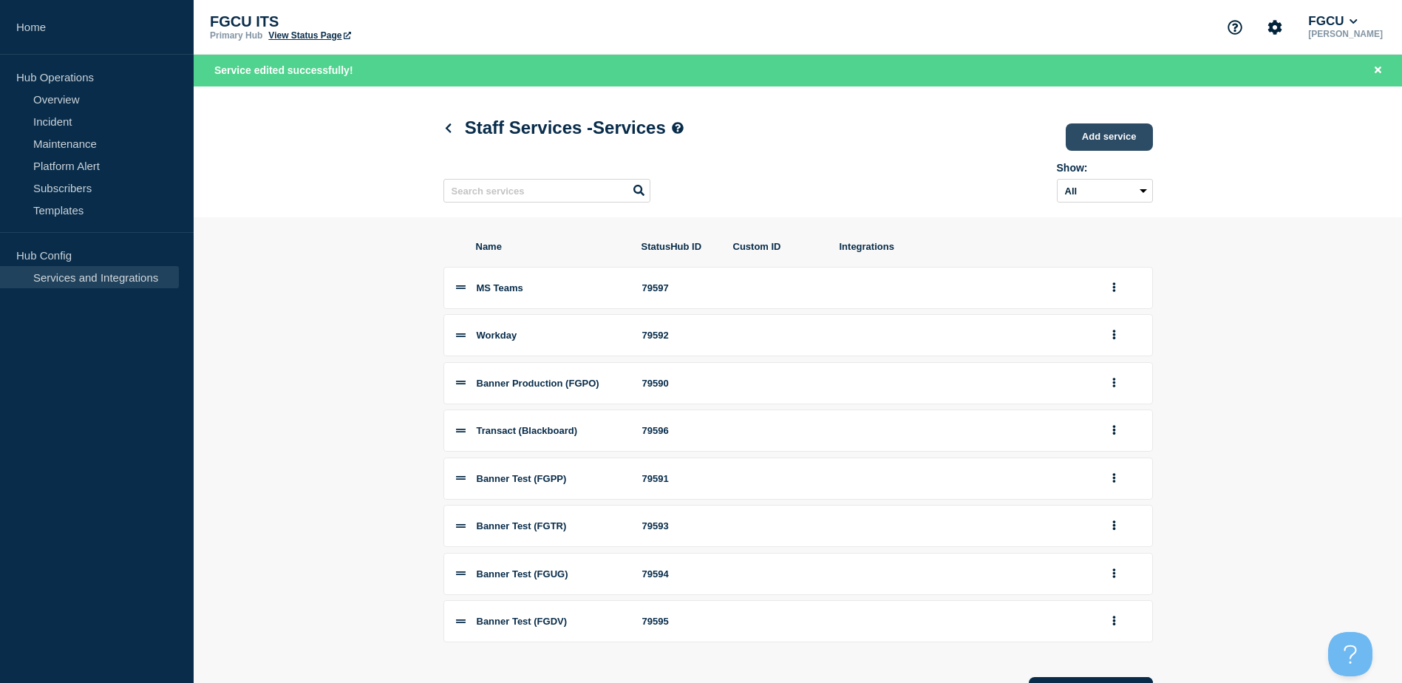
click at [1108, 137] on link "Add service" at bounding box center [1109, 136] width 87 height 27
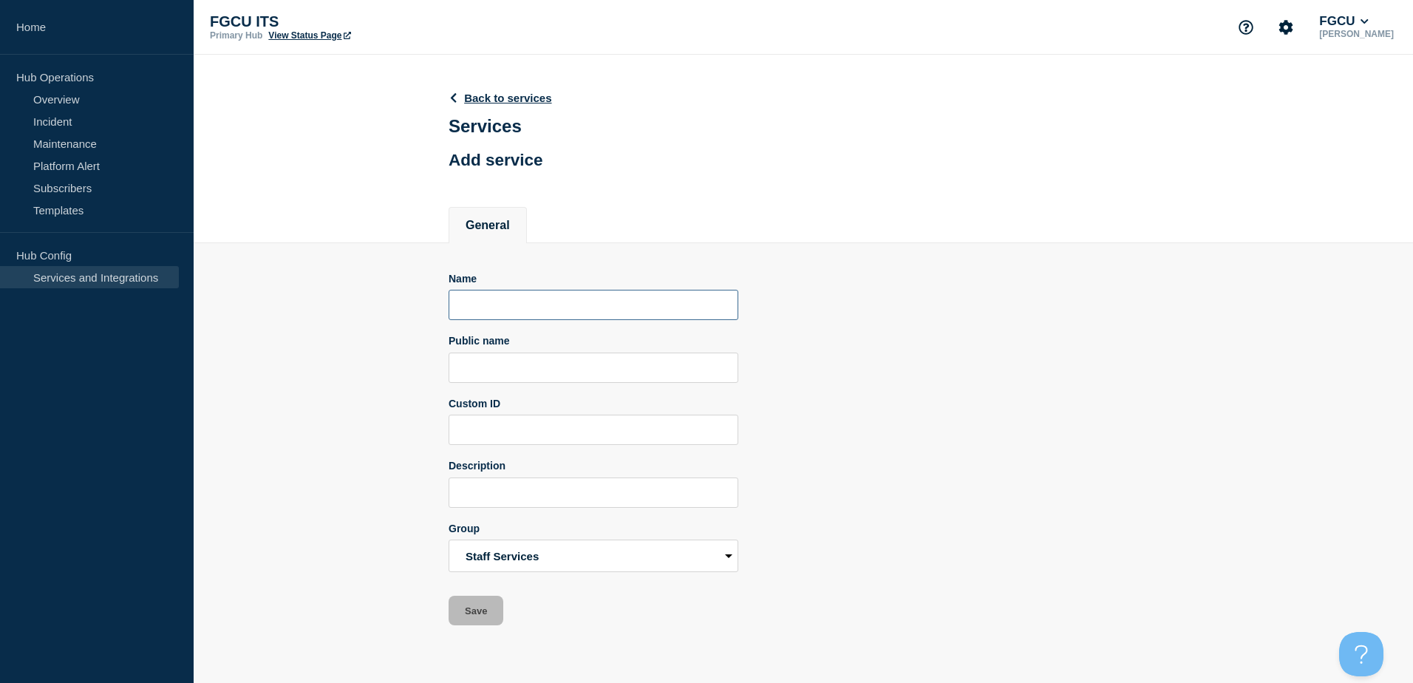
click at [531, 309] on input "Name" at bounding box center [594, 305] width 290 height 30
drag, startPoint x: 488, startPoint y: 304, endPoint x: 312, endPoint y: 303, distance: 175.9
click at [323, 303] on section "Name MS Outlook Public name Custom ID Description Group Staff Services Student …" at bounding box center [803, 434] width 1219 height 383
type input "Outlook"
click at [571, 379] on input "Public name" at bounding box center [594, 367] width 290 height 30
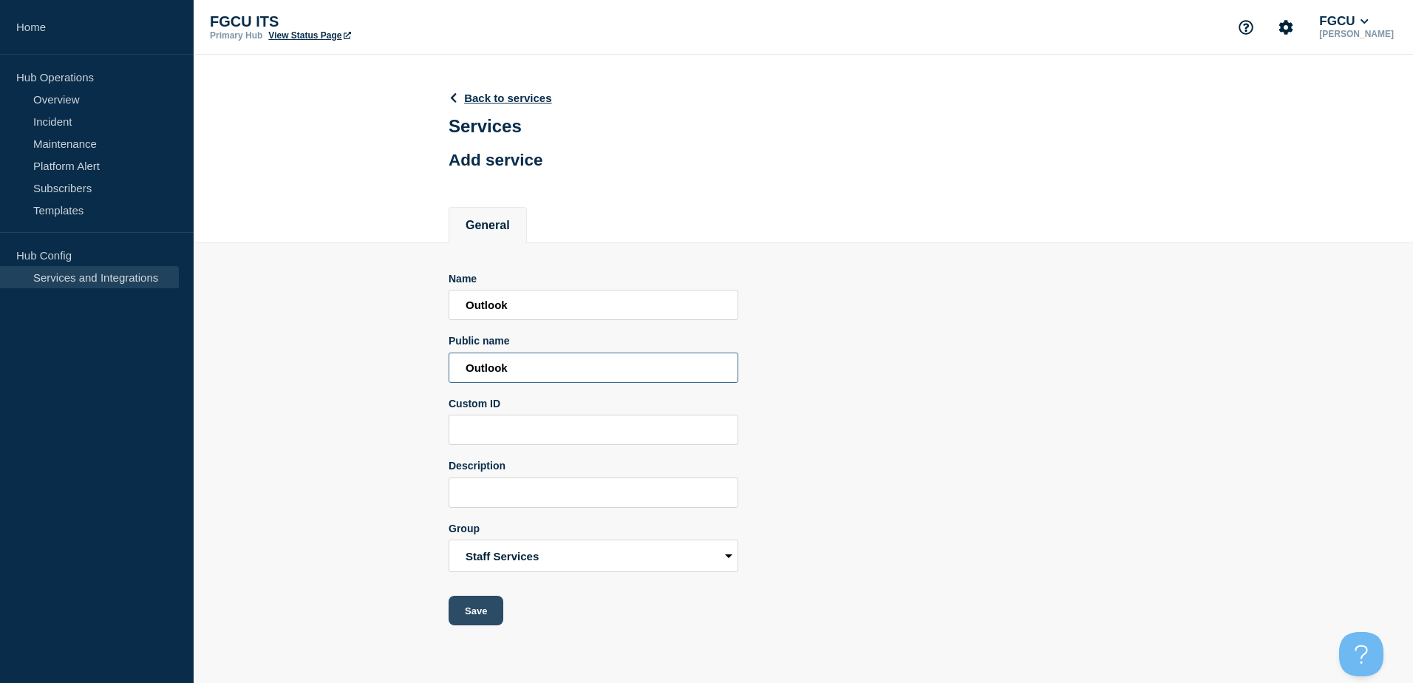
type input "Outlook"
click at [486, 613] on button "Save" at bounding box center [476, 611] width 55 height 30
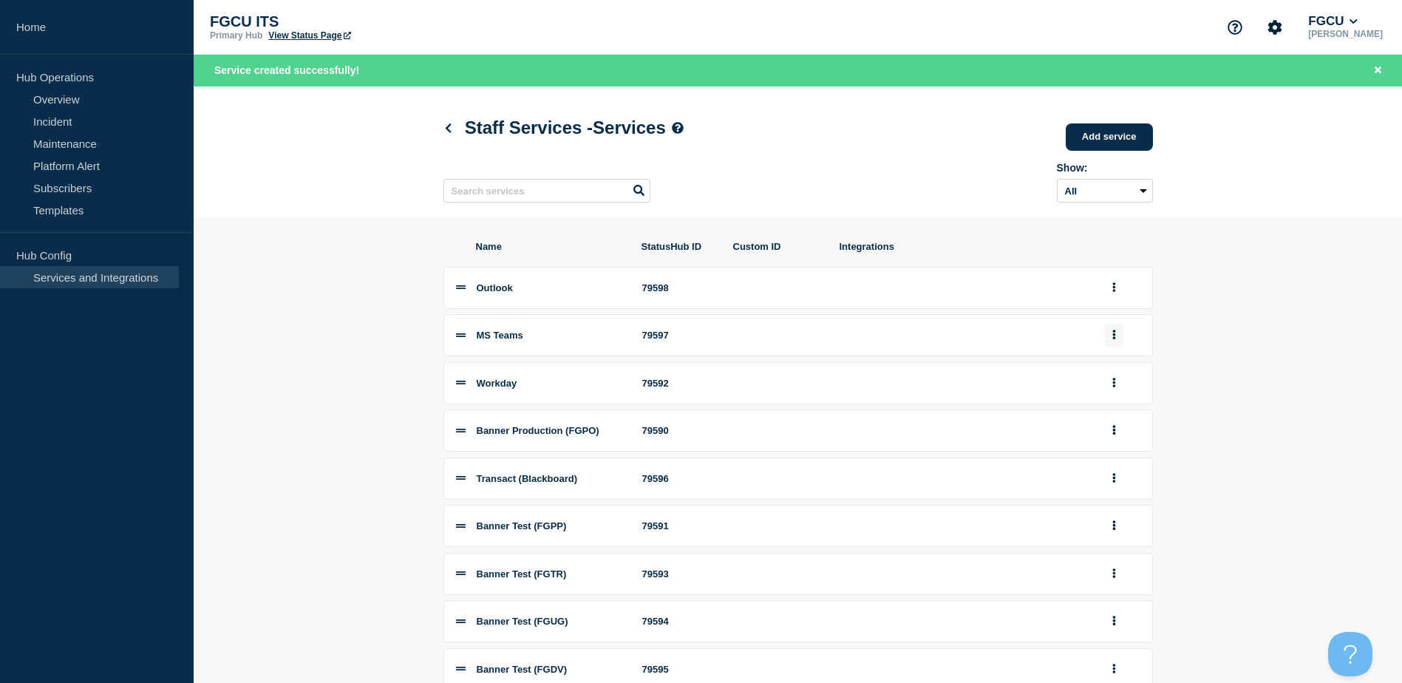
click at [1119, 338] on button "group actions" at bounding box center [1114, 335] width 18 height 23
drag, startPoint x: 1111, startPoint y: 367, endPoint x: 901, endPoint y: 386, distance: 211.5
click at [1111, 368] on button "Edit" at bounding box center [1122, 361] width 74 height 23
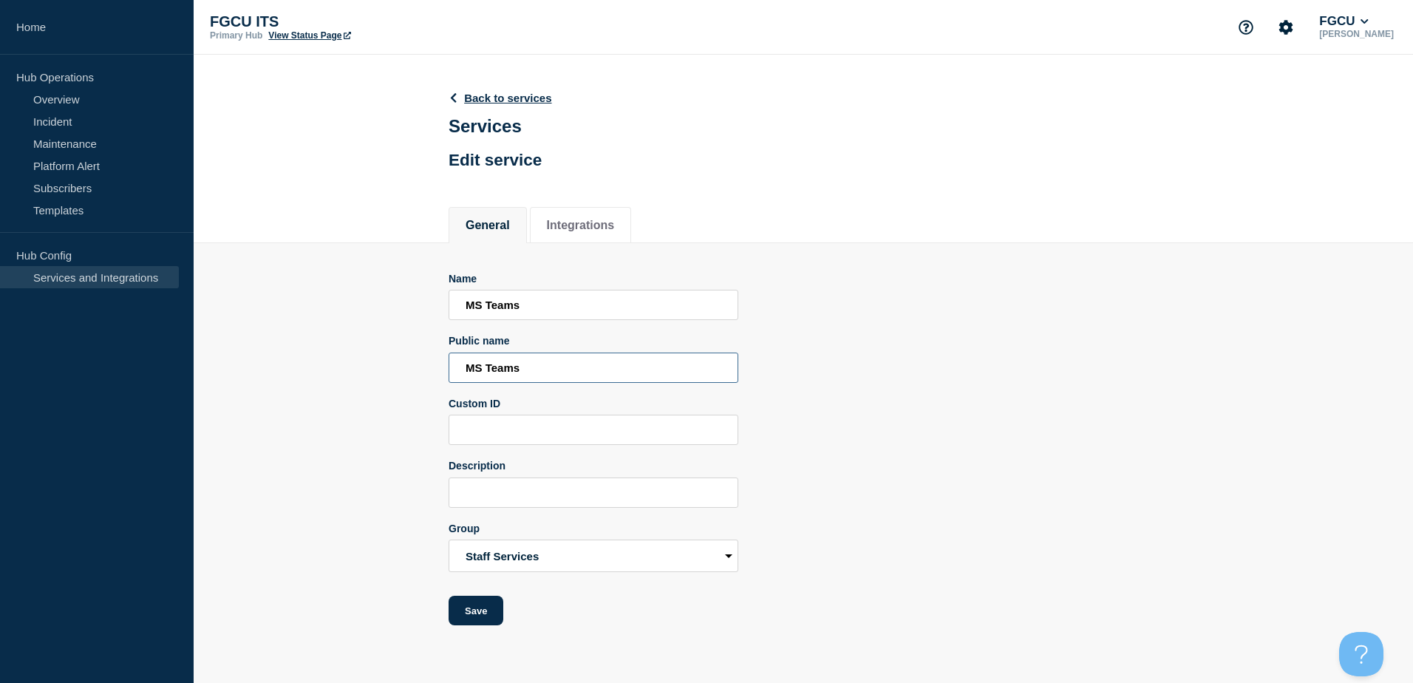
drag, startPoint x: 488, startPoint y: 372, endPoint x: 416, endPoint y: 372, distance: 72.4
click at [416, 372] on section "Name MS Teams Public name MS Teams Custom ID Description Group Staff Services S…" at bounding box center [803, 434] width 1219 height 383
type input "Teams"
drag, startPoint x: 482, startPoint y: 307, endPoint x: 190, endPoint y: 298, distance: 292.0
click at [194, 298] on section "Name MS Teams Public name Teams Custom ID Description Group Staff Services Stud…" at bounding box center [803, 434] width 1219 height 383
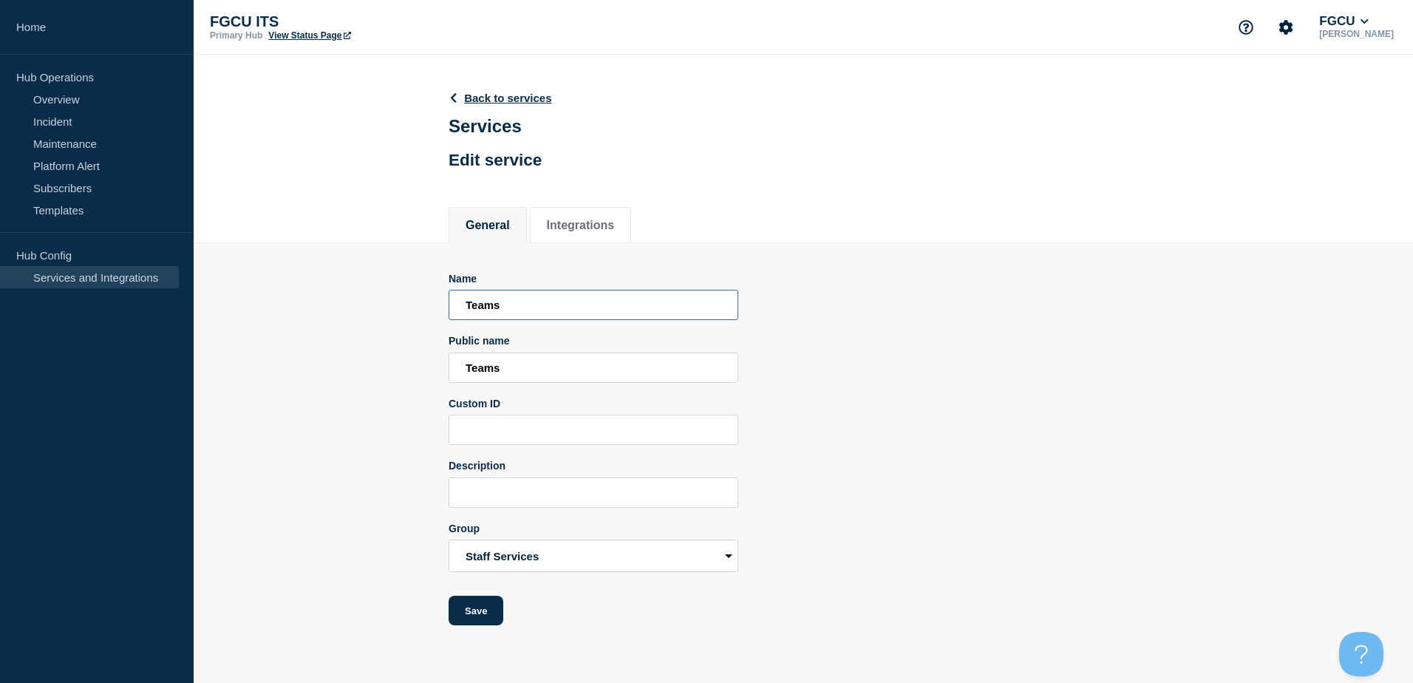
click at [472, 307] on input "Teams" at bounding box center [594, 305] width 290 height 30
type input "Teams"
drag, startPoint x: 938, startPoint y: 422, endPoint x: 734, endPoint y: 493, distance: 216.6
click at [937, 422] on div "Name Teams Public name Teams Custom ID Description Group Staff Services Student…" at bounding box center [803, 449] width 709 height 353
click at [592, 222] on button "Integrations" at bounding box center [581, 225] width 68 height 13
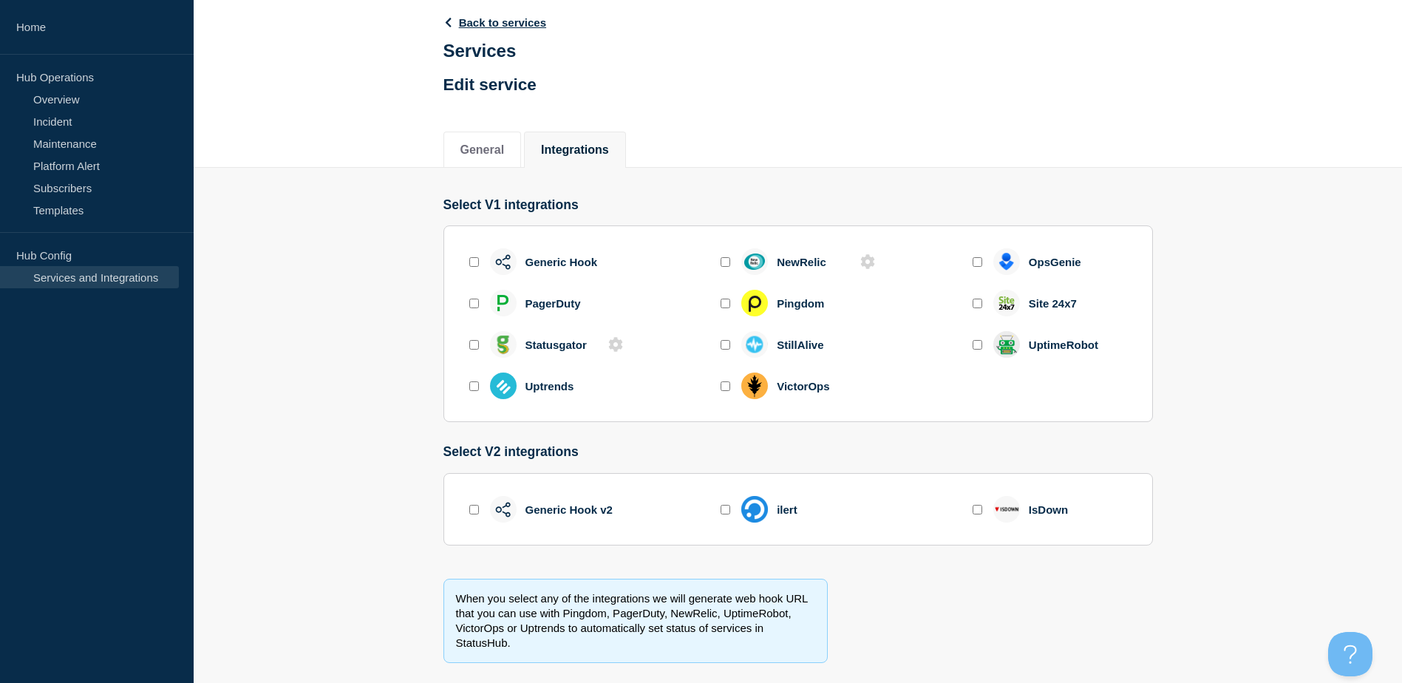
scroll to position [103, 0]
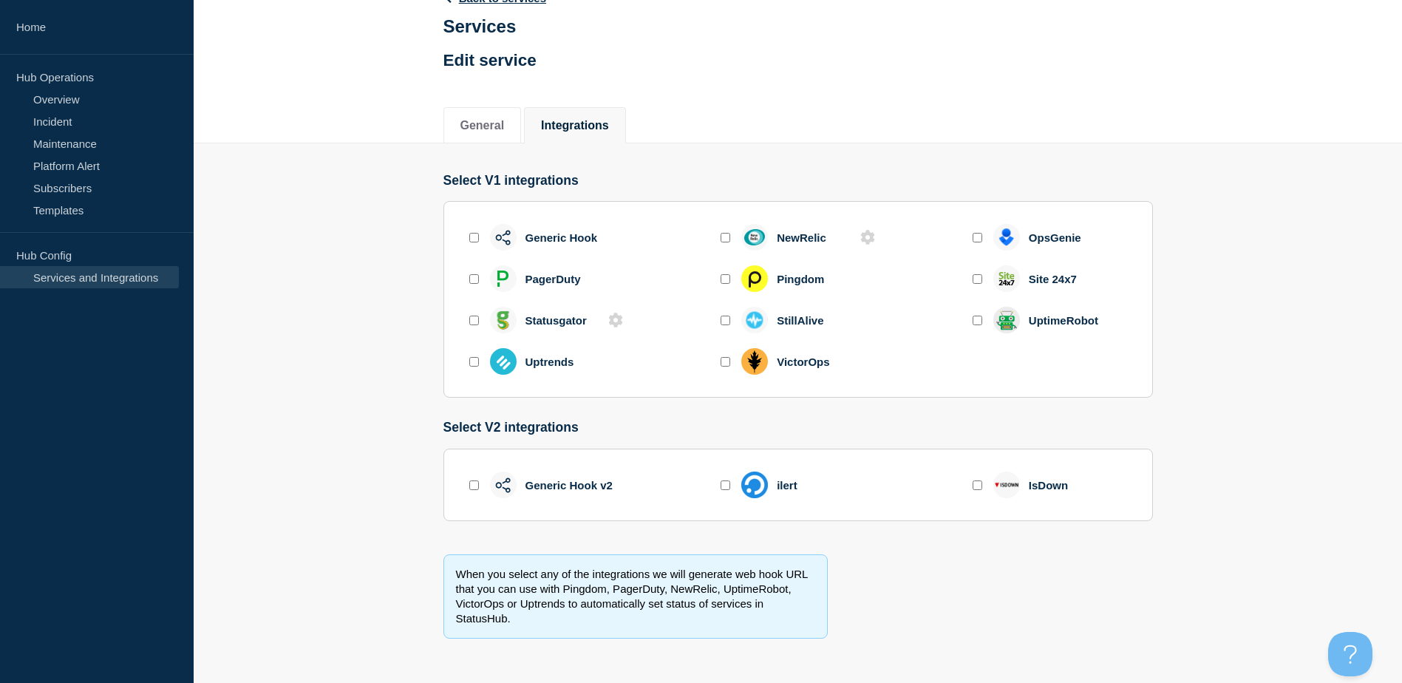
click at [471, 485] on input "enable generic_hook_v2" at bounding box center [474, 485] width 10 height 10
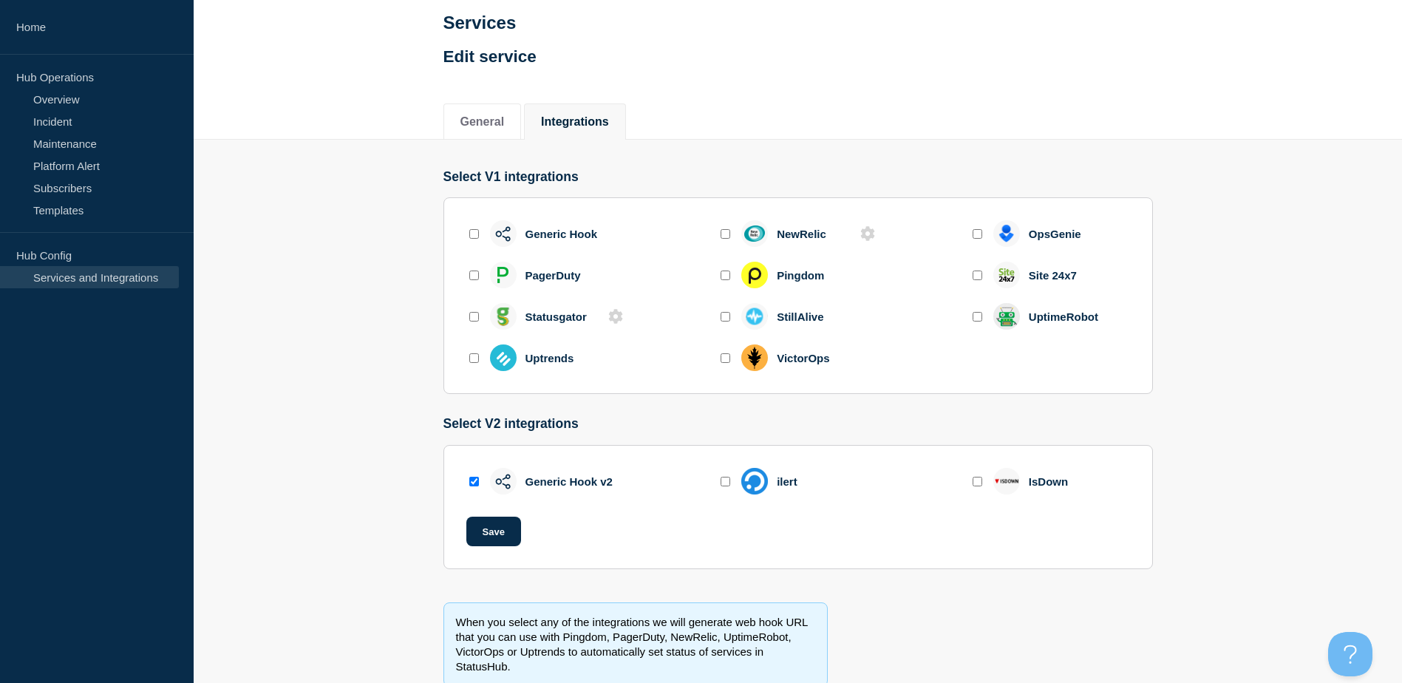
scroll to position [155, 0]
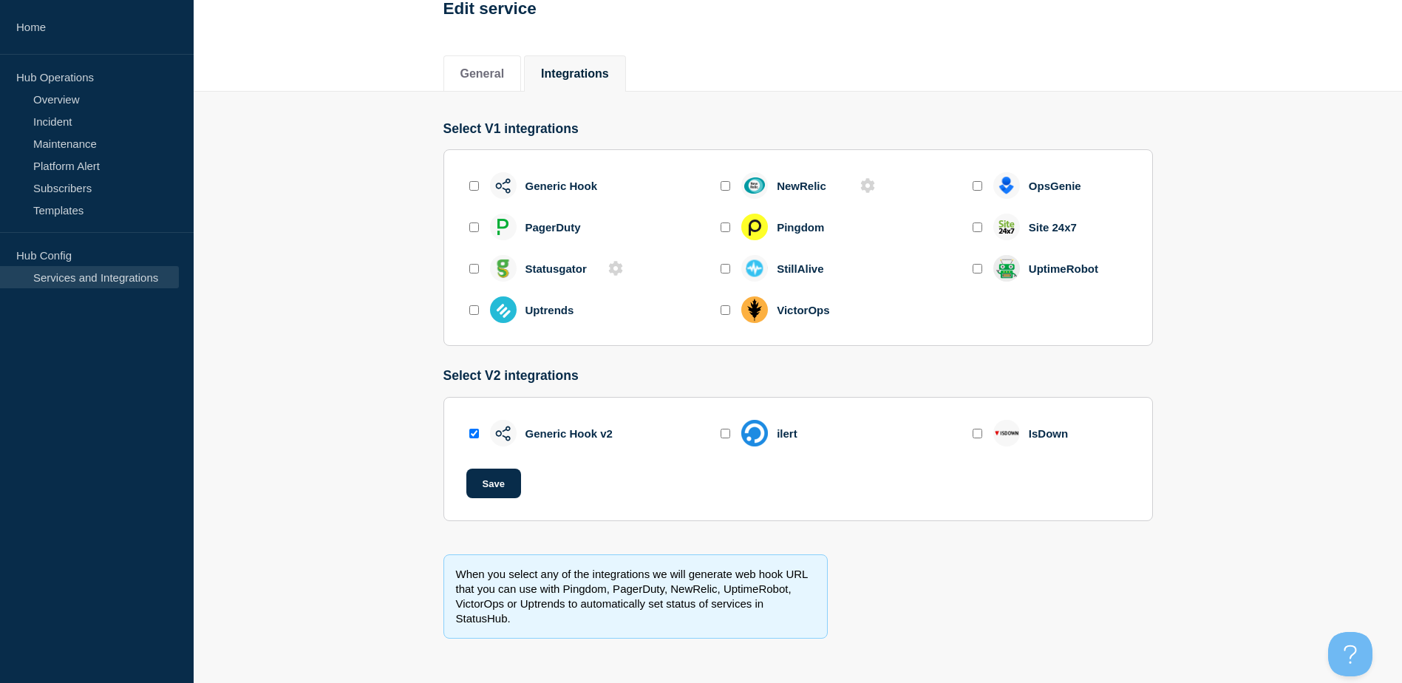
click at [474, 434] on input "enable generic_hook_v2" at bounding box center [474, 434] width 10 height 10
checkbox input "false"
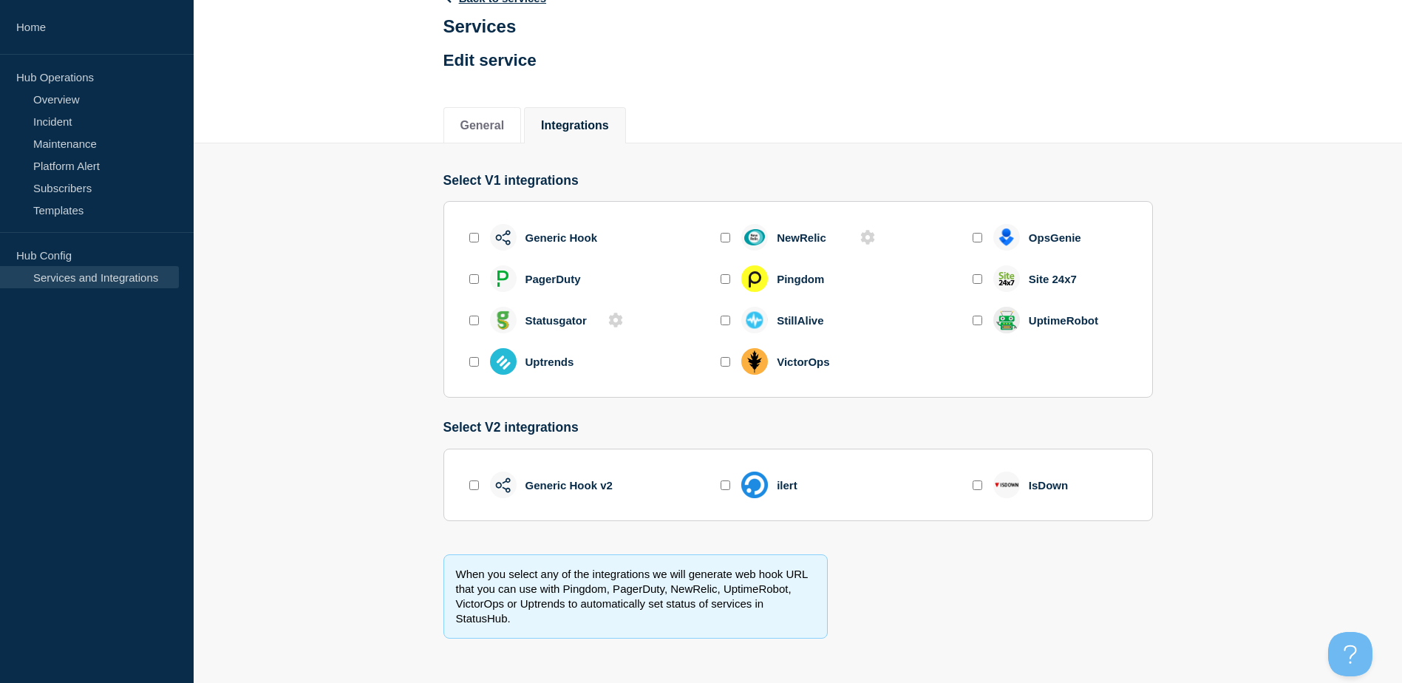
scroll to position [30, 0]
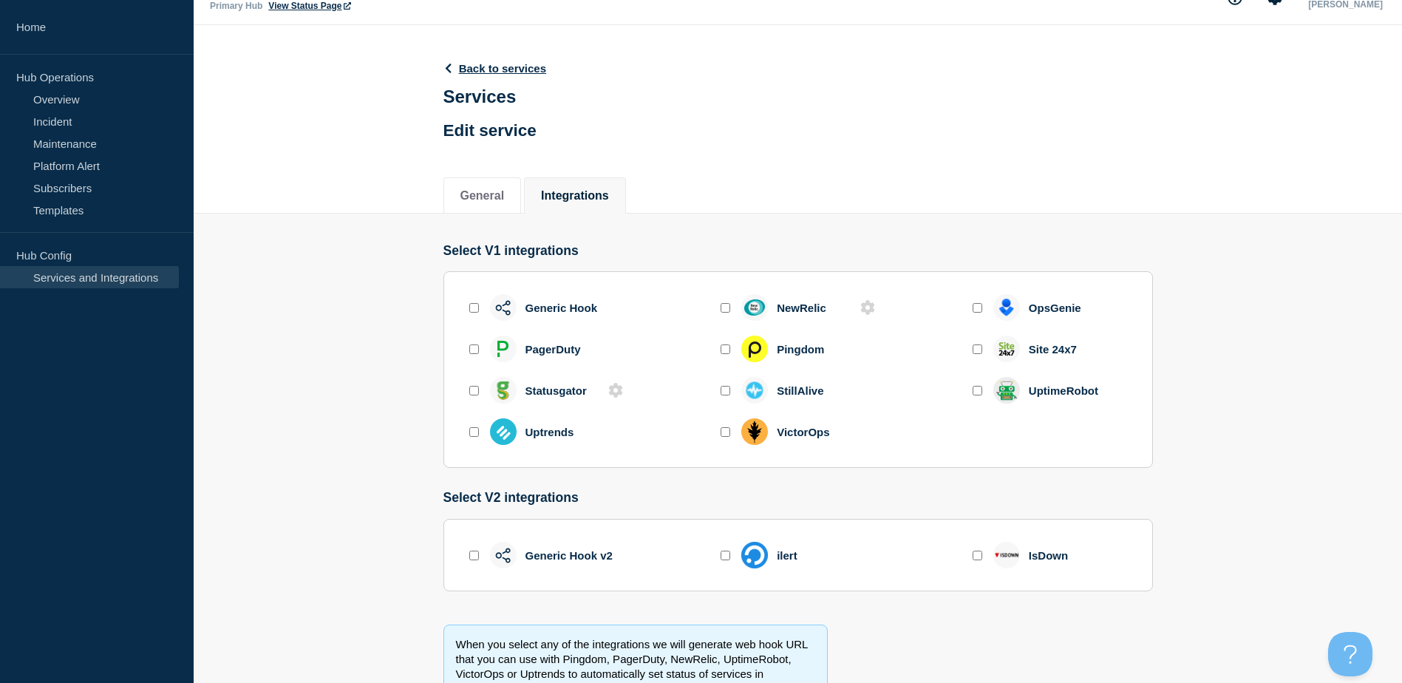
click at [1244, 417] on section "Select V1 integrations Generic Hook NewRelic OpsGenie PagerDuty Pingdom Site 24…" at bounding box center [798, 472] width 1208 height 517
click at [803, 309] on div "NewRelic" at bounding box center [802, 307] width 50 height 13
click at [724, 313] on input "enable new_relic" at bounding box center [725, 308] width 10 height 10
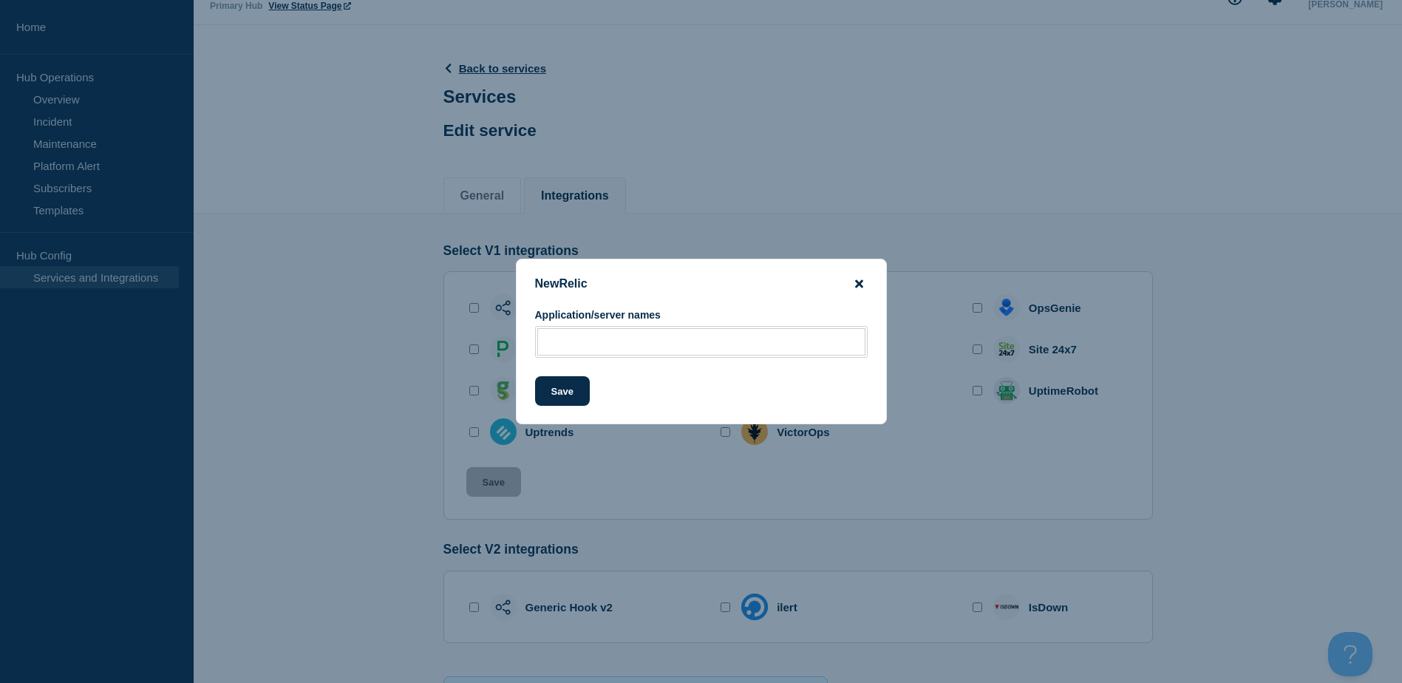
click at [859, 287] on icon "close button" at bounding box center [859, 284] width 8 height 12
checkbox input "false"
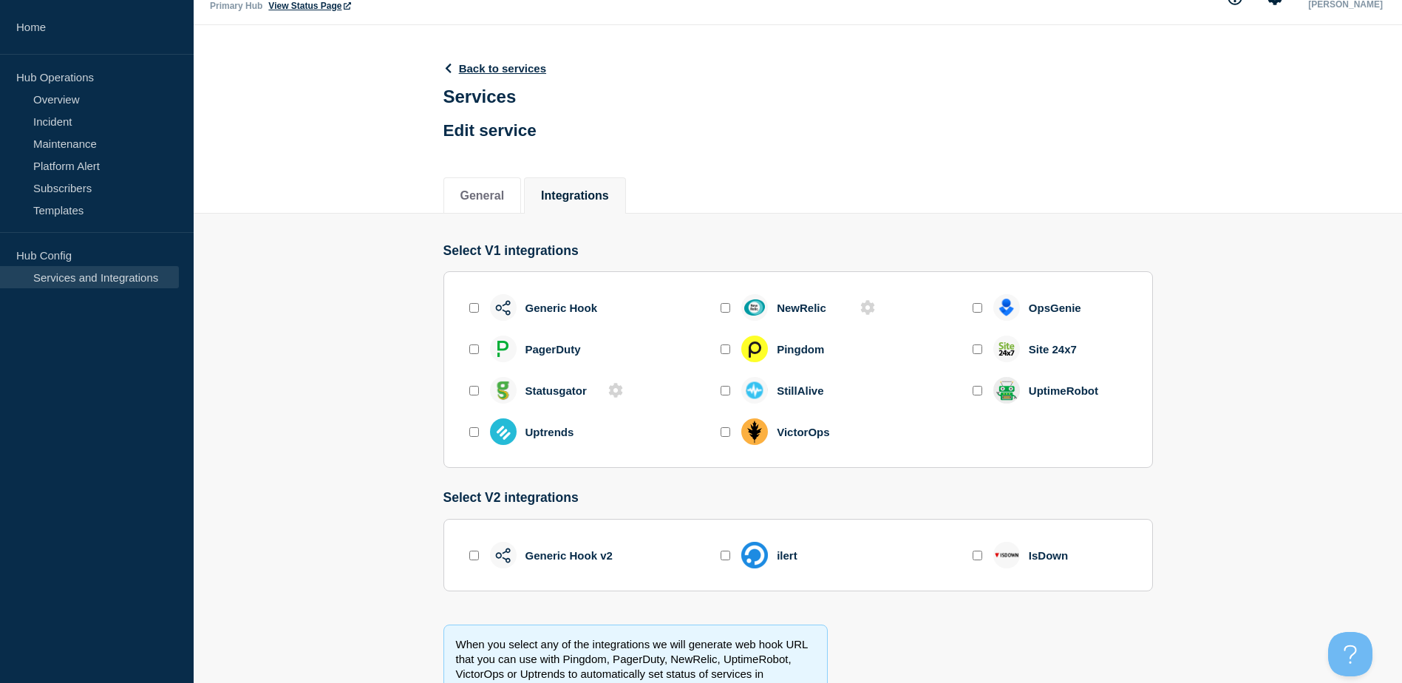
click at [727, 351] on input "enable pingdom" at bounding box center [725, 349] width 10 height 10
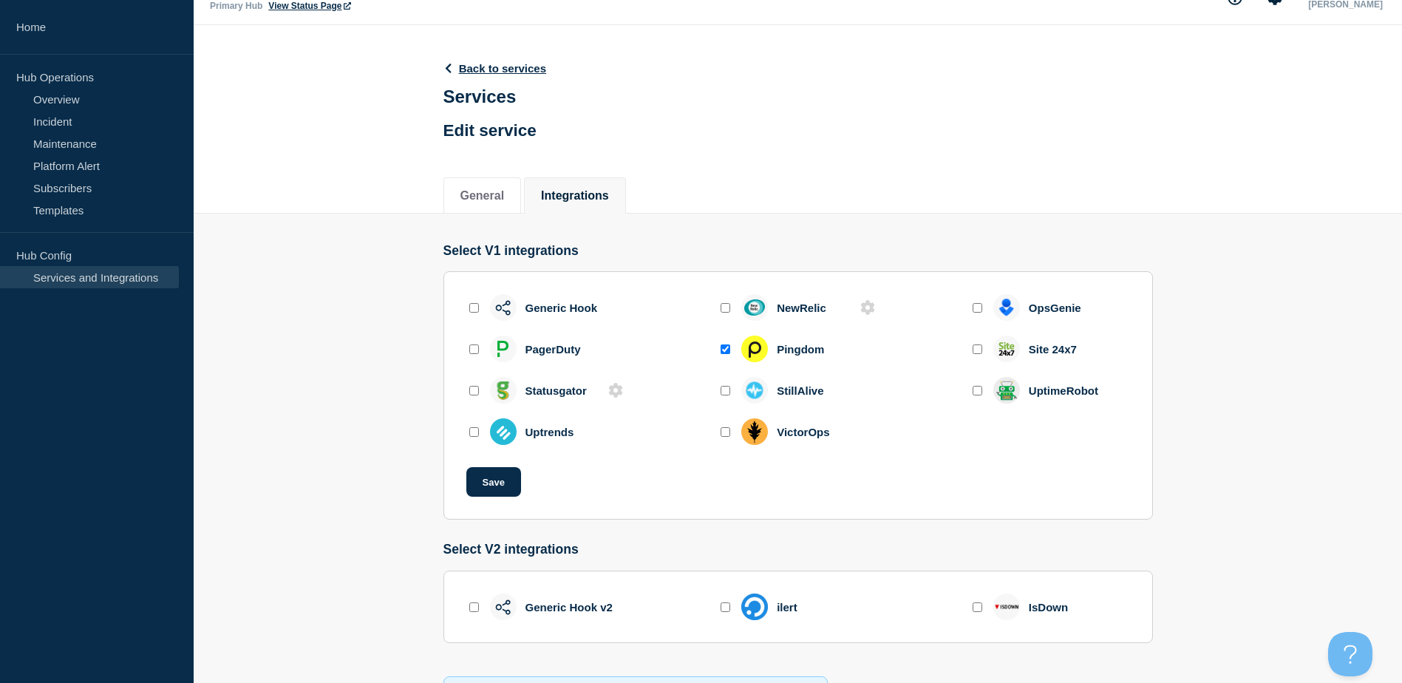
click at [724, 352] on input "enable pingdom" at bounding box center [725, 349] width 10 height 10
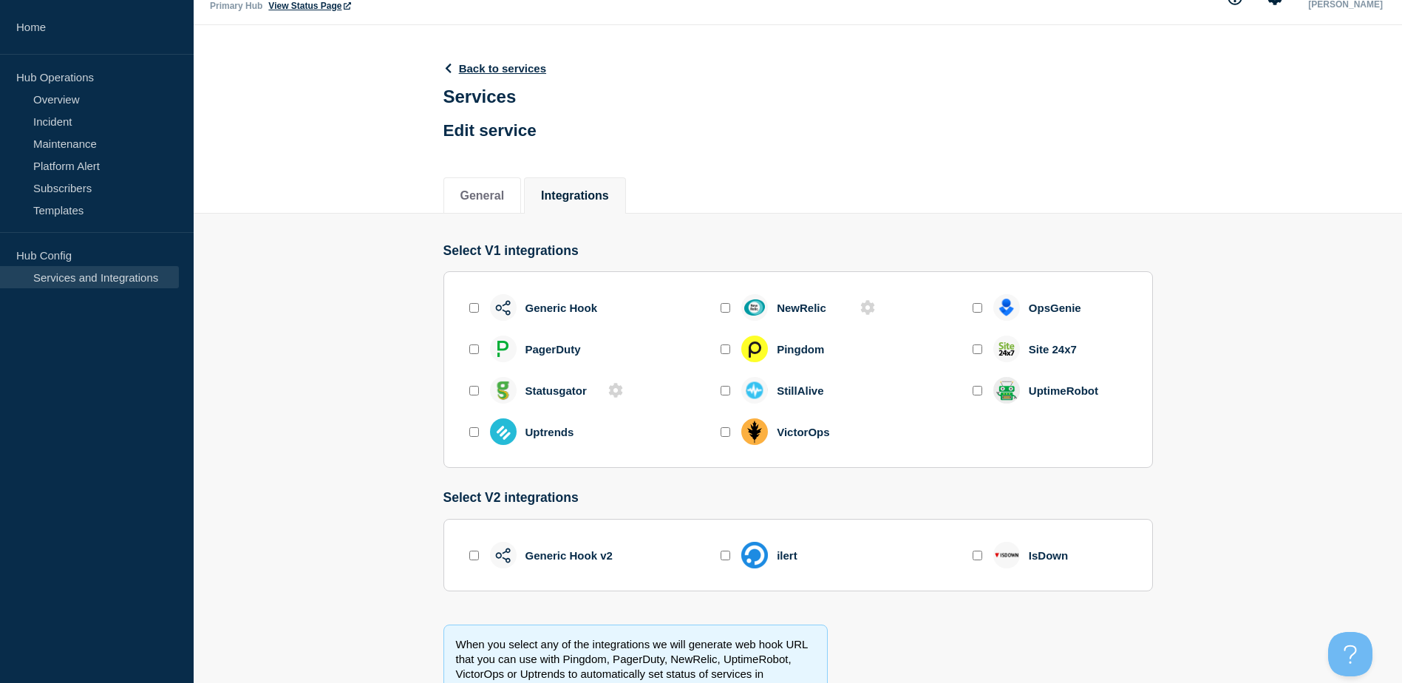
scroll to position [103, 0]
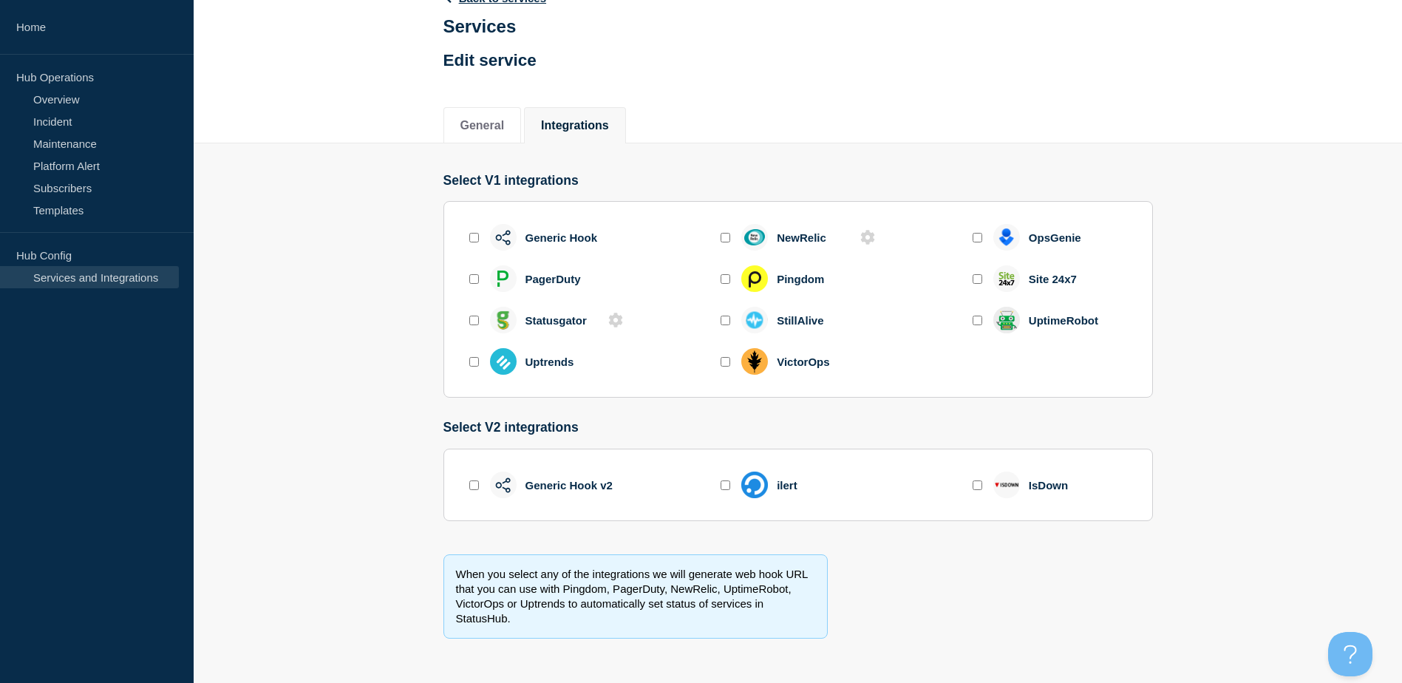
click at [725, 276] on input "enable pingdom" at bounding box center [725, 279] width 10 height 10
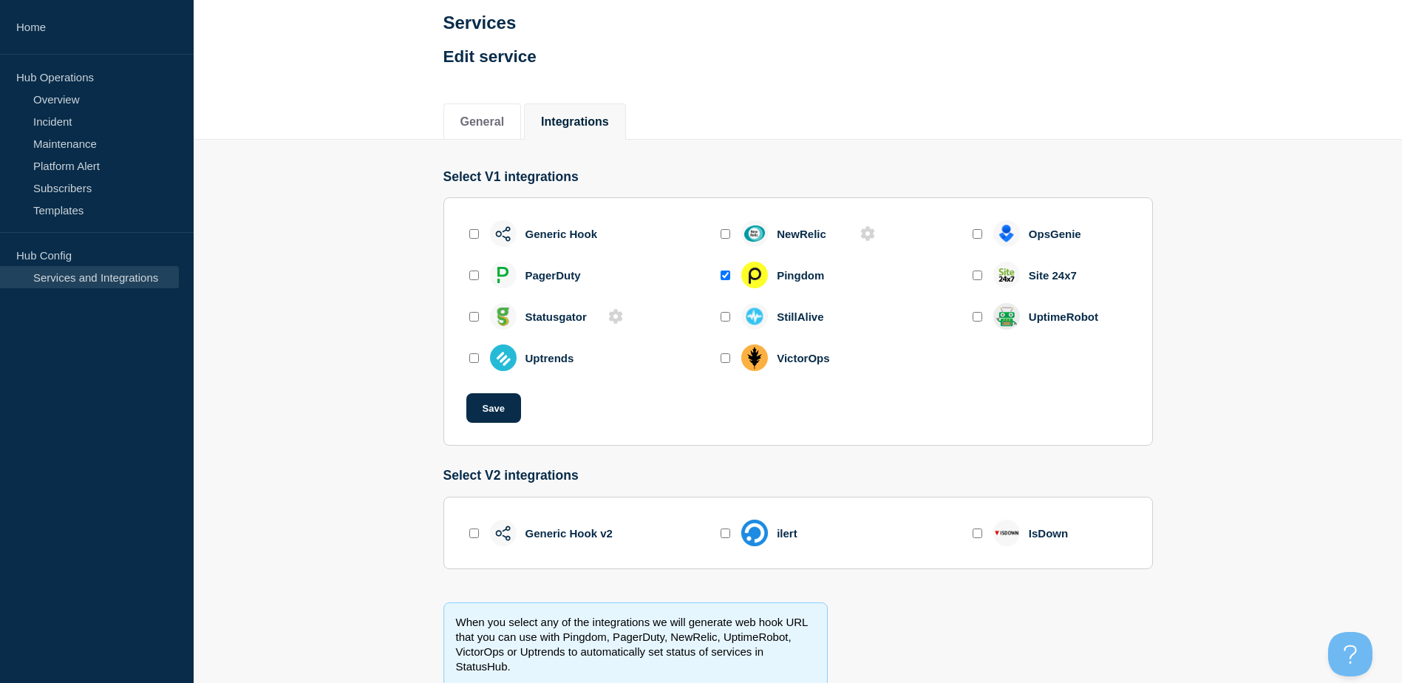
click at [725, 276] on input "enable pingdom" at bounding box center [725, 275] width 10 height 10
checkbox input "false"
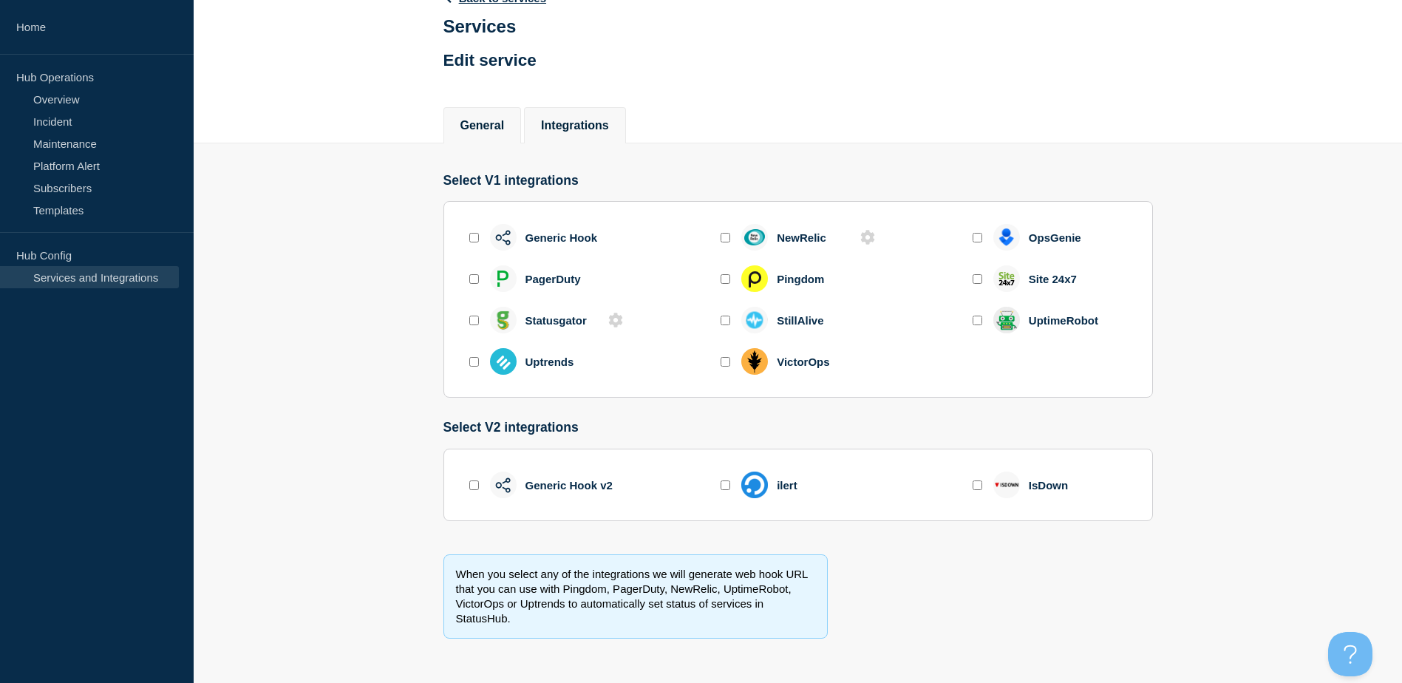
click at [493, 131] on button "General" at bounding box center [482, 125] width 44 height 13
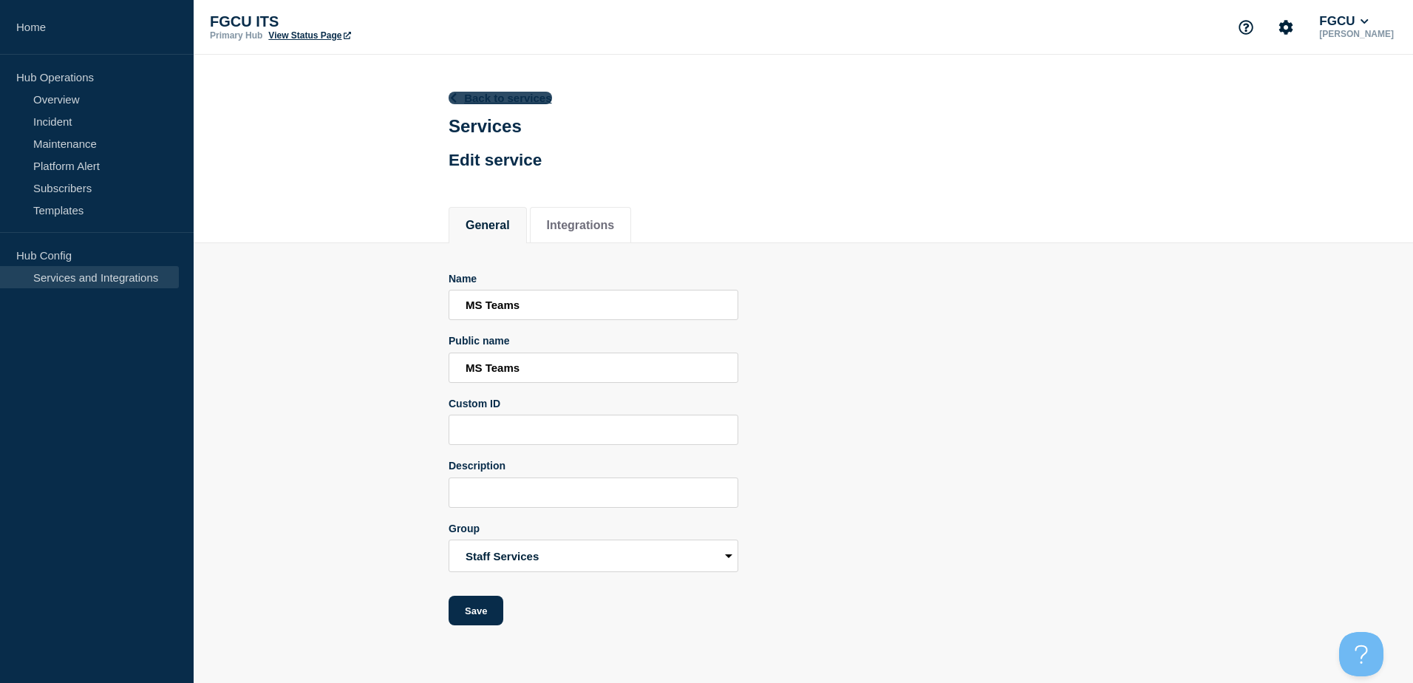
click at [490, 97] on link "Back to services" at bounding box center [500, 98] width 103 height 13
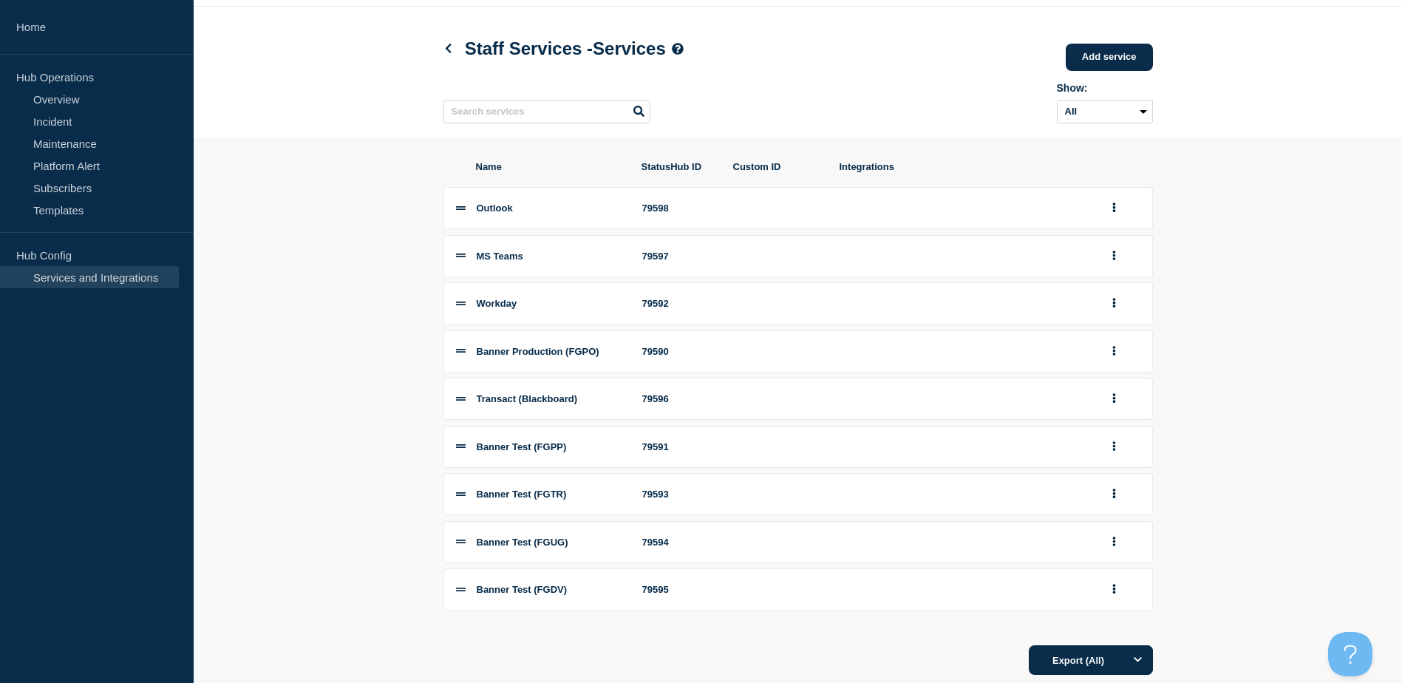
scroll to position [74, 0]
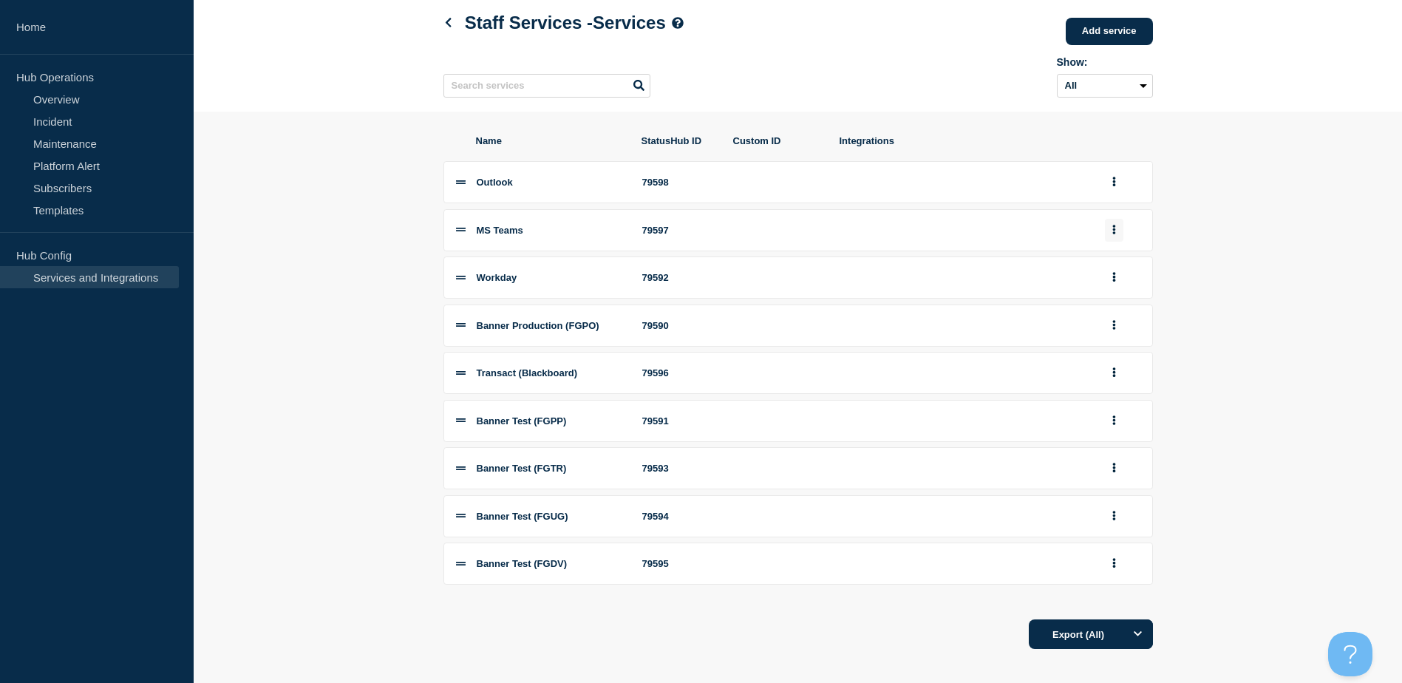
click at [1117, 238] on button "group actions" at bounding box center [1114, 230] width 18 height 23
click at [1131, 265] on button "Edit" at bounding box center [1122, 256] width 74 height 23
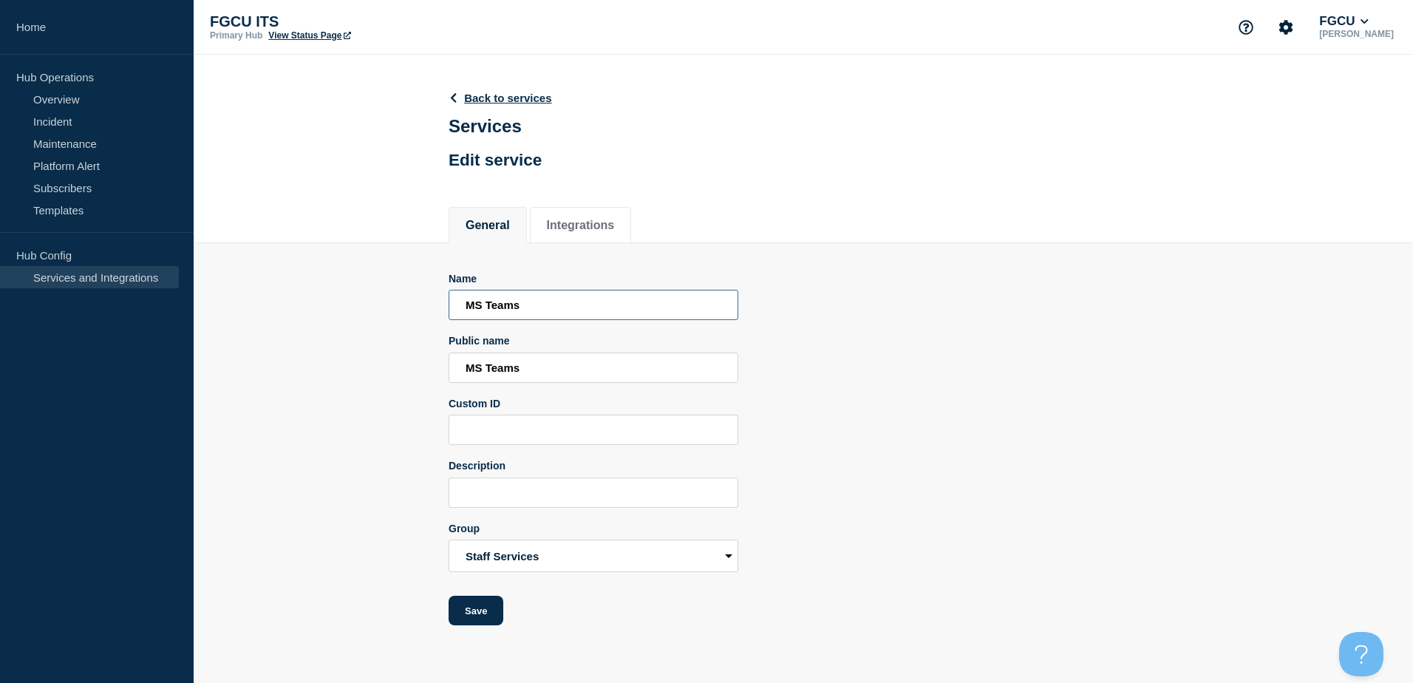
drag, startPoint x: 486, startPoint y: 307, endPoint x: 403, endPoint y: 313, distance: 82.9
click at [403, 313] on section "Name MS Teams Public name MS Teams Custom ID Description Group Staff Services S…" at bounding box center [803, 434] width 1219 height 383
type input "Teams"
drag, startPoint x: 488, startPoint y: 365, endPoint x: 392, endPoint y: 364, distance: 96.1
click at [391, 364] on section "Name Teams Public name MS Teams Custom ID Description Group Staff Services Stud…" at bounding box center [803, 434] width 1219 height 383
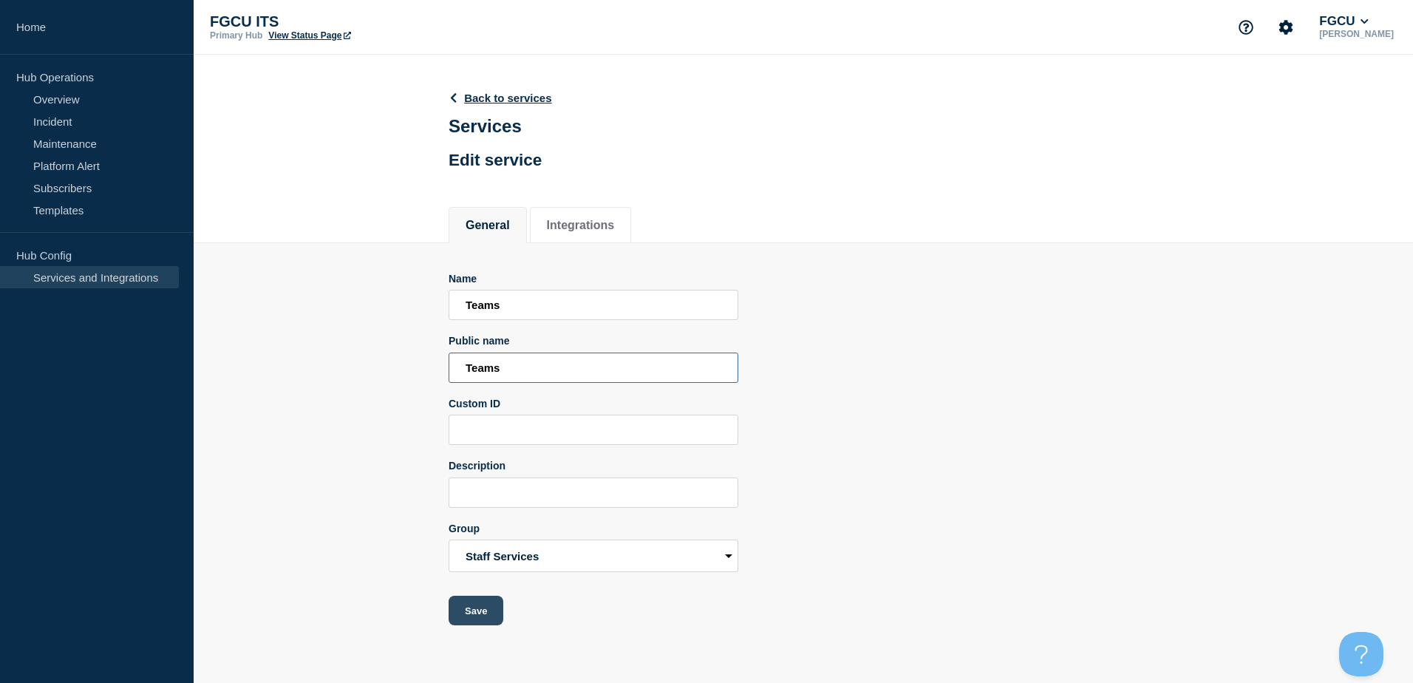
type input "Teams"
click at [490, 609] on button "Save" at bounding box center [476, 611] width 55 height 30
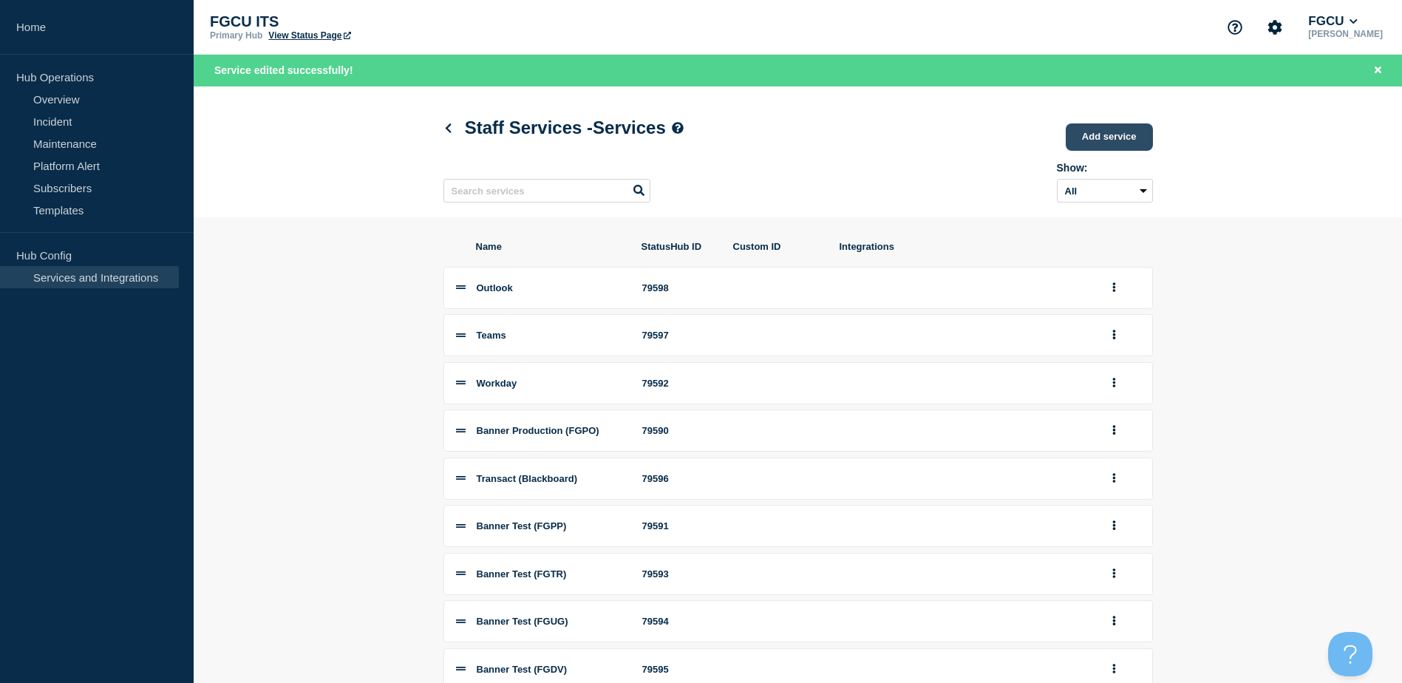
click at [1117, 136] on link "Add service" at bounding box center [1109, 136] width 87 height 27
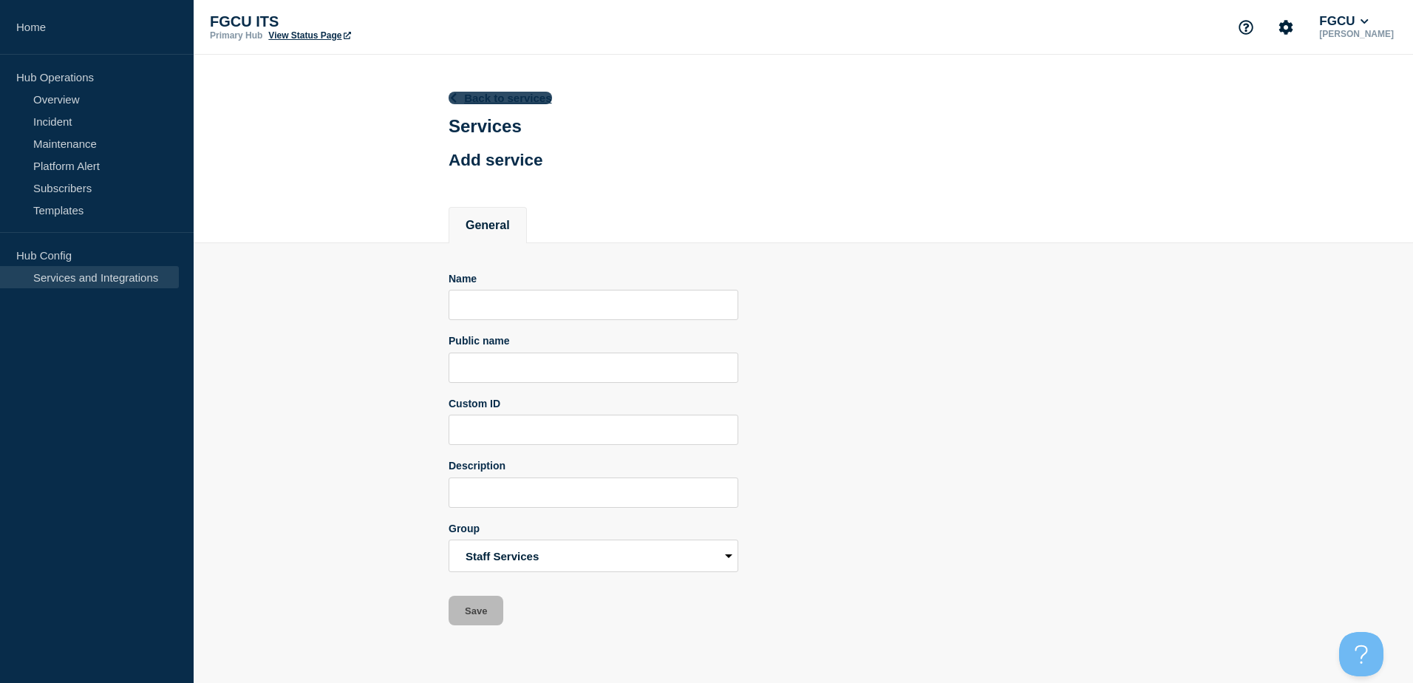
click at [471, 98] on link "Back to services" at bounding box center [500, 98] width 103 height 13
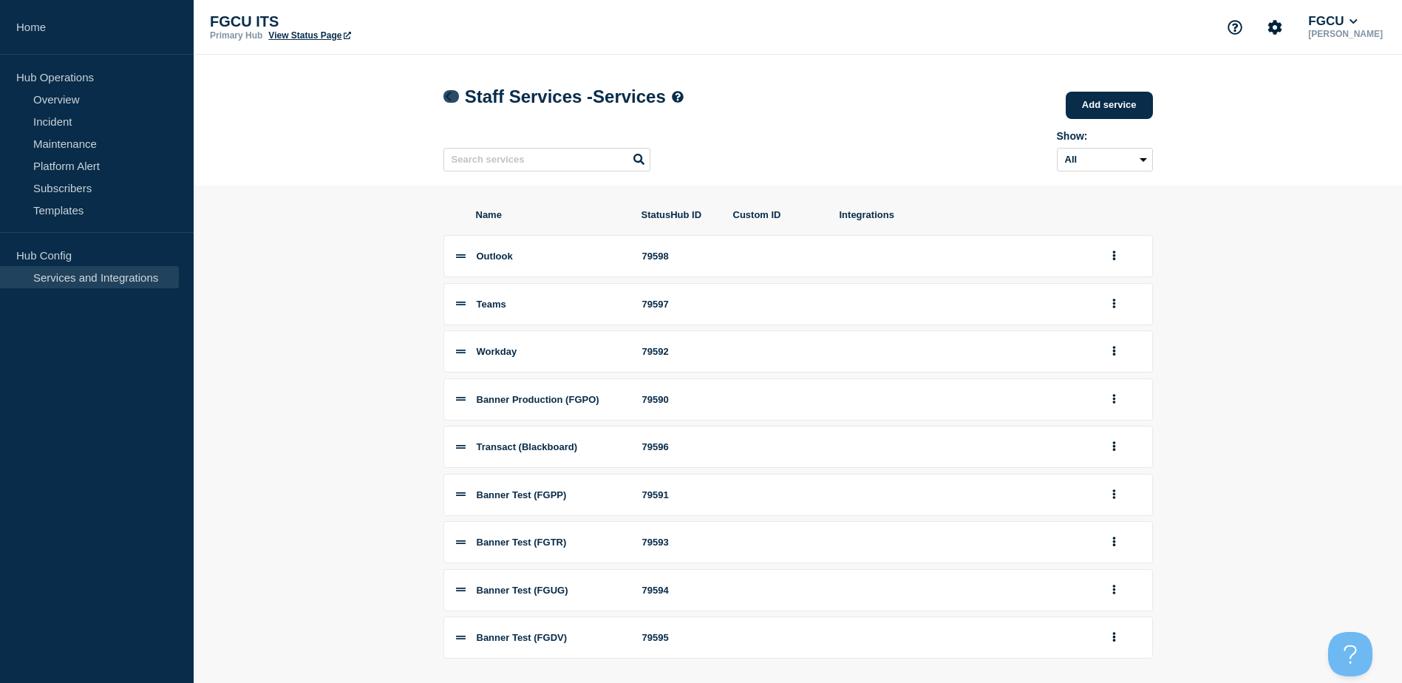
click at [446, 99] on icon at bounding box center [448, 97] width 11 height 10
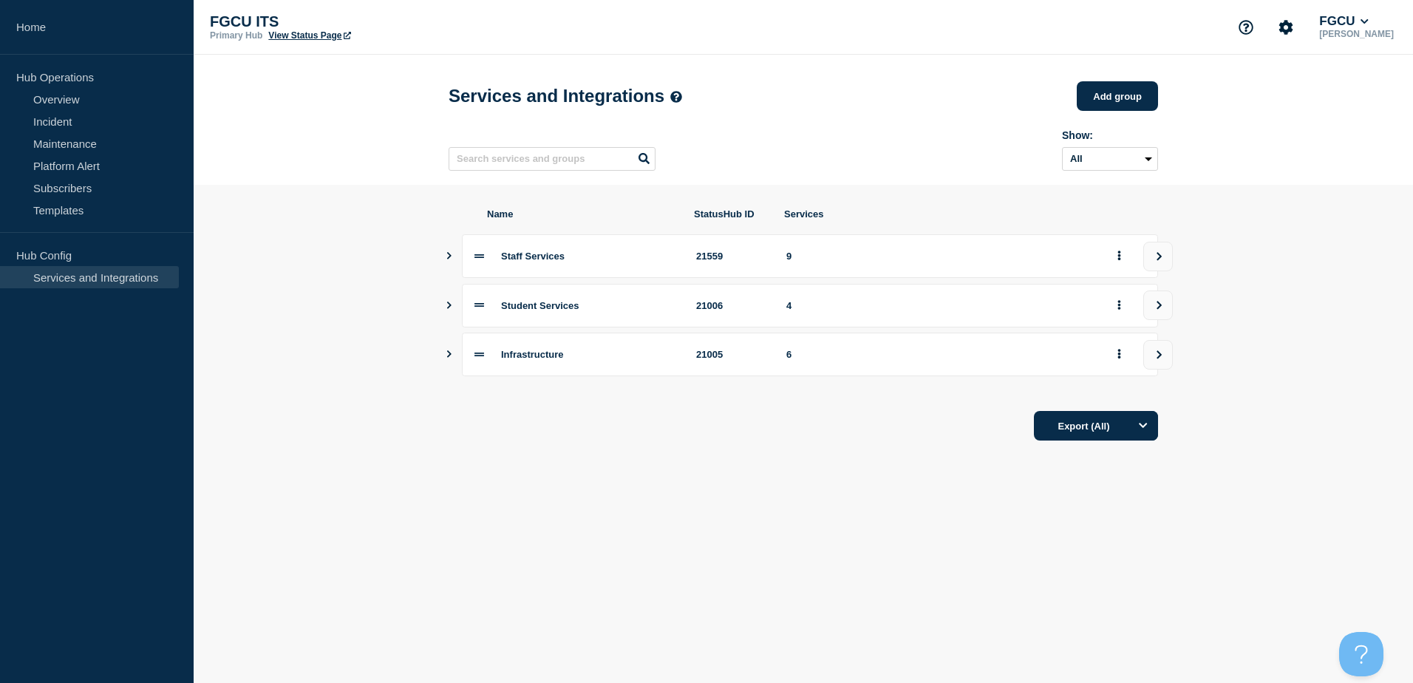
click at [449, 316] on button "Show services" at bounding box center [449, 306] width 7 height 44
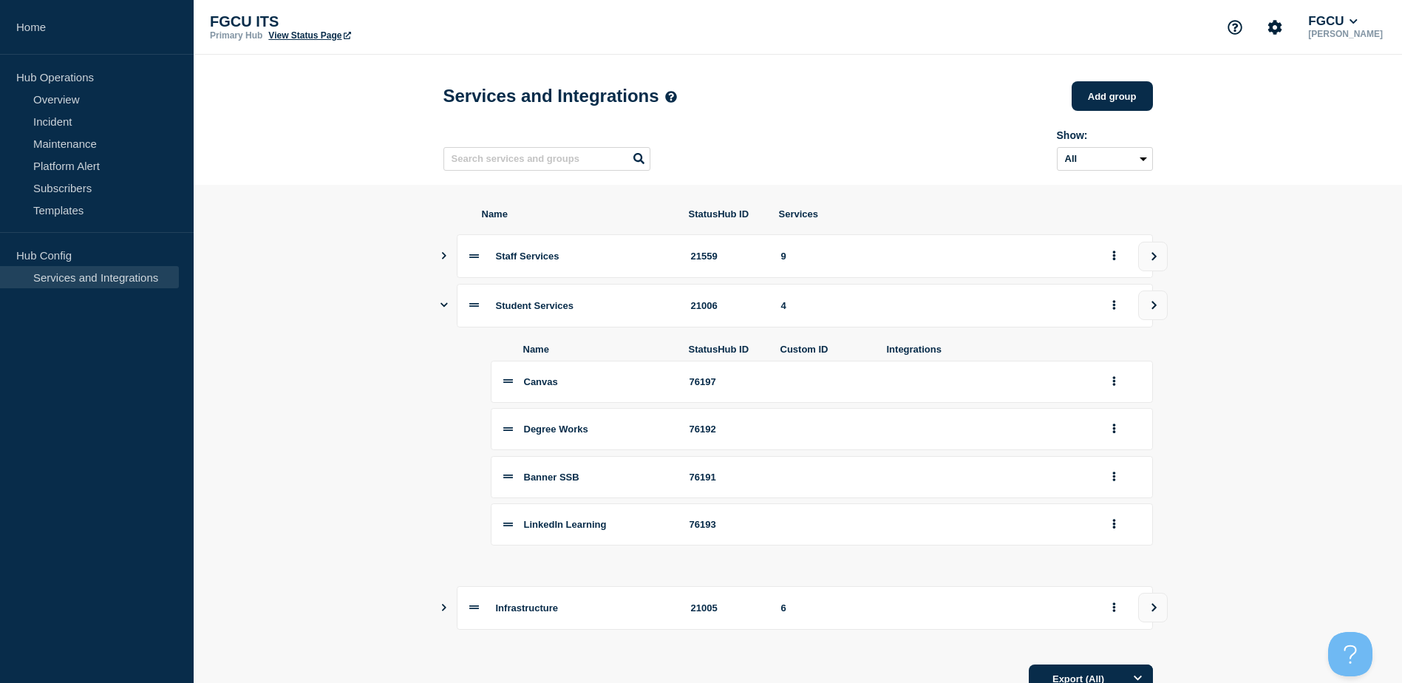
click at [440, 364] on section "Name StatusHub ID Services Staff Services 21559 9 Student Services 21006 4 Name…" at bounding box center [798, 451] width 1208 height 533
click at [447, 611] on icon "Show services" at bounding box center [444, 607] width 10 height 7
click at [438, 261] on section "Name StatusHub ID Services Staff Services 21559 9 Student Services 21006 4 Name…" at bounding box center [798, 617] width 1208 height 865
click at [449, 262] on div "Staff Services 21559 9" at bounding box center [797, 256] width 709 height 44
click at [444, 259] on icon "Show services" at bounding box center [444, 255] width 4 height 7
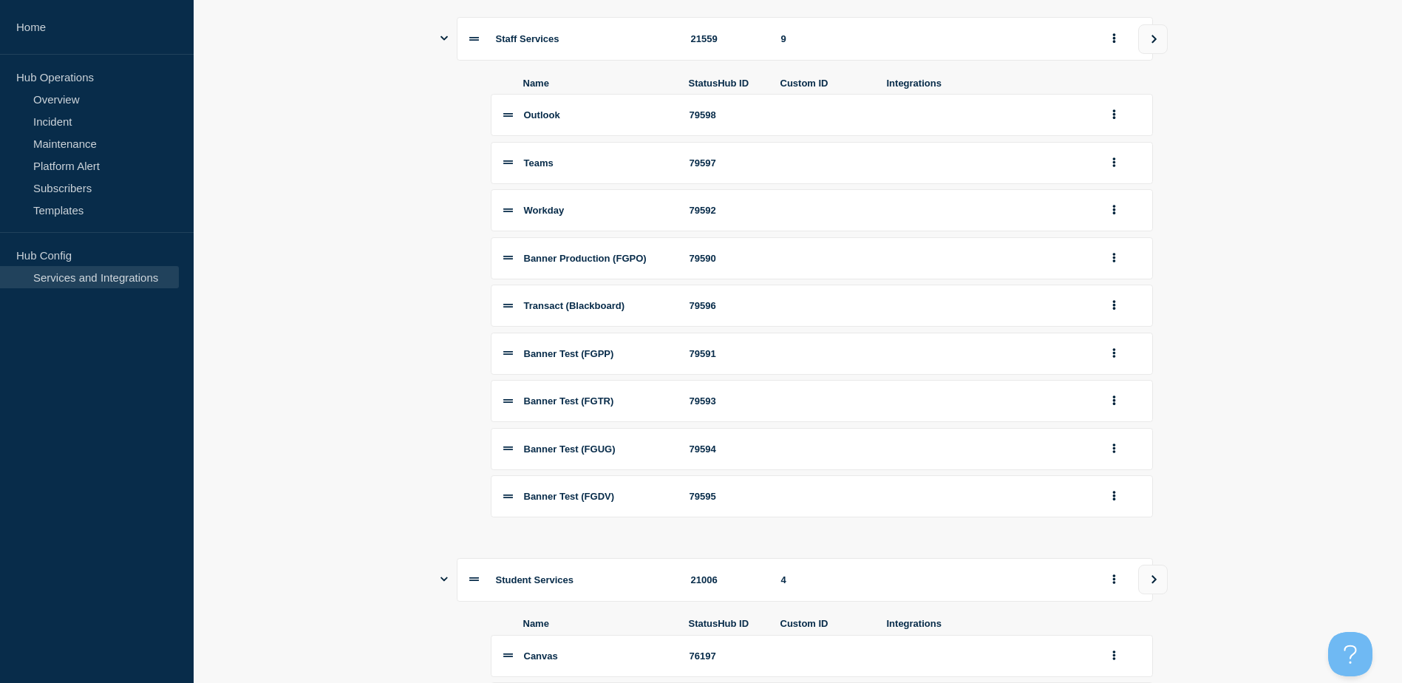
scroll to position [222, 0]
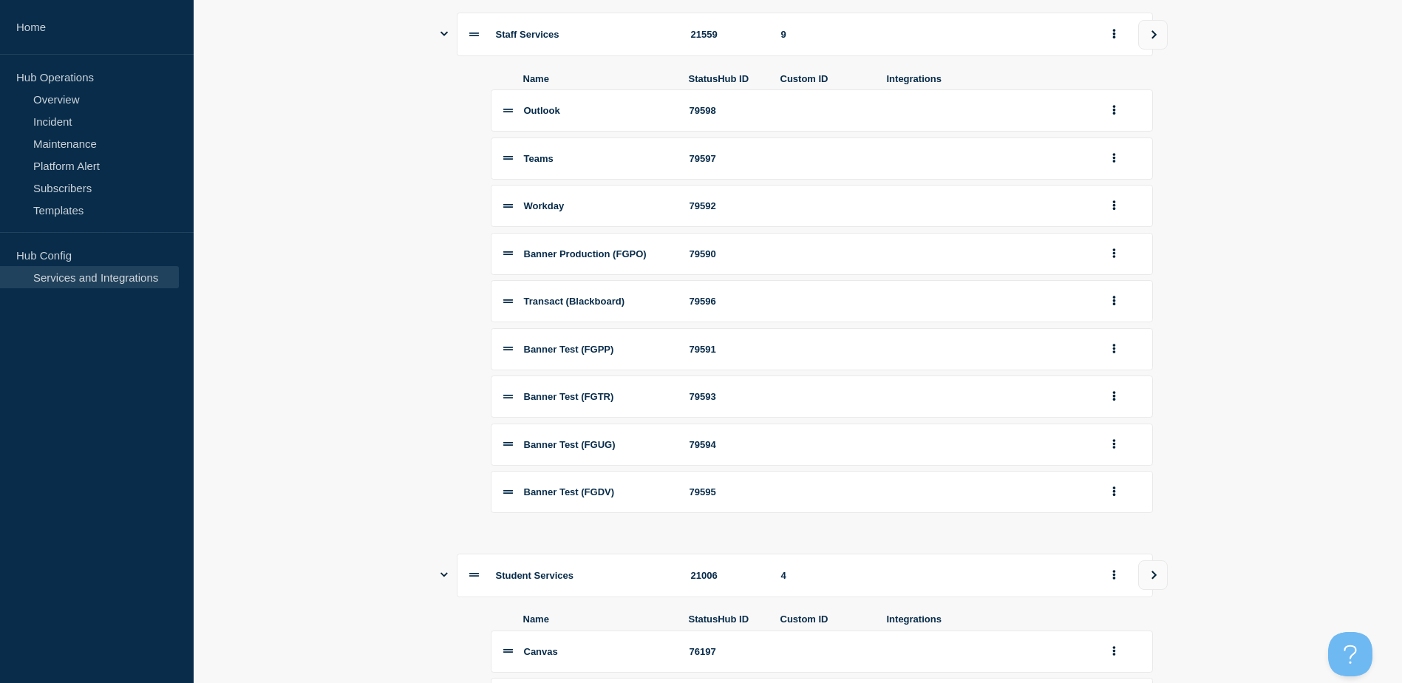
click at [508, 211] on icon at bounding box center [508, 206] width 10 height 10
drag, startPoint x: 1065, startPoint y: 219, endPoint x: 1082, endPoint y: 214, distance: 17.8
click at [1066, 219] on li "Workday 79592" at bounding box center [822, 206] width 662 height 42
click at [1107, 214] on button "group actions" at bounding box center [1114, 205] width 18 height 23
click at [1103, 244] on button "Edit" at bounding box center [1122, 232] width 74 height 23
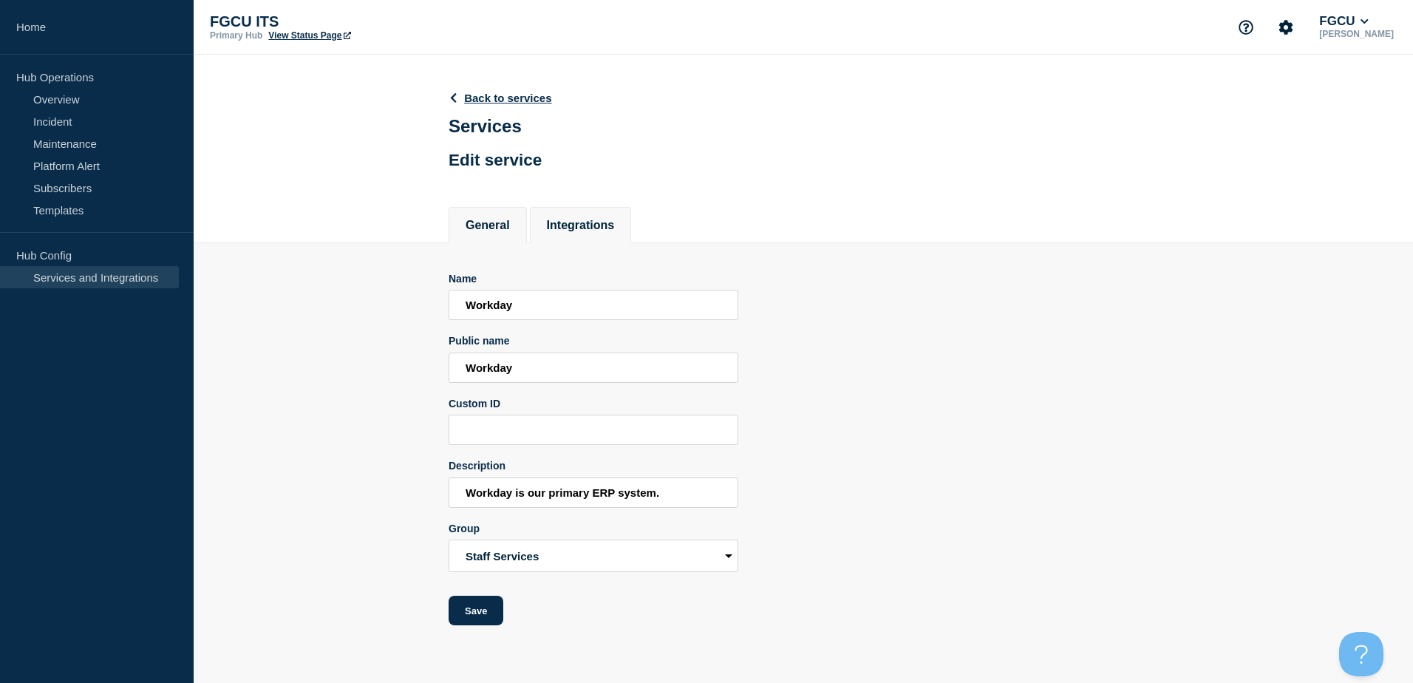
click at [552, 225] on li "Integrations" at bounding box center [581, 225] width 102 height 36
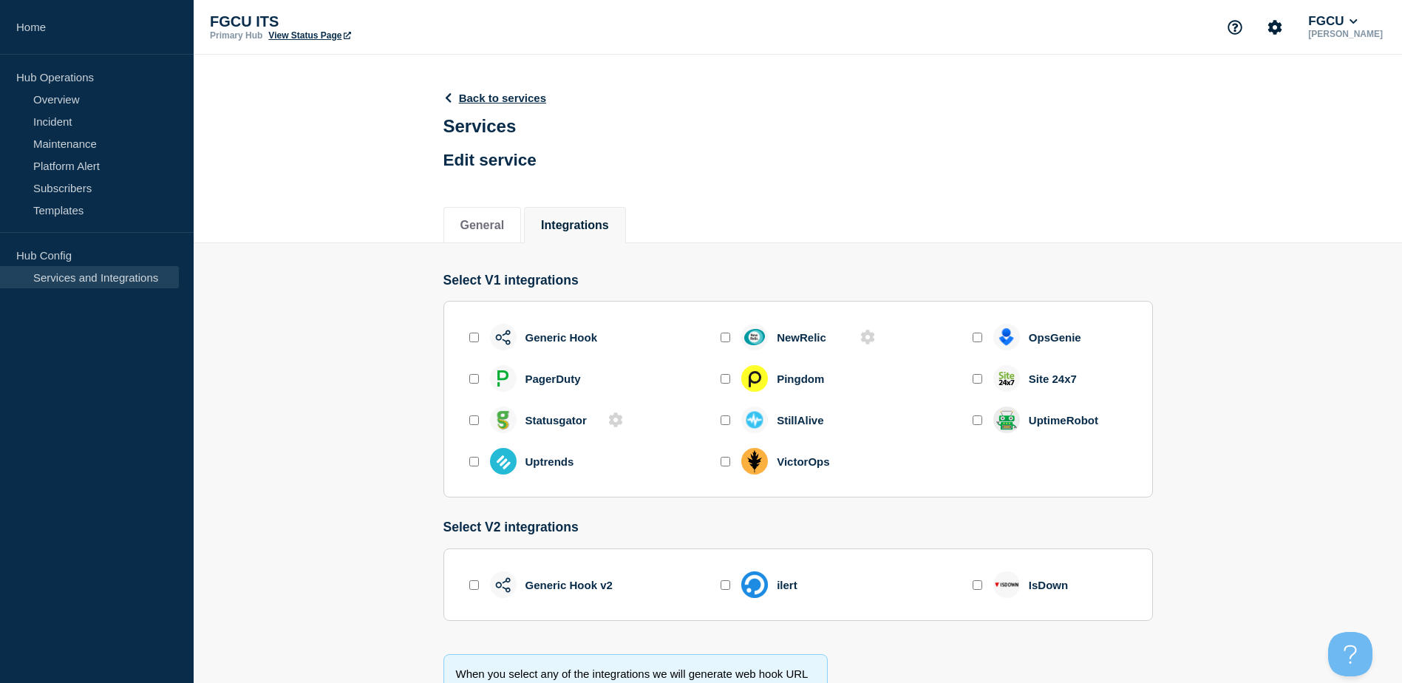
click at [508, 337] on img at bounding box center [503, 338] width 16 height 16
click at [476, 342] on input "enable generic_hook" at bounding box center [474, 338] width 10 height 10
checkbox input "true"
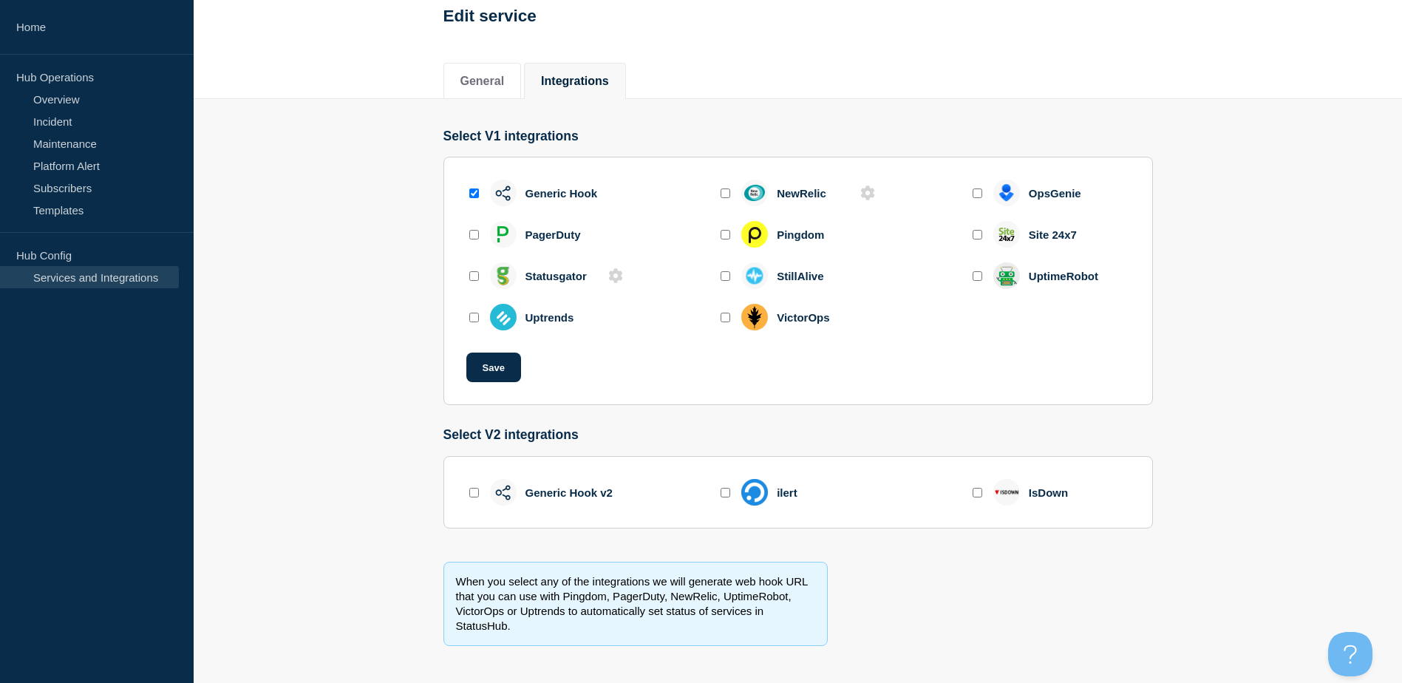
scroll to position [155, 0]
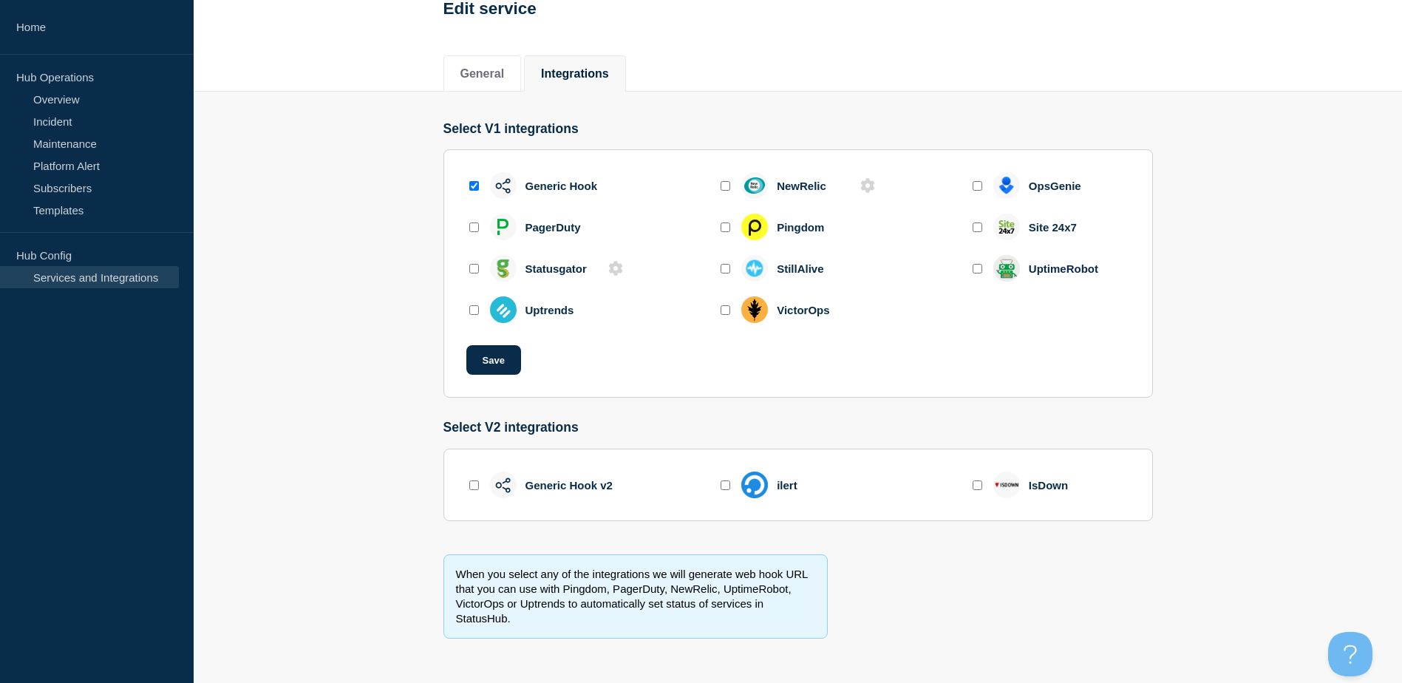
click at [472, 481] on input "enable generic_hook_v2" at bounding box center [474, 485] width 10 height 10
checkbox input "true"
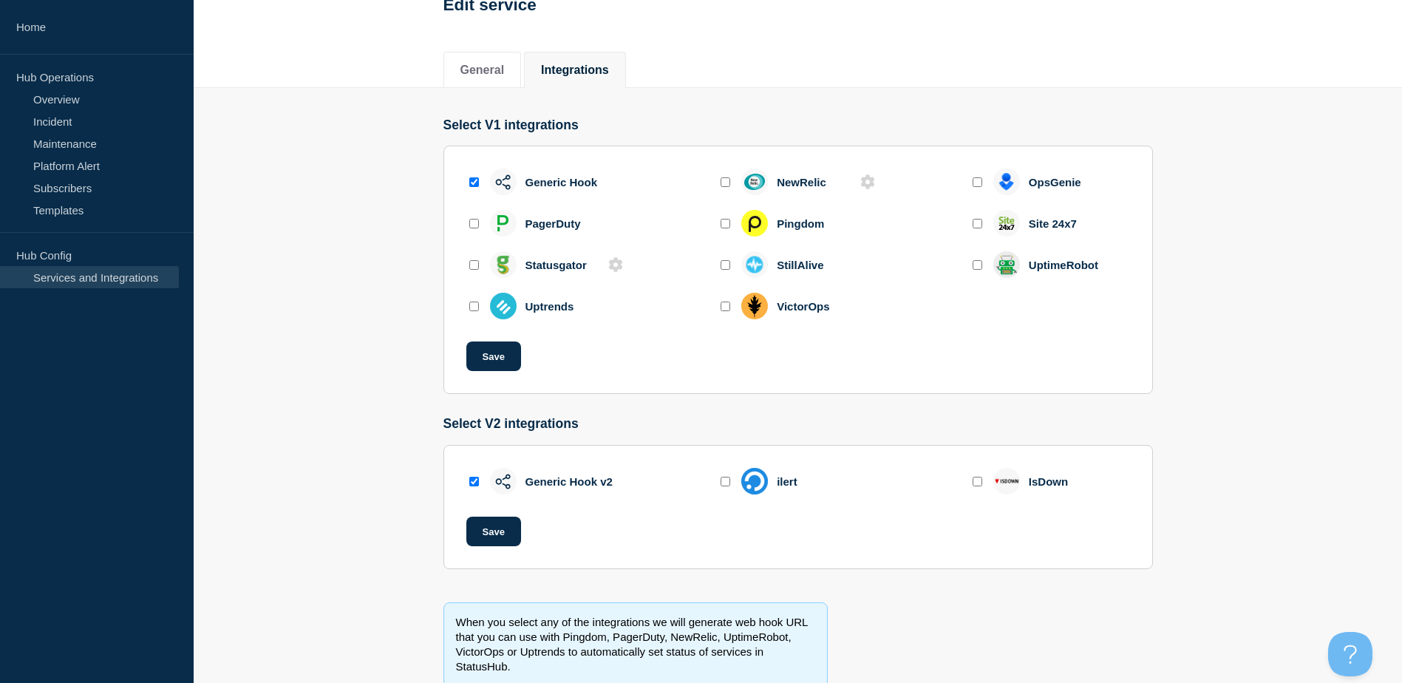
click at [472, 182] on input "enable generic_hook" at bounding box center [474, 182] width 10 height 10
checkbox input "false"
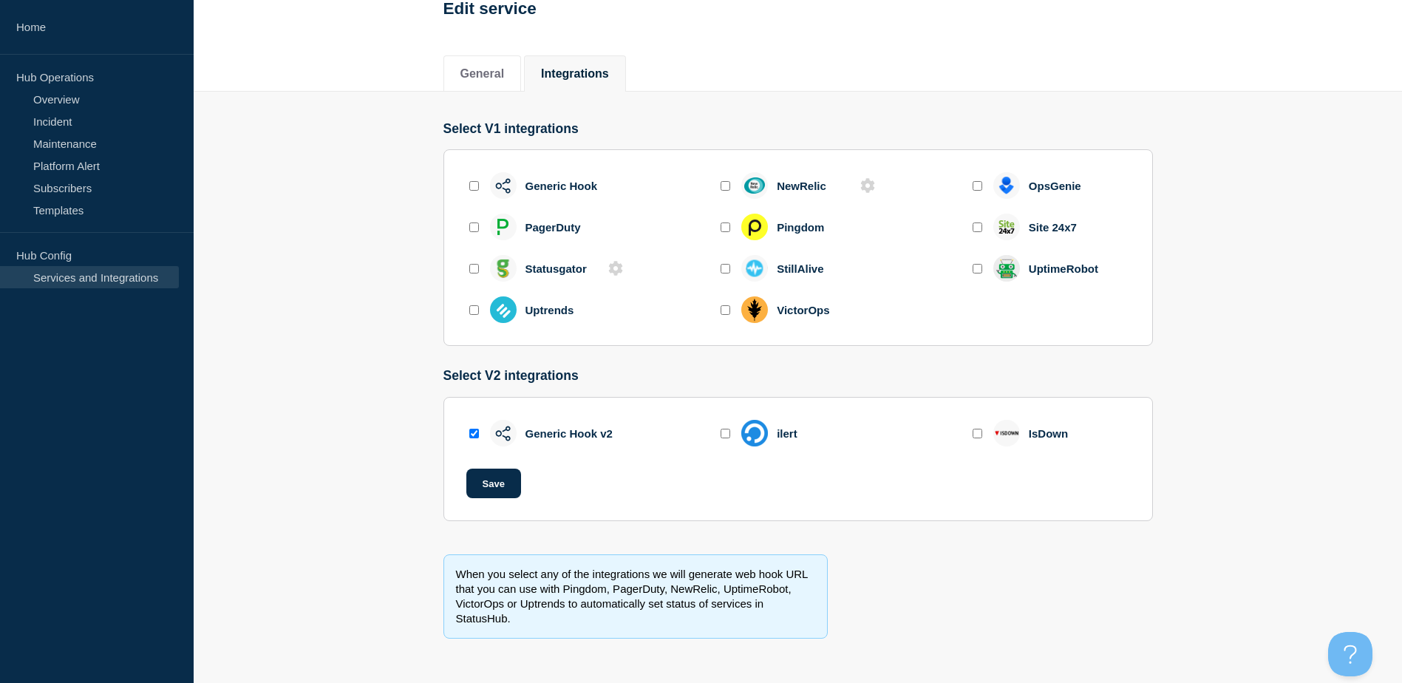
click at [791, 437] on div "ilert" at bounding box center [787, 433] width 21 height 13
copy div "ilert"
click at [833, 378] on h3 "Select V2 integrations" at bounding box center [797, 376] width 709 height 16
click at [474, 268] on input "enable statusgator" at bounding box center [474, 269] width 10 height 10
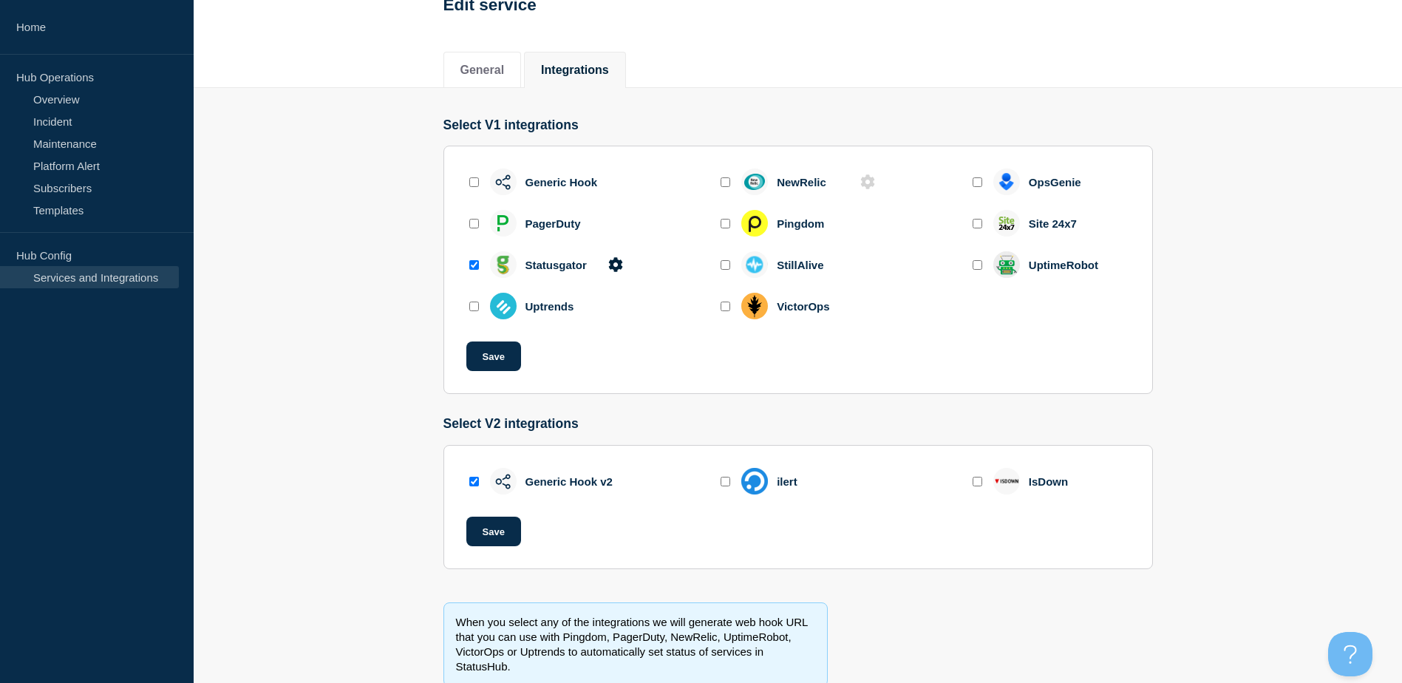
click at [474, 268] on input "enable statusgator" at bounding box center [474, 265] width 10 height 10
checkbox input "false"
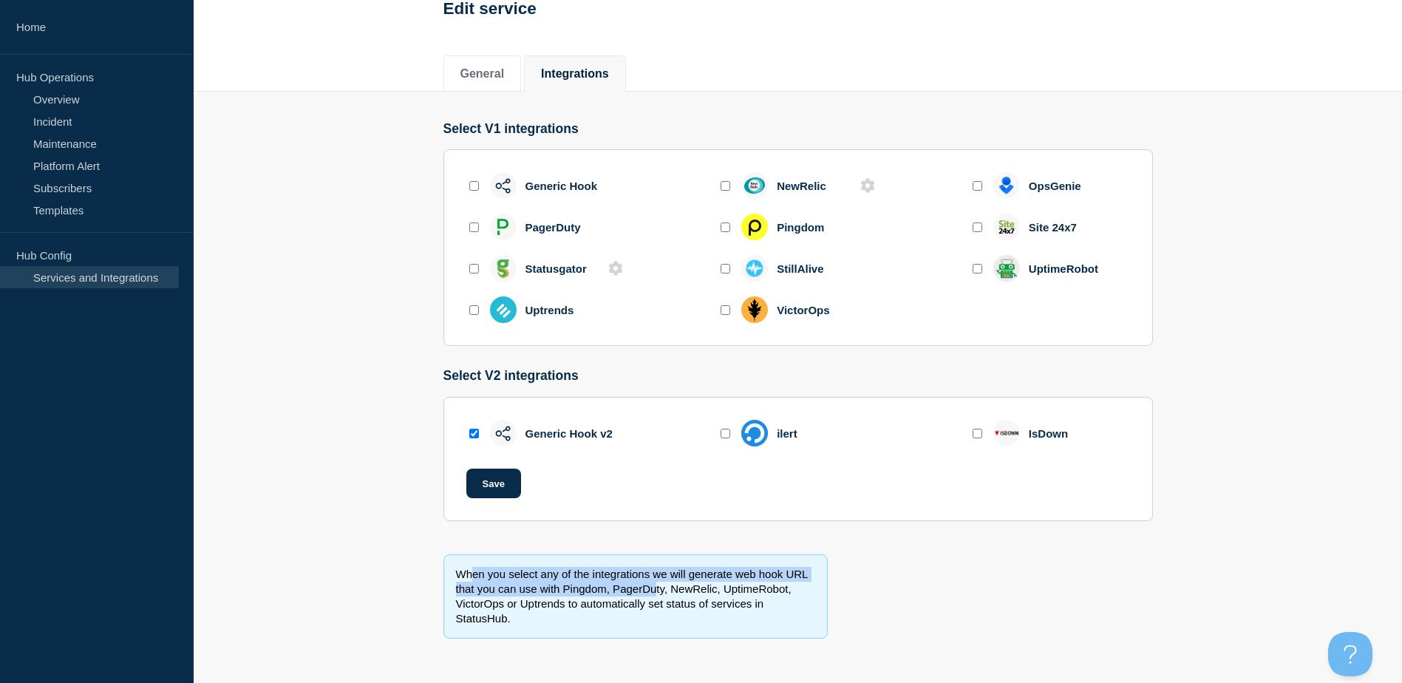
drag, startPoint x: 470, startPoint y: 579, endPoint x: 648, endPoint y: 586, distance: 178.2
click at [648, 586] on div "When you select any of the integrations we will generate web hook URL that you …" at bounding box center [635, 596] width 384 height 84
drag, startPoint x: 648, startPoint y: 586, endPoint x: 519, endPoint y: 587, distance: 129.3
click at [519, 587] on div "When you select any of the integrations we will generate web hook URL that you …" at bounding box center [635, 596] width 384 height 84
click at [538, 576] on div "When you select any of the integrations we will generate web hook URL that you …" at bounding box center [635, 596] width 384 height 84
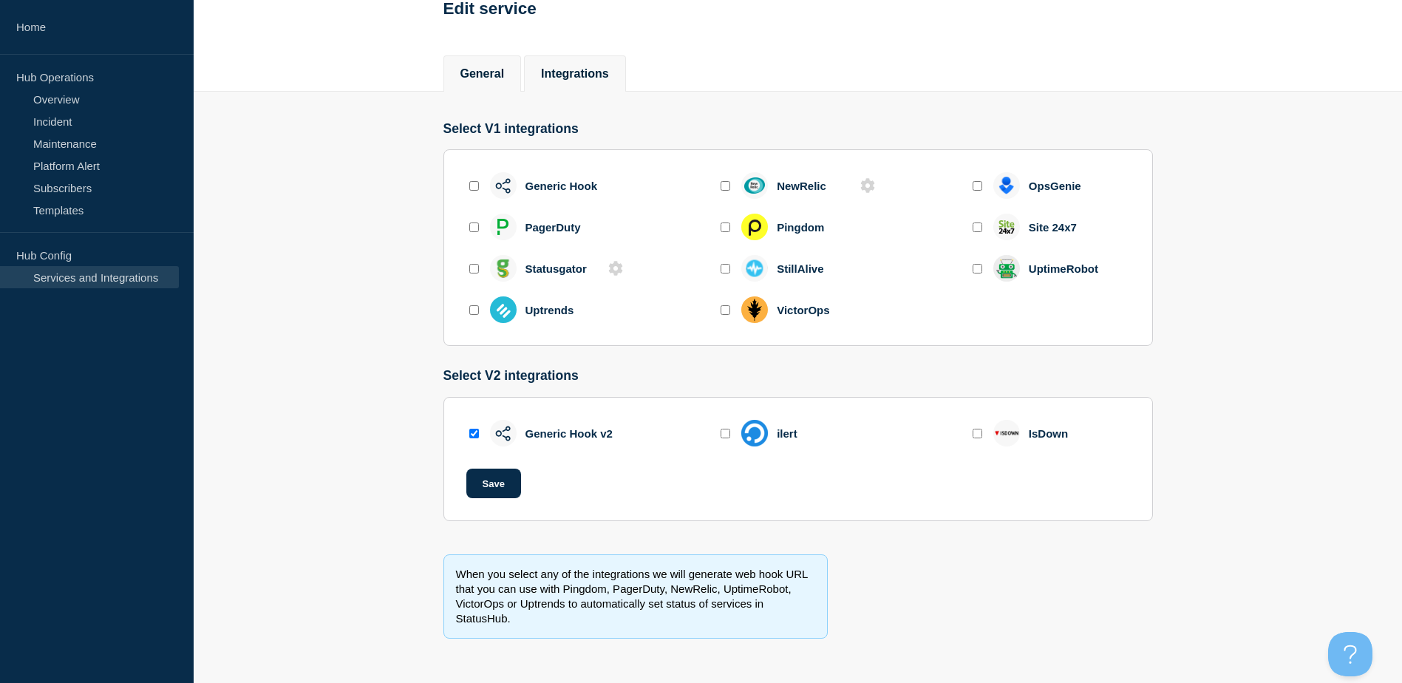
click at [487, 73] on button "General" at bounding box center [482, 73] width 44 height 13
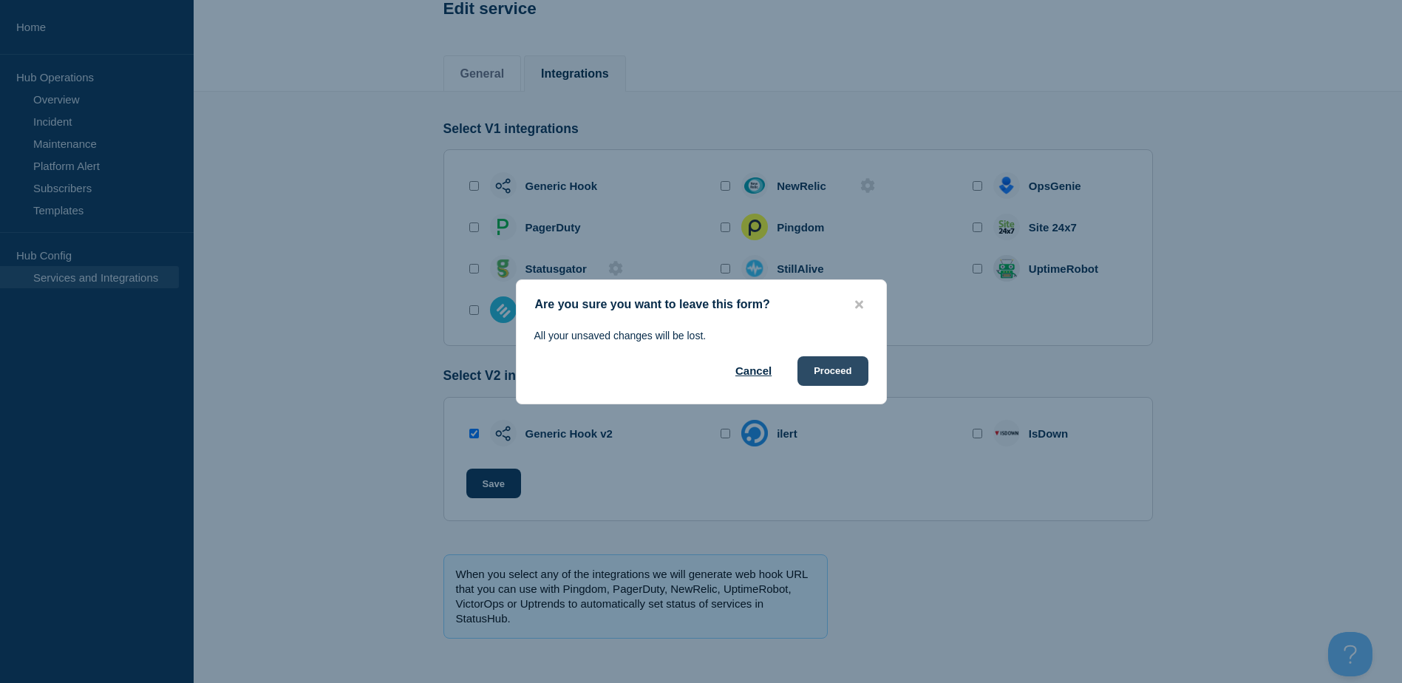
click at [822, 376] on button "Proceed" at bounding box center [832, 371] width 70 height 30
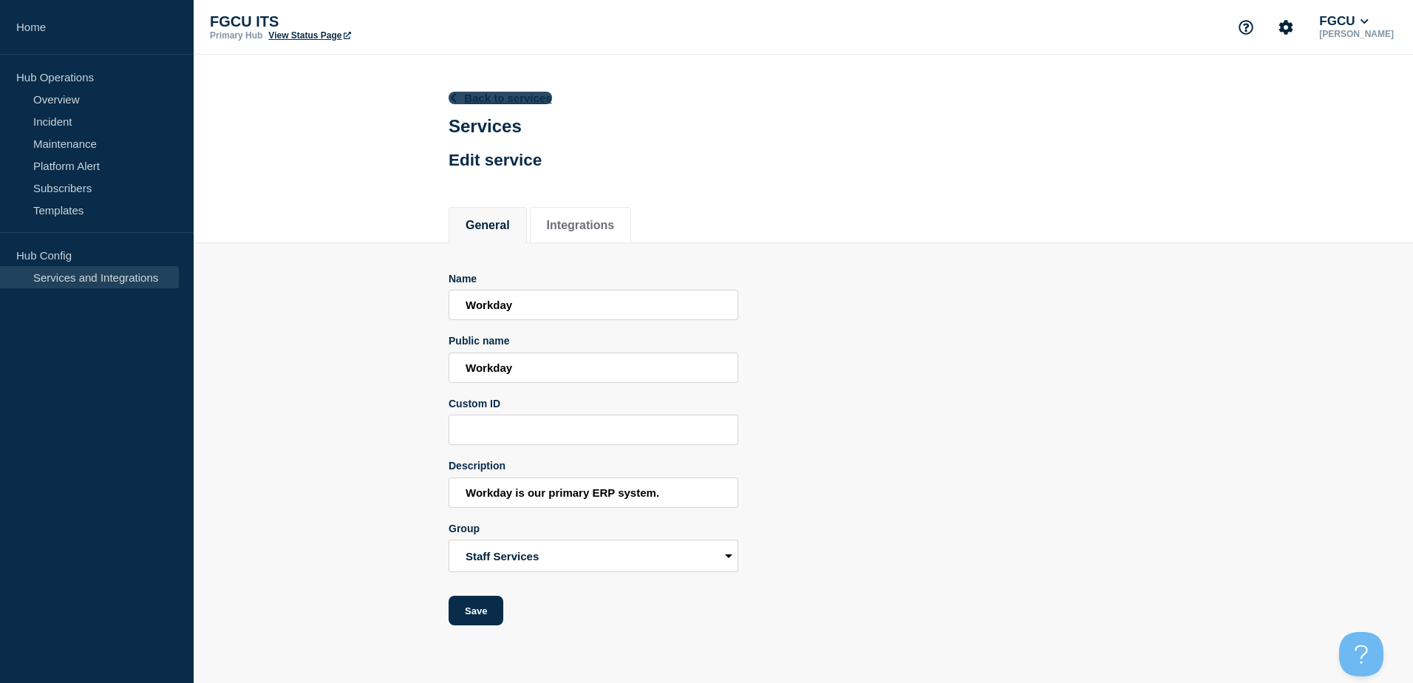
click at [494, 97] on link "Back to services" at bounding box center [500, 98] width 103 height 13
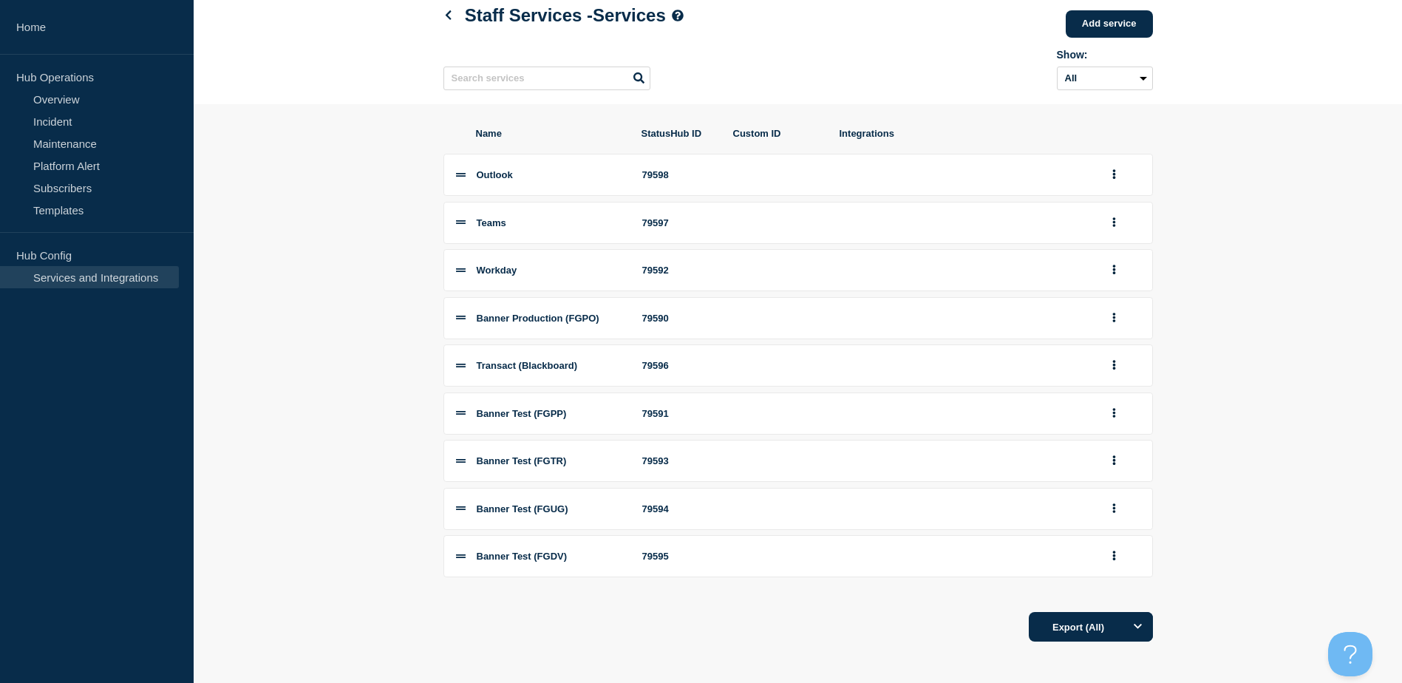
scroll to position [91, 0]
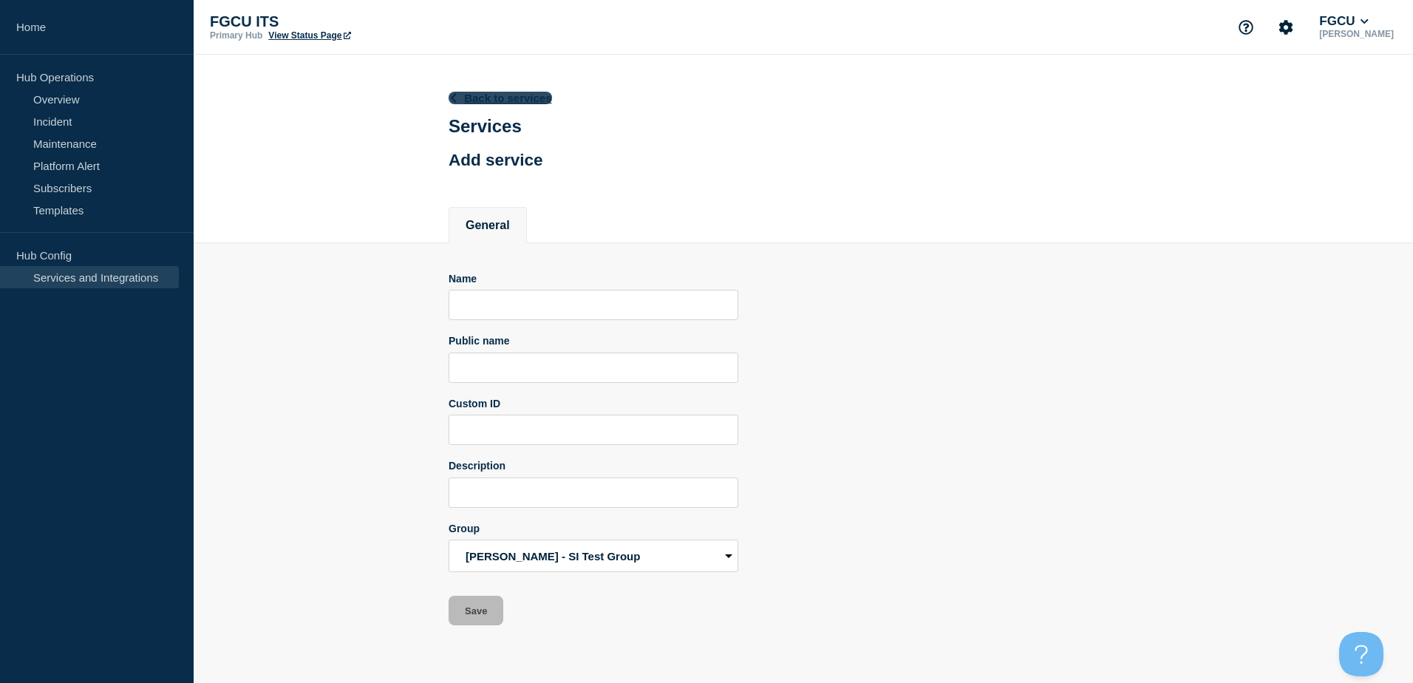
click at [505, 101] on link "Back to services" at bounding box center [500, 98] width 103 height 13
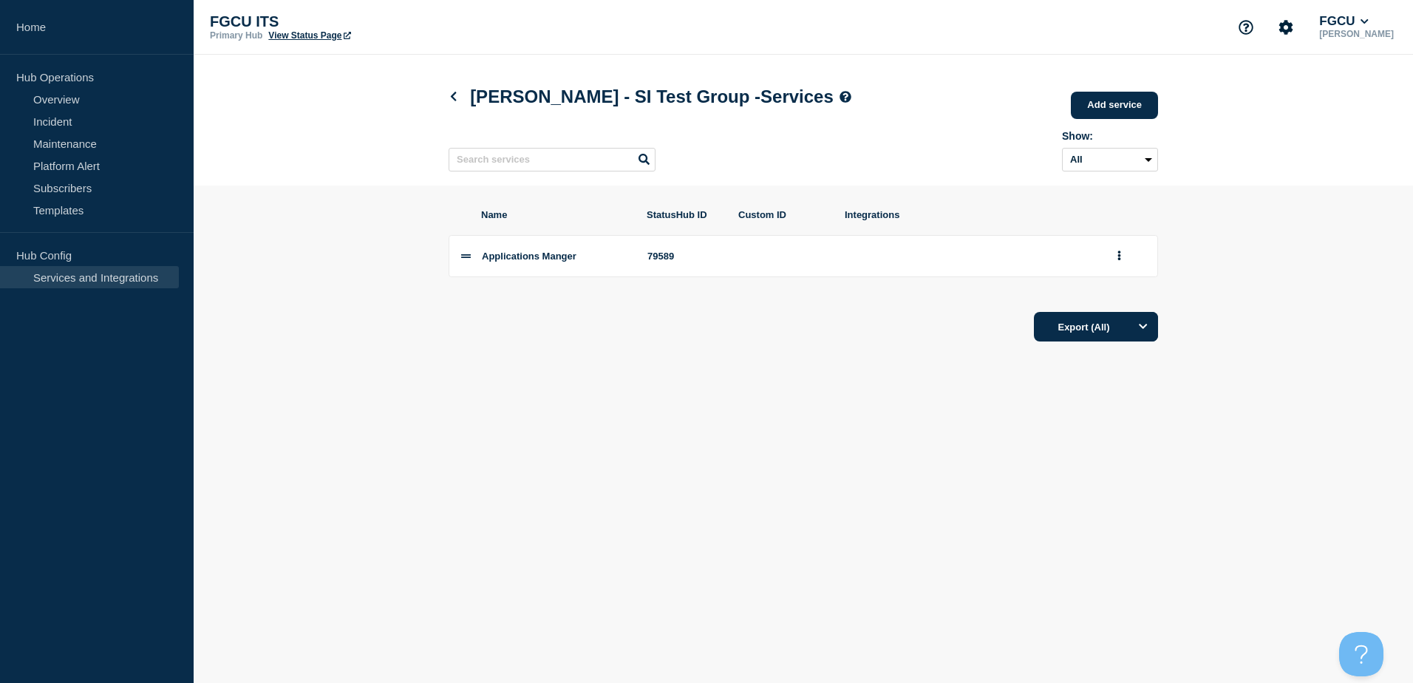
click at [464, 262] on div at bounding box center [462, 255] width 3 height 11
click at [467, 261] on icon at bounding box center [466, 256] width 10 height 10
click at [604, 260] on div "Applications Manger" at bounding box center [556, 255] width 148 height 11
click at [453, 98] on icon at bounding box center [454, 97] width 6 height 10
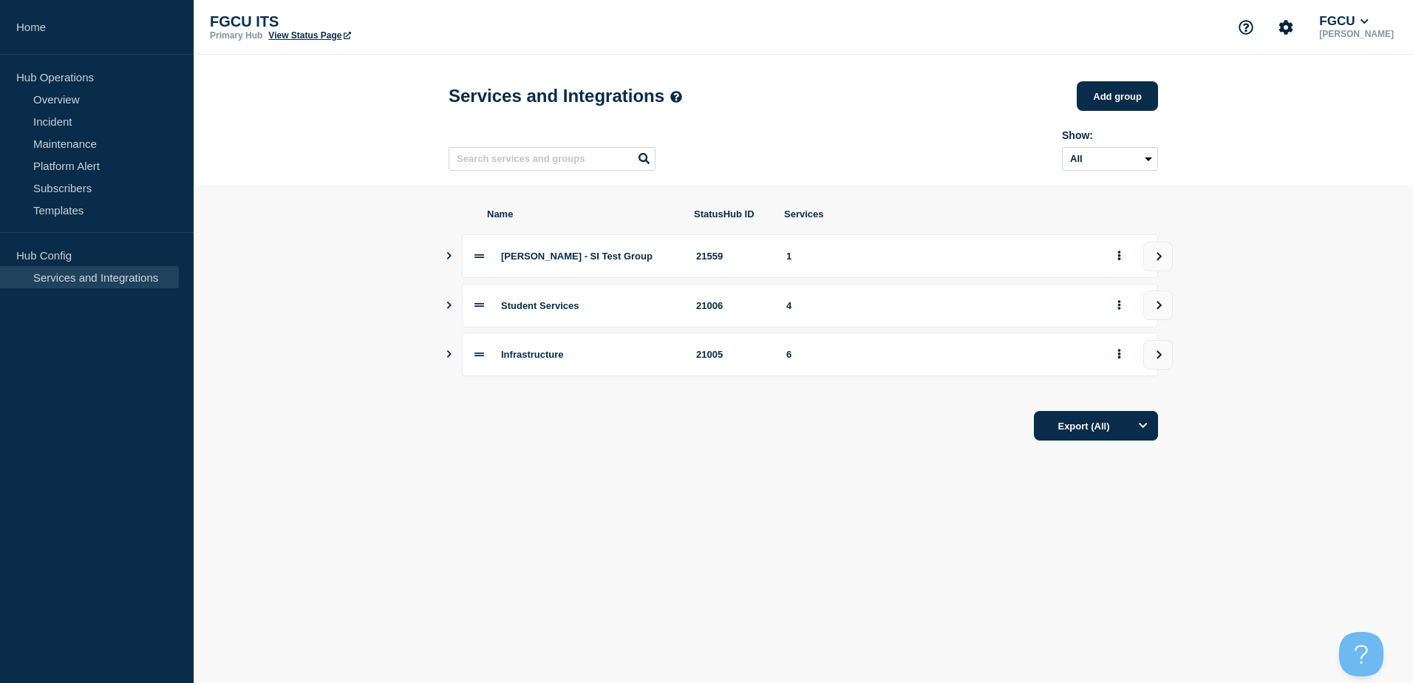
click at [450, 259] on icon "Show services" at bounding box center [449, 255] width 10 height 7
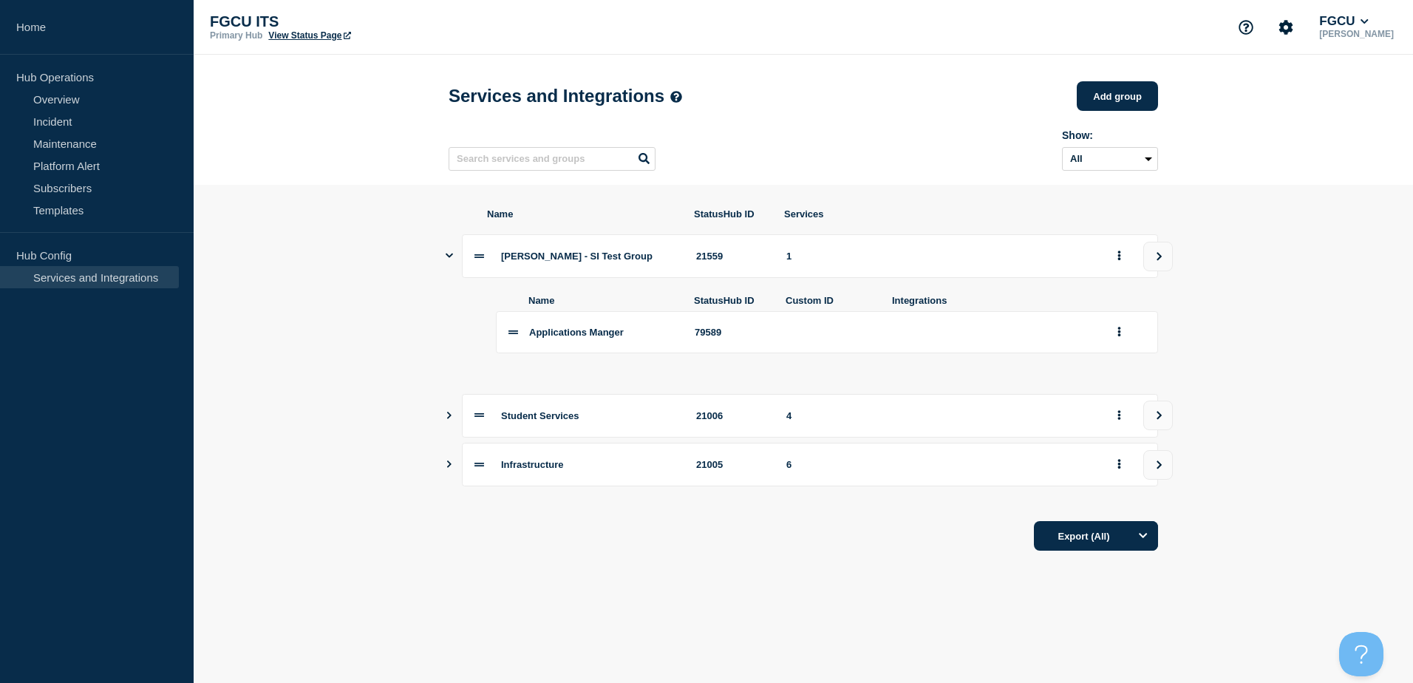
click at [502, 262] on span "[PERSON_NAME] - SI Test Group" at bounding box center [576, 255] width 151 height 11
click at [1150, 260] on button "view group" at bounding box center [1158, 257] width 30 height 30
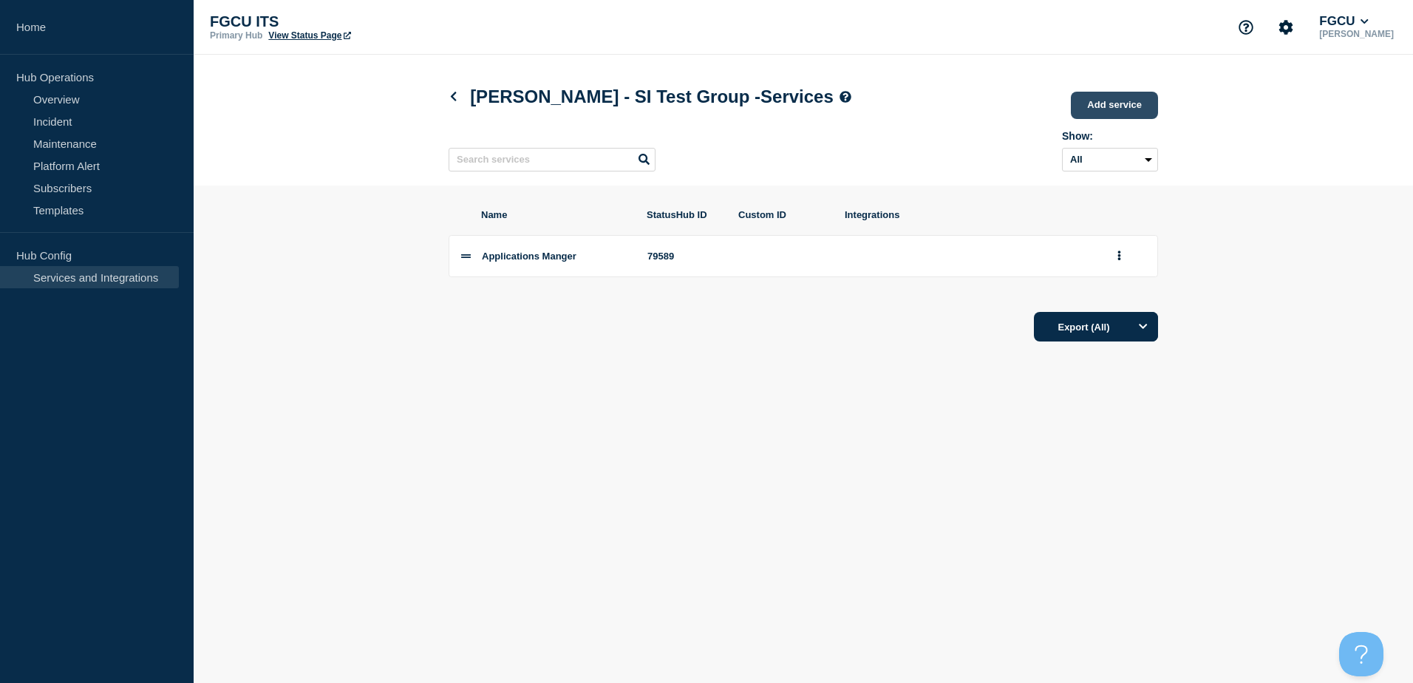
click at [1102, 104] on link "Add service" at bounding box center [1114, 105] width 87 height 27
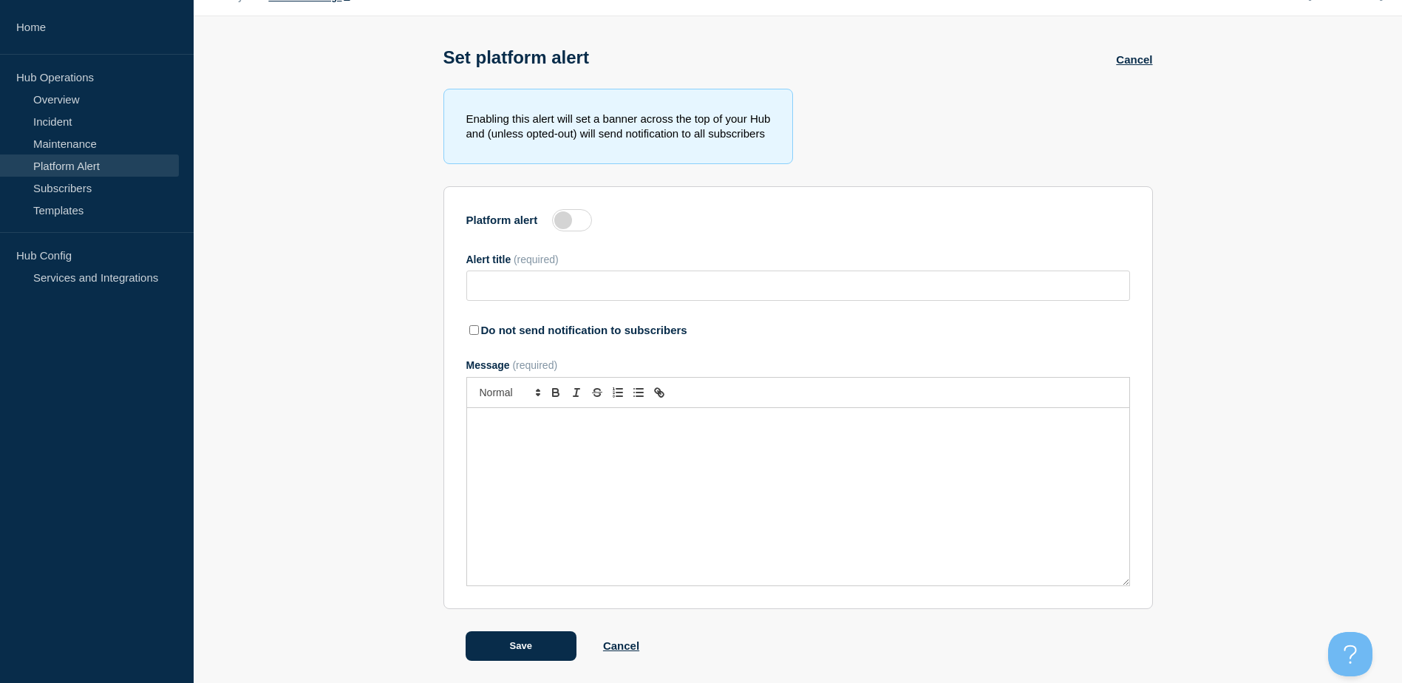
click at [378, 413] on section "Enabling this alert will set a banner across the top of your Hub and (unless op…" at bounding box center [798, 375] width 1208 height 572
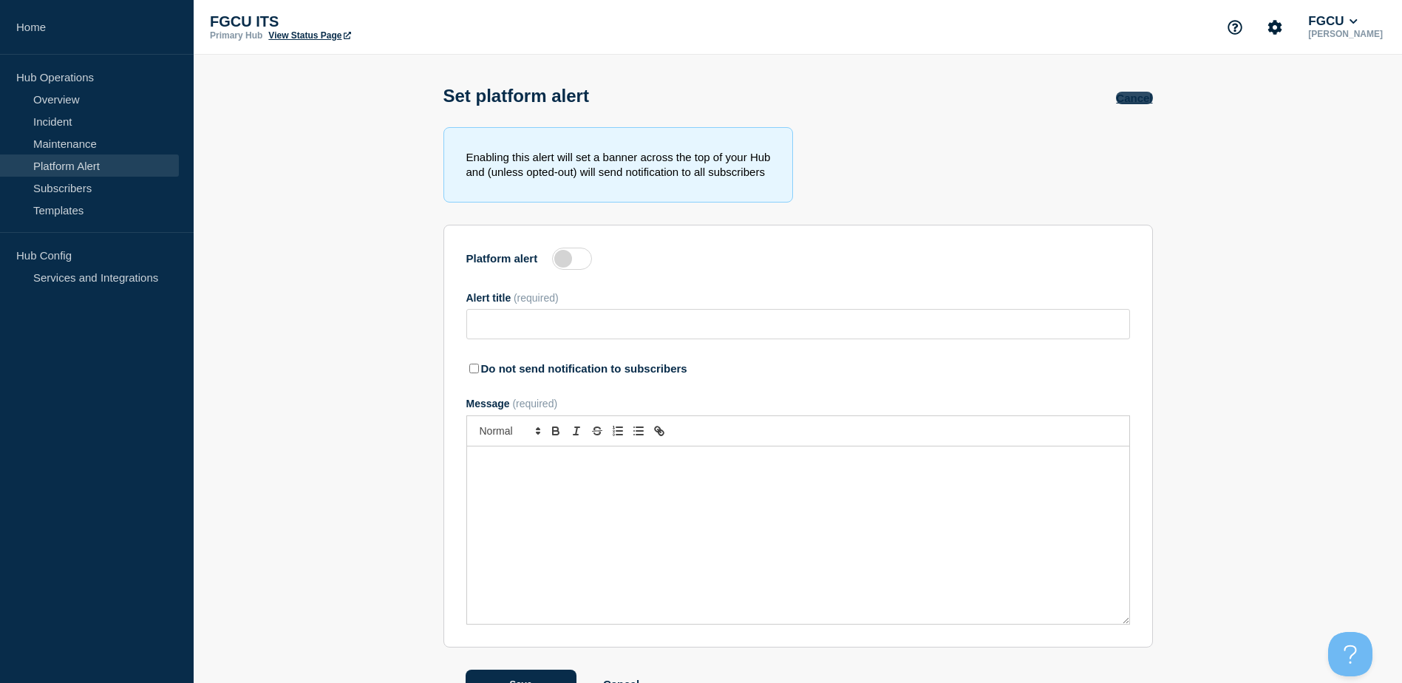
click at [1140, 99] on link "Cancel" at bounding box center [1134, 98] width 36 height 13
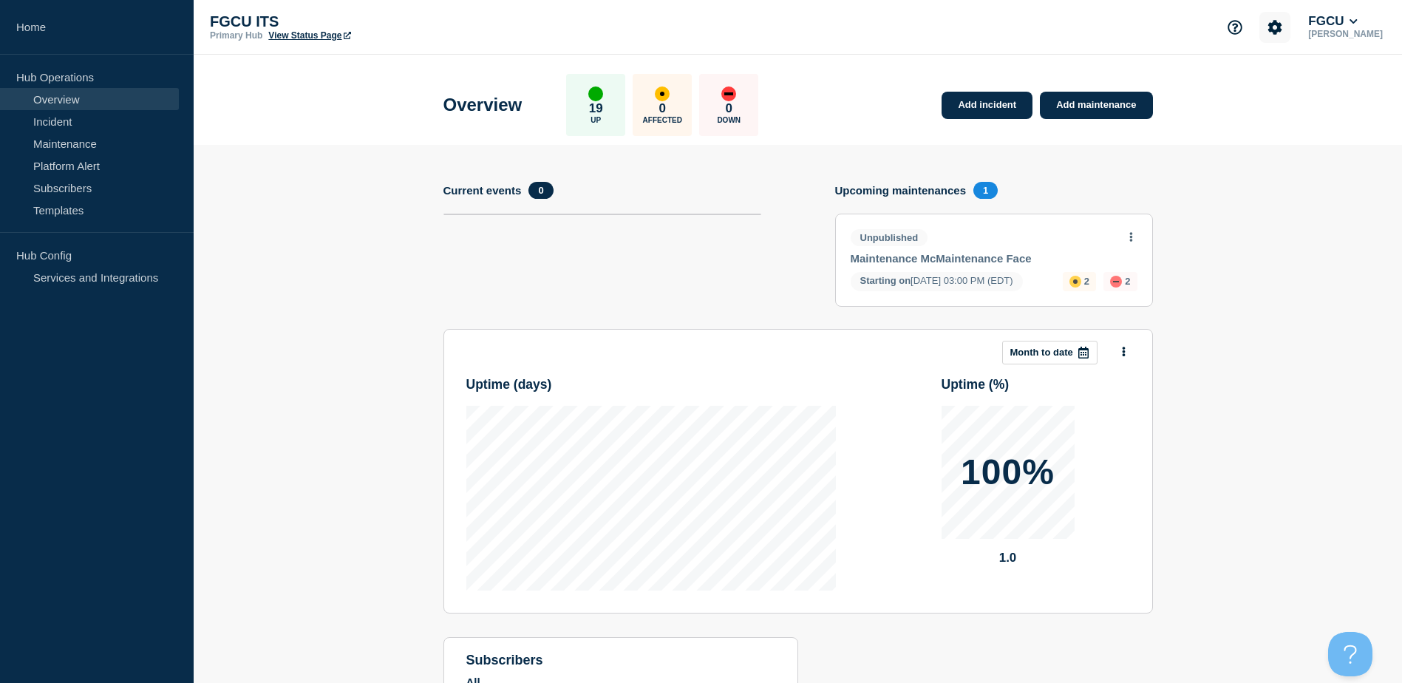
click at [1282, 27] on icon "Account settings" at bounding box center [1275, 27] width 14 height 14
click at [1250, 25] on button "Support" at bounding box center [1234, 27] width 31 height 31
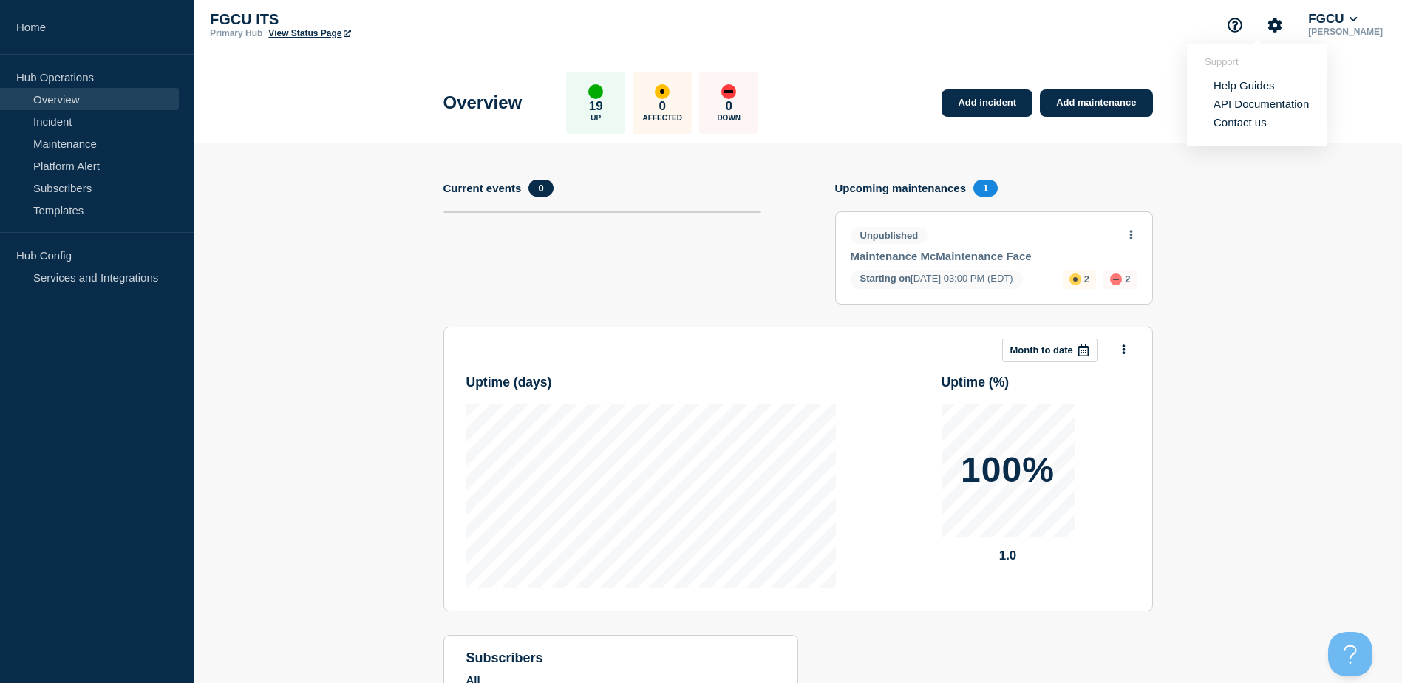
click at [1264, 105] on link "API Documentation" at bounding box center [1260, 104] width 95 height 13
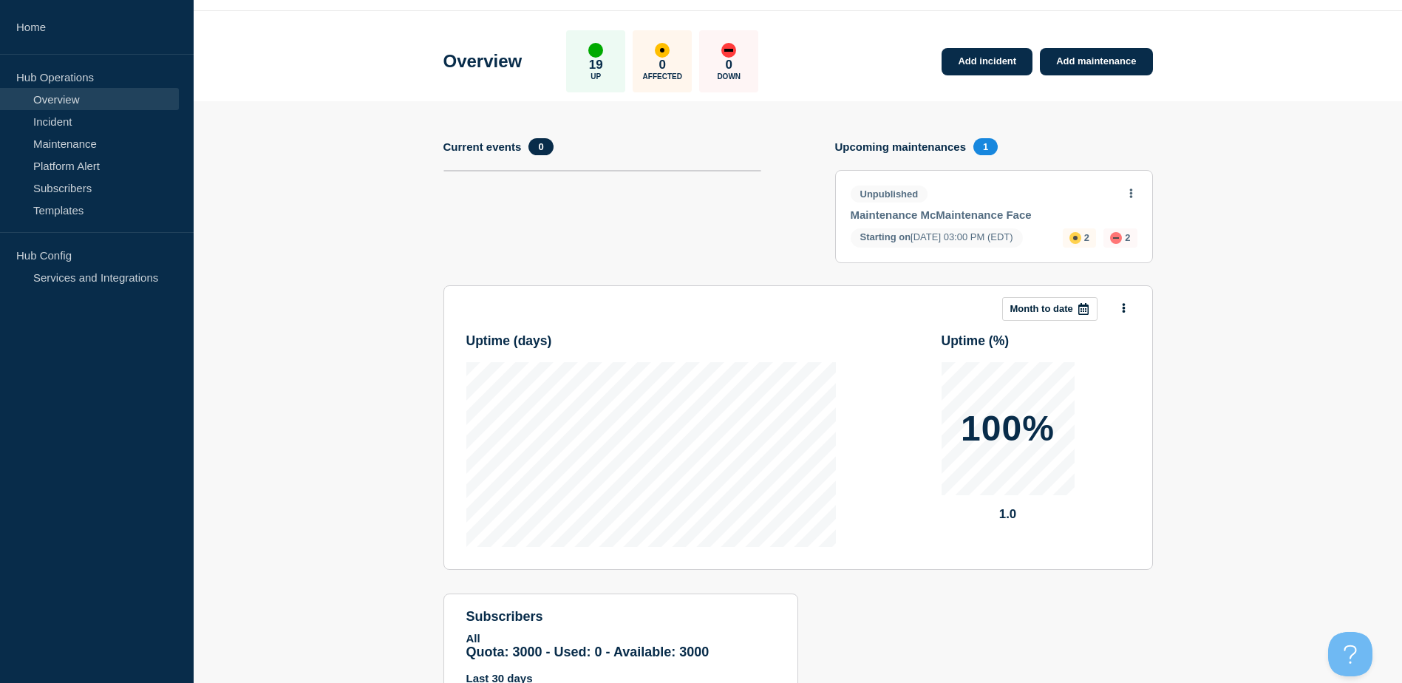
scroll to position [0, 0]
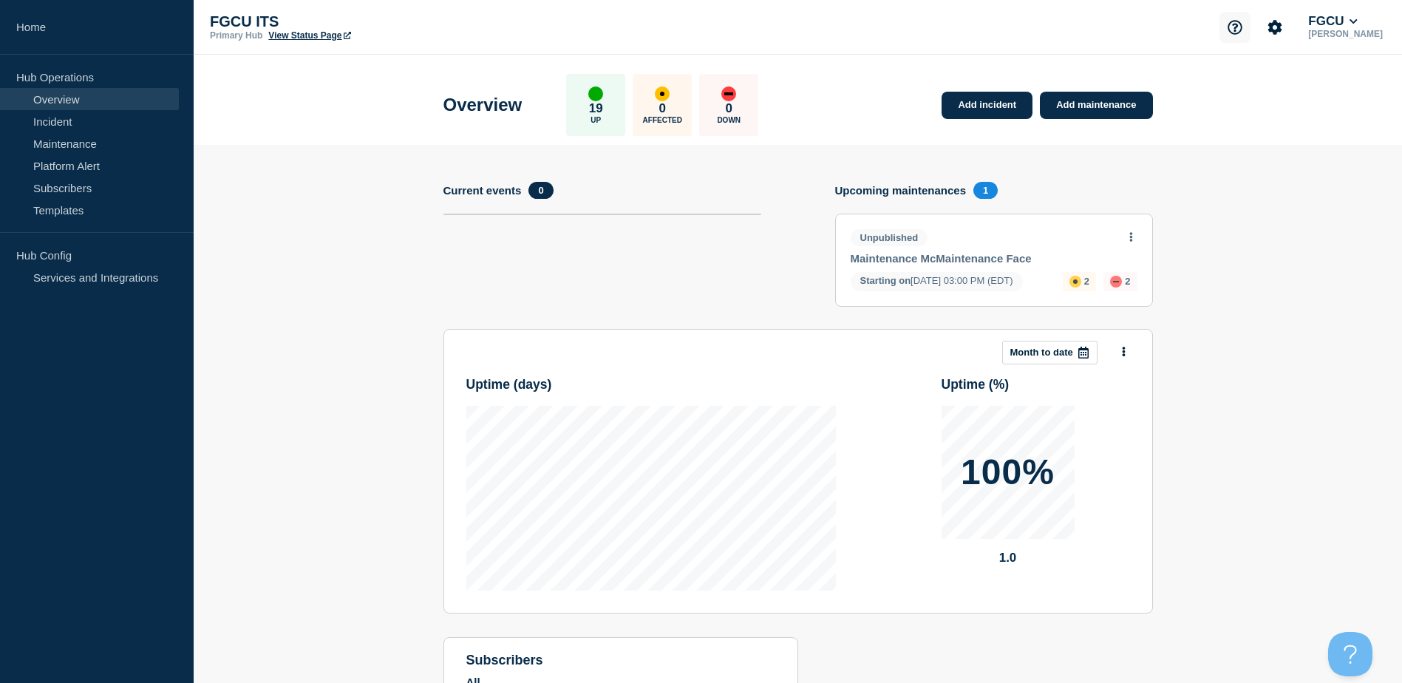
click at [1242, 25] on icon "Support" at bounding box center [1235, 27] width 14 height 14
click at [1247, 89] on link "Help Guides" at bounding box center [1243, 87] width 61 height 13
